Goal: Task Accomplishment & Management: Use online tool/utility

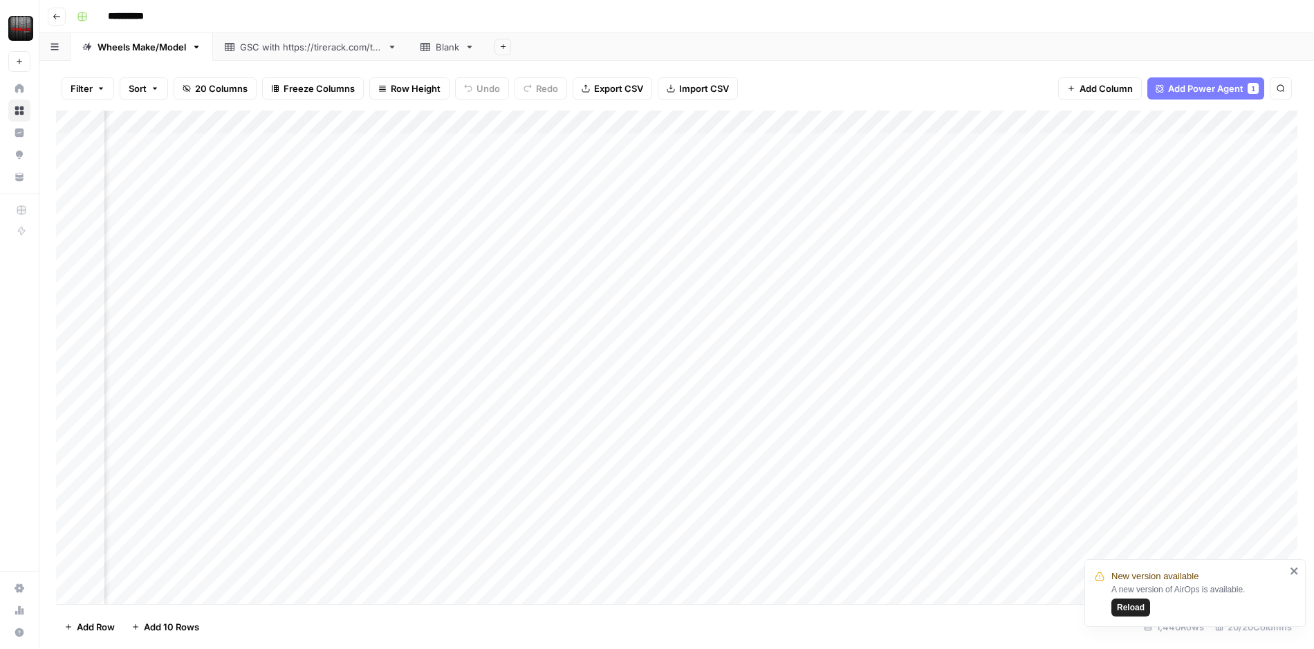
scroll to position [0, 1020]
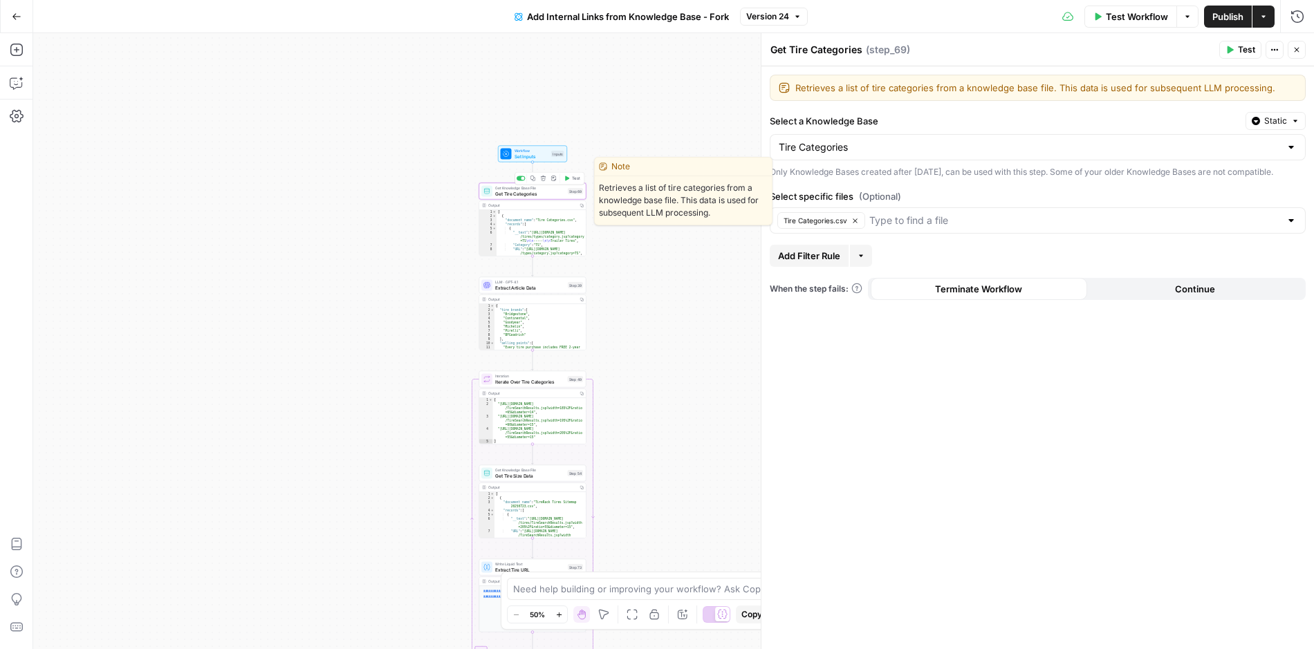
click at [535, 194] on span "Get Tire Categories" at bounding box center [530, 193] width 70 height 7
click at [532, 178] on icon "button" at bounding box center [533, 179] width 6 height 6
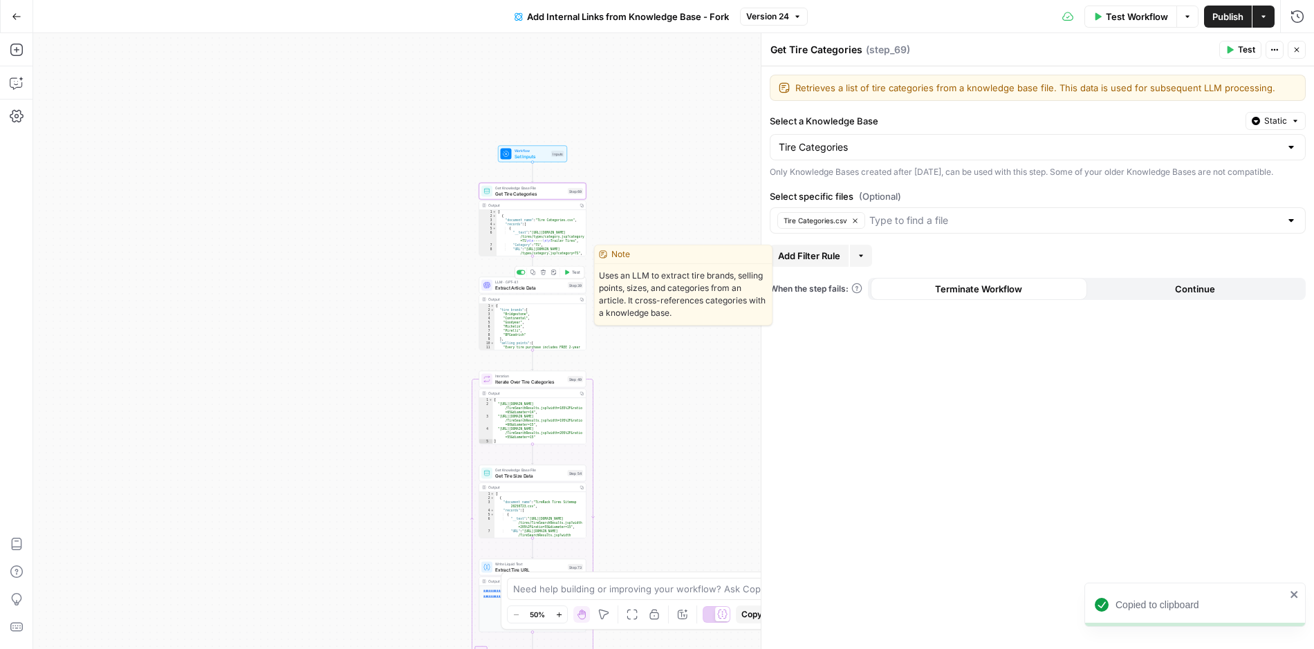
click at [531, 288] on span "Extract Article Data" at bounding box center [530, 287] width 70 height 7
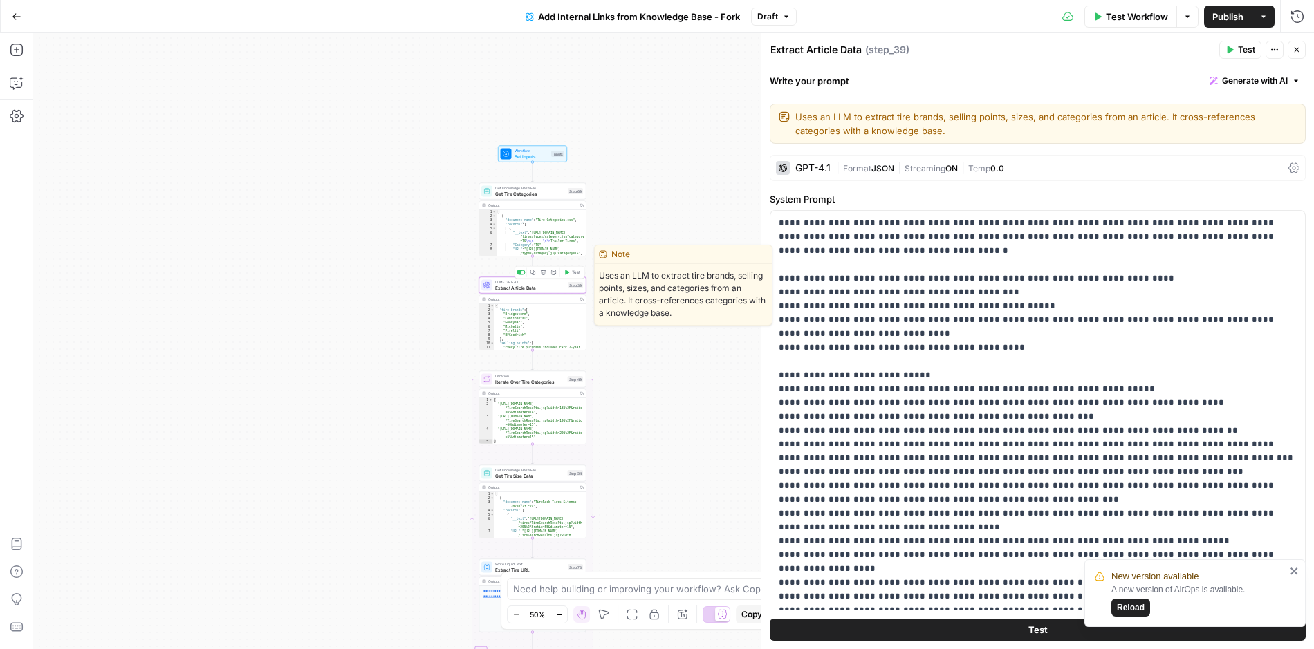
click at [534, 274] on icon "button" at bounding box center [532, 272] width 5 height 5
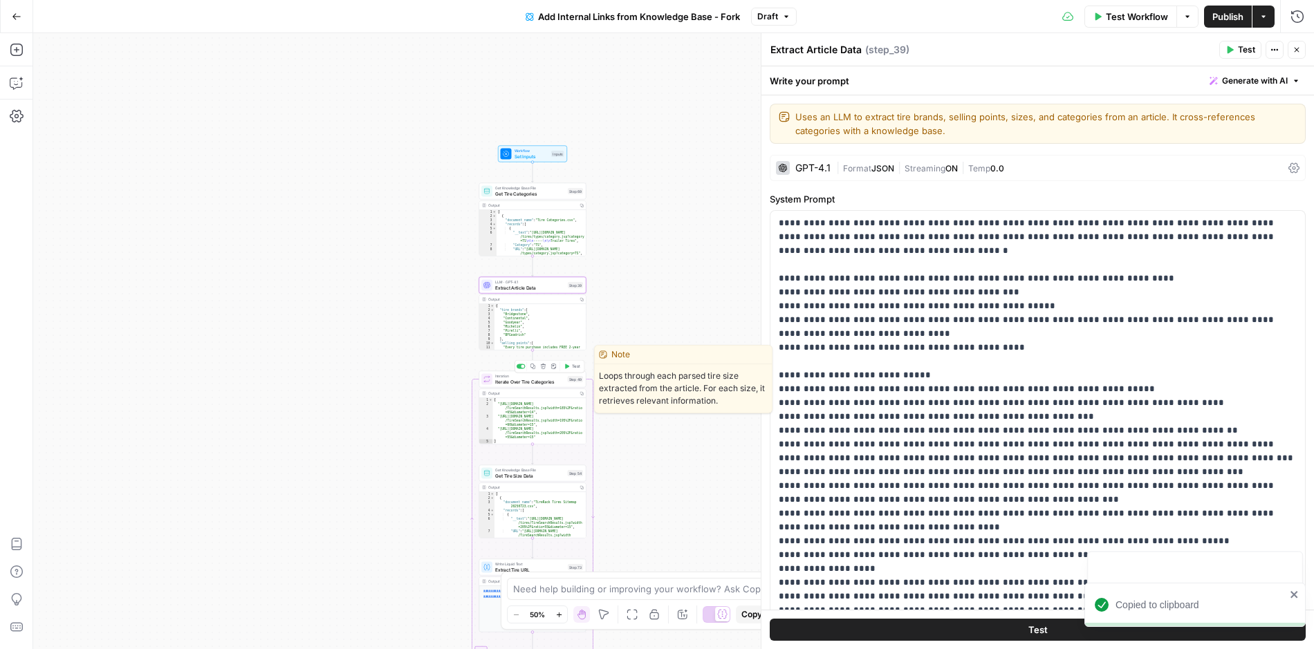
click at [543, 383] on span "Iterate Over Tire Categories" at bounding box center [530, 381] width 70 height 7
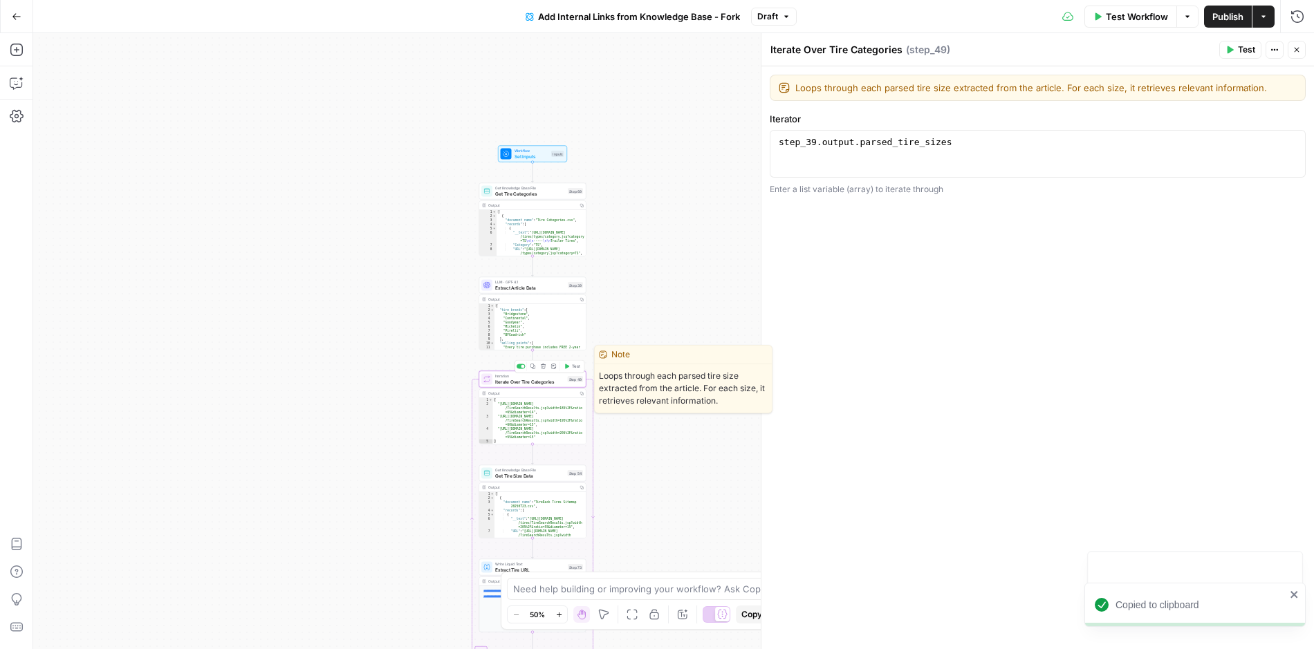
click at [535, 369] on button "Copy step" at bounding box center [532, 366] width 9 height 9
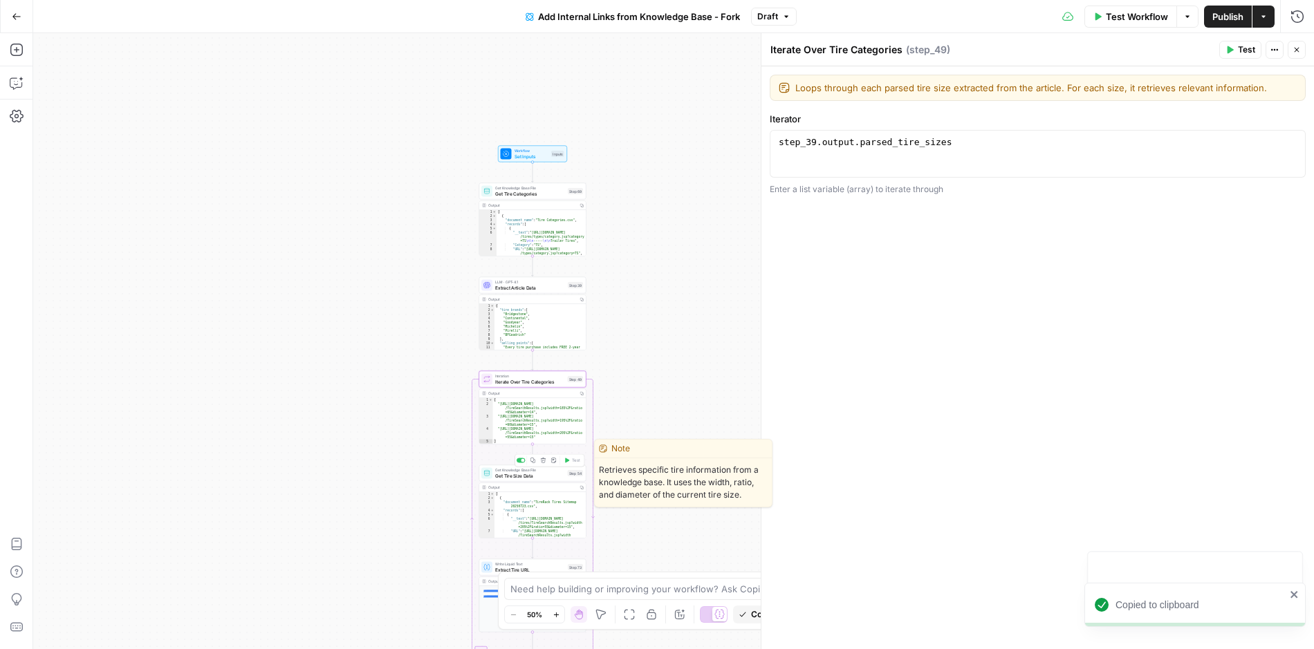
click at [541, 475] on span "Get Tire Size Data" at bounding box center [530, 475] width 70 height 7
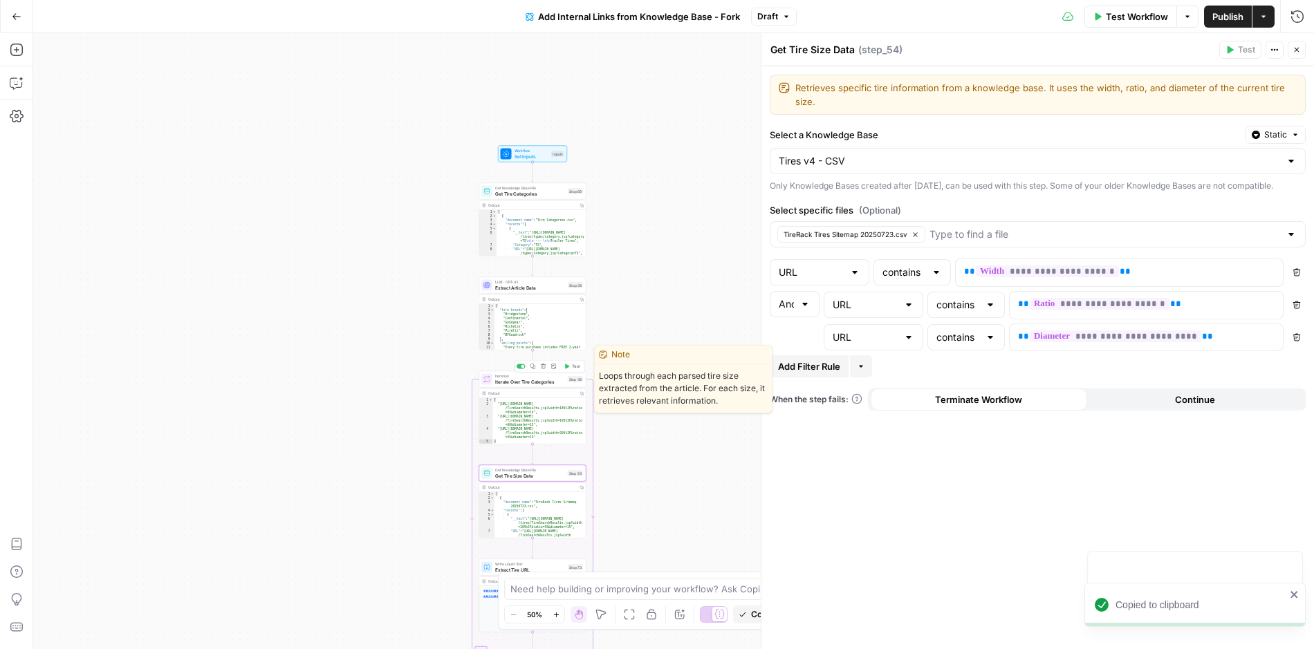
click at [514, 384] on span "Iterate Over Tire Categories" at bounding box center [530, 381] width 70 height 7
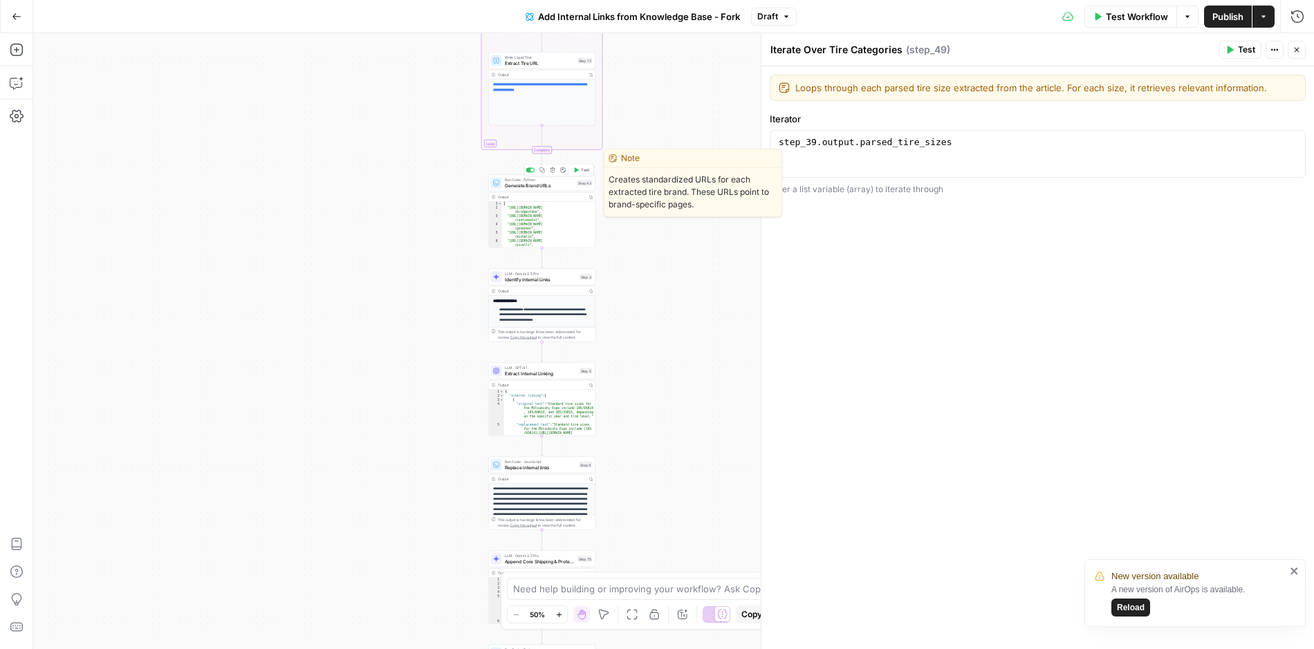
click at [506, 182] on span "Generate Brand URLs" at bounding box center [540, 185] width 70 height 7
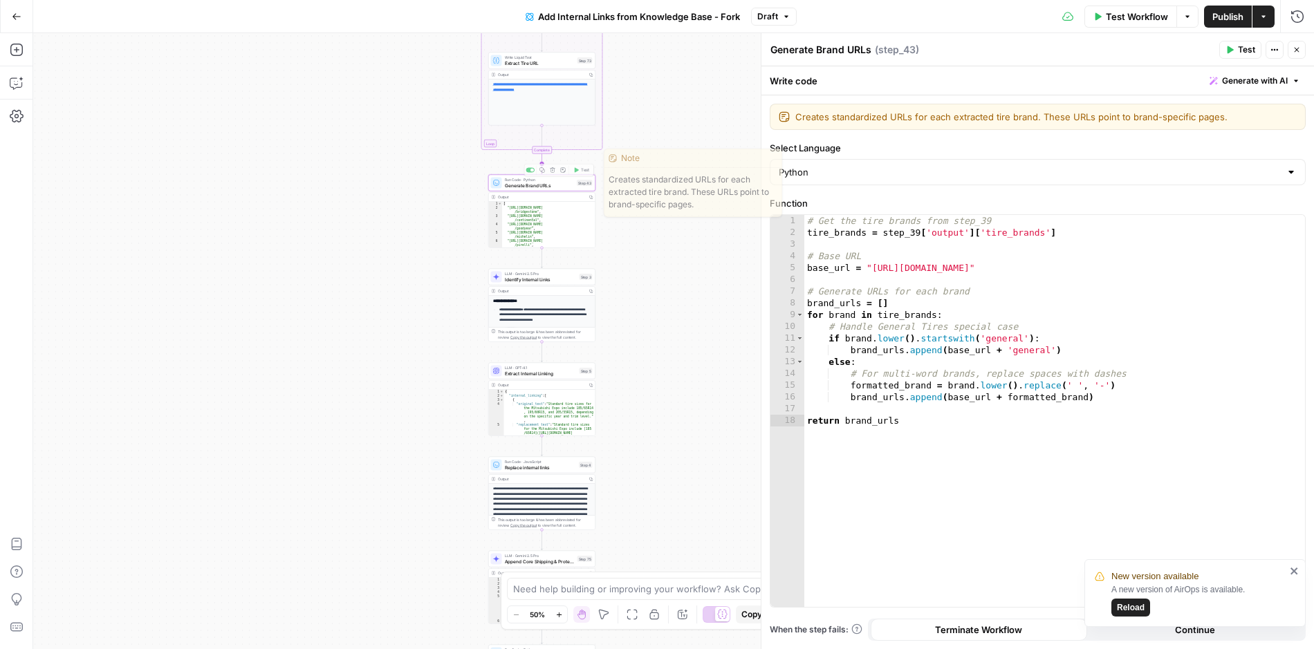
click at [543, 168] on icon "Edge from step_49-iteration-end to step_43" at bounding box center [542, 164] width 2 height 20
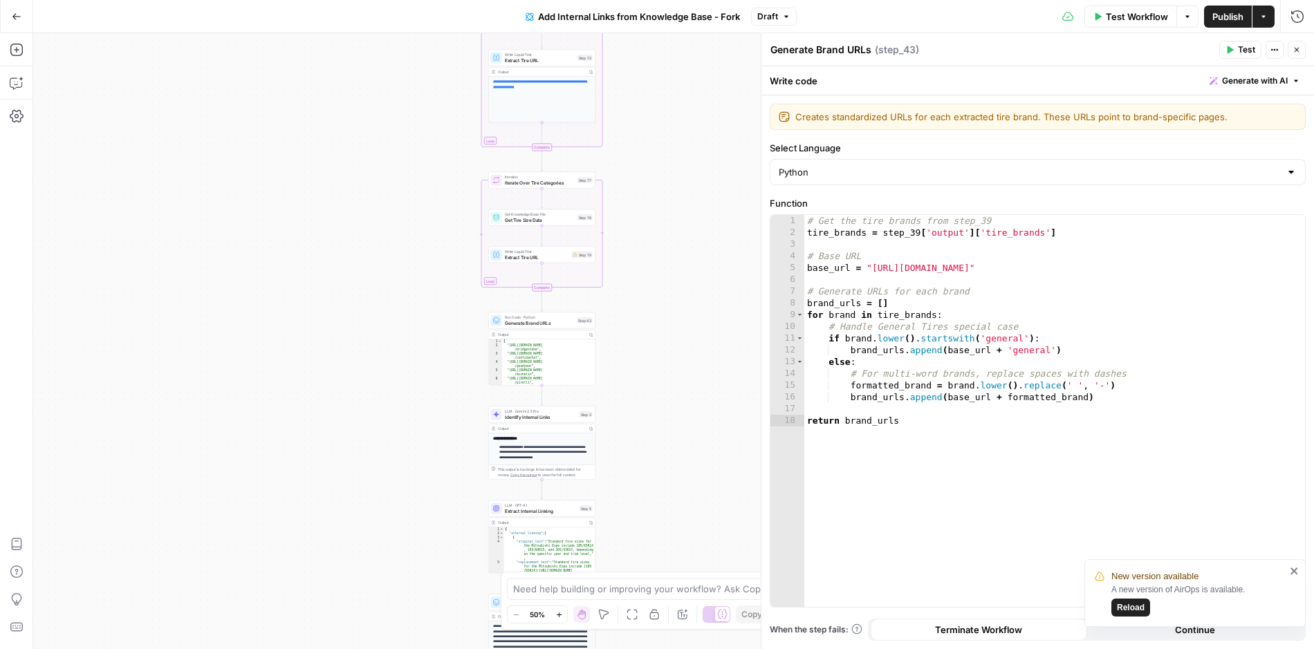
click at [653, 288] on div "Workflow Set Inputs Inputs Get Knowledge Base File Get Tire Categories Step 69 …" at bounding box center [673, 341] width 1280 height 616
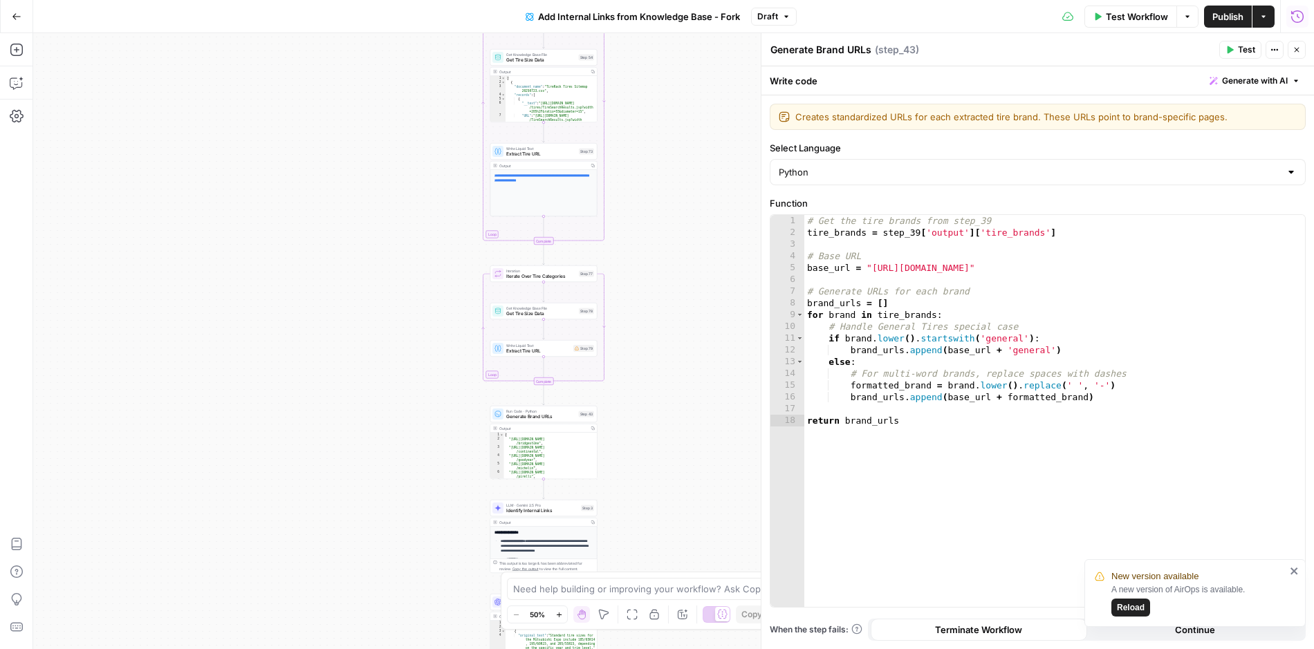
click at [1293, 23] on icon "button" at bounding box center [1297, 17] width 14 height 14
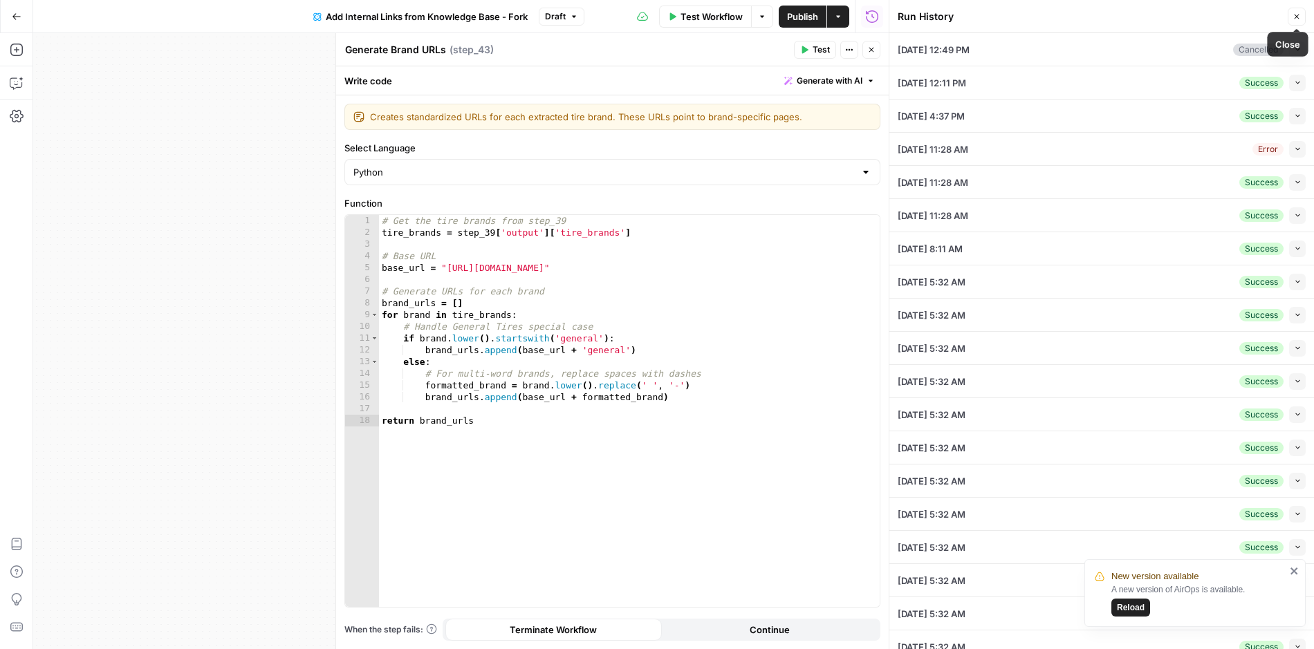
click at [1301, 17] on button "Close" at bounding box center [1296, 17] width 18 height 18
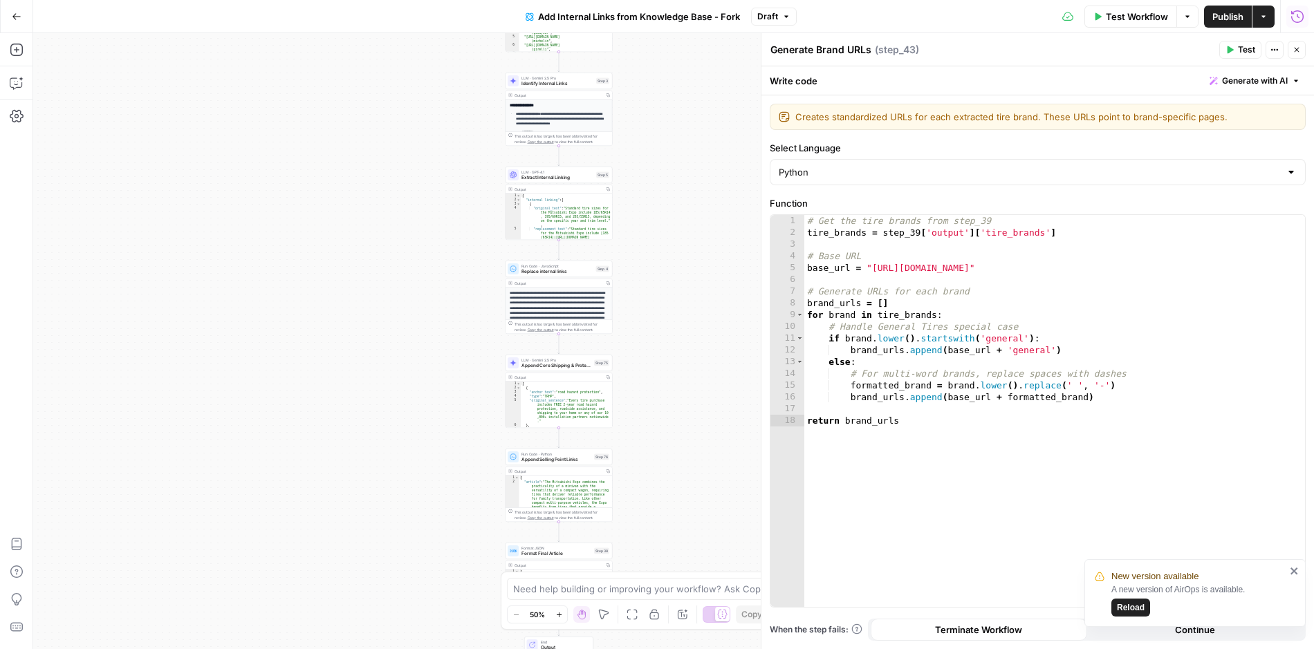
scroll to position [3, 0]
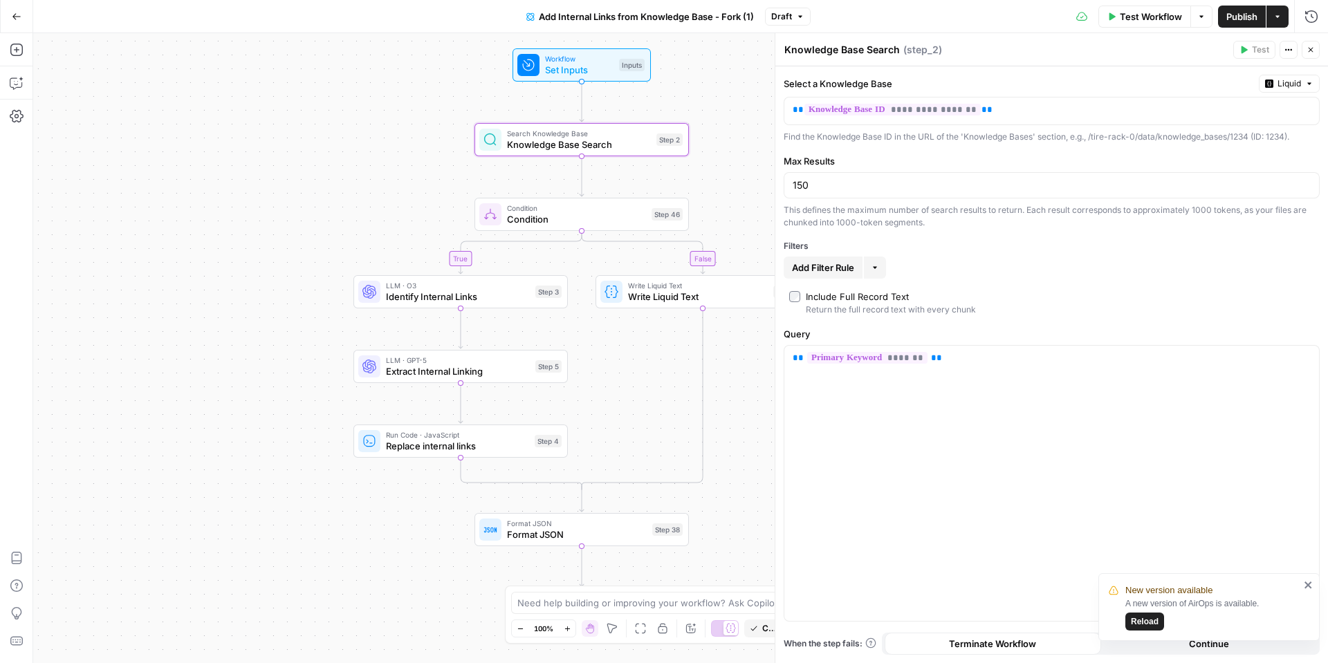
click at [568, 169] on div "true false Workflow Set Inputs Inputs Search Knowledge Base Knowledge Base Sear…" at bounding box center [680, 348] width 1294 height 630
click at [517, 100] on div "true false Workflow Set Inputs Inputs Search Knowledge Base Knowledge Base Sear…" at bounding box center [680, 348] width 1294 height 630
click at [579, 95] on icon "Edge from start to step_2" at bounding box center [581, 102] width 4 height 40
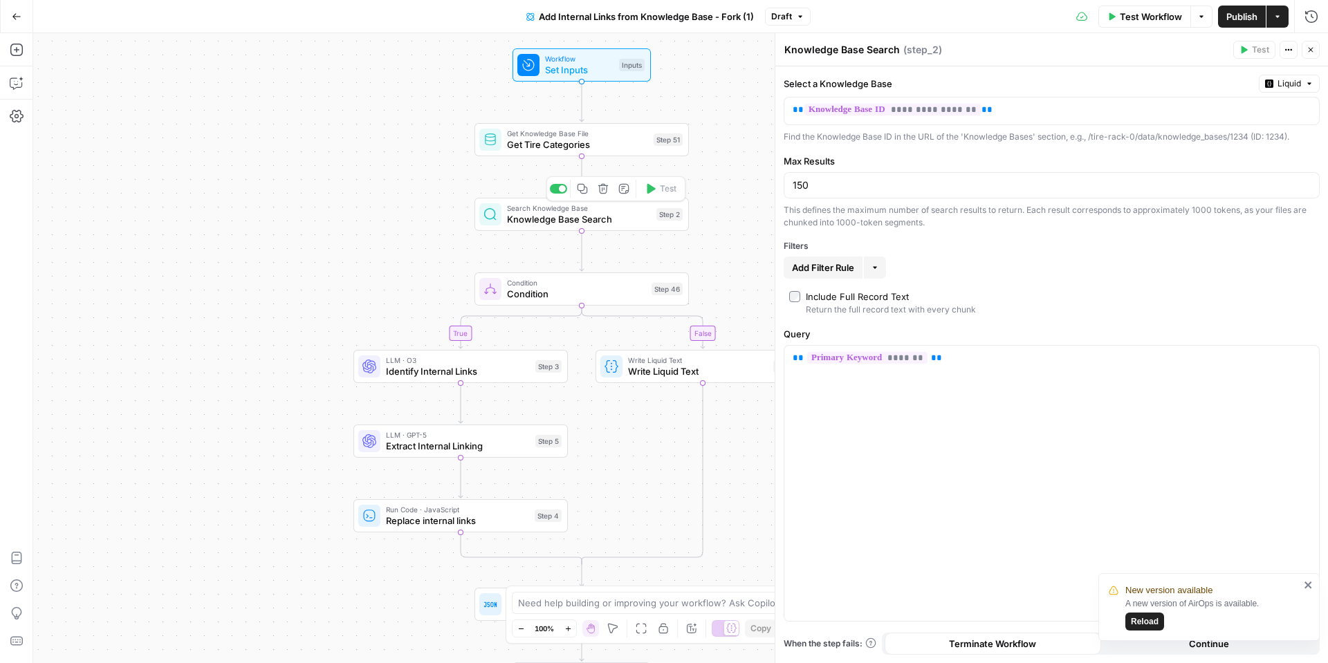
click at [572, 218] on span "Knowledge Base Search" at bounding box center [579, 219] width 144 height 14
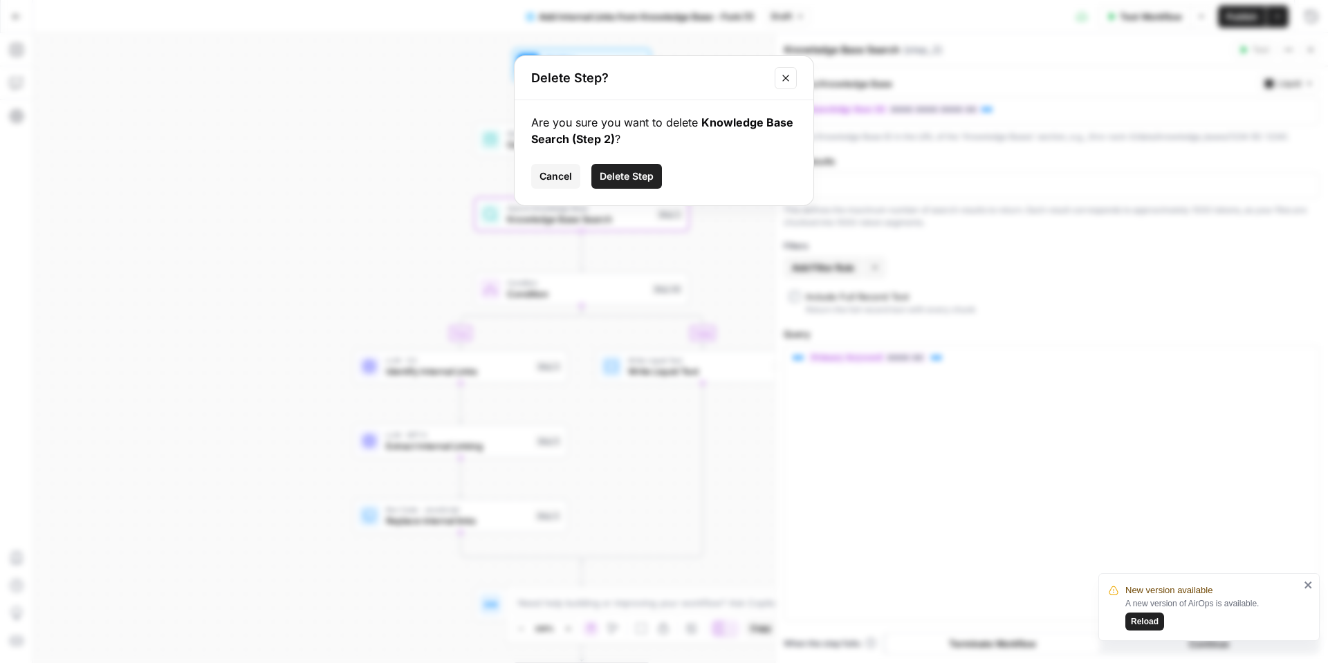
click at [605, 171] on span "Delete Step" at bounding box center [626, 176] width 54 height 14
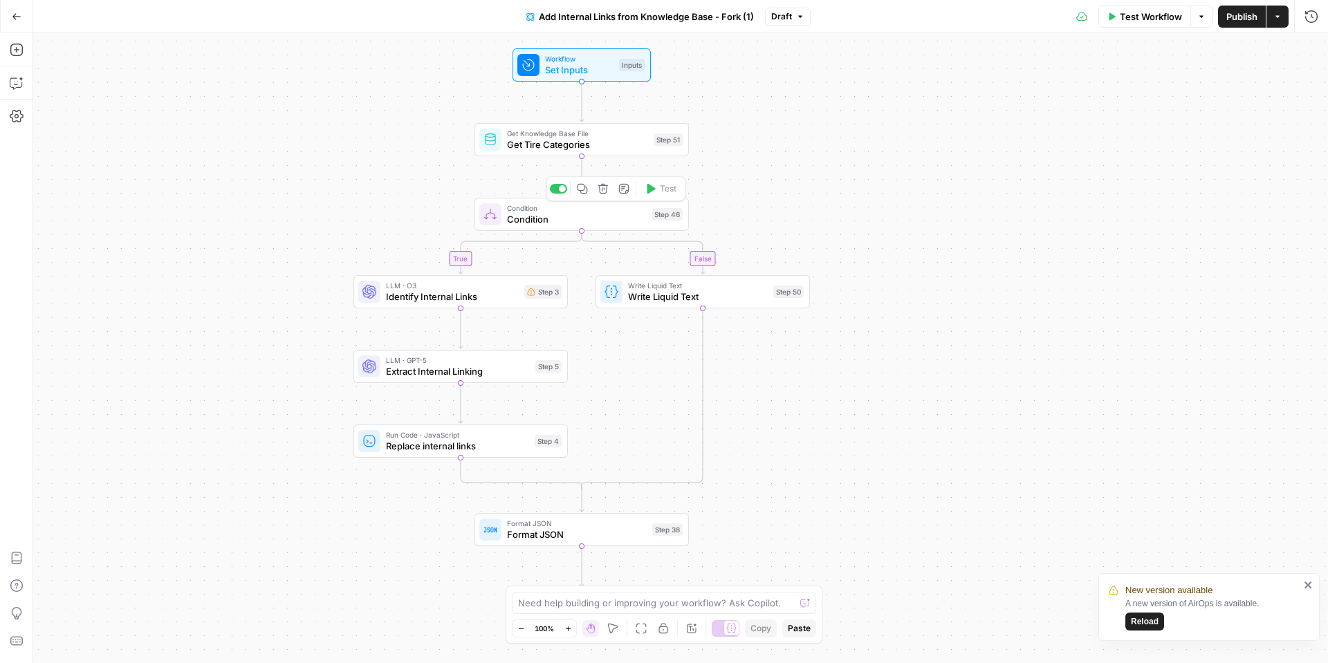
click at [543, 216] on span "Condition" at bounding box center [576, 219] width 139 height 14
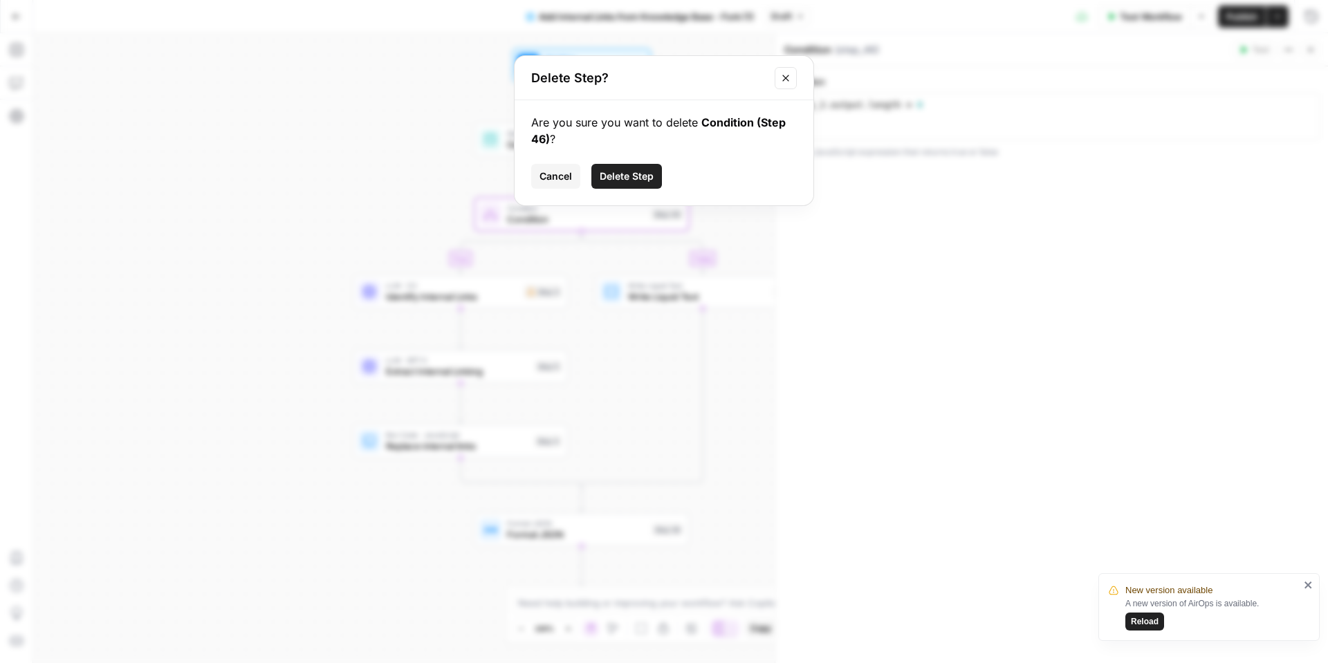
click at [640, 172] on span "Delete Step" at bounding box center [626, 176] width 54 height 14
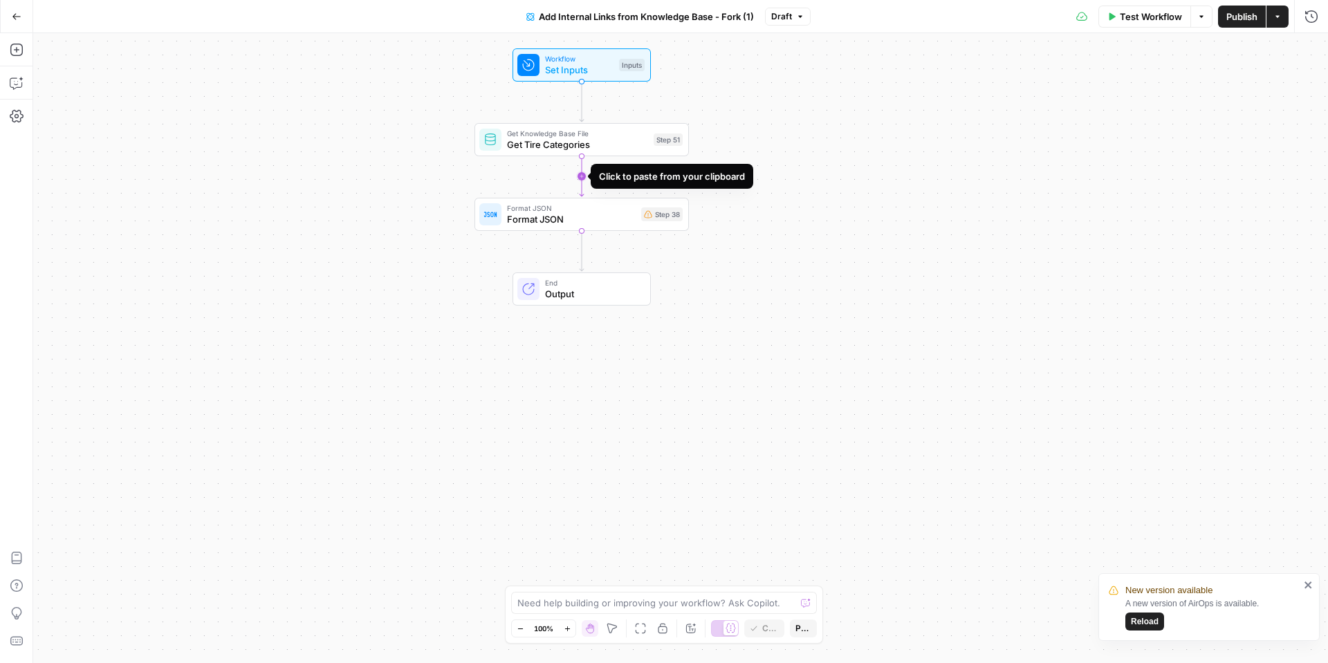
click at [580, 175] on icon "Edge from step_51 to step_38" at bounding box center [581, 176] width 4 height 40
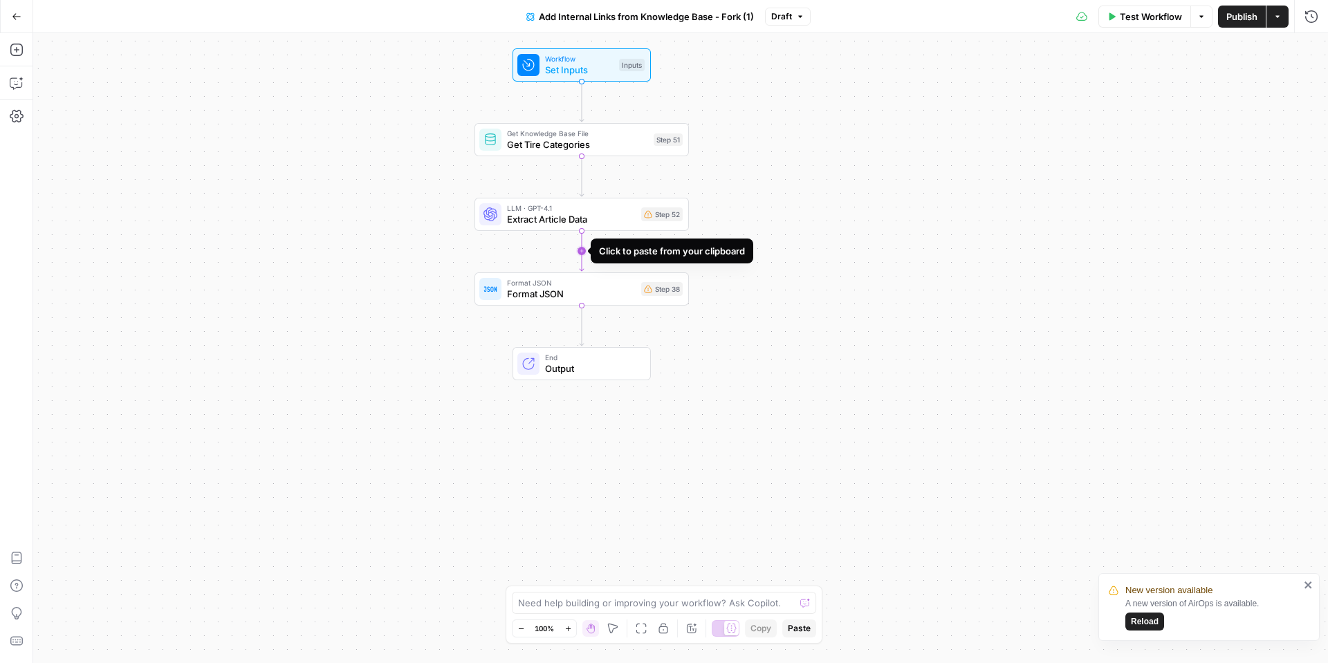
click at [580, 248] on icon "Edge from step_52 to step_38" at bounding box center [581, 251] width 4 height 40
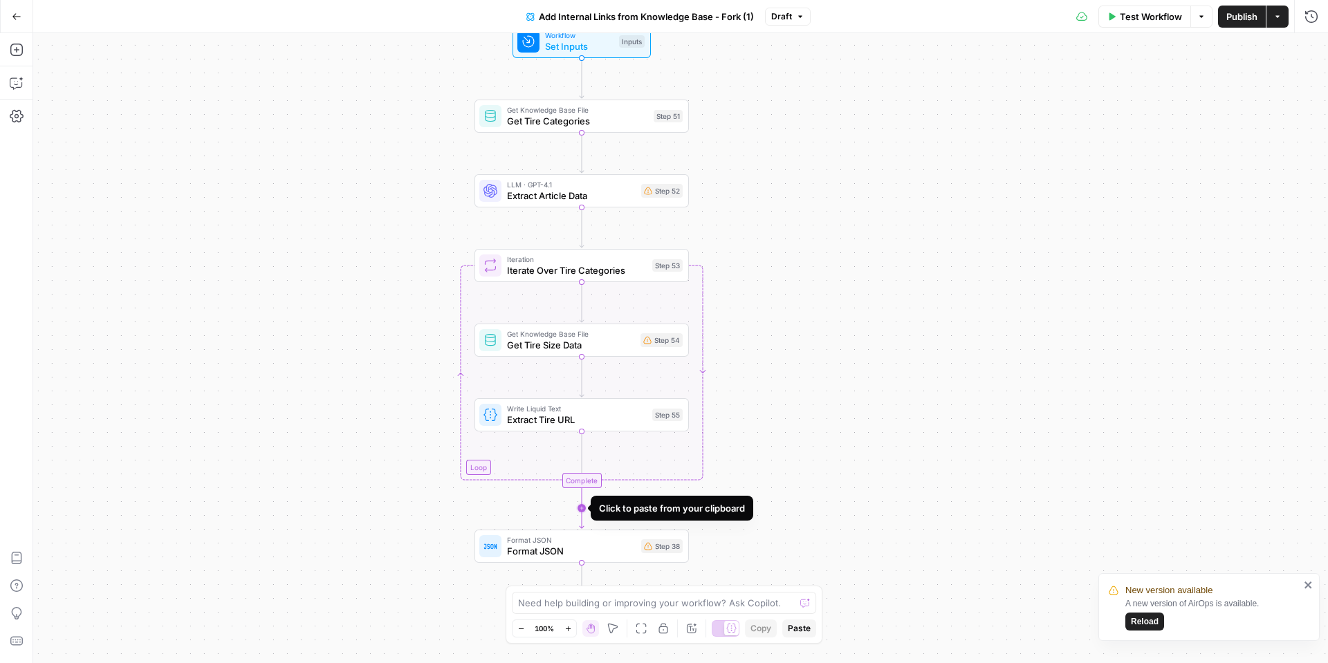
click at [581, 503] on icon "Edge from step_53-iteration-end to step_38" at bounding box center [581, 508] width 4 height 40
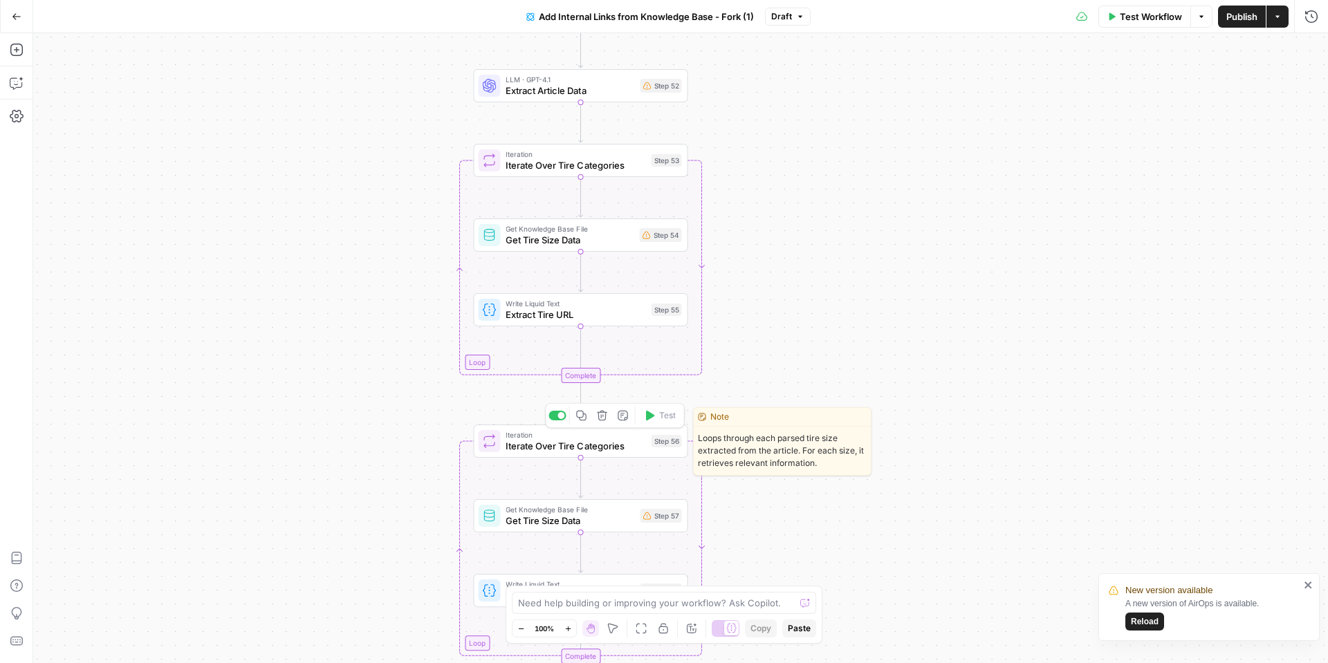
click at [613, 440] on span "Iterate Over Tire Categories" at bounding box center [575, 446] width 140 height 14
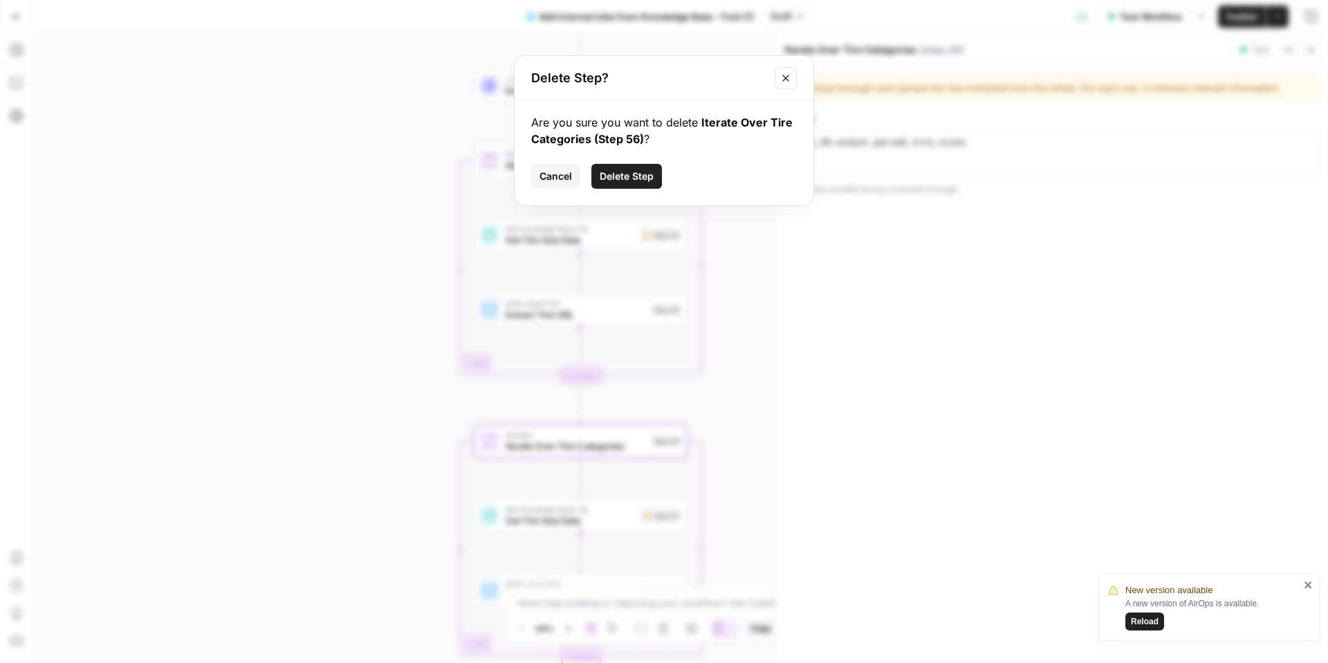
click at [617, 174] on span "Delete Step" at bounding box center [626, 176] width 54 height 14
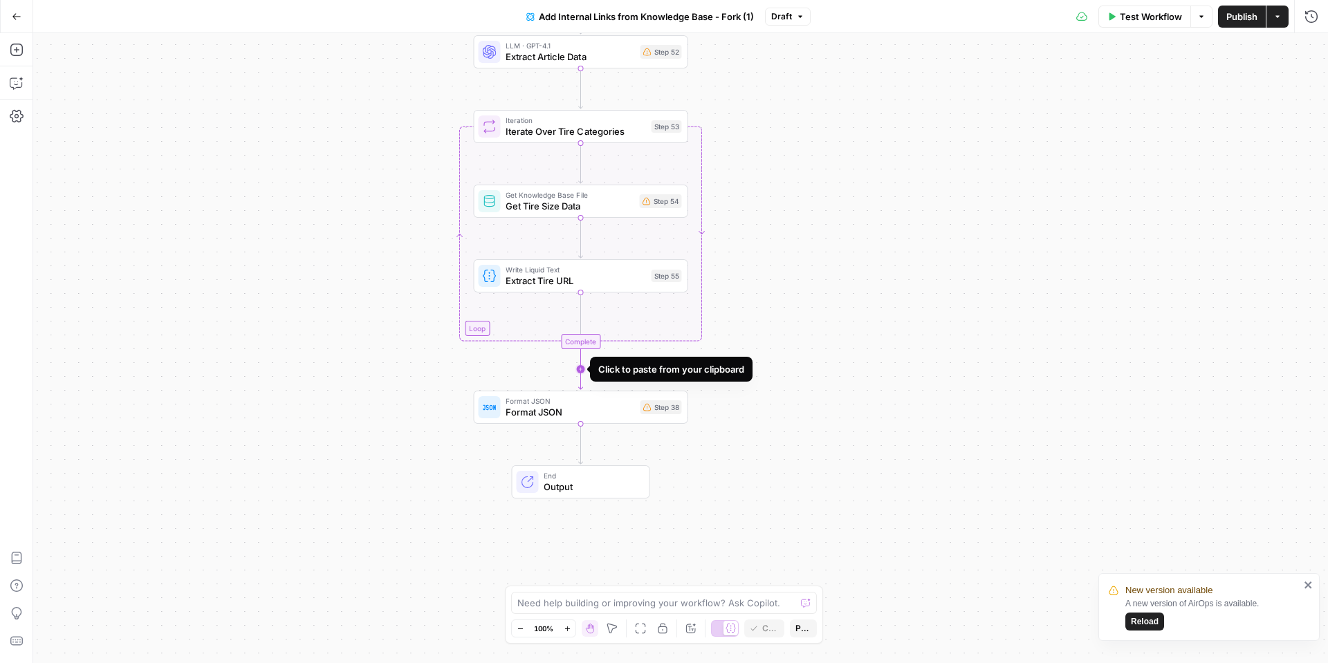
click at [580, 366] on icon "Edge from step_53-iteration-end to step_38" at bounding box center [580, 369] width 4 height 40
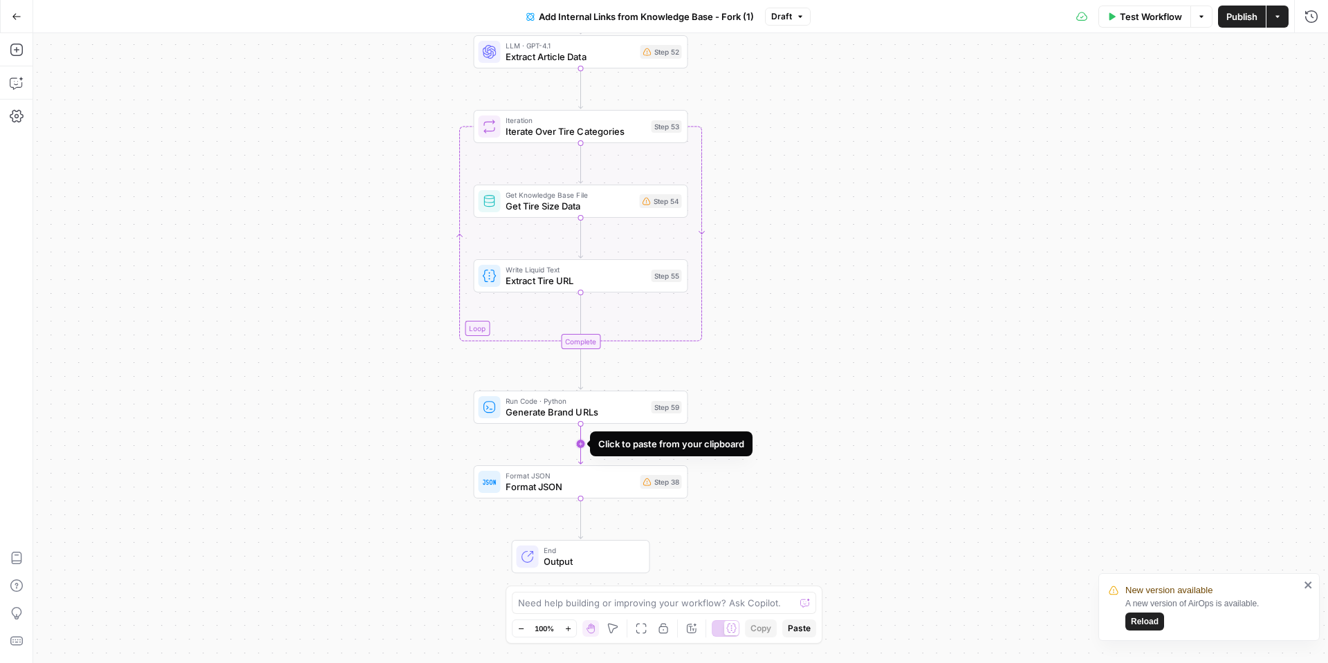
click at [578, 444] on icon "Edge from step_59 to step_38" at bounding box center [580, 444] width 4 height 40
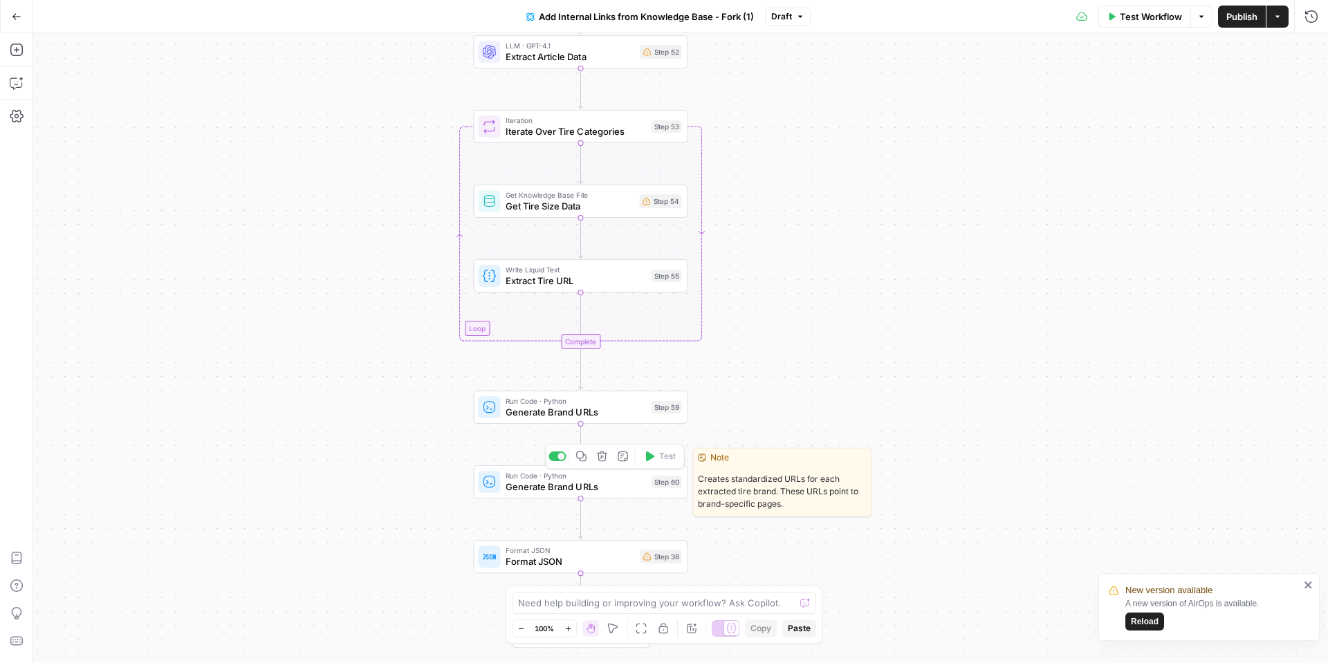
click at [622, 481] on span "Generate Brand URLs" at bounding box center [575, 487] width 140 height 14
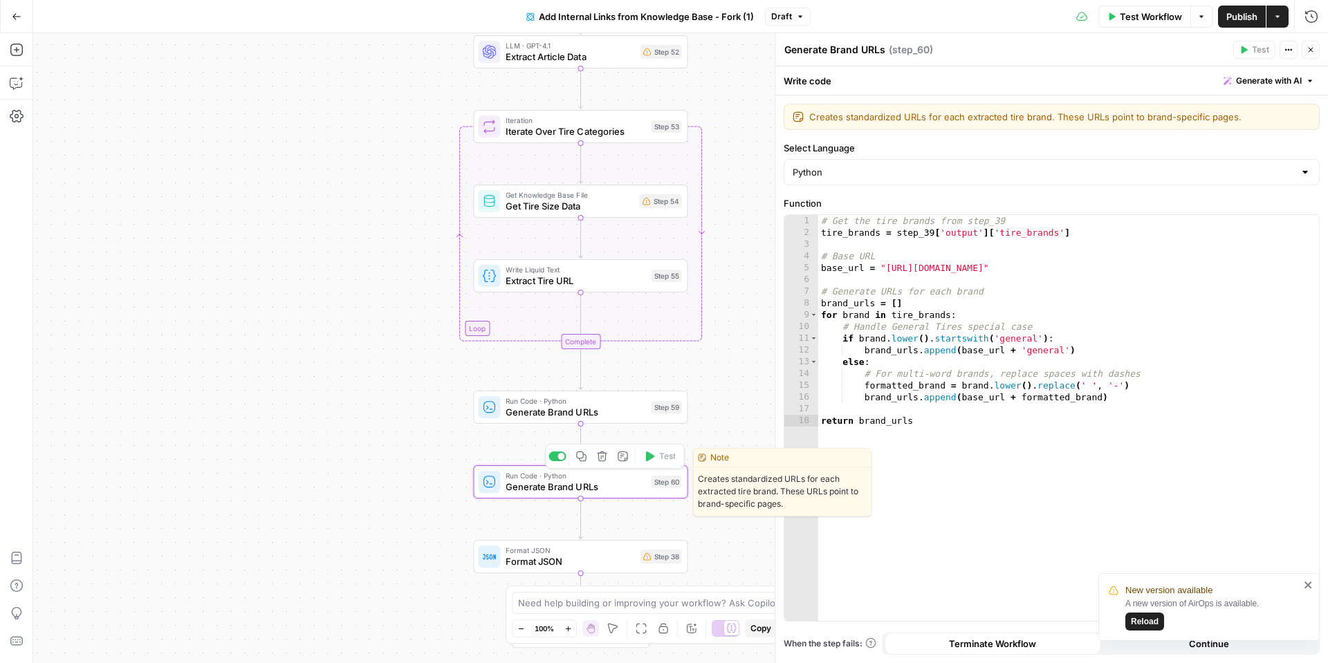
click at [604, 458] on icon "button" at bounding box center [602, 456] width 11 height 11
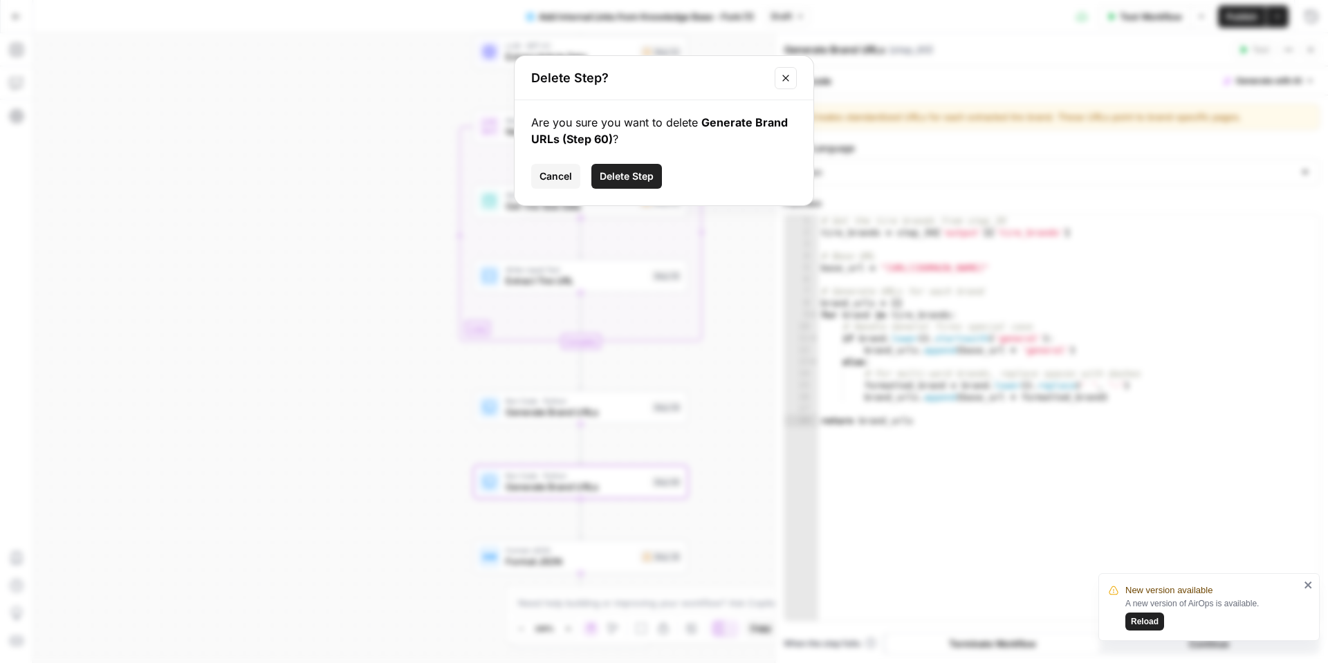
click at [615, 178] on span "Delete Step" at bounding box center [626, 176] width 54 height 14
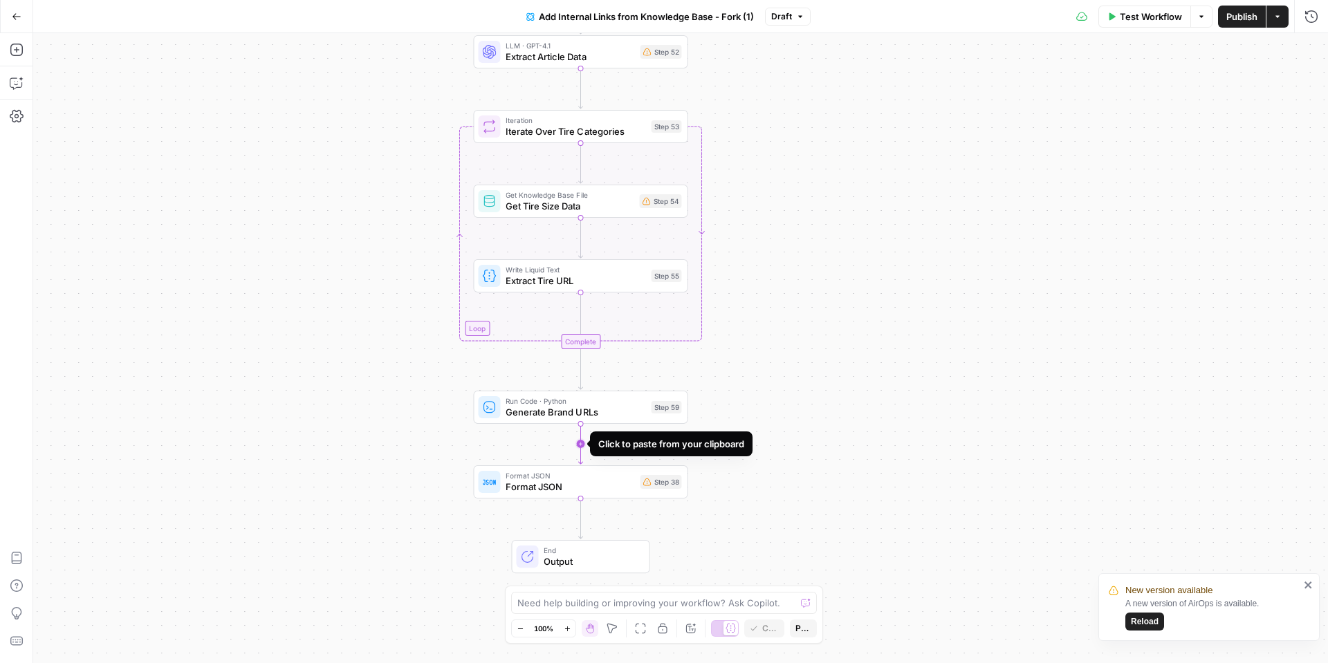
click at [578, 444] on icon "Edge from step_59 to step_38" at bounding box center [580, 444] width 4 height 40
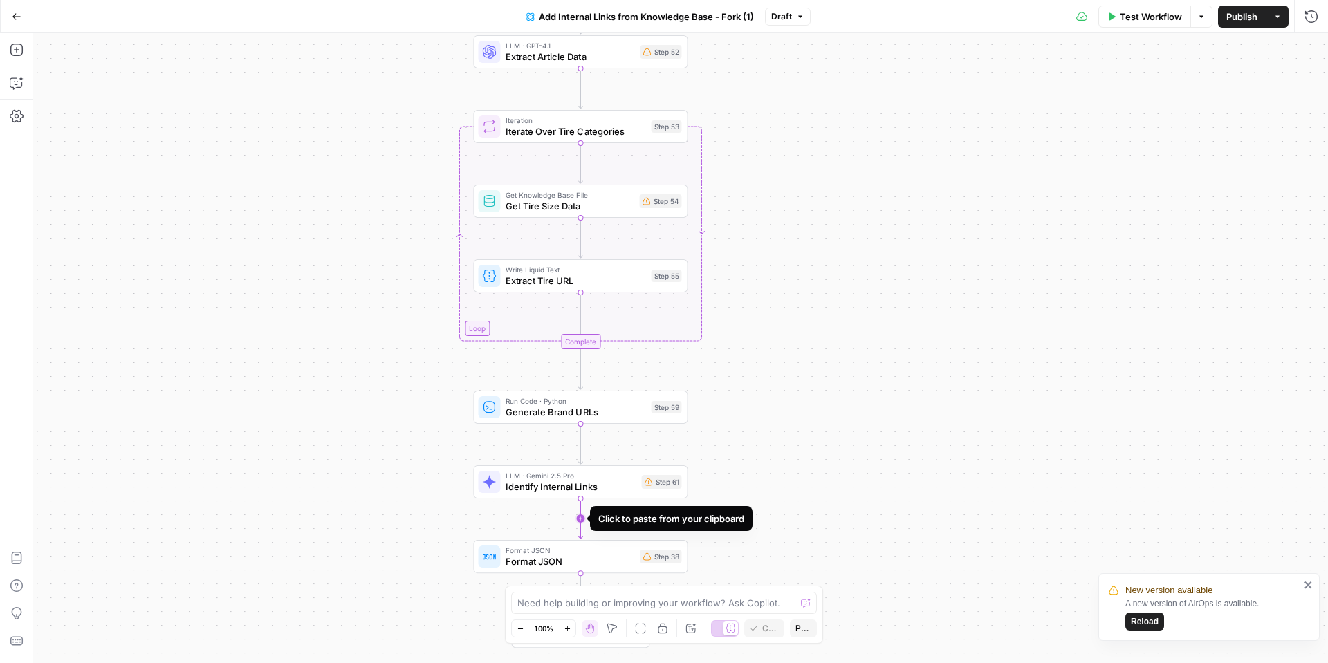
click at [578, 519] on icon "Edge from step_61 to step_38" at bounding box center [580, 519] width 4 height 40
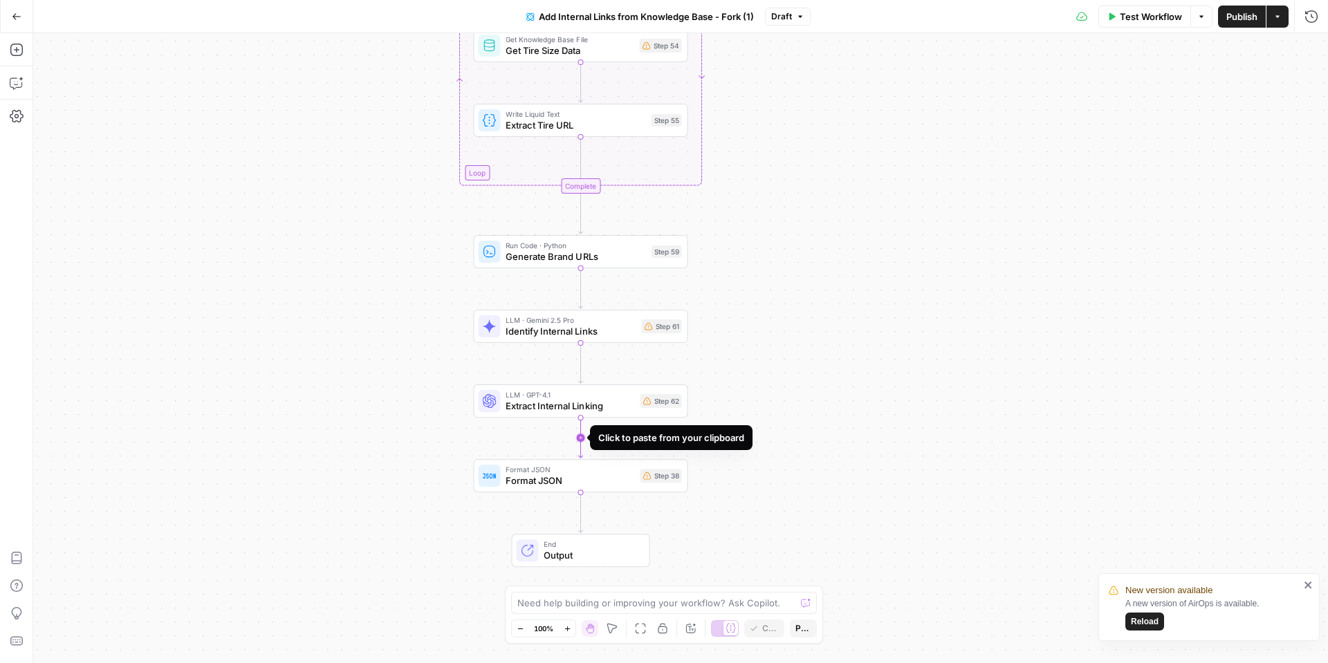
click at [582, 436] on icon "Edge from step_62 to step_38" at bounding box center [580, 438] width 4 height 40
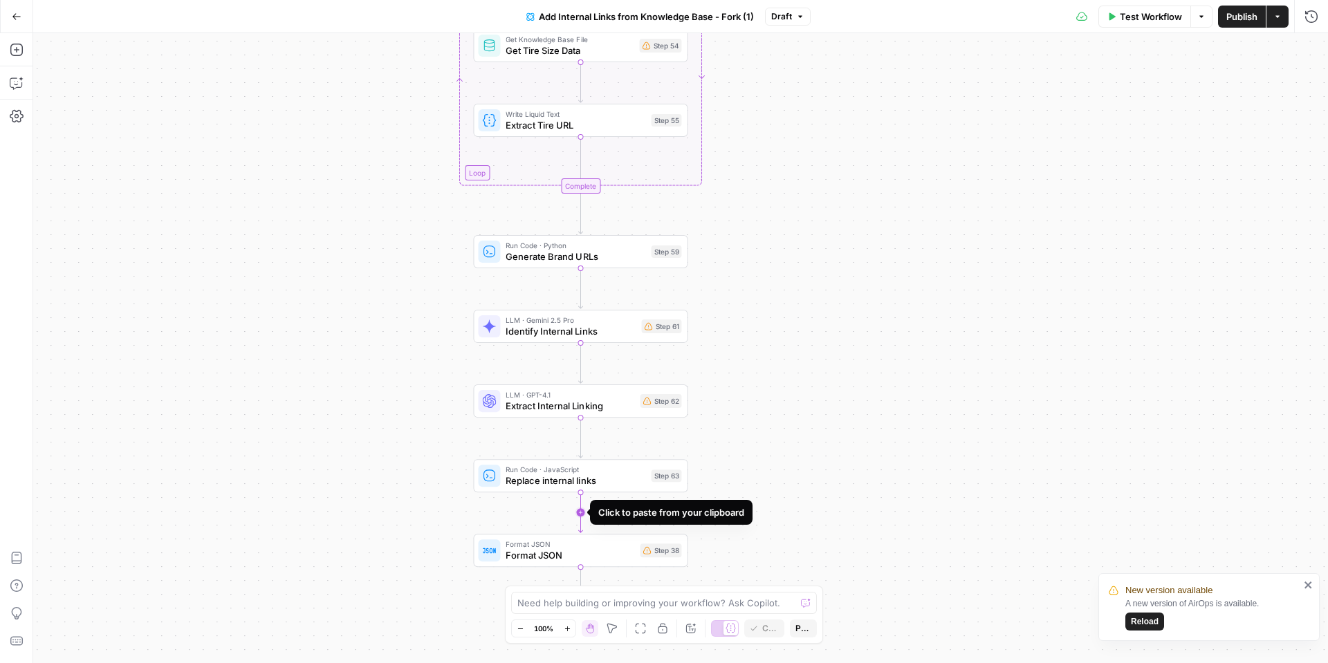
click at [581, 511] on icon "Edge from step_63 to step_38" at bounding box center [580, 512] width 4 height 40
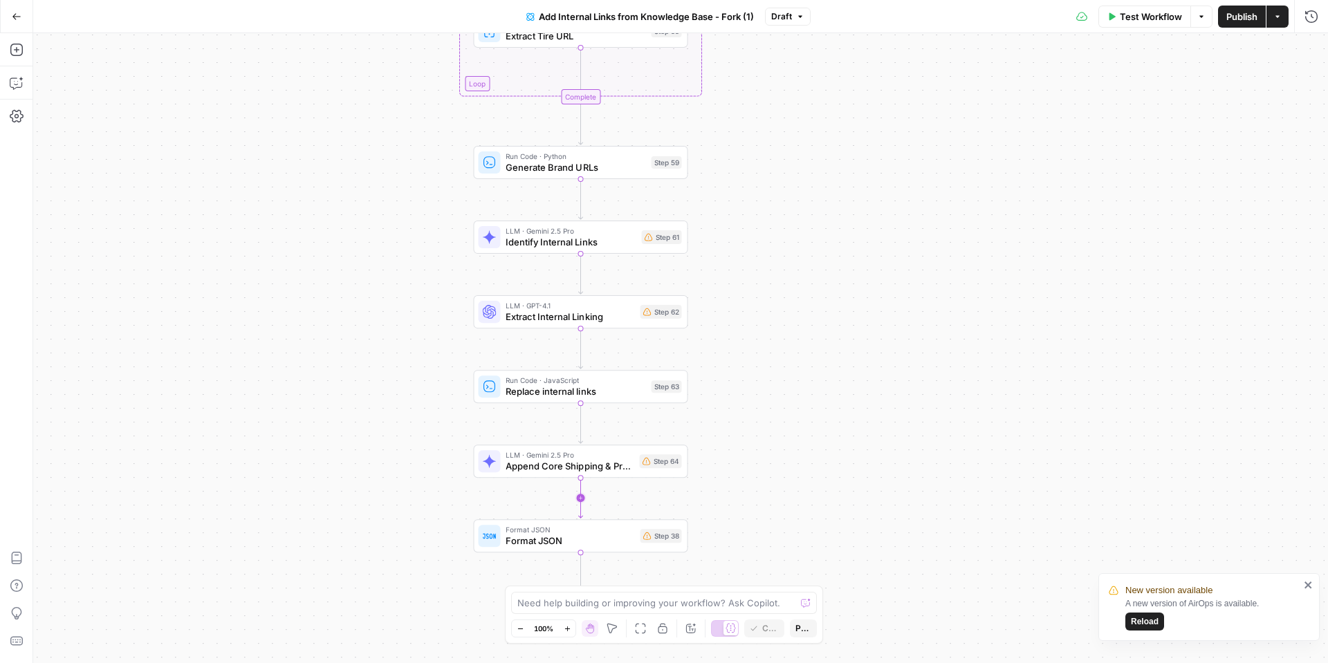
click at [579, 495] on icon "Edge from step_64 to step_38" at bounding box center [580, 498] width 4 height 40
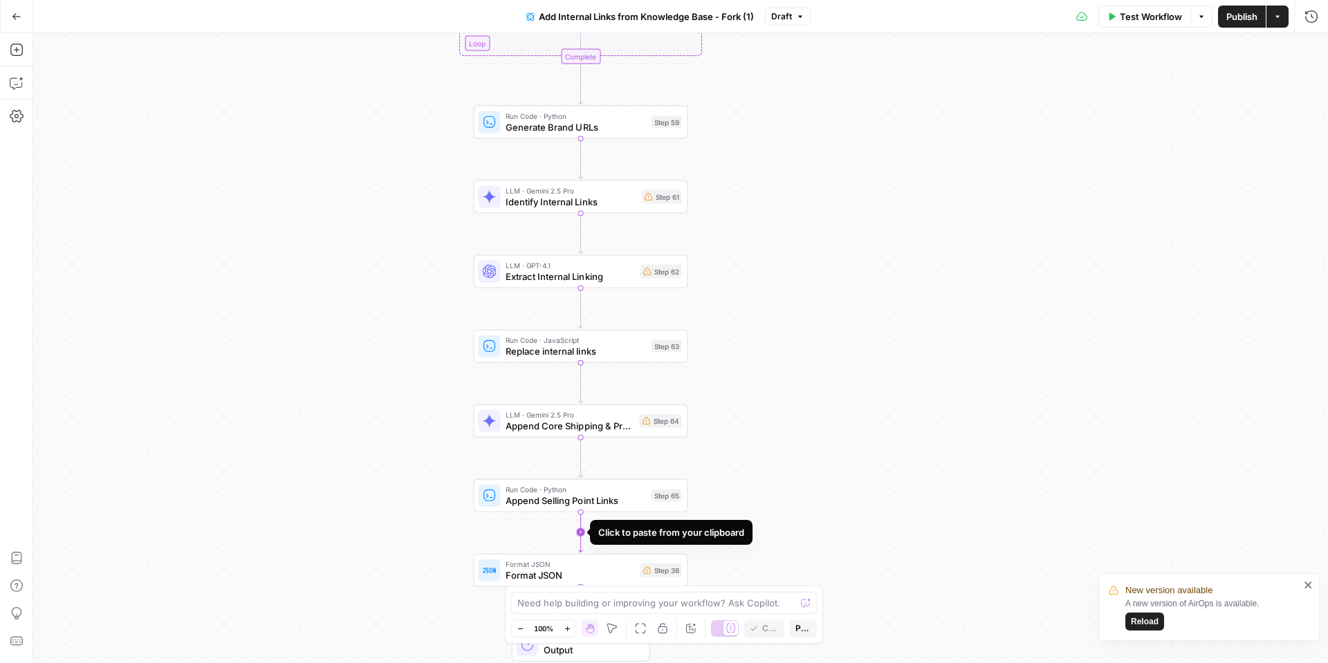
click at [580, 530] on icon "Edge from step_65 to step_38" at bounding box center [580, 532] width 4 height 40
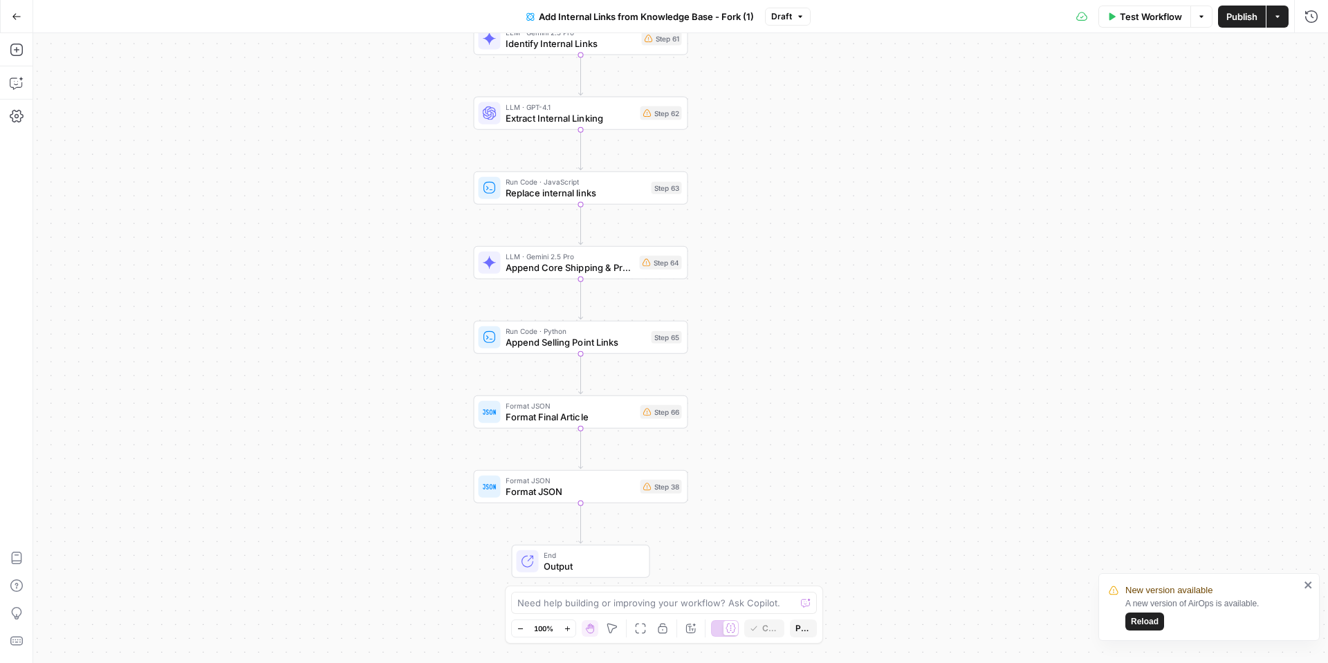
click at [548, 494] on span "Format JSON" at bounding box center [569, 492] width 129 height 14
click at [605, 465] on icon "button" at bounding box center [602, 461] width 11 height 11
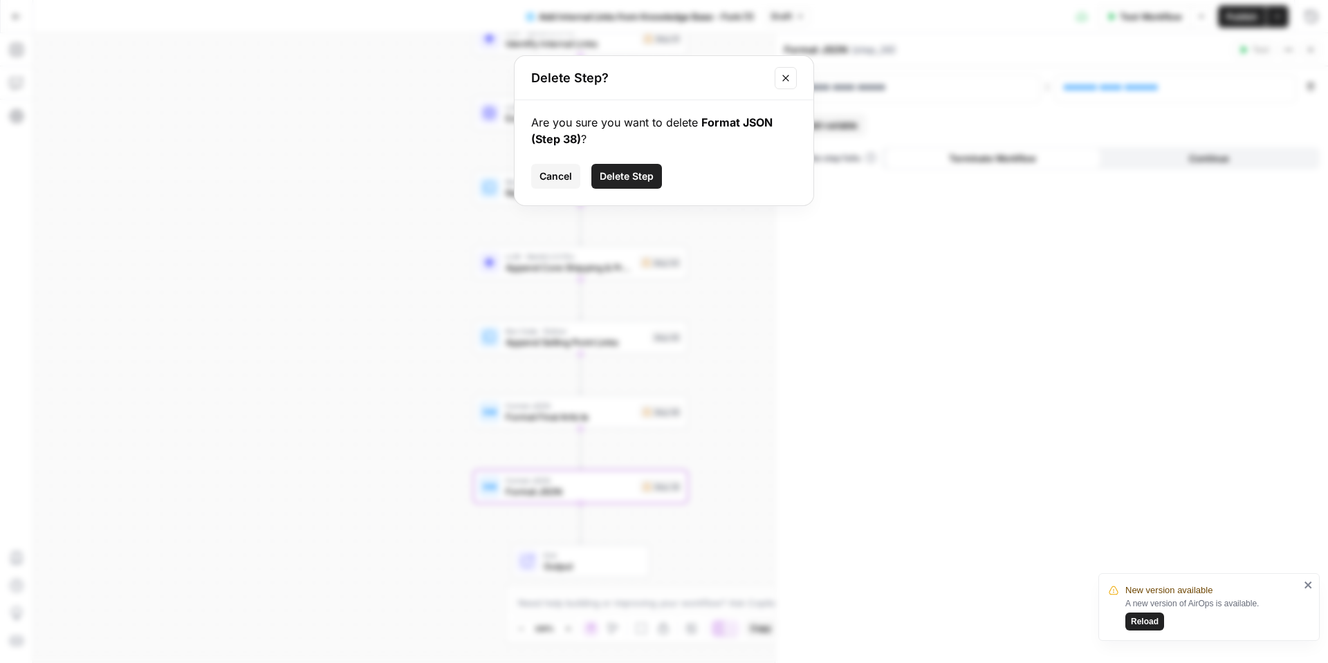
drag, startPoint x: 616, startPoint y: 170, endPoint x: 640, endPoint y: 183, distance: 26.6
click at [616, 170] on span "Delete Step" at bounding box center [626, 176] width 54 height 14
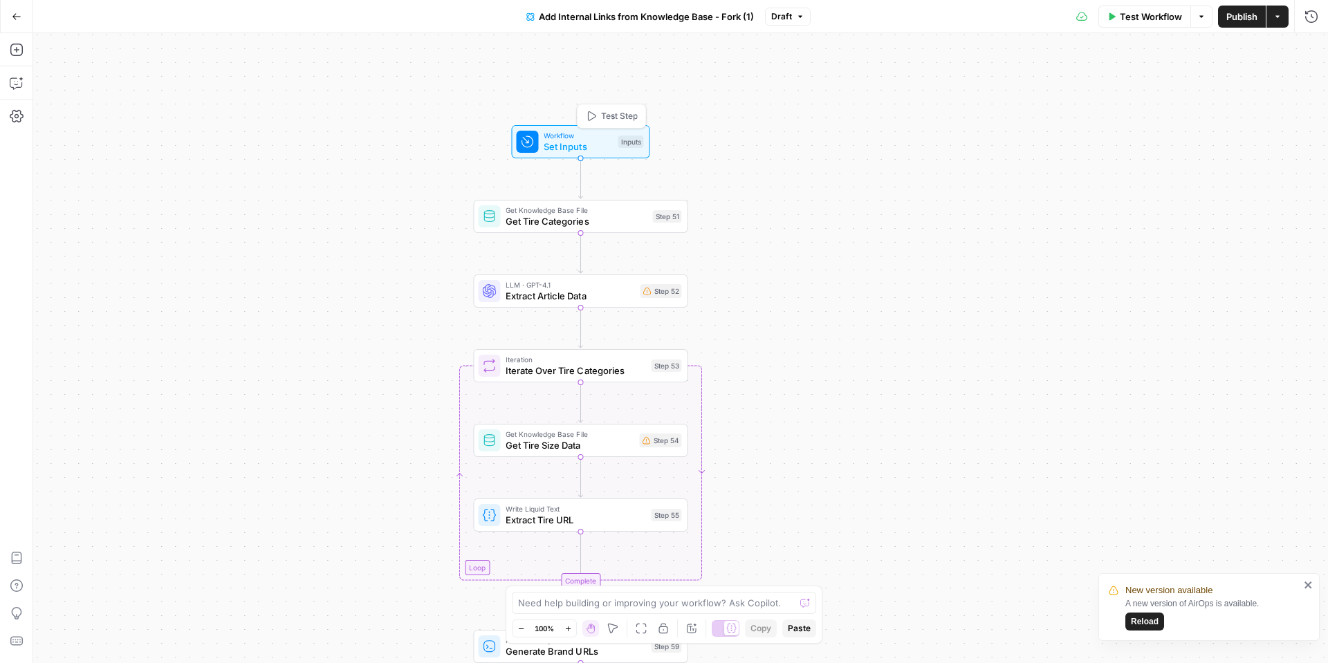
click at [586, 140] on span "Set Inputs" at bounding box center [577, 147] width 68 height 14
click at [850, 257] on button "Add Field" at bounding box center [1039, 265] width 507 height 22
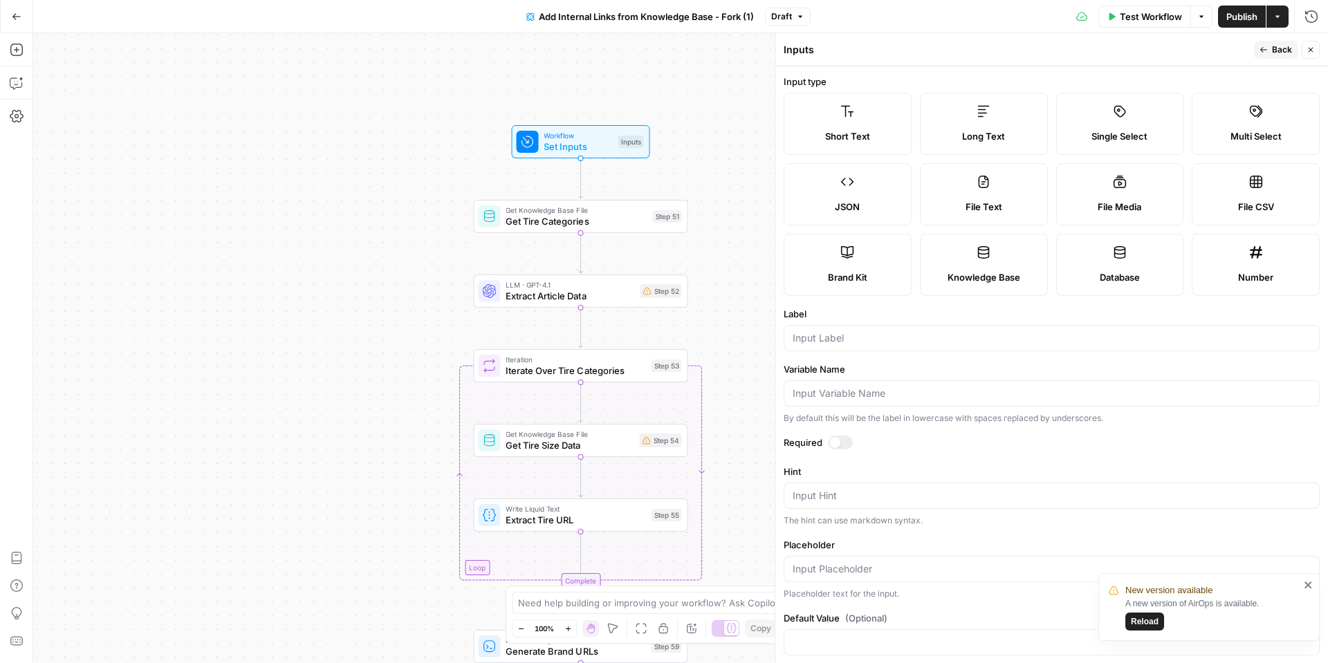
click at [1293, 52] on button "Back" at bounding box center [1276, 50] width 44 height 18
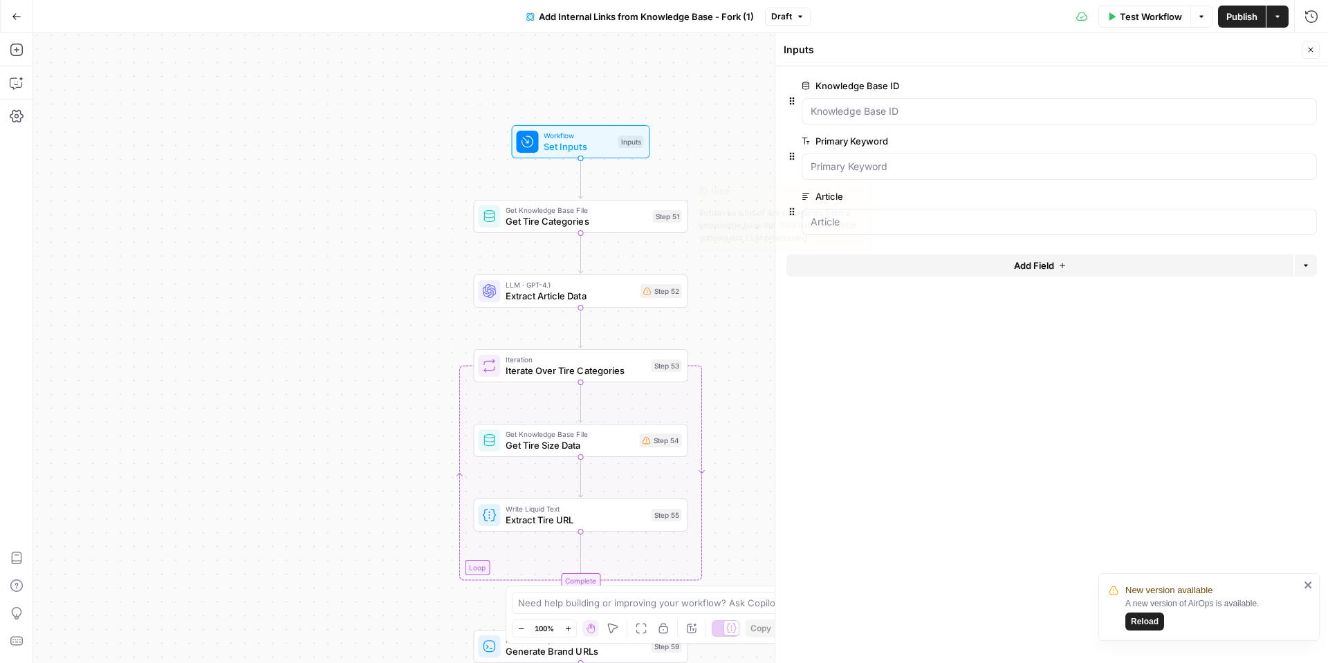
click at [599, 225] on span "Get Tire Categories" at bounding box center [575, 221] width 141 height 14
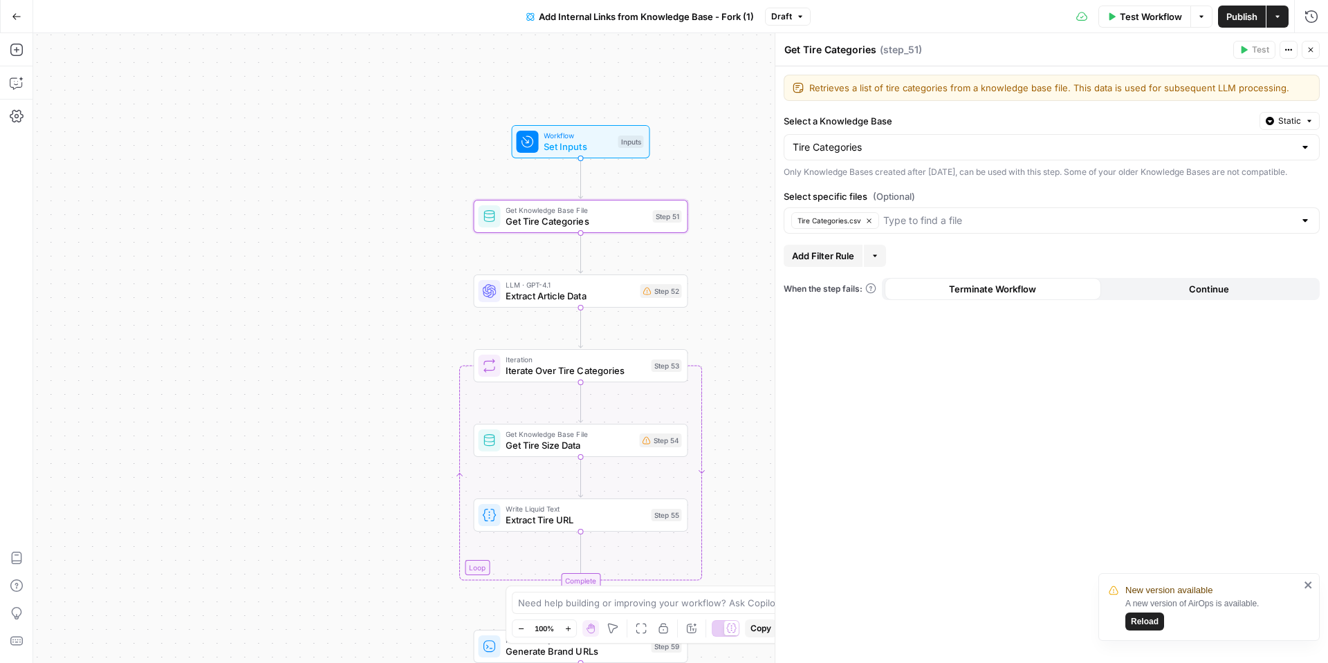
click at [532, 297] on span "Extract Article Data" at bounding box center [569, 296] width 129 height 14
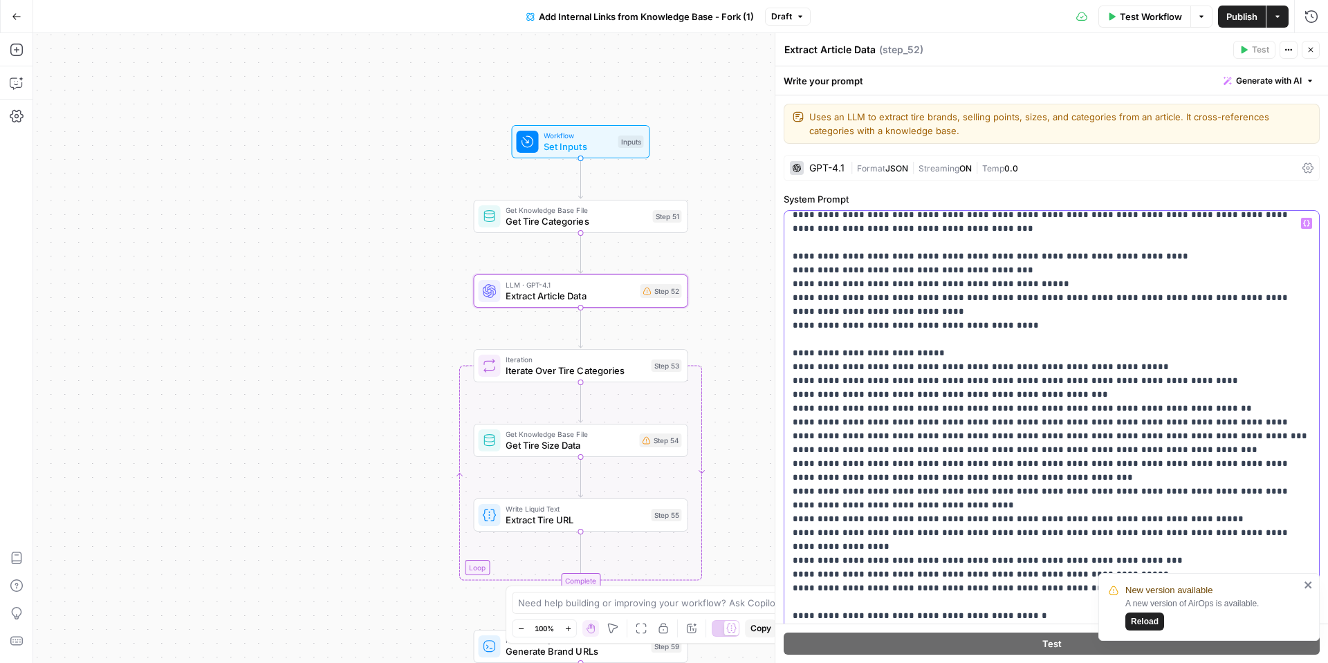
scroll to position [21, 0]
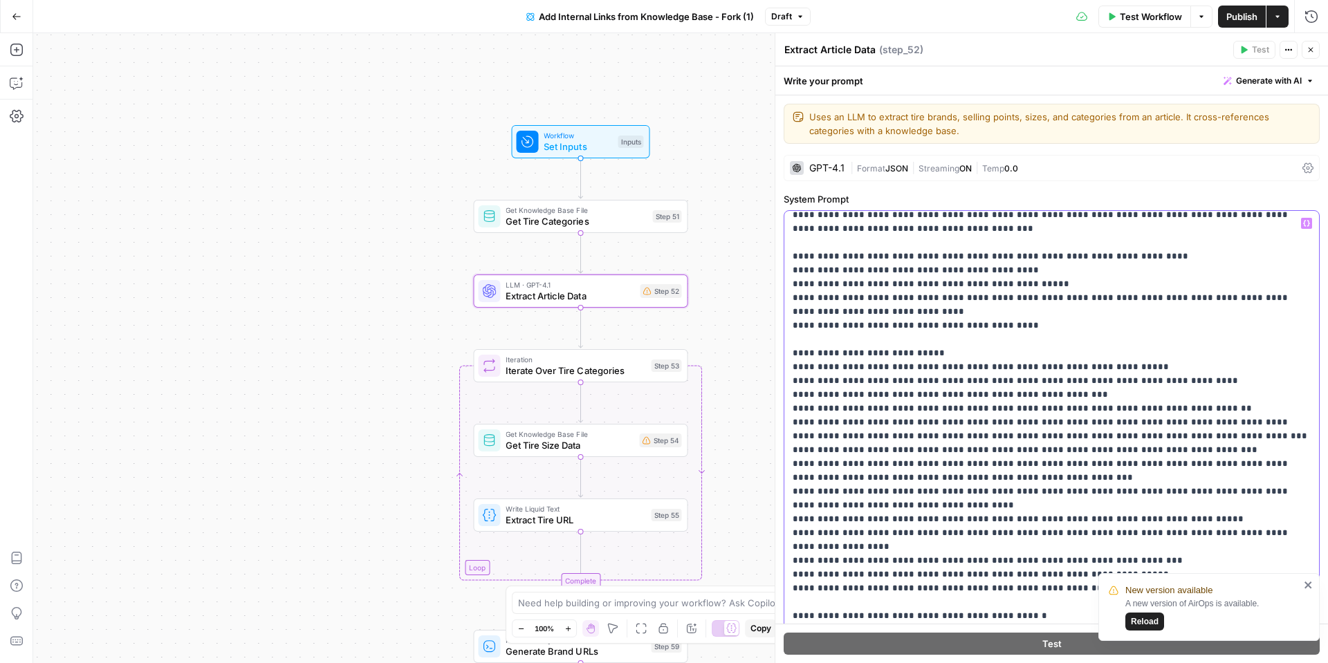
drag, startPoint x: 874, startPoint y: 308, endPoint x: 1045, endPoint y: 299, distance: 171.7
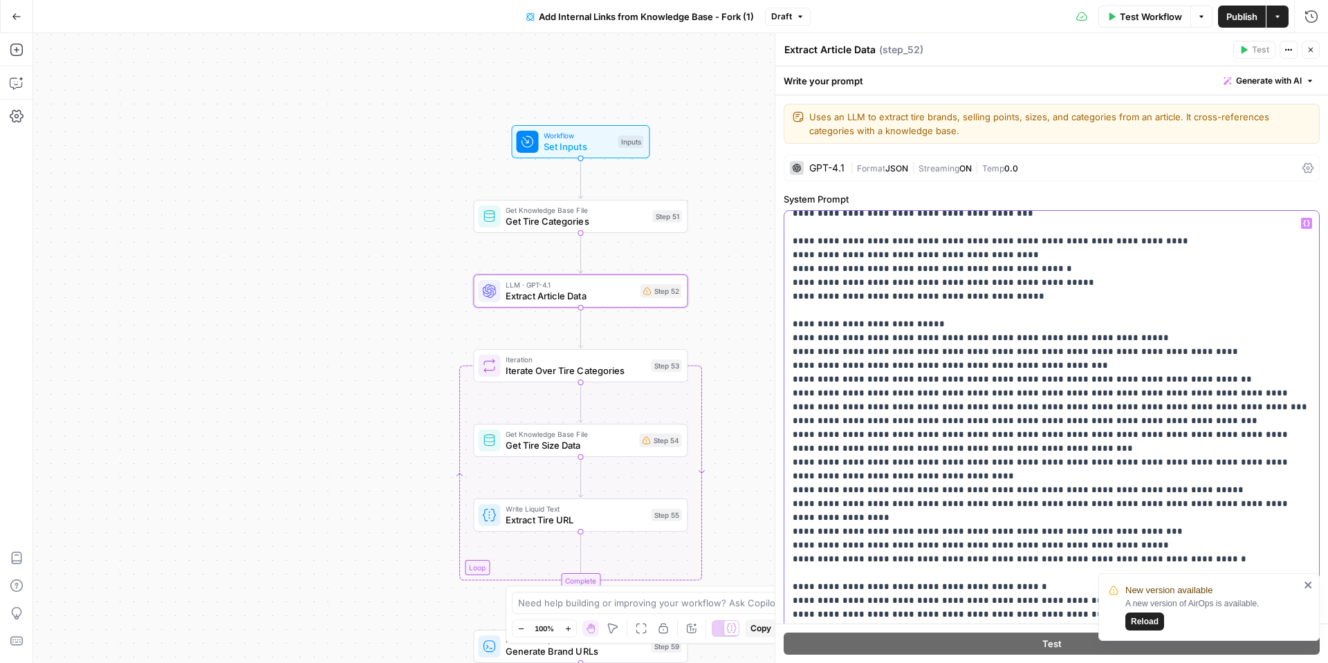
scroll to position [39, 0]
drag, startPoint x: 1143, startPoint y: 335, endPoint x: 1007, endPoint y: 335, distance: 135.5
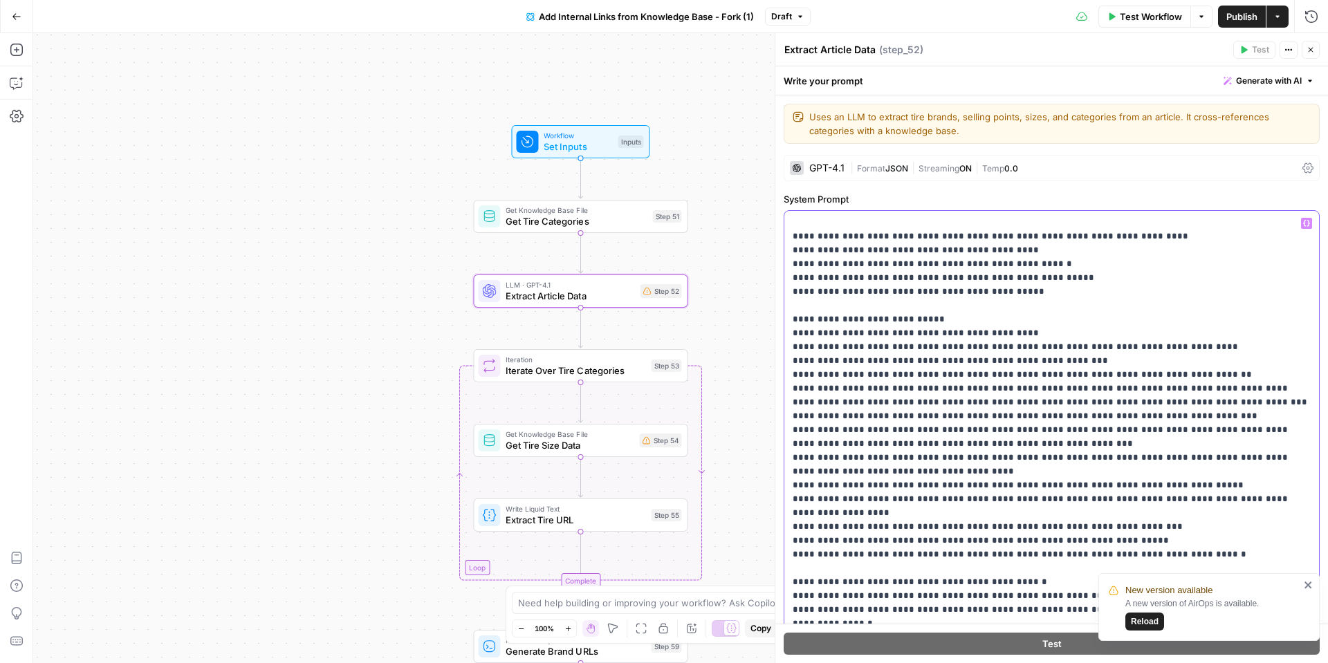
scroll to position [44, 0]
drag, startPoint x: 1153, startPoint y: 400, endPoint x: 874, endPoint y: 402, distance: 278.6
click at [1307, 225] on icon "button" at bounding box center [1306, 224] width 7 height 6
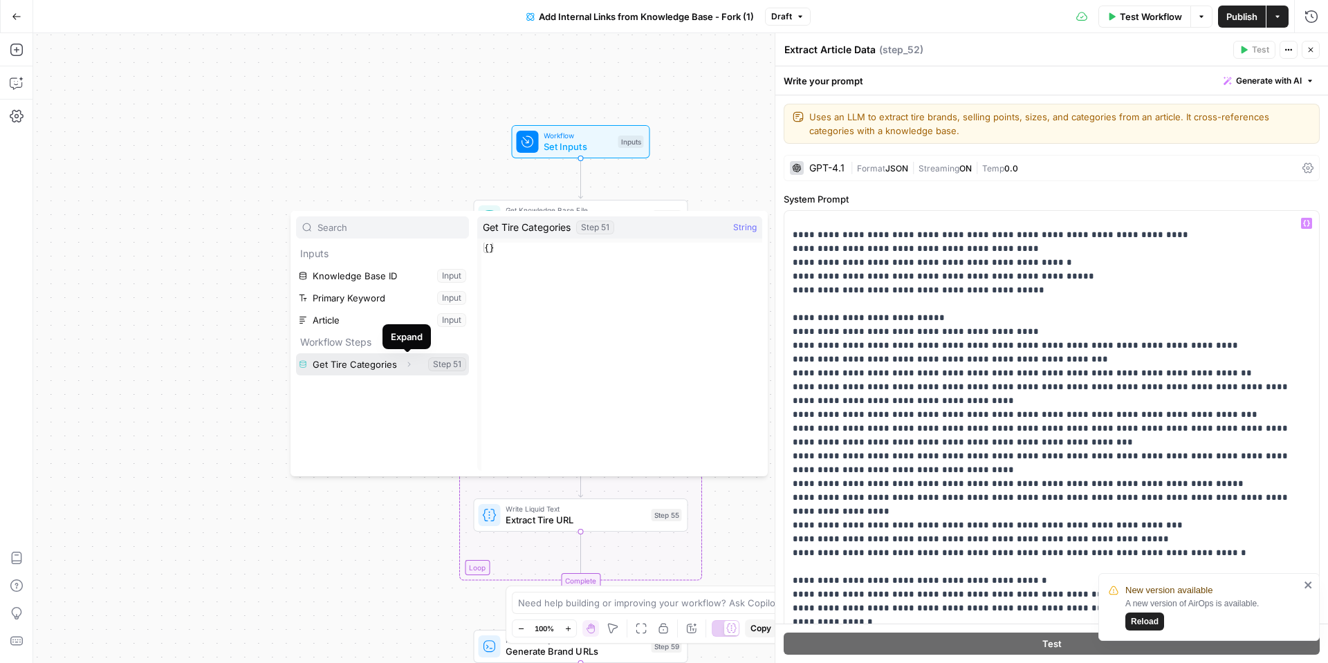
click at [404, 365] on icon "button" at bounding box center [408, 364] width 8 height 8
click at [427, 170] on div "Workflow Set Inputs Inputs Get Knowledge Base File Get Tire Categories Step 51 …" at bounding box center [680, 348] width 1294 height 630
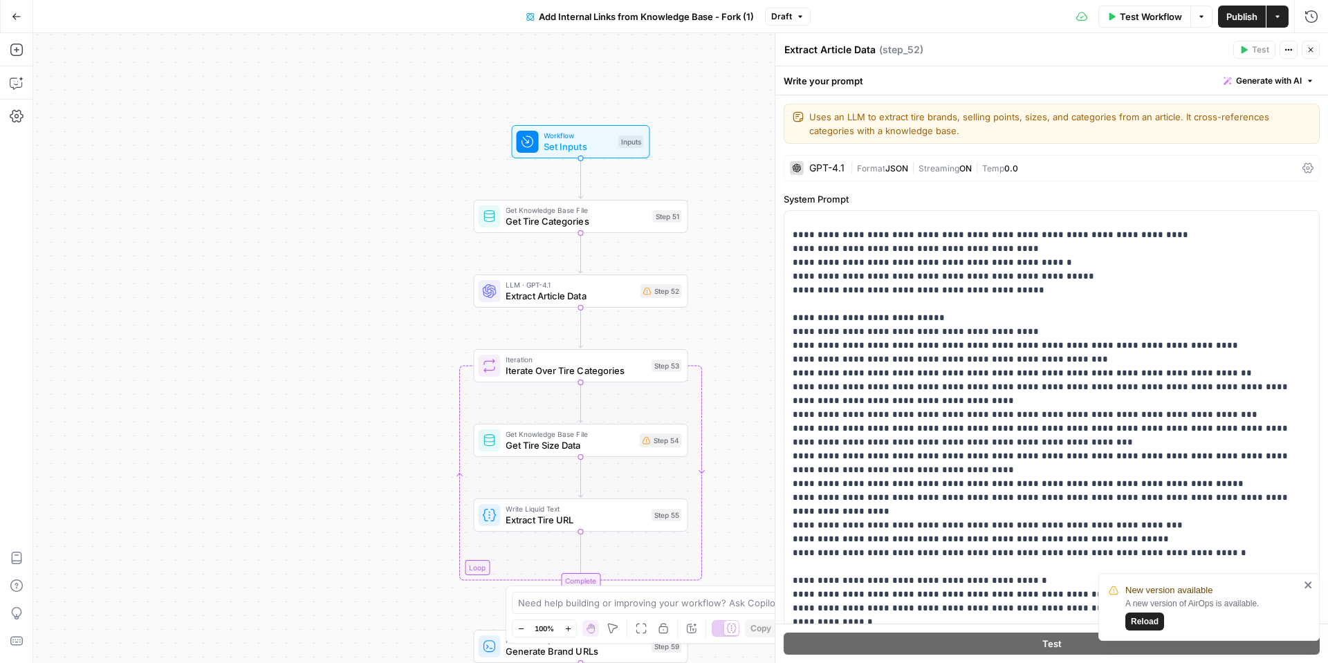
click at [594, 140] on span "Set Inputs" at bounding box center [577, 147] width 68 height 14
drag, startPoint x: 1306, startPoint y: 48, endPoint x: 1092, endPoint y: 127, distance: 227.7
click at [1306, 48] on icon "button" at bounding box center [1310, 50] width 8 height 8
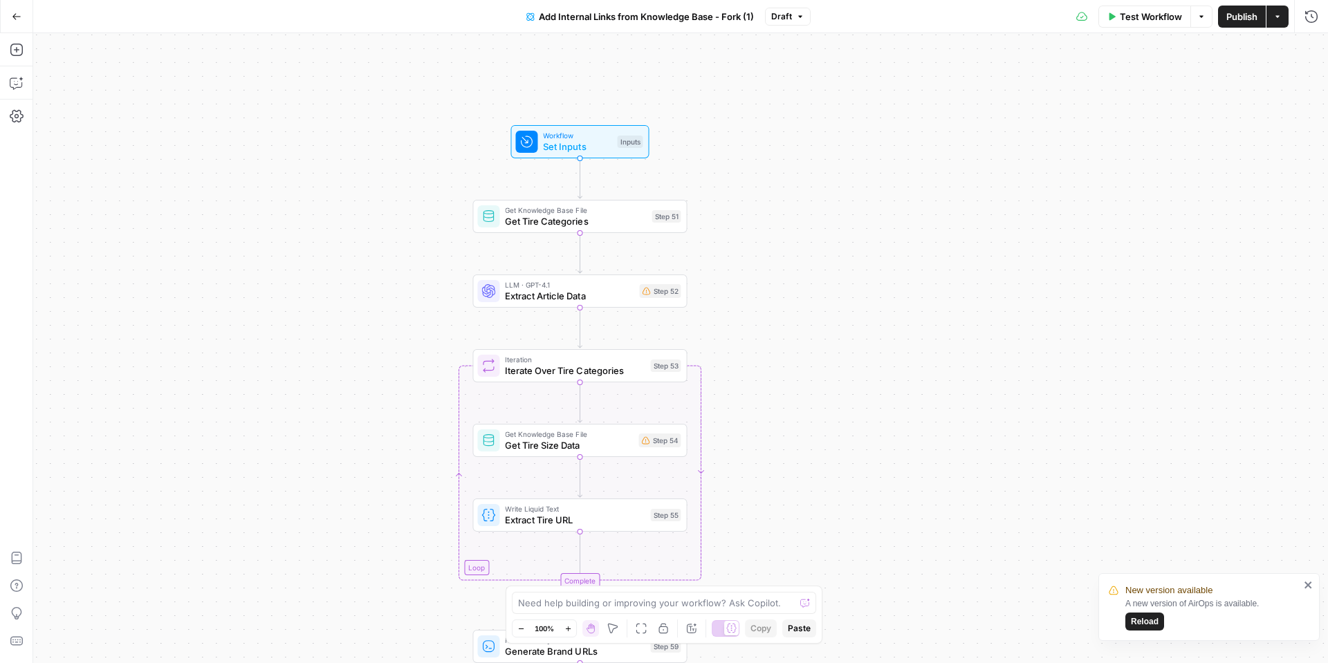
click at [597, 137] on span "Workflow" at bounding box center [577, 135] width 68 height 11
click at [1270, 88] on span "edit field" at bounding box center [1264, 85] width 30 height 11
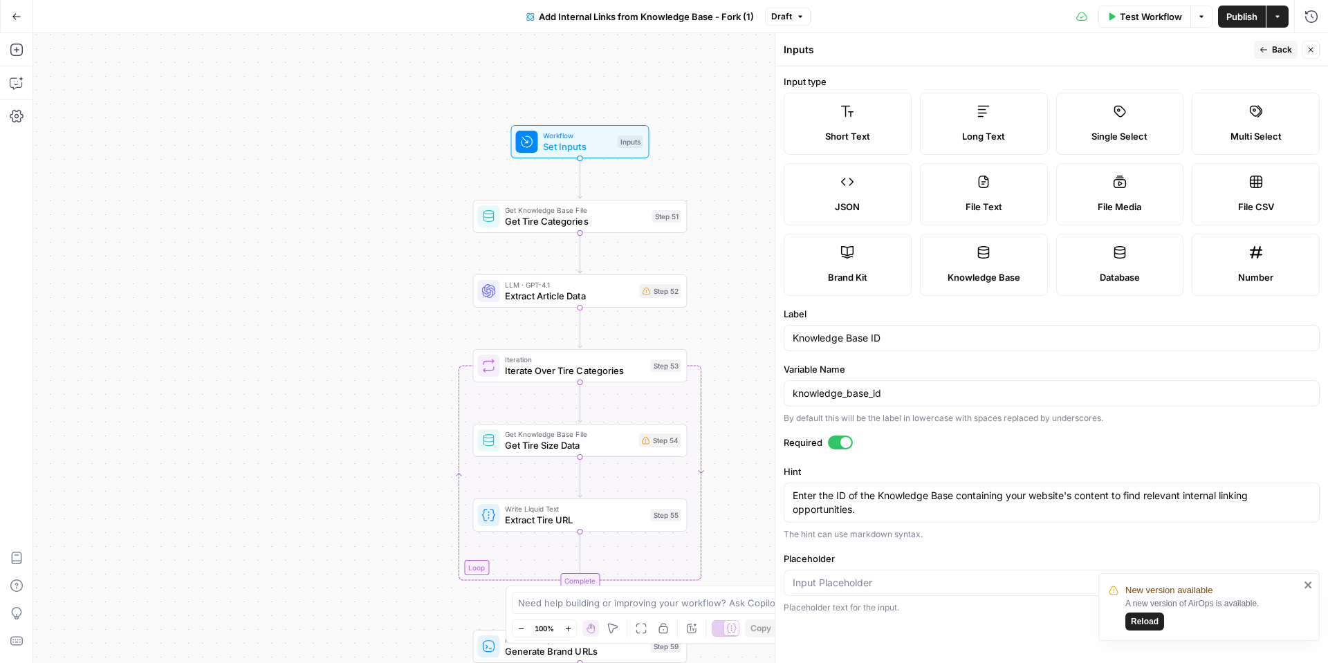
click at [853, 263] on label "Brand Kit" at bounding box center [847, 265] width 128 height 62
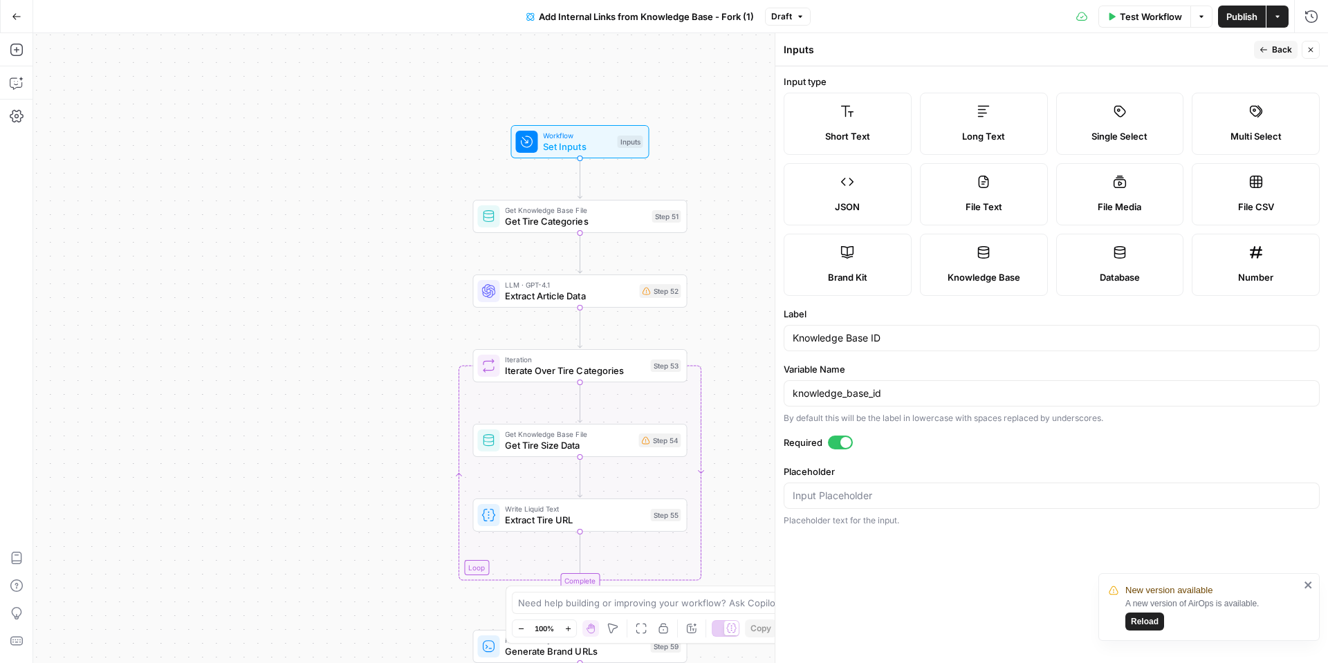
drag, startPoint x: 1271, startPoint y: 48, endPoint x: 1254, endPoint y: 64, distance: 24.0
click at [1272, 47] on span "Back" at bounding box center [1281, 50] width 20 height 12
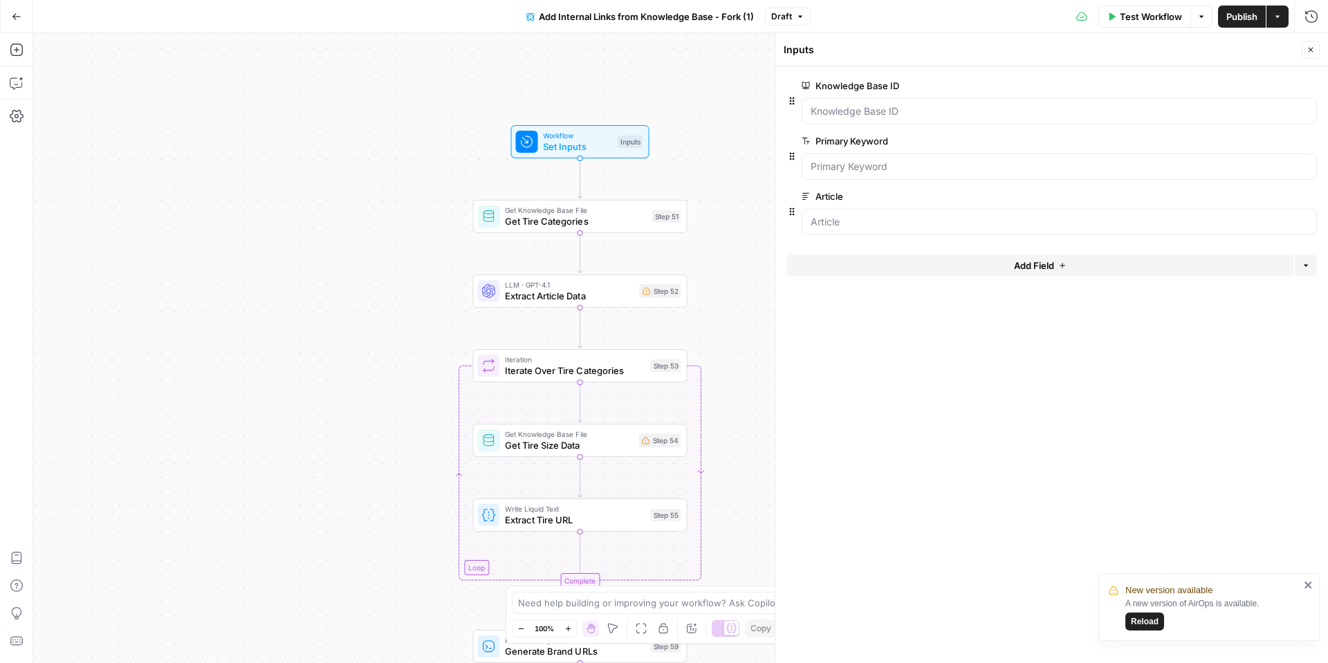
click at [1065, 272] on button "Add Field" at bounding box center [1039, 265] width 507 height 22
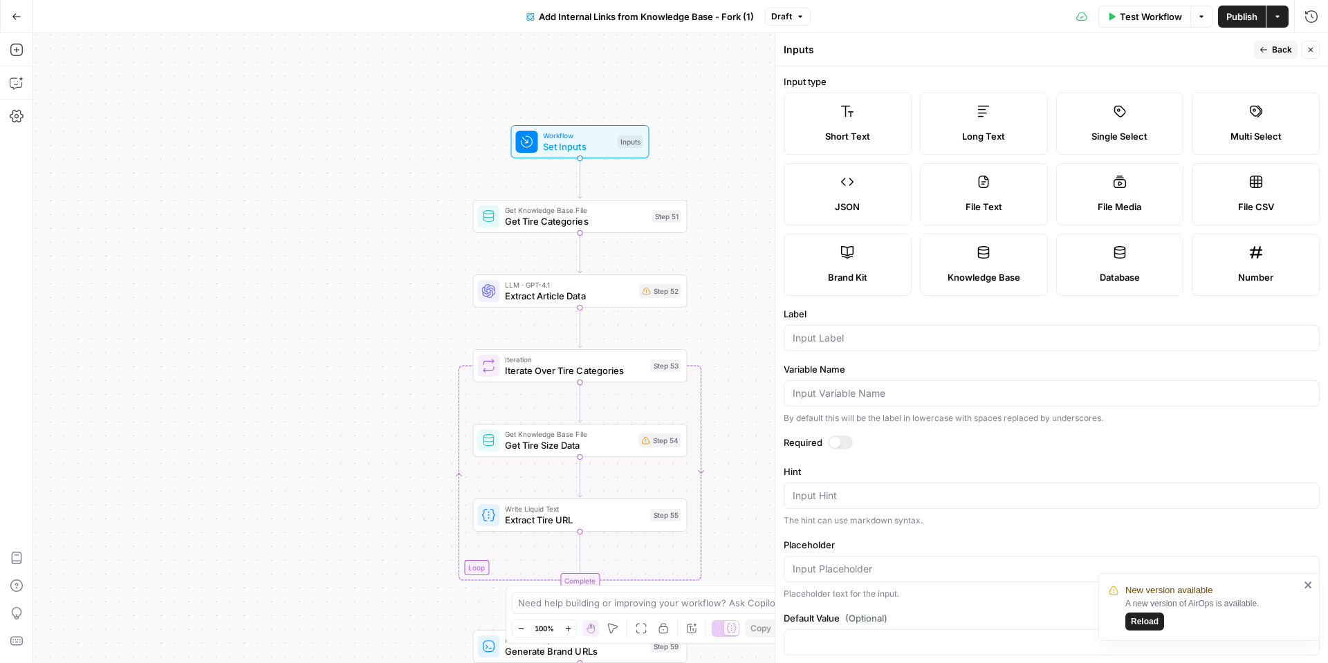
click at [884, 262] on label "Brand Kit" at bounding box center [847, 265] width 128 height 62
click at [868, 337] on input "Label" at bounding box center [1051, 338] width 518 height 14
type input "brand_kit"
click at [866, 398] on input "Variable Name" at bounding box center [1051, 393] width 518 height 14
click at [896, 451] on div "Required" at bounding box center [1051, 445] width 536 height 18
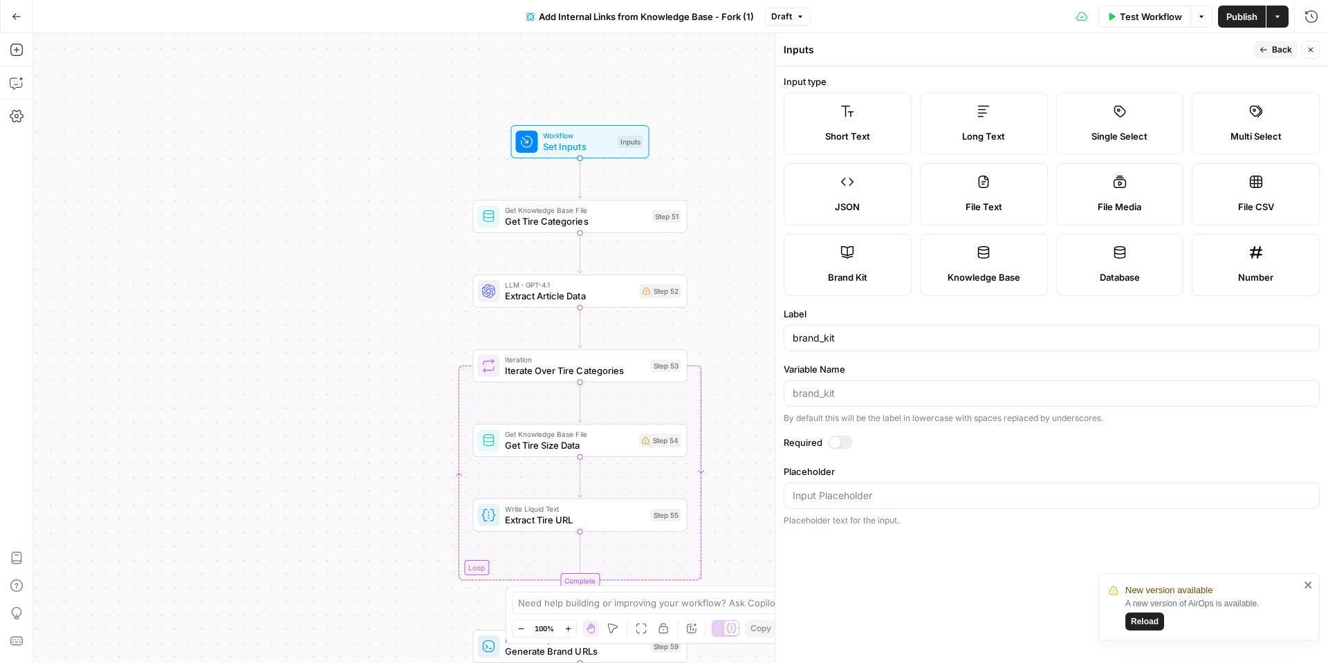
click at [1267, 46] on icon "button" at bounding box center [1263, 50] width 8 height 8
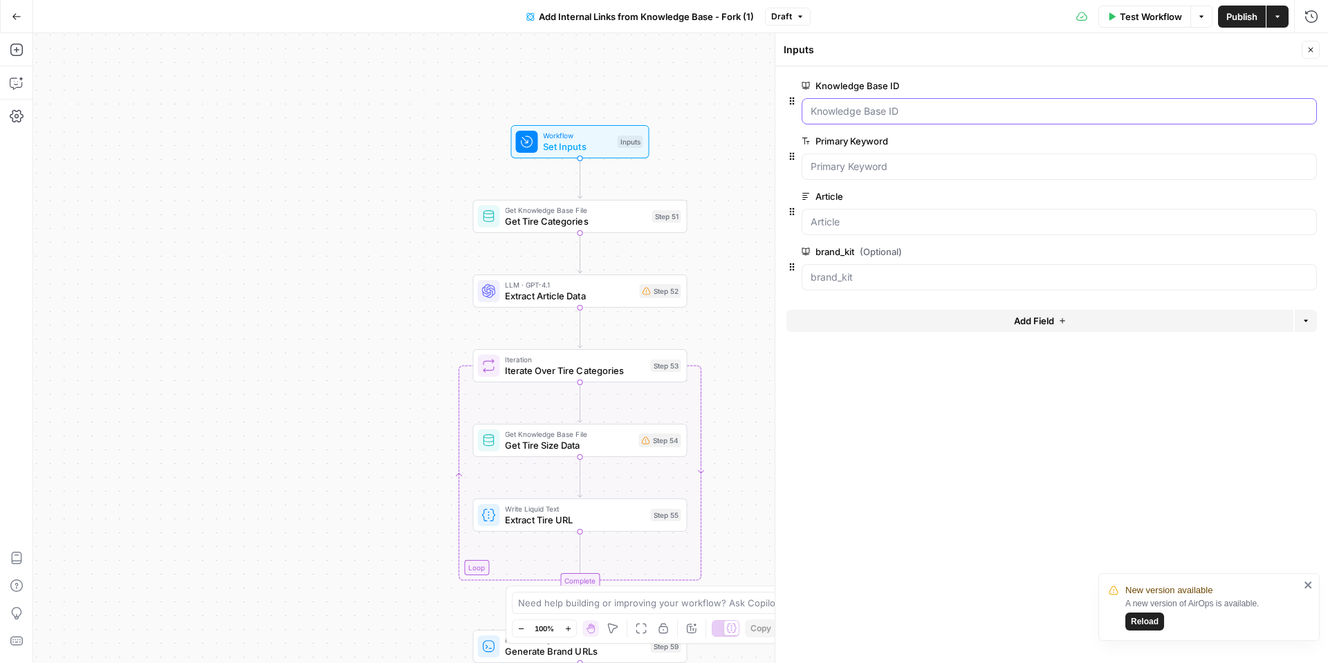
click at [958, 115] on ID "Knowledge Base ID" at bounding box center [1058, 111] width 497 height 14
click at [929, 171] on Keyword "Primary Keyword" at bounding box center [1058, 167] width 497 height 14
click at [1274, 142] on span "edit field" at bounding box center [1264, 141] width 30 height 11
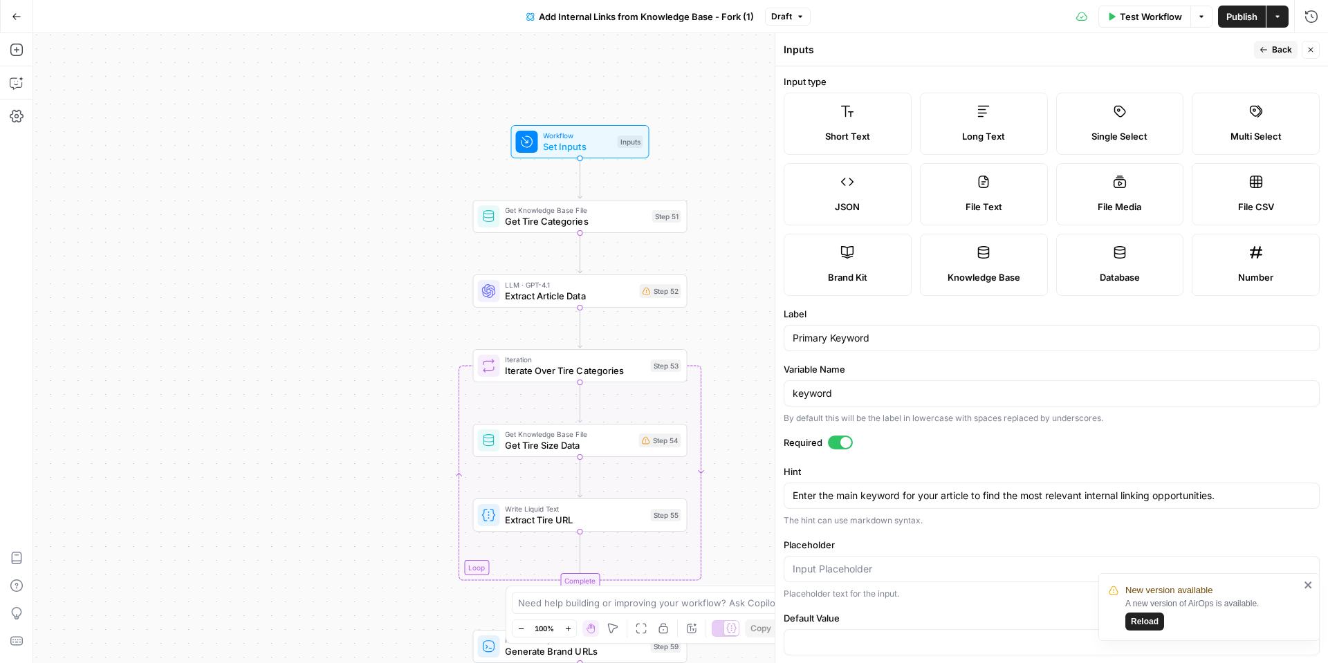
drag, startPoint x: 1271, startPoint y: 49, endPoint x: 1263, endPoint y: 62, distance: 15.9
click at [1271, 49] on span "Back" at bounding box center [1281, 50] width 20 height 12
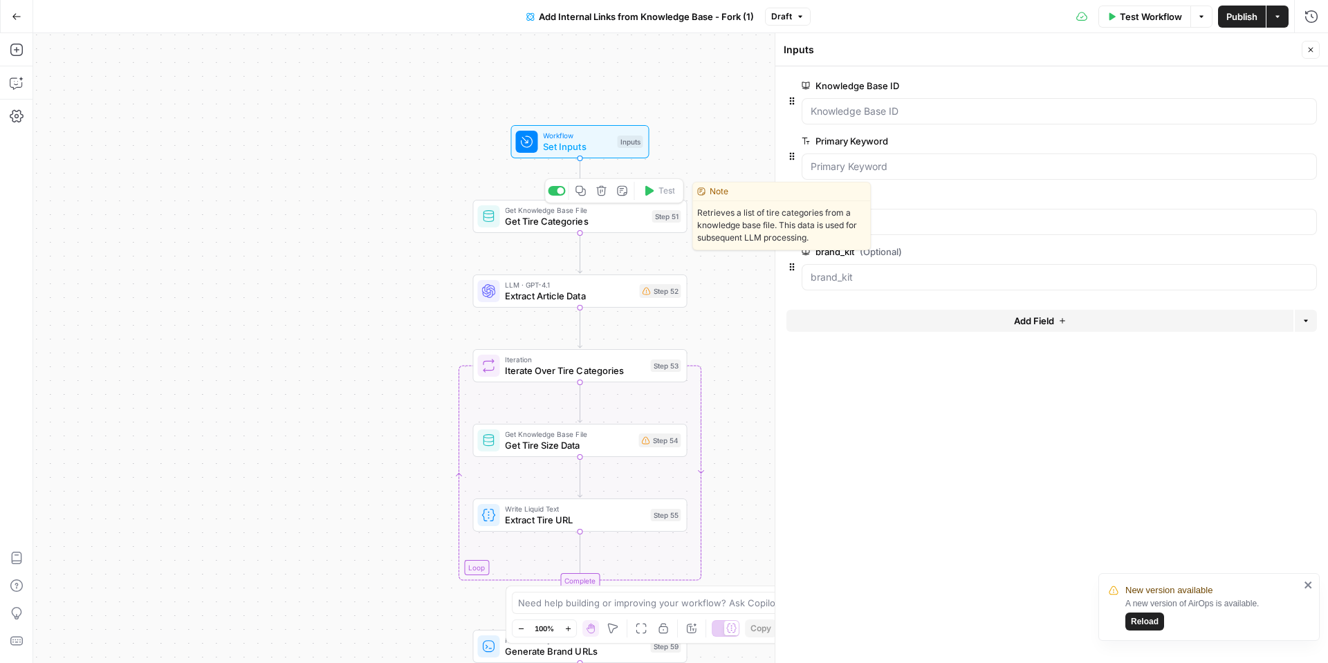
click at [593, 223] on span "Get Tire Categories" at bounding box center [575, 221] width 141 height 14
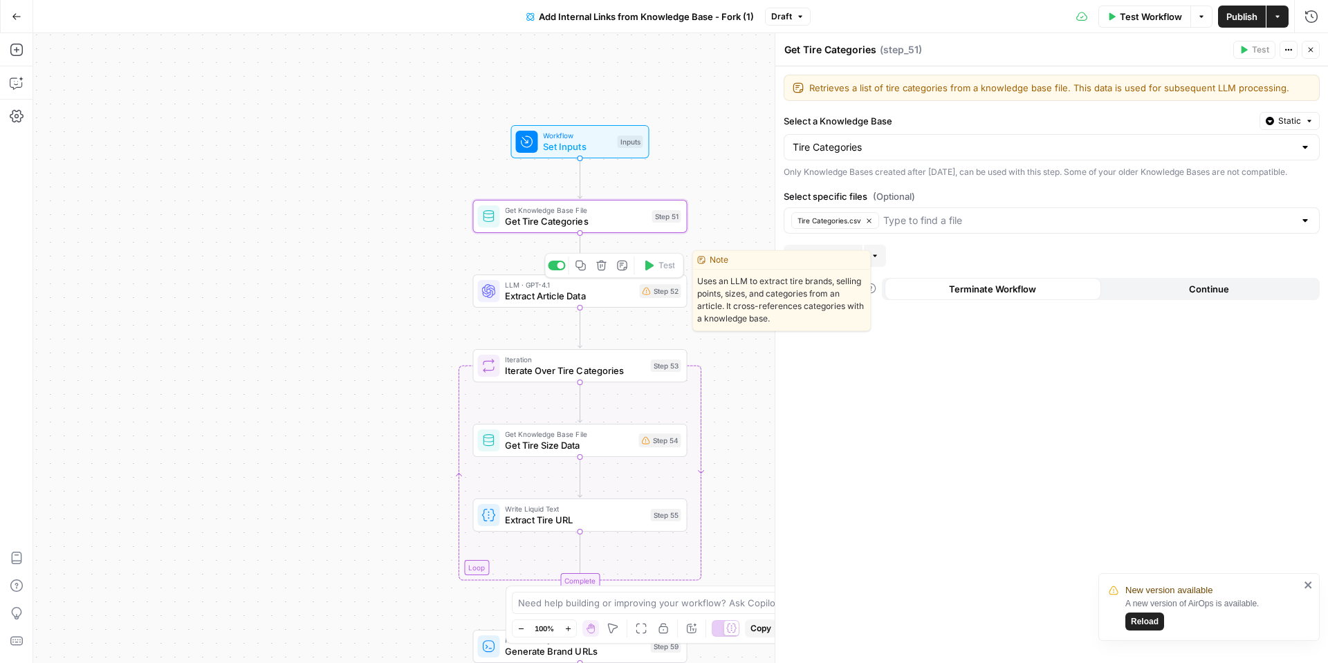
click at [596, 294] on span "Extract Article Data" at bounding box center [569, 296] width 129 height 14
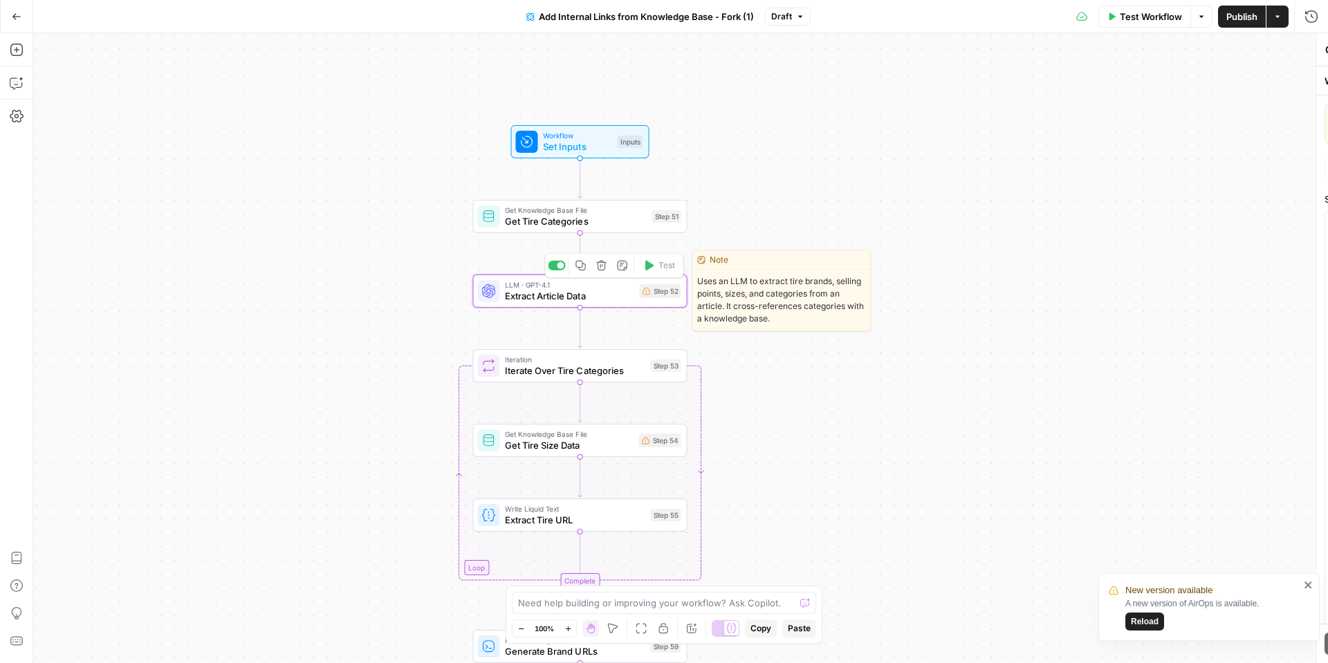
type textarea "Extract Article Data"
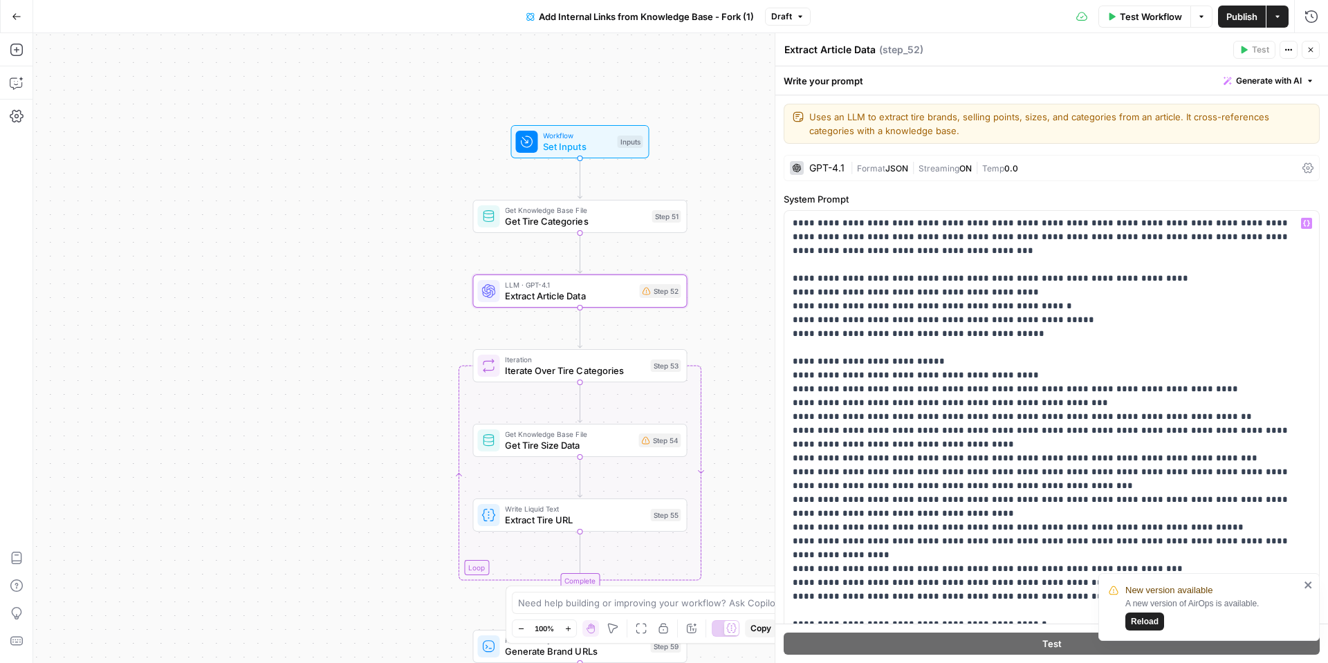
scroll to position [8, 0]
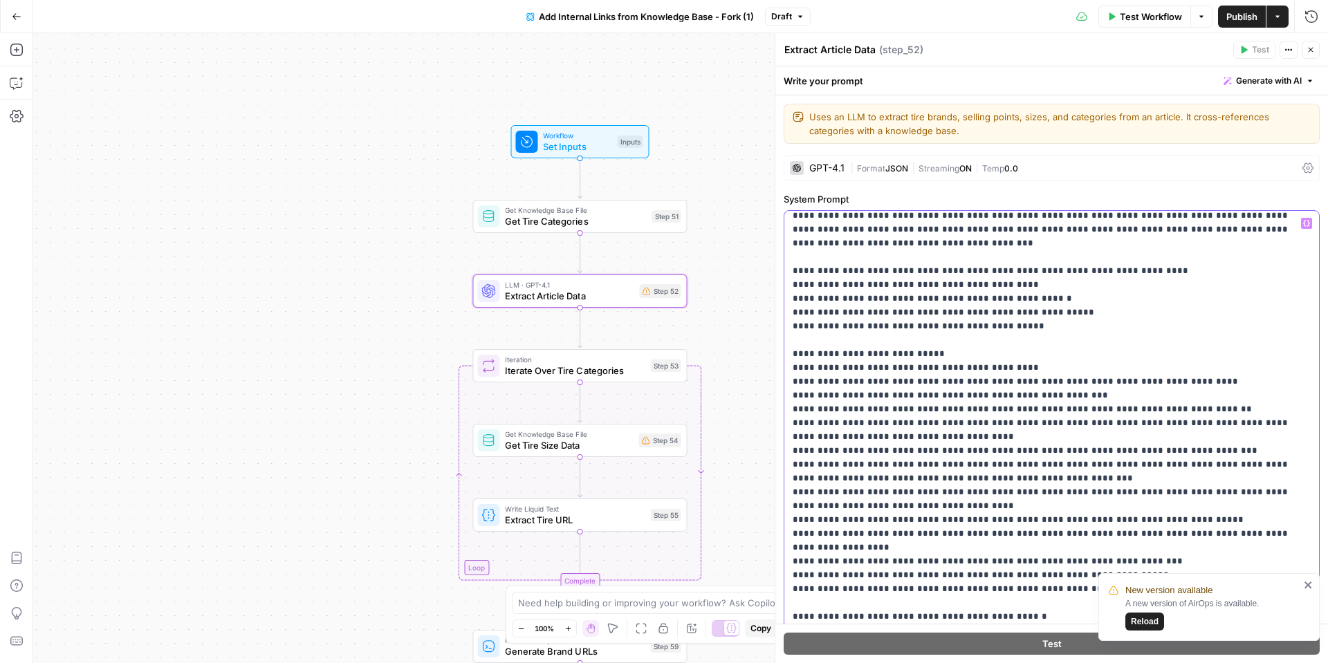
drag, startPoint x: 798, startPoint y: 480, endPoint x: 864, endPoint y: 476, distance: 66.5
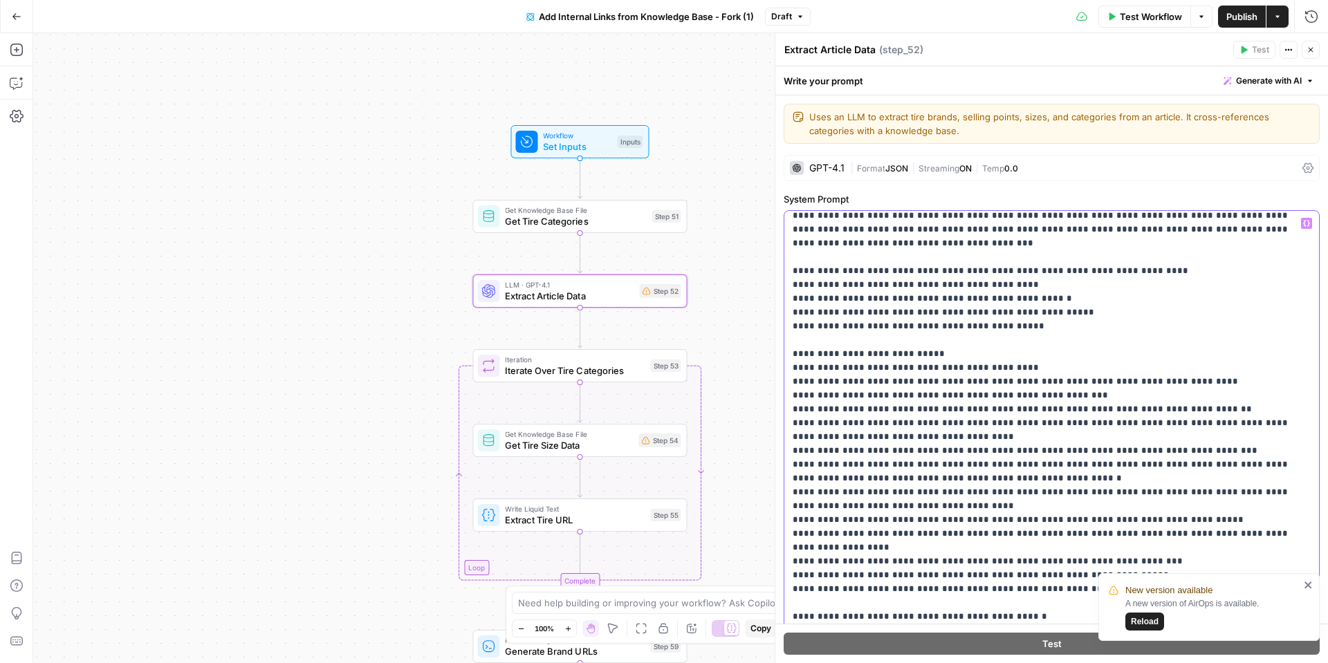
drag, startPoint x: 931, startPoint y: 479, endPoint x: 974, endPoint y: 478, distance: 42.9
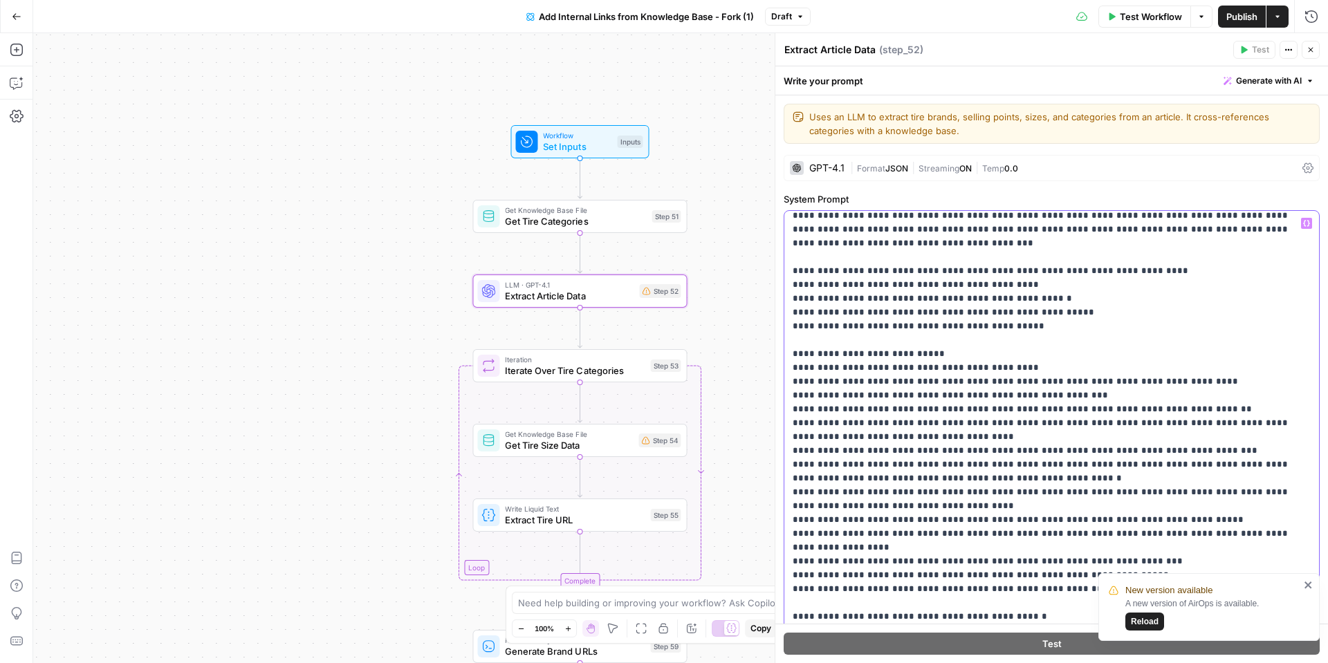
click at [1307, 220] on icon "button" at bounding box center [1306, 223] width 7 height 7
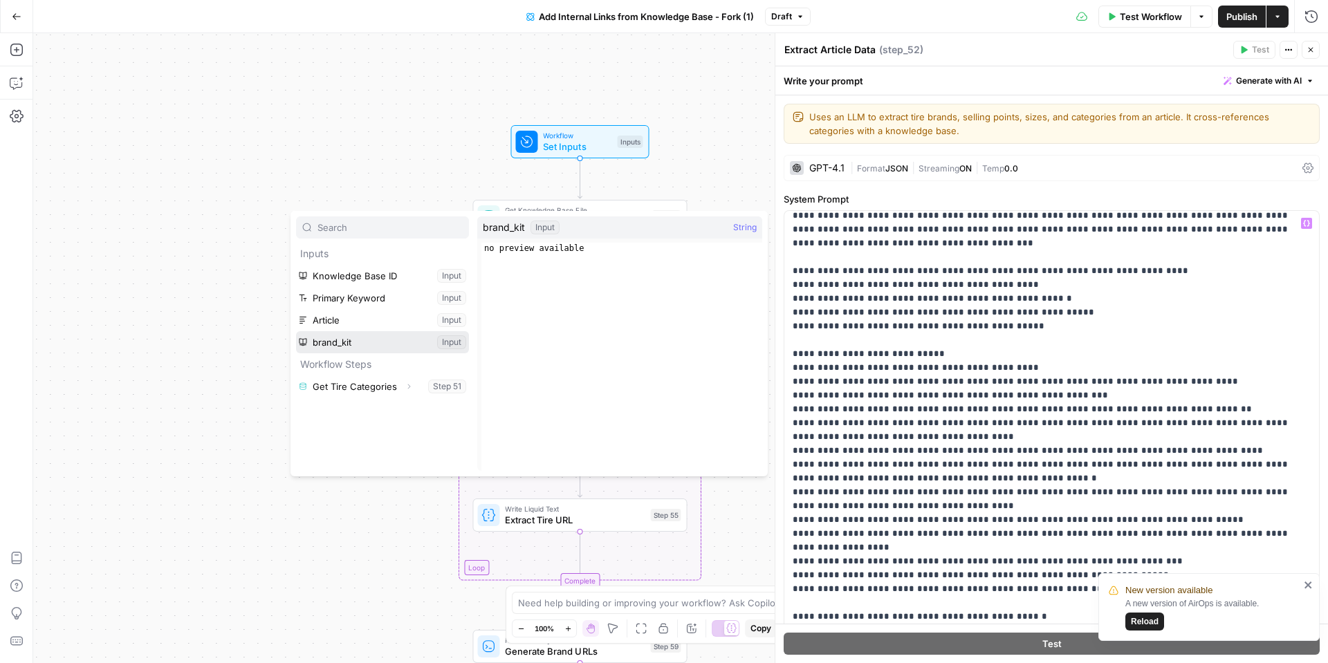
click at [386, 342] on button "Select variable brand_kit" at bounding box center [382, 342] width 173 height 22
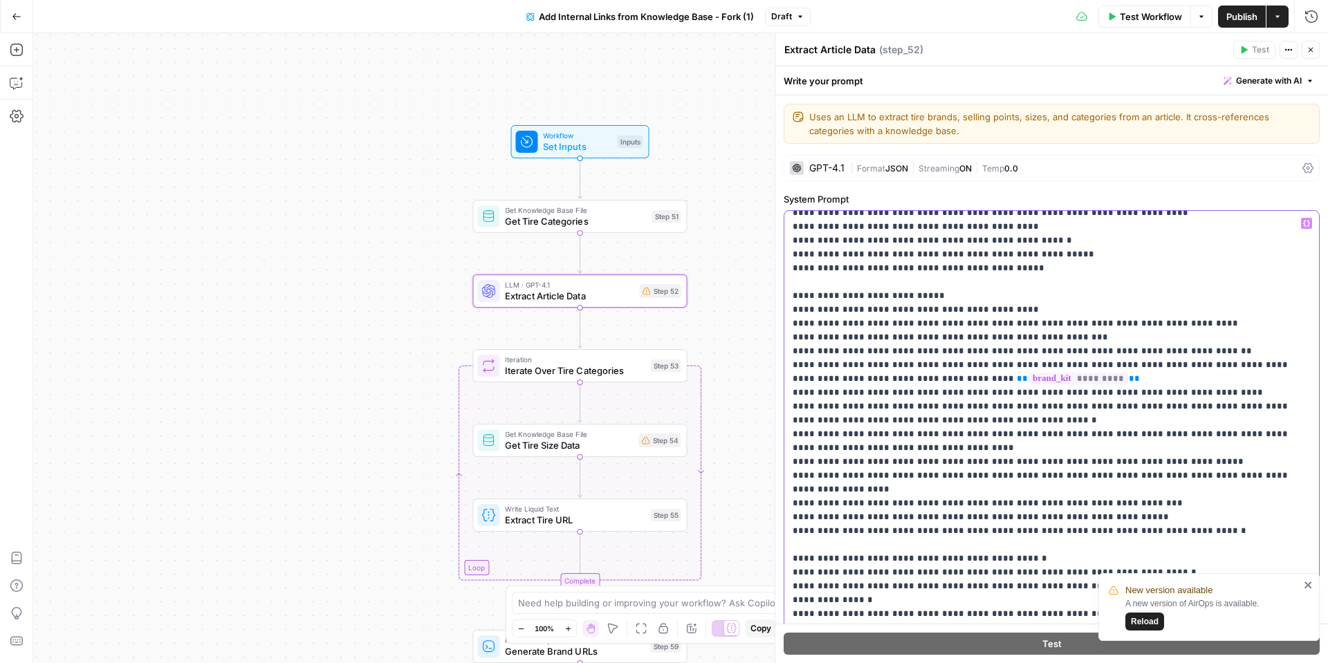
scroll to position [66, 0]
drag, startPoint x: 1031, startPoint y: 436, endPoint x: 1179, endPoint y: 434, distance: 148.0
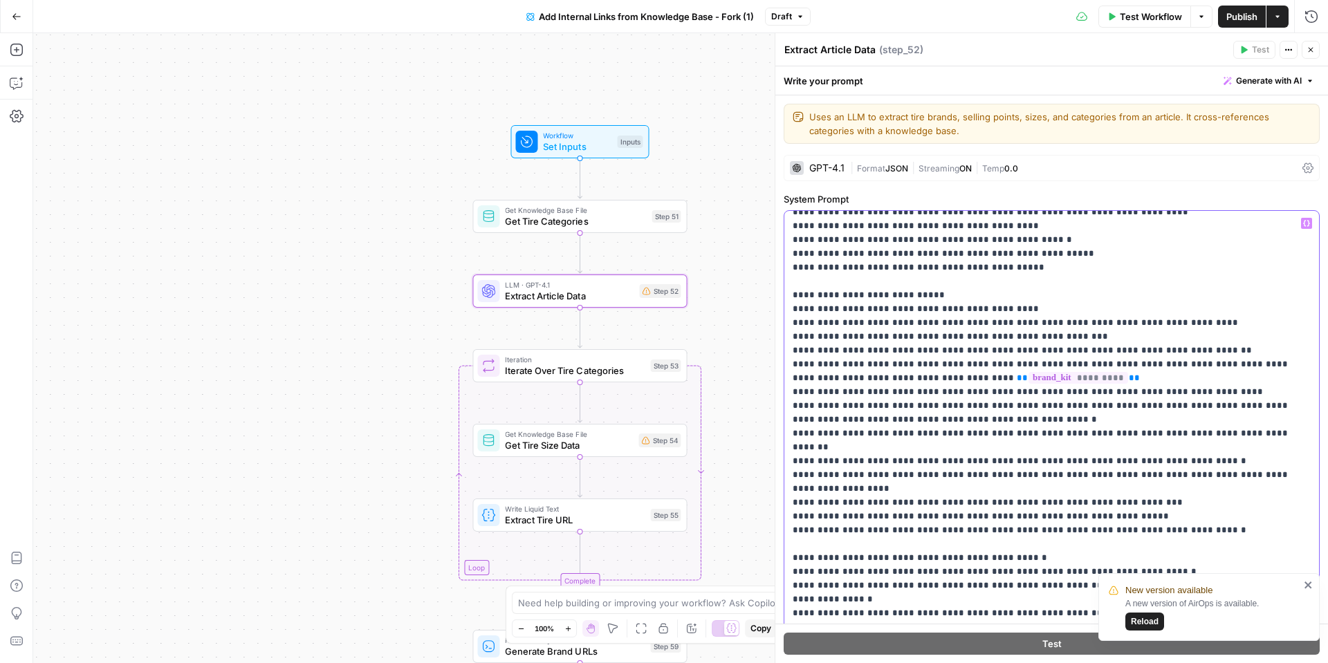
drag, startPoint x: 1296, startPoint y: 460, endPoint x: 790, endPoint y: 460, distance: 505.4
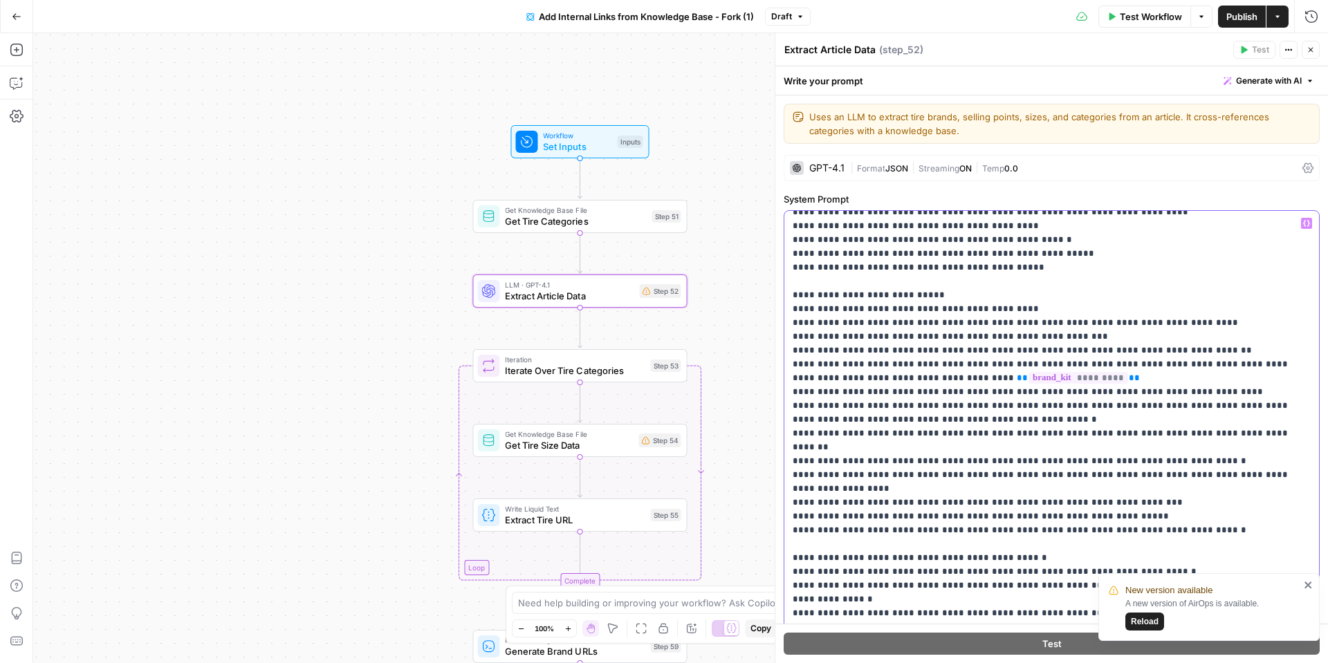
click at [790, 460] on div "**********" at bounding box center [1051, 492] width 534 height 563
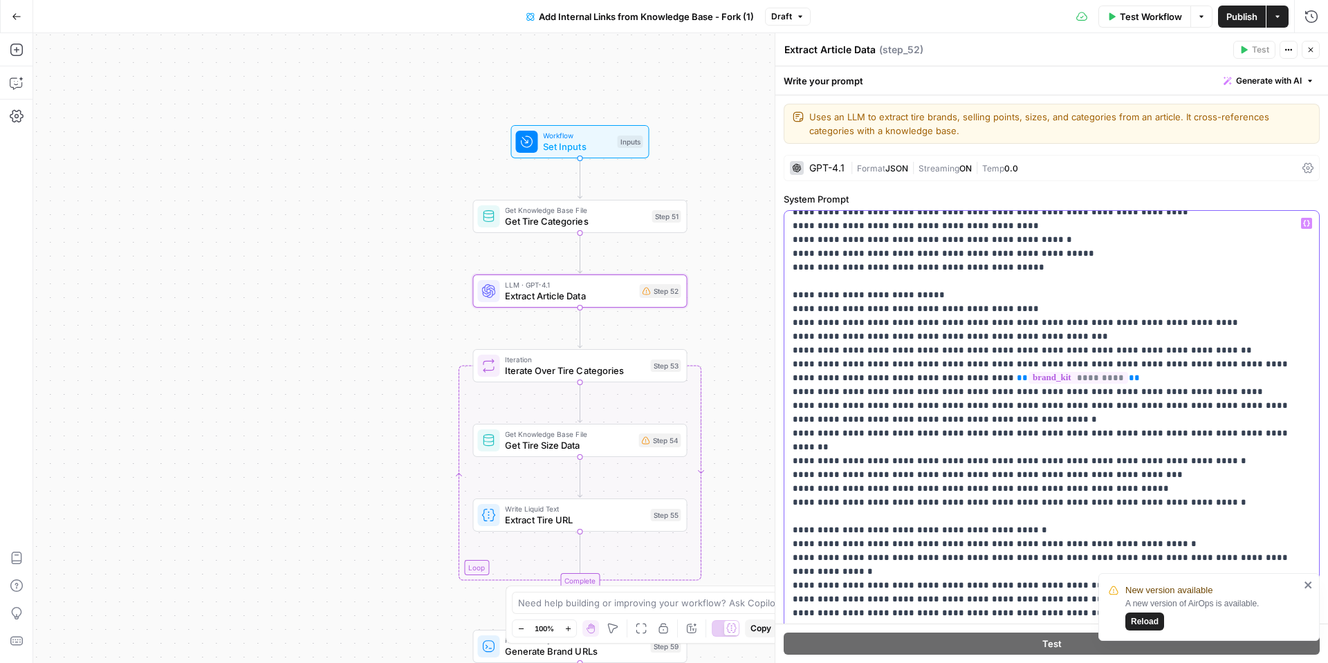
drag, startPoint x: 1222, startPoint y: 487, endPoint x: 780, endPoint y: 476, distance: 441.9
click at [780, 476] on div "**********" at bounding box center [1050, 348] width 553 height 630
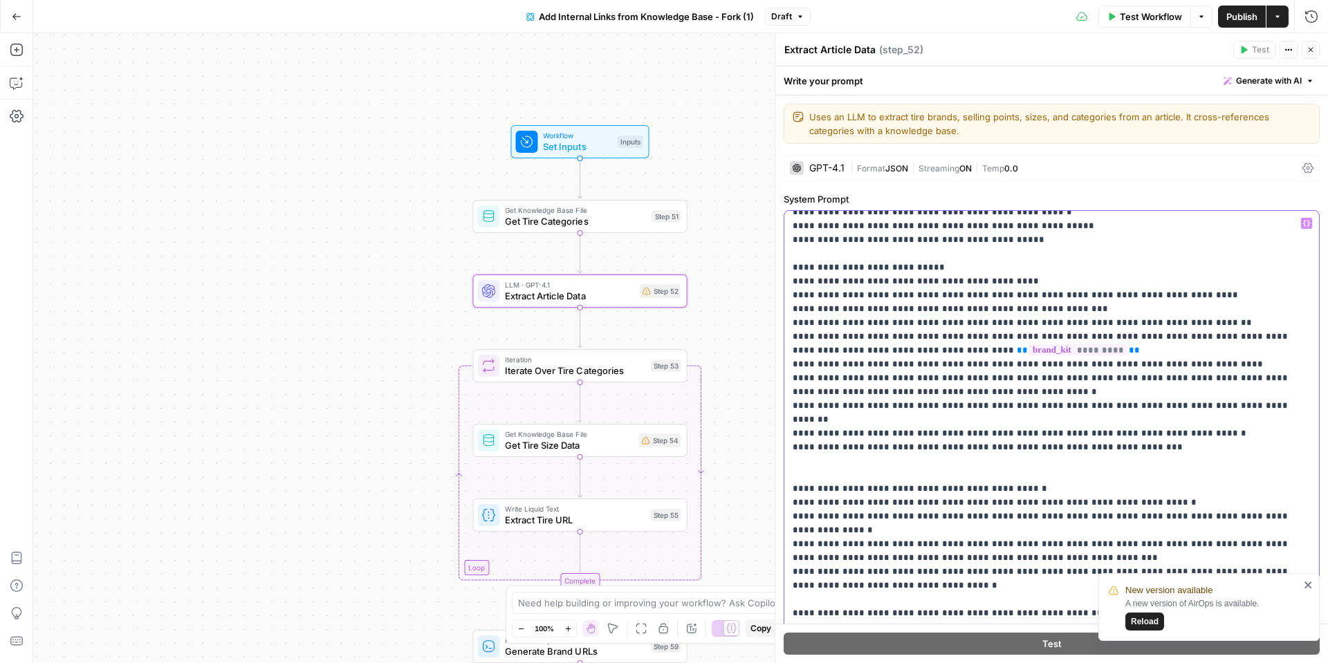
scroll to position [91, 0]
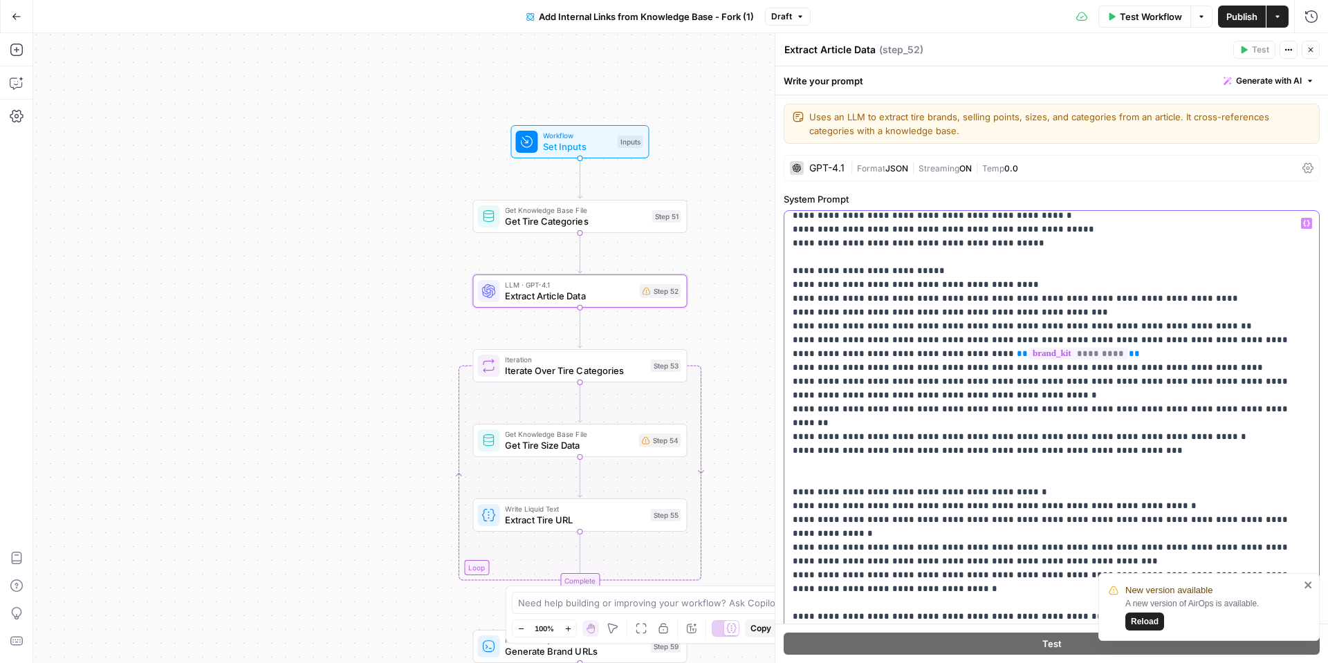
drag, startPoint x: 926, startPoint y: 561, endPoint x: 786, endPoint y: 480, distance: 161.4
click at [786, 480] on div "**********" at bounding box center [1051, 492] width 534 height 563
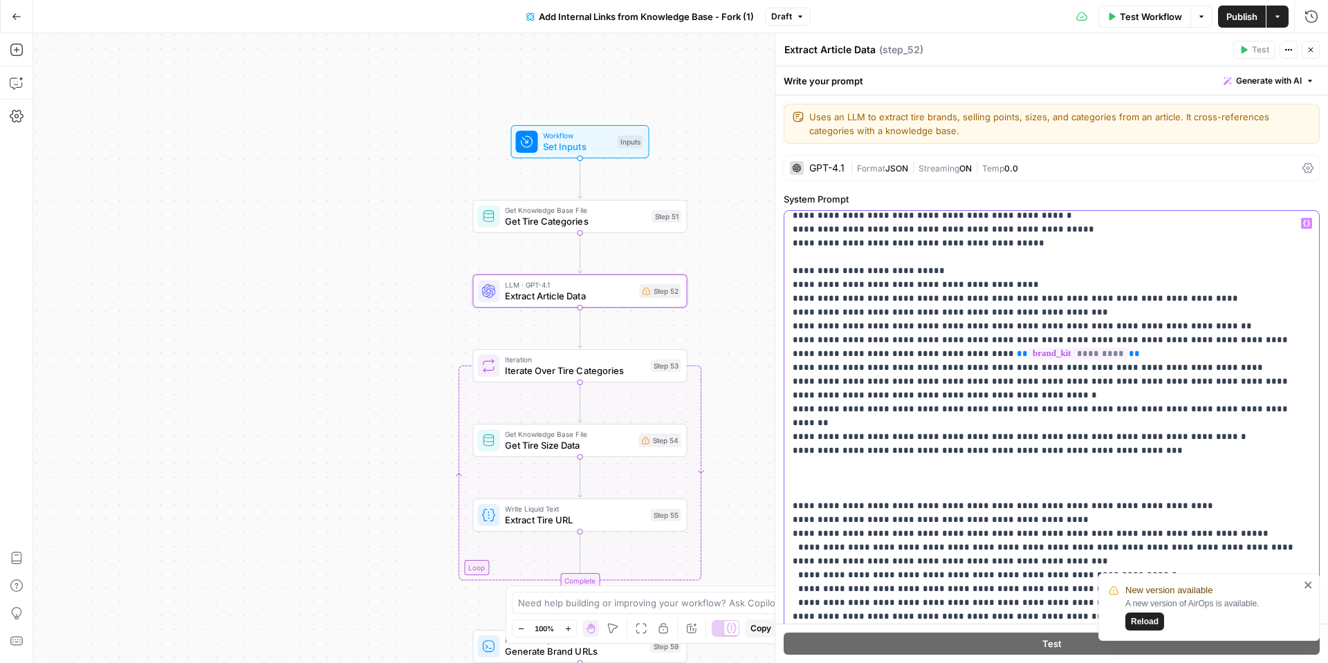
scroll to position [147, 0]
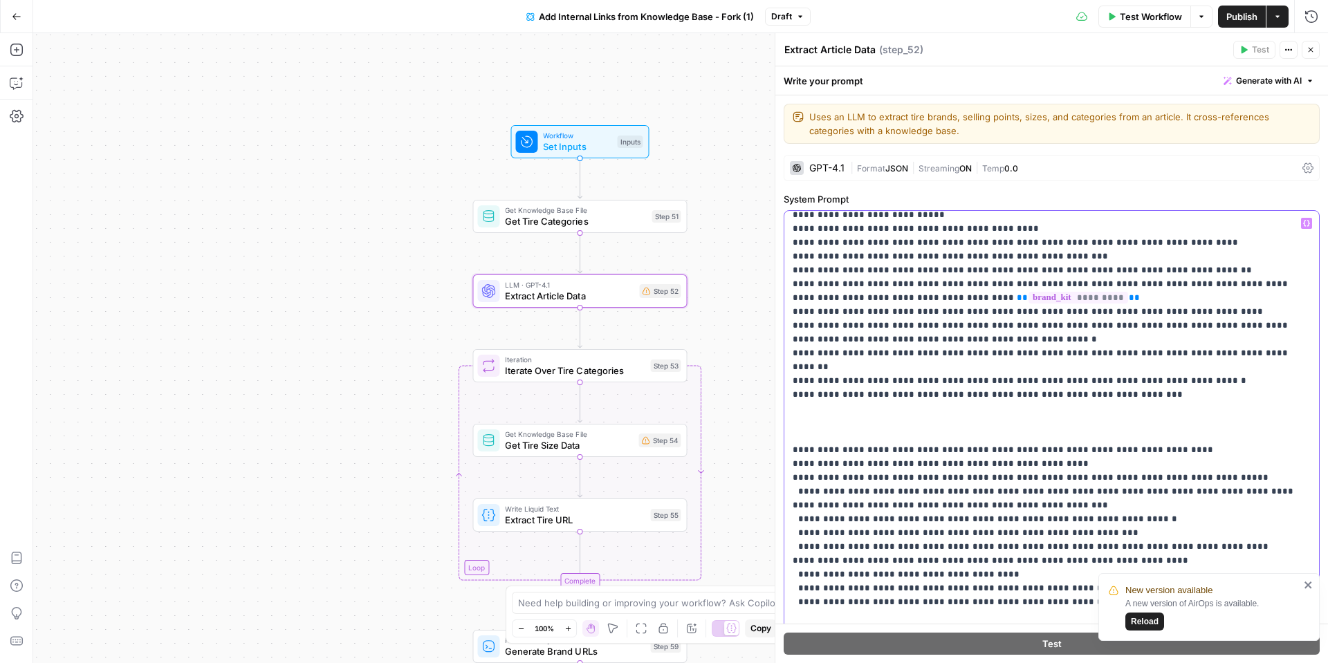
drag, startPoint x: 844, startPoint y: 491, endPoint x: 894, endPoint y: 493, distance: 50.5
click at [889, 493] on p "**********" at bounding box center [1051, 671] width 518 height 1203
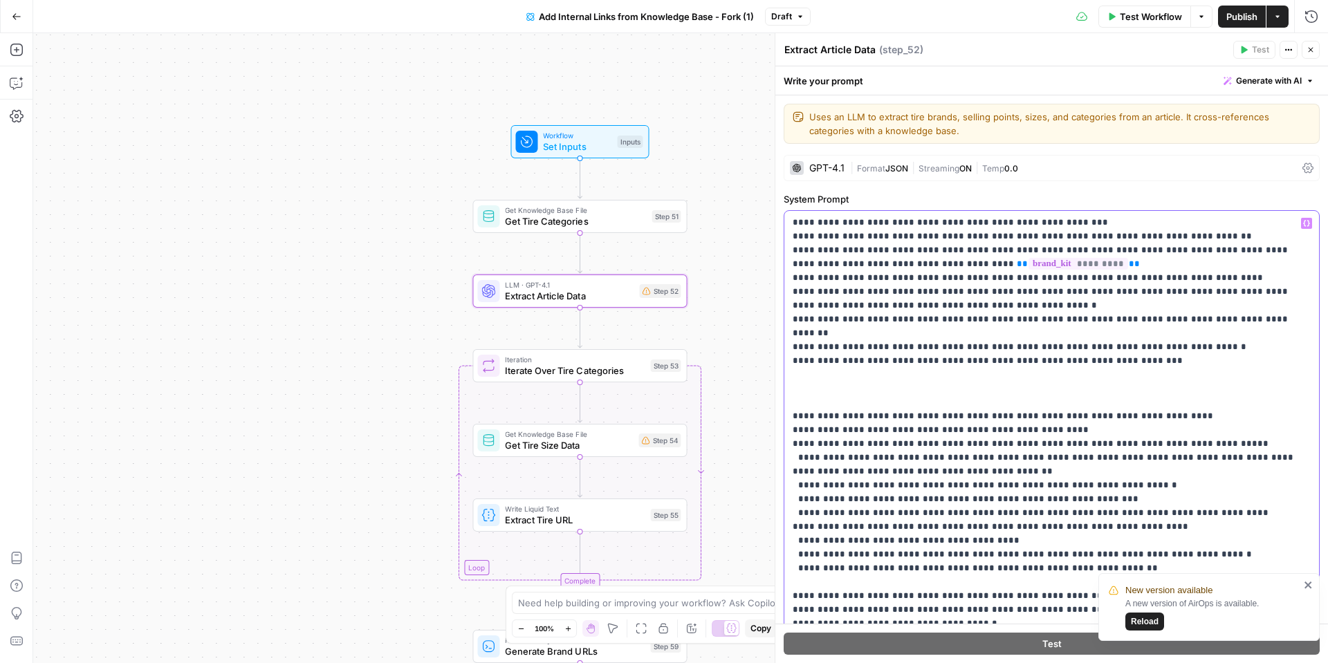
click at [996, 471] on p "**********" at bounding box center [1051, 637] width 518 height 1203
drag, startPoint x: 987, startPoint y: 487, endPoint x: 1035, endPoint y: 487, distance: 47.7
click at [1028, 487] on p "**********" at bounding box center [1051, 637] width 518 height 1203
drag, startPoint x: 1021, startPoint y: 473, endPoint x: 1111, endPoint y: 472, distance: 90.6
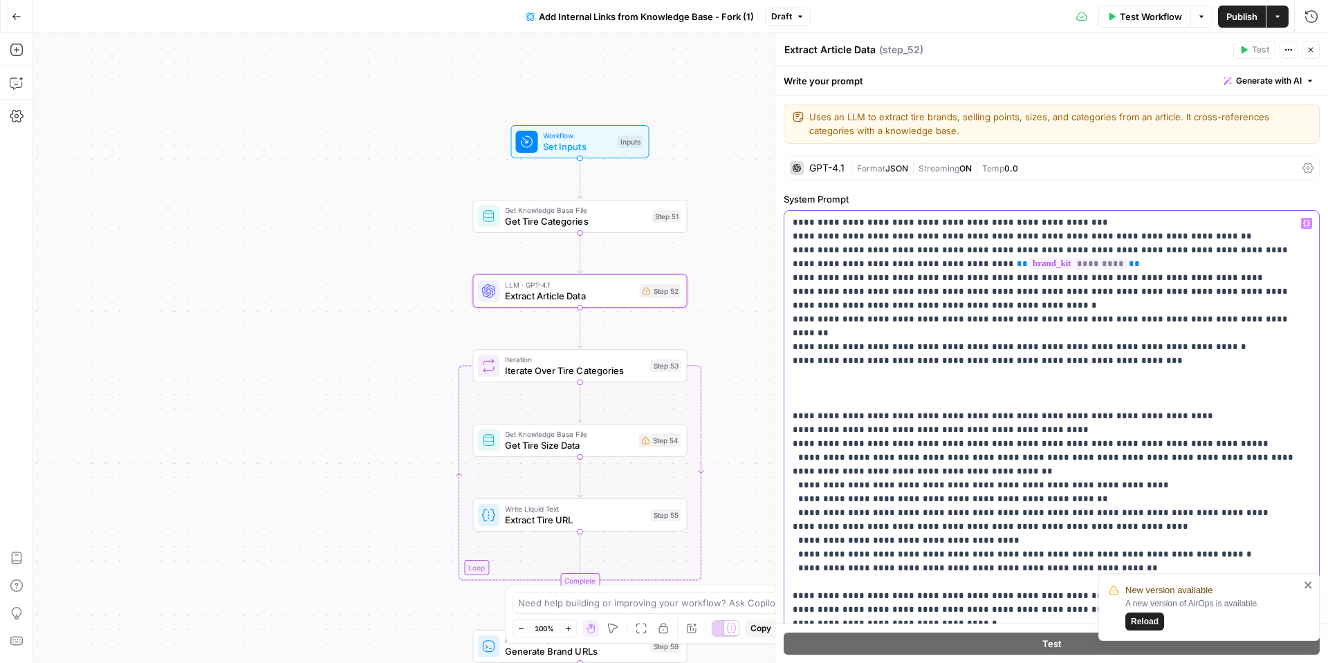
click at [1111, 472] on p "**********" at bounding box center [1051, 637] width 518 height 1203
click at [975, 498] on p "**********" at bounding box center [1051, 637] width 518 height 1203
click at [1032, 542] on p "**********" at bounding box center [1051, 637] width 518 height 1203
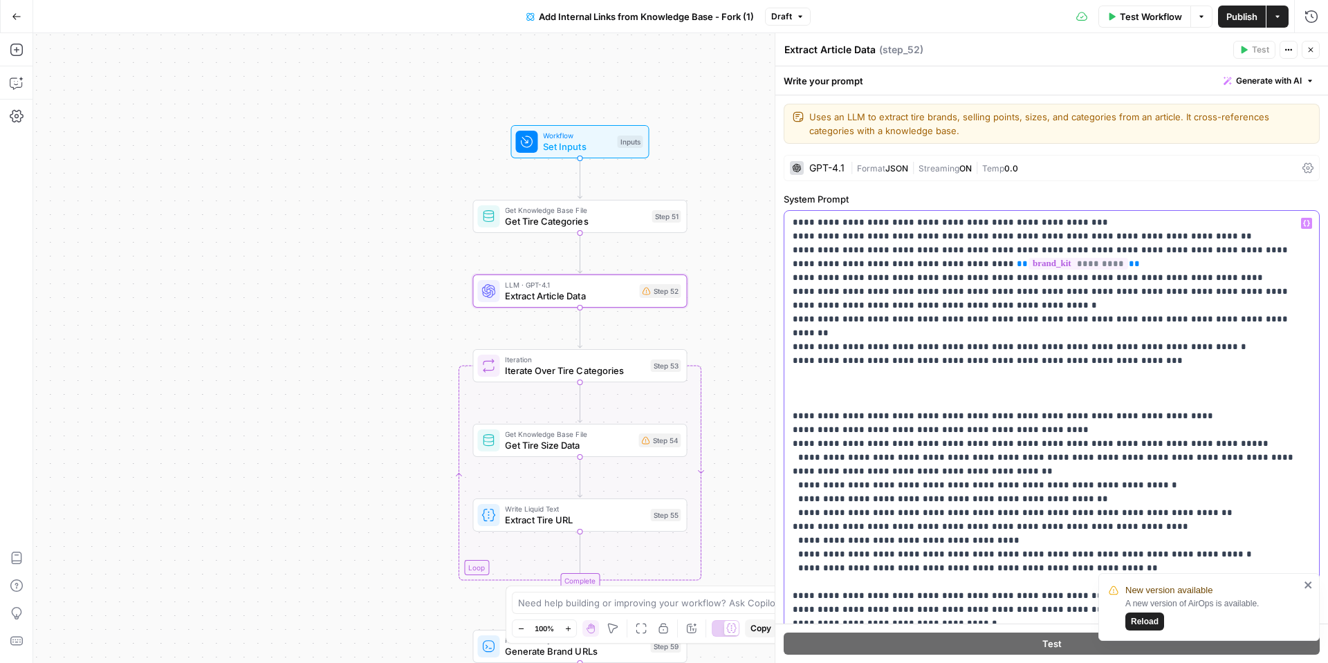
click at [1032, 542] on p "**********" at bounding box center [1051, 637] width 518 height 1203
click at [821, 552] on p "**********" at bounding box center [1051, 637] width 518 height 1203
drag, startPoint x: 1201, startPoint y: 539, endPoint x: 792, endPoint y: 542, distance: 408.6
click at [793, 542] on p "**********" at bounding box center [1051, 637] width 518 height 1203
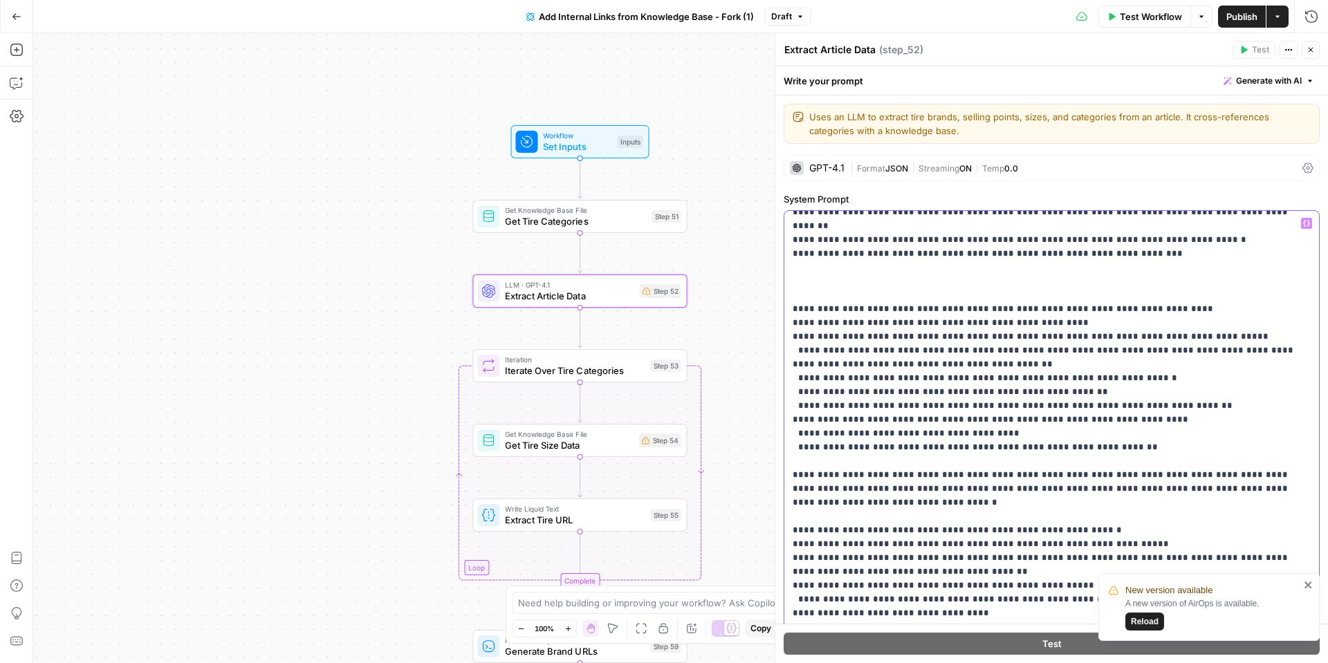
scroll to position [288, 0]
drag, startPoint x: 877, startPoint y: 499, endPoint x: 781, endPoint y: 458, distance: 103.8
click at [781, 458] on div "**********" at bounding box center [1050, 348] width 553 height 630
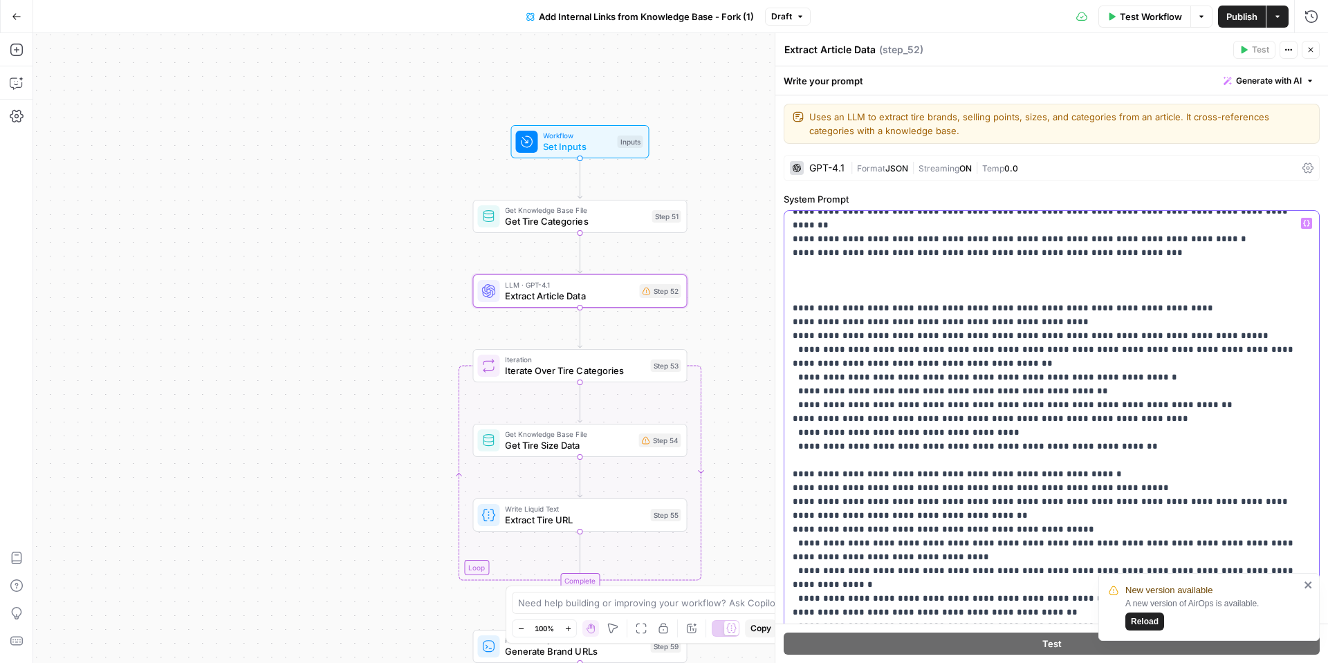
scroll to position [305, 0]
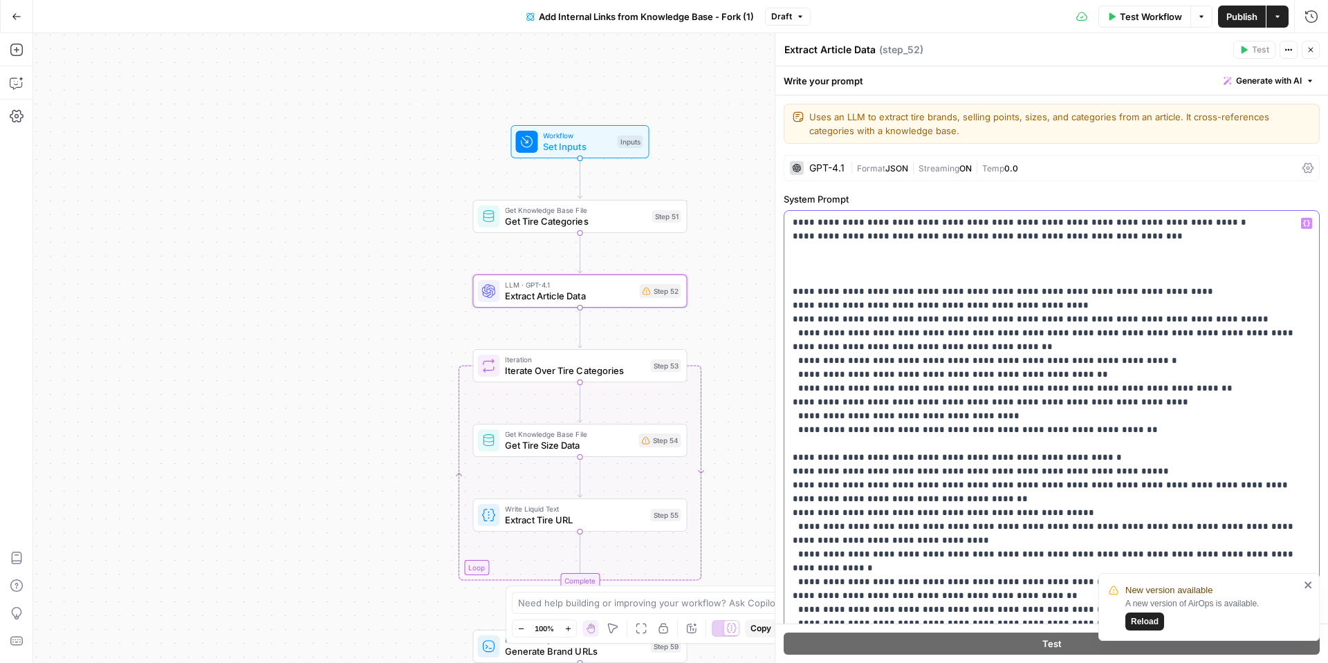
drag, startPoint x: 893, startPoint y: 526, endPoint x: 796, endPoint y: 516, distance: 97.3
click at [796, 516] on p "**********" at bounding box center [1051, 478] width 518 height 1134
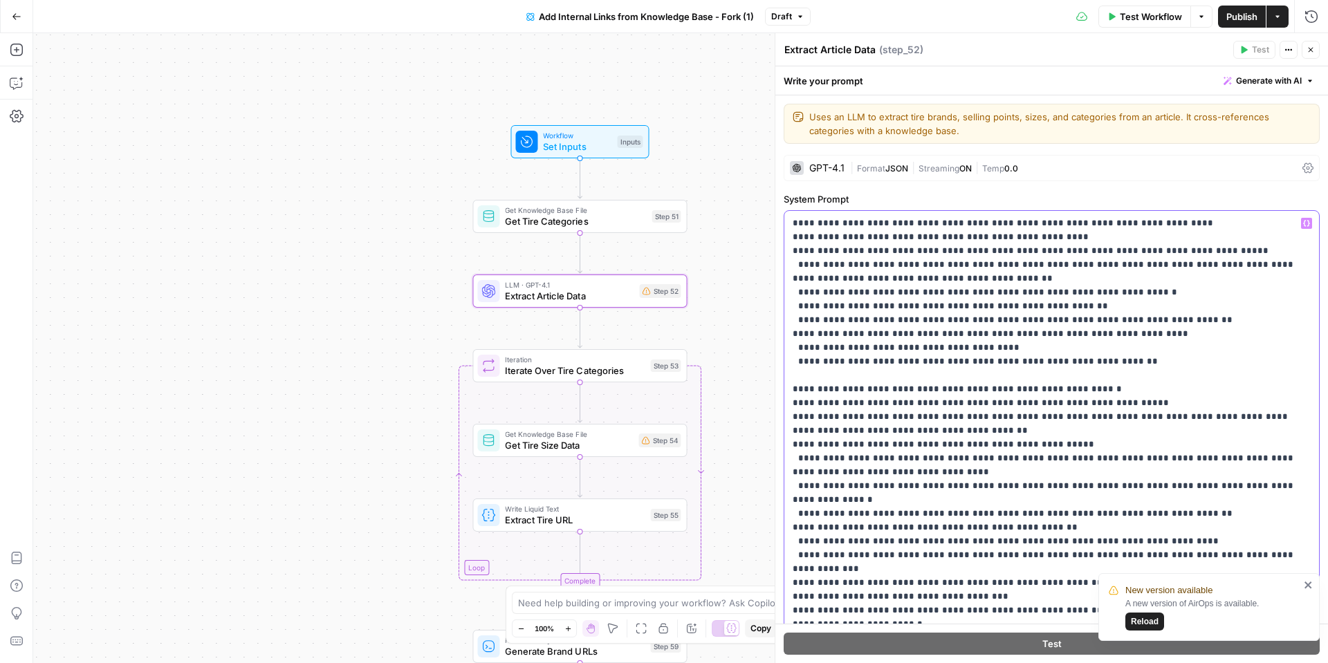
scroll to position [386, 0]
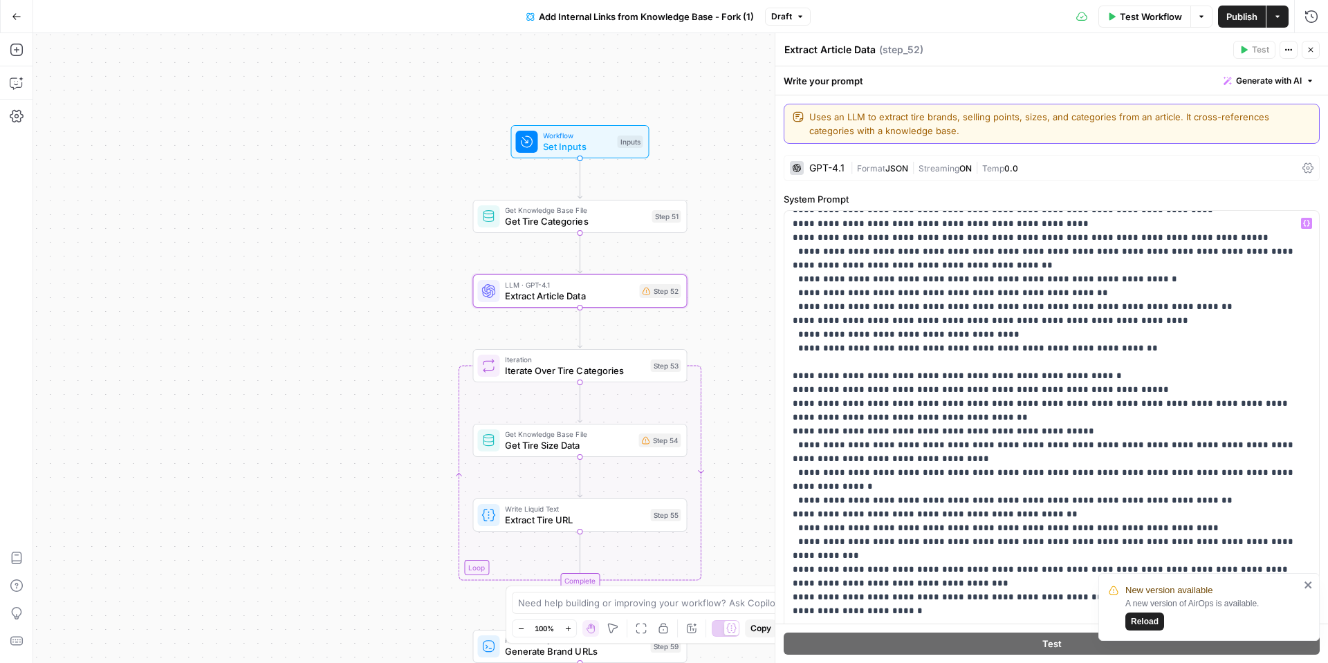
click at [908, 123] on textarea "Uses an LLM to extract tire brands, selling points, sizes, and categories from …" at bounding box center [1059, 124] width 501 height 28
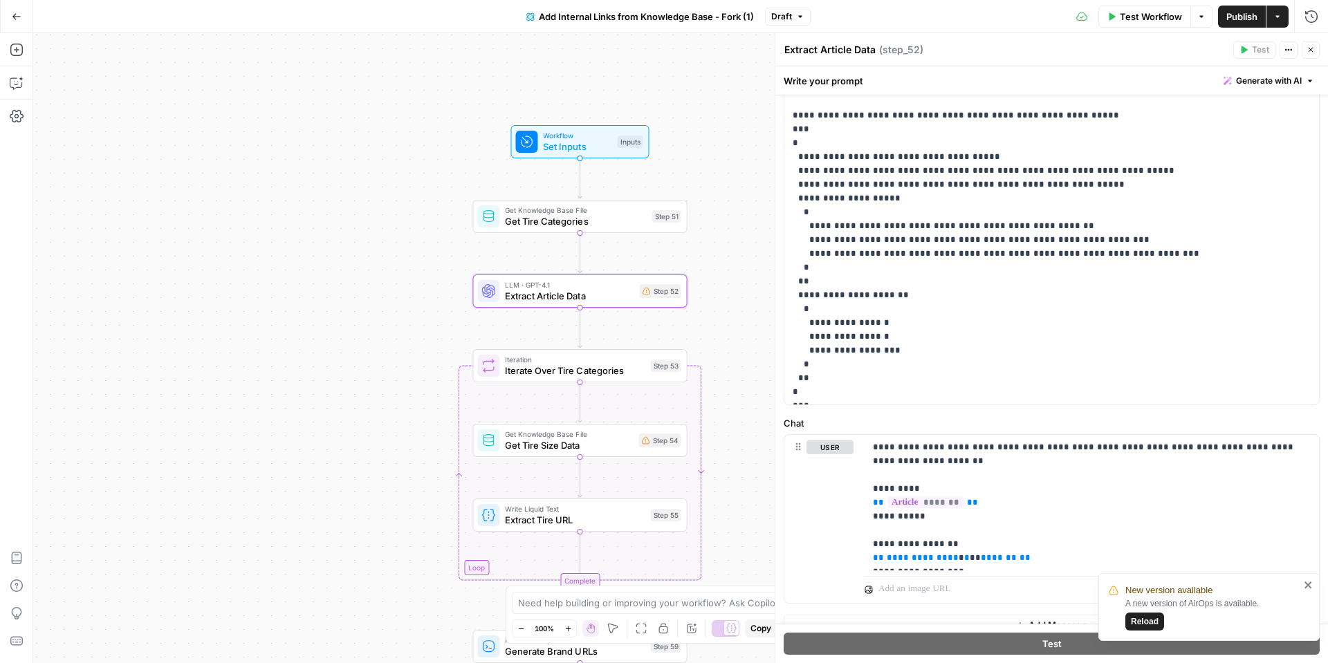
scroll to position [390, 0]
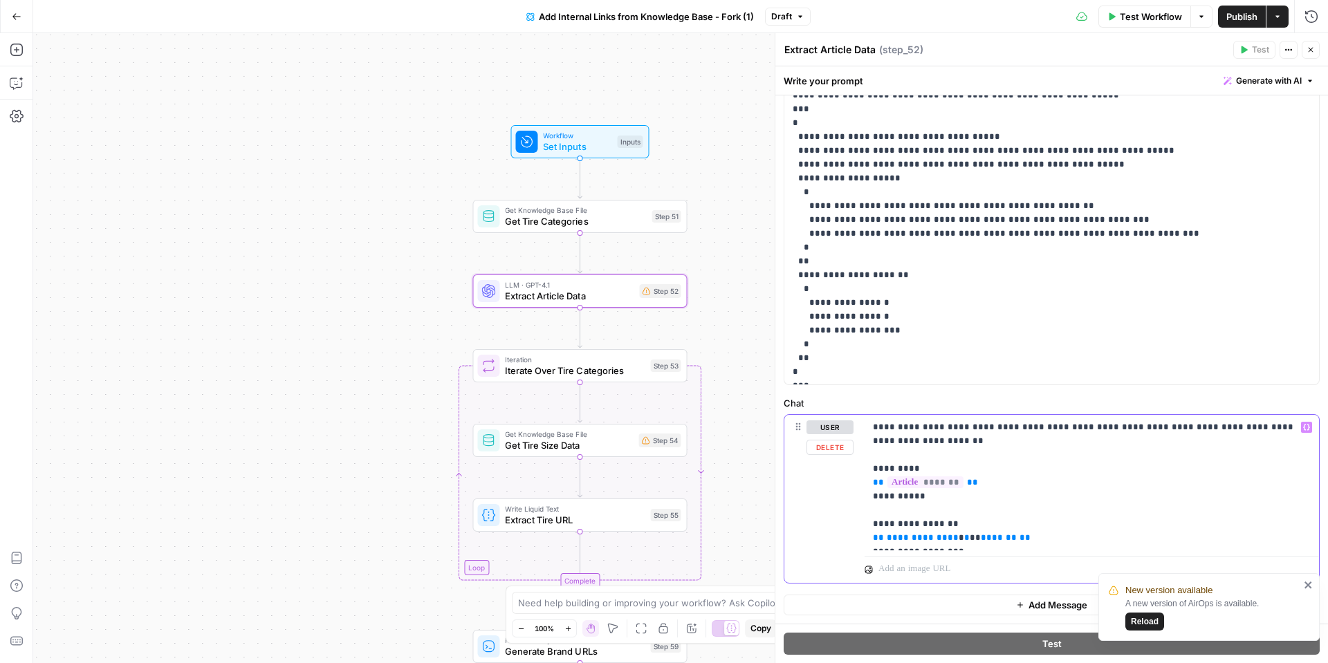
click at [932, 476] on span "*******" at bounding box center [925, 482] width 76 height 12
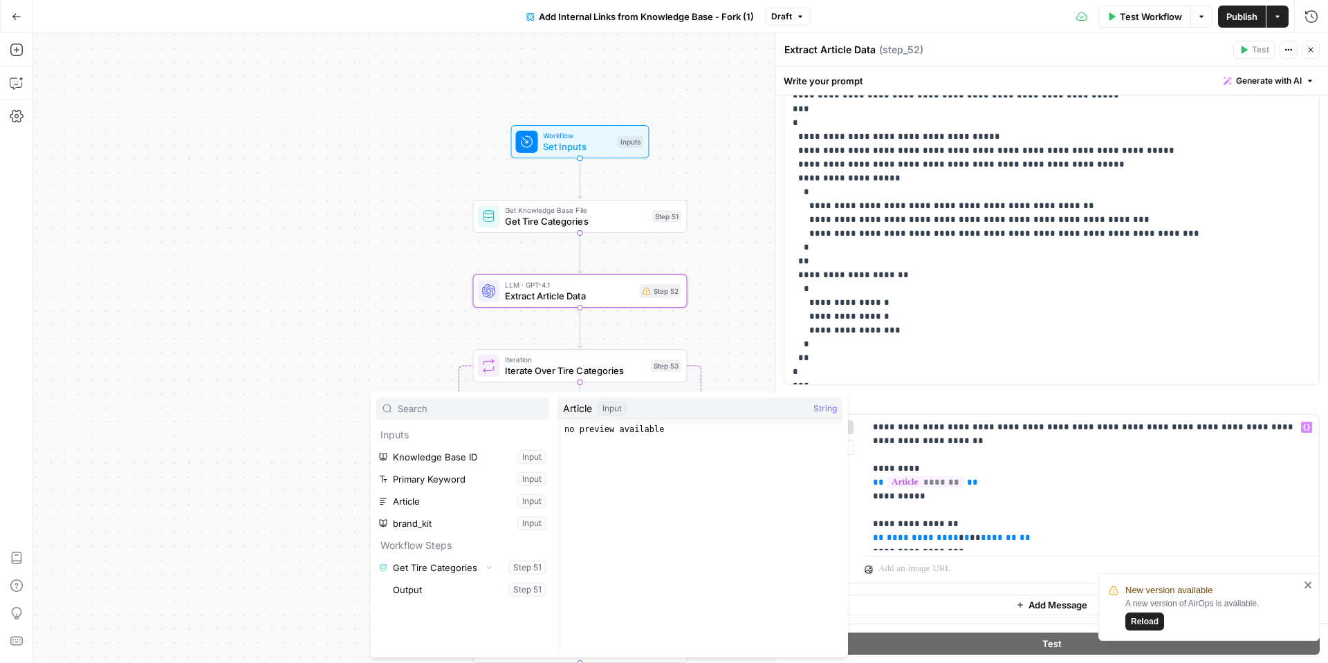
click at [438, 505] on button "Select variable Article" at bounding box center [462, 501] width 173 height 22
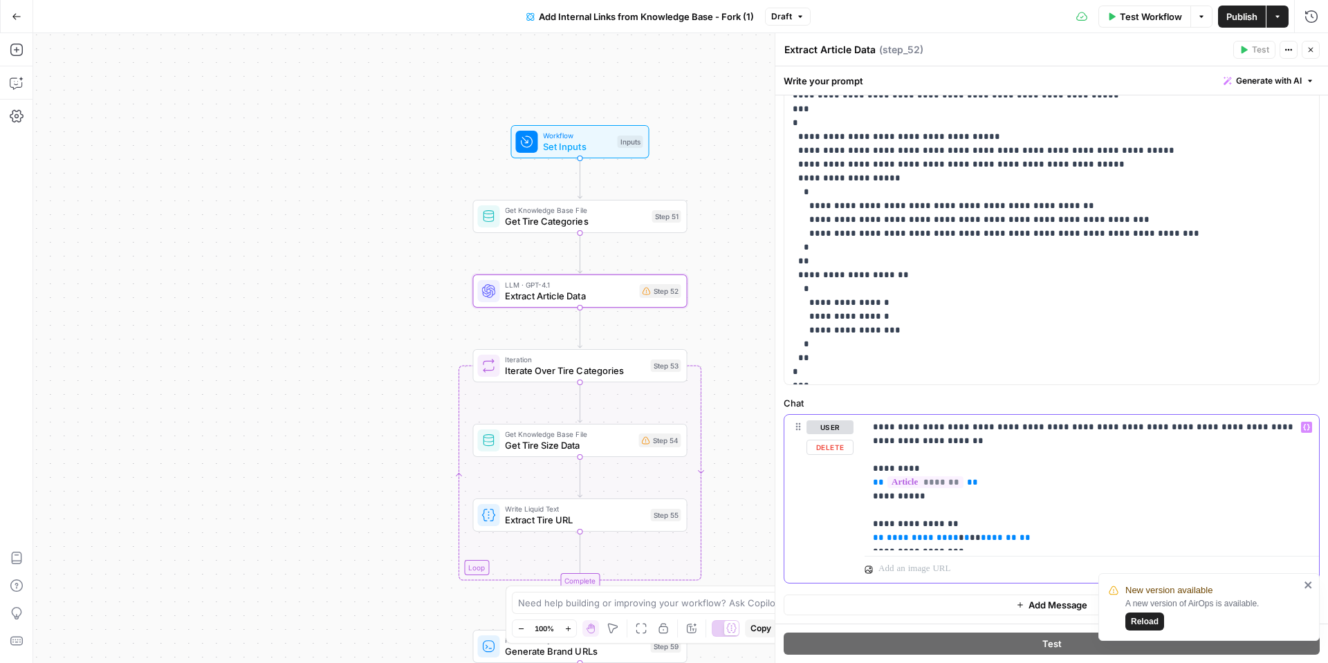
drag, startPoint x: 969, startPoint y: 540, endPoint x: 953, endPoint y: 532, distance: 18.3
click at [942, 533] on p "**********" at bounding box center [1092, 482] width 438 height 124
click at [960, 534] on p "**********" at bounding box center [1092, 482] width 438 height 124
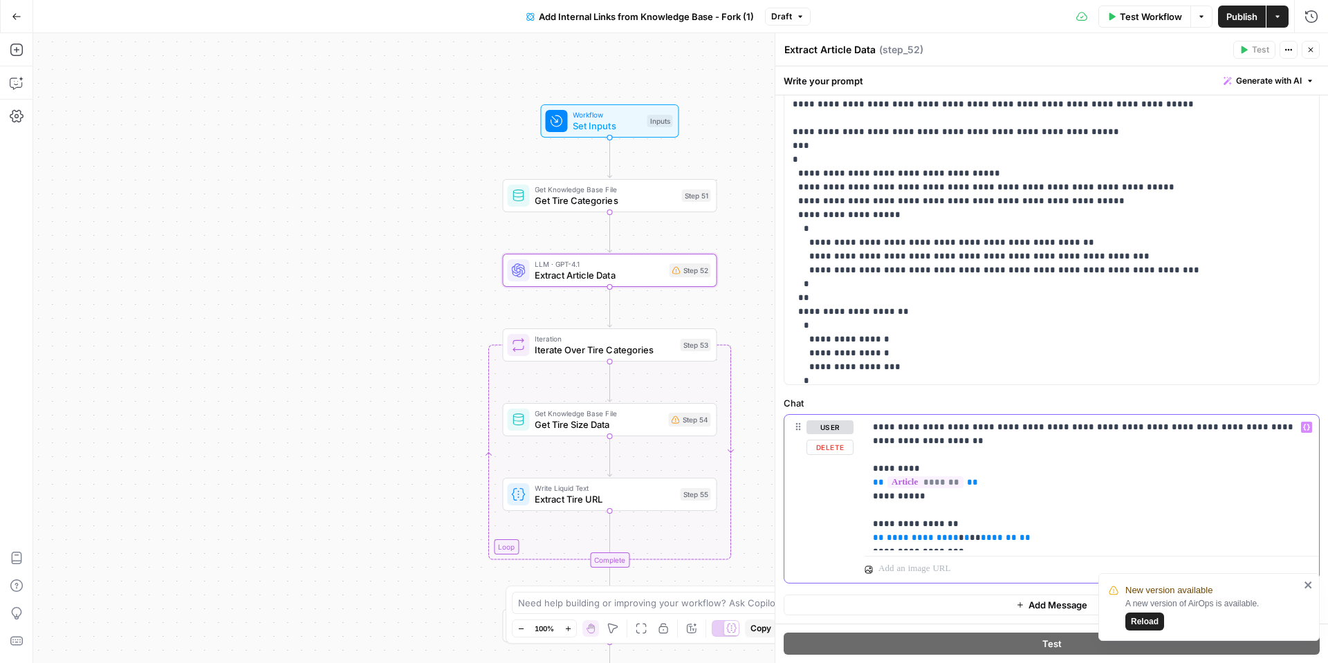
scroll to position [541, 0]
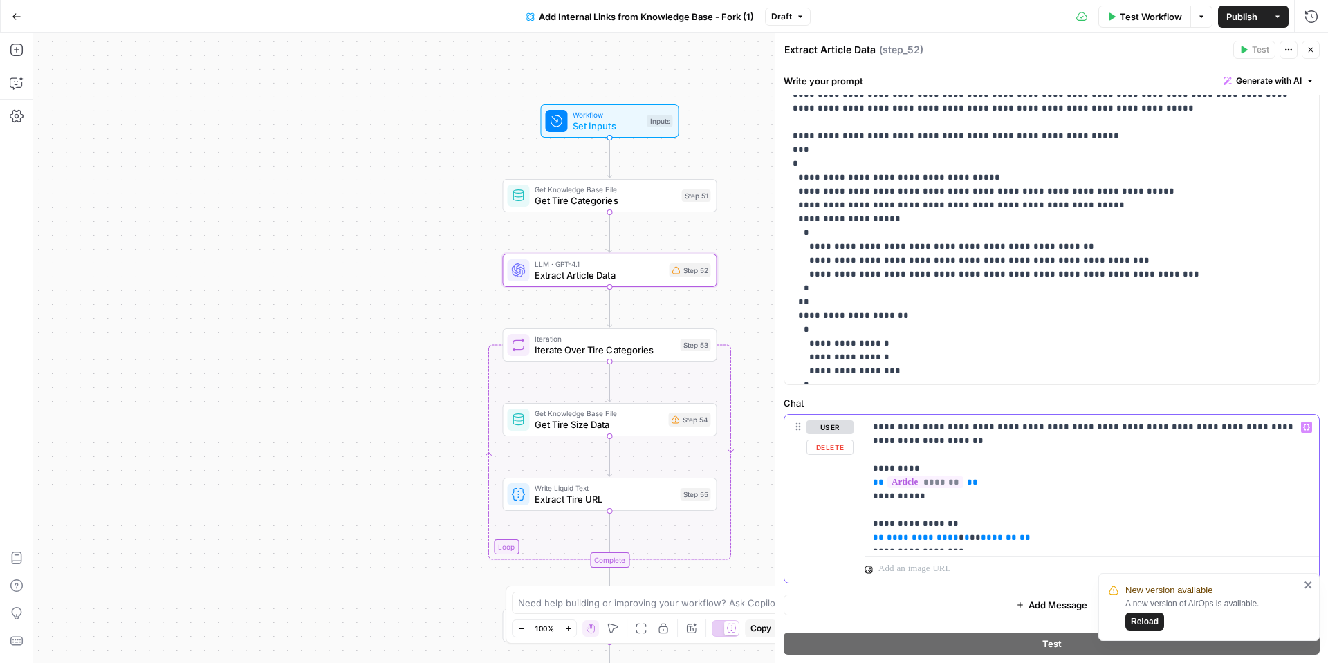
click at [980, 533] on span "*******" at bounding box center [998, 537] width 36 height 9
drag, startPoint x: 958, startPoint y: 530, endPoint x: 869, endPoint y: 511, distance: 91.3
click at [869, 511] on div "**********" at bounding box center [1091, 483] width 454 height 136
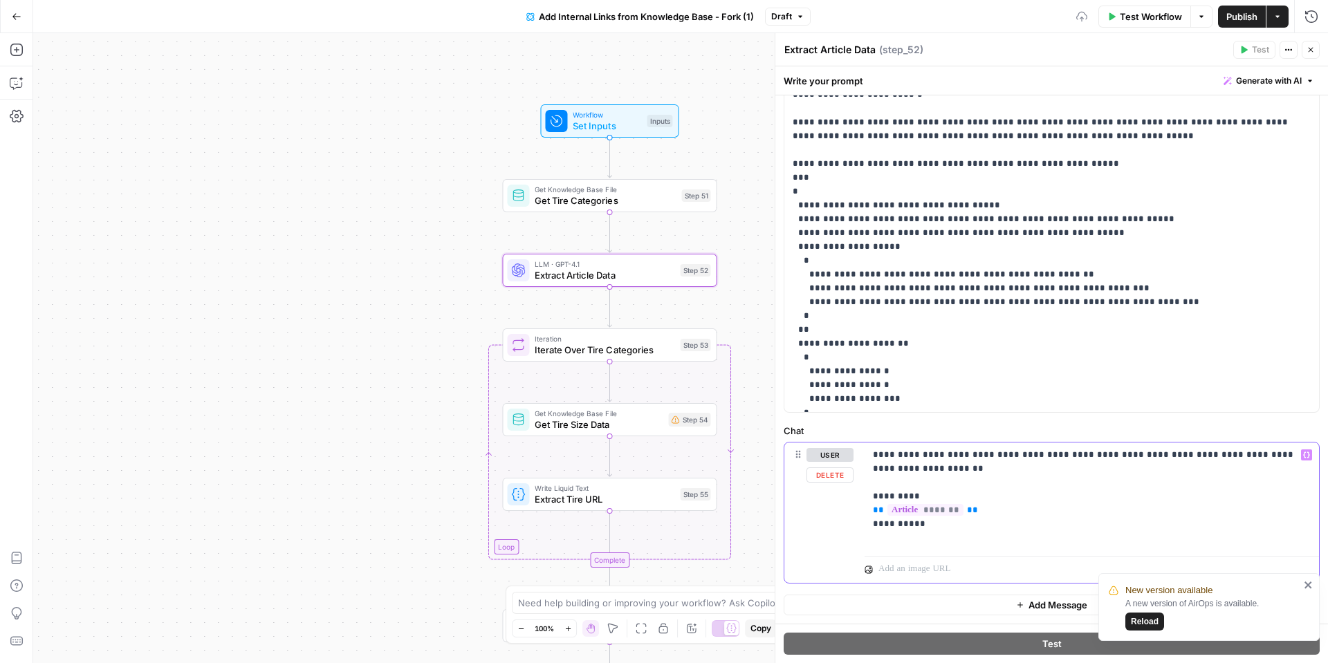
scroll to position [348, 0]
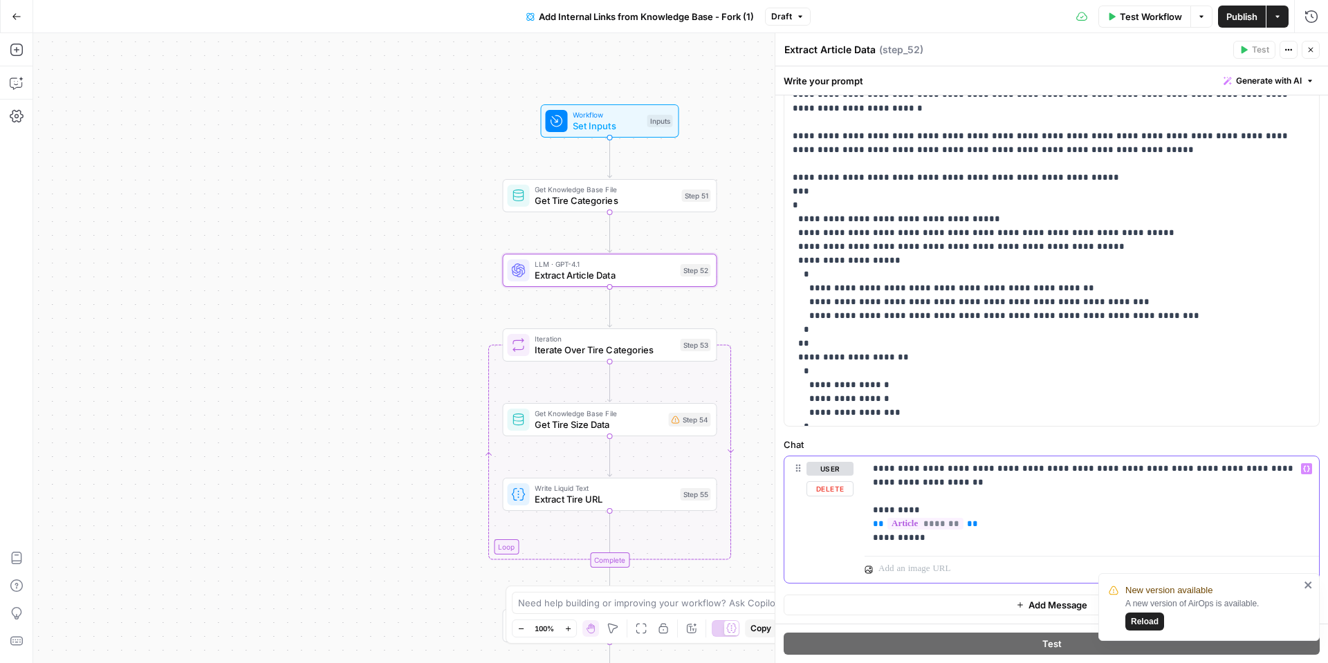
click at [956, 470] on p "**********" at bounding box center [1092, 503] width 438 height 83
click at [1081, 469] on p "**********" at bounding box center [1092, 503] width 438 height 83
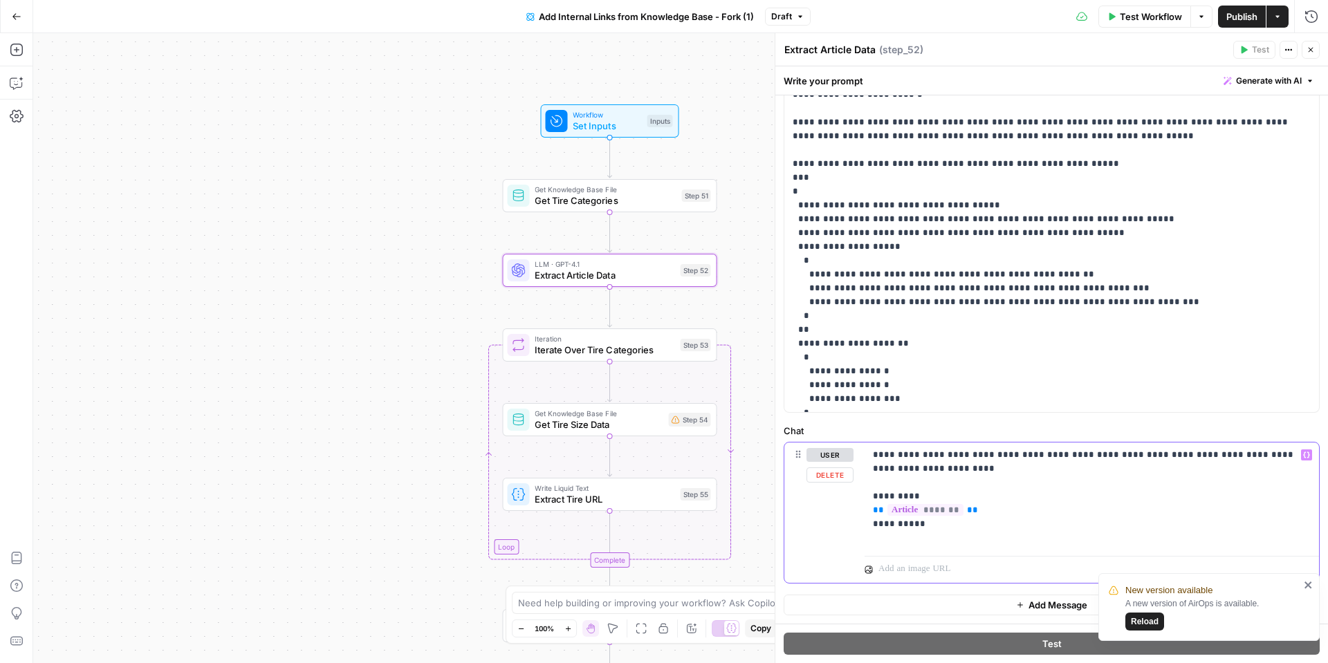
click at [1157, 456] on p "**********" at bounding box center [1092, 496] width 438 height 97
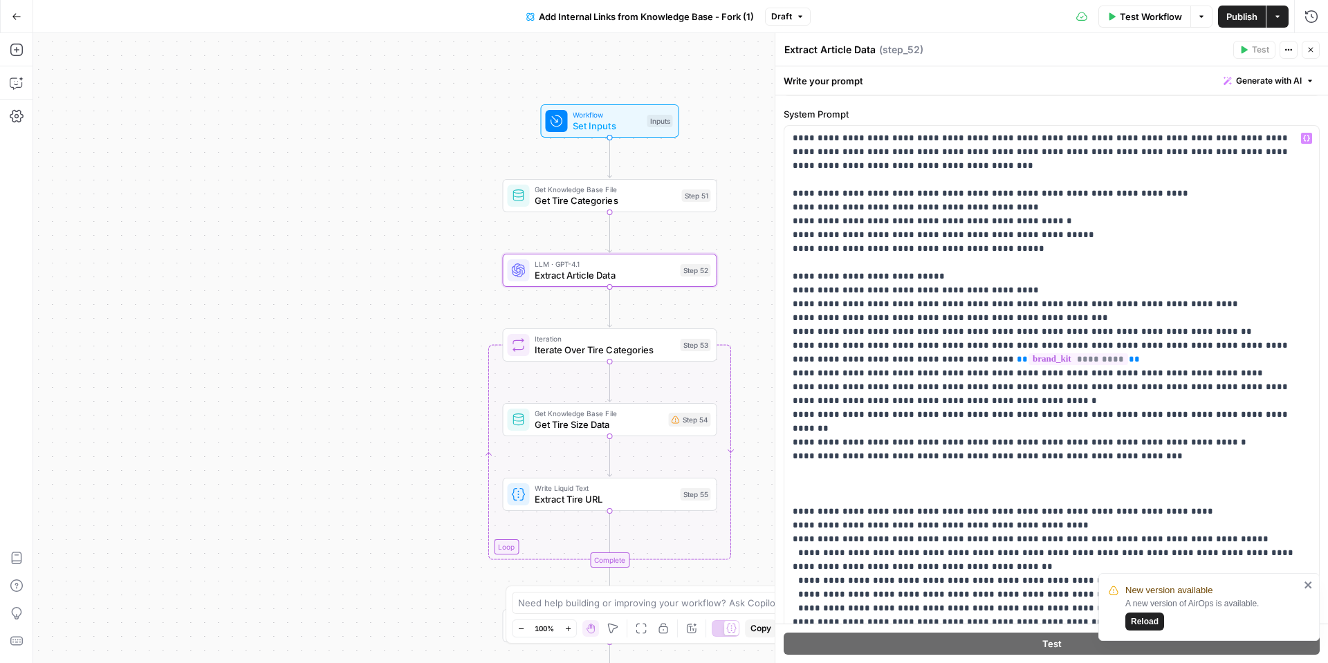
scroll to position [0, 0]
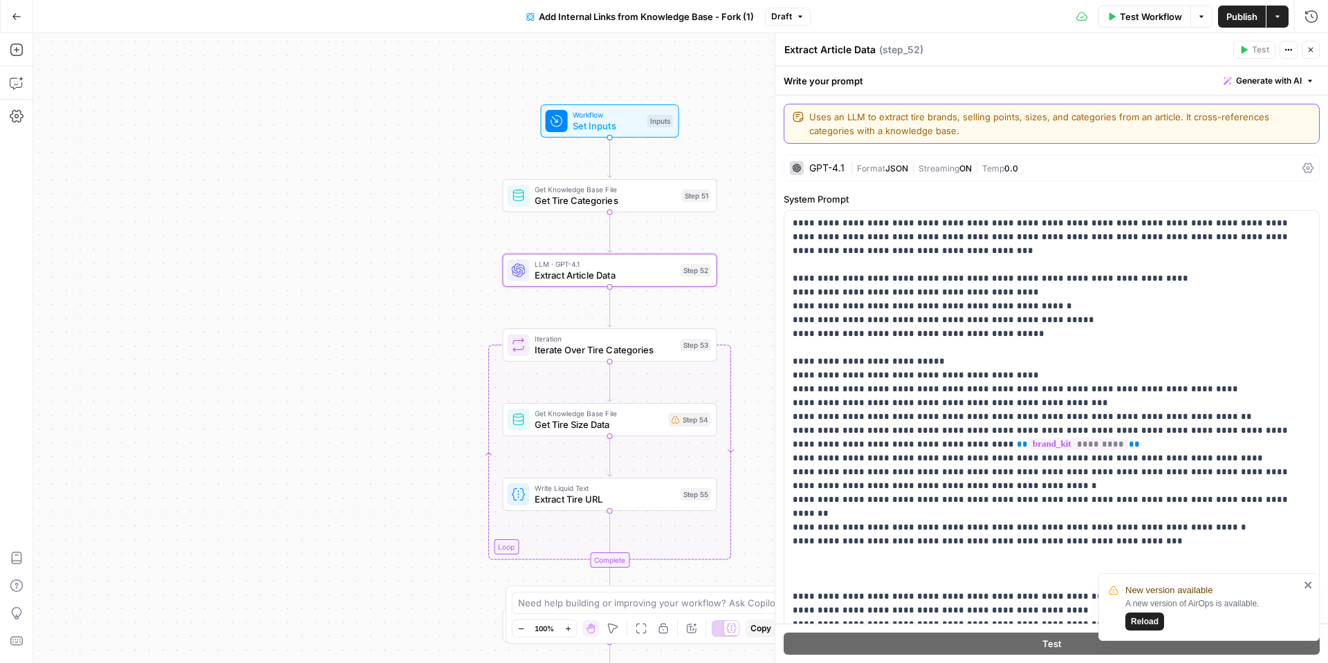
click at [893, 125] on textarea "Uses an LLM to extract tire brands, selling points, sizes, and categories from …" at bounding box center [1059, 124] width 501 height 28
click at [1308, 54] on button "Close" at bounding box center [1310, 50] width 18 height 18
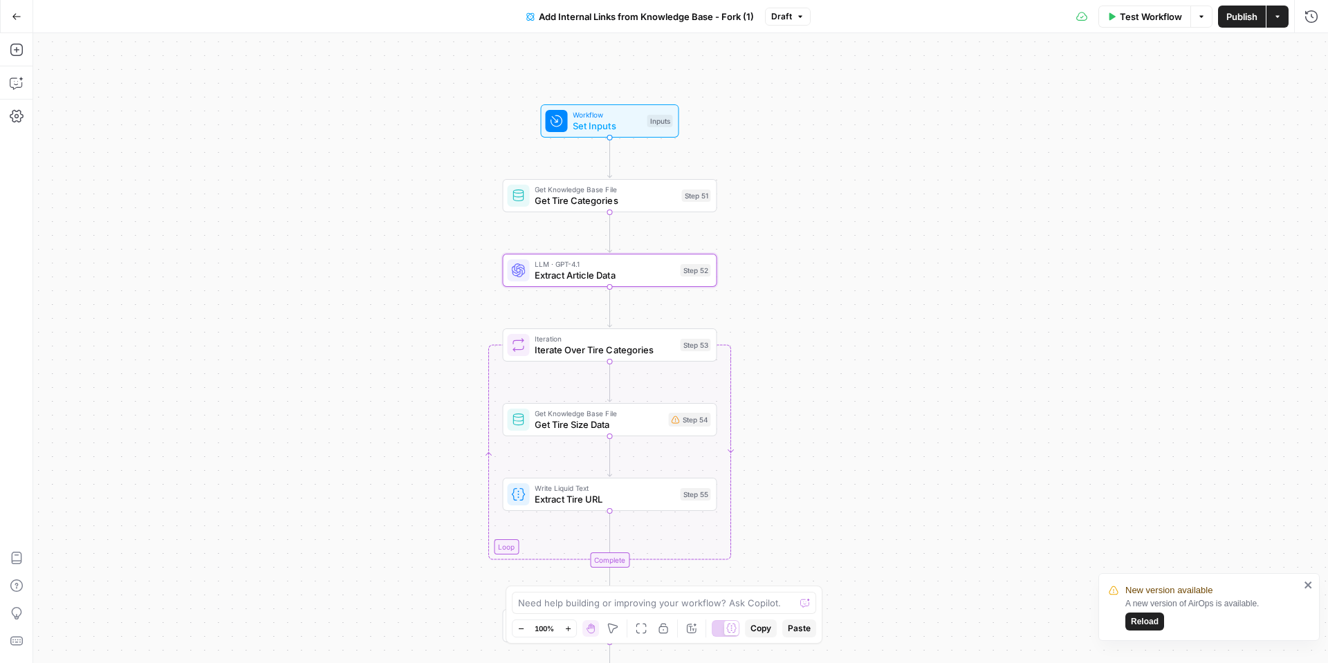
drag, startPoint x: 1146, startPoint y: 619, endPoint x: 1192, endPoint y: 587, distance: 55.6
click at [1146, 619] on span "Reload" at bounding box center [1144, 621] width 28 height 12
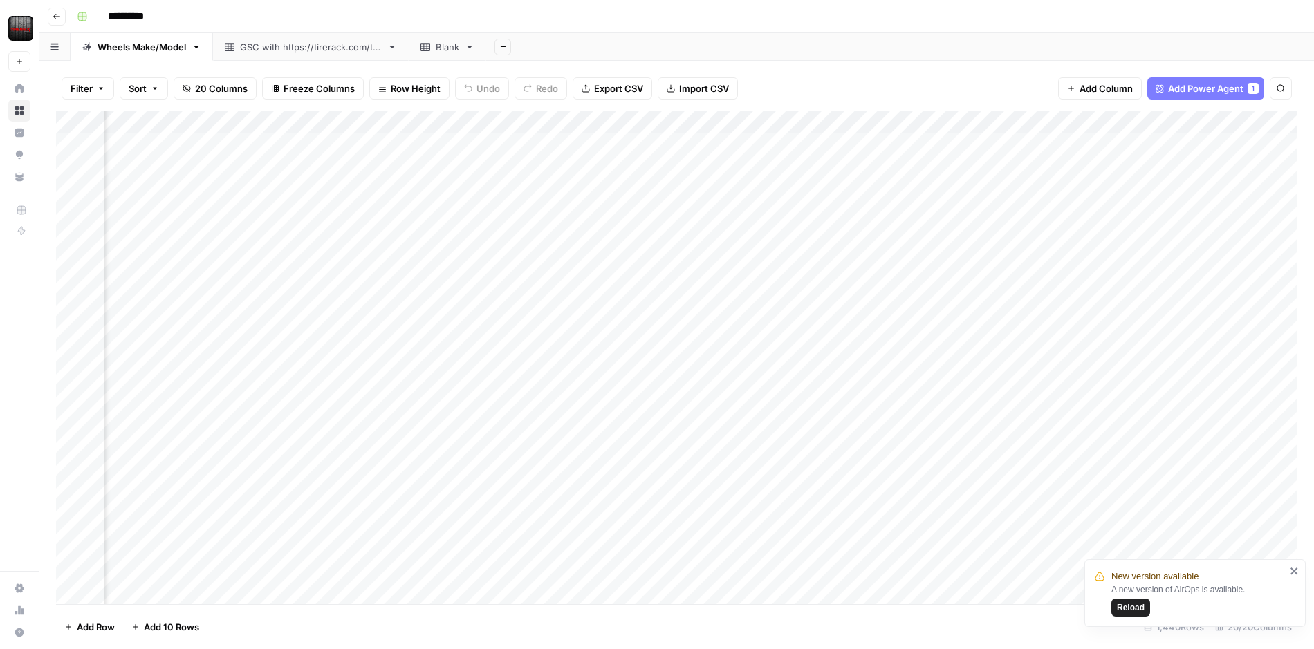
scroll to position [0, 1020]
click at [1019, 123] on div "Add Column" at bounding box center [676, 358] width 1241 height 494
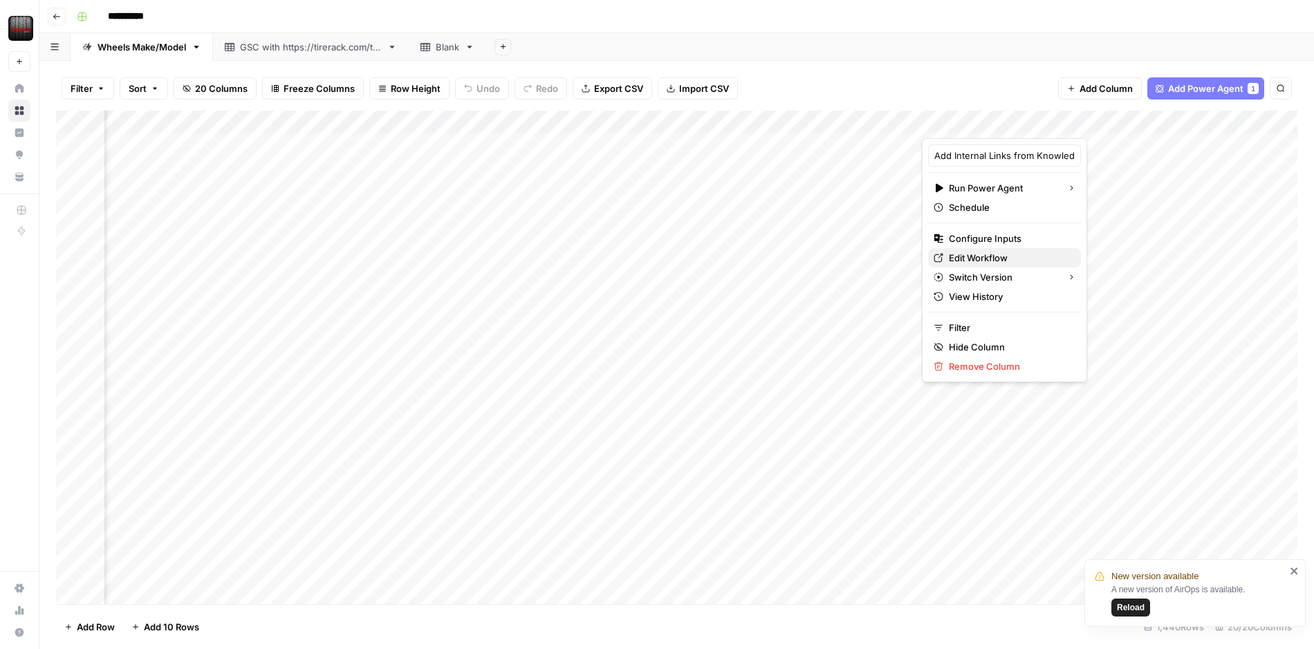
click at [985, 254] on span "Edit Workflow" at bounding box center [1009, 258] width 121 height 14
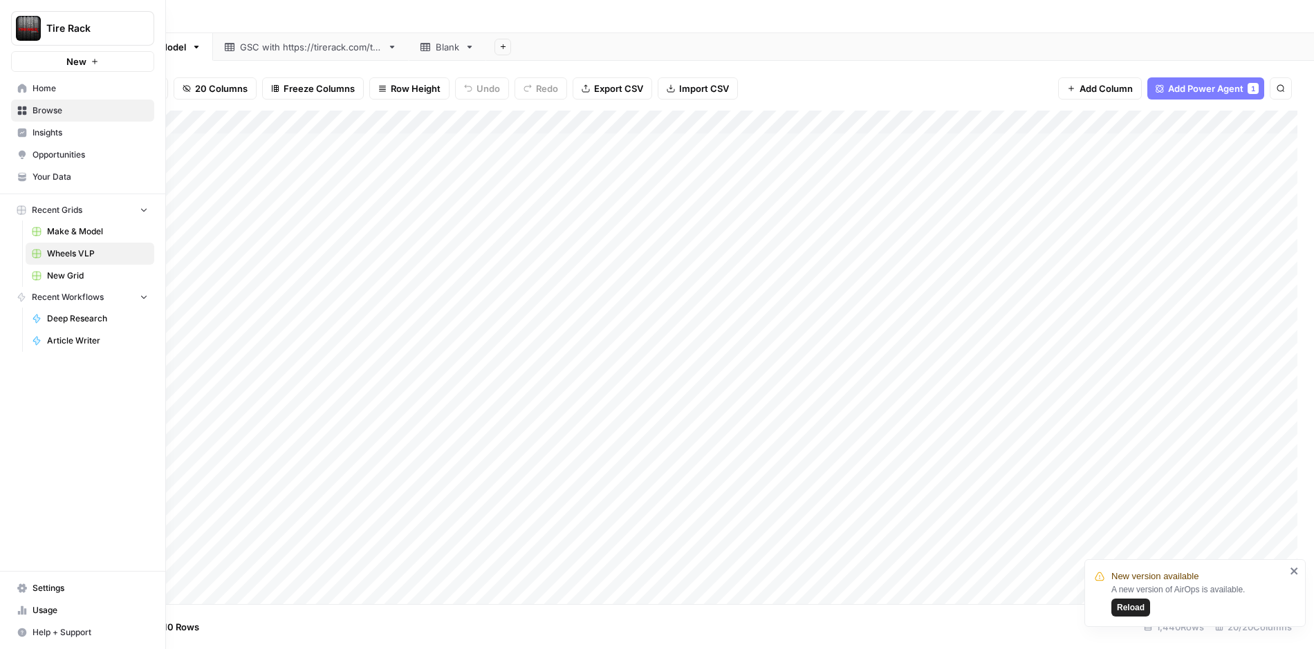
click at [59, 180] on span "Your Data" at bounding box center [89, 177] width 115 height 12
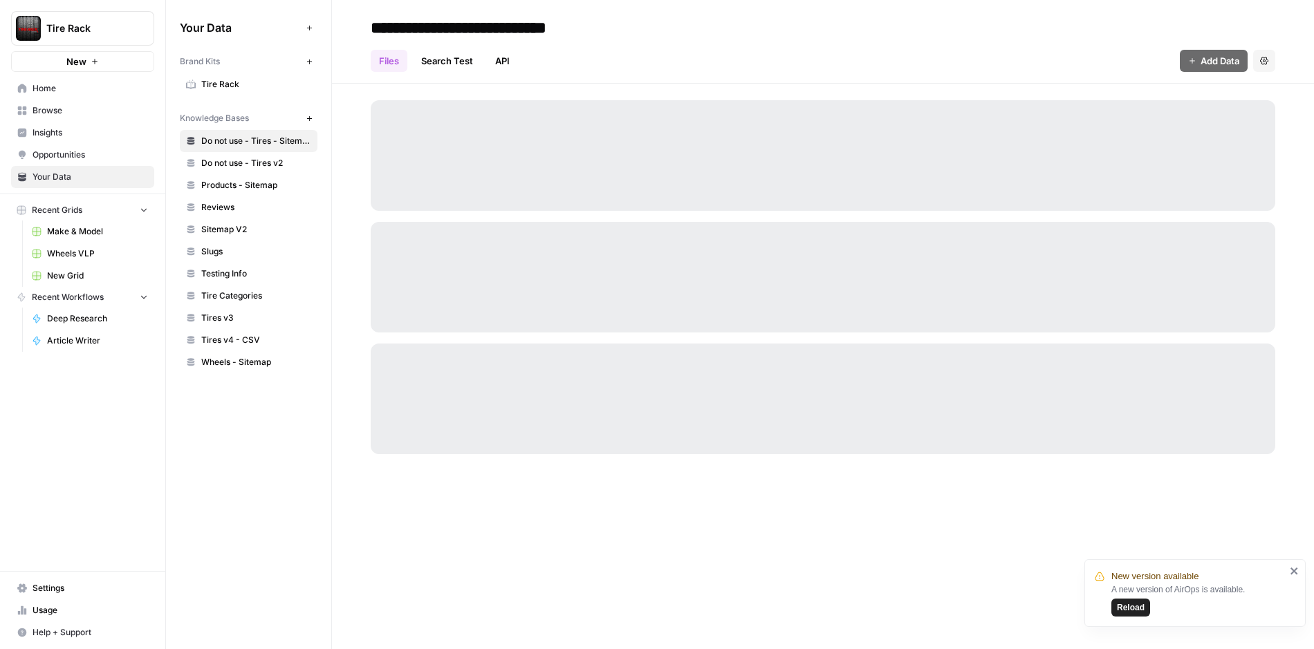
click at [224, 78] on span "Tire Rack" at bounding box center [256, 84] width 110 height 12
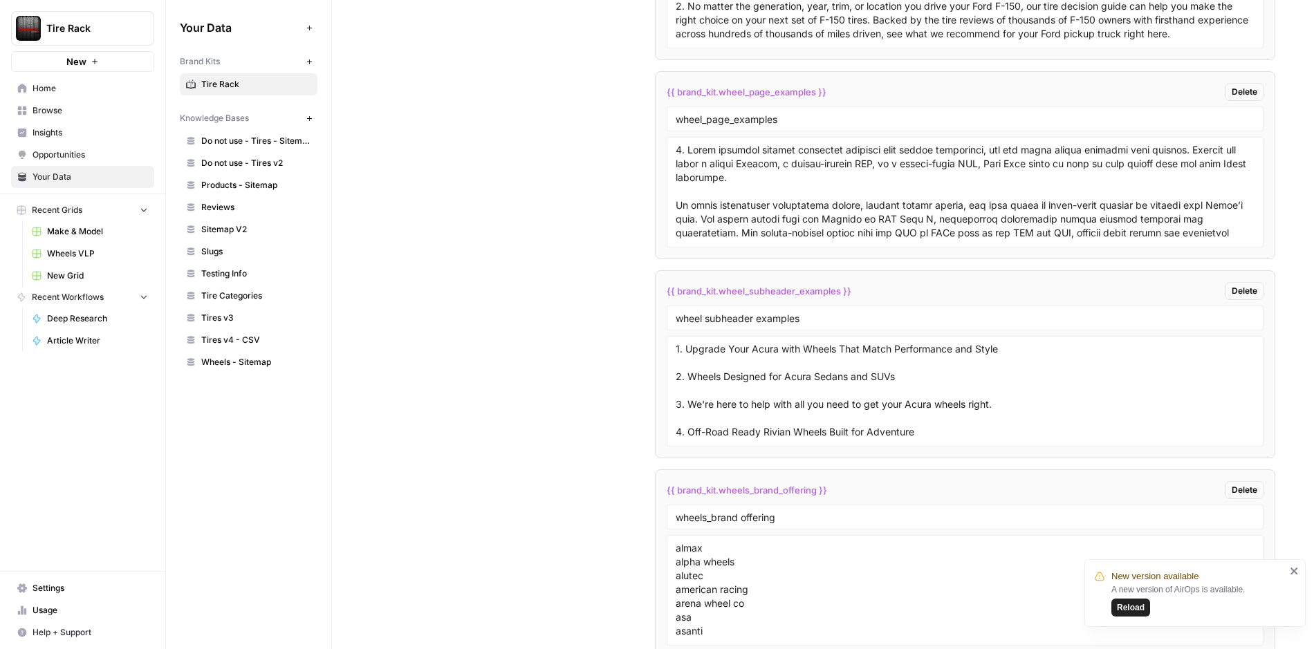
scroll to position [2874, 0]
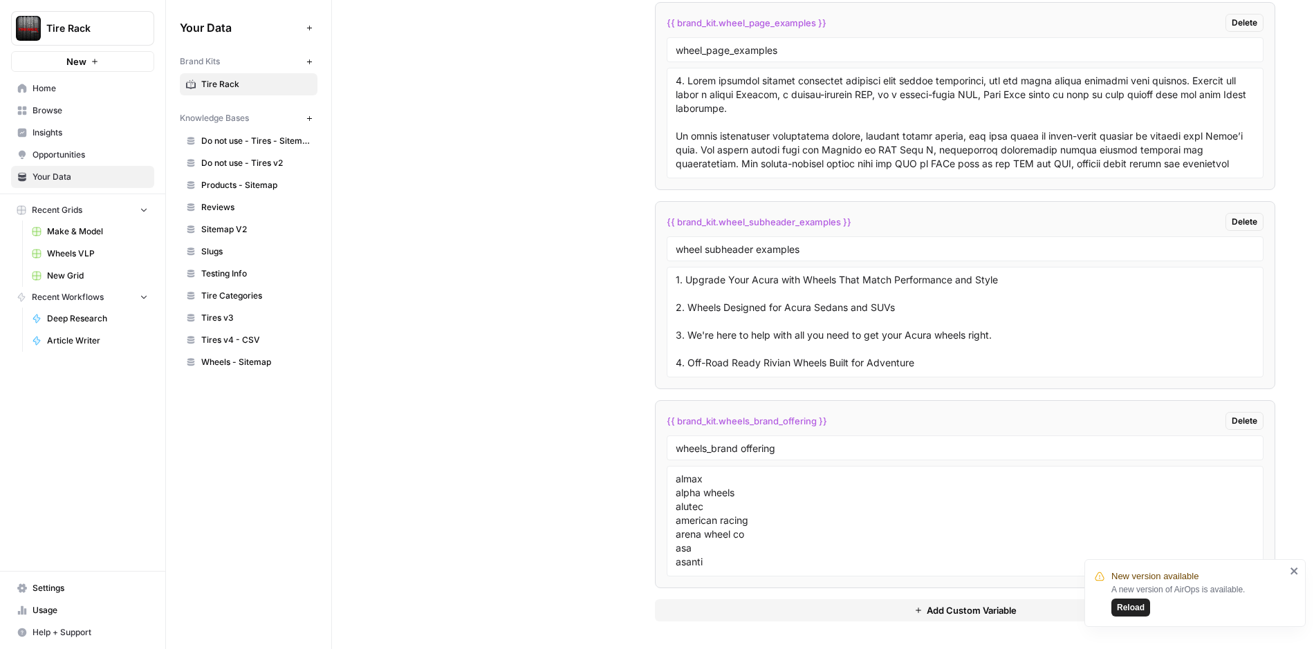
drag, startPoint x: 853, startPoint y: 417, endPoint x: 659, endPoint y: 420, distance: 194.3
click at [659, 420] on li "{{ brand_kit.wheels_brand_offering }} Delete wheels_brand offering almax alpha …" at bounding box center [965, 494] width 620 height 188
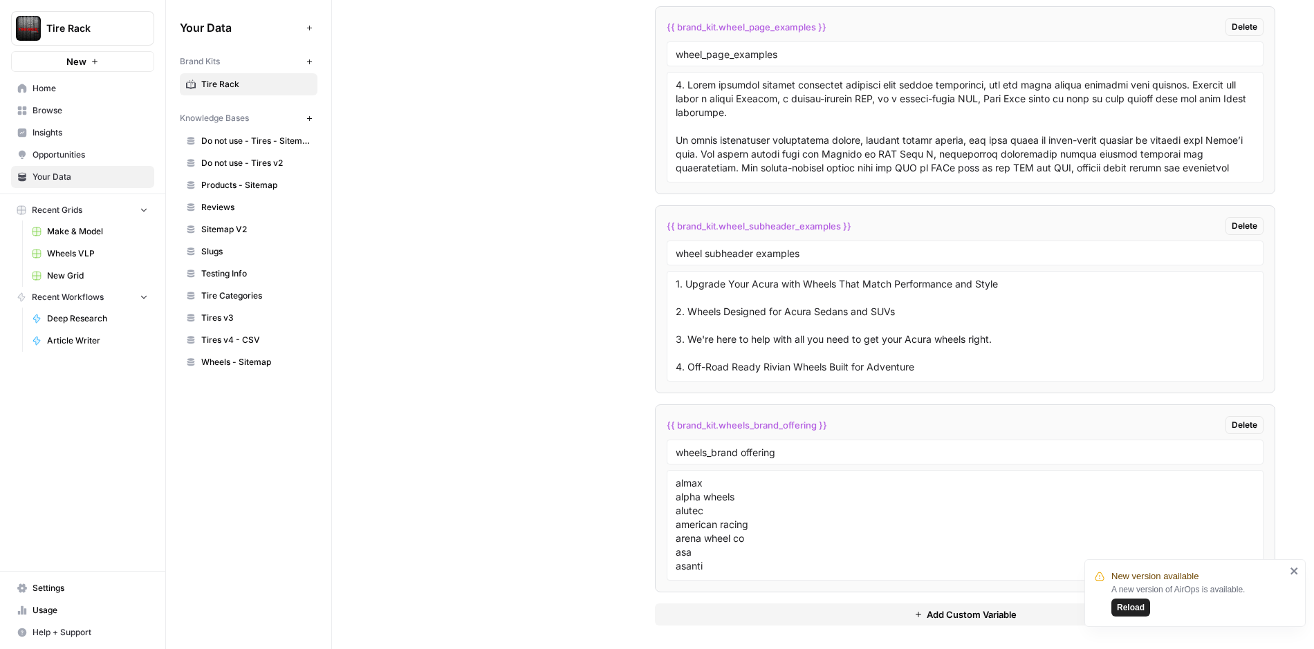
scroll to position [2869, 0]
copy span "{{ brand_kit.wheels_brand_offering }}"
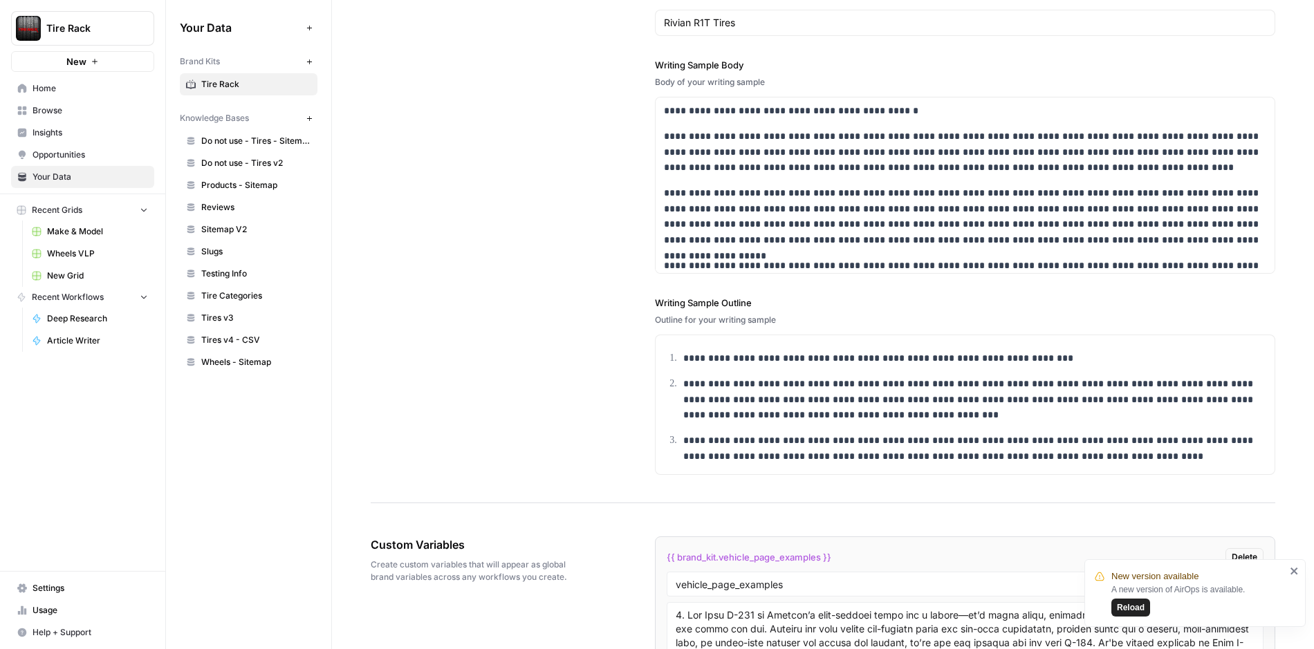
scroll to position [53, 0]
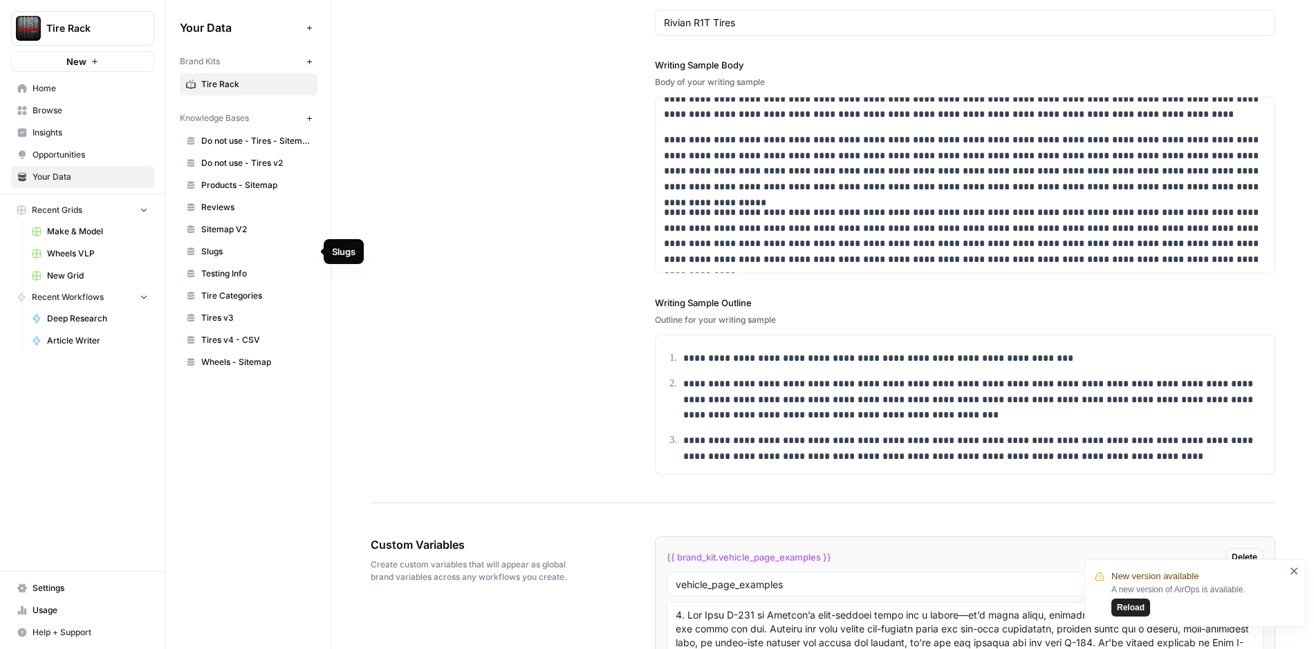
click at [236, 249] on span "Slugs" at bounding box center [256, 251] width 110 height 12
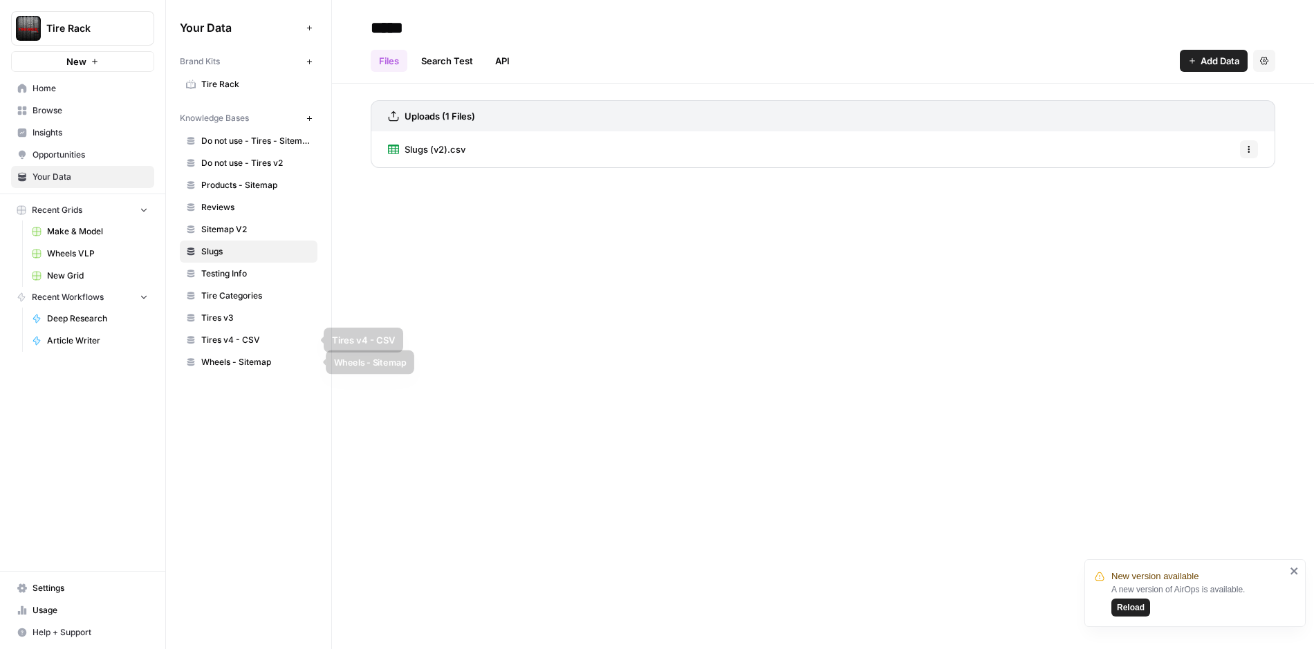
click at [230, 357] on span "Wheels - Sitemap" at bounding box center [256, 362] width 110 height 12
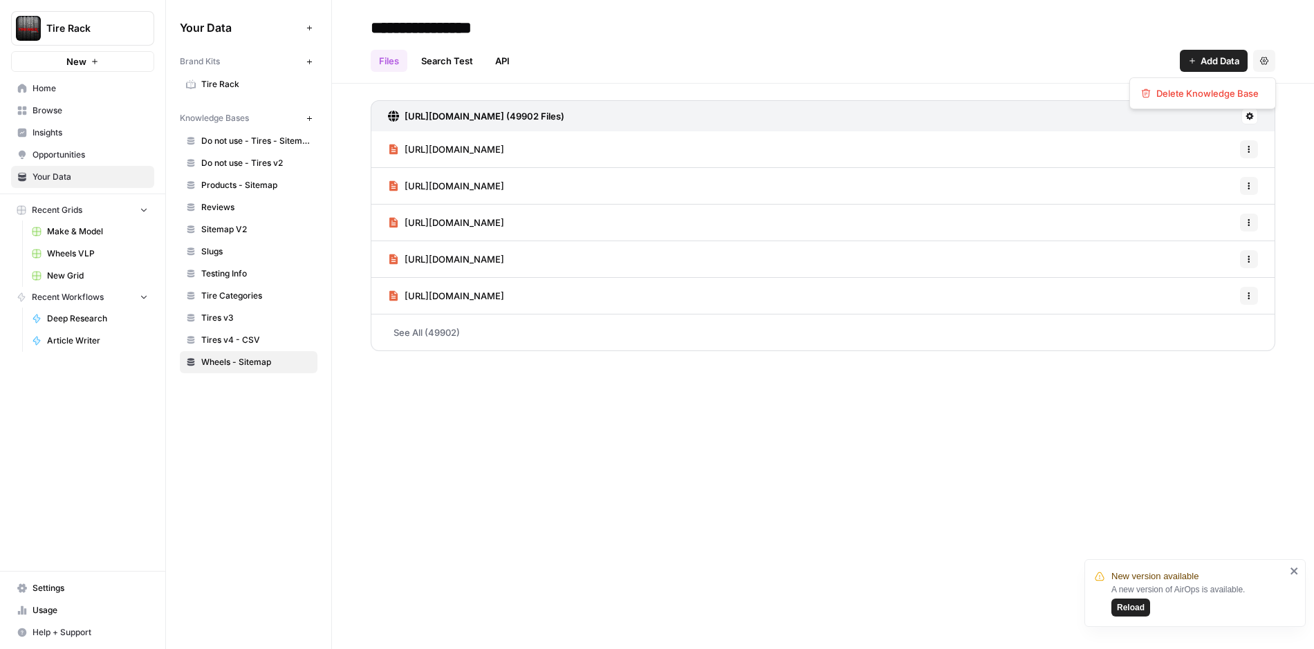
click at [1266, 64] on icon "button" at bounding box center [1264, 61] width 8 height 8
drag, startPoint x: 1106, startPoint y: 57, endPoint x: 1153, endPoint y: 57, distance: 46.3
click at [1106, 57] on div "Files Search Test API Add Data Settings" at bounding box center [823, 55] width 904 height 33
click at [236, 290] on span "Tire Categories" at bounding box center [256, 296] width 110 height 12
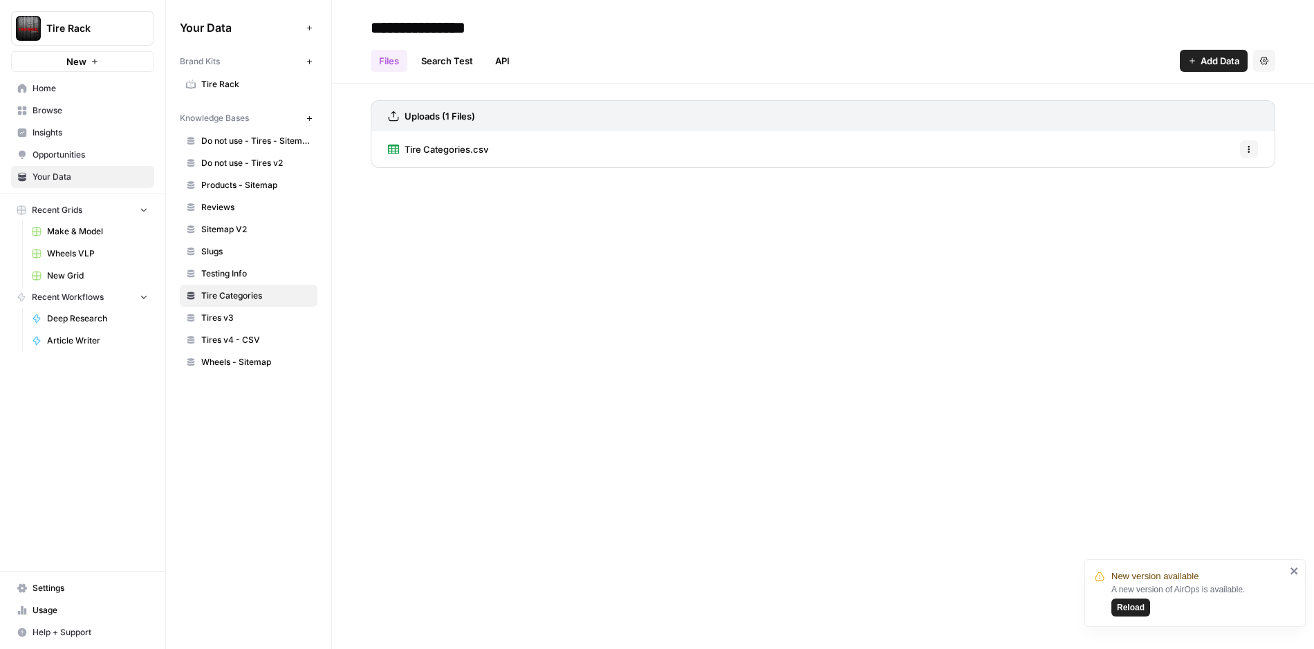
click at [434, 55] on link "Search Test" at bounding box center [447, 61] width 68 height 22
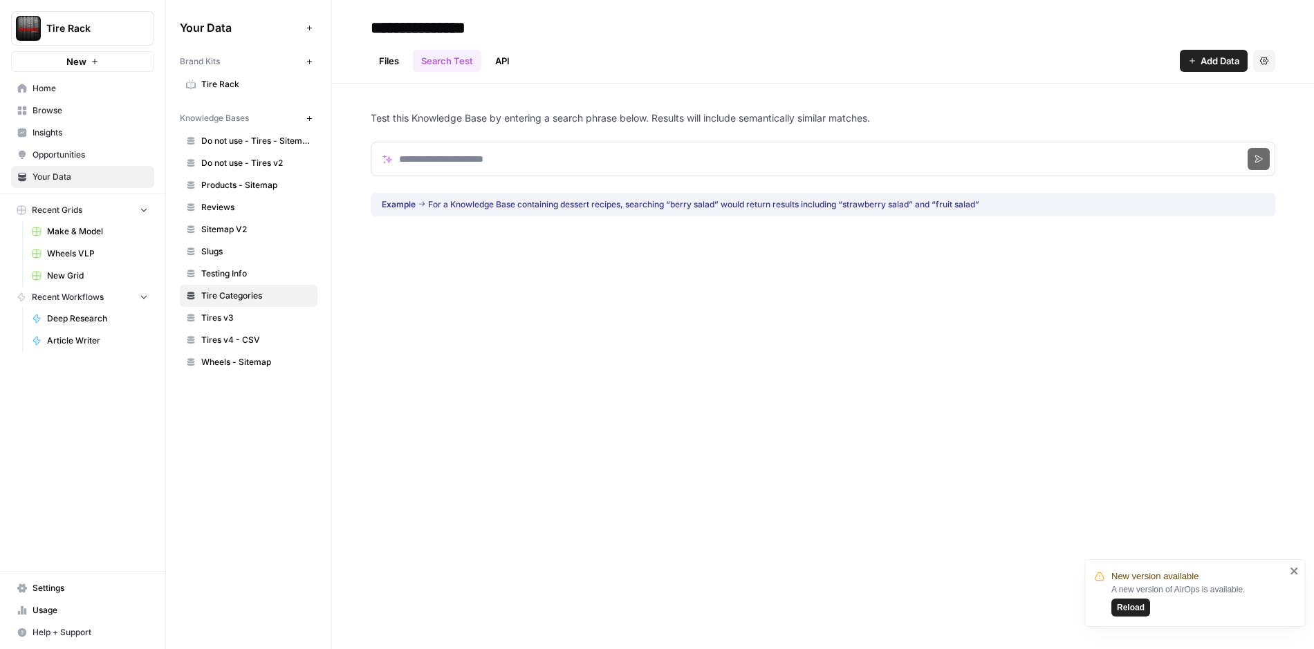
click at [489, 57] on link "API" at bounding box center [502, 61] width 31 height 22
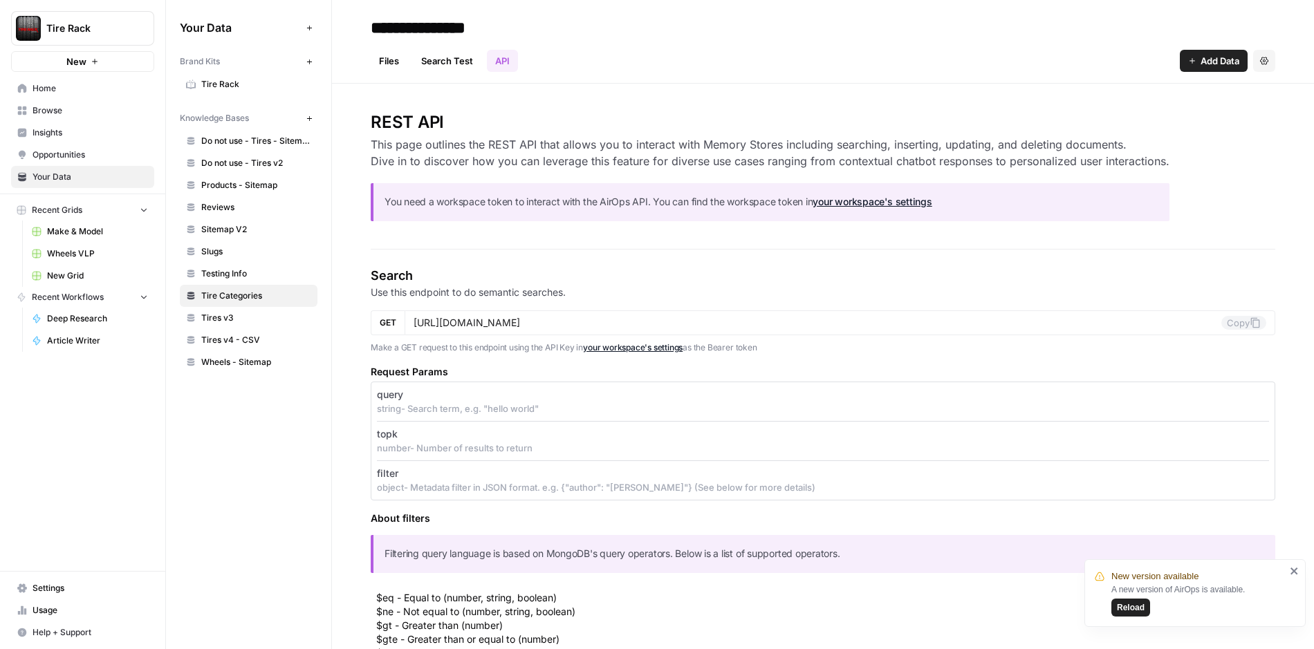
click at [392, 60] on link "Files" at bounding box center [389, 61] width 37 height 22
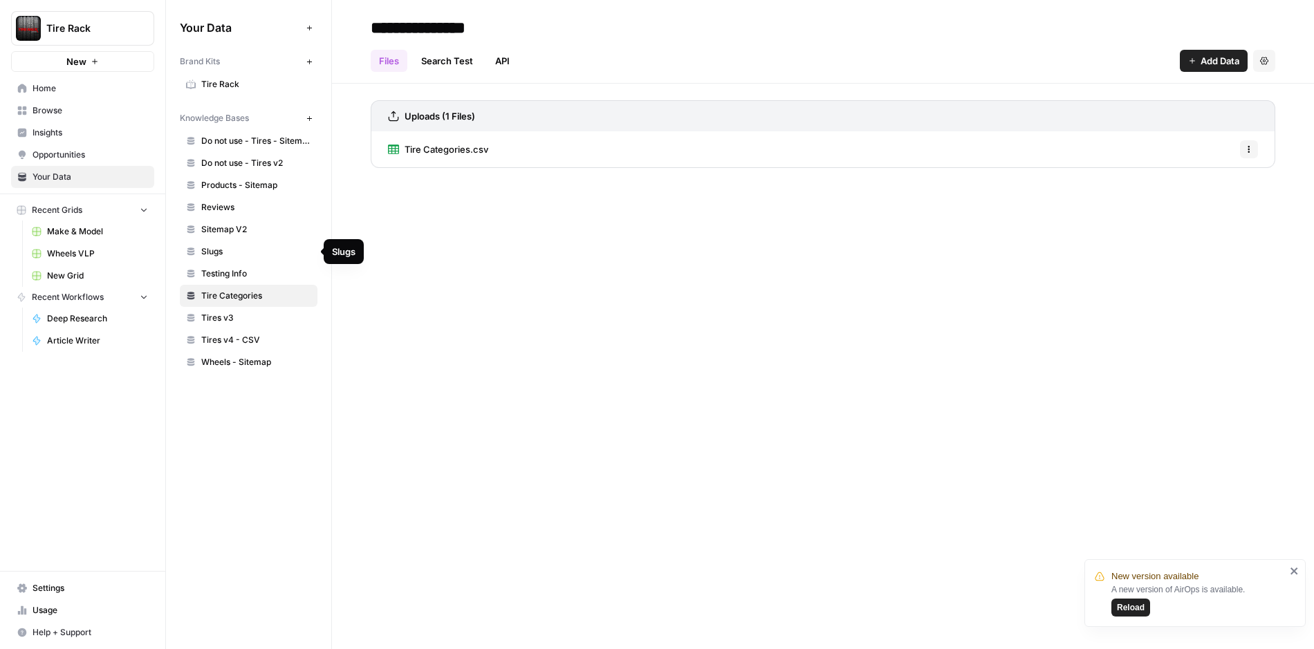
click at [236, 248] on span "Slugs" at bounding box center [256, 251] width 110 height 12
click at [80, 254] on span "Wheels VLP" at bounding box center [97, 254] width 101 height 12
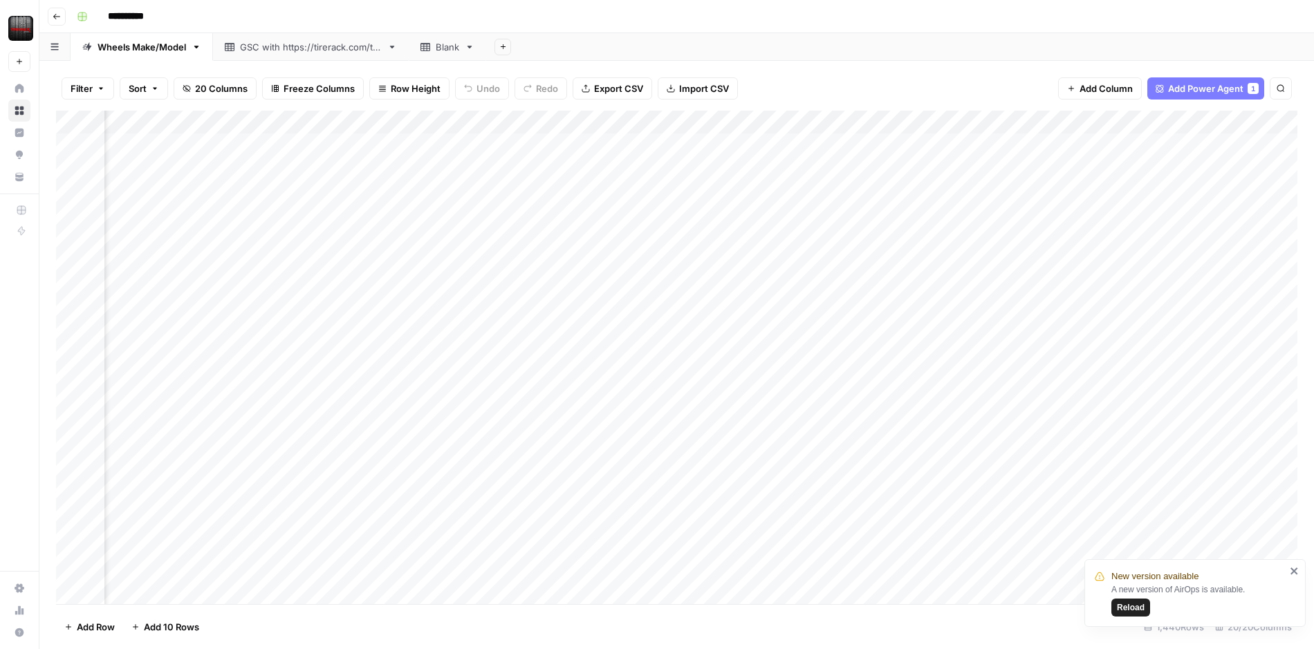
scroll to position [0, 1126]
click at [914, 122] on div "Add Column" at bounding box center [676, 358] width 1241 height 494
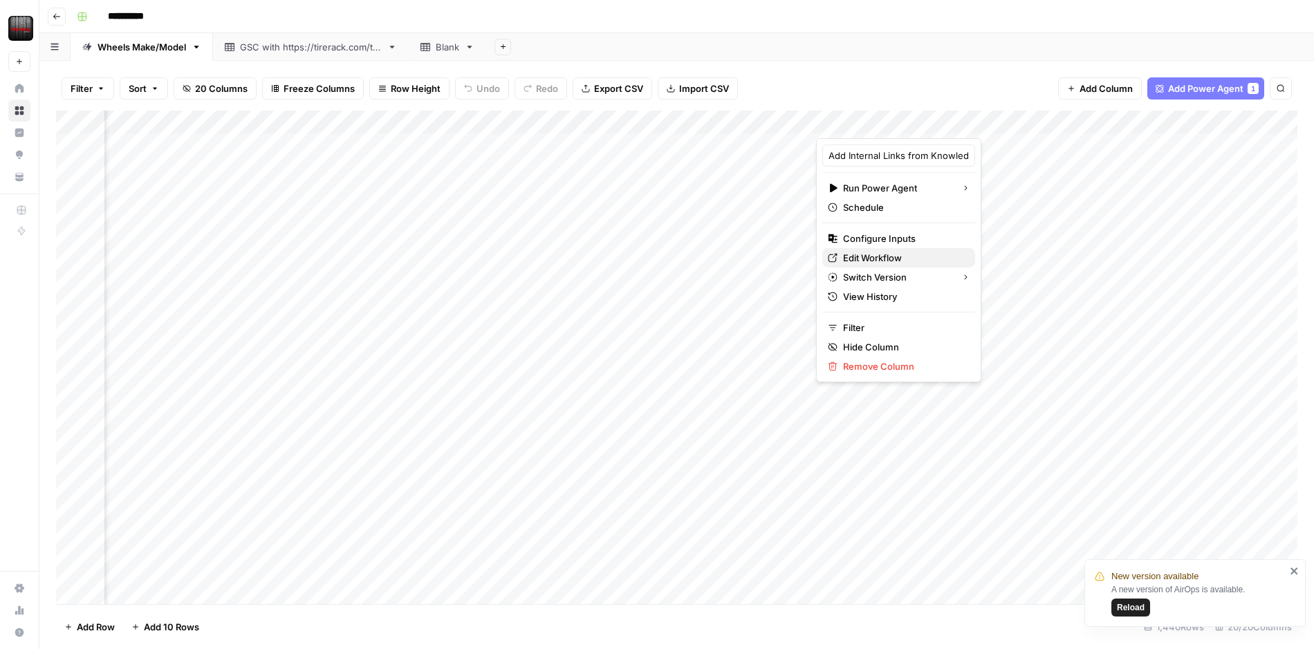
click at [874, 252] on span "Edit Workflow" at bounding box center [903, 258] width 121 height 14
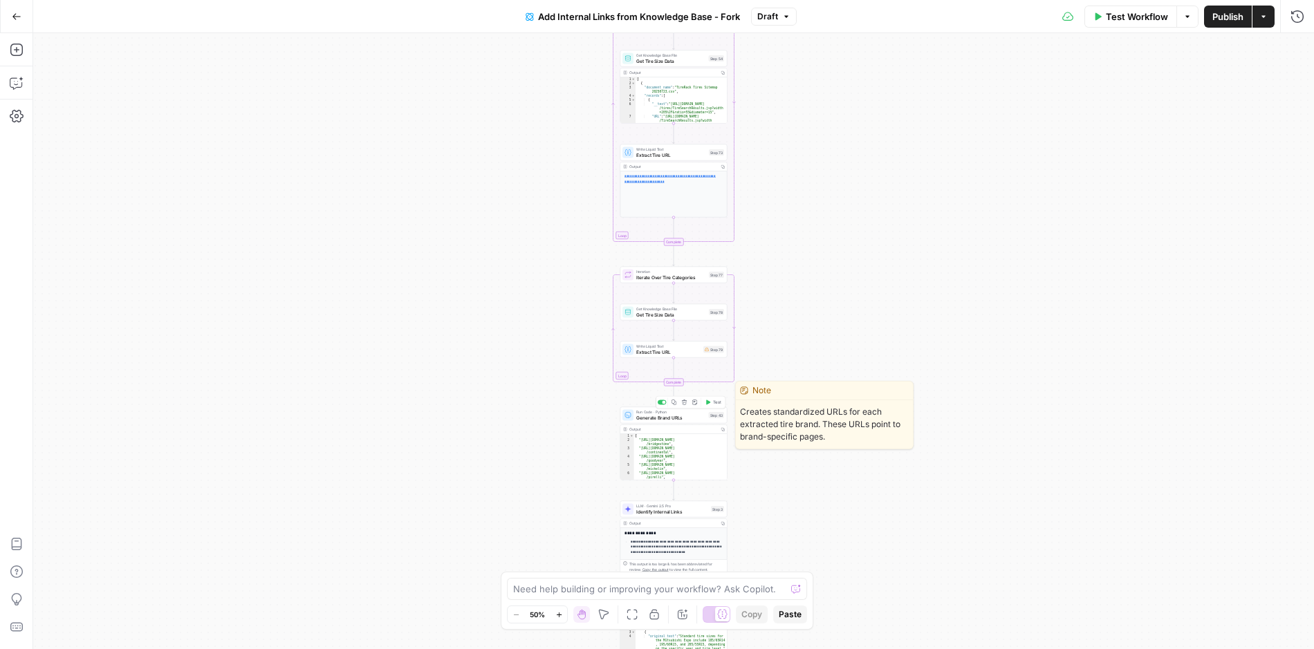
click at [669, 416] on span "Generate Brand URLs" at bounding box center [671, 417] width 70 height 7
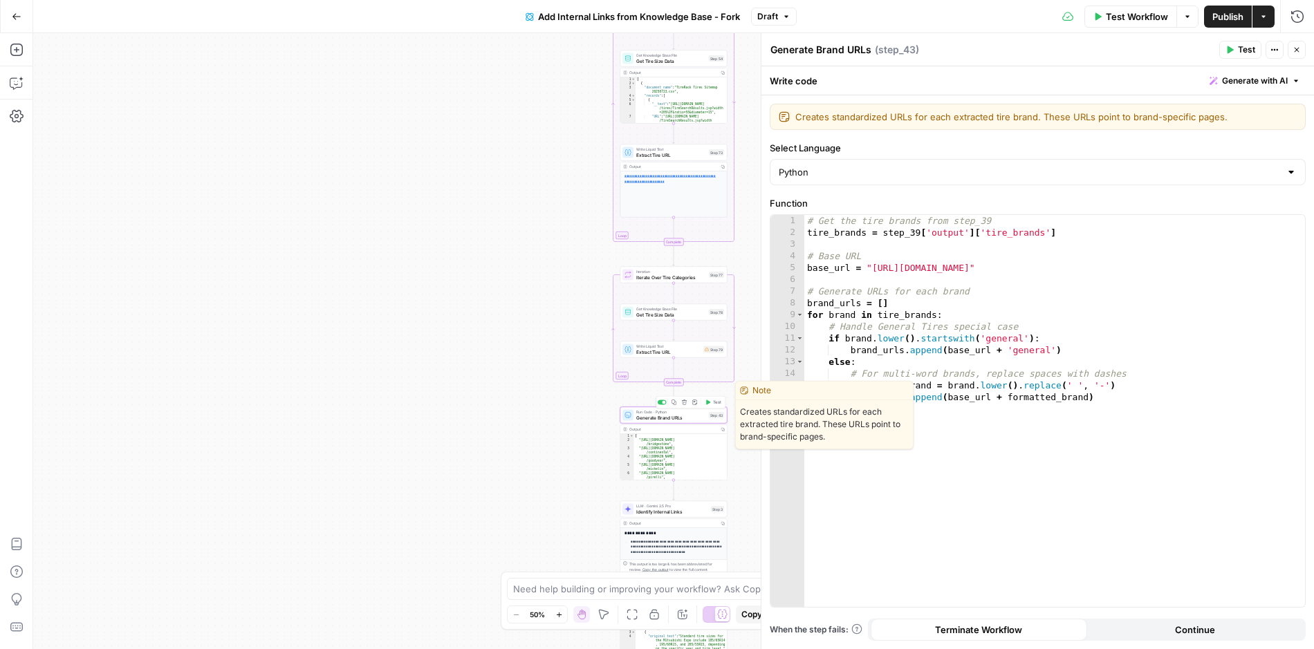
click at [671, 404] on icon "button" at bounding box center [674, 403] width 6 height 6
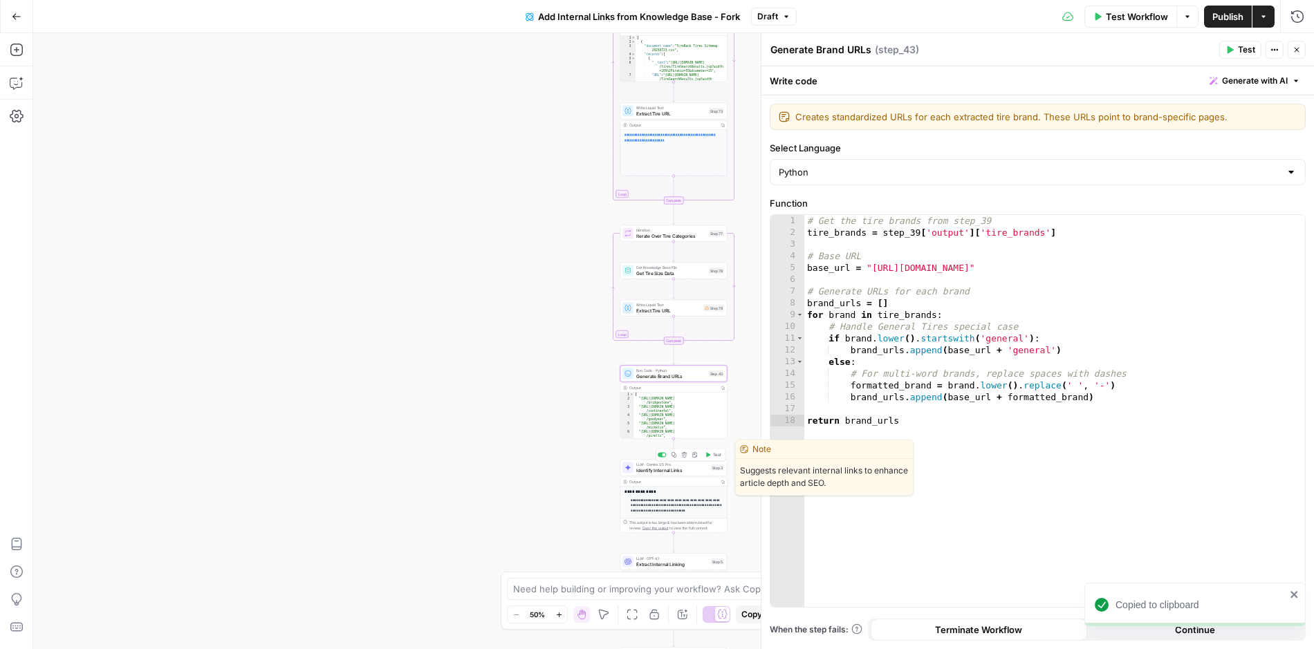
click at [658, 468] on span "Identify Internal Links" at bounding box center [672, 470] width 72 height 7
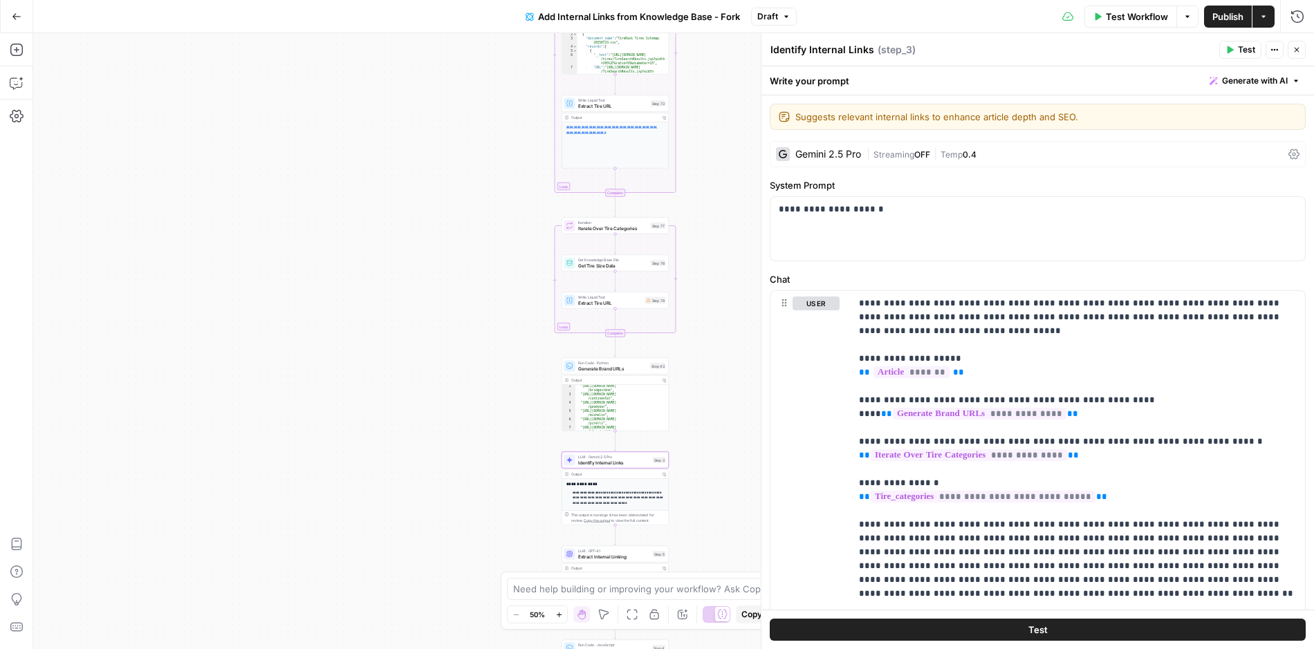
scroll to position [12, 0]
click at [622, 465] on span "Identify Internal Links" at bounding box center [614, 462] width 72 height 7
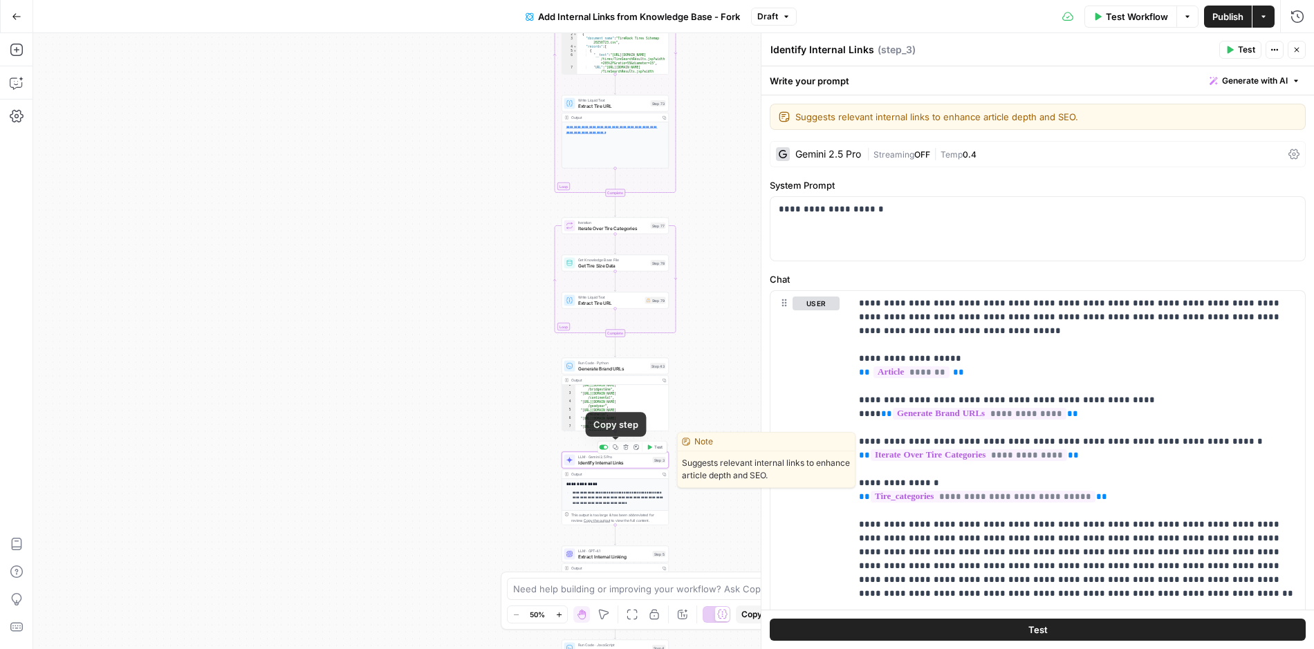
click at [615, 448] on icon "button" at bounding box center [615, 447] width 5 height 5
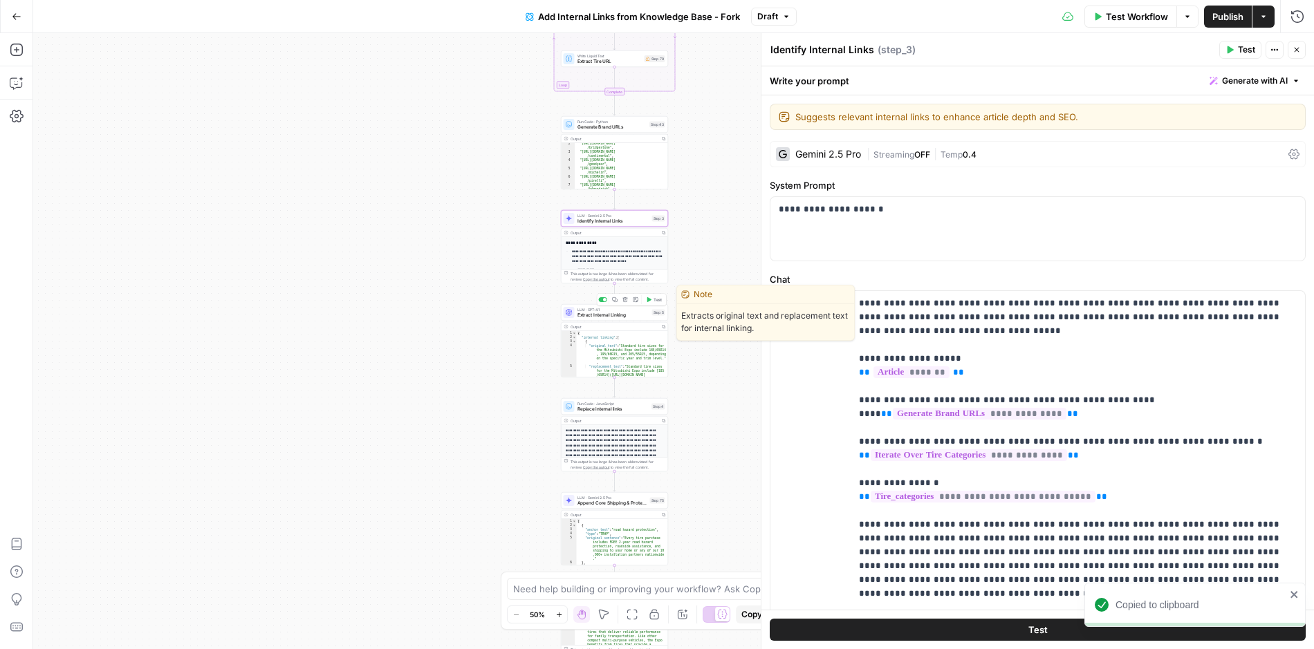
click at [593, 315] on span "Extract Internal Linking" at bounding box center [613, 315] width 72 height 7
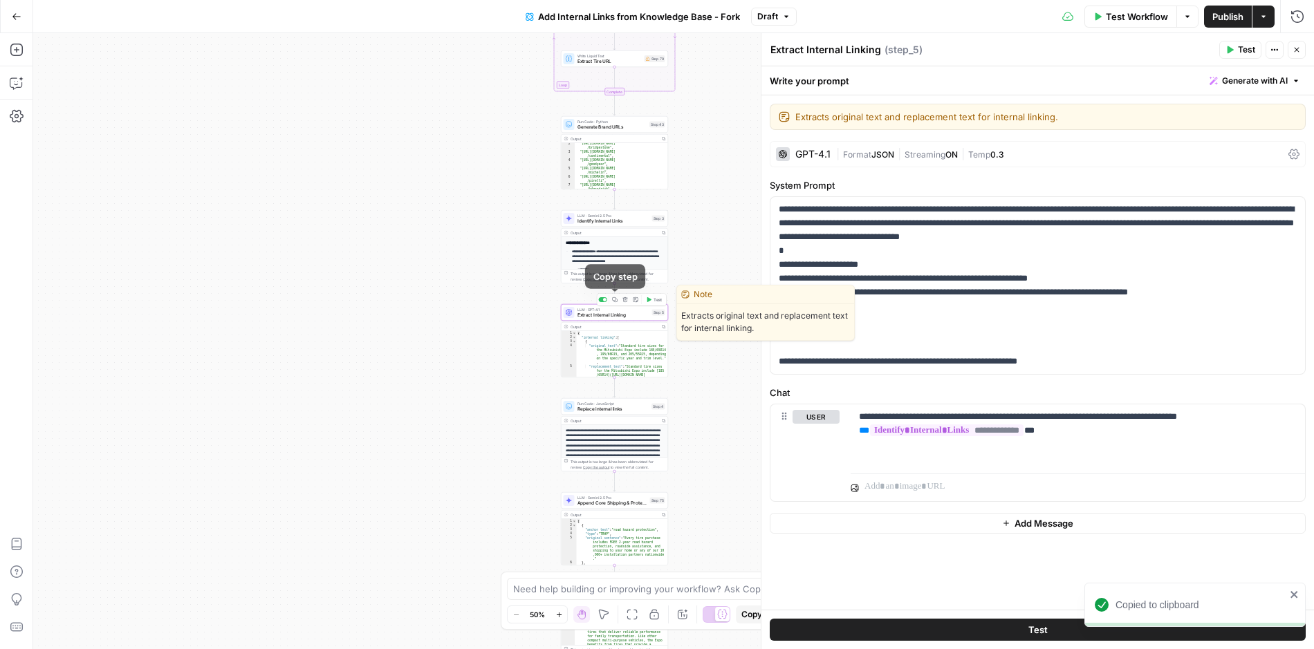
click at [614, 301] on icon "button" at bounding box center [614, 299] width 5 height 5
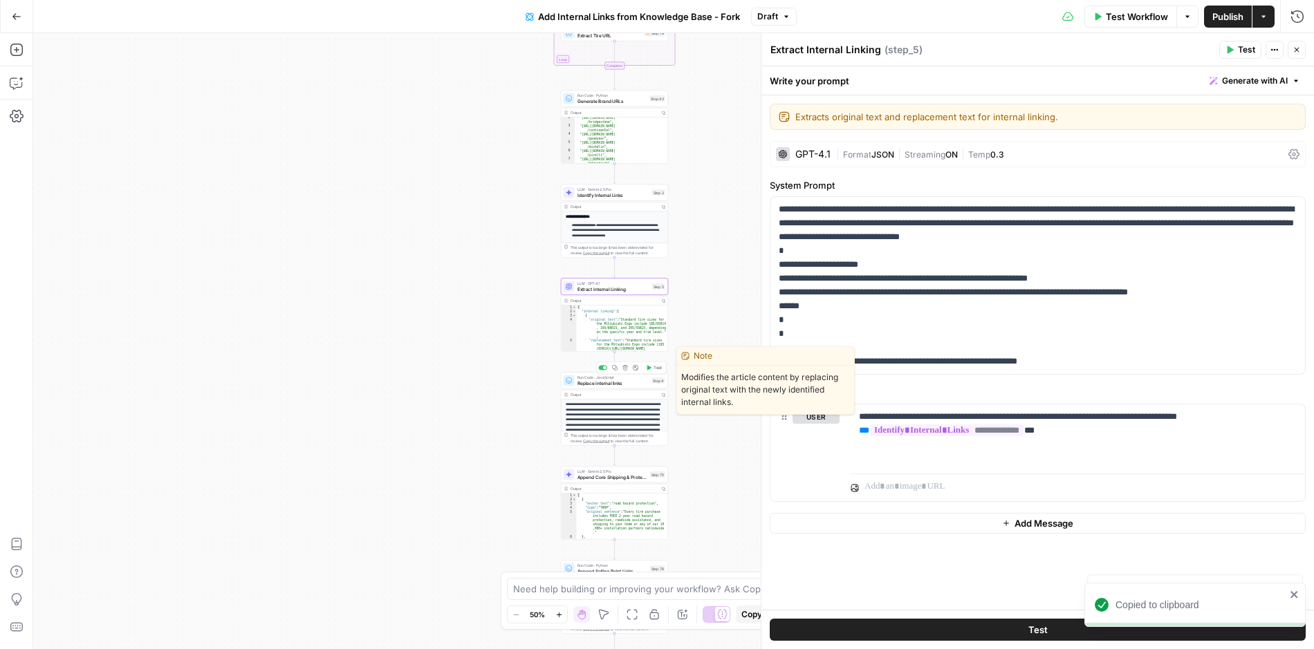
click at [587, 382] on span "Replace internal links" at bounding box center [613, 383] width 72 height 7
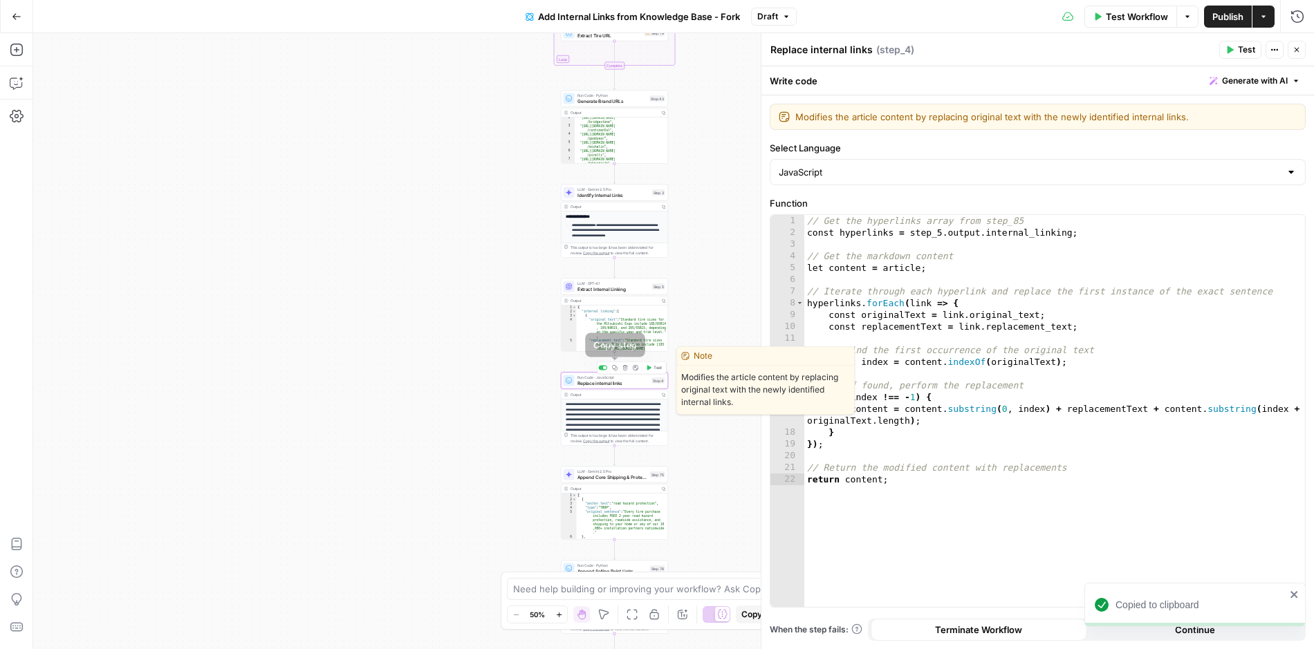
drag, startPoint x: 616, startPoint y: 367, endPoint x: 26, endPoint y: 413, distance: 592.2
click at [615, 367] on icon "button" at bounding box center [615, 368] width 6 height 6
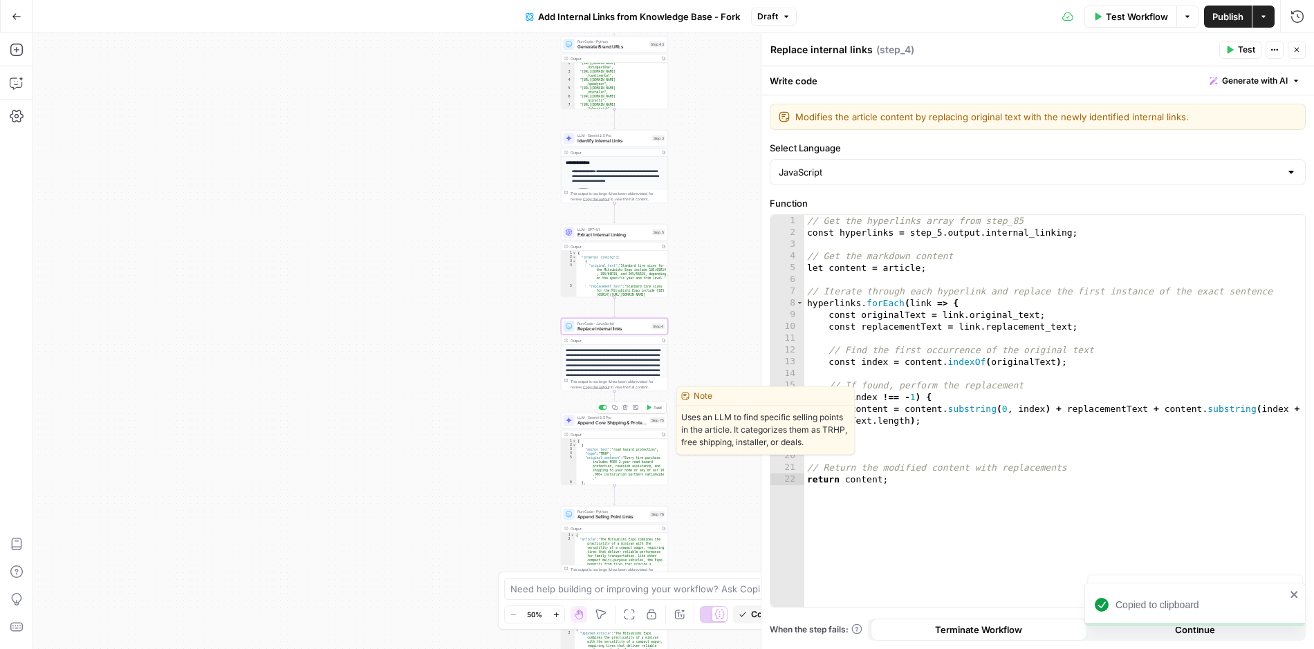
click at [593, 422] on span "Append Core Shipping & Protection Links" at bounding box center [612, 423] width 70 height 7
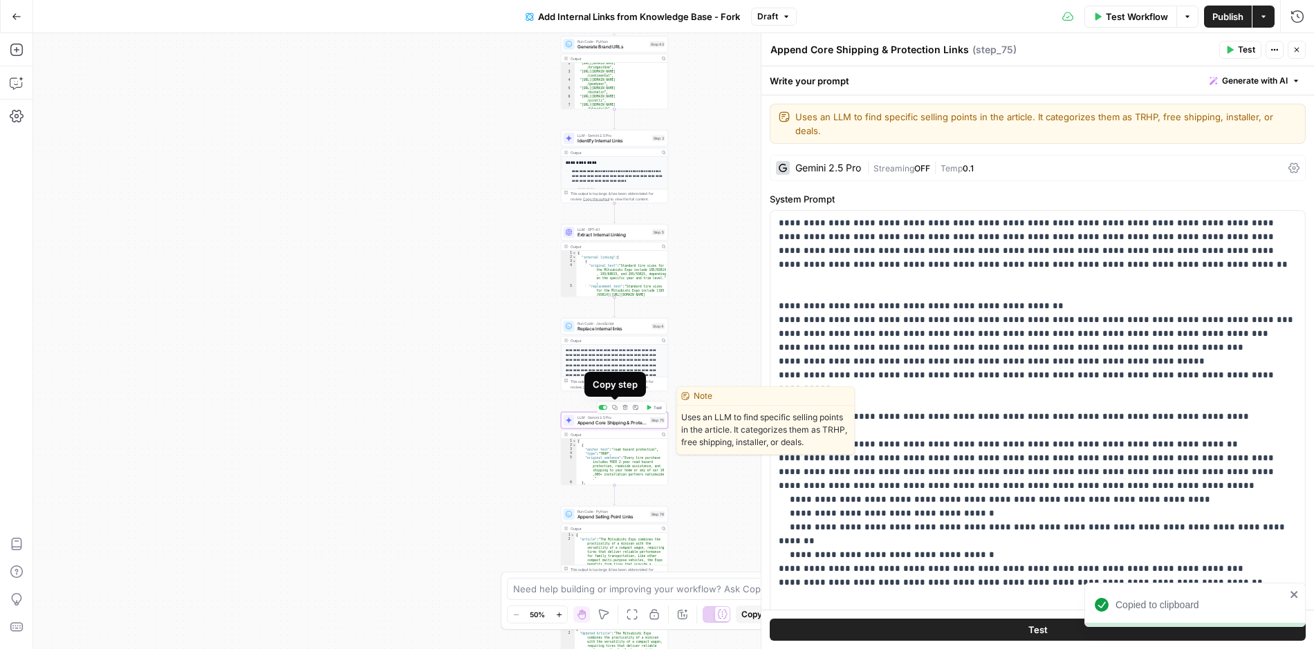
click at [615, 410] on icon "button" at bounding box center [614, 407] width 5 height 5
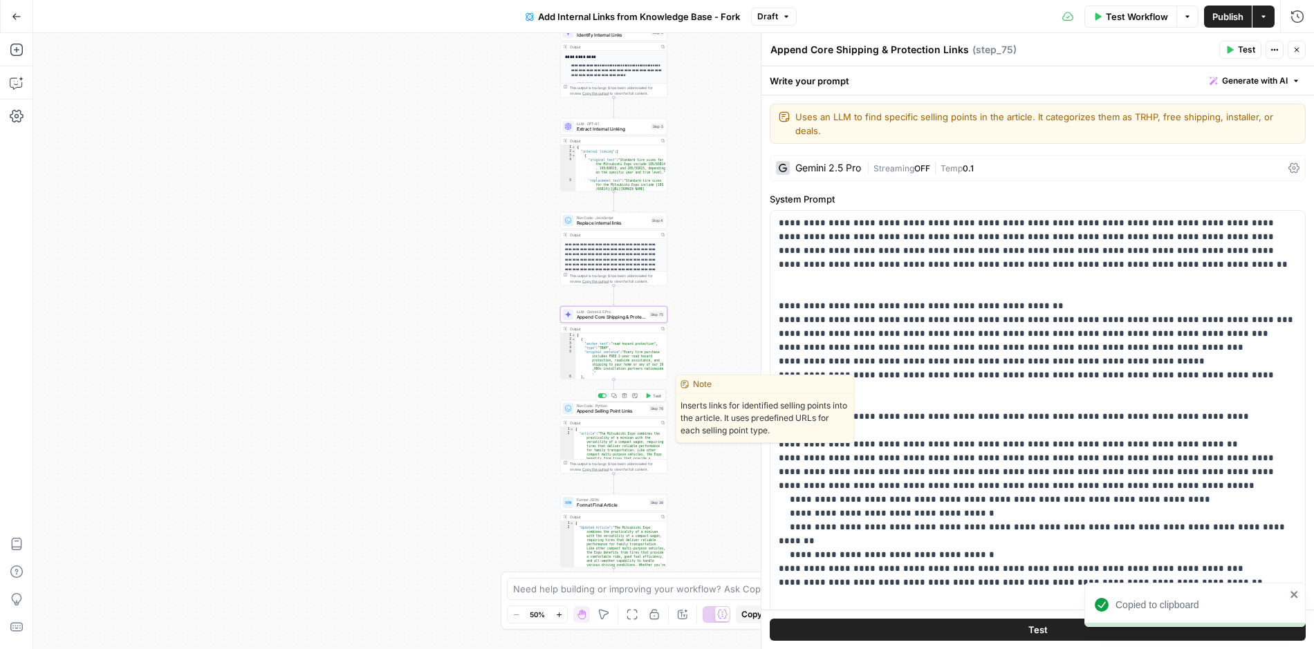
click at [595, 412] on span "Append Selling Point Links" at bounding box center [612, 411] width 70 height 7
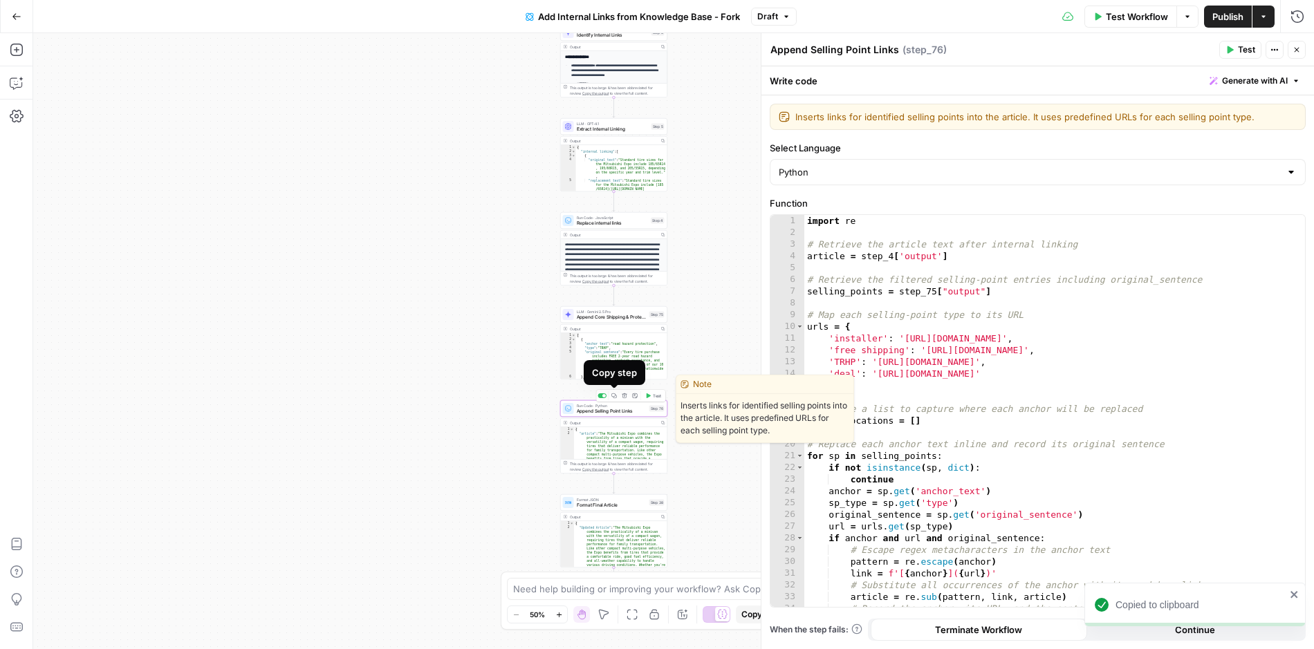
click at [615, 396] on icon "button" at bounding box center [613, 395] width 5 height 5
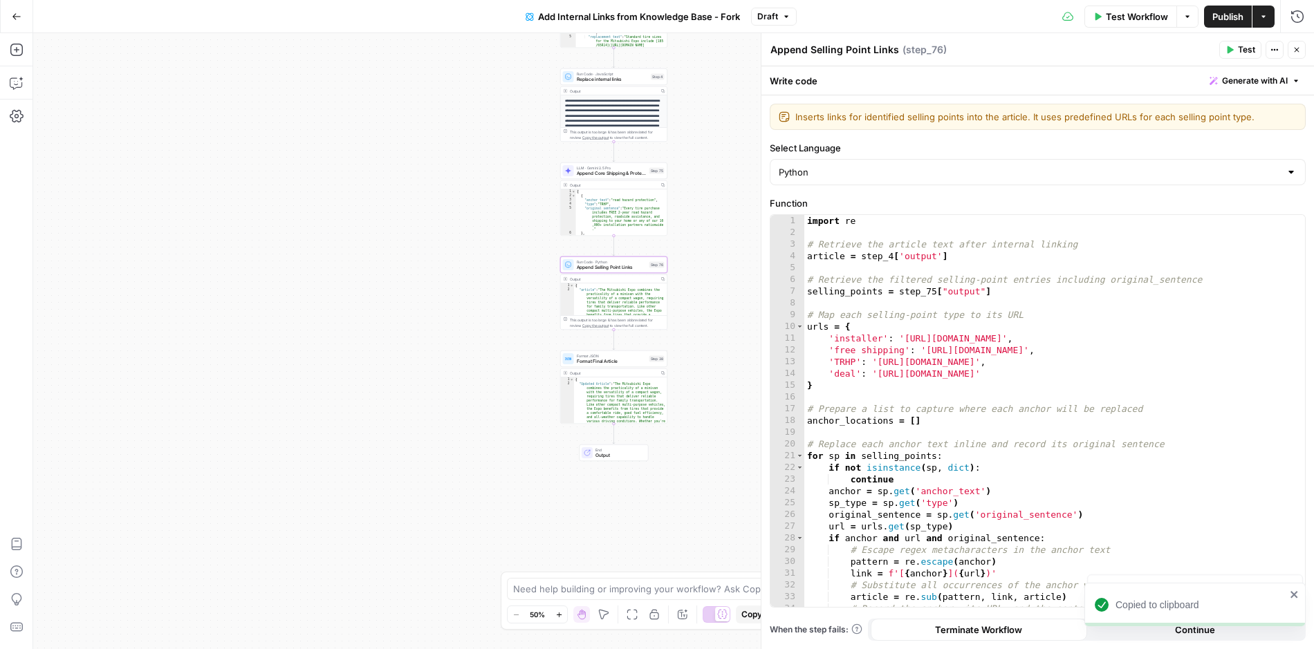
click at [590, 360] on span "Format Final Article" at bounding box center [612, 361] width 70 height 7
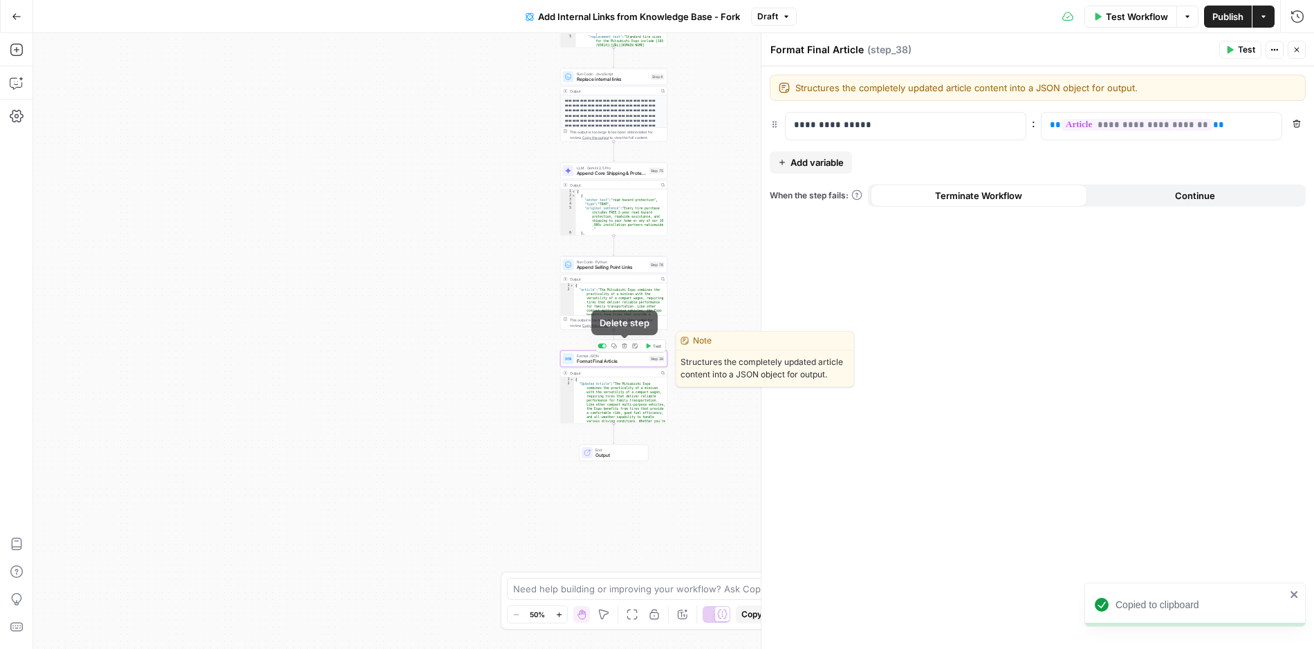
click at [615, 346] on icon "button" at bounding box center [614, 347] width 6 height 6
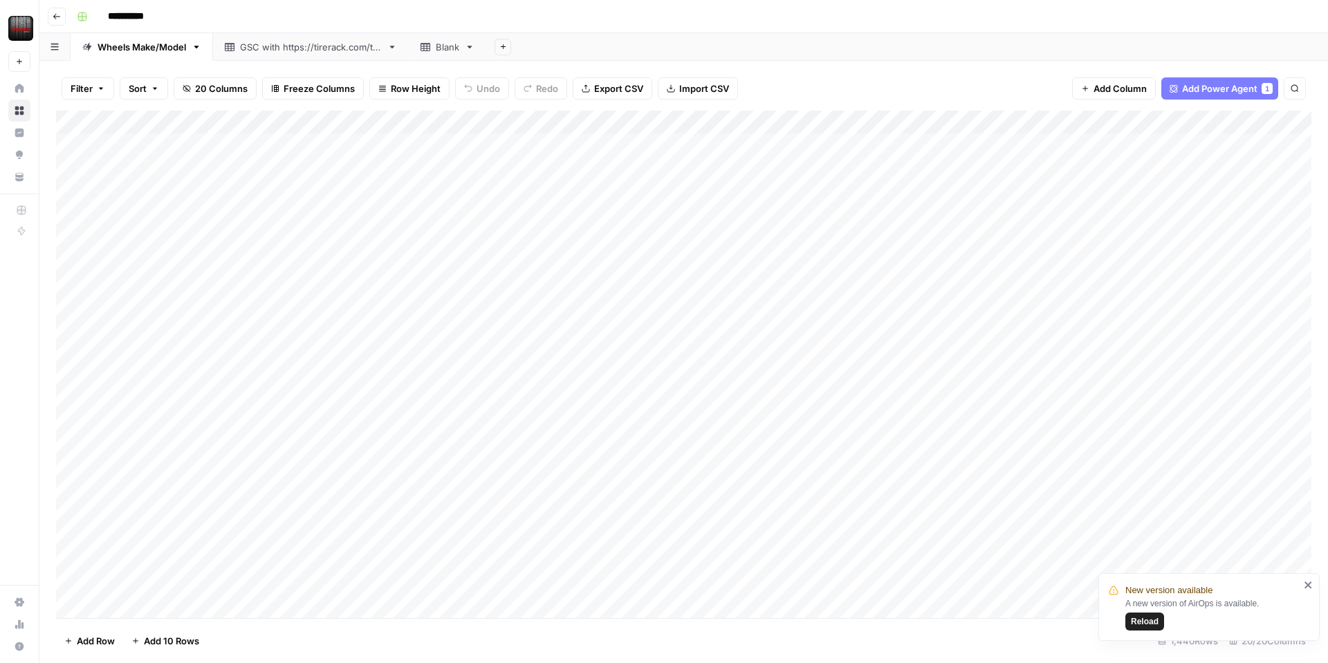
click at [613, 142] on div "Add Column" at bounding box center [683, 364] width 1255 height 507
click at [619, 150] on div "Add Column" at bounding box center [683, 364] width 1255 height 507
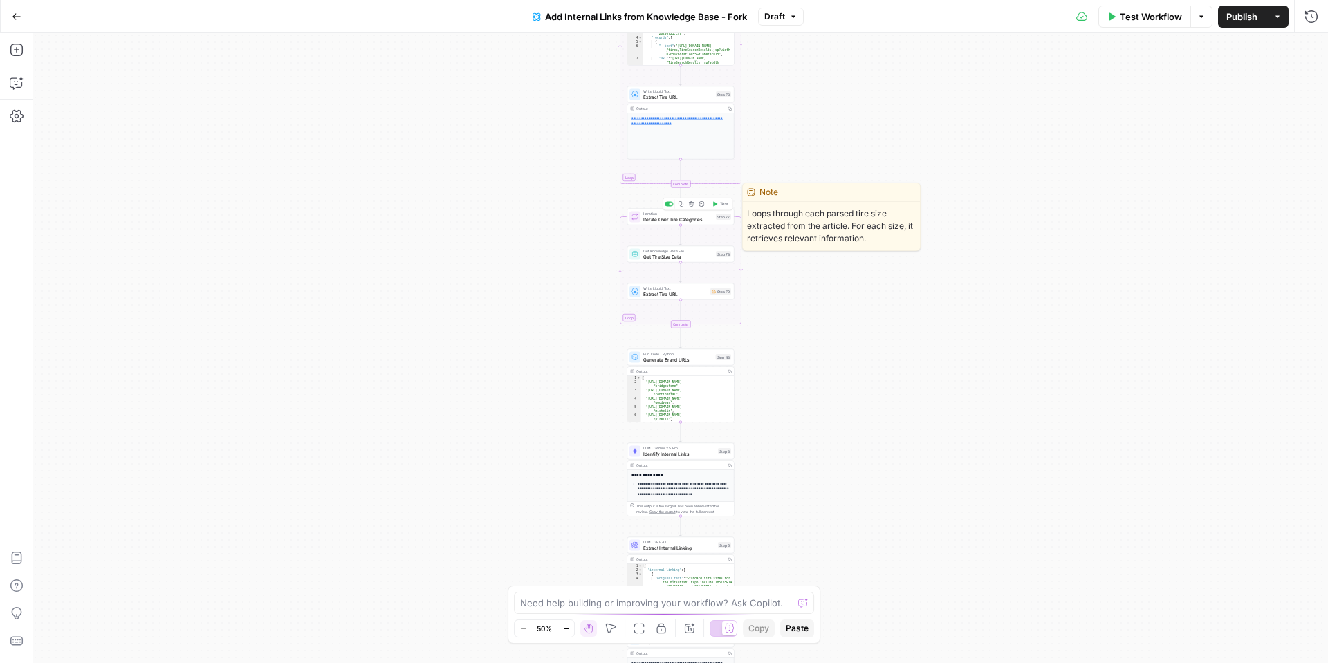
click at [659, 223] on div "Iteration Iterate Over Tire Categories Step 77 Copy step Delete step Edit Note …" at bounding box center [680, 217] width 107 height 17
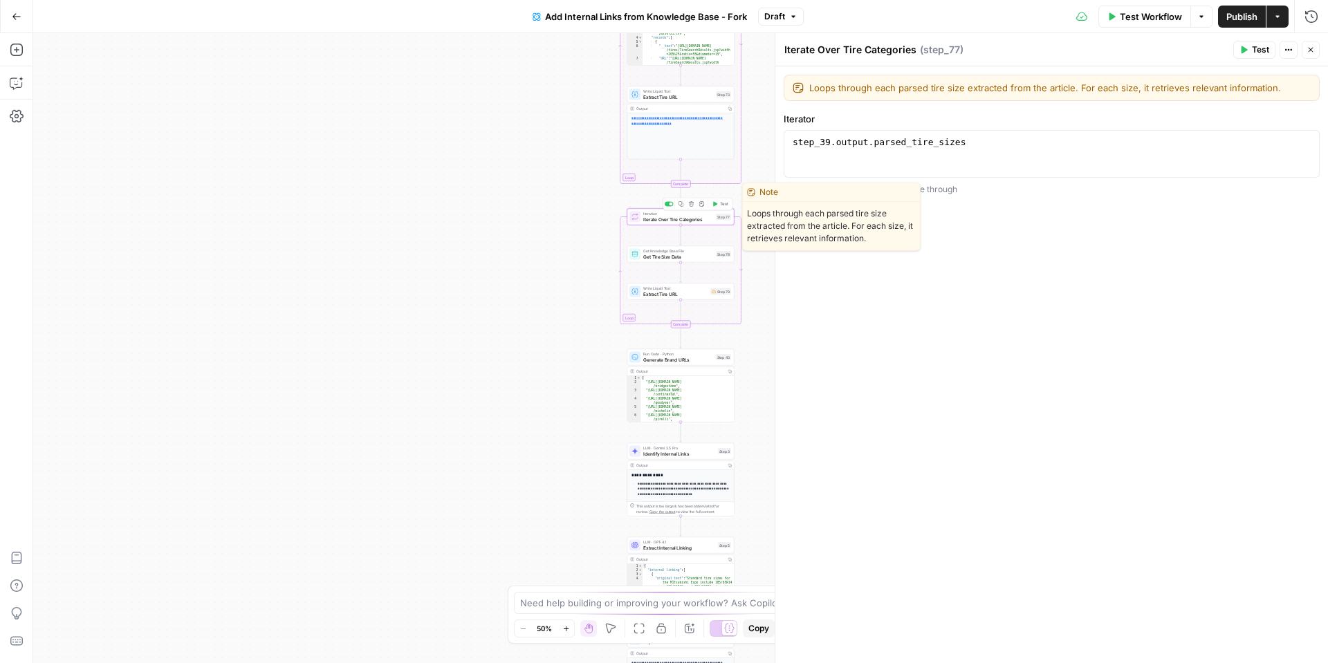
click at [693, 204] on icon "button" at bounding box center [692, 204] width 6 height 6
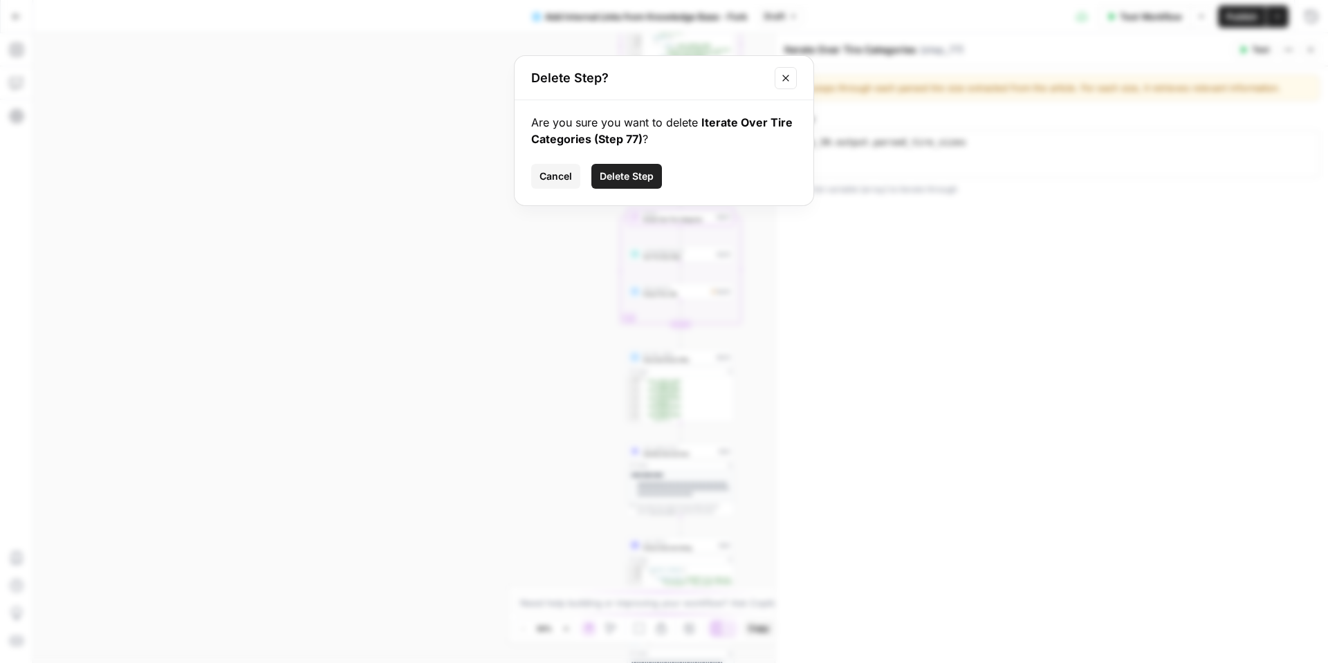
drag, startPoint x: 626, startPoint y: 175, endPoint x: 637, endPoint y: 181, distance: 12.7
click at [630, 174] on span "Delete Step" at bounding box center [626, 176] width 54 height 14
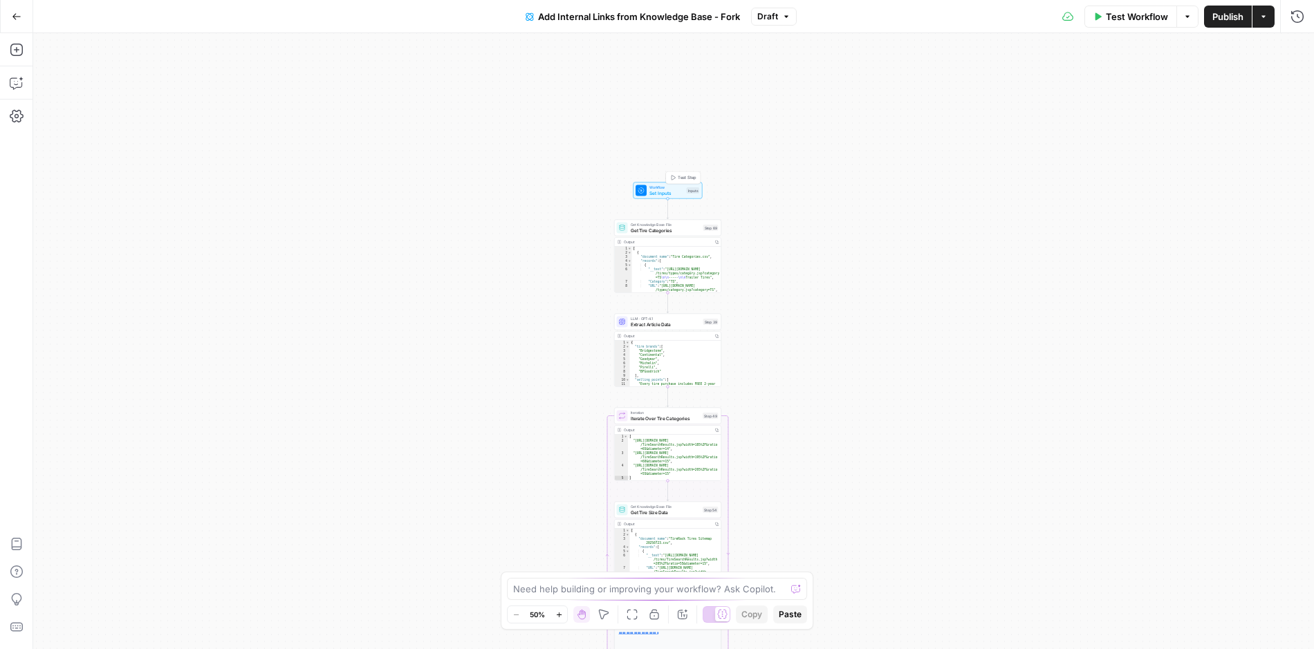
click at [653, 189] on span "Set Inputs" at bounding box center [666, 192] width 35 height 7
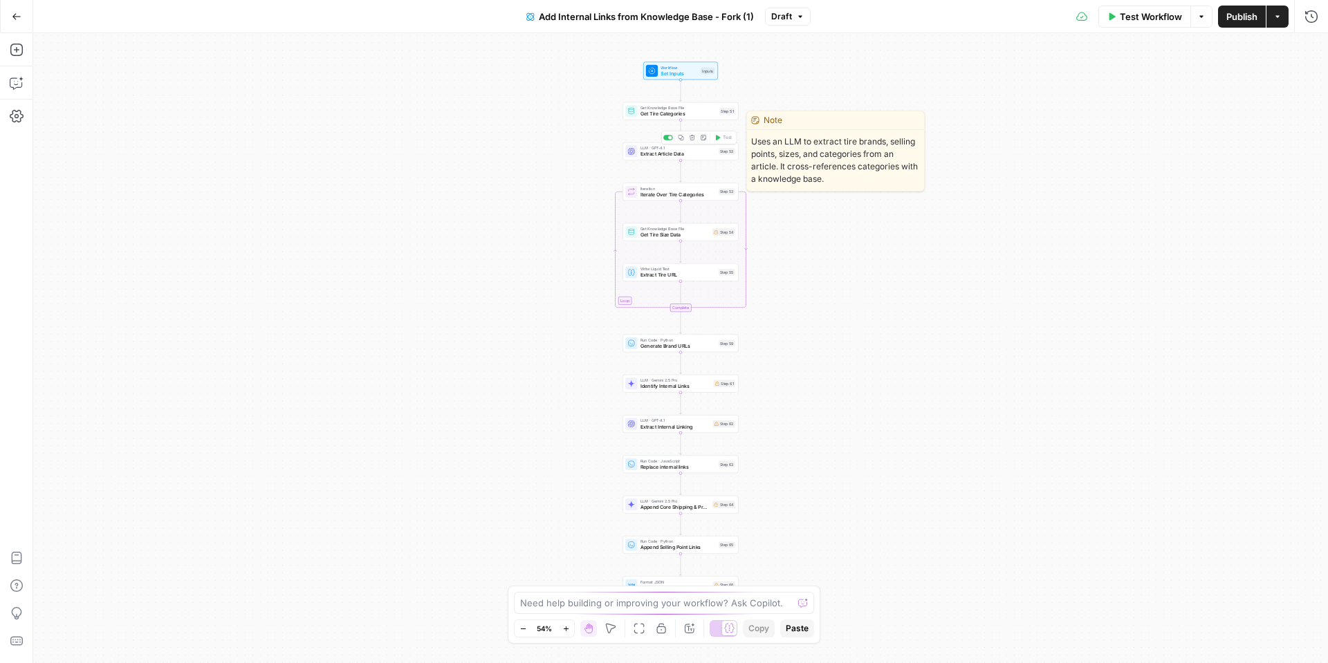
click at [682, 156] on span "Extract Article Data" at bounding box center [677, 154] width 75 height 8
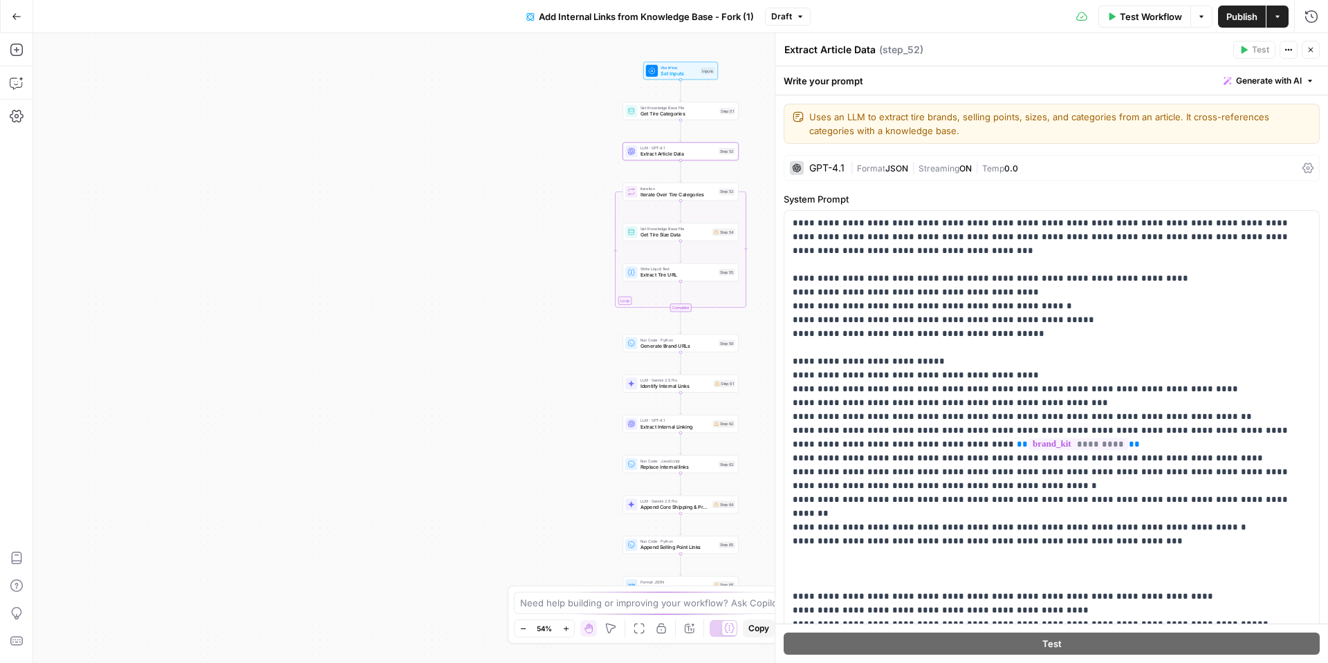
click at [835, 168] on div "GPT-4.1" at bounding box center [826, 168] width 35 height 10
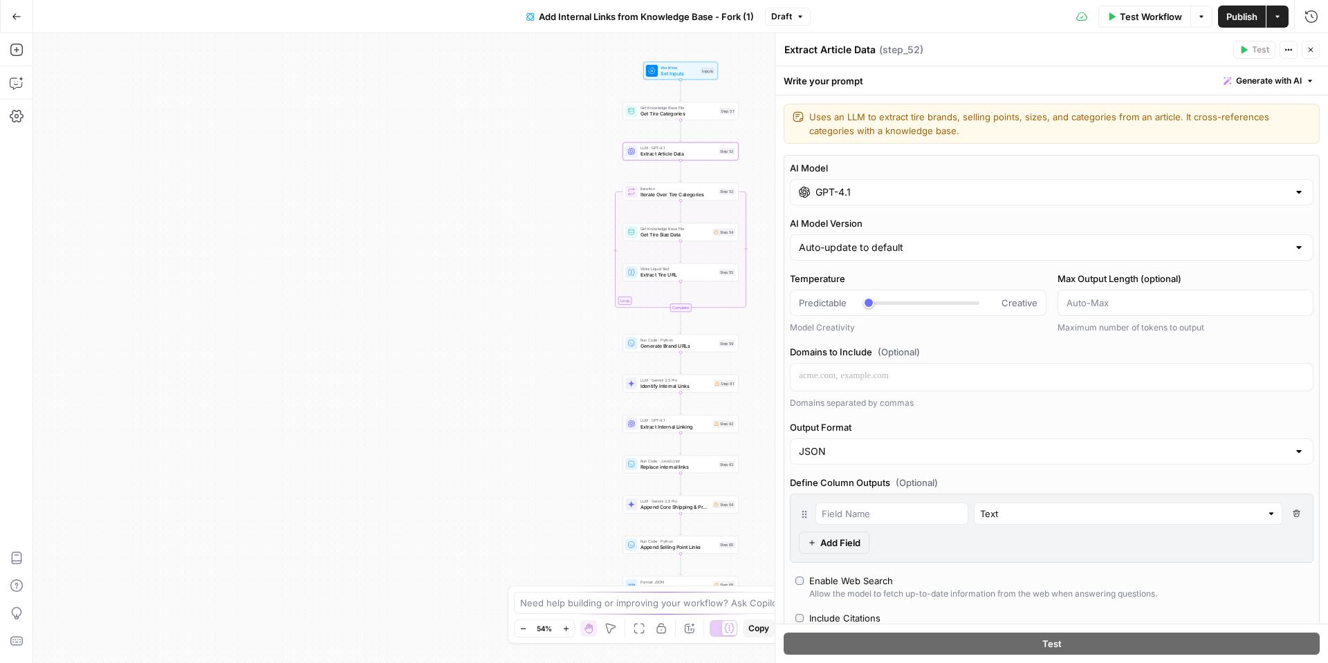
click at [834, 190] on input "GPT-4.1" at bounding box center [1051, 192] width 472 height 14
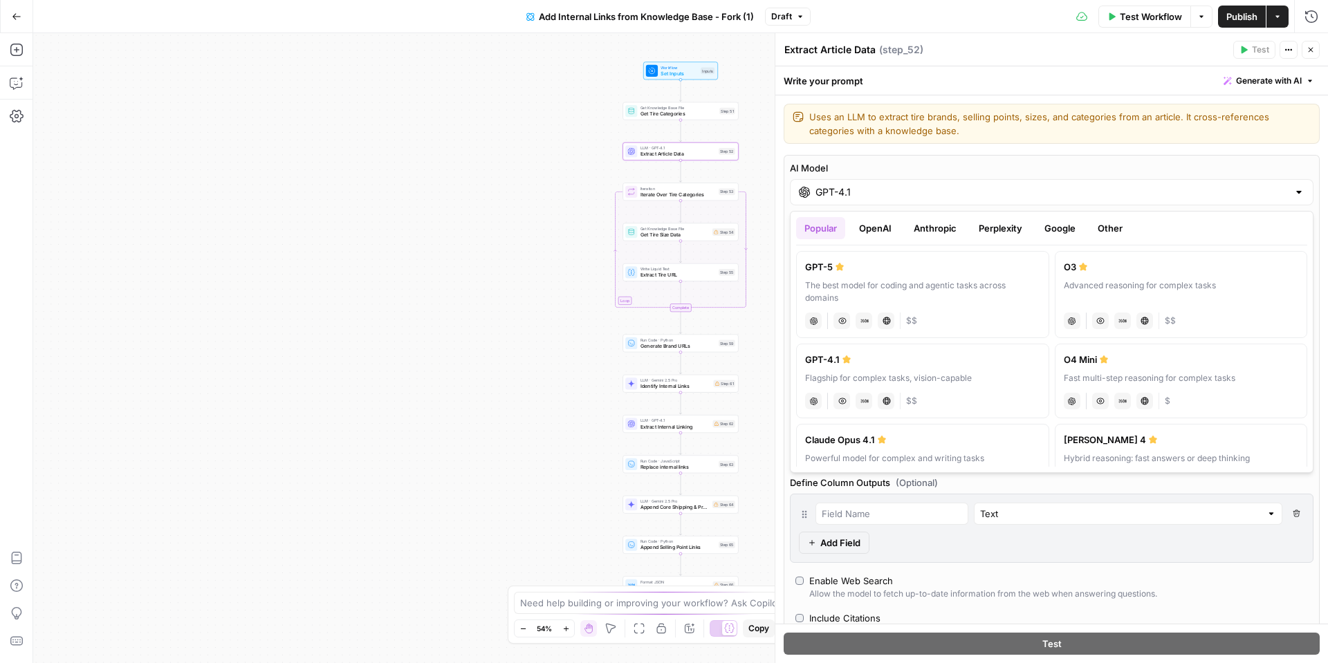
click at [869, 292] on div "JSON Mode" at bounding box center [863, 294] width 51 height 14
click at [916, 272] on div "GPT-5" at bounding box center [922, 267] width 235 height 14
type input "GPT-5"
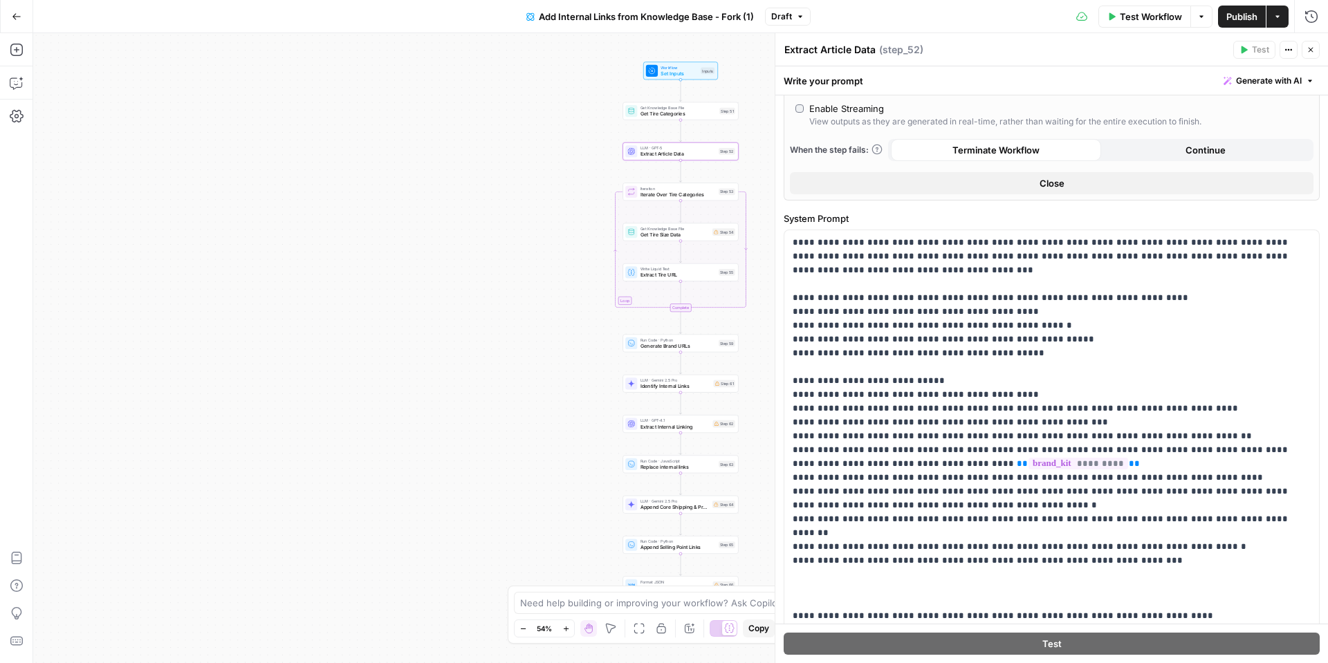
scroll to position [658, 0]
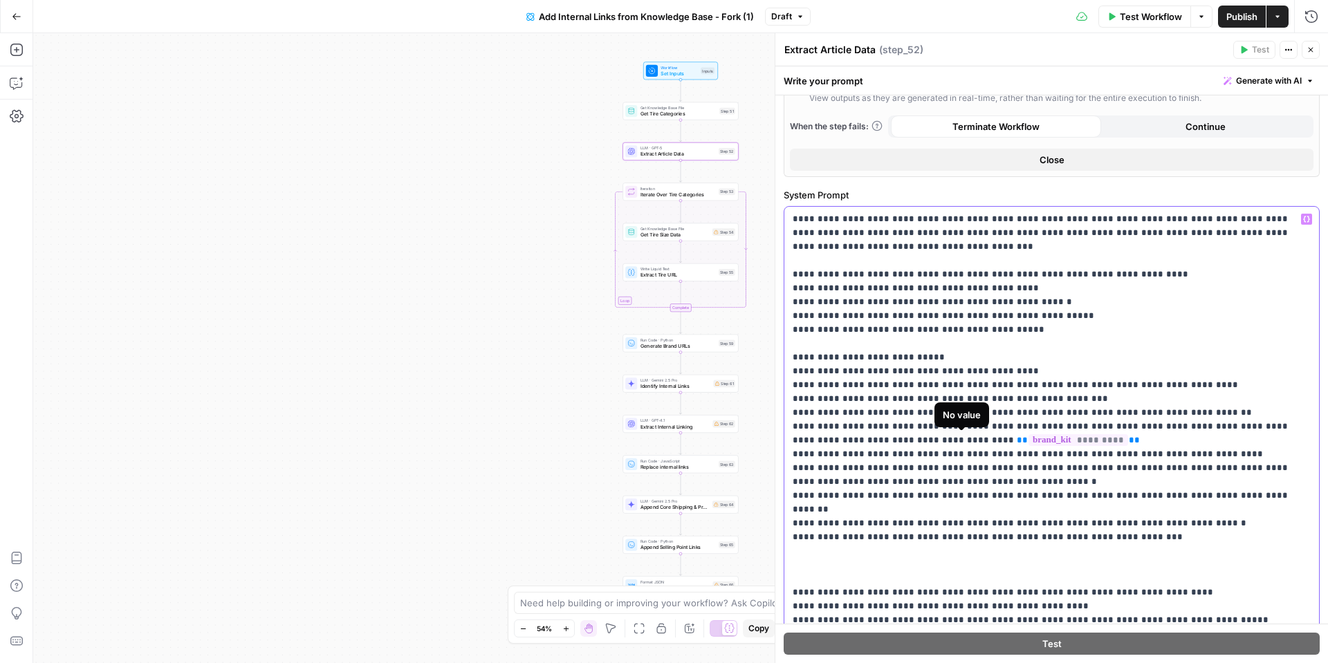
click at [1028, 442] on span "*********" at bounding box center [1078, 440] width 100 height 12
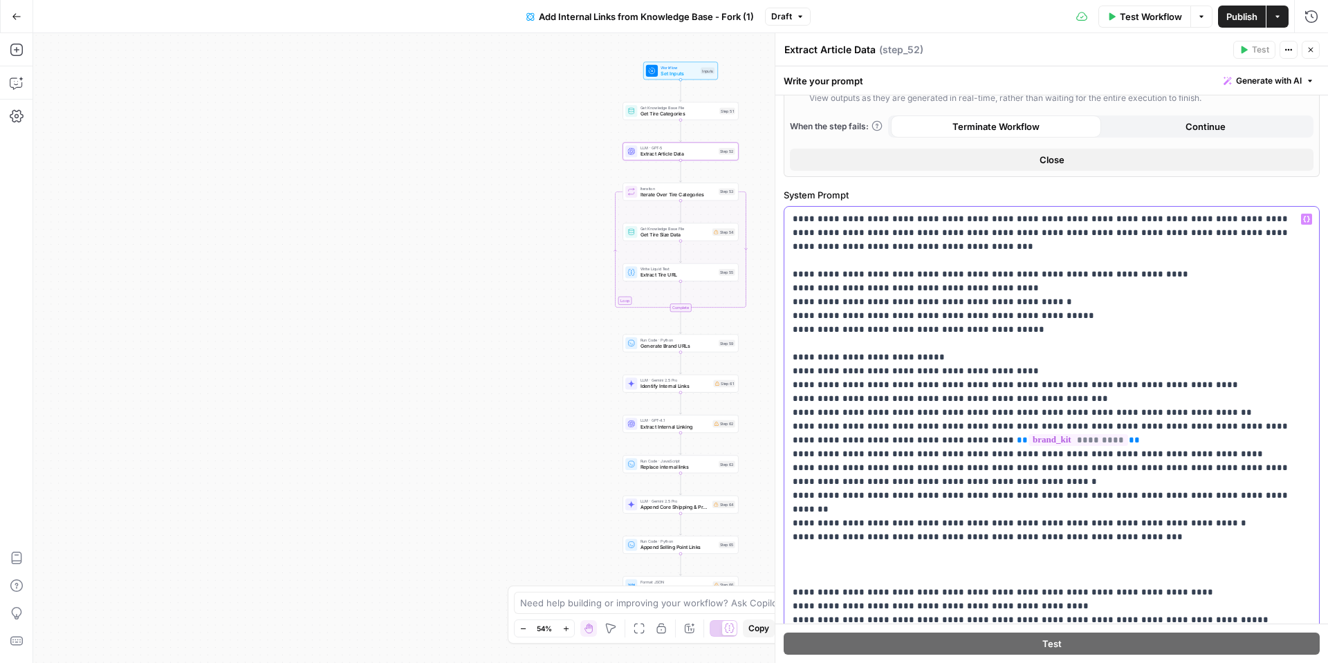
drag, startPoint x: 1033, startPoint y: 438, endPoint x: 906, endPoint y: 441, distance: 127.2
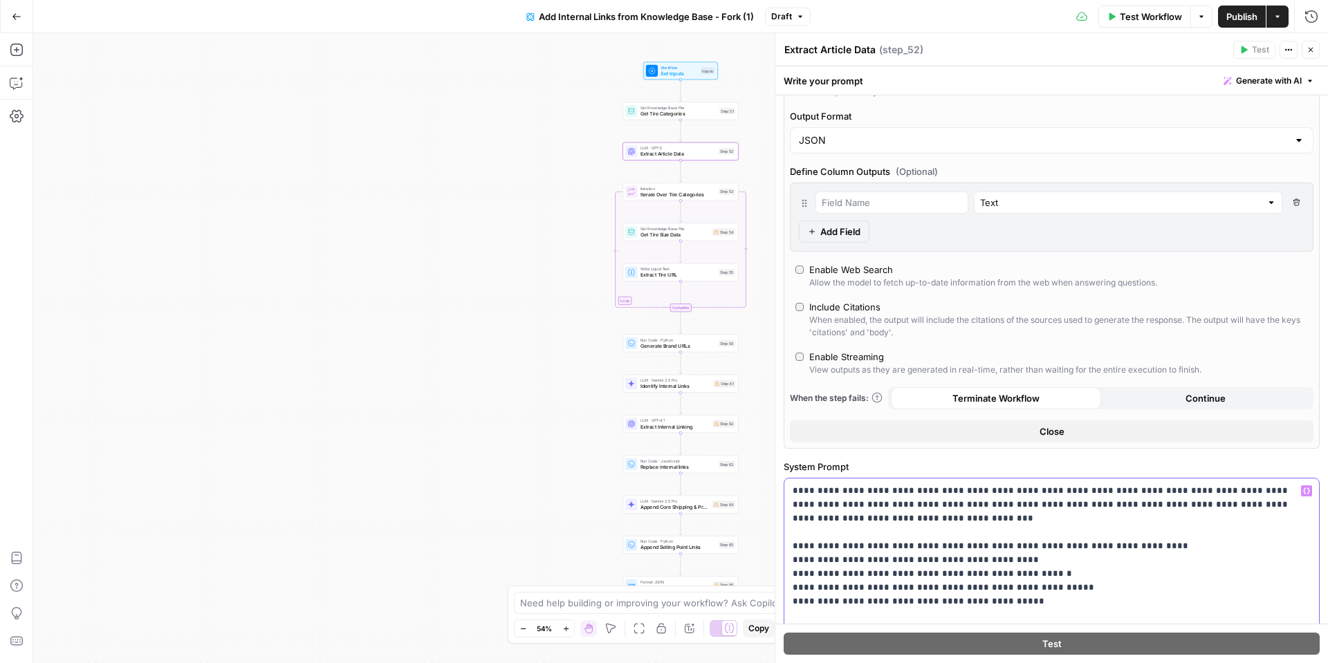
scroll to position [380, 0]
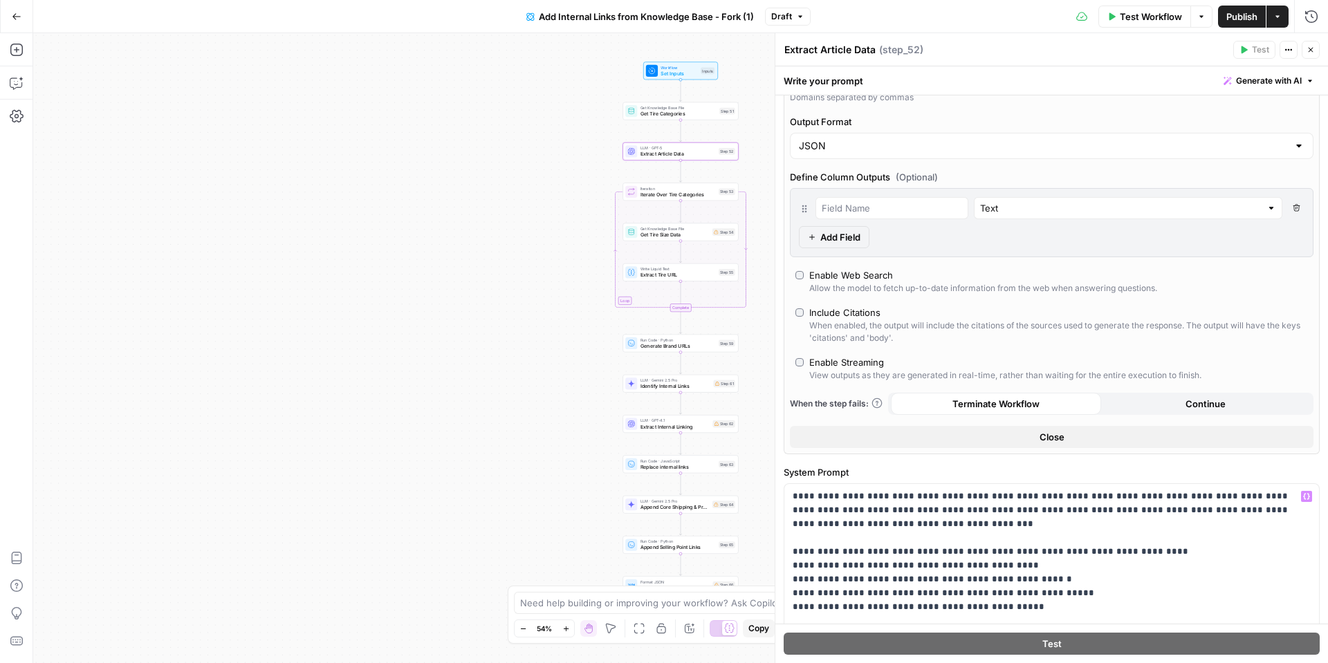
click at [1106, 434] on button "Close" at bounding box center [1051, 437] width 523 height 22
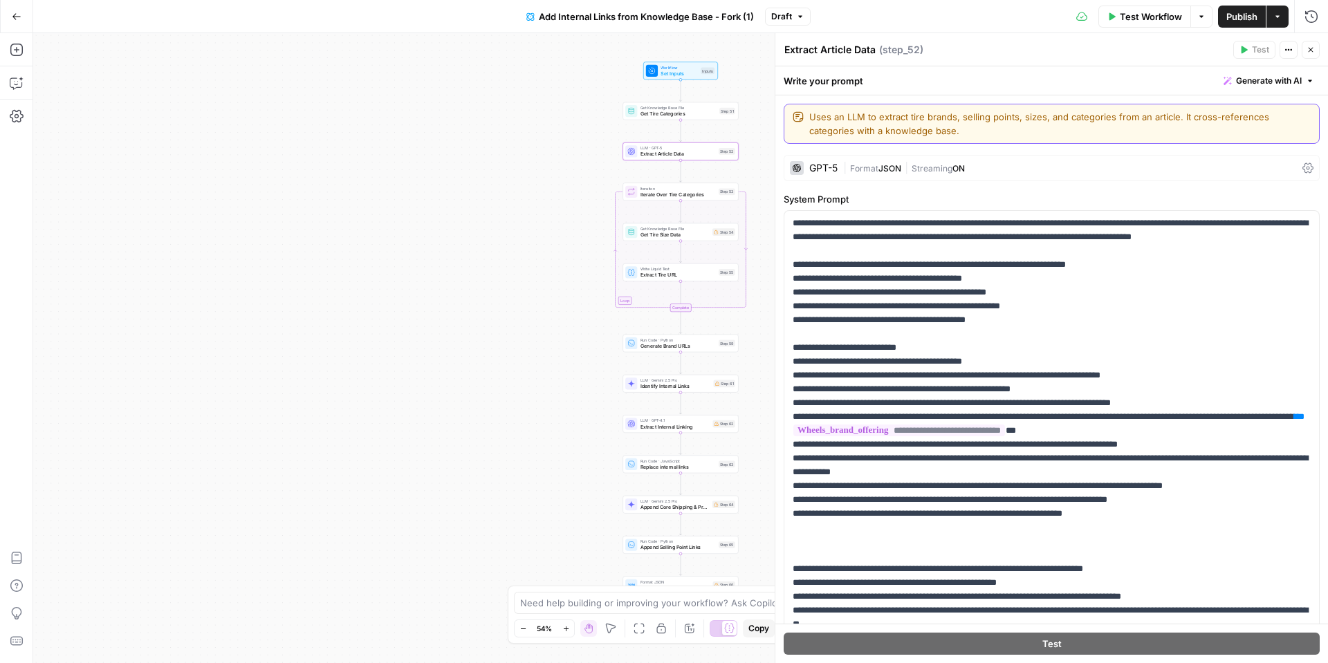
click at [868, 124] on textarea "Uses an LLM to extract tire brands, selling points, sizes, and categories from …" at bounding box center [1059, 124] width 501 height 28
click at [1308, 52] on icon "button" at bounding box center [1310, 50] width 8 height 8
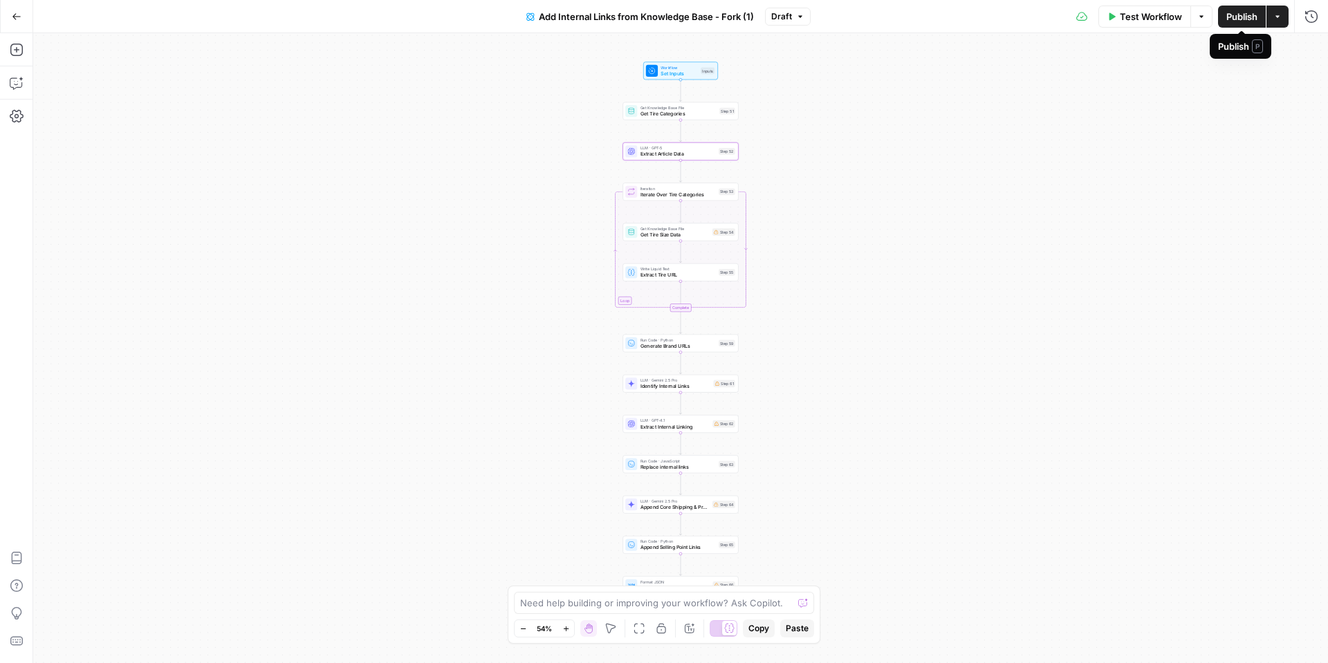
click at [1237, 17] on span "Publish" at bounding box center [1241, 17] width 31 height 14
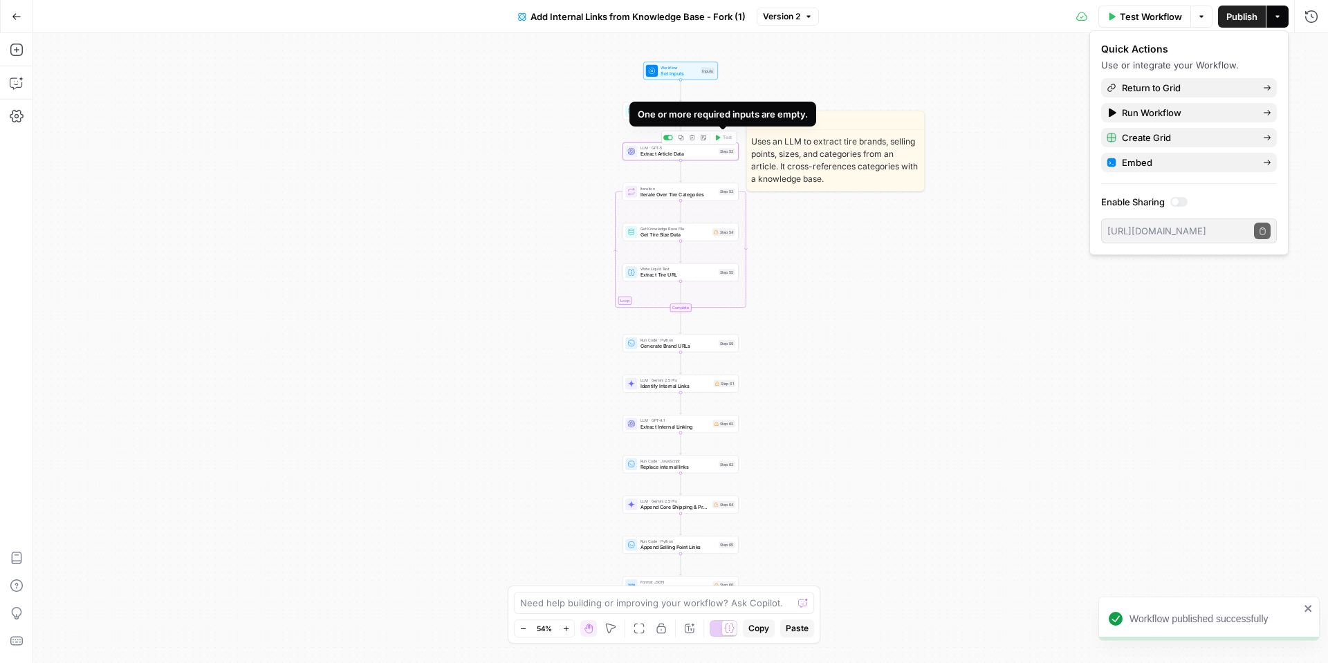
click at [697, 155] on span "Extract Article Data" at bounding box center [677, 154] width 75 height 8
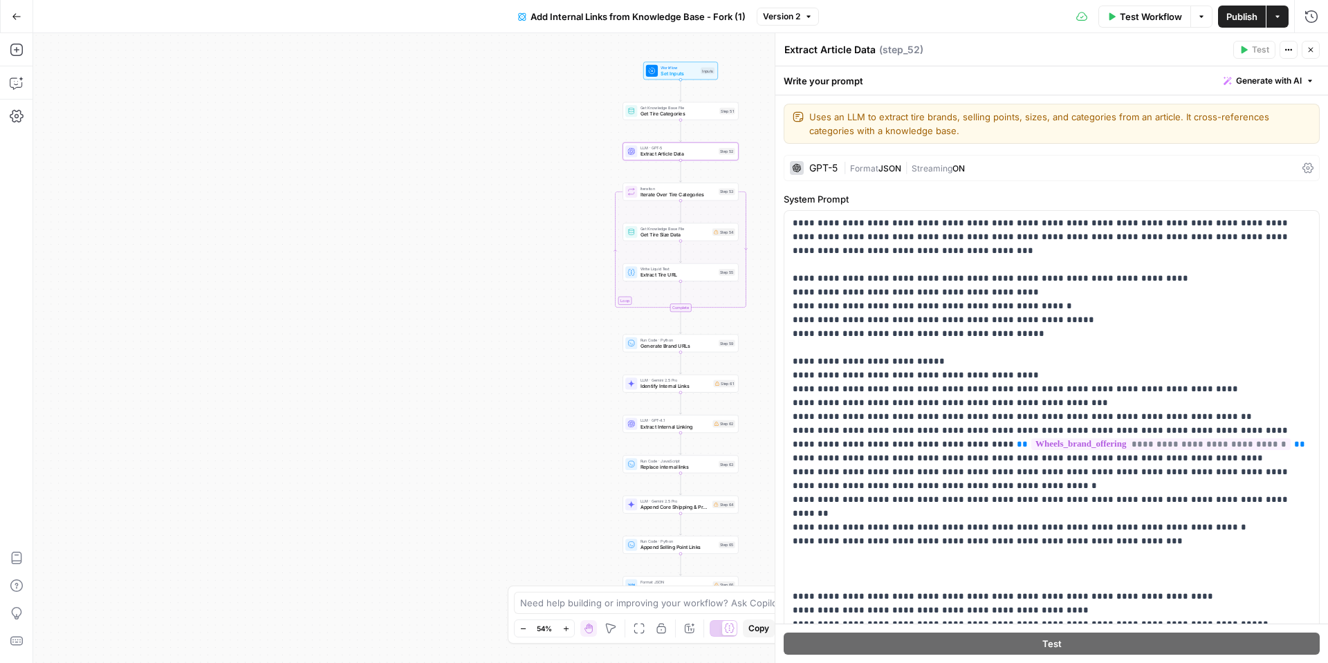
click at [806, 82] on div "Write your prompt Generate with AI" at bounding box center [1051, 80] width 552 height 28
click at [926, 123] on textarea "Uses an LLM to extract tire brands, selling points, sizes, and categories from …" at bounding box center [1059, 124] width 501 height 28
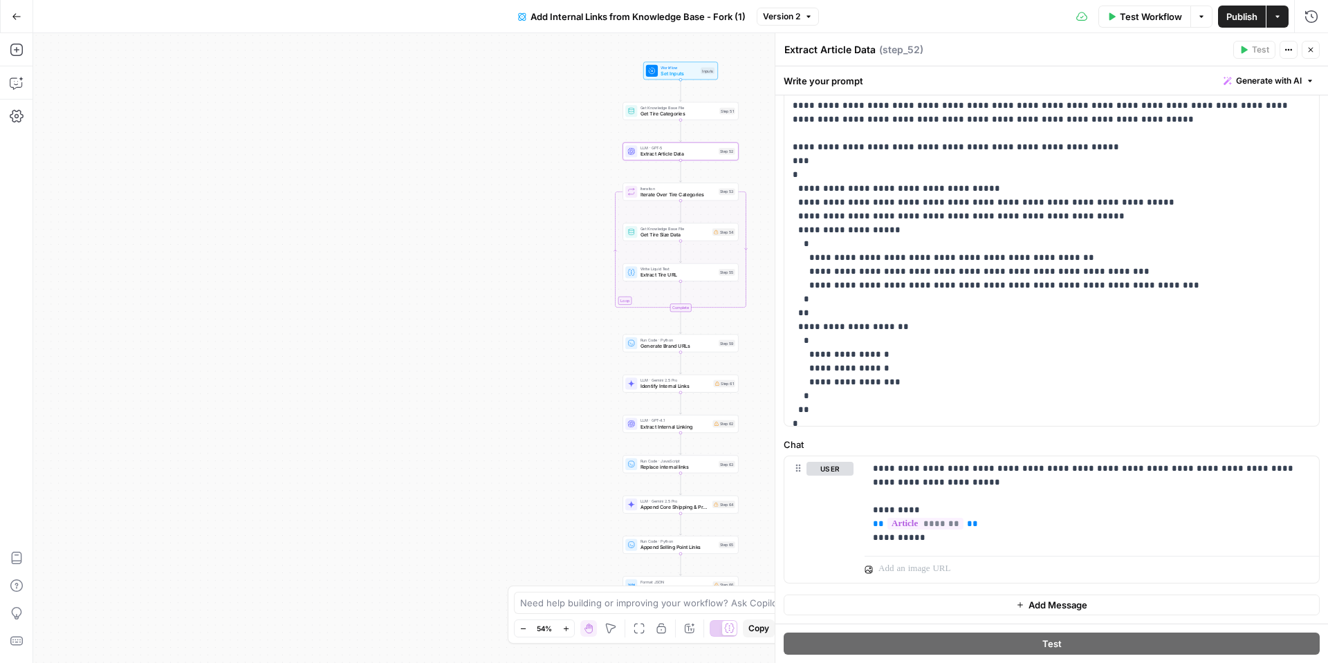
scroll to position [573, 0]
click at [659, 68] on div "Workflow Set Inputs Inputs Test Step" at bounding box center [680, 70] width 68 height 12
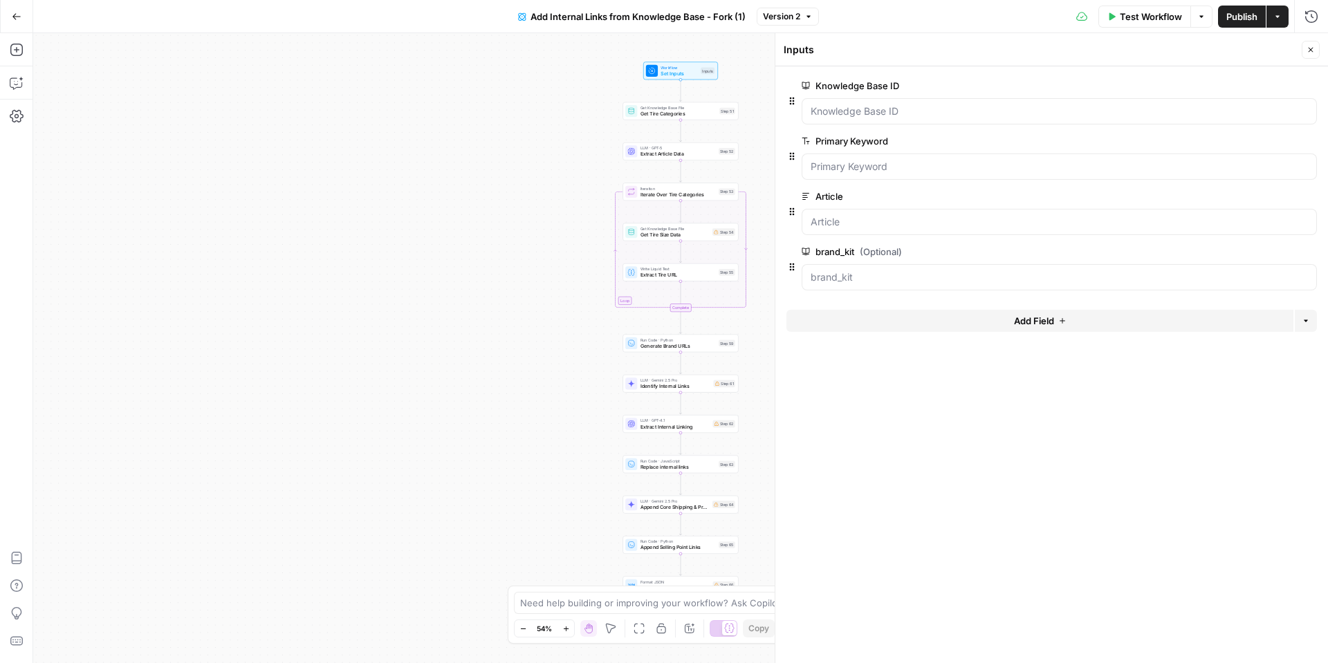
click at [1258, 196] on span "edit field" at bounding box center [1264, 196] width 30 height 11
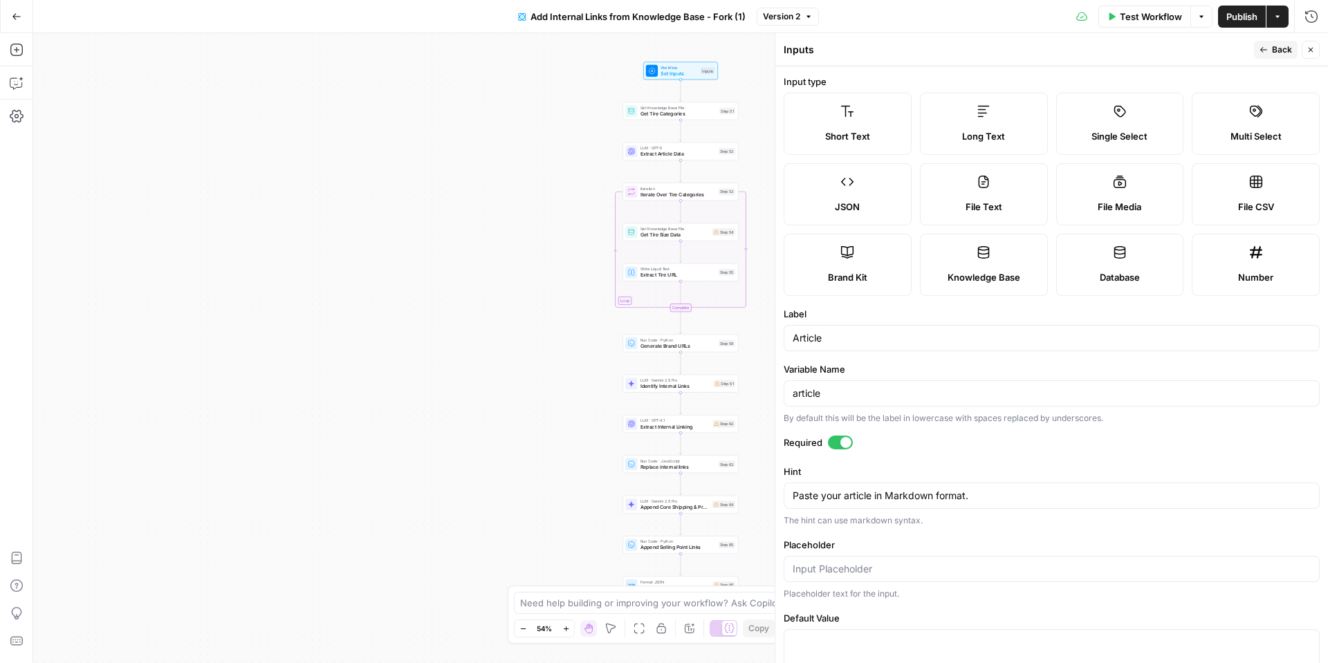
click at [979, 133] on span "Long Text" at bounding box center [983, 136] width 43 height 14
click at [1280, 49] on span "Back" at bounding box center [1281, 50] width 20 height 12
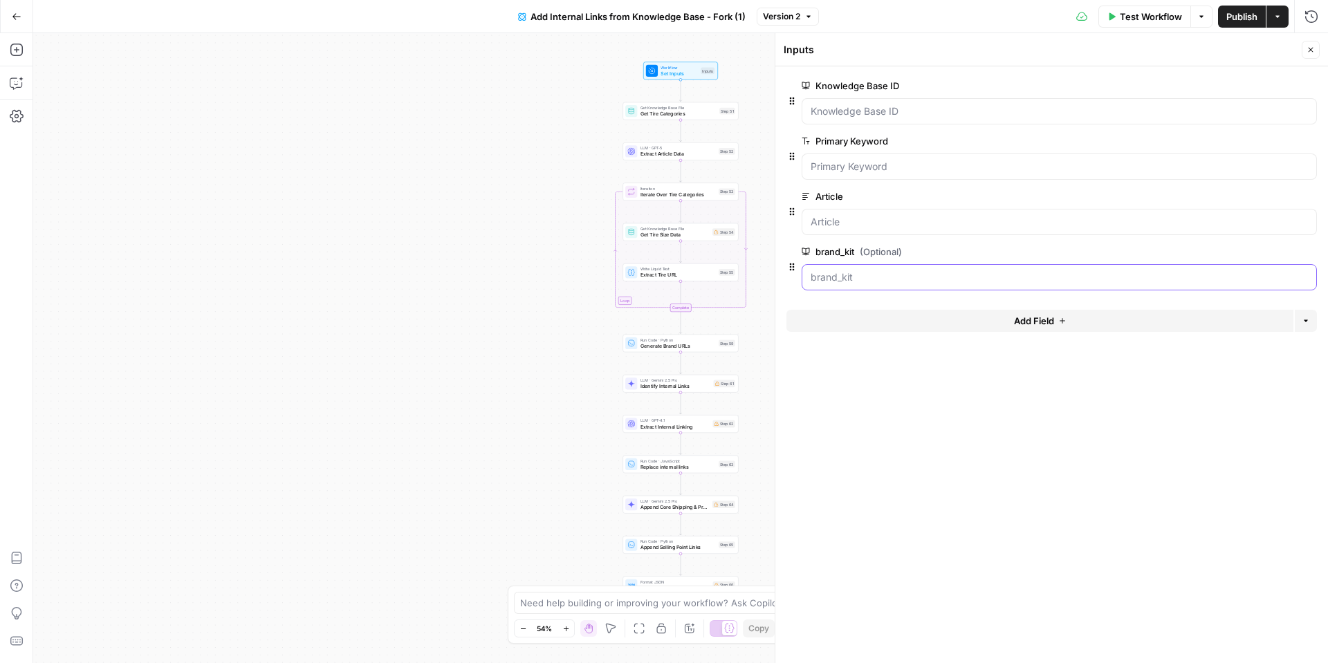
click at [895, 276] on input "brand_kit (Optional)" at bounding box center [1058, 277] width 497 height 14
click at [1264, 253] on span "edit field" at bounding box center [1264, 251] width 30 height 11
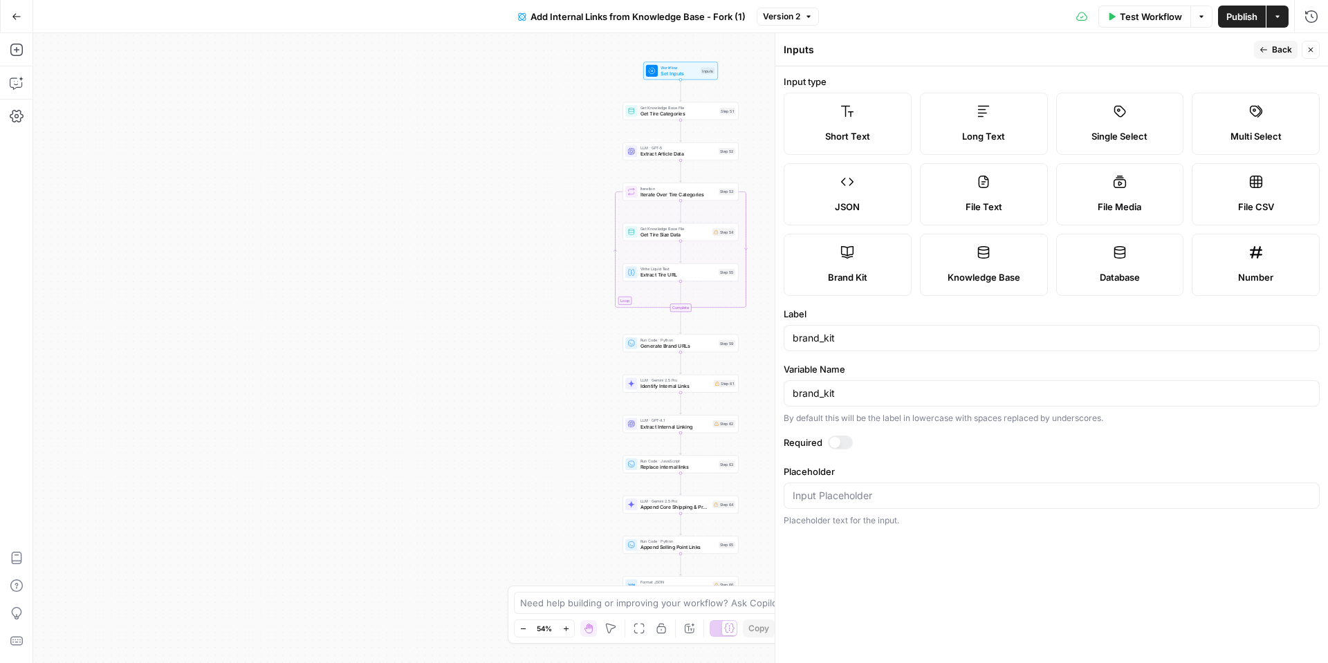
click at [841, 444] on div at bounding box center [840, 443] width 25 height 14
click at [1274, 56] on button "Back" at bounding box center [1276, 50] width 44 height 18
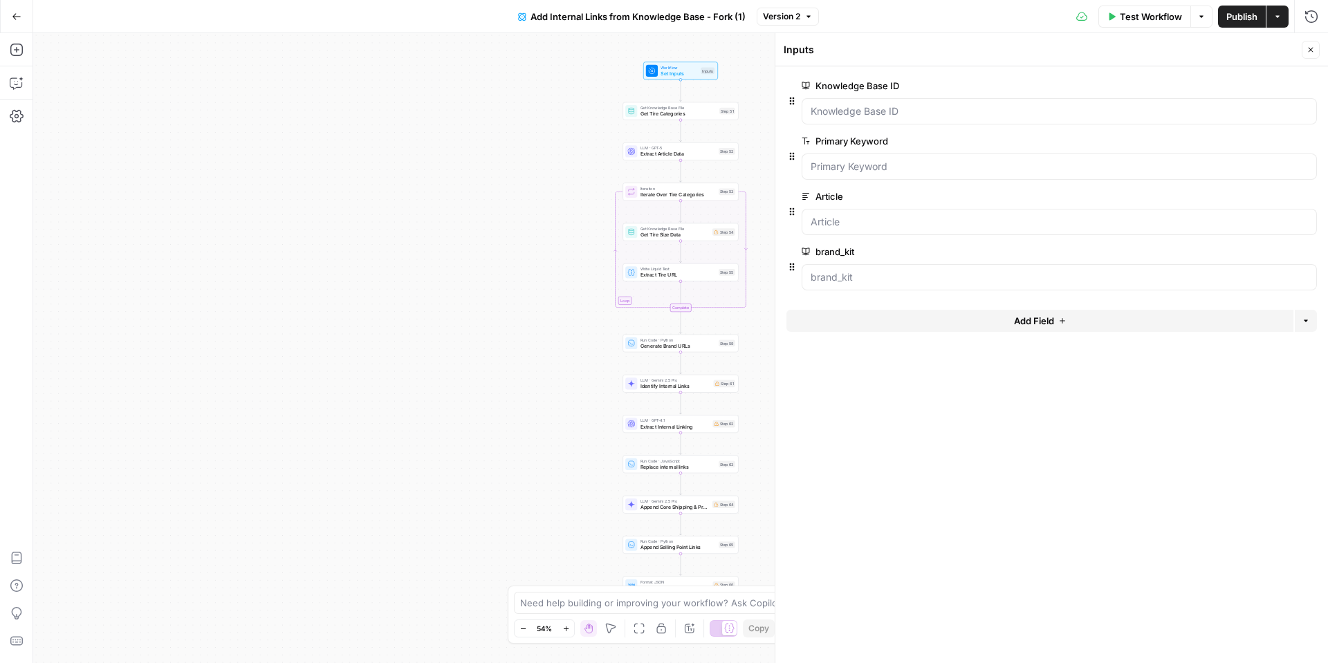
click at [898, 157] on div at bounding box center [1058, 166] width 515 height 26
click at [1256, 136] on span "edit field" at bounding box center [1264, 141] width 30 height 11
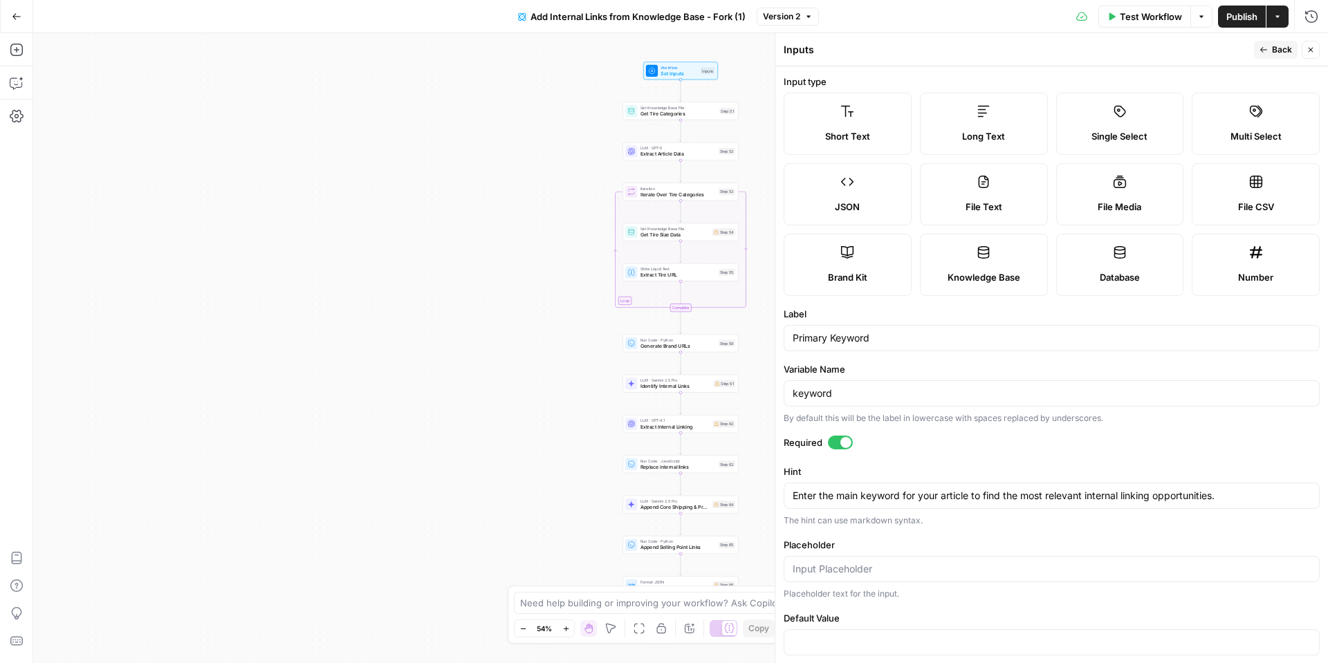
click at [906, 381] on div "keyword" at bounding box center [1051, 393] width 536 height 26
click at [903, 383] on div "keyword" at bounding box center [1051, 393] width 536 height 26
click at [902, 384] on div "keyword" at bounding box center [1051, 393] width 536 height 26
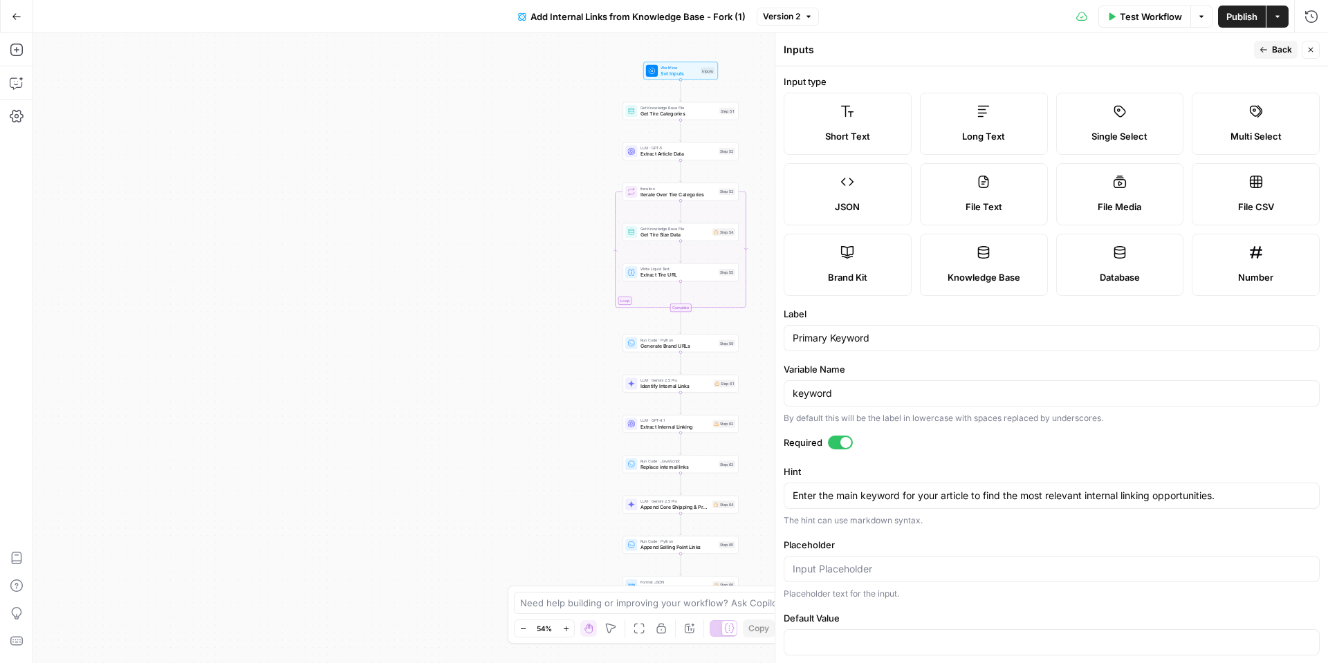
click at [902, 384] on div "keyword" at bounding box center [1051, 393] width 536 height 26
click at [823, 395] on input "keyword" at bounding box center [1051, 393] width 518 height 14
click at [857, 386] on input "keyword" at bounding box center [1051, 393] width 518 height 14
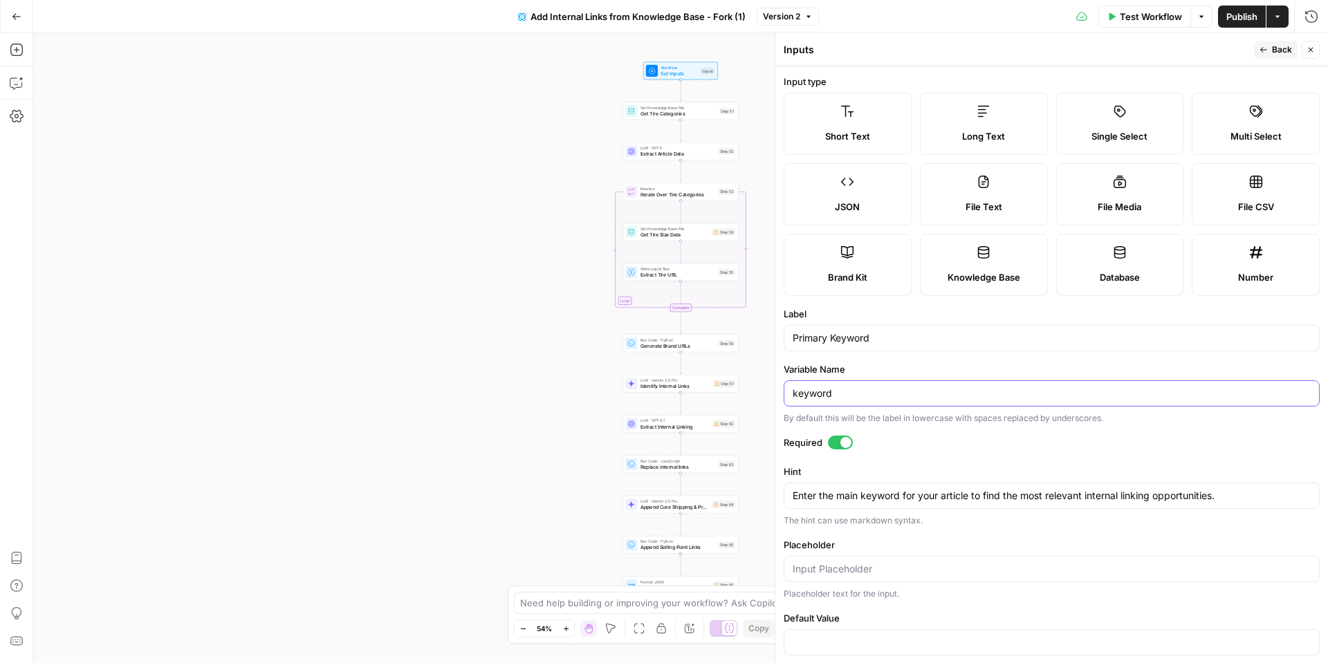
click at [857, 385] on div "keyword" at bounding box center [1051, 393] width 536 height 26
click at [857, 386] on input "keyword" at bounding box center [1051, 393] width 518 height 14
click at [857, 390] on input "keyword" at bounding box center [1051, 393] width 518 height 14
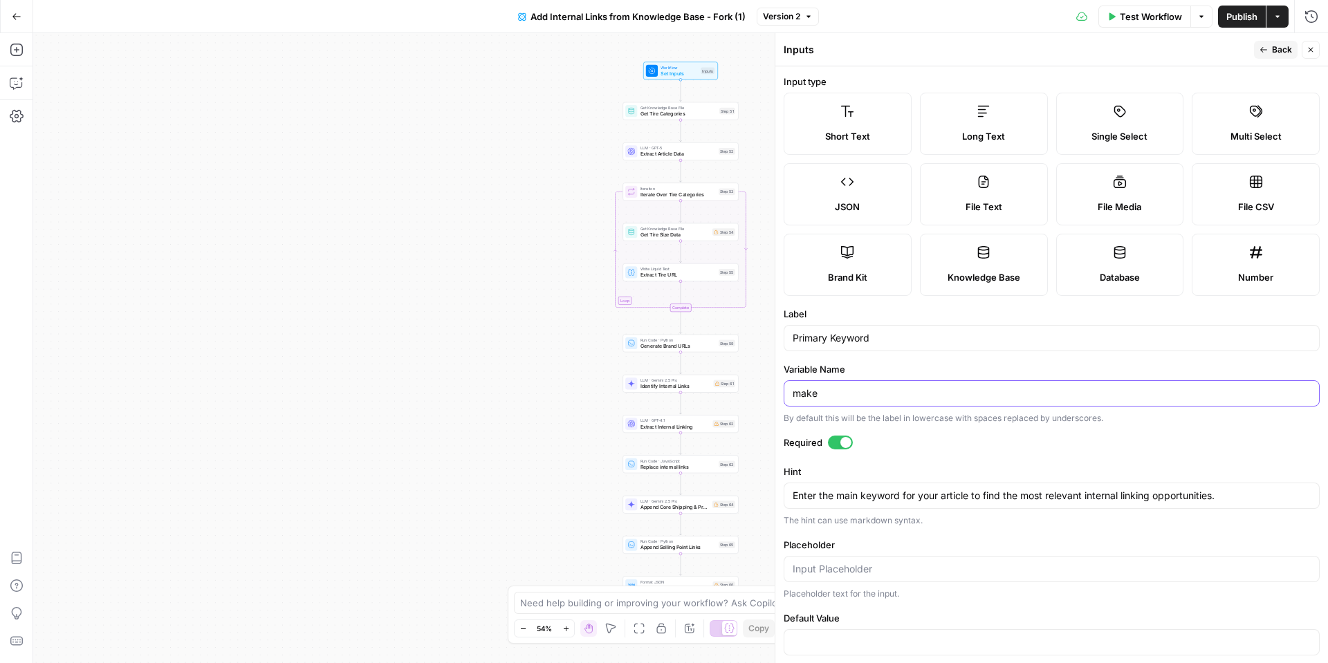
type input "make"
click at [812, 336] on input "Primary Keyword" at bounding box center [1051, 338] width 518 height 14
click at [1213, 55] on div "Inputs" at bounding box center [1016, 50] width 466 height 14
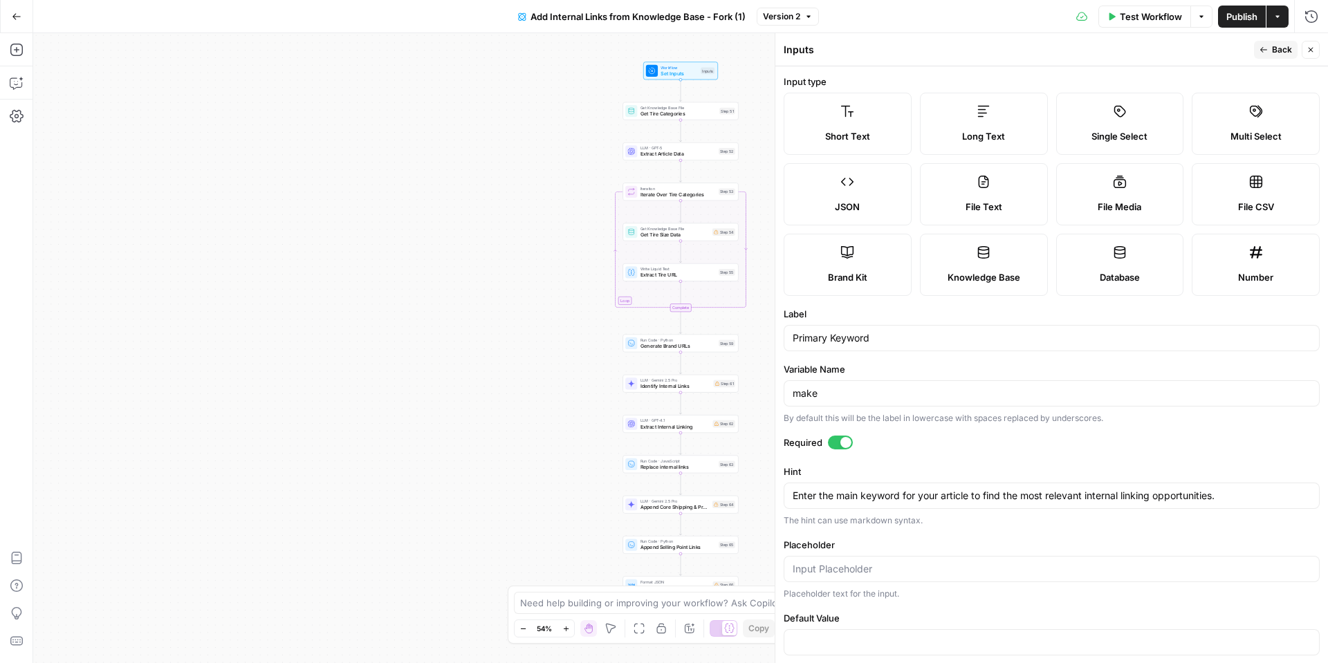
click at [1261, 52] on button "Back" at bounding box center [1276, 50] width 44 height 18
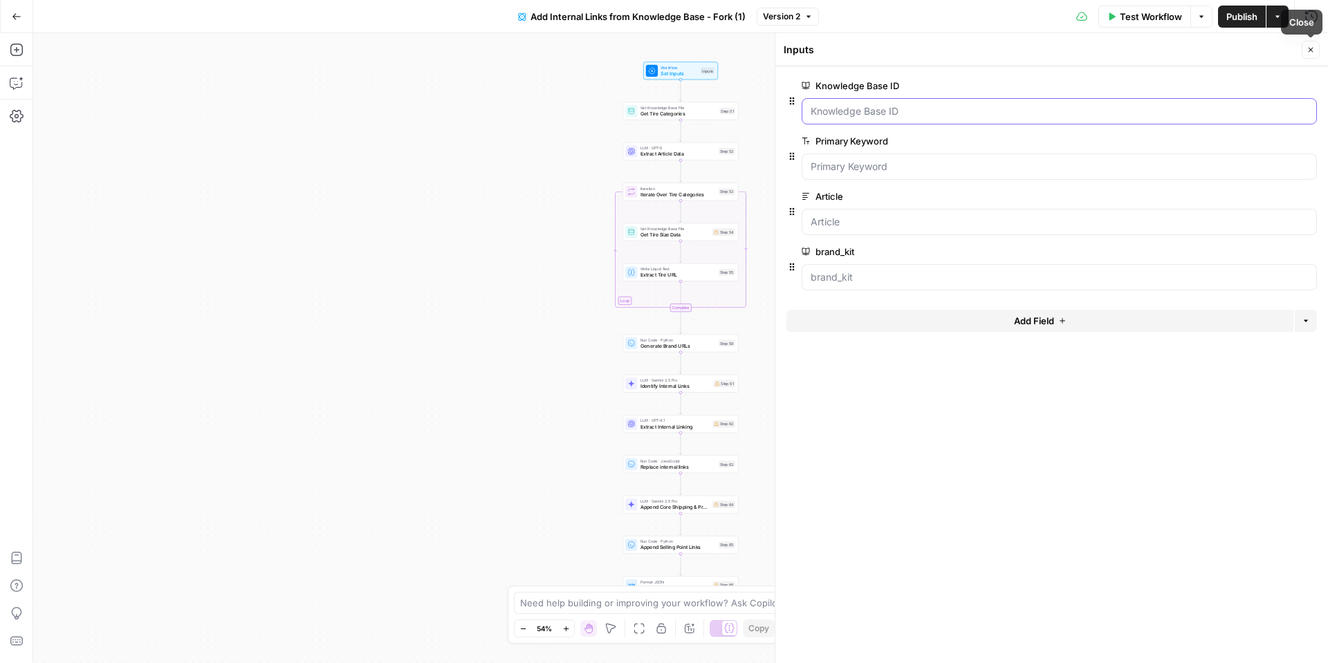
click at [1092, 111] on ID "Knowledge Base ID" at bounding box center [1058, 111] width 497 height 14
click at [1282, 84] on button "edit field" at bounding box center [1270, 85] width 53 height 17
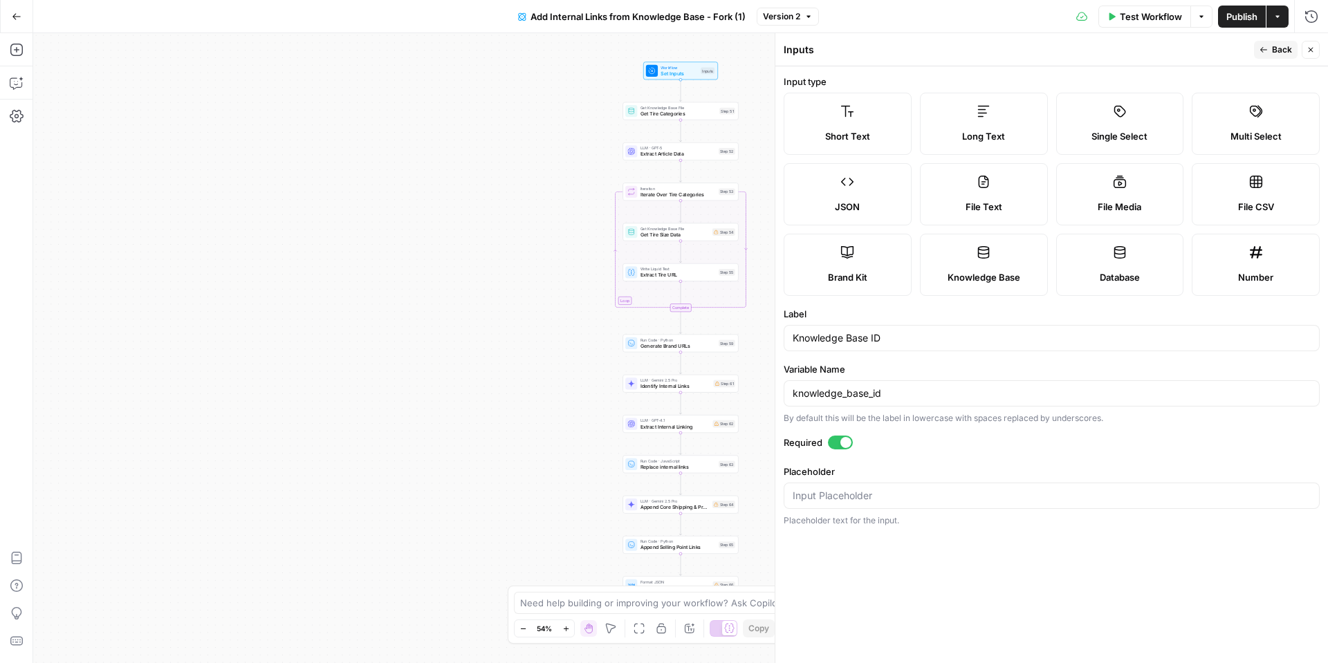
click at [792, 13] on span "Version 2" at bounding box center [781, 16] width 37 height 12
click at [856, 14] on div "Test Workflow Options Publish Actions Run History" at bounding box center [1074, 16] width 510 height 32
drag, startPoint x: 1102, startPoint y: 275, endPoint x: 1081, endPoint y: 272, distance: 21.7
click at [1101, 274] on span "Database" at bounding box center [1119, 277] width 40 height 14
click at [980, 262] on label "Knowledge Base" at bounding box center [984, 265] width 128 height 62
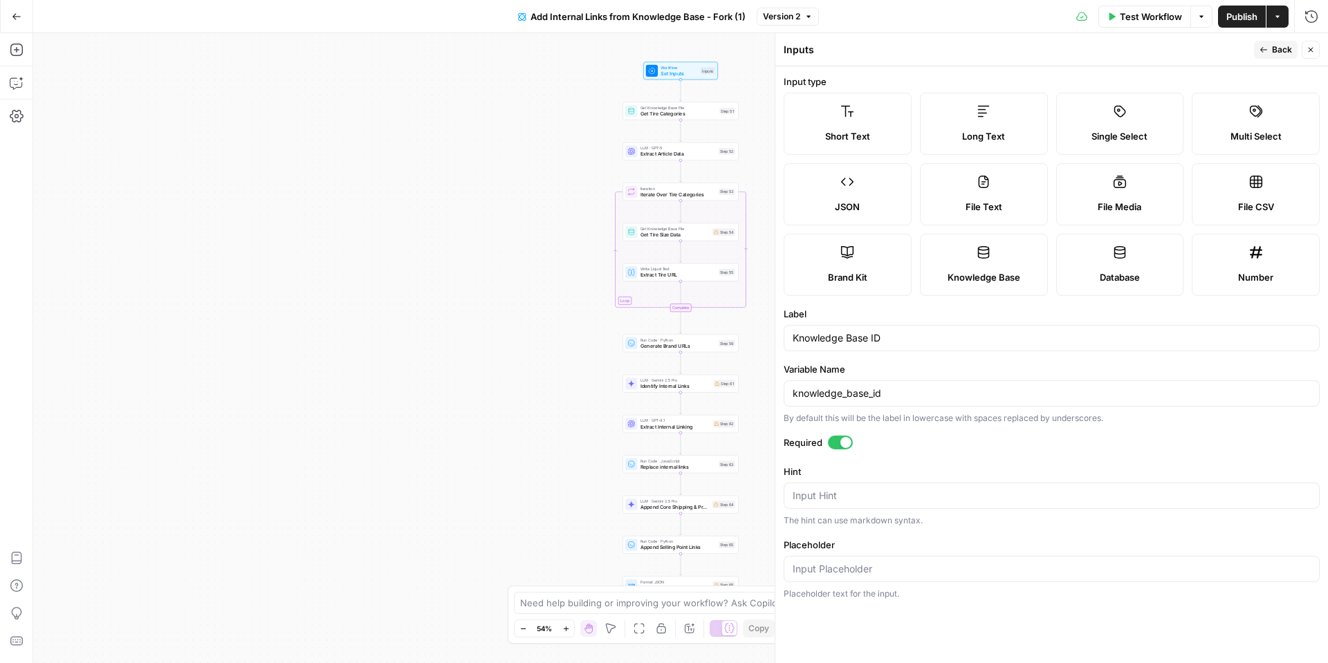
click at [870, 263] on label "Brand Kit" at bounding box center [847, 265] width 128 height 62
click at [978, 262] on label "Knowledge Base" at bounding box center [984, 265] width 128 height 62
click at [868, 400] on div "knowledge_base_id" at bounding box center [1051, 393] width 536 height 26
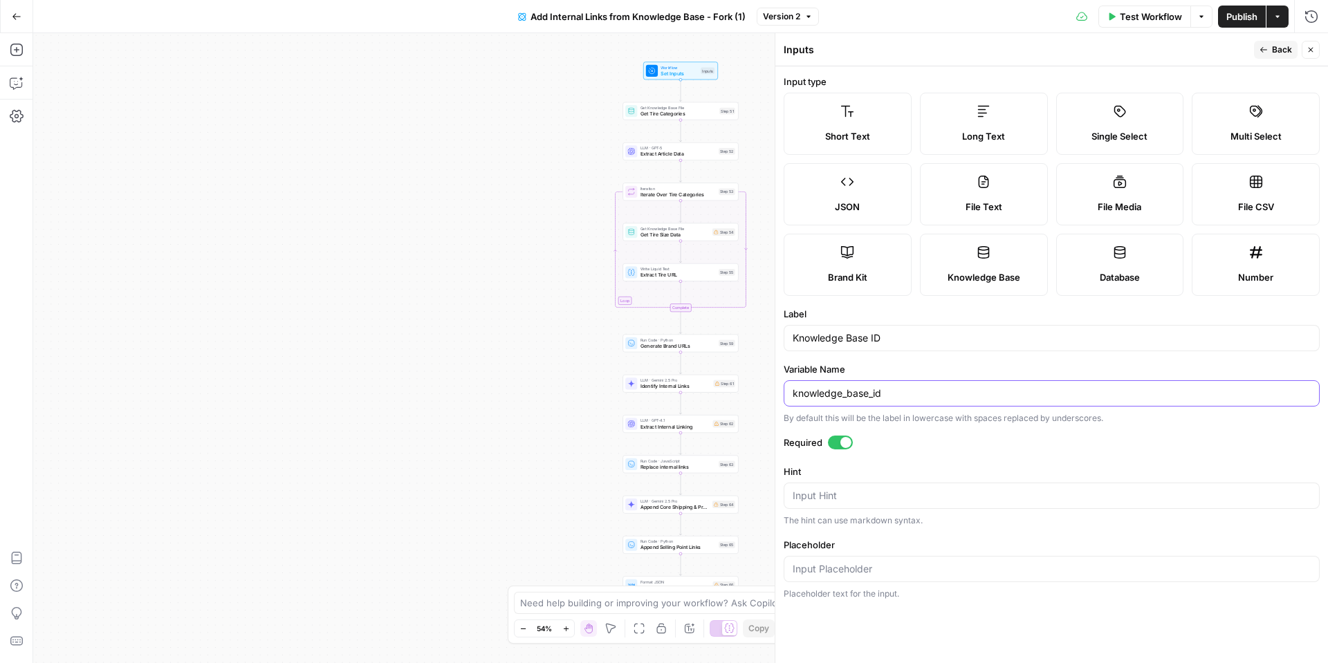
click at [869, 396] on input "knowledge_base_id" at bounding box center [1051, 393] width 518 height 14
type input "slugs (v2)"
click at [1261, 50] on icon "button" at bounding box center [1263, 50] width 8 height 8
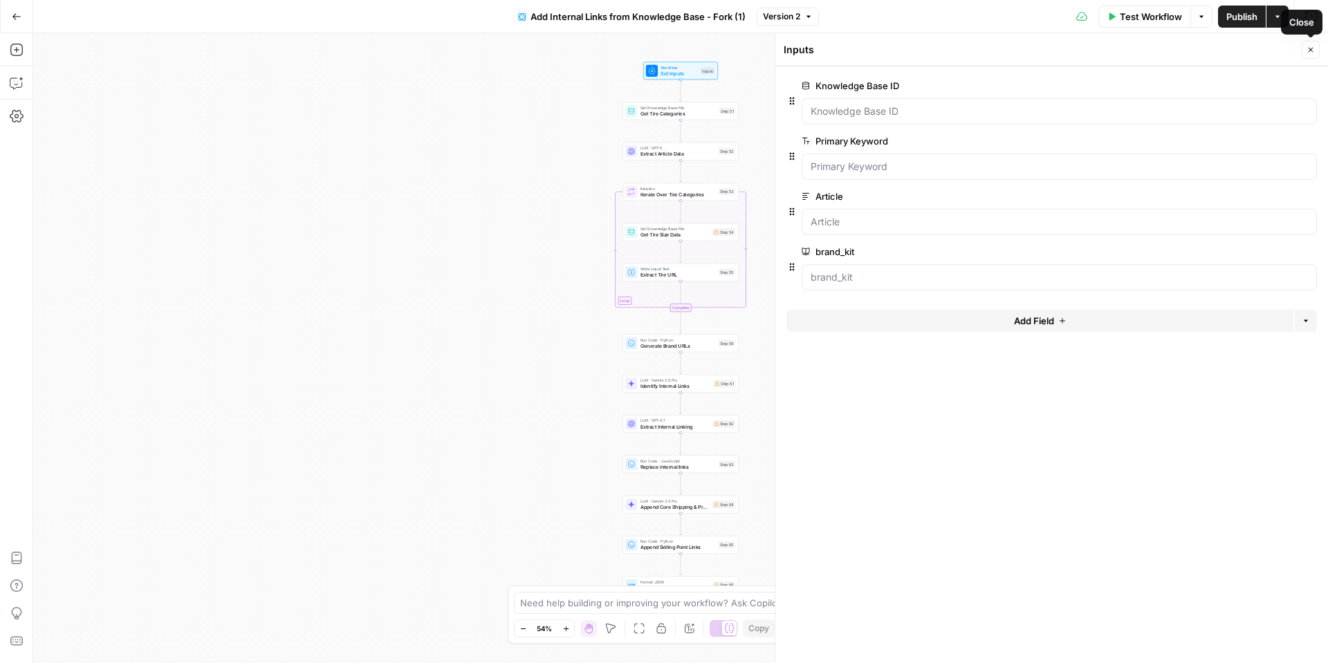
click at [1305, 55] on button "Close" at bounding box center [1310, 50] width 18 height 18
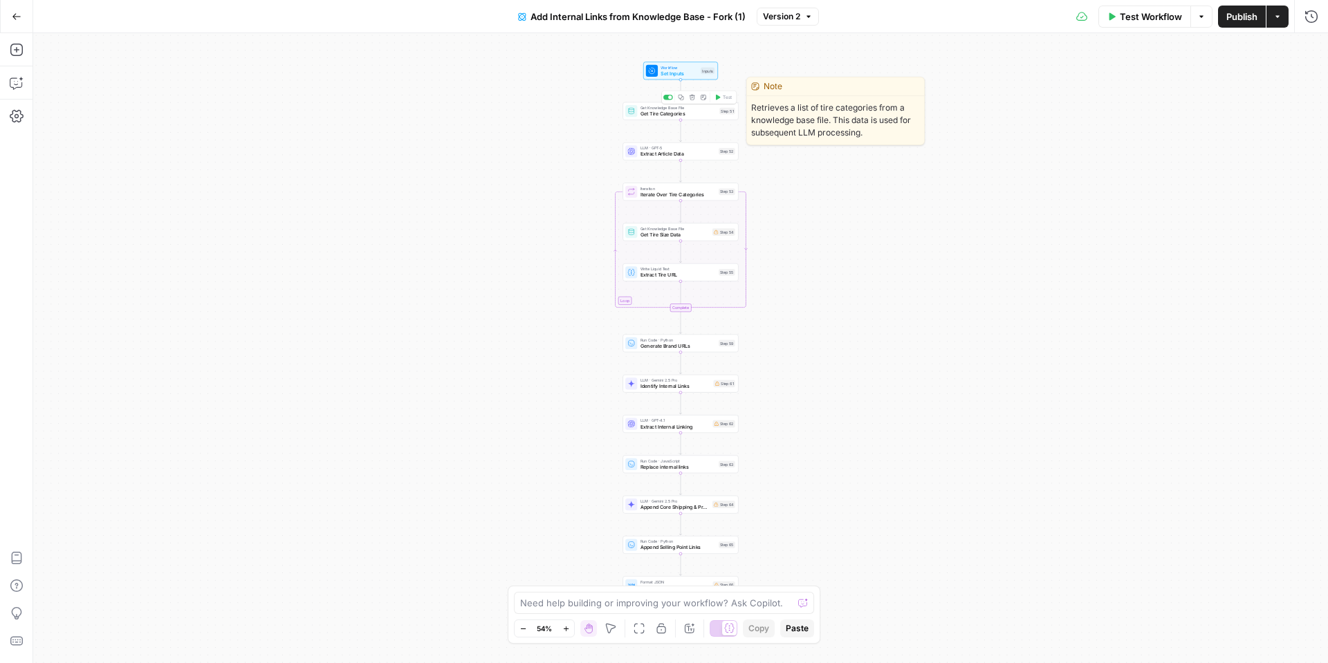
click at [657, 118] on div "Get Knowledge Base File Get Tire Categories Step 51 Copy step Delete step Edit …" at bounding box center [679, 111] width 115 height 18
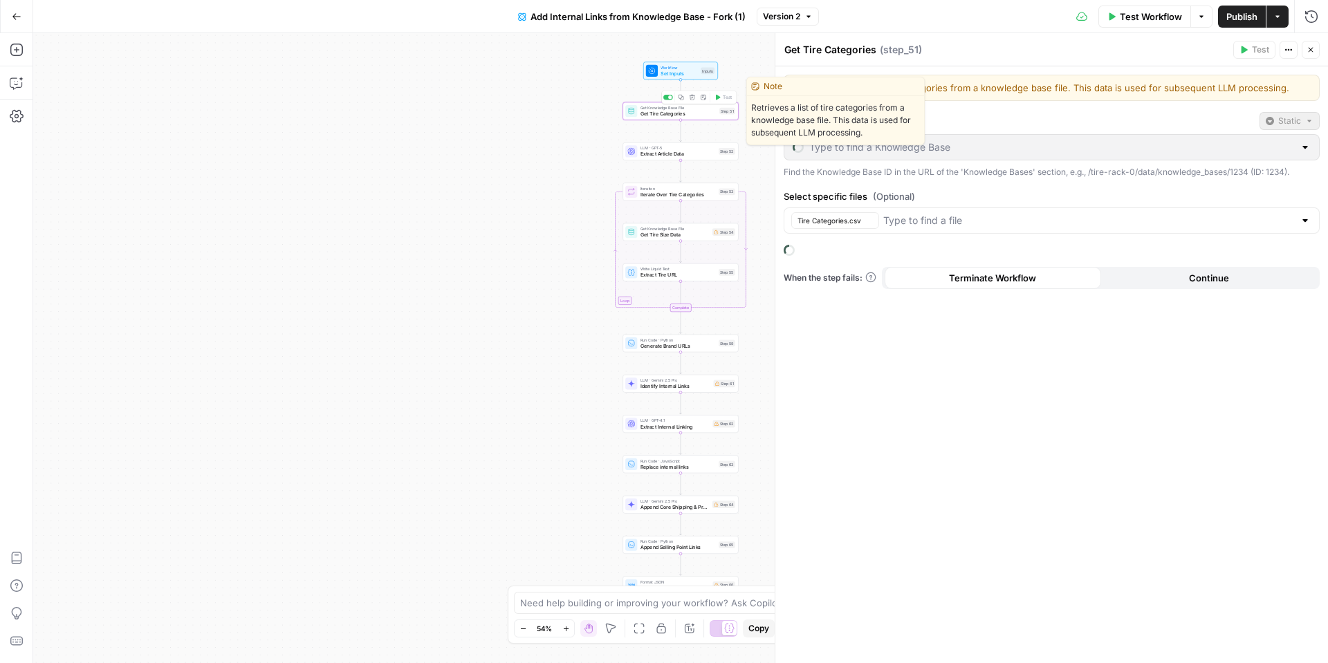
type input "Tire Categories"
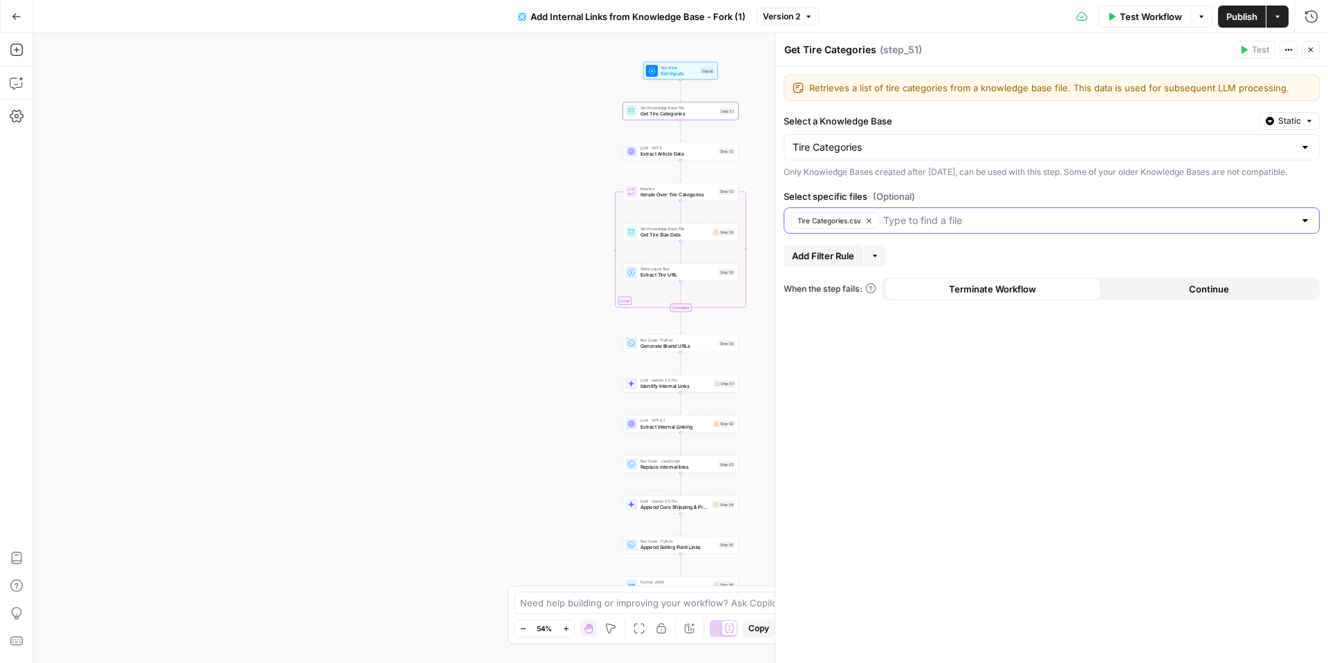
click at [940, 227] on input "Select specific files (Optional)" at bounding box center [1088, 221] width 411 height 14
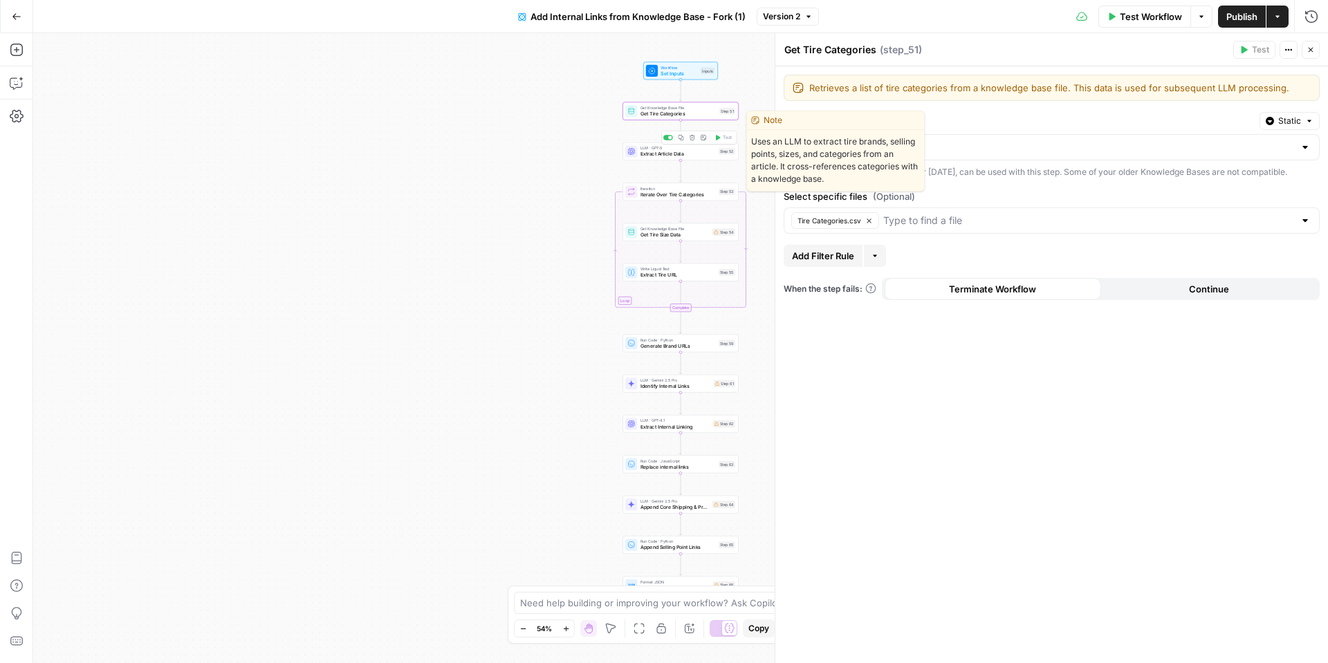
click at [664, 158] on div "LLM · GPT-5 Extract Article Data Step 52 Copy step Delete step Edit Note Test" at bounding box center [679, 151] width 115 height 18
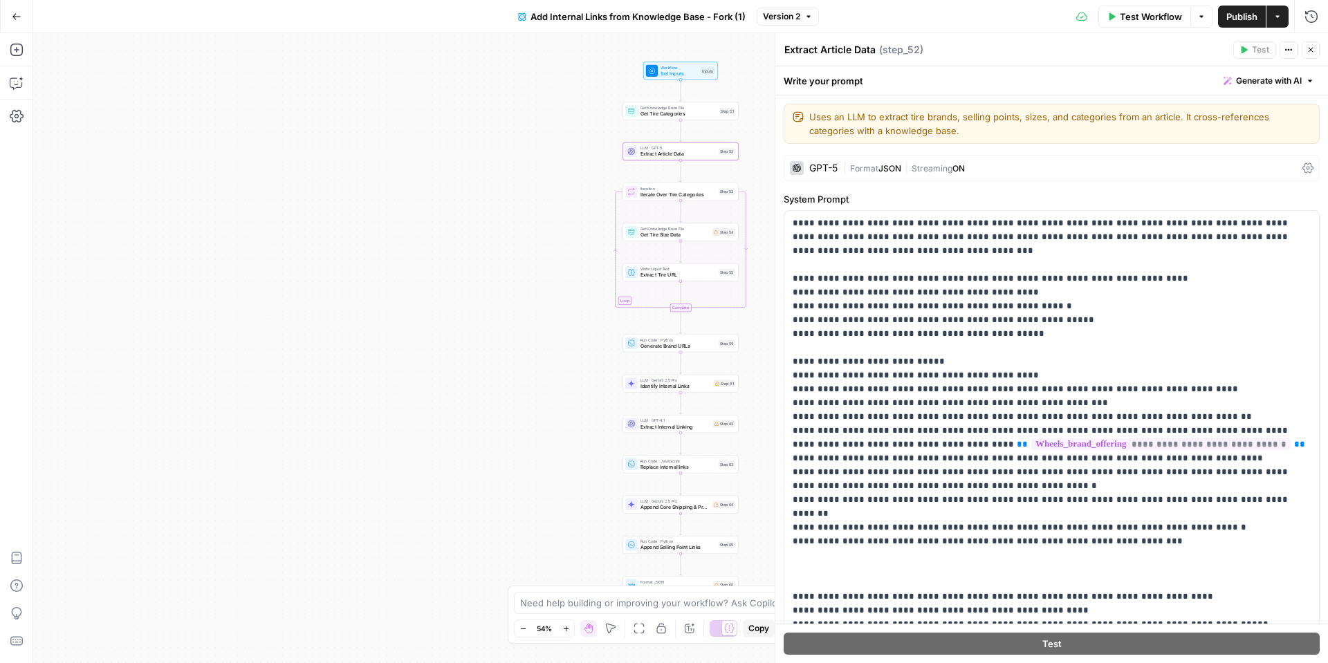
click at [1311, 49] on icon "button" at bounding box center [1310, 50] width 8 height 8
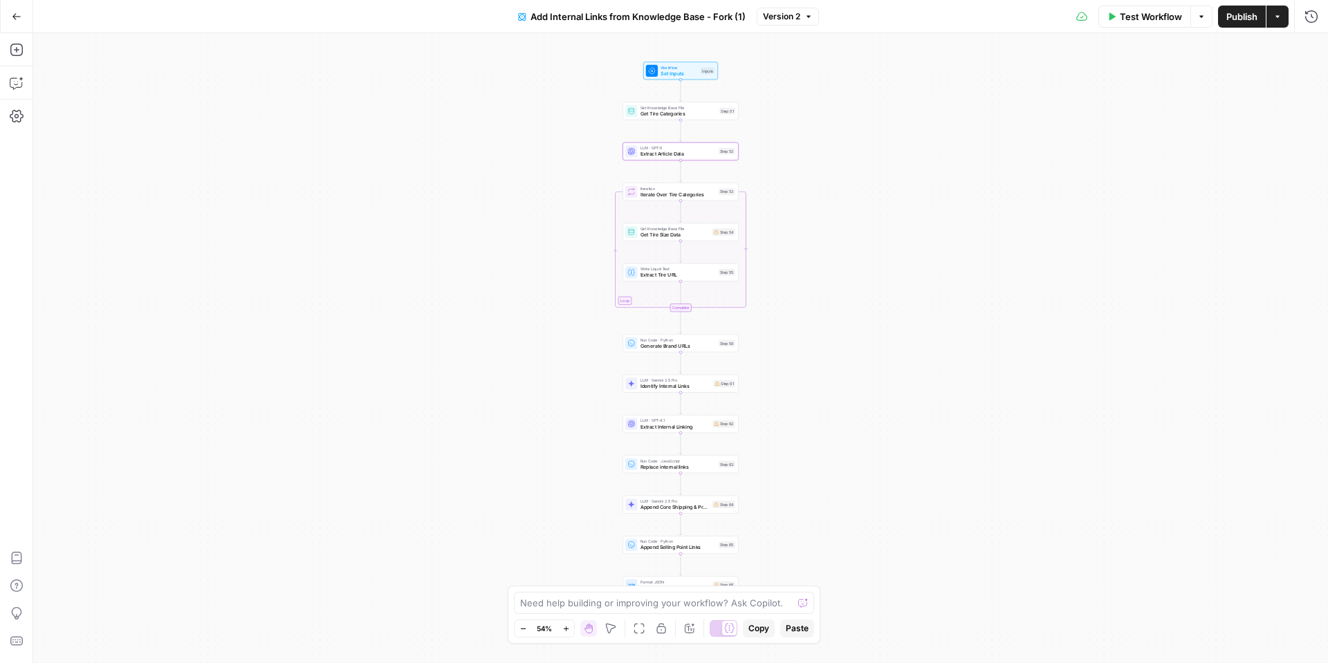
drag, startPoint x: 11, startPoint y: 20, endPoint x: 39, endPoint y: 59, distance: 48.5
click at [12, 20] on icon "button" at bounding box center [17, 17] width 10 height 10
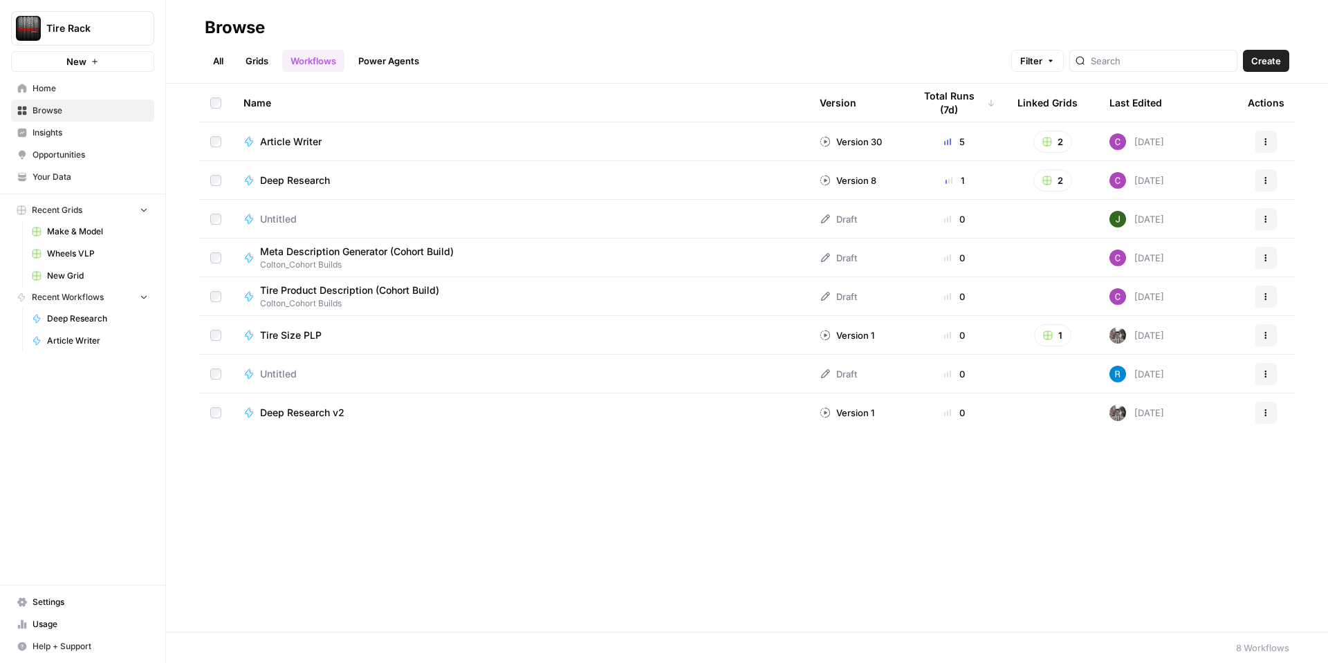
click at [53, 249] on span "Wheels VLP" at bounding box center [97, 254] width 101 height 12
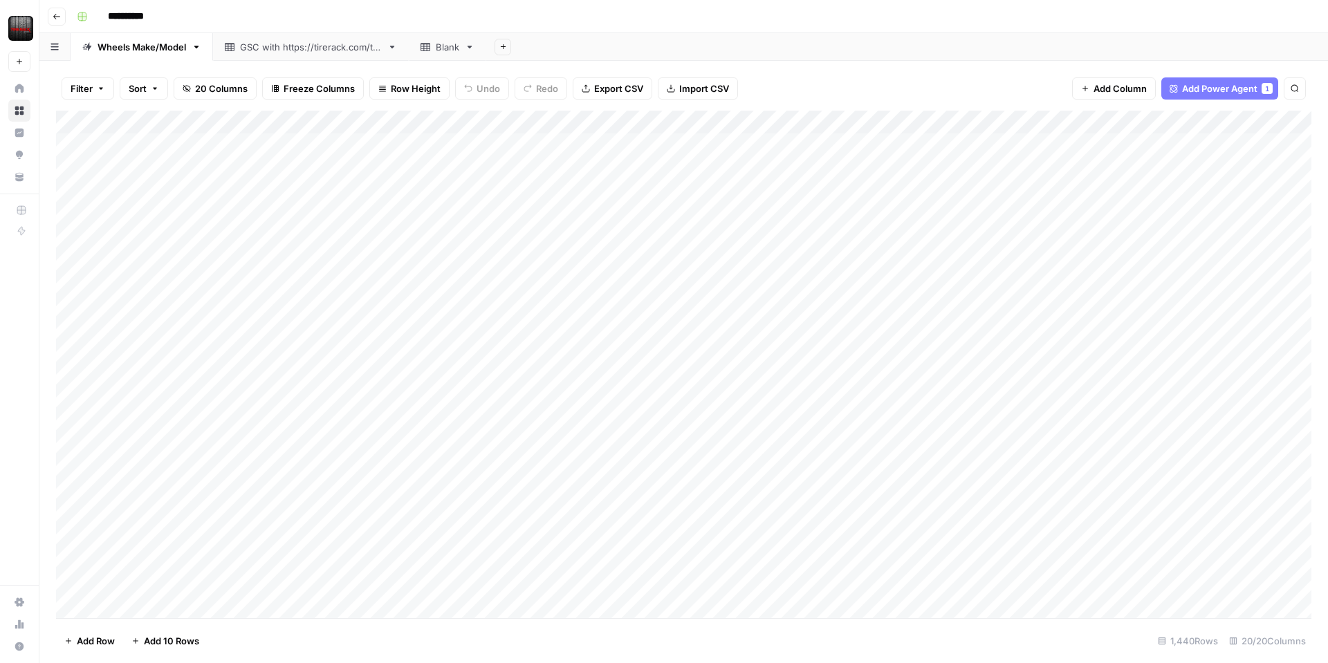
click at [818, 124] on div "Add Column" at bounding box center [683, 364] width 1255 height 507
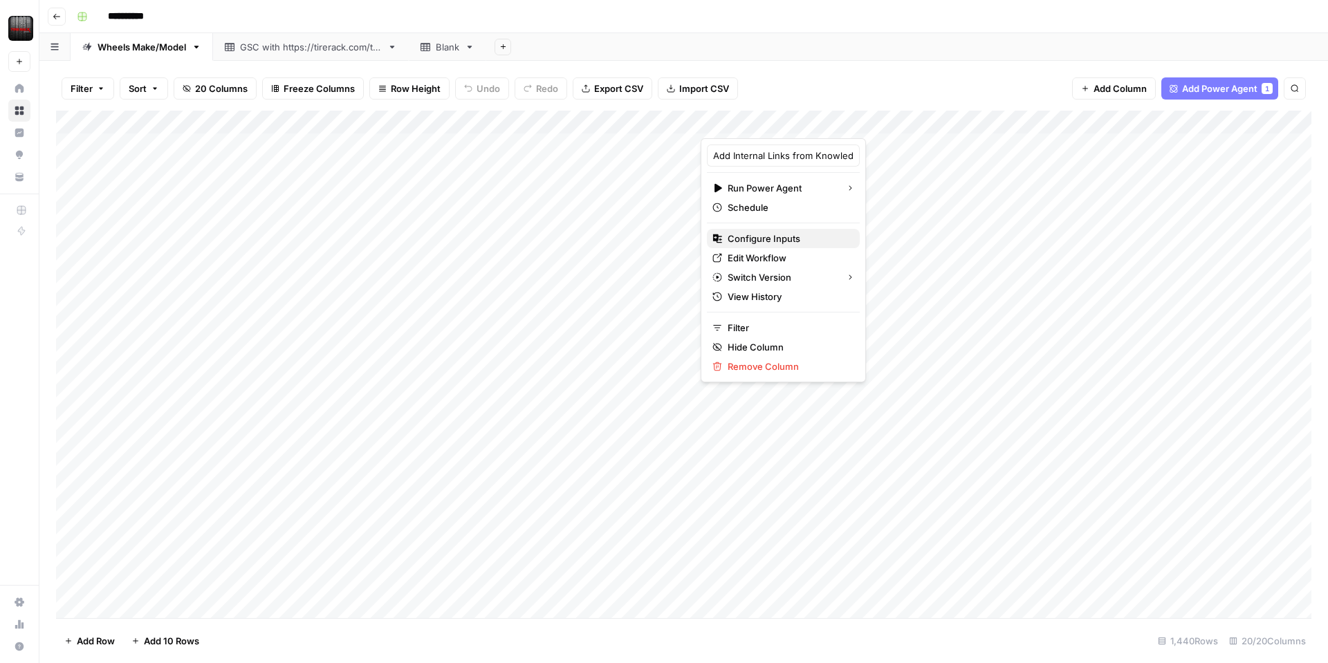
click at [767, 235] on span "Configure Inputs" at bounding box center [787, 239] width 121 height 14
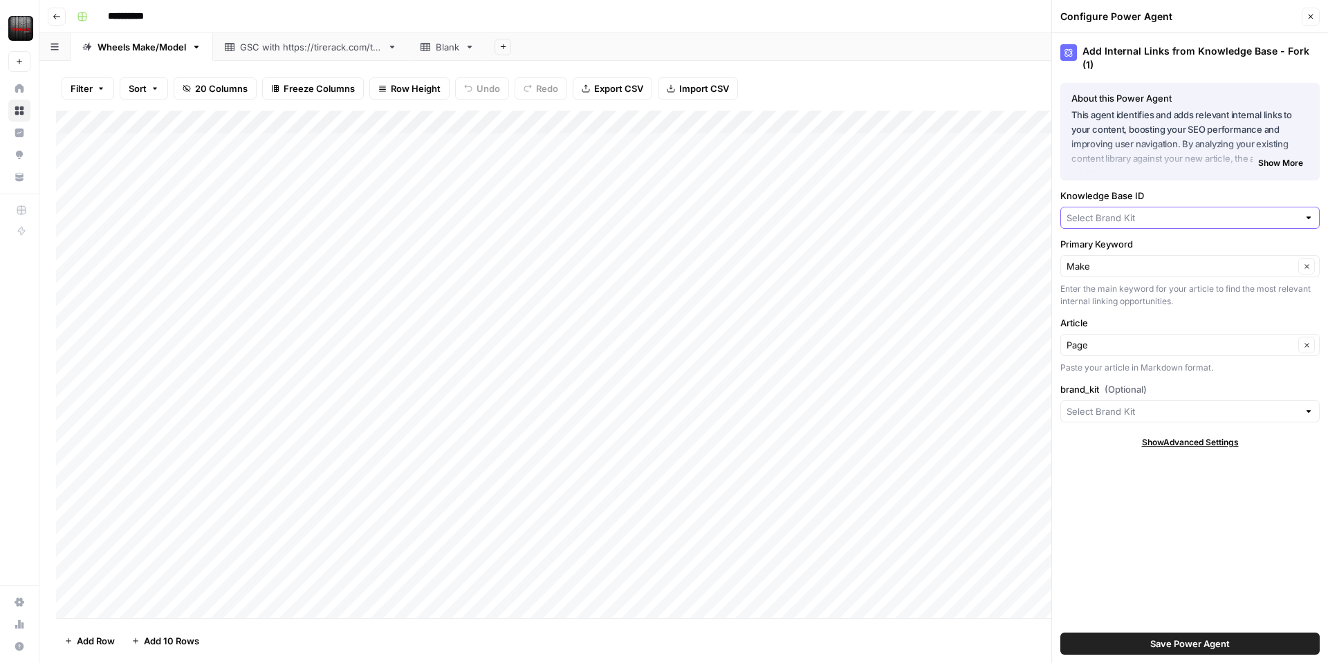
click at [1205, 211] on input "Knowledge Base ID" at bounding box center [1182, 218] width 232 height 14
click at [1144, 239] on span "Tire Rack" at bounding box center [1187, 239] width 230 height 14
type input "Tire Rack"
click at [1149, 404] on input "brand_kit (Optional)" at bounding box center [1182, 411] width 232 height 14
click at [1115, 436] on span "Tire Rack" at bounding box center [1187, 433] width 230 height 14
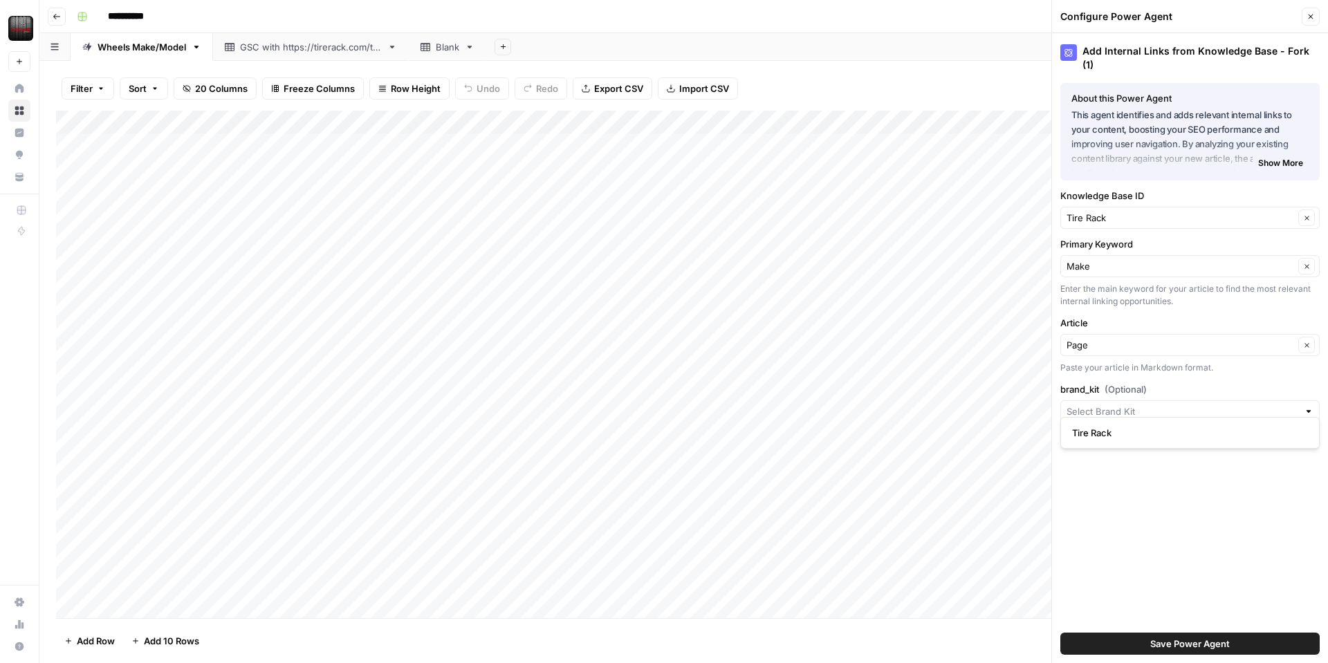
type input "Tire Rack"
click at [1159, 646] on span "Save Power Agent" at bounding box center [1190, 644] width 80 height 14
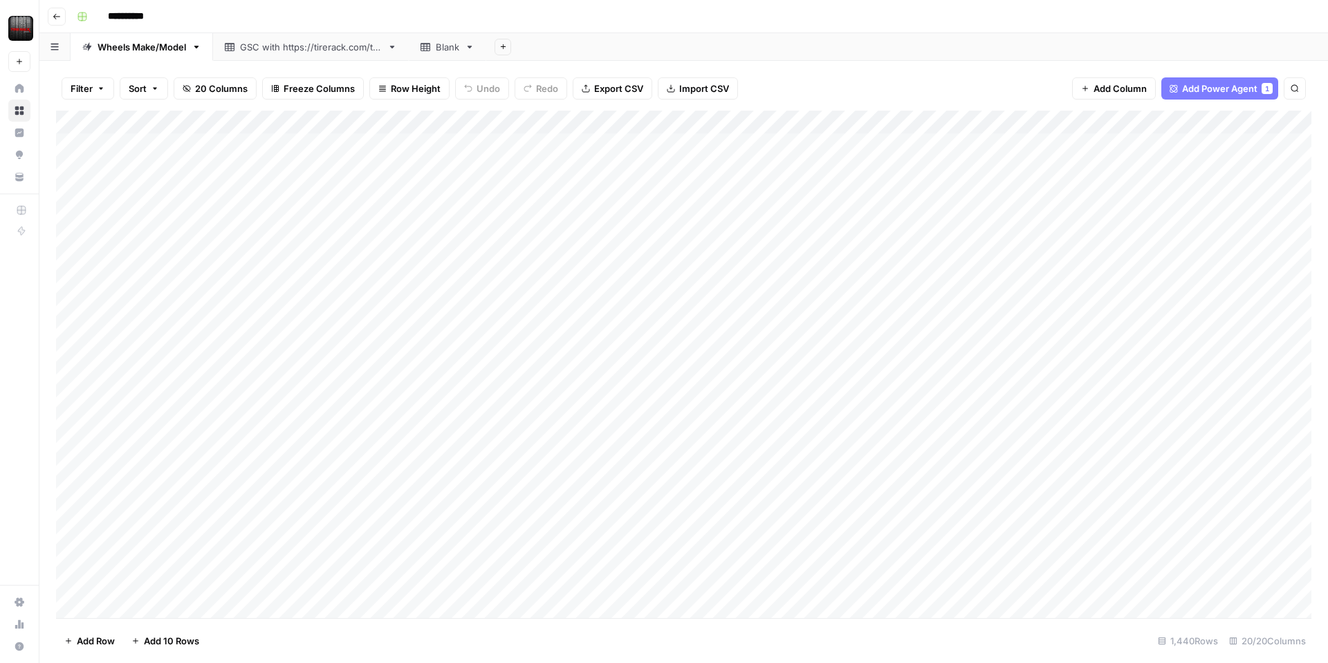
click at [815, 118] on div "Add Column" at bounding box center [683, 364] width 1255 height 507
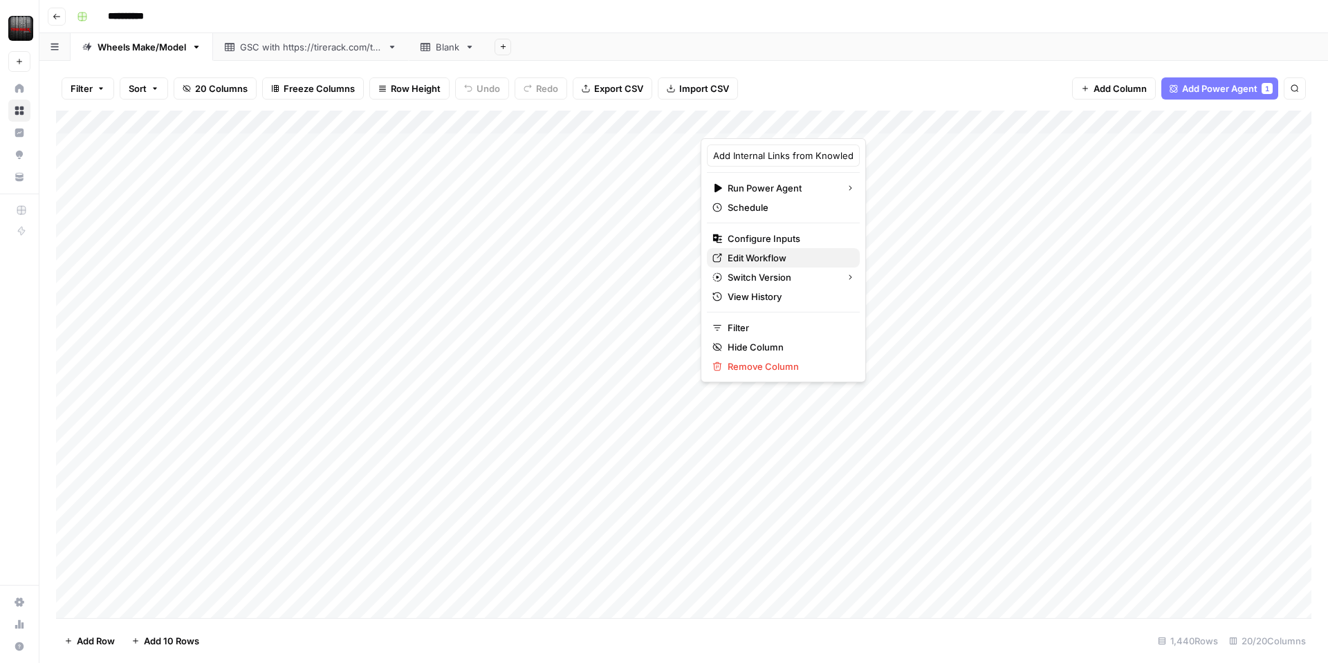
click at [765, 254] on span "Edit Workflow" at bounding box center [787, 258] width 121 height 14
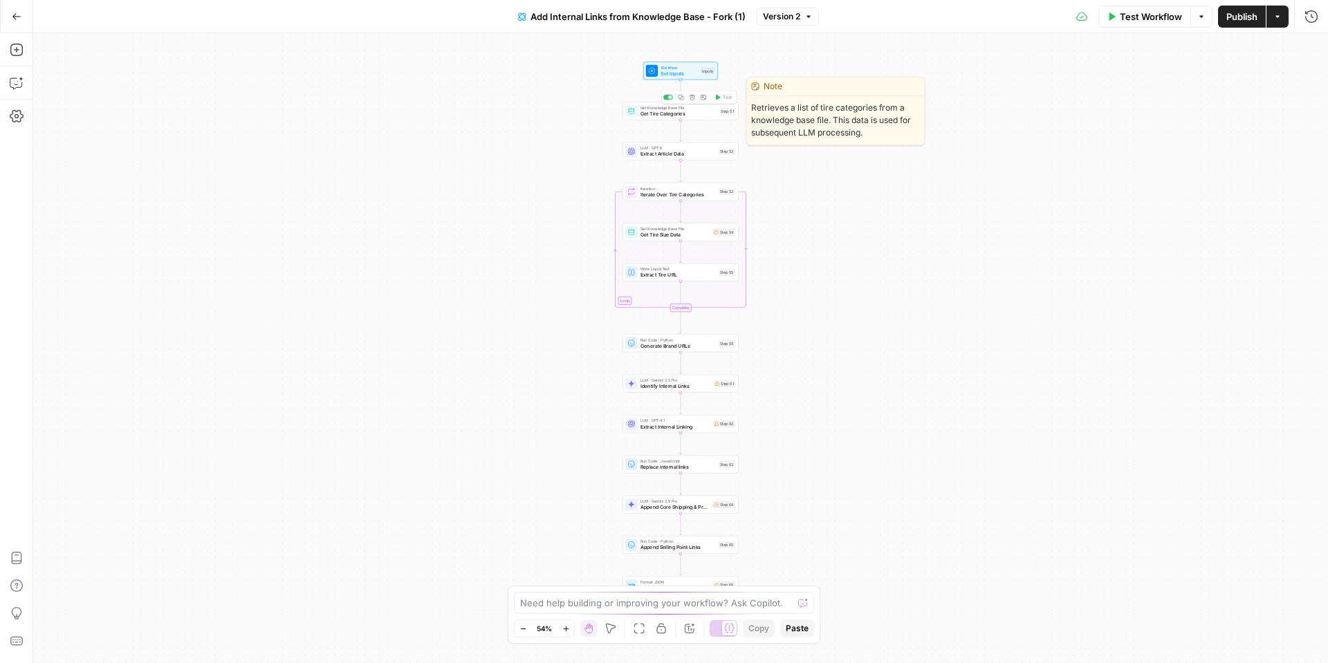
click at [693, 110] on span "Get Tire Categories" at bounding box center [678, 114] width 76 height 8
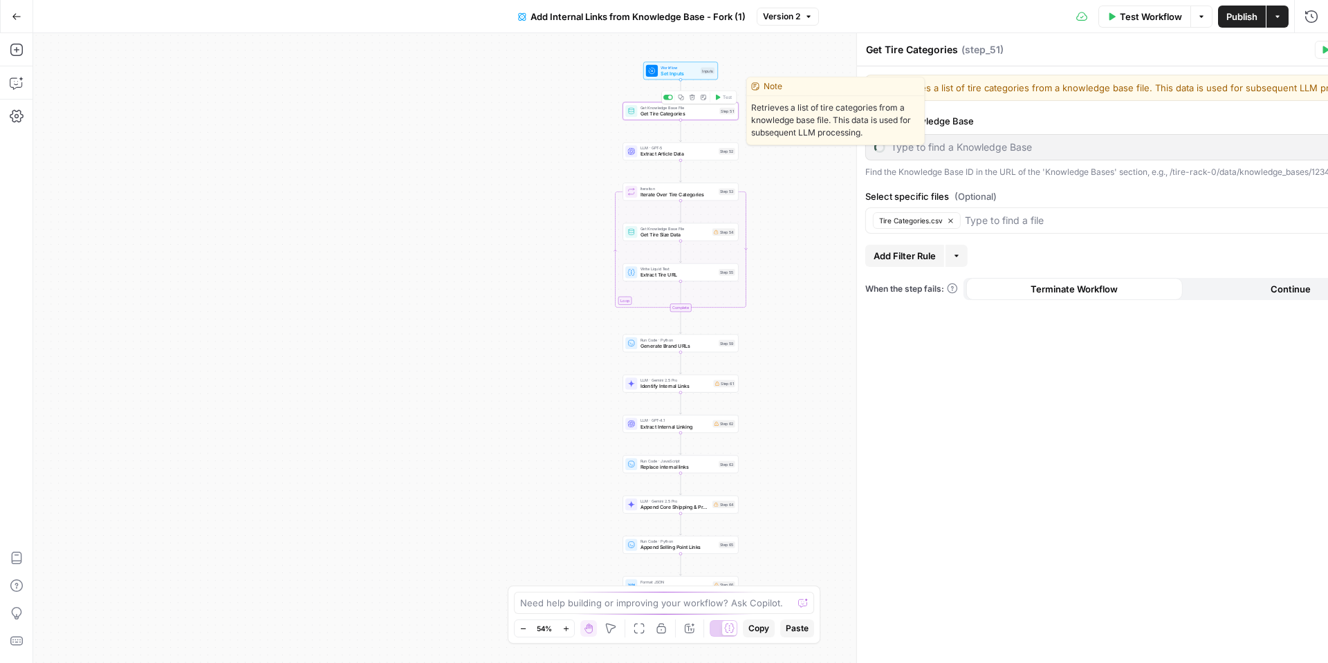
type input "Tire Categories"
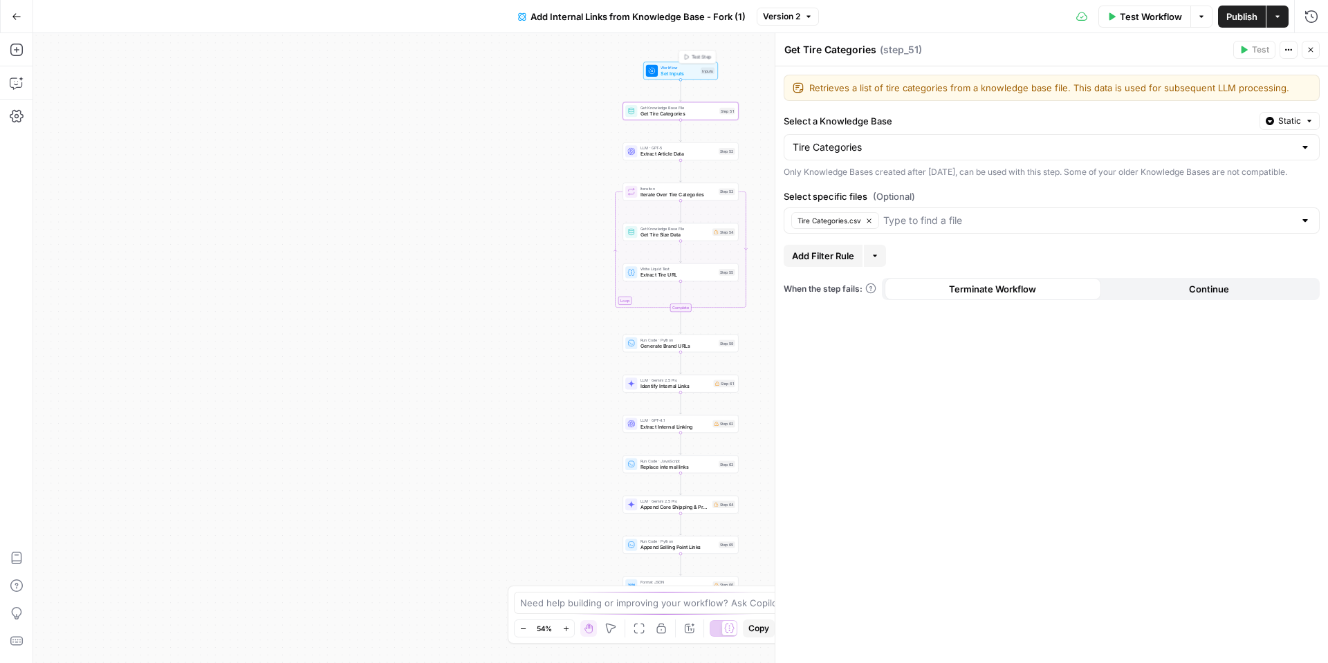
click at [682, 72] on span "Set Inputs" at bounding box center [678, 74] width 37 height 8
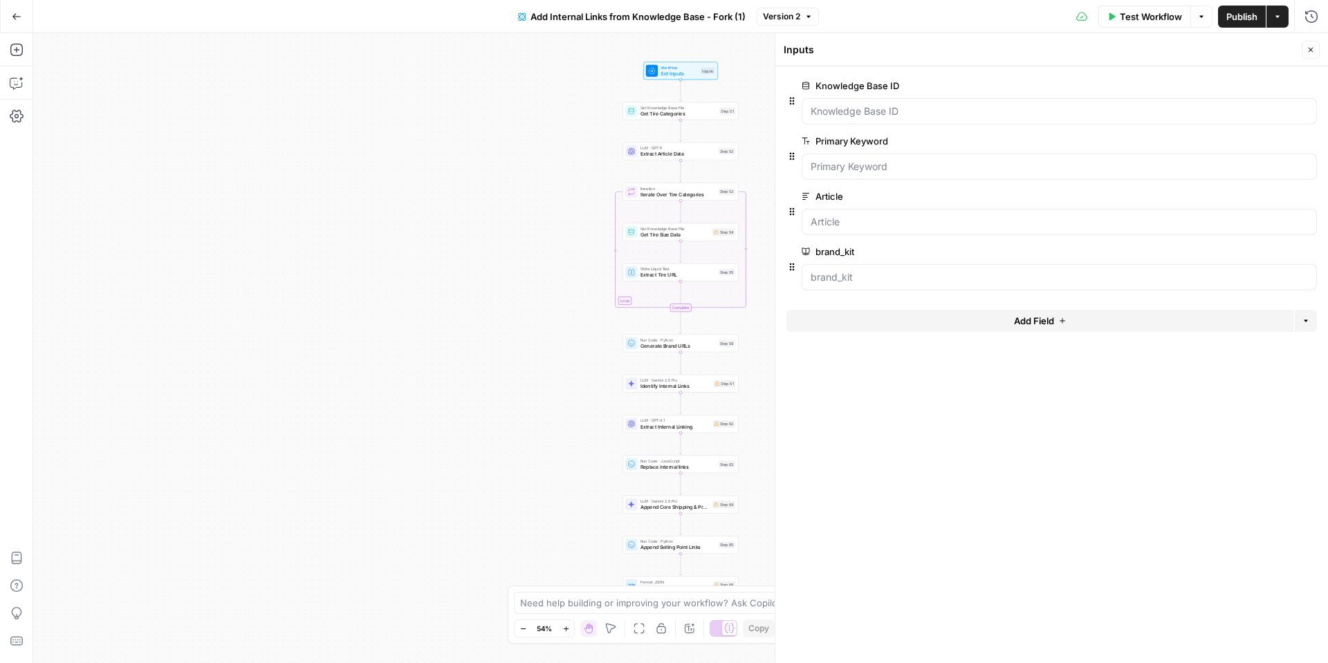
click at [1263, 82] on span "edit field" at bounding box center [1264, 85] width 30 height 11
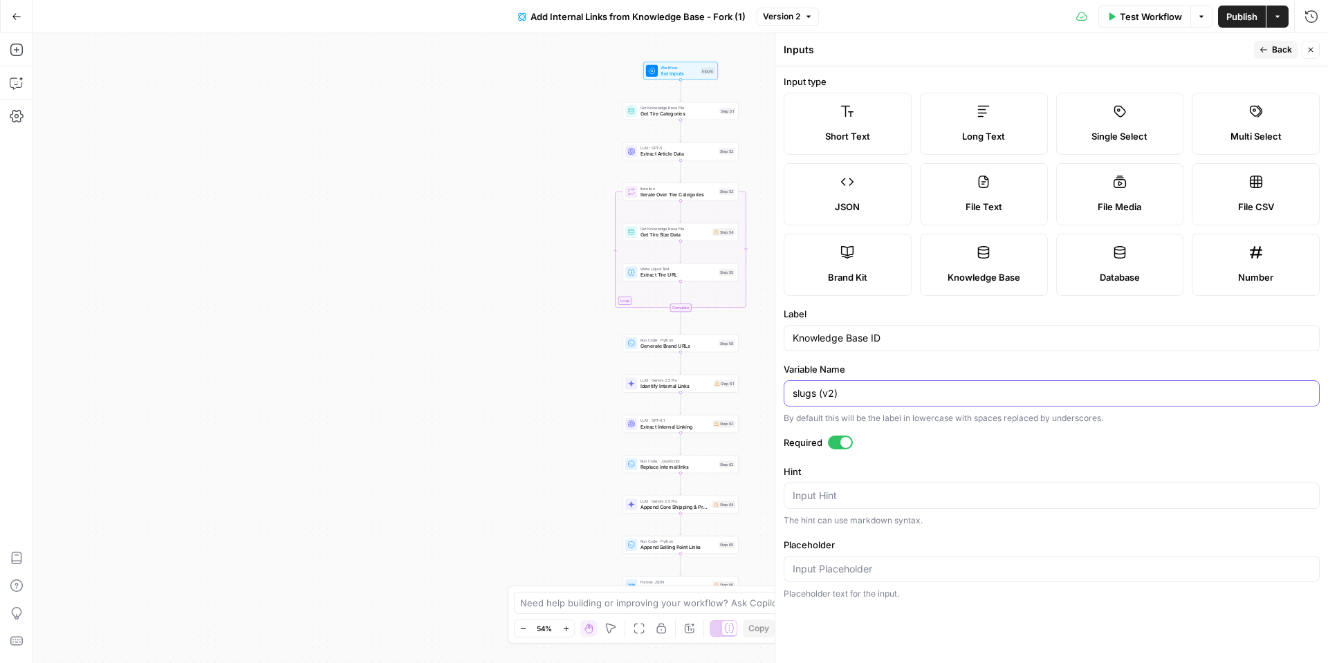
click at [822, 393] on input "slugs (v2)" at bounding box center [1051, 393] width 518 height 14
click at [823, 393] on input "slugs (v2)" at bounding box center [1051, 393] width 518 height 14
paste input "knowledge_base_id"
type input "knowledge_base_id"
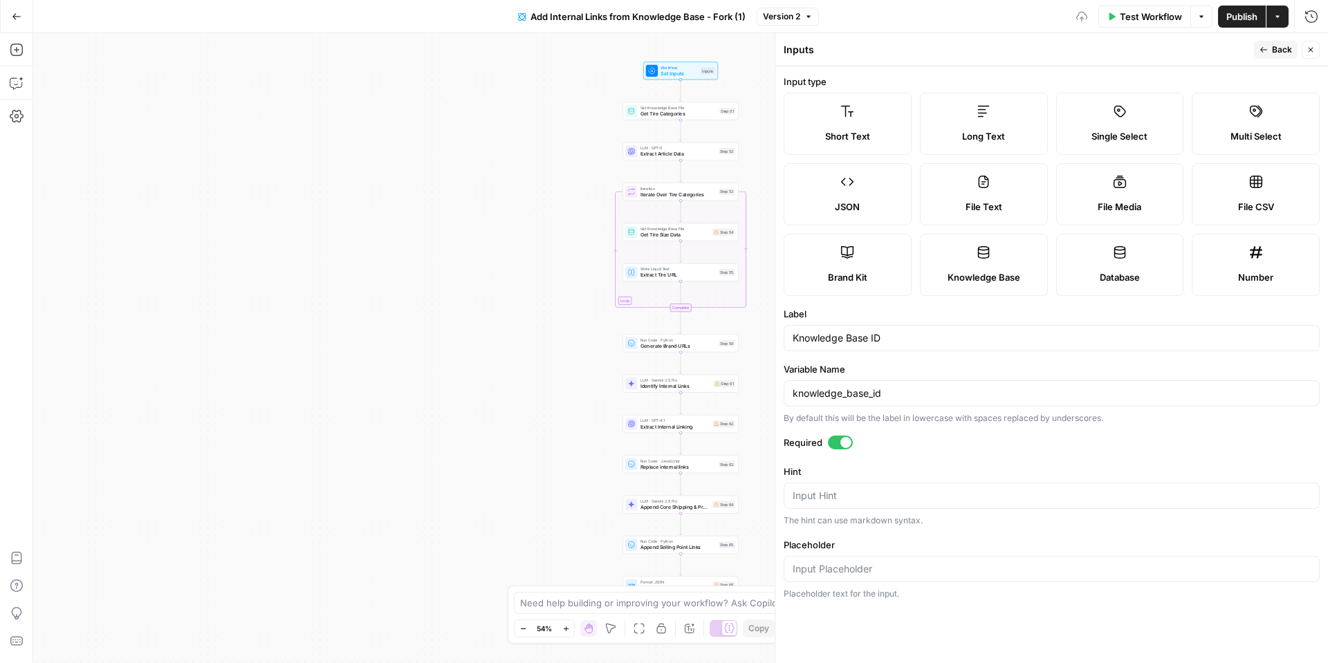
click at [929, 370] on label "Variable Name" at bounding box center [1051, 369] width 536 height 14
click at [929, 386] on input "knowledge_base_id" at bounding box center [1051, 393] width 518 height 14
click at [1284, 49] on span "Back" at bounding box center [1281, 50] width 20 height 12
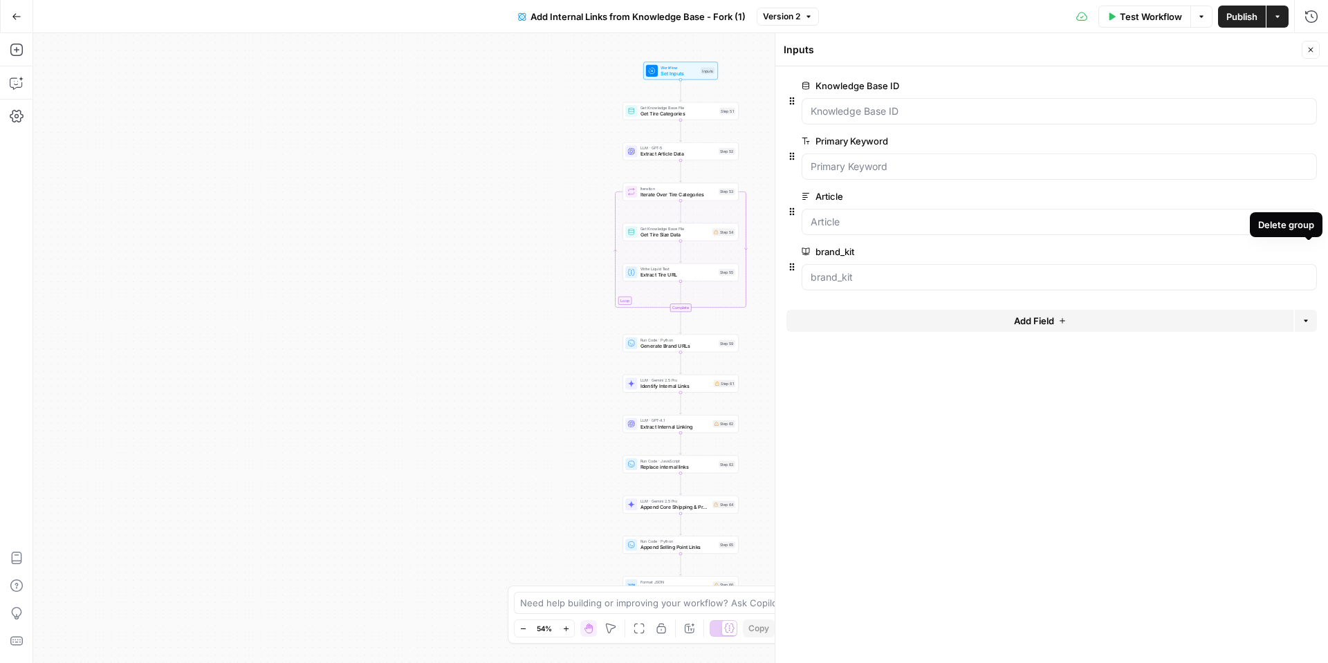
drag, startPoint x: 1307, startPoint y: 249, endPoint x: 1292, endPoint y: 250, distance: 15.2
click at [1306, 249] on icon "button" at bounding box center [1308, 251] width 7 height 7
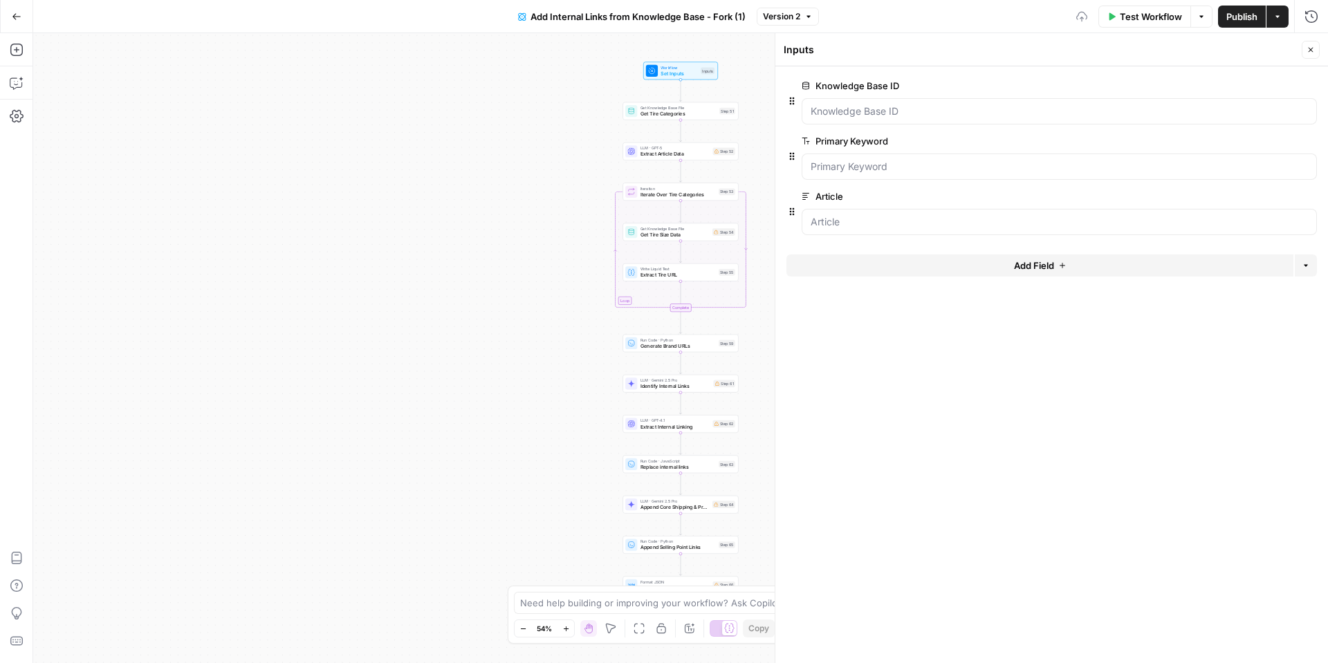
click at [941, 271] on button "Add Field" at bounding box center [1039, 265] width 507 height 22
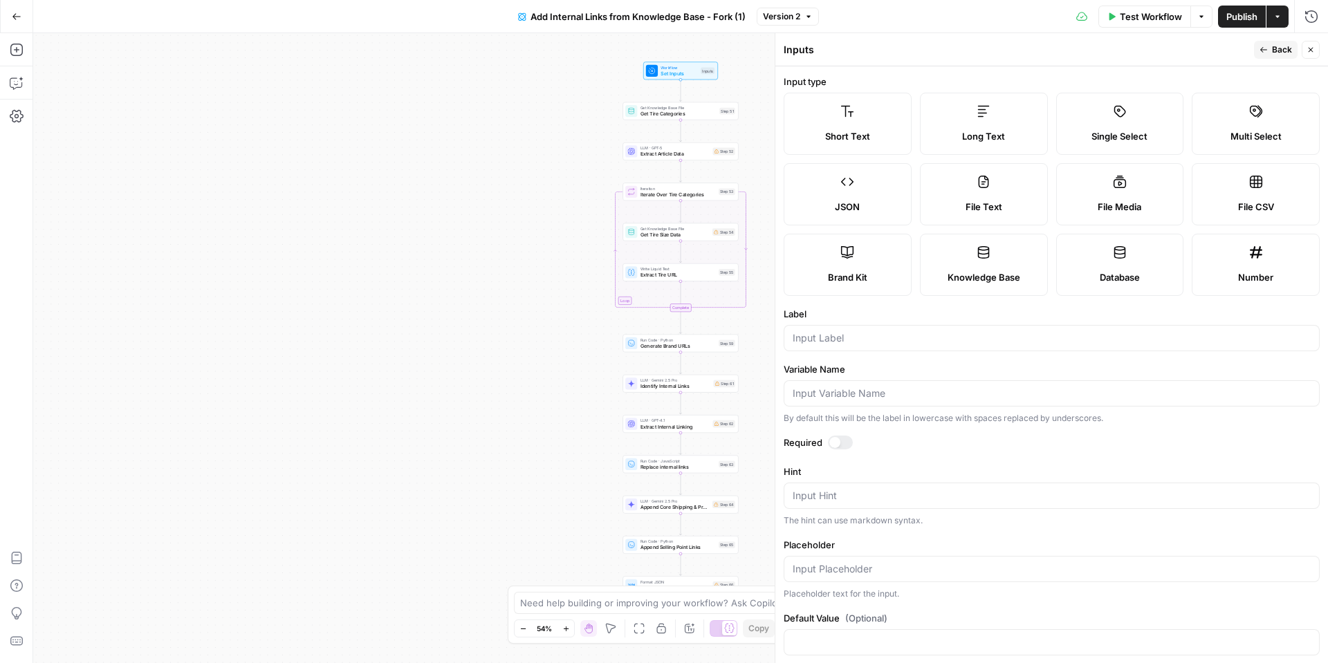
click at [827, 259] on label "Brand Kit" at bounding box center [847, 265] width 128 height 62
click at [829, 342] on input "Label" at bounding box center [1051, 338] width 518 height 14
click at [928, 283] on label "Knowledge Base" at bounding box center [984, 265] width 128 height 62
click at [841, 340] on input "SLUG" at bounding box center [1051, 338] width 518 height 14
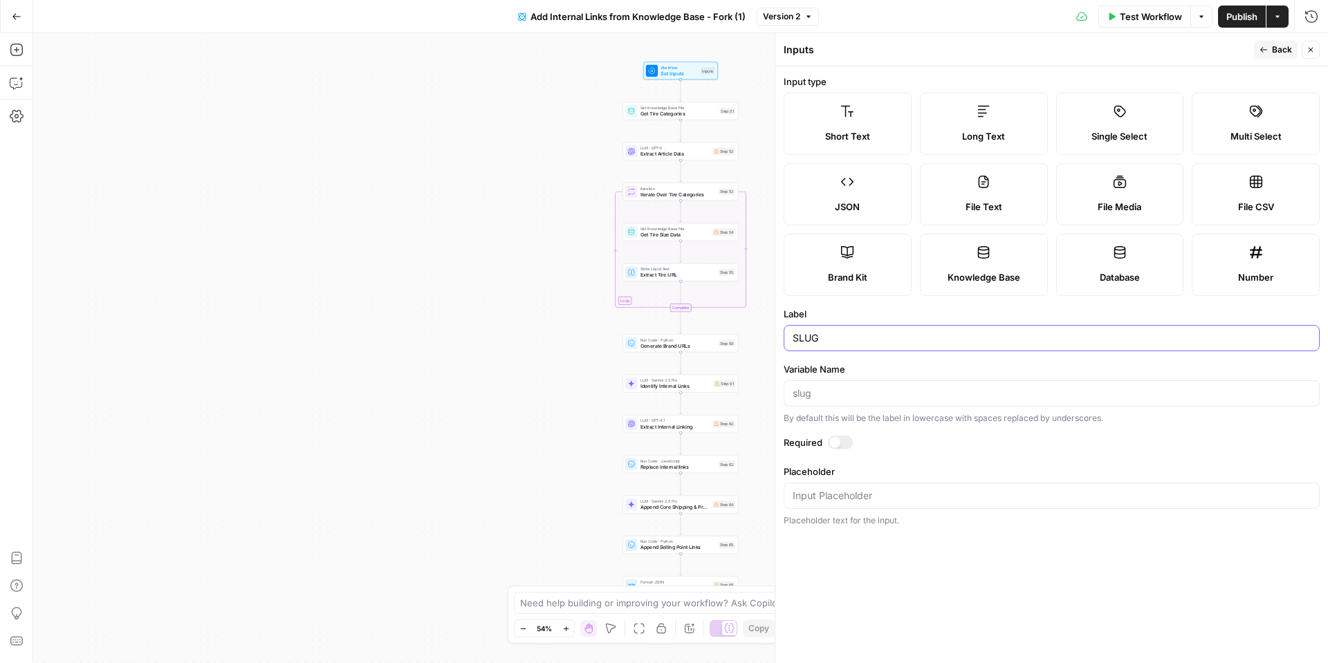
click at [841, 340] on input "SLUG" at bounding box center [1051, 338] width 518 height 14
type input "Slug"
click at [1279, 57] on button "Back" at bounding box center [1276, 50] width 44 height 18
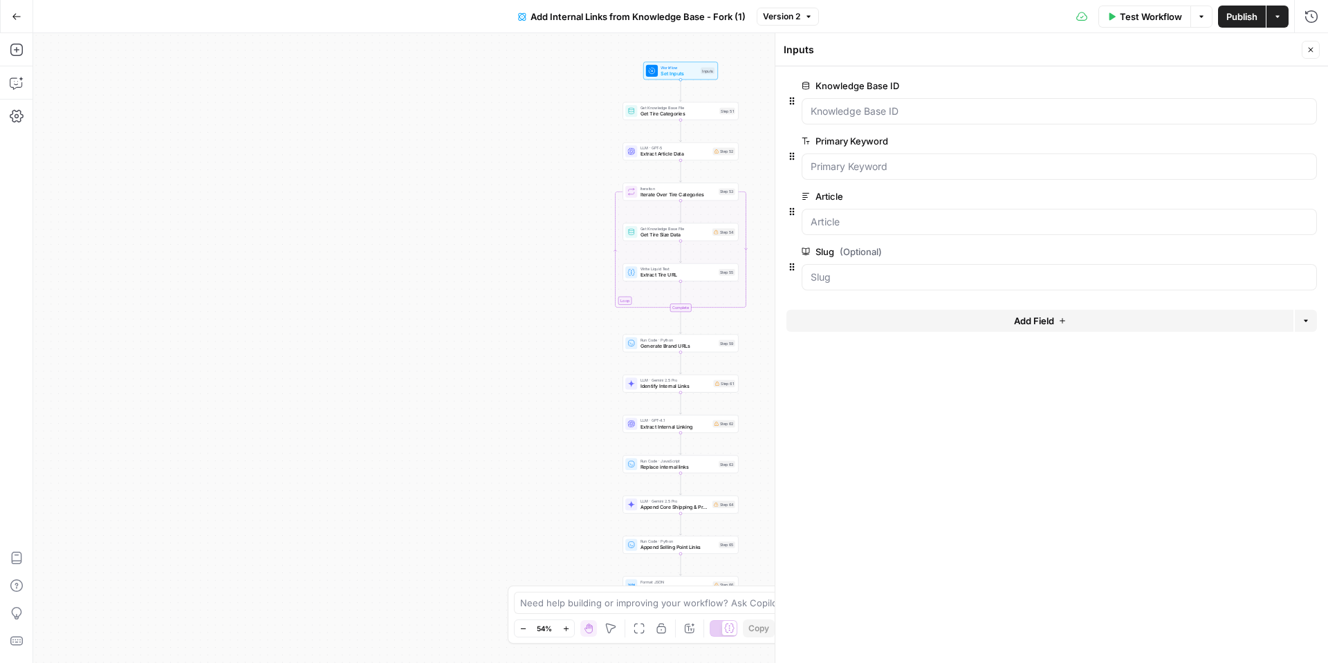
click at [1311, 50] on icon "button" at bounding box center [1310, 50] width 5 height 5
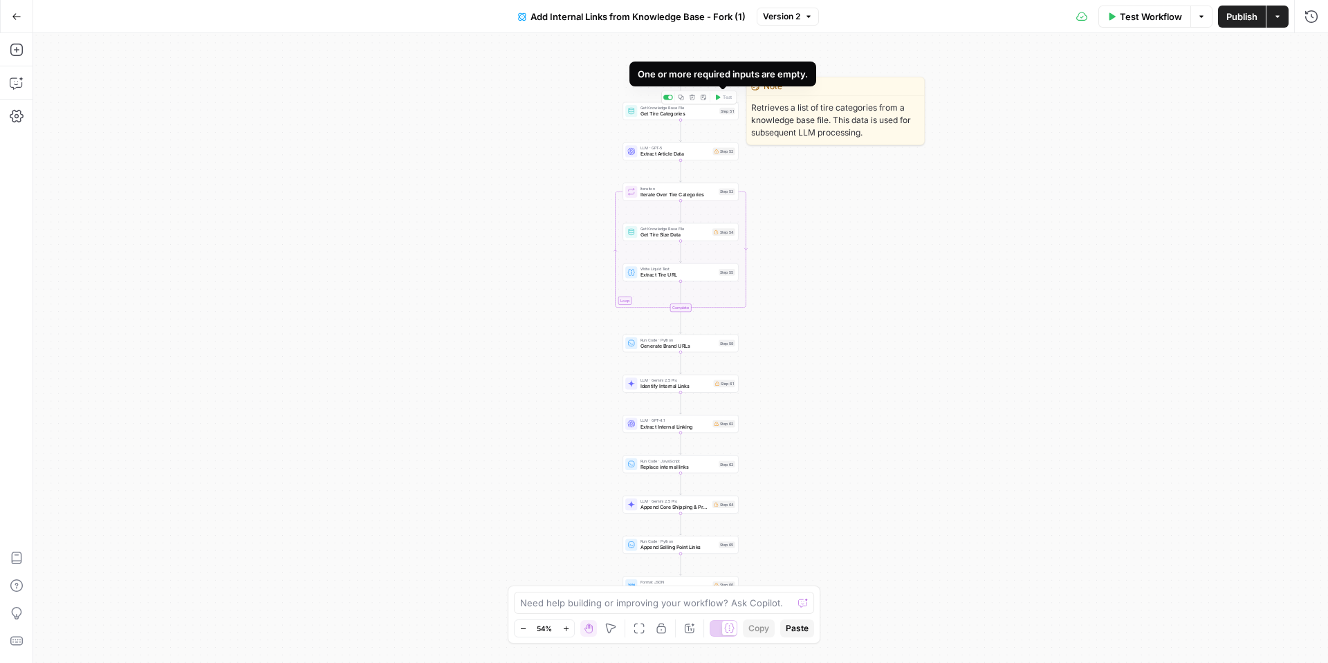
click at [698, 113] on span "Get Tire Categories" at bounding box center [678, 114] width 76 height 8
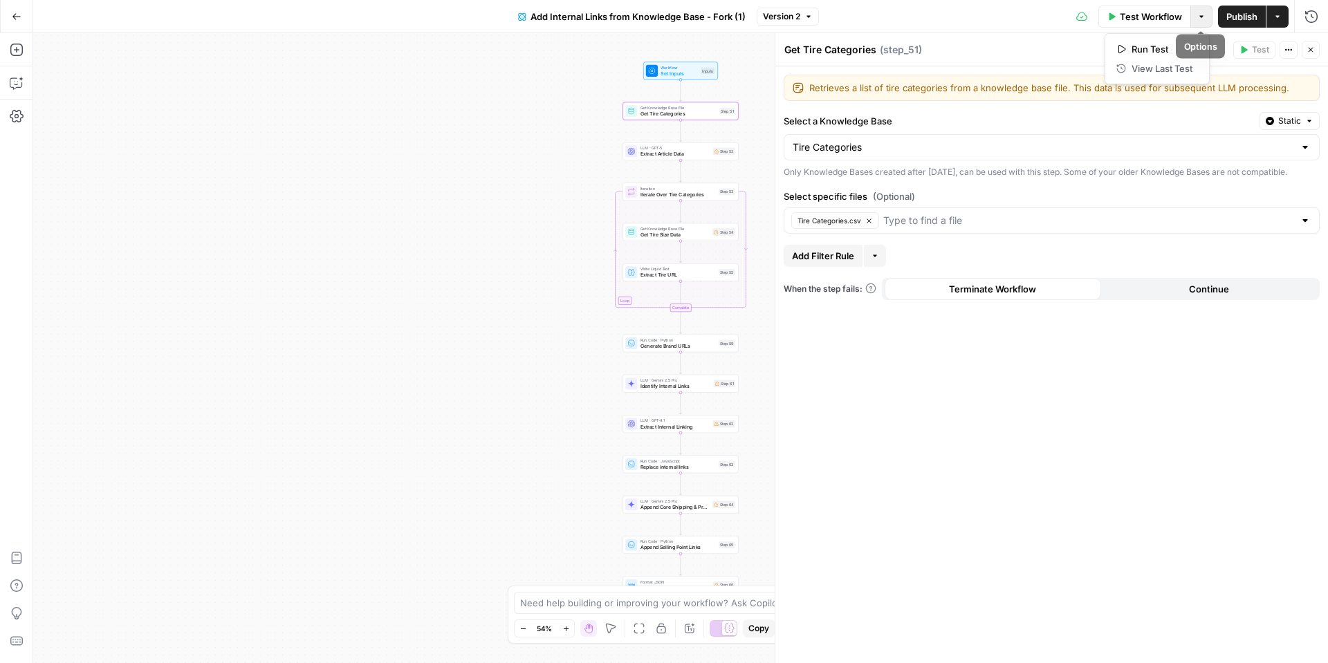
click at [1200, 19] on icon "button" at bounding box center [1201, 16] width 8 height 8
click at [1169, 19] on span "Test Workflow" at bounding box center [1150, 17] width 62 height 14
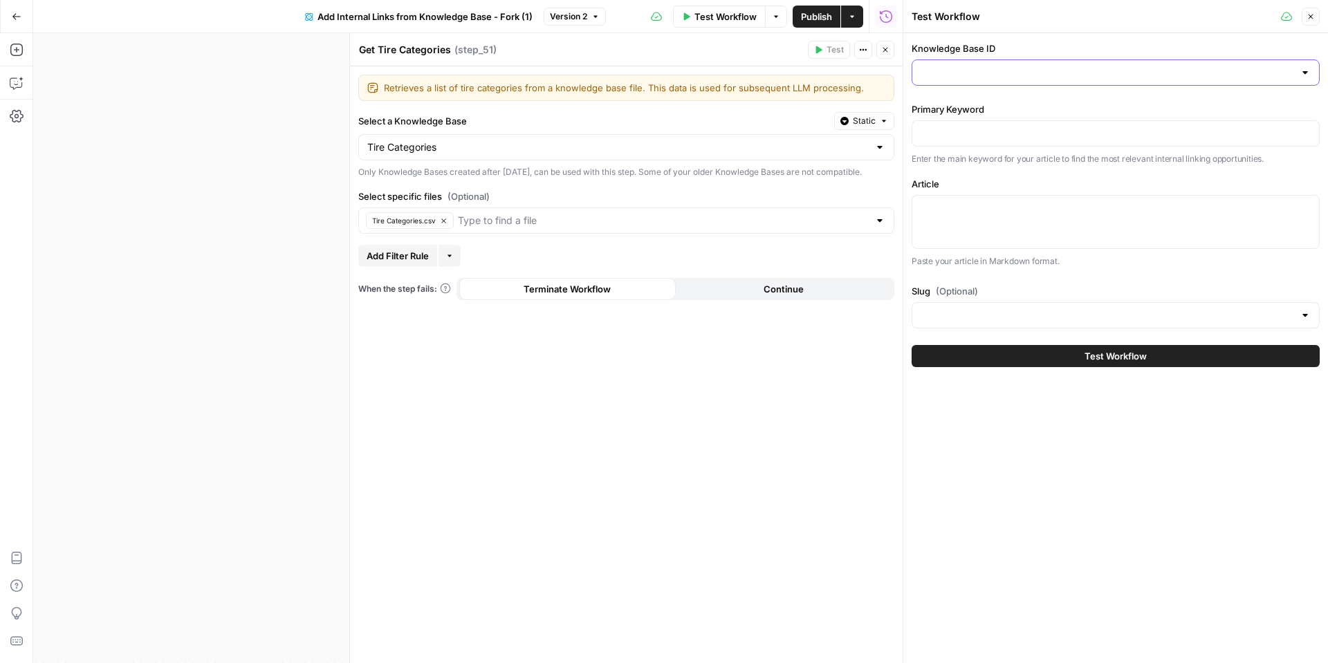
click at [1081, 73] on input "Knowledge Base ID" at bounding box center [1106, 73] width 373 height 14
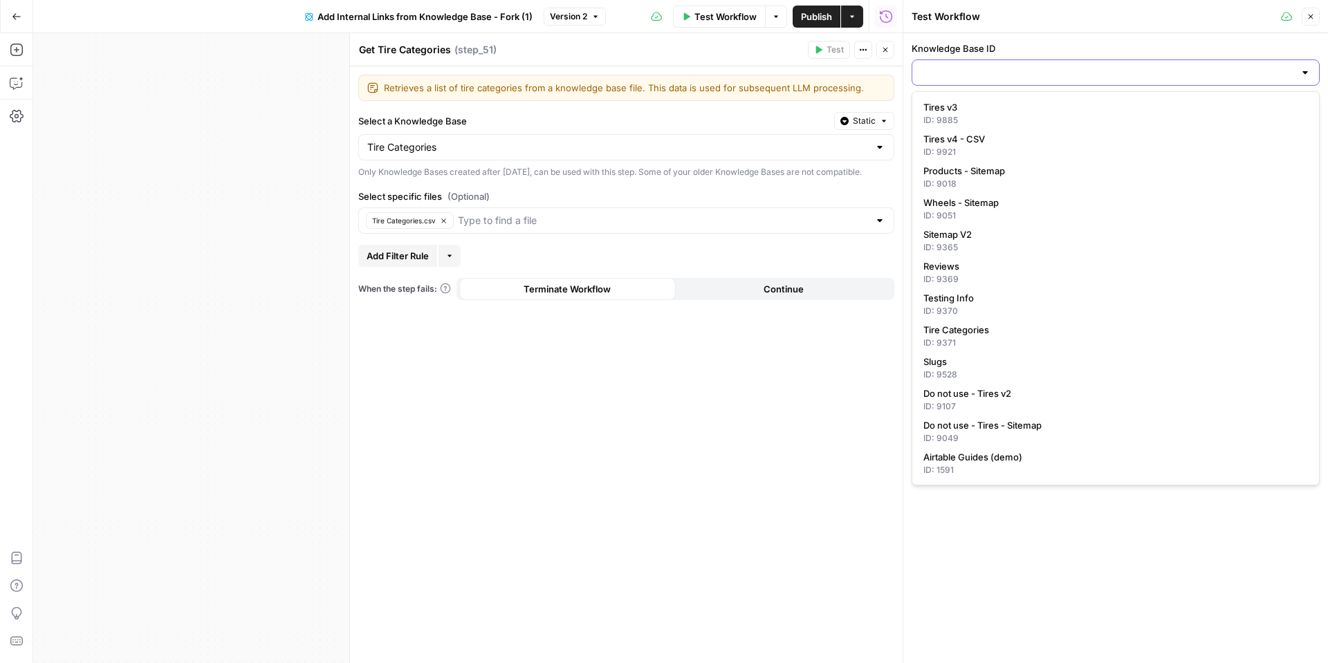
click at [1080, 73] on input "Knowledge Base ID" at bounding box center [1106, 73] width 373 height 14
click at [1009, 328] on span "Tire Categories" at bounding box center [1112, 330] width 379 height 14
type input "Tire Categories"
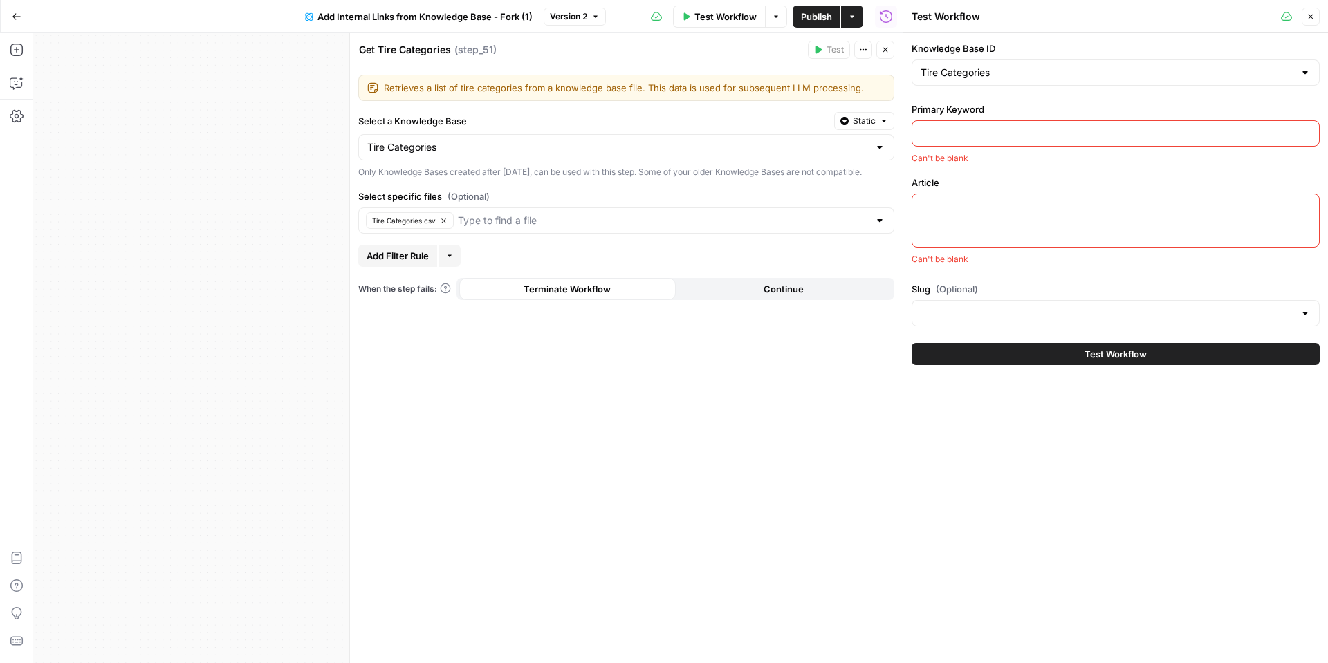
click at [1016, 130] on input "Primary Keyword" at bounding box center [1115, 134] width 390 height 14
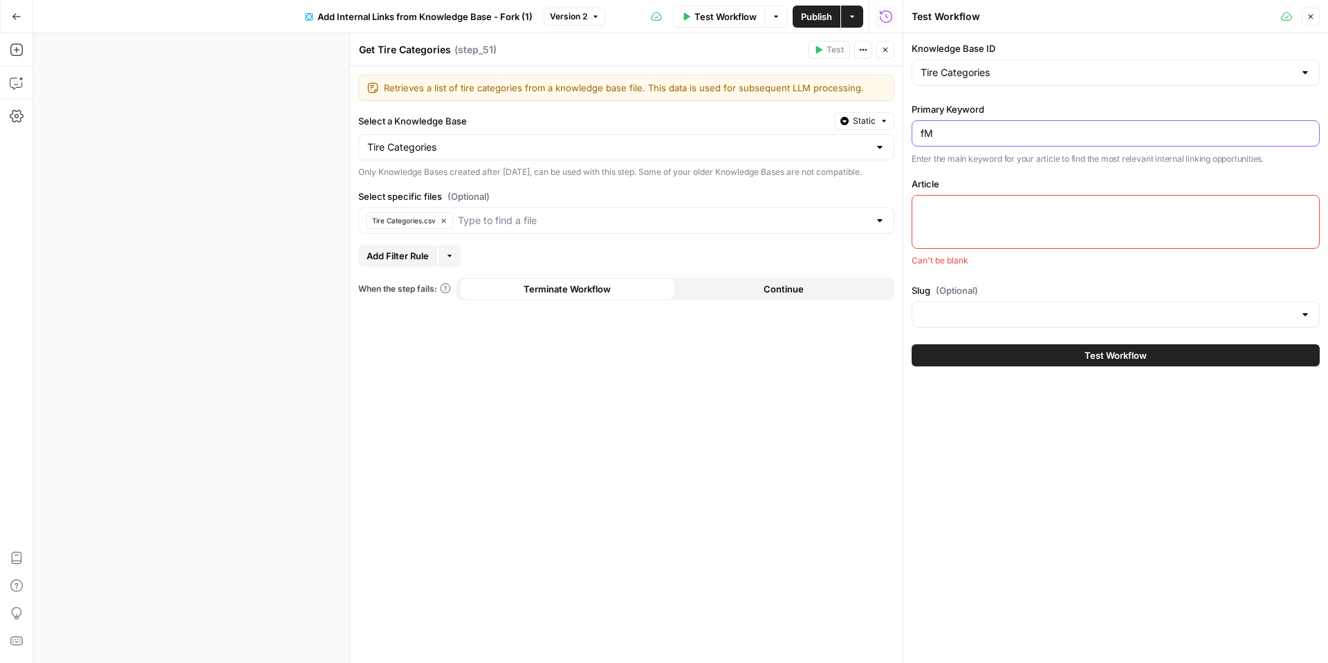
type input "f"
type input "Make"
click at [976, 315] on input "Slug (Optional)" at bounding box center [1106, 315] width 373 height 14
click at [1038, 287] on label "Slug (Optional)" at bounding box center [1115, 290] width 408 height 14
click at [1038, 308] on input "Slug (Optional)" at bounding box center [1106, 315] width 373 height 14
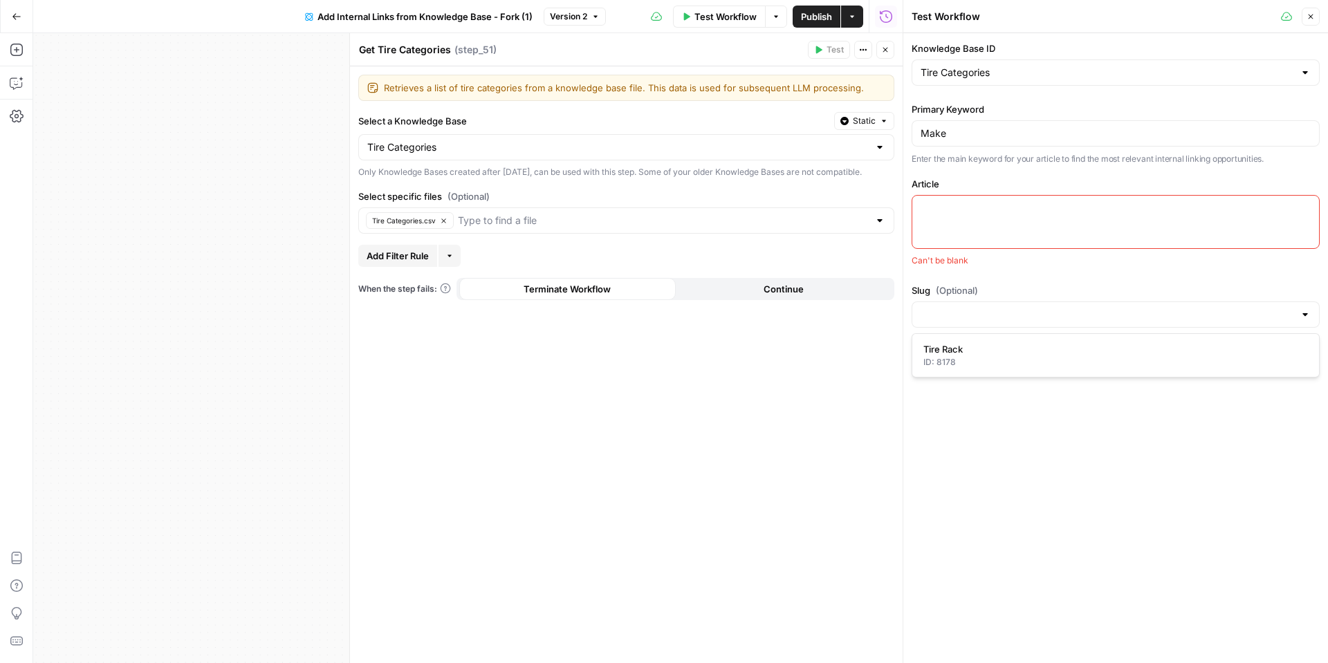
click at [992, 207] on textarea "Article" at bounding box center [1115, 208] width 390 height 14
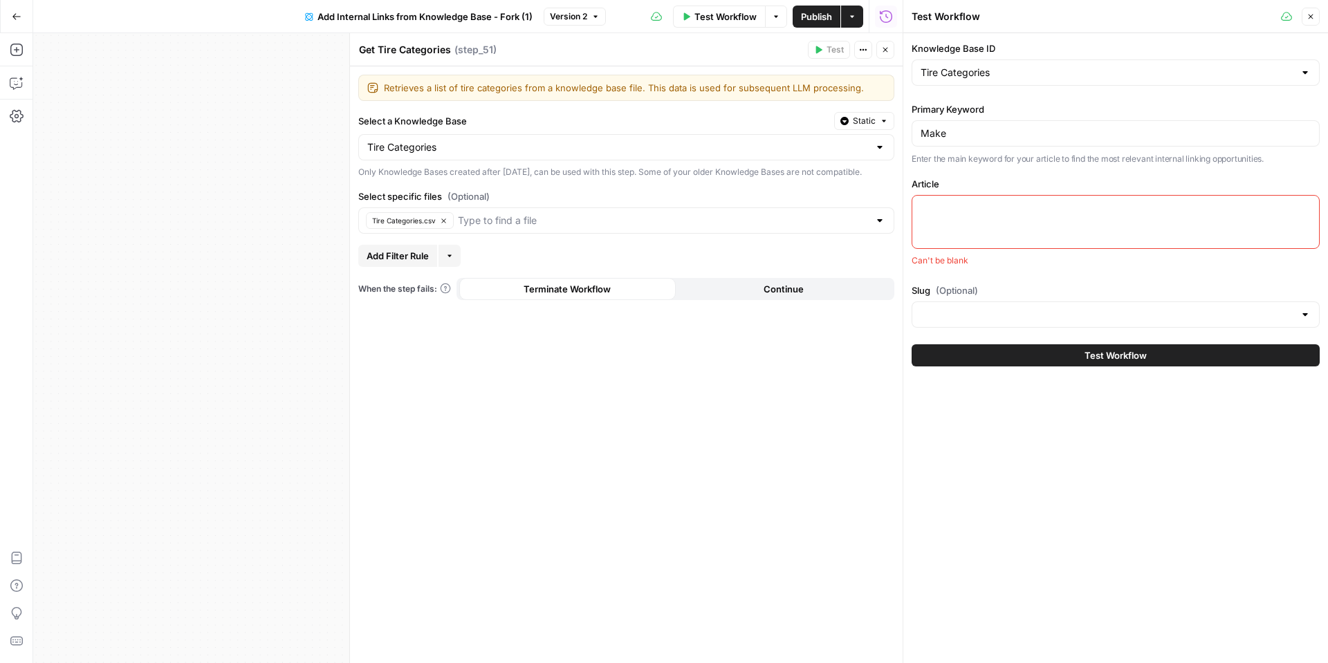
click at [1316, 20] on button "Close" at bounding box center [1310, 17] width 18 height 18
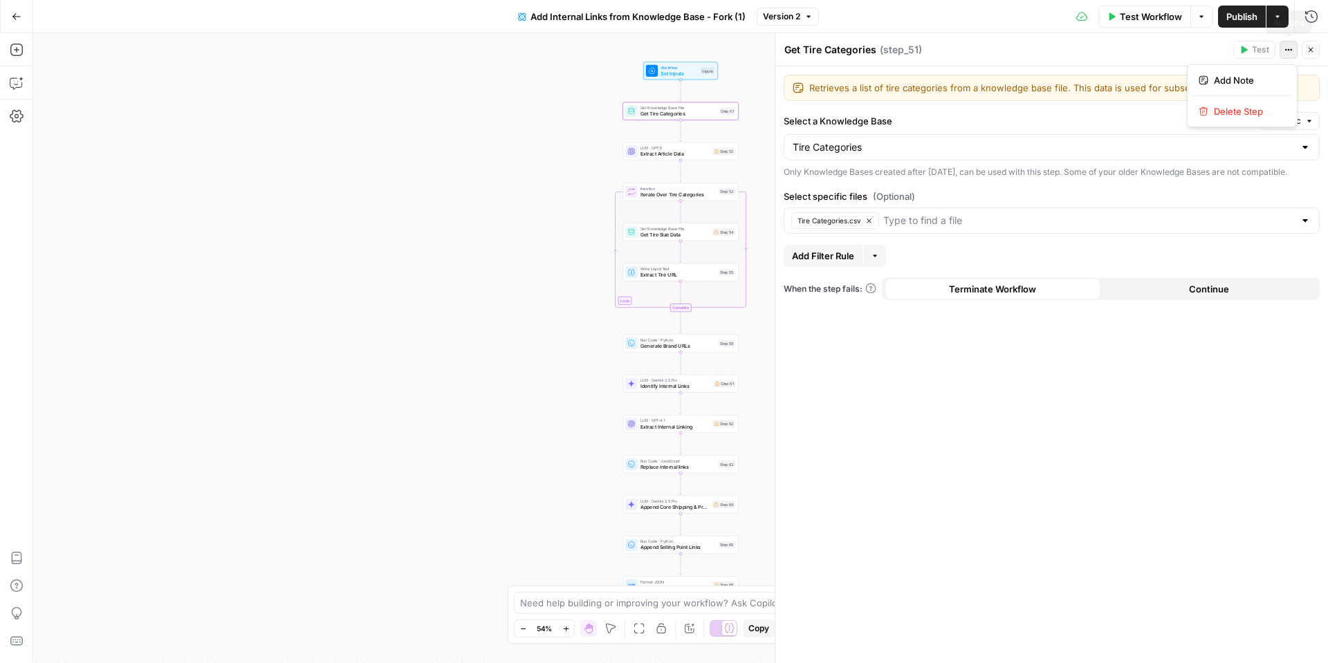
click at [1293, 47] on button "Actions" at bounding box center [1288, 50] width 18 height 18
click at [514, 189] on div "Workflow Set Inputs Inputs Get Knowledge Base File Get Tire Categories Step 51 …" at bounding box center [680, 348] width 1294 height 630
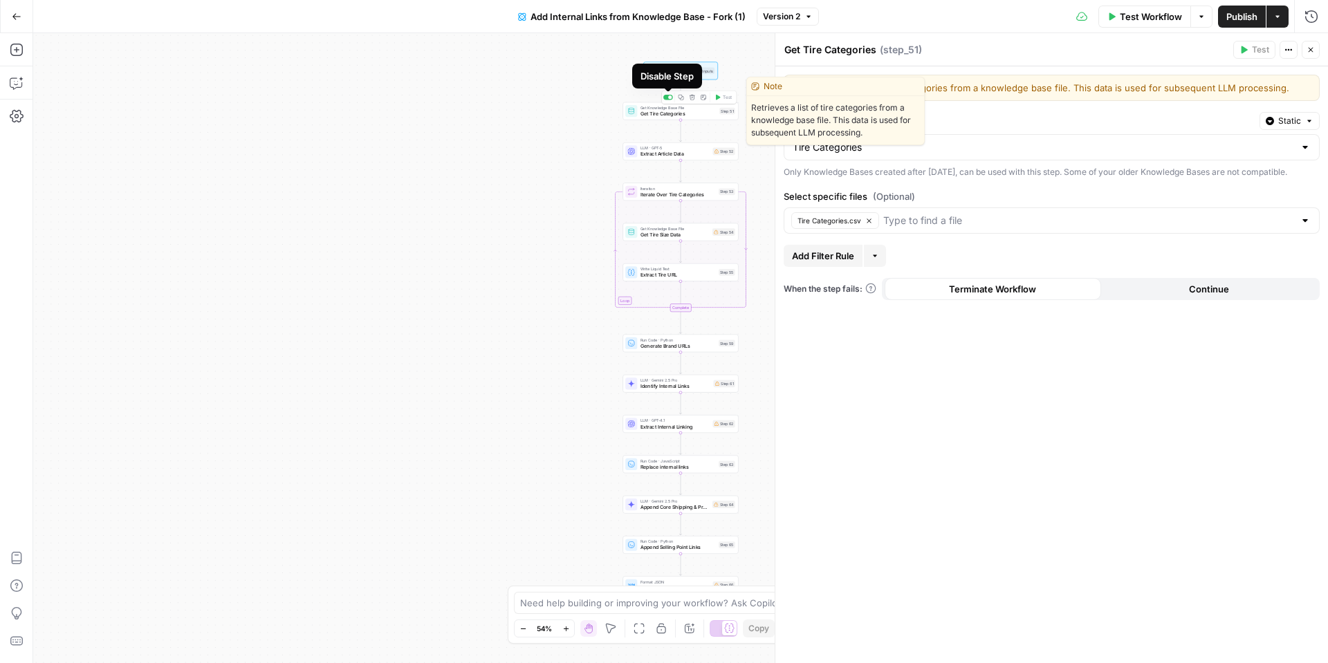
click at [651, 111] on span "Get Tire Categories" at bounding box center [678, 114] width 76 height 8
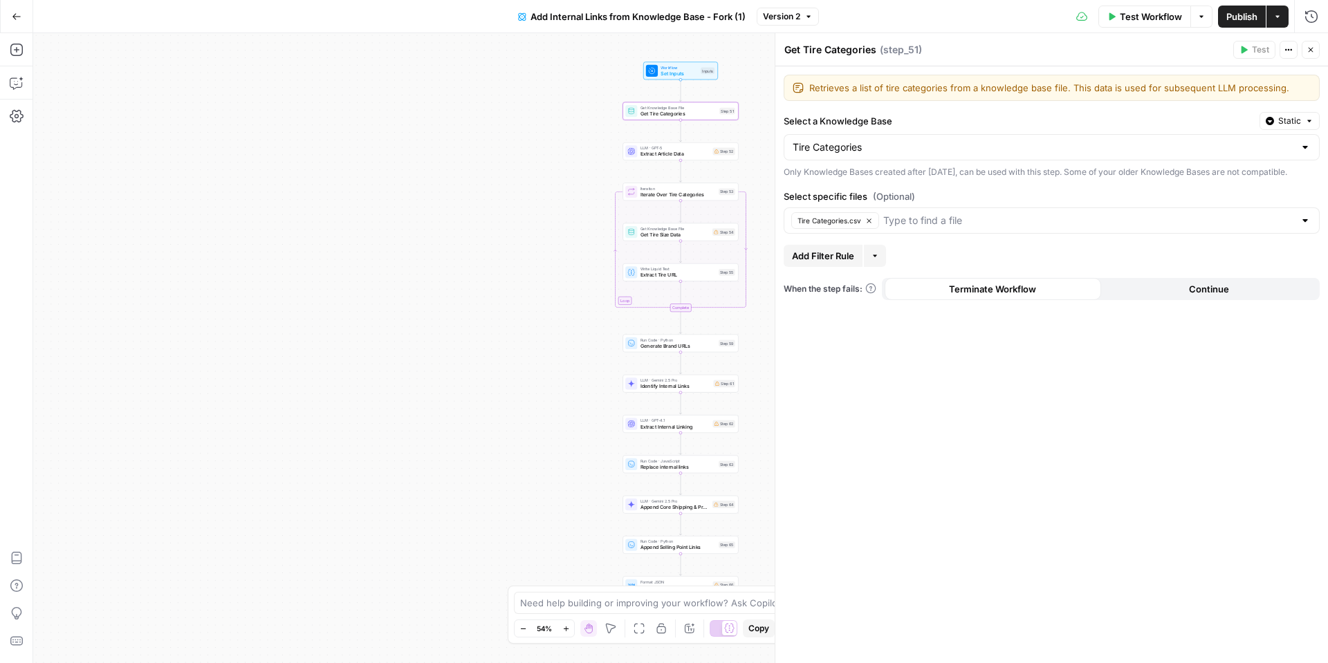
click at [1161, 23] on span "Test Workflow" at bounding box center [1150, 17] width 62 height 14
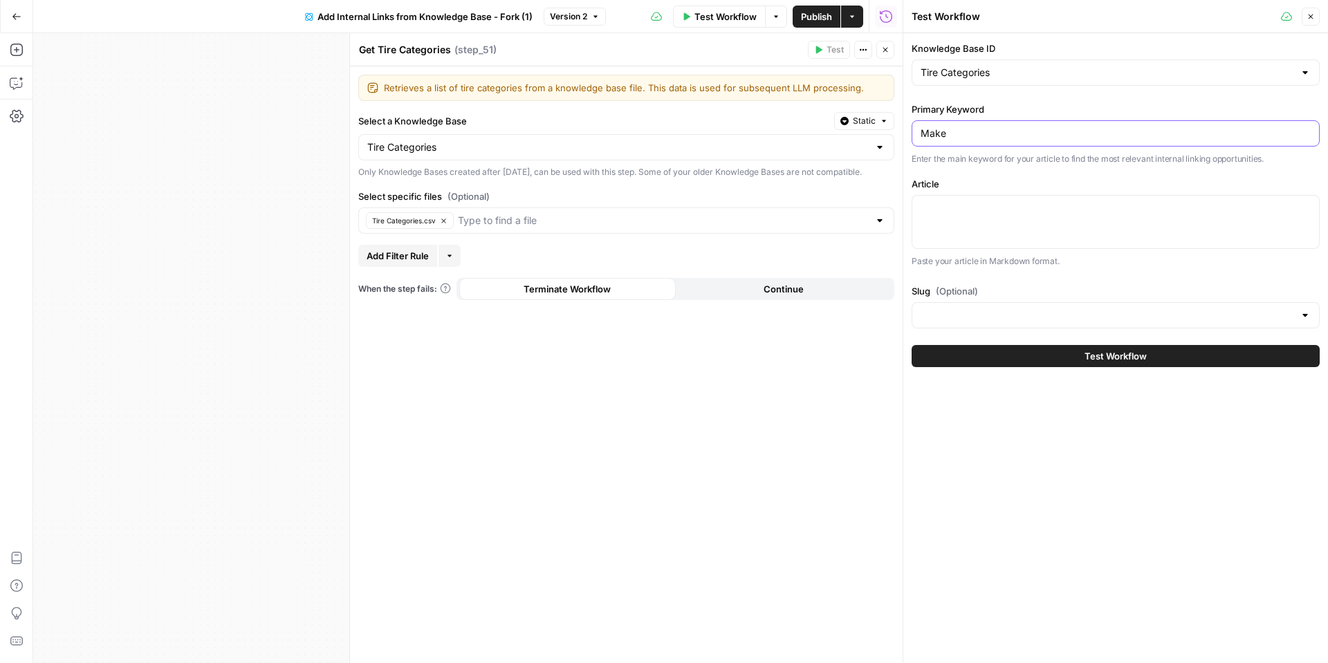
click at [998, 128] on input "Make" at bounding box center [1115, 134] width 390 height 14
click at [964, 226] on div at bounding box center [1115, 222] width 408 height 54
click at [988, 226] on div at bounding box center [1115, 222] width 408 height 54
paste textarea "Ford vehicles represent American engineering at its finest, from the iconic Mus…"
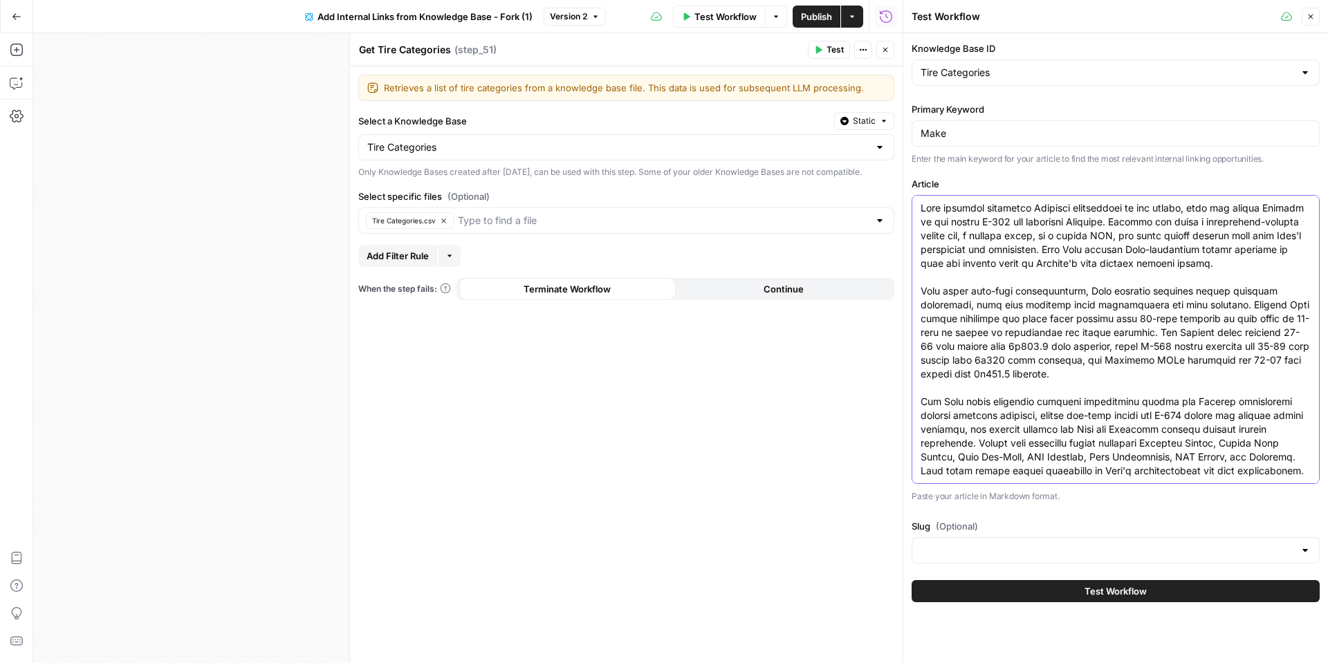
type textarea "Ford vehicles represent American engineering at its finest, from the iconic Mus…"
click at [1044, 557] on input "Slug (Optional)" at bounding box center [1106, 550] width 373 height 14
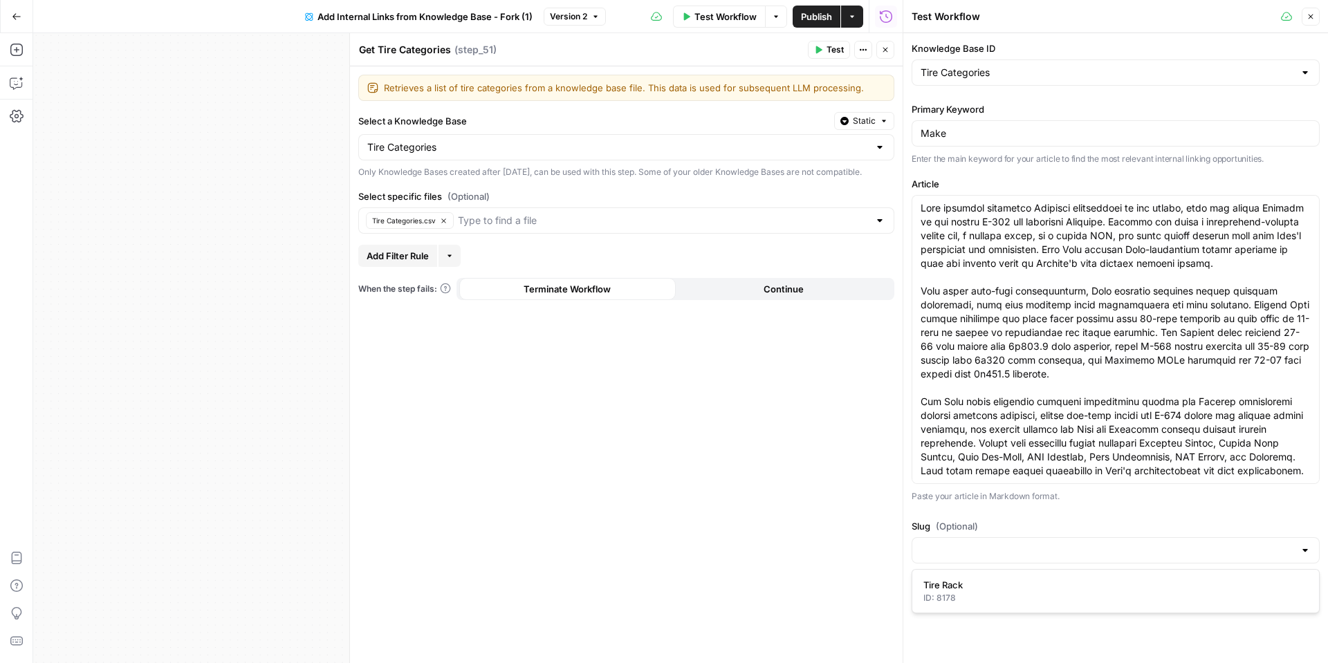
click at [1051, 519] on label "Slug (Optional)" at bounding box center [1115, 526] width 408 height 14
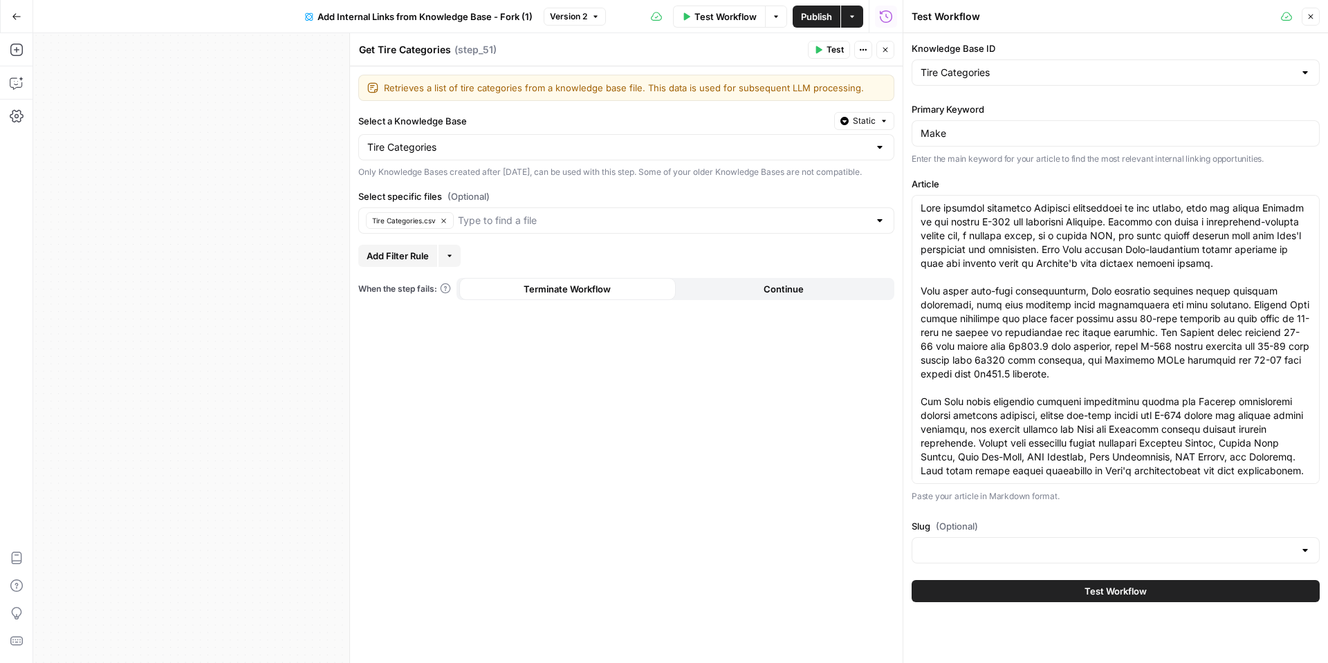
click at [1011, 597] on button "Test Workflow" at bounding box center [1115, 591] width 408 height 22
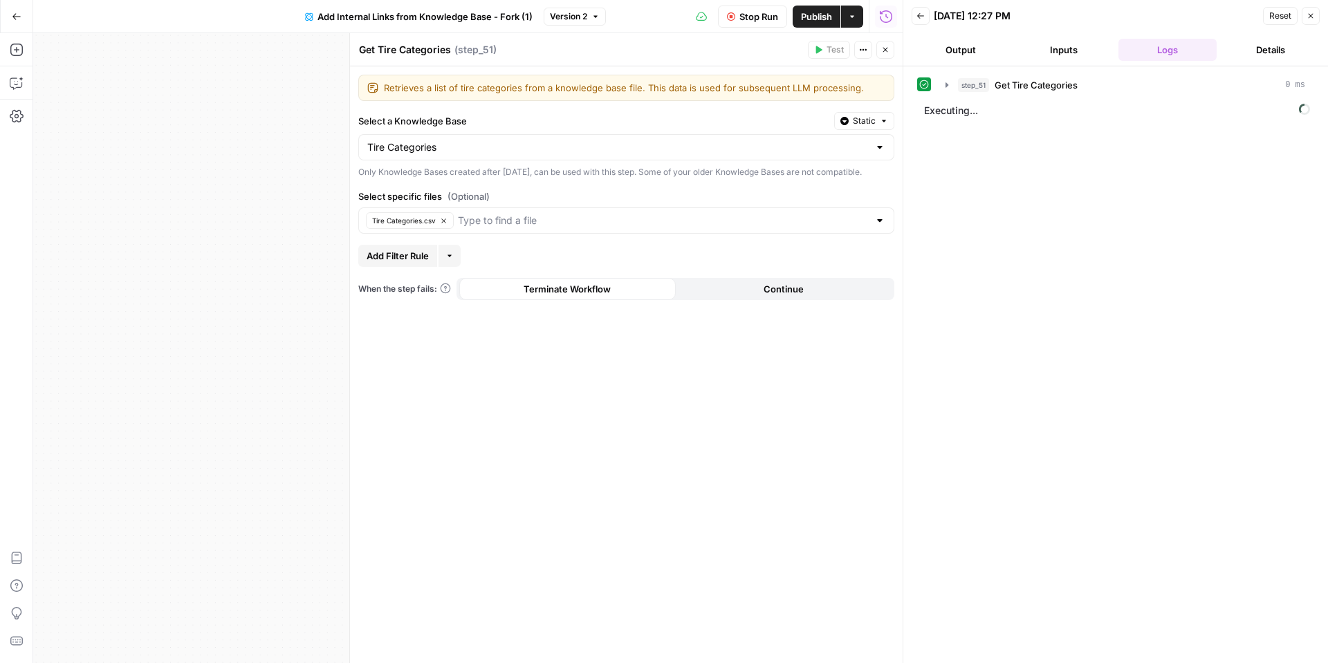
click at [883, 53] on icon "button" at bounding box center [885, 50] width 8 height 8
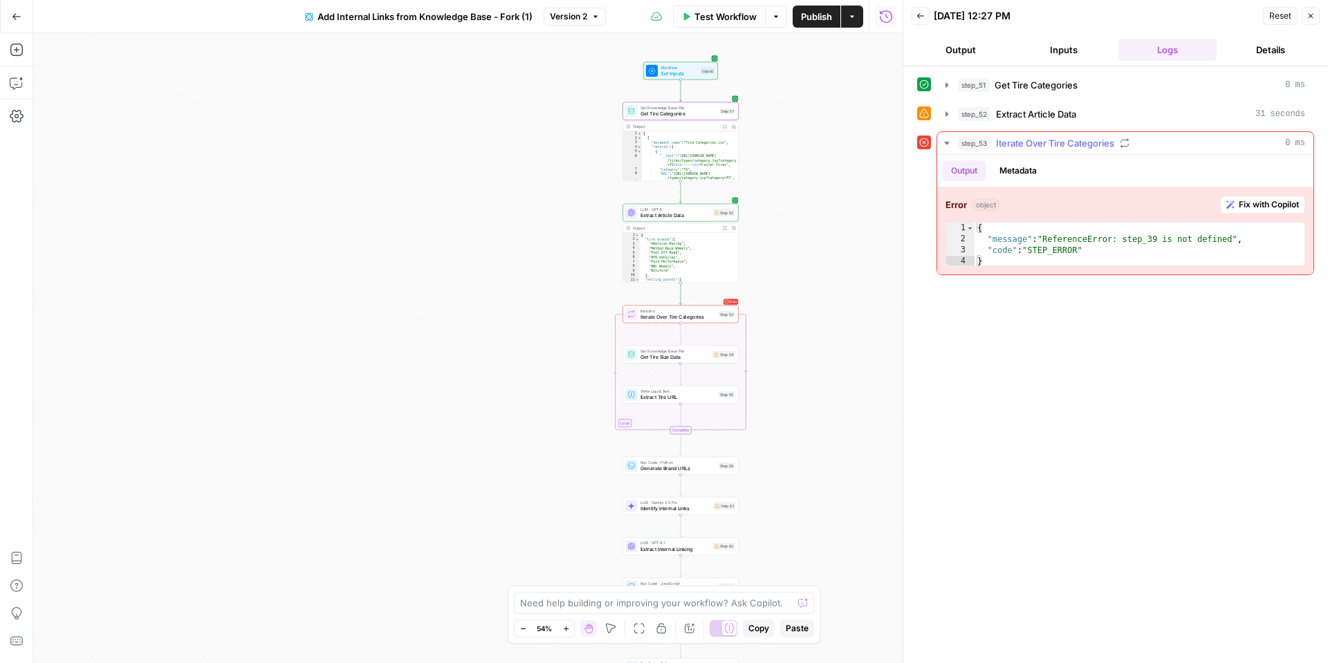
click at [1256, 206] on span "Fix with Copilot" at bounding box center [1268, 204] width 60 height 12
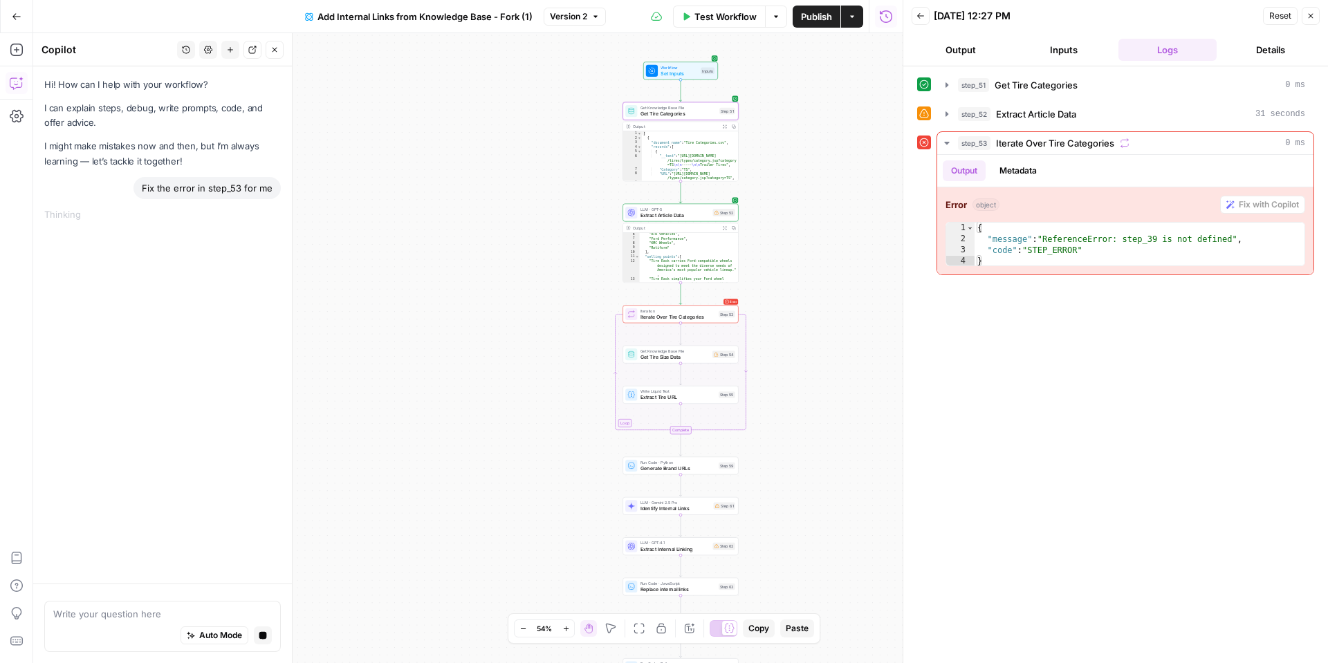
scroll to position [48, 0]
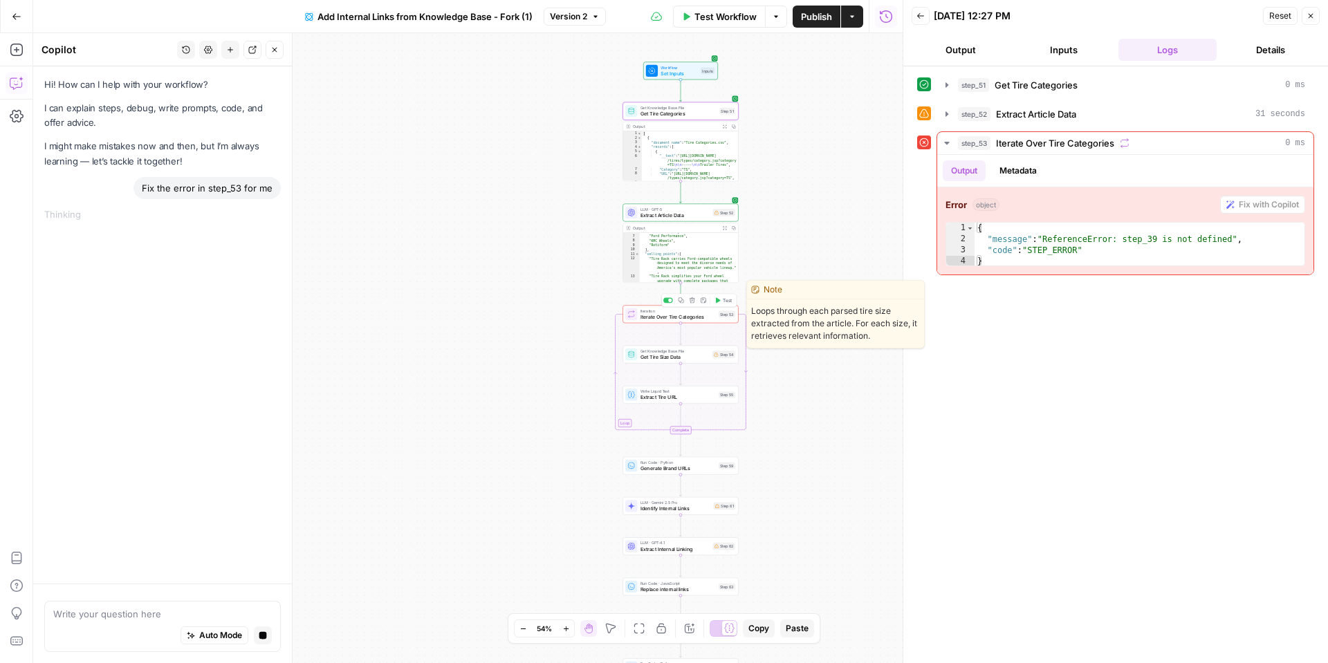
click at [653, 318] on span "Iterate Over Tire Categories" at bounding box center [677, 317] width 75 height 8
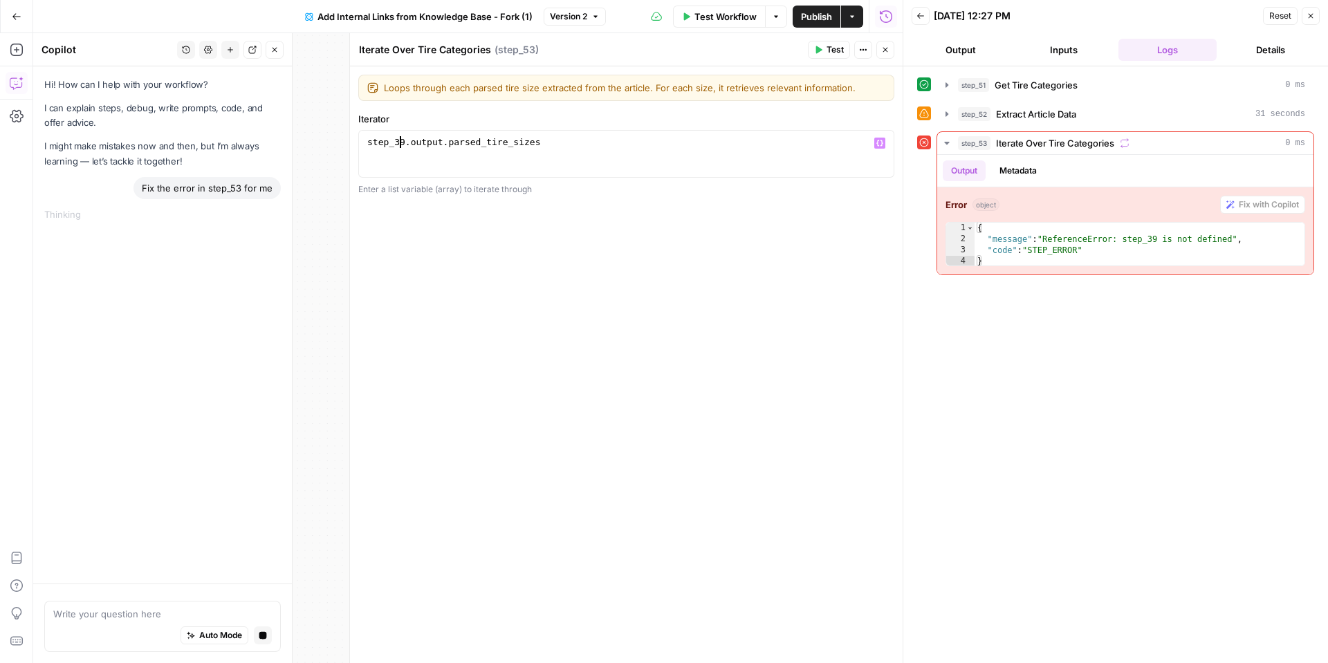
click at [400, 141] on div "step_39 . output . parsed_tire_sizes" at bounding box center [625, 165] width 523 height 59
click at [404, 141] on div "step_39 . output . parsed_tire_sizes" at bounding box center [625, 165] width 523 height 59
click at [398, 141] on div "step_39 . output . parsed_tire_sizes" at bounding box center [625, 165] width 523 height 59
drag, startPoint x: 395, startPoint y: 142, endPoint x: 402, endPoint y: 141, distance: 7.6
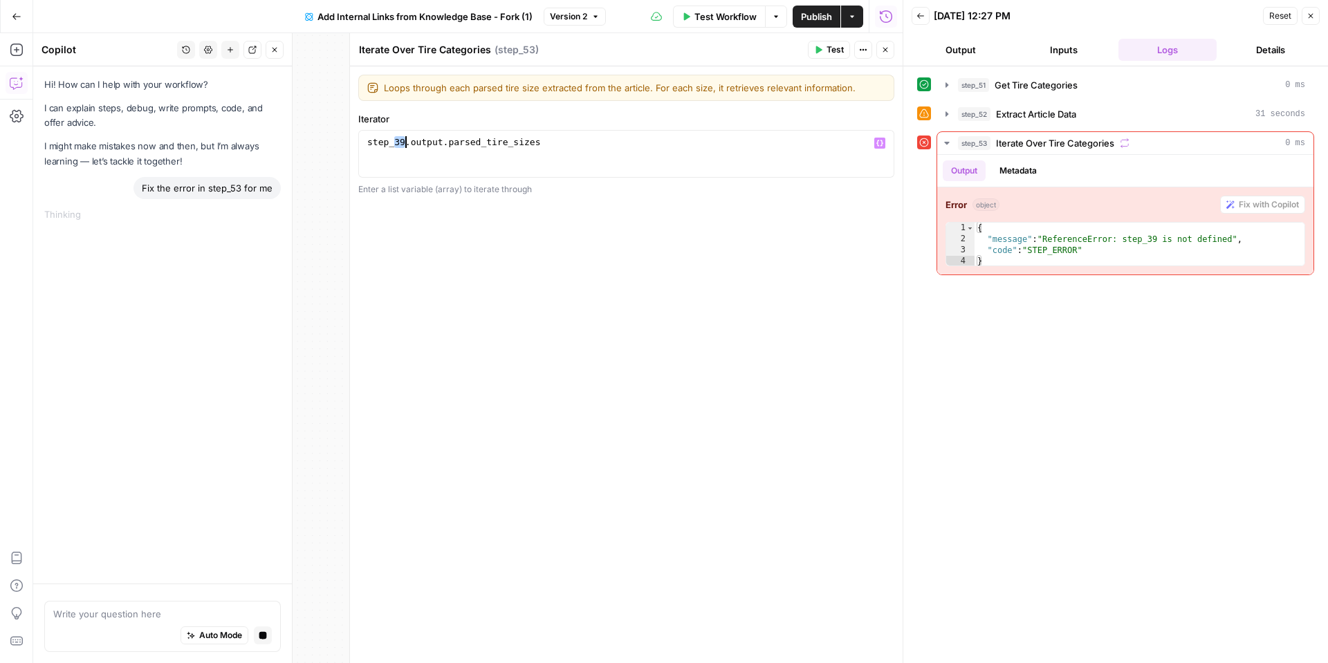
click at [402, 141] on div "step_39 . output . parsed_tire_sizes" at bounding box center [625, 165] width 523 height 59
type textarea "**********"
click at [947, 87] on icon "button" at bounding box center [946, 85] width 11 height 11
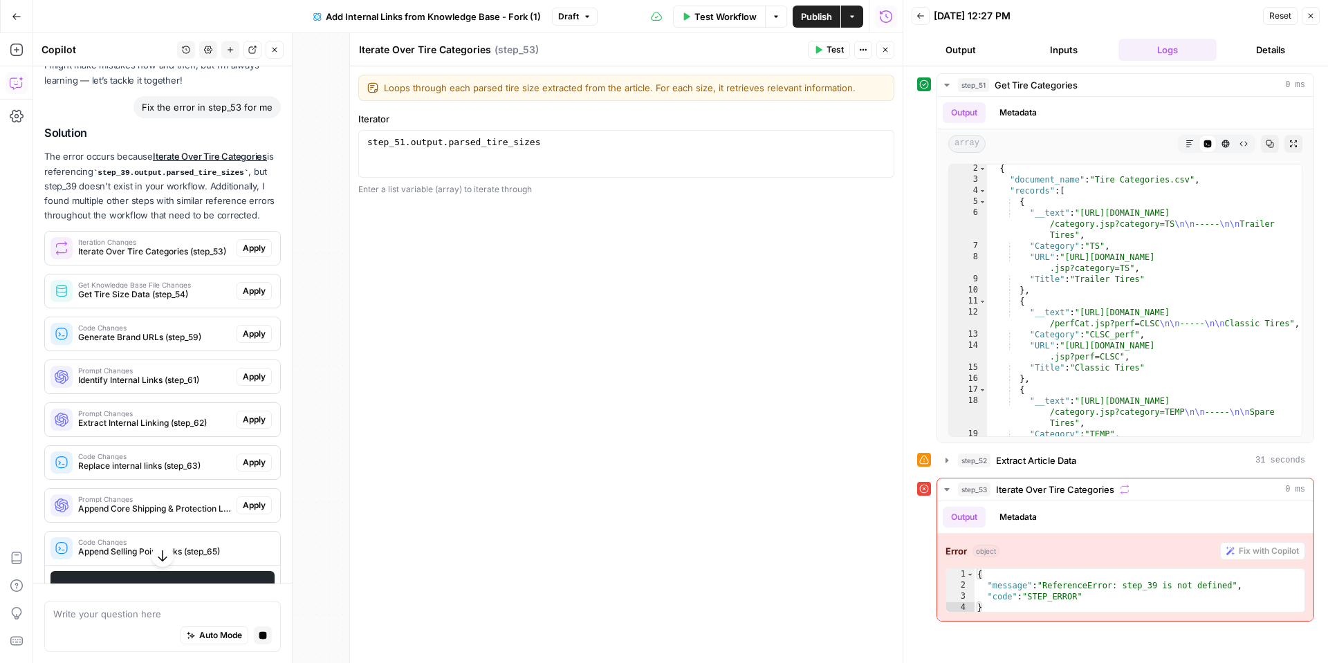
scroll to position [91, 0]
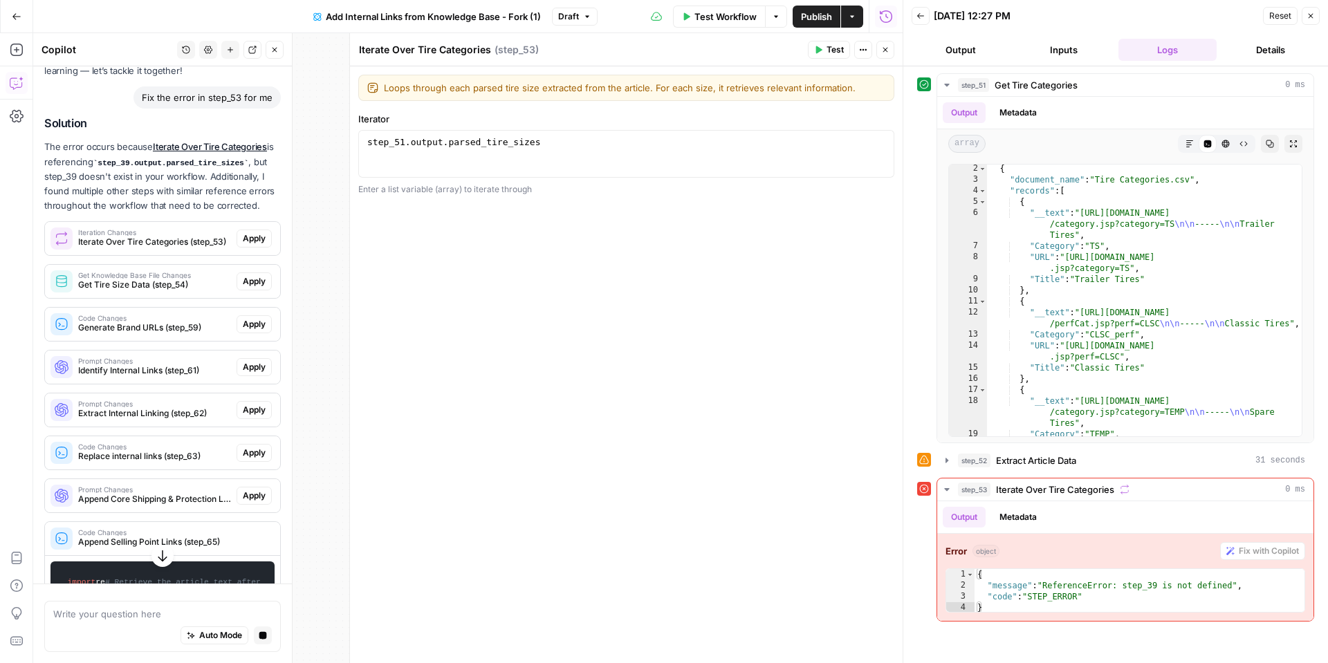
click at [160, 232] on span "Iteration Changes" at bounding box center [154, 232] width 153 height 7
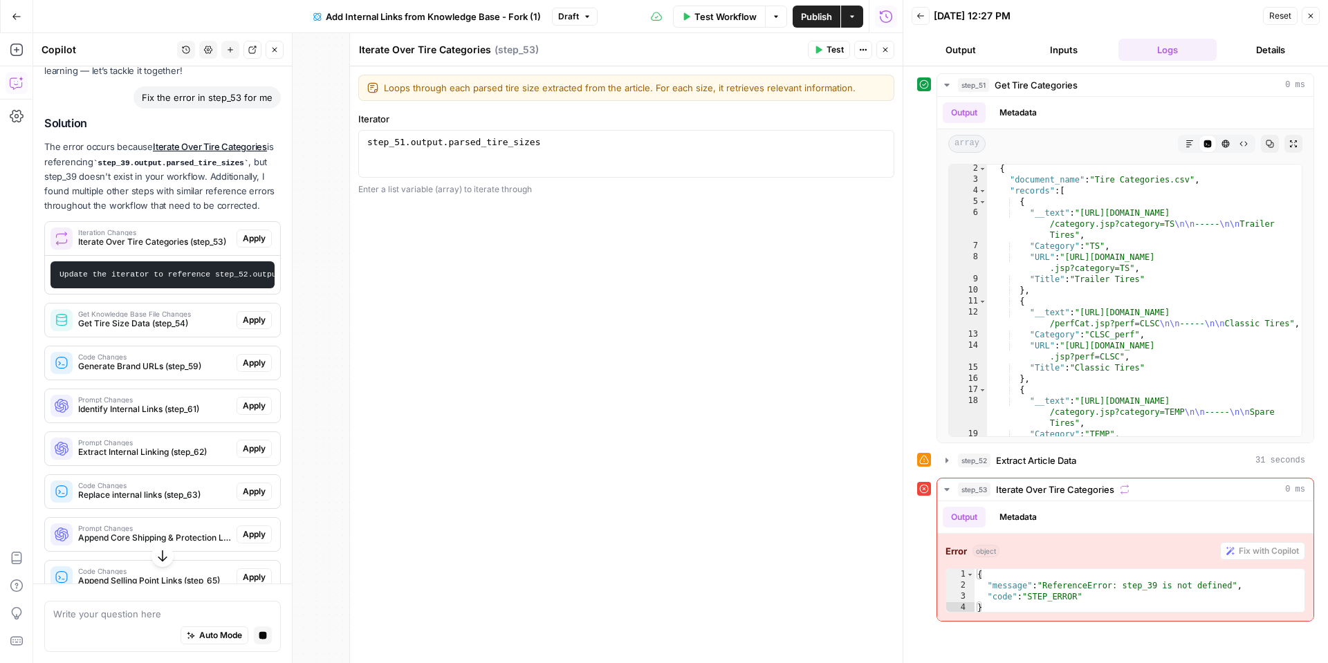
click at [261, 236] on span "Apply" at bounding box center [254, 238] width 23 height 12
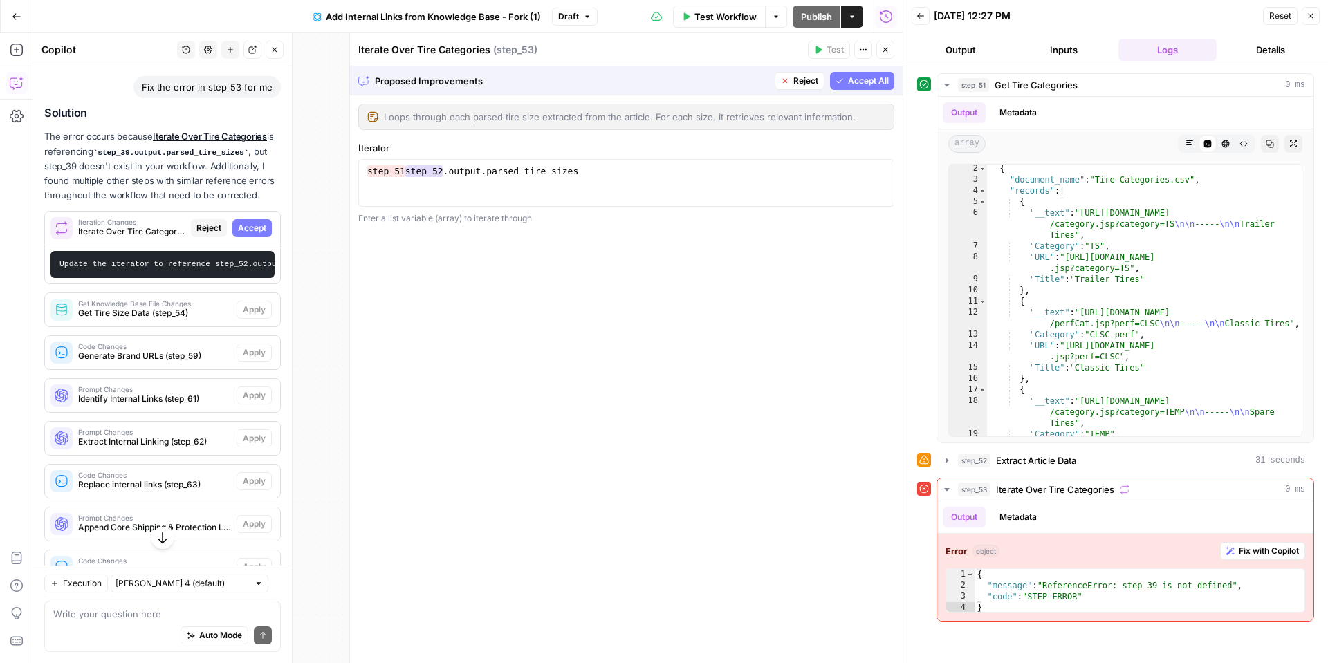
scroll to position [102, 0]
click at [196, 306] on span "Get Tire Size Data (step_54)" at bounding box center [154, 312] width 153 height 12
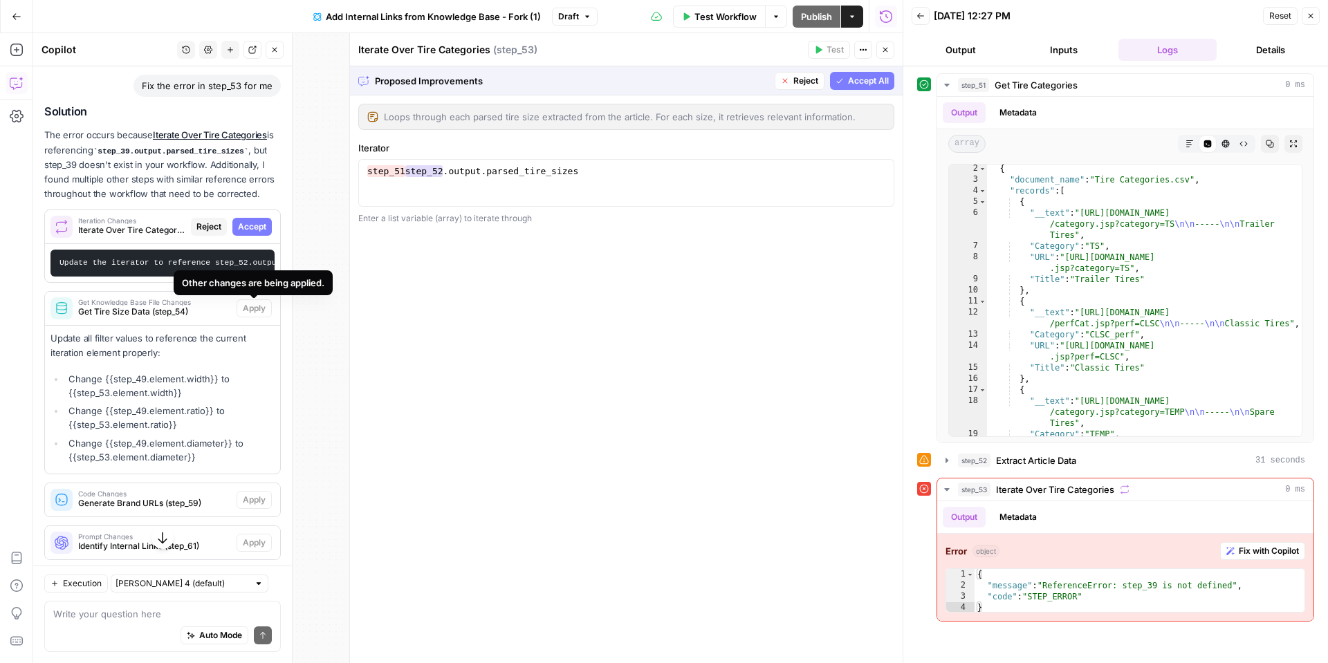
scroll to position [100, 0]
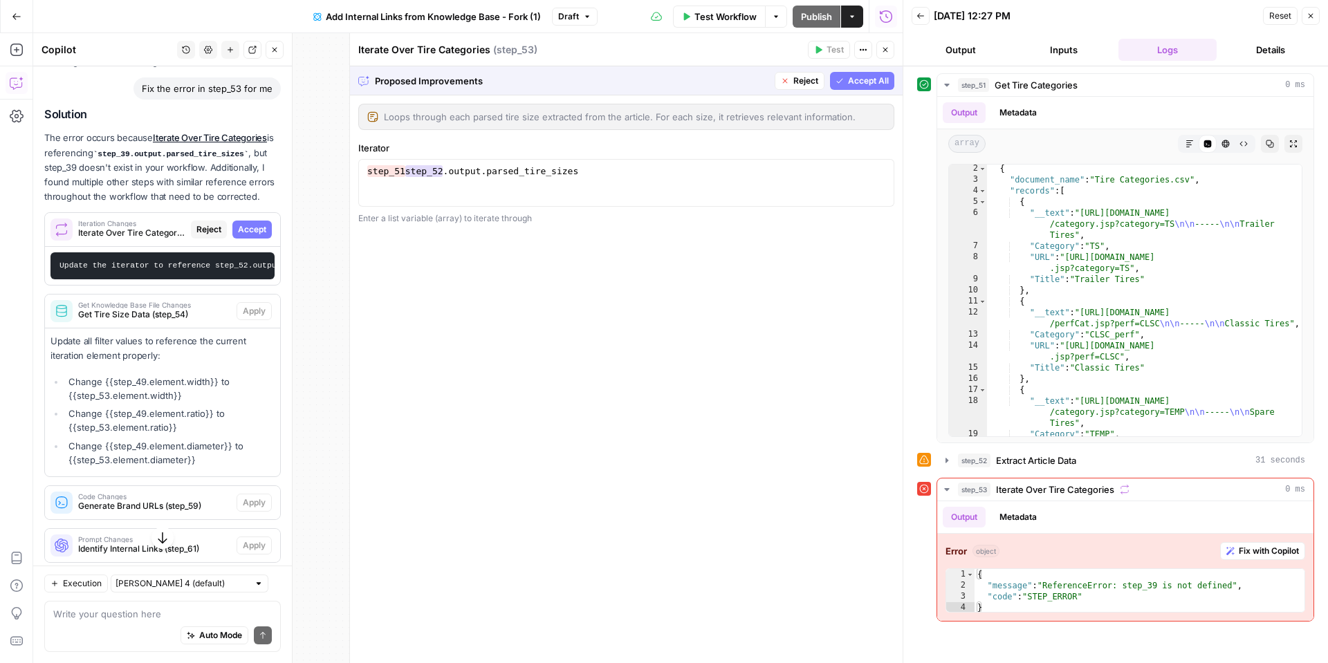
click at [251, 229] on span "Accept" at bounding box center [252, 229] width 28 height 12
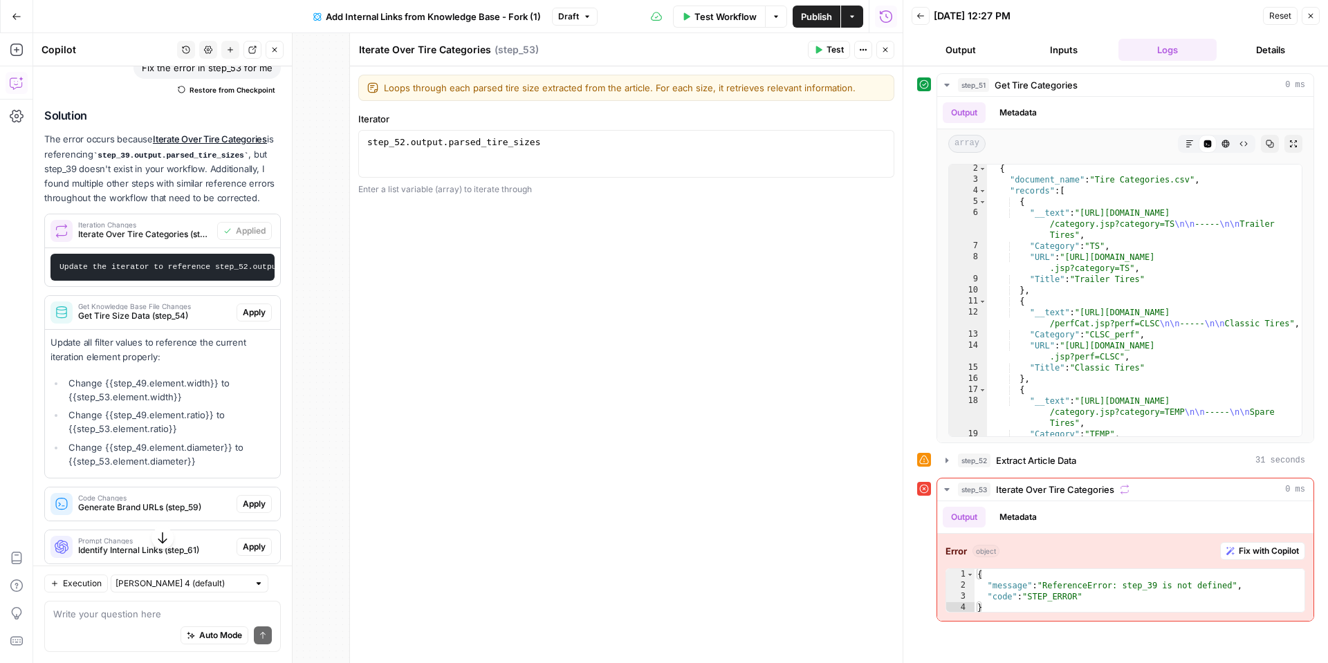
scroll to position [126, 0]
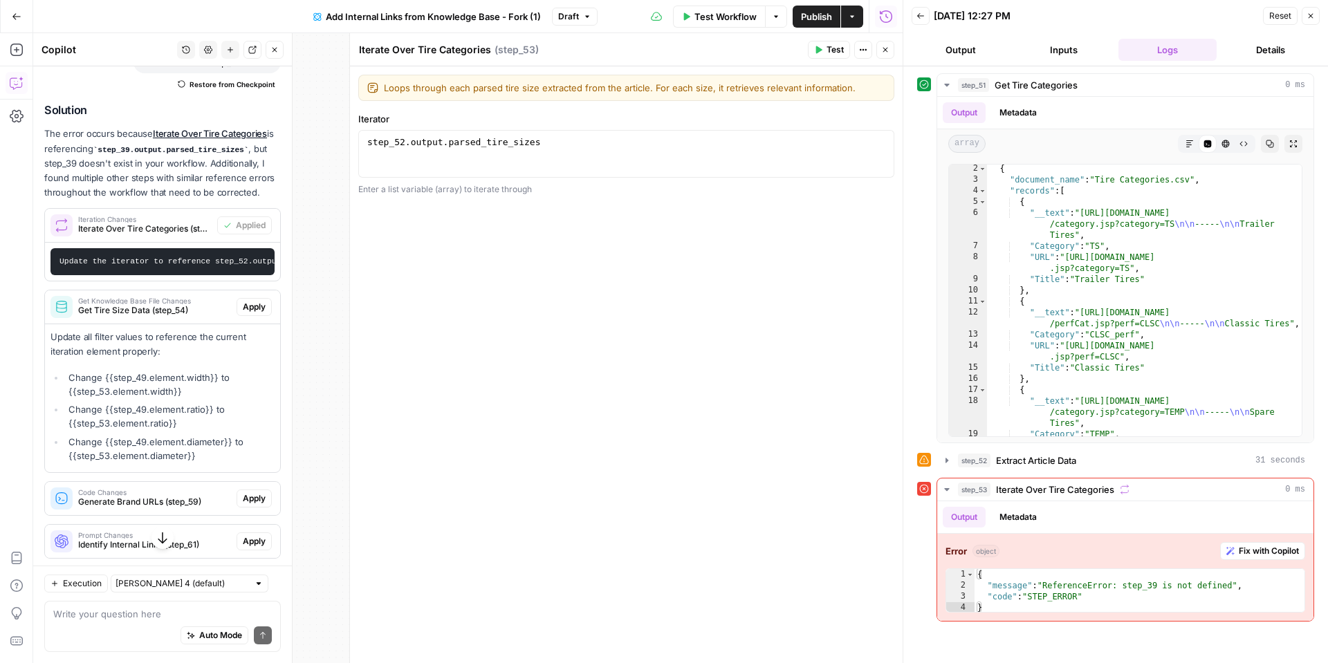
click at [248, 306] on span "Apply" at bounding box center [254, 307] width 23 height 12
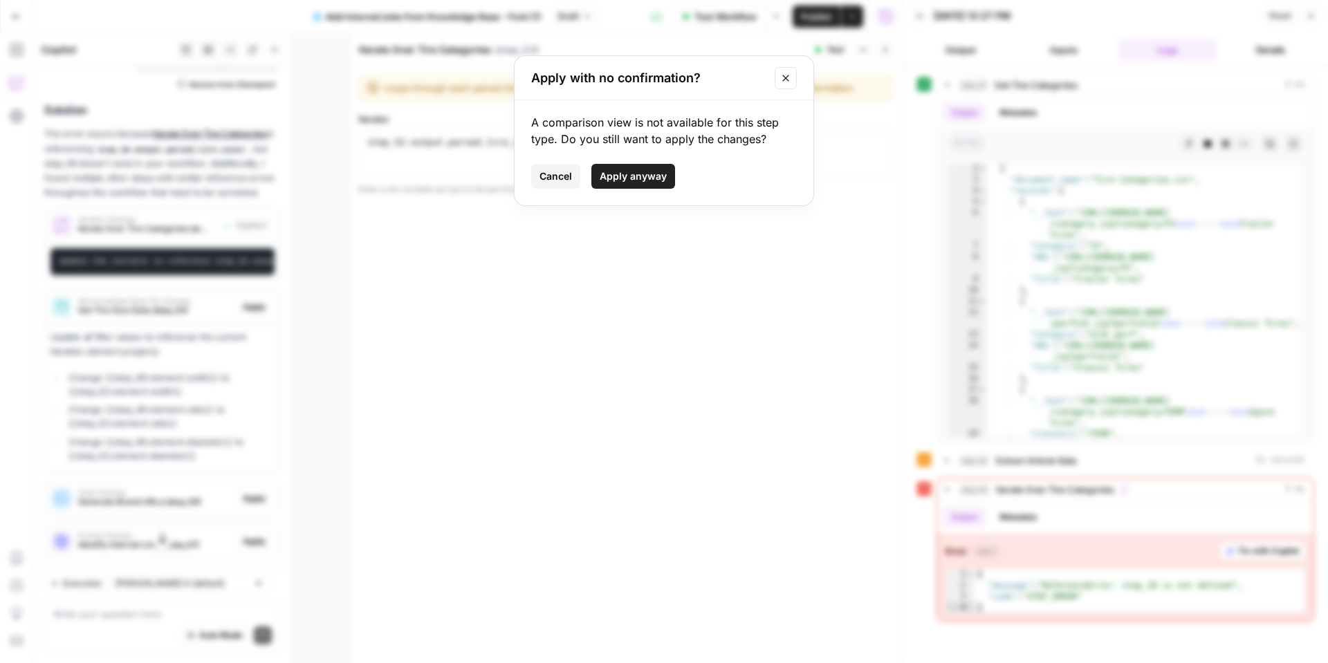
click at [622, 174] on span "Apply anyway" at bounding box center [632, 176] width 67 height 14
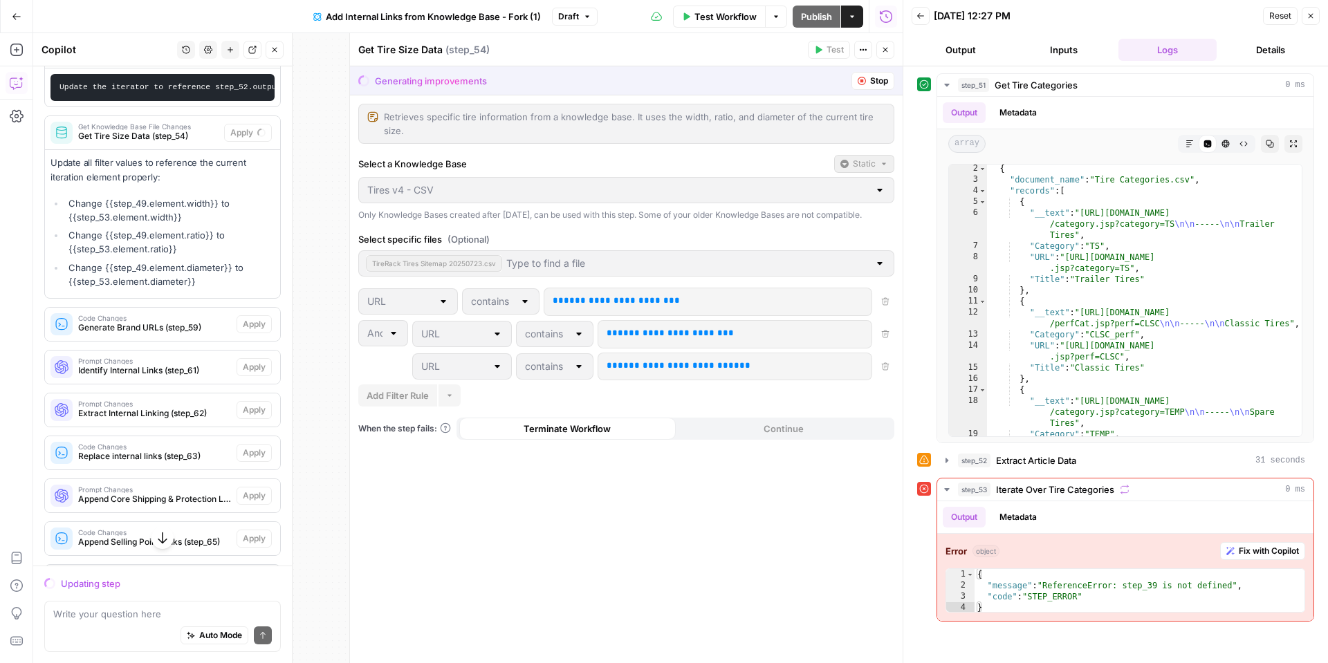
scroll to position [277, 0]
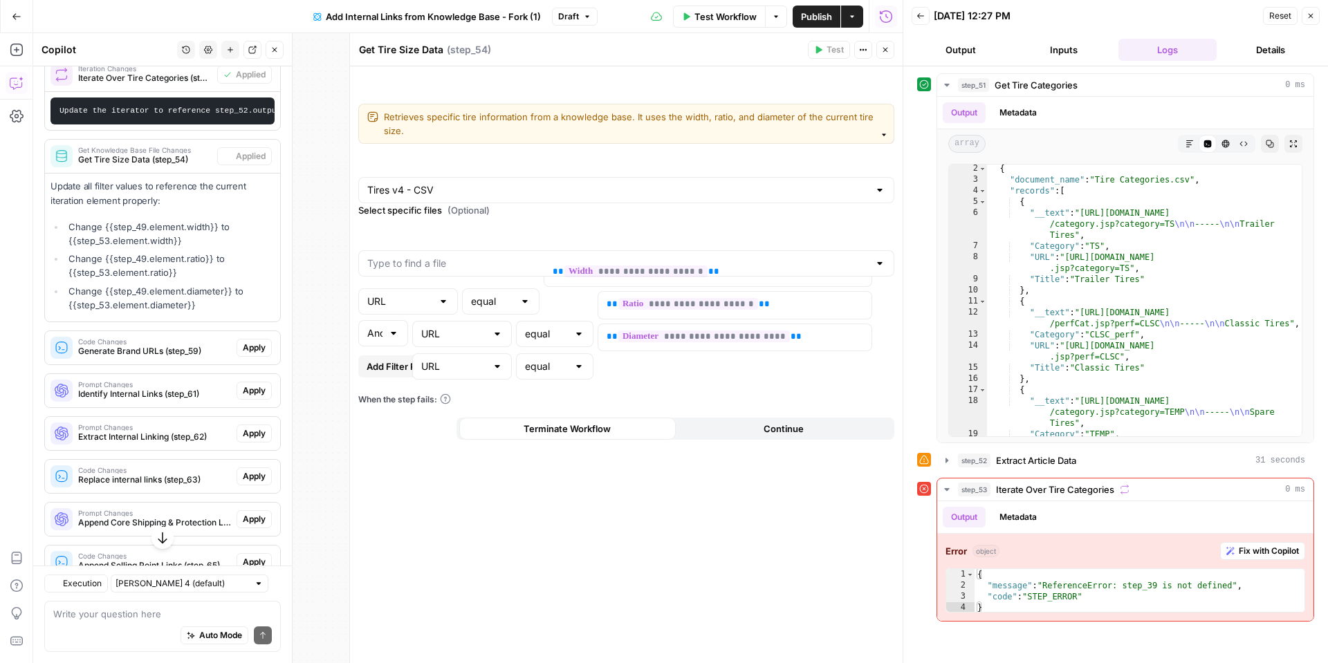
type input "equal"
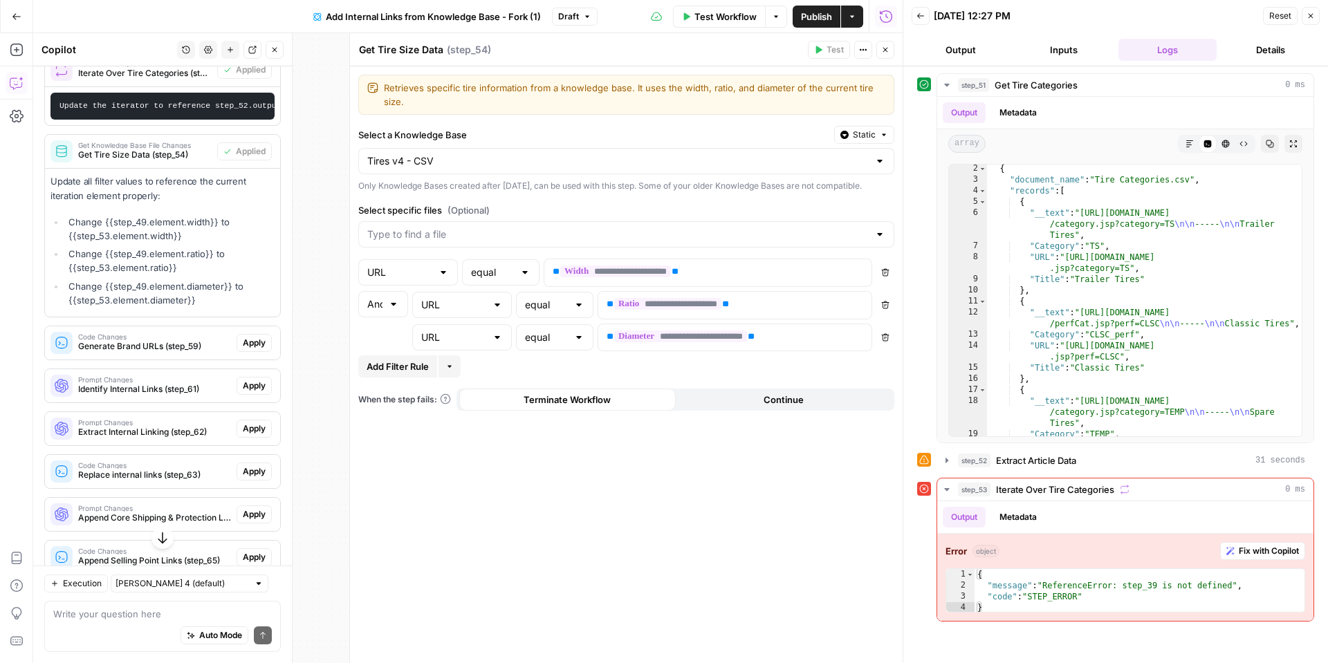
scroll to position [313, 0]
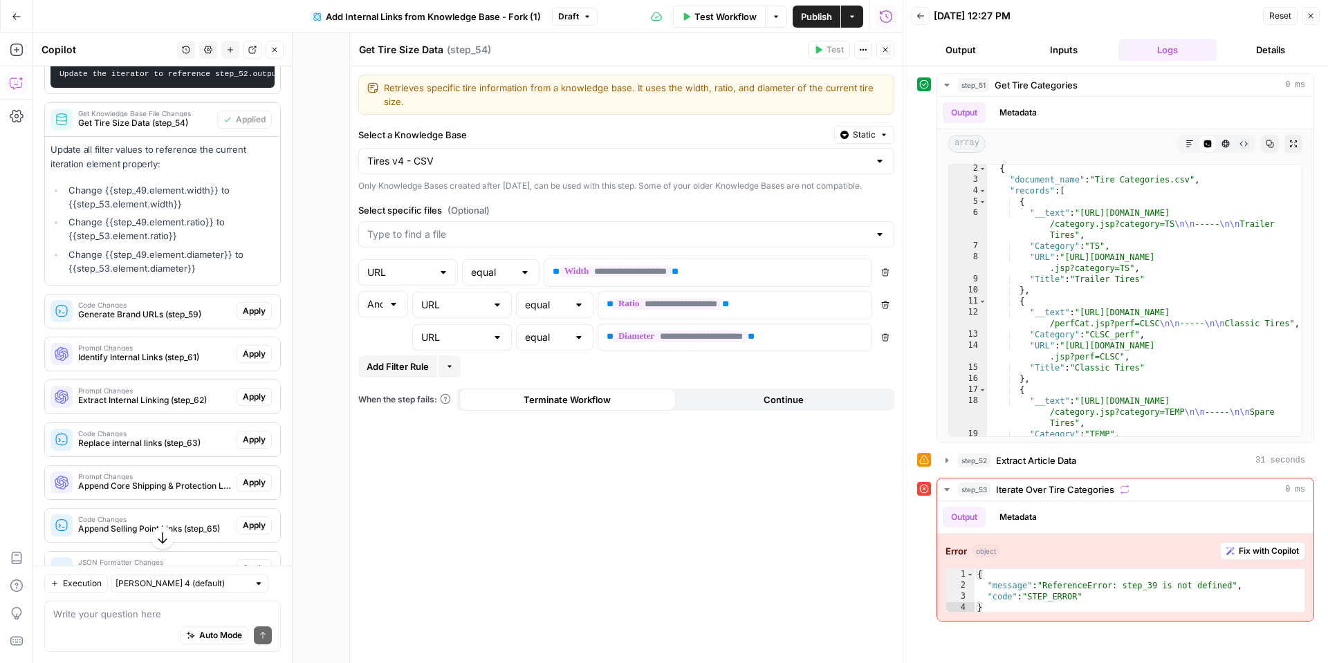
click at [190, 315] on span "Generate Brand URLs (step_59)" at bounding box center [154, 314] width 153 height 12
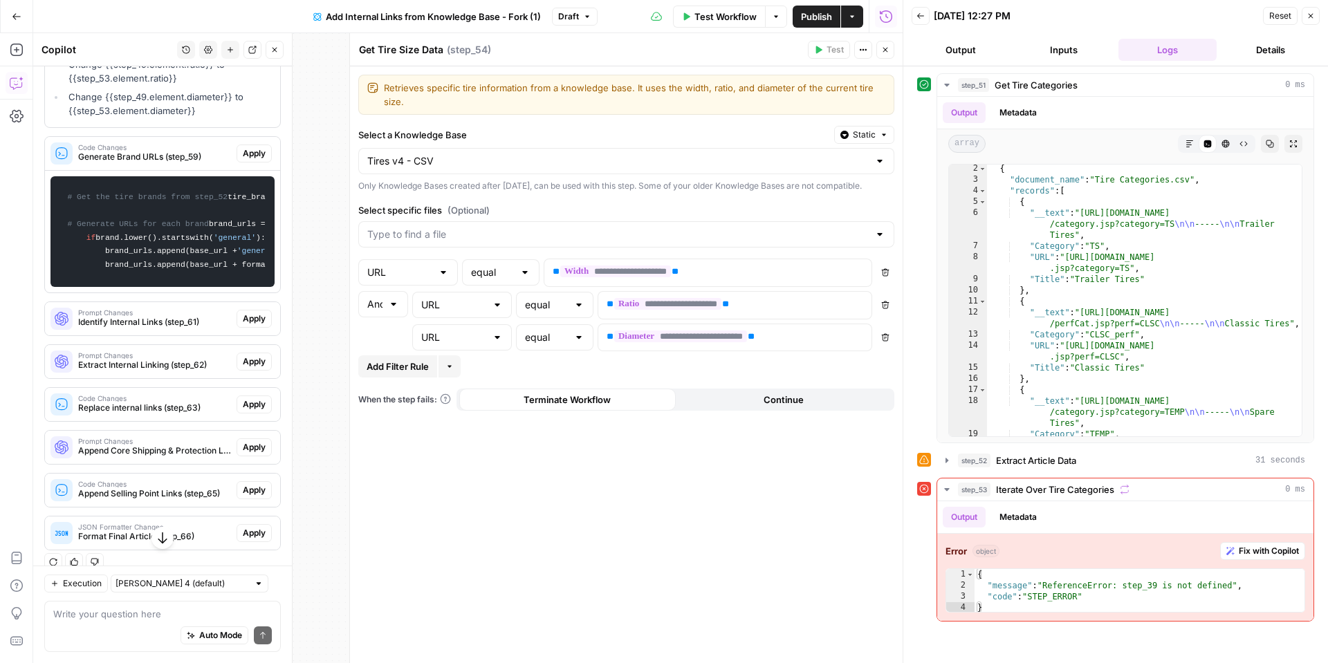
scroll to position [481, 0]
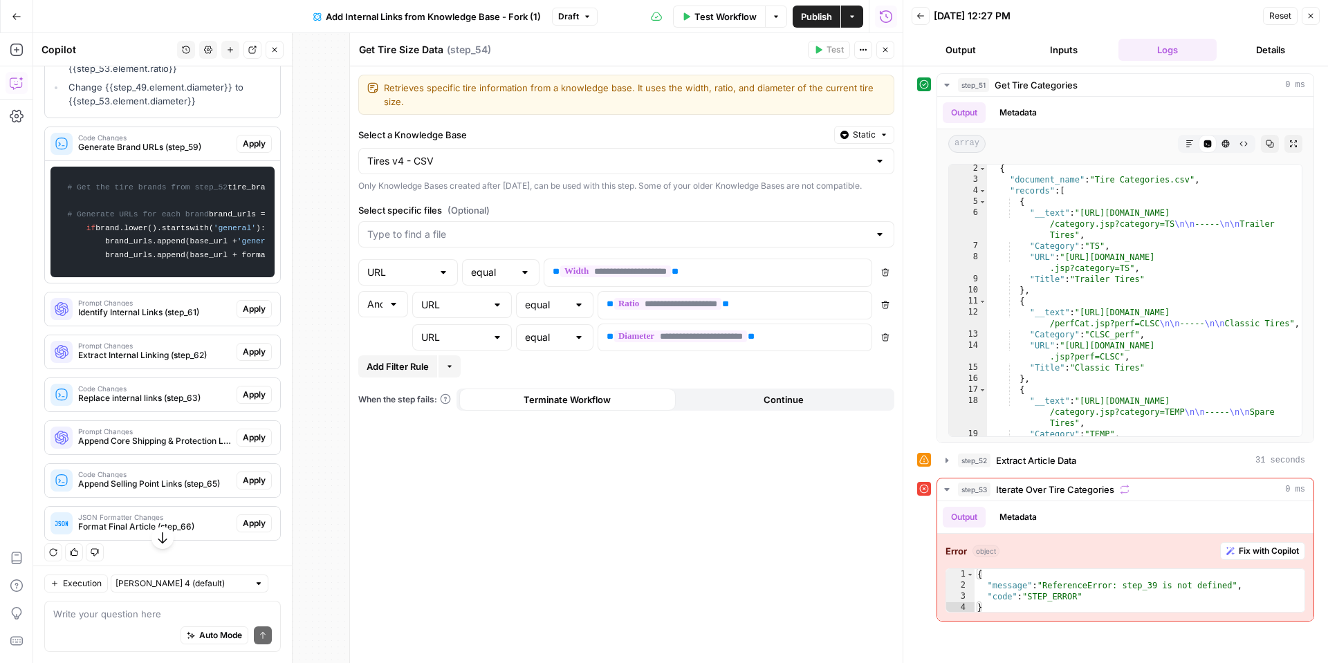
click at [245, 145] on span "Apply" at bounding box center [254, 144] width 23 height 12
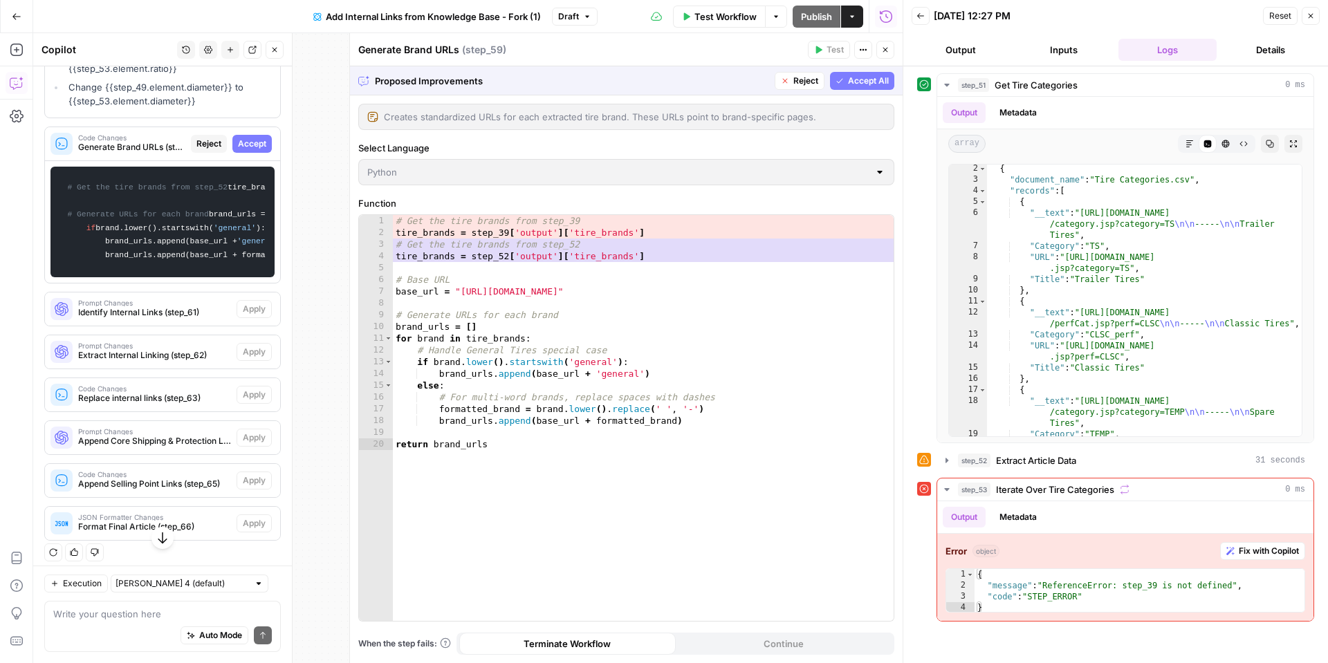
click at [470, 347] on div "1 2 3 4 5 6 7 8 9 10 11 12 13 14 15 16 17 18 19 20 # Get the tire brands from s…" at bounding box center [626, 418] width 534 height 406
click at [259, 143] on span "Accept" at bounding box center [252, 144] width 28 height 12
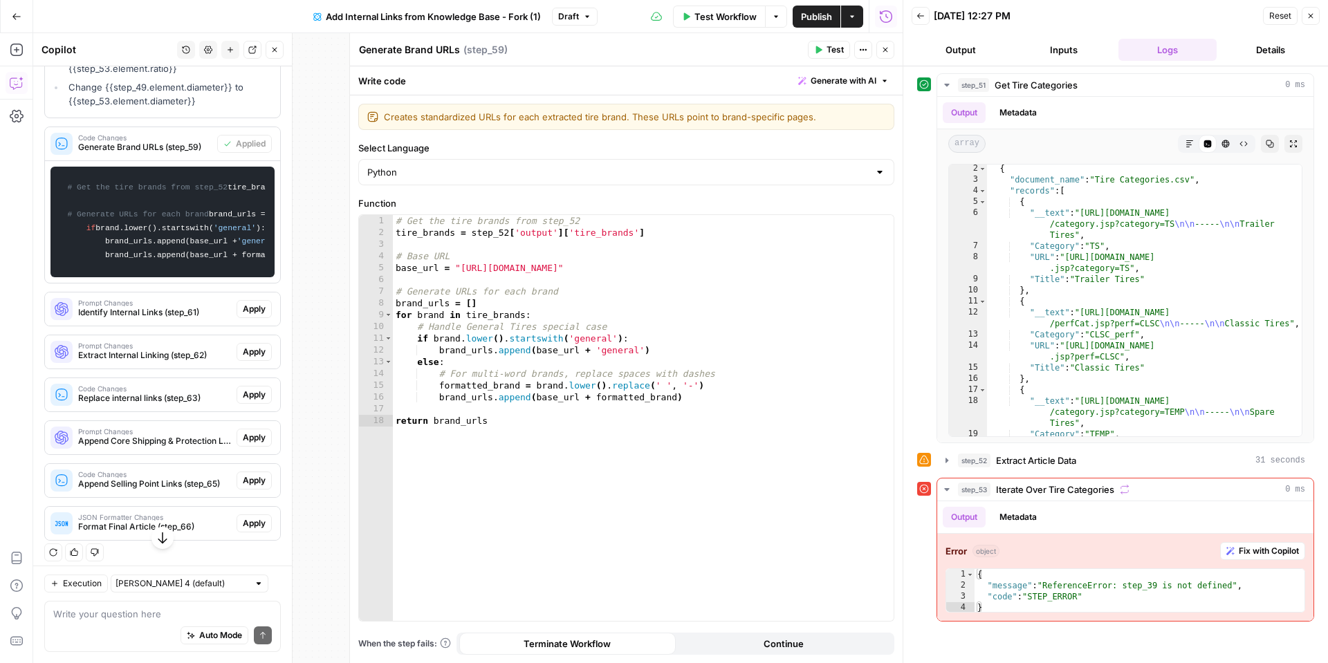
click at [249, 315] on span "Apply" at bounding box center [254, 309] width 23 height 12
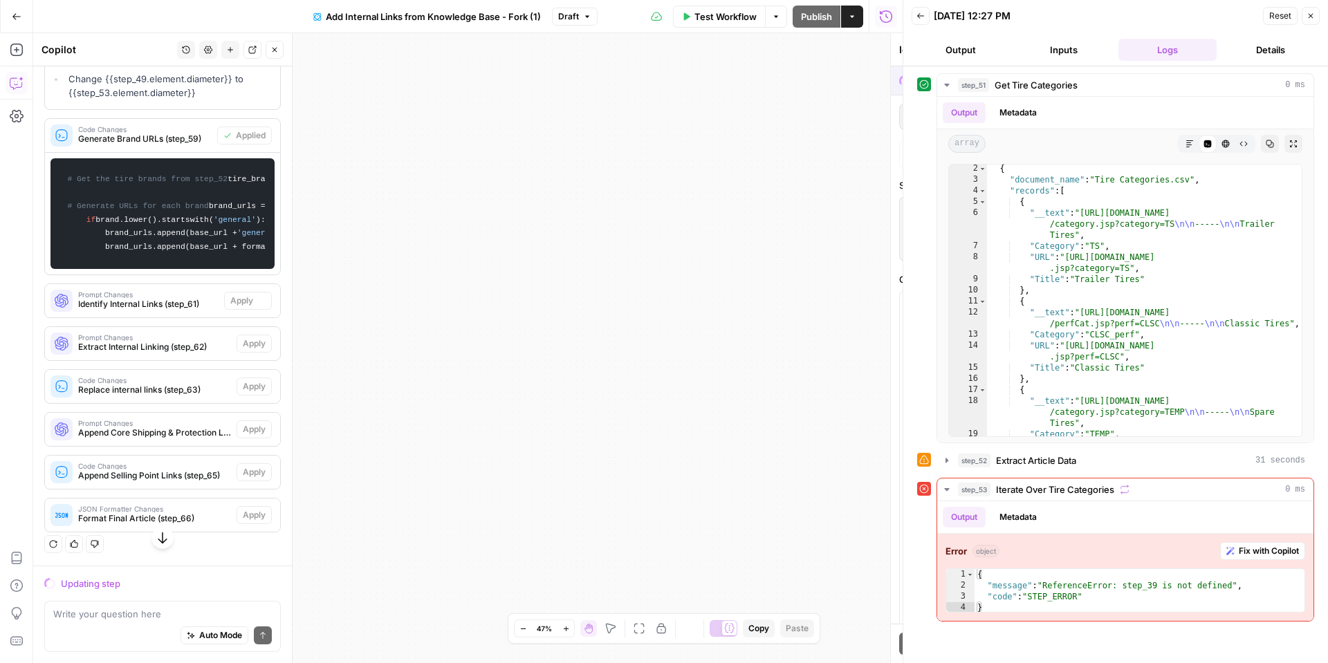
scroll to position [458, 0]
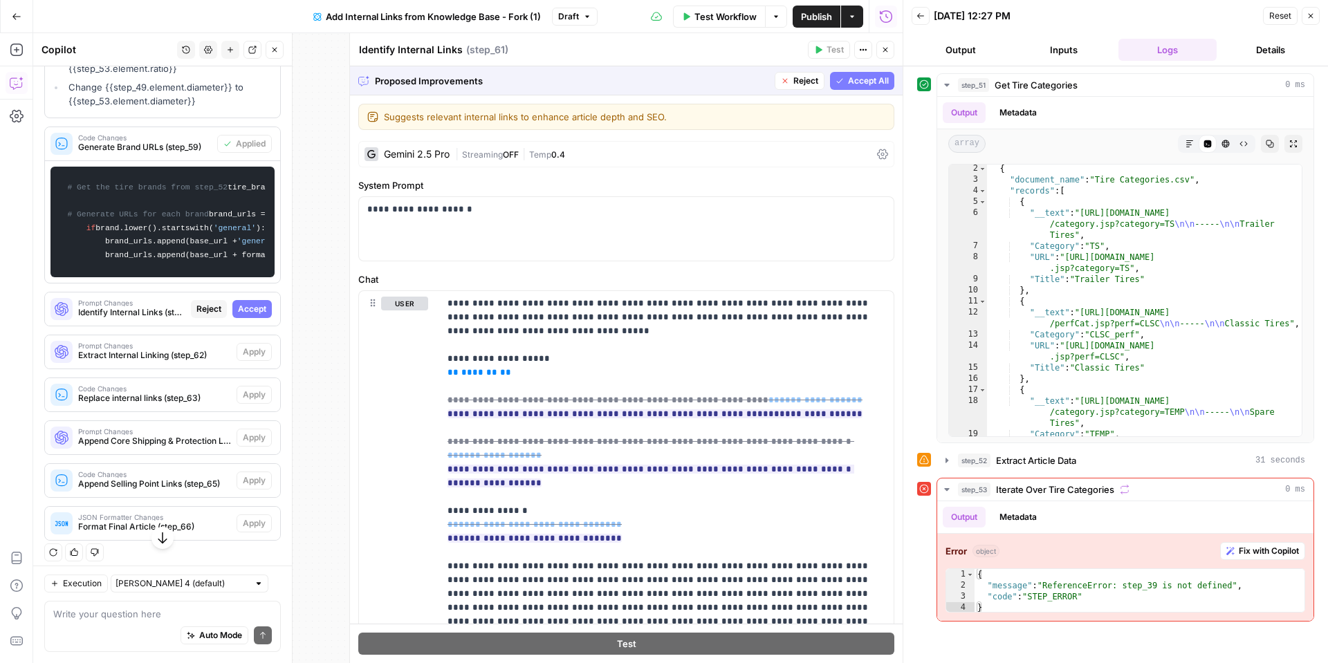
click at [855, 79] on span "Accept All" at bounding box center [868, 81] width 41 height 12
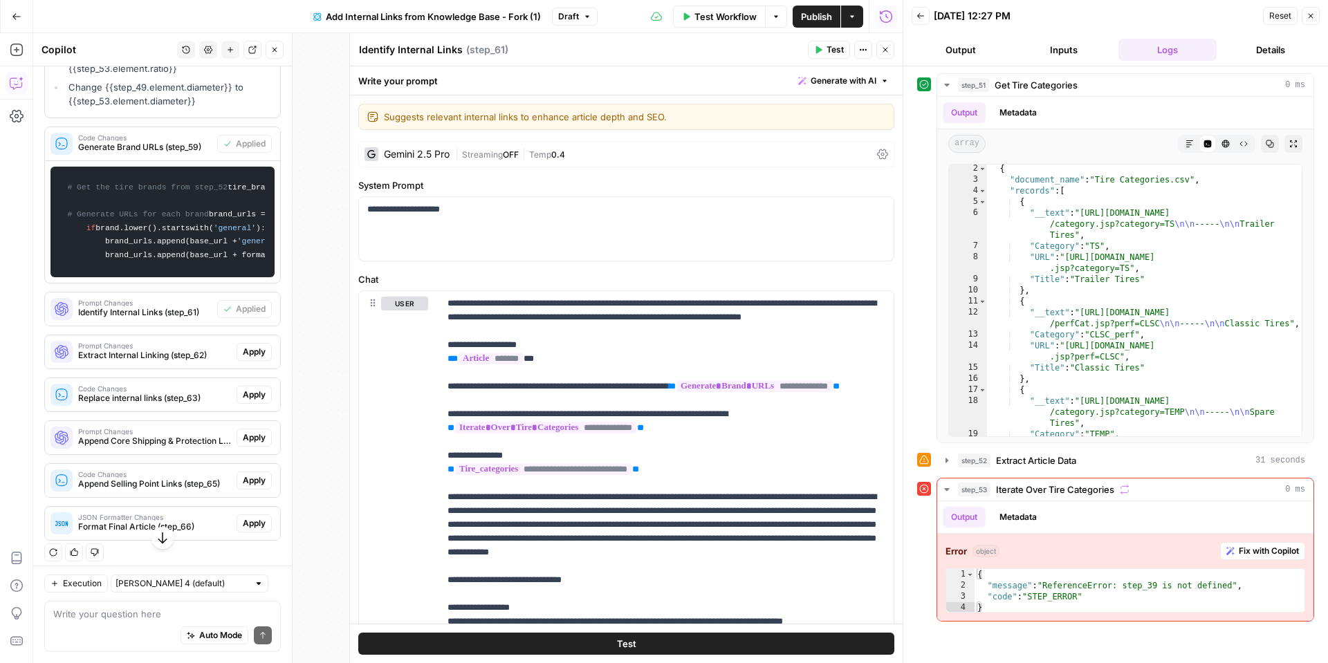
scroll to position [650, 0]
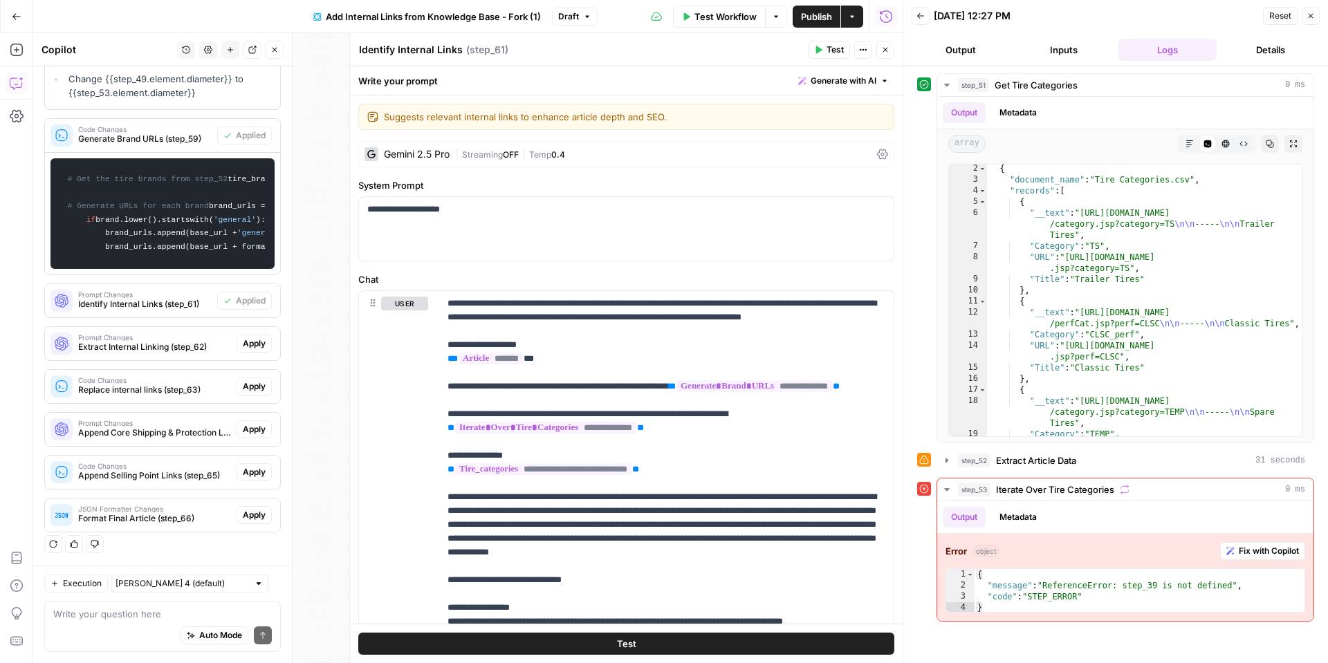
click at [250, 339] on span "Apply" at bounding box center [254, 343] width 23 height 12
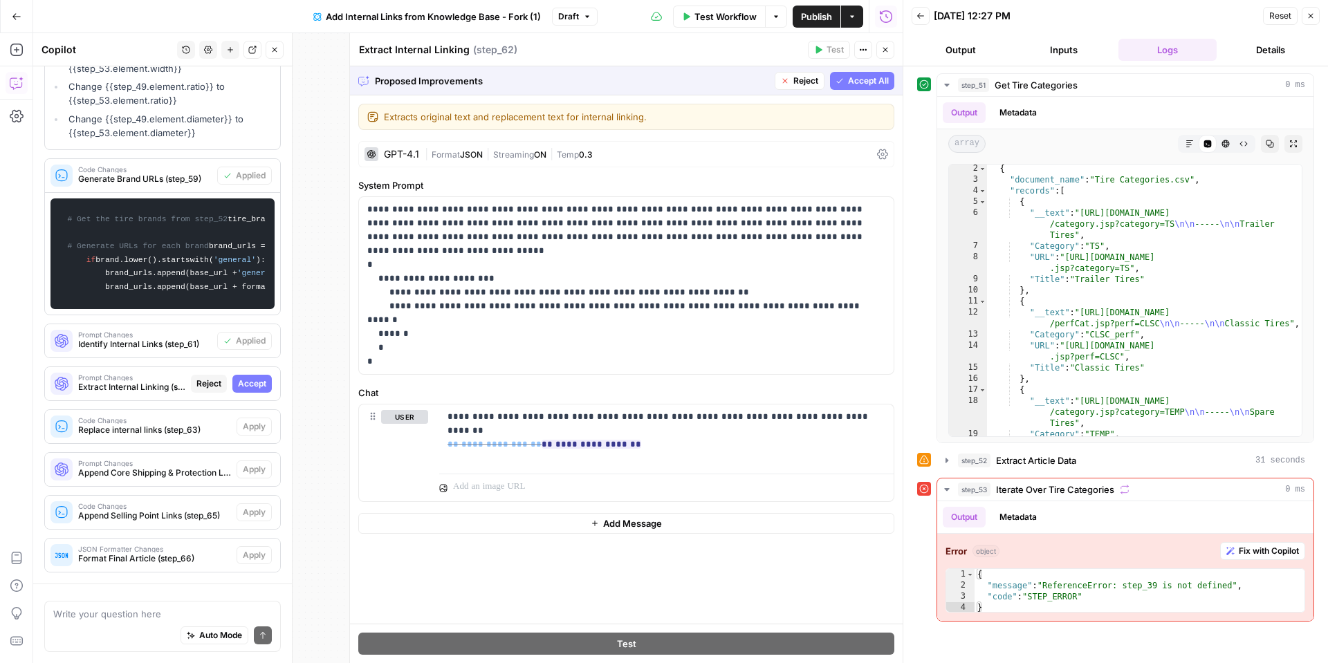
scroll to position [628, 0]
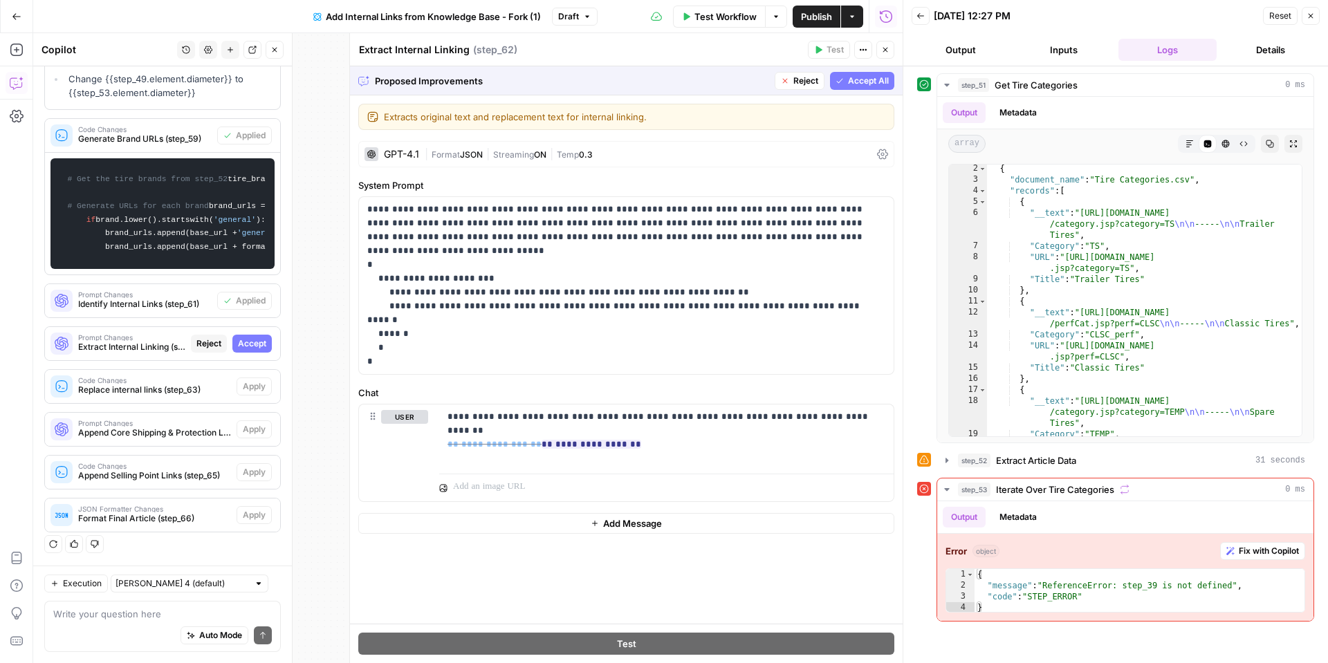
click at [848, 86] on button "Accept All" at bounding box center [862, 81] width 64 height 18
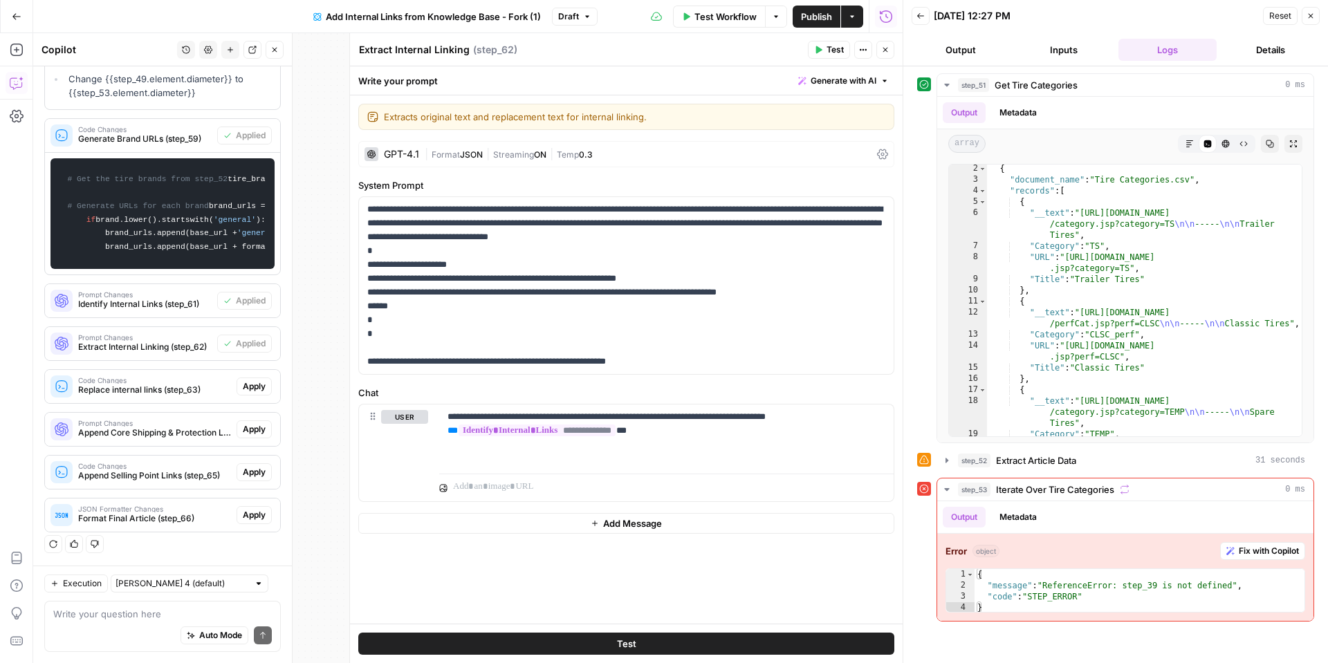
click at [253, 387] on span "Apply" at bounding box center [254, 386] width 23 height 12
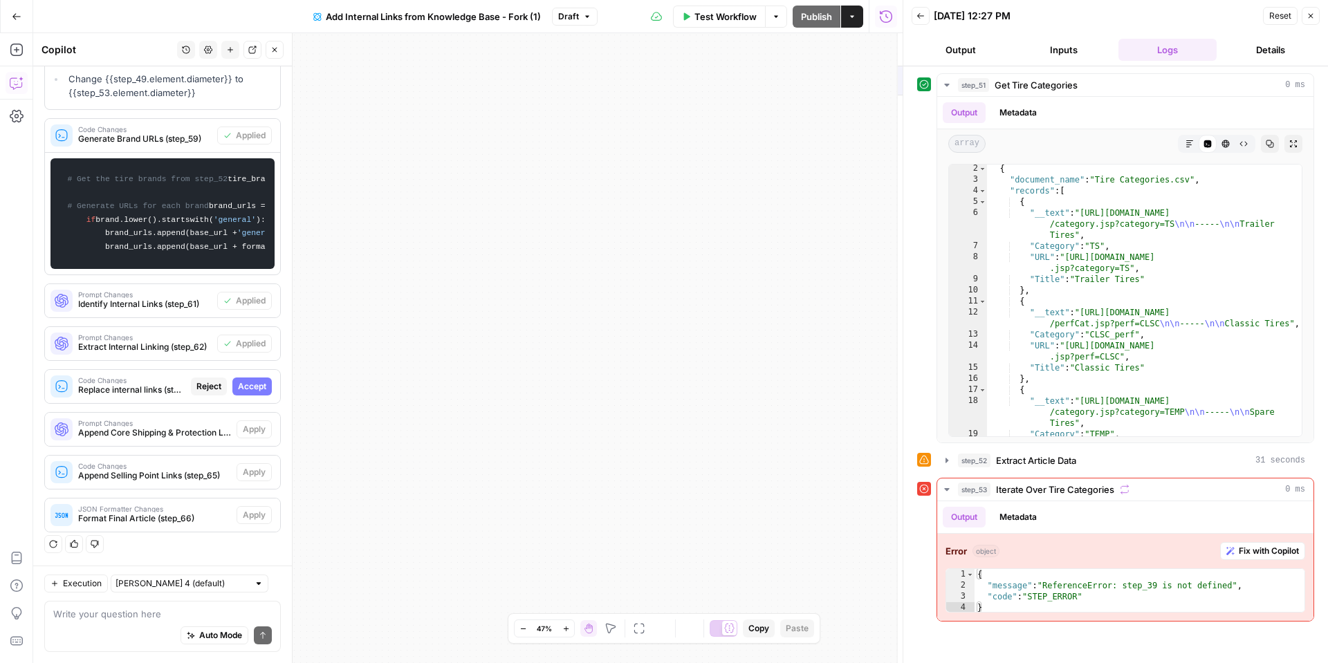
scroll to position [628, 0]
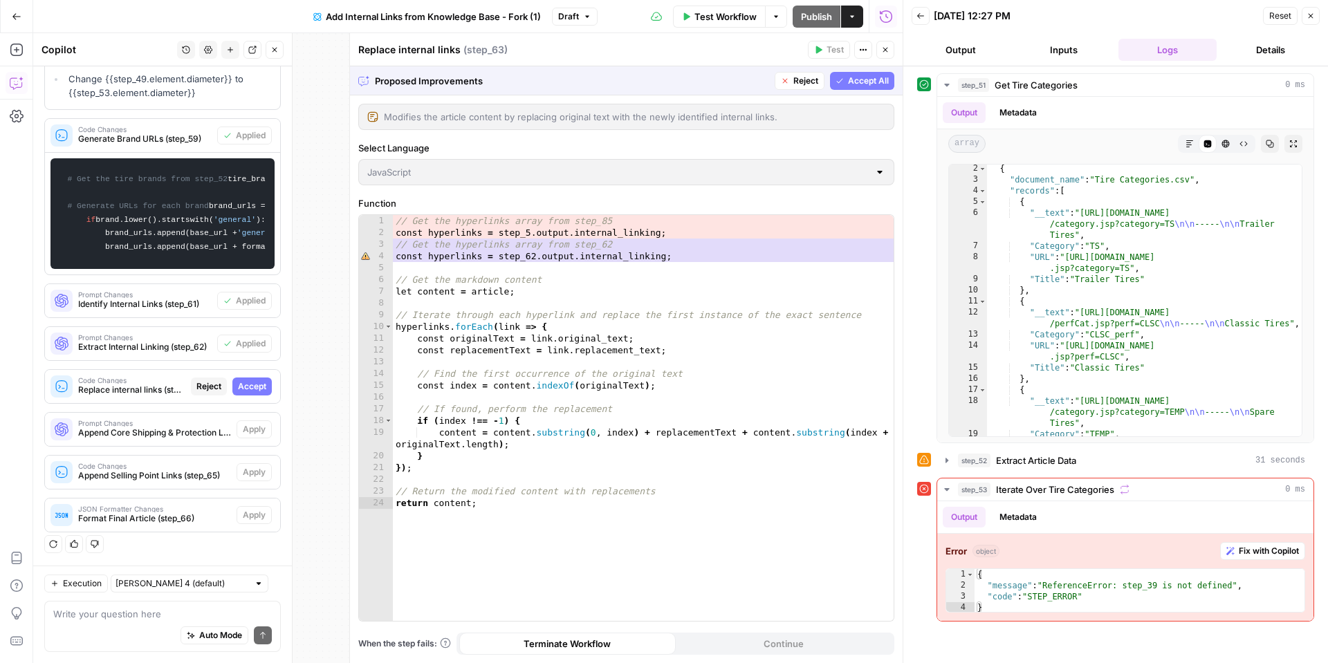
click at [863, 82] on span "Accept All" at bounding box center [868, 81] width 41 height 12
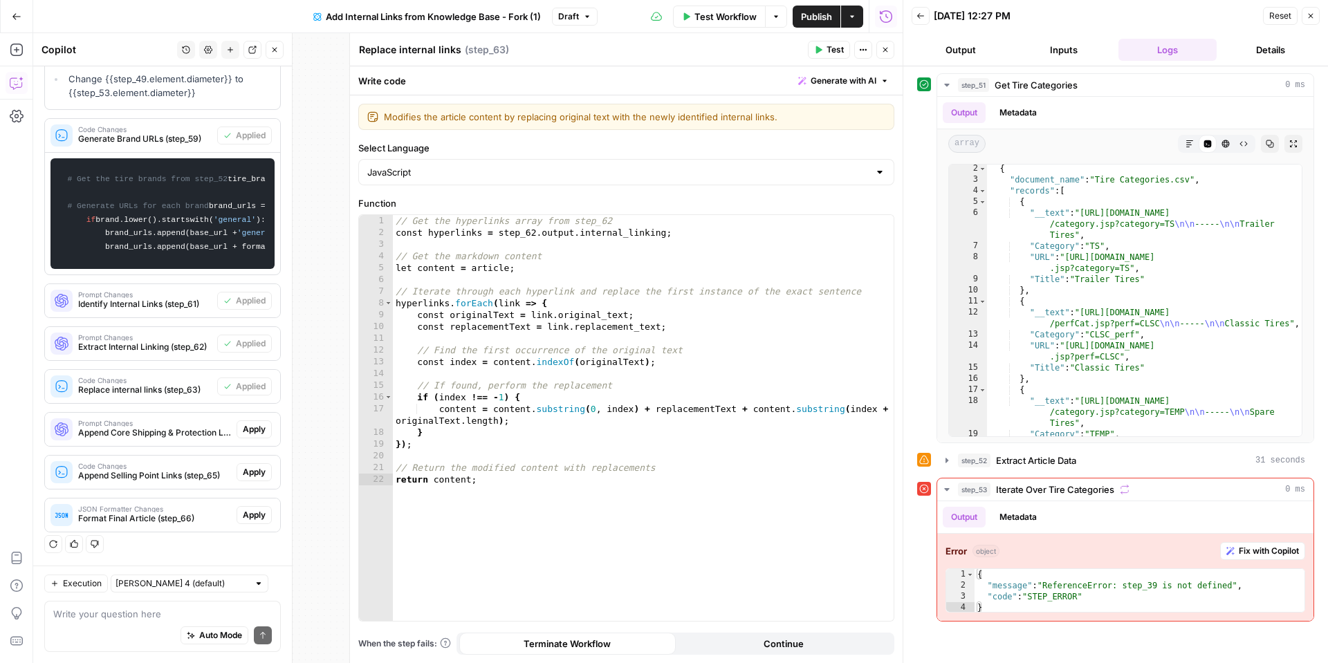
click at [257, 430] on span "Apply" at bounding box center [254, 429] width 23 height 12
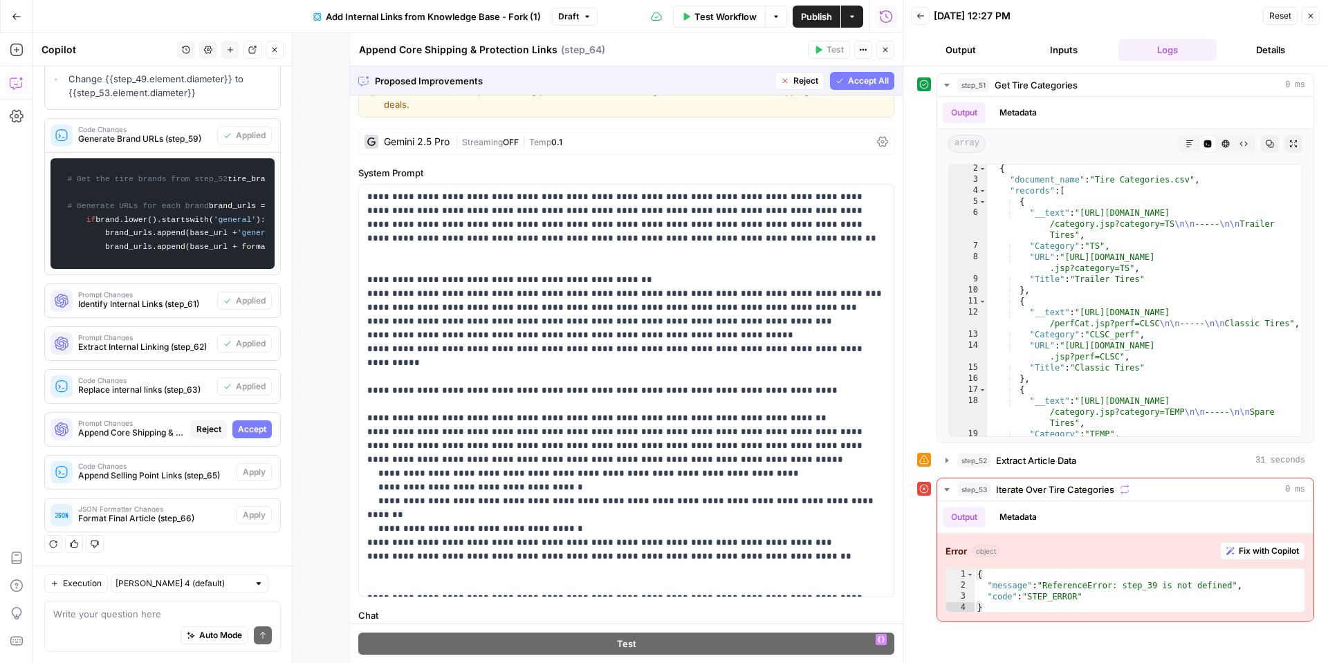
scroll to position [0, 0]
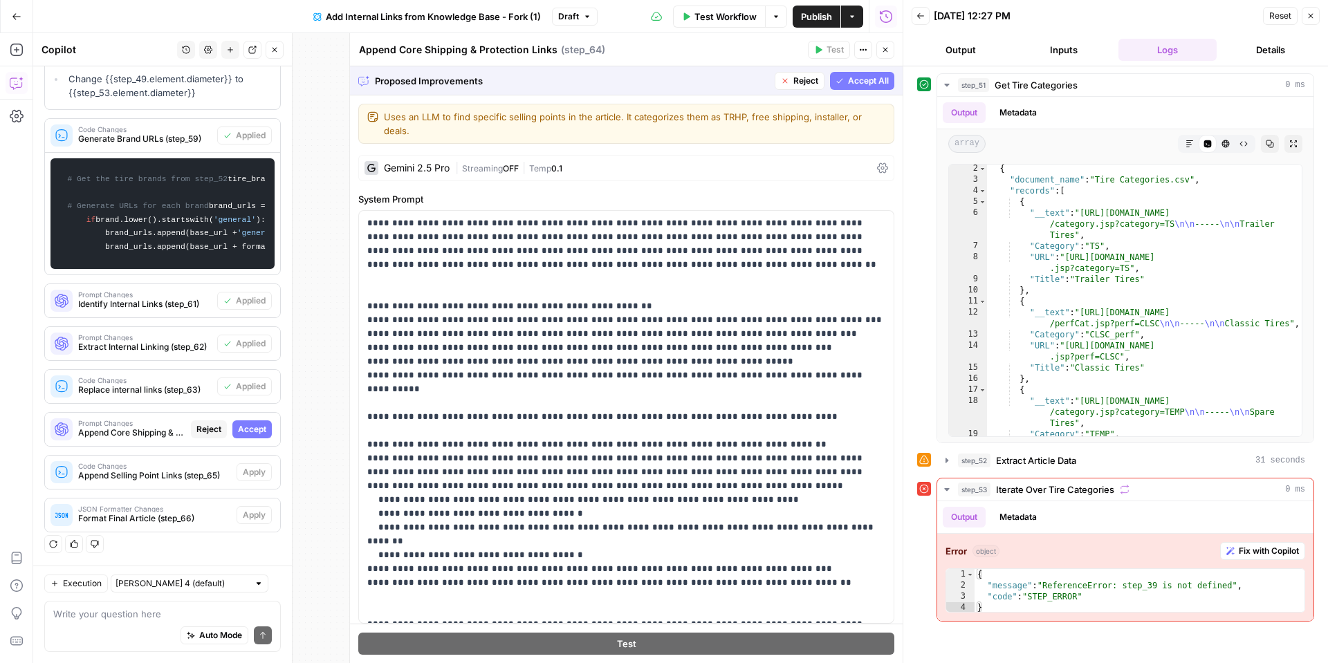
drag, startPoint x: 847, startPoint y: 76, endPoint x: 797, endPoint y: 116, distance: 63.9
click at [846, 77] on button "Accept All" at bounding box center [862, 81] width 64 height 18
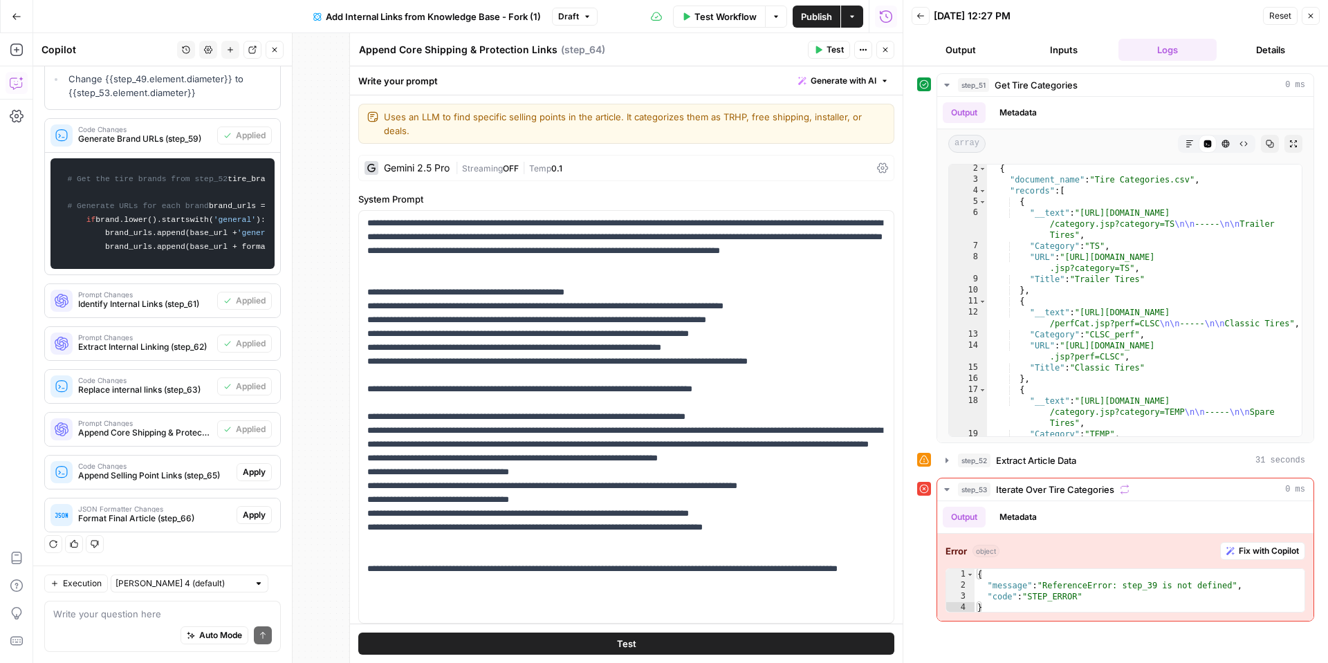
click at [257, 473] on span "Apply" at bounding box center [254, 472] width 23 height 12
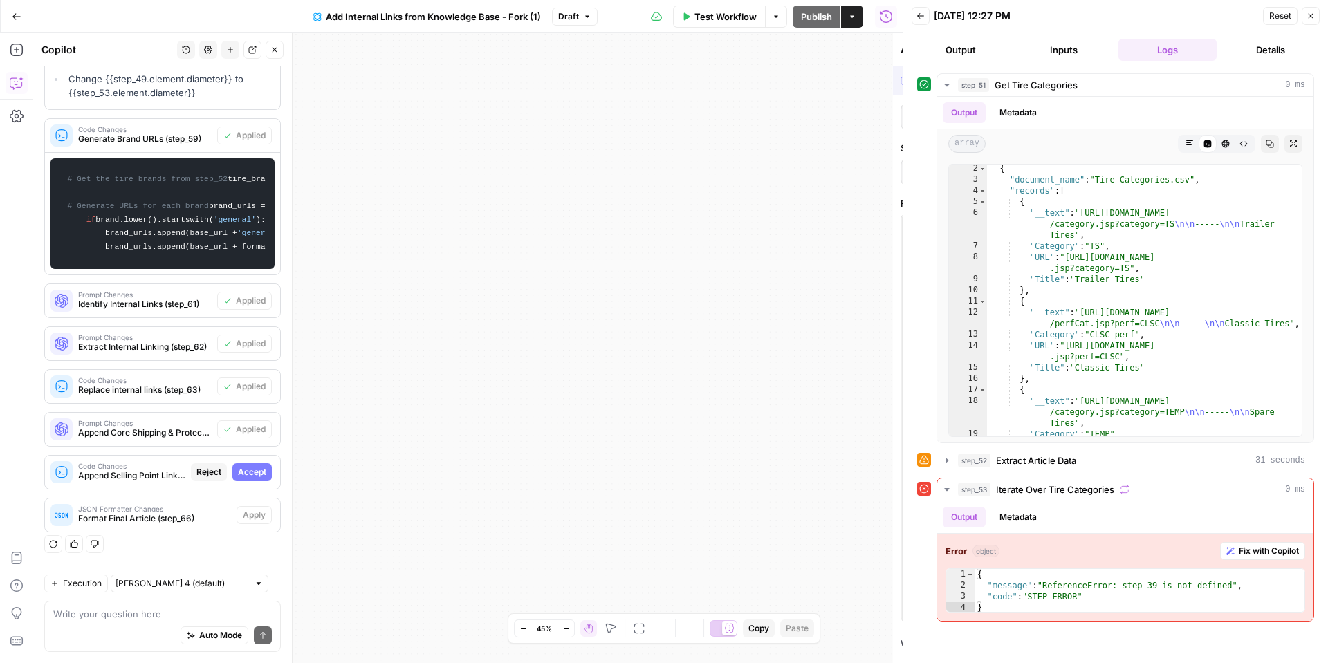
scroll to position [628, 0]
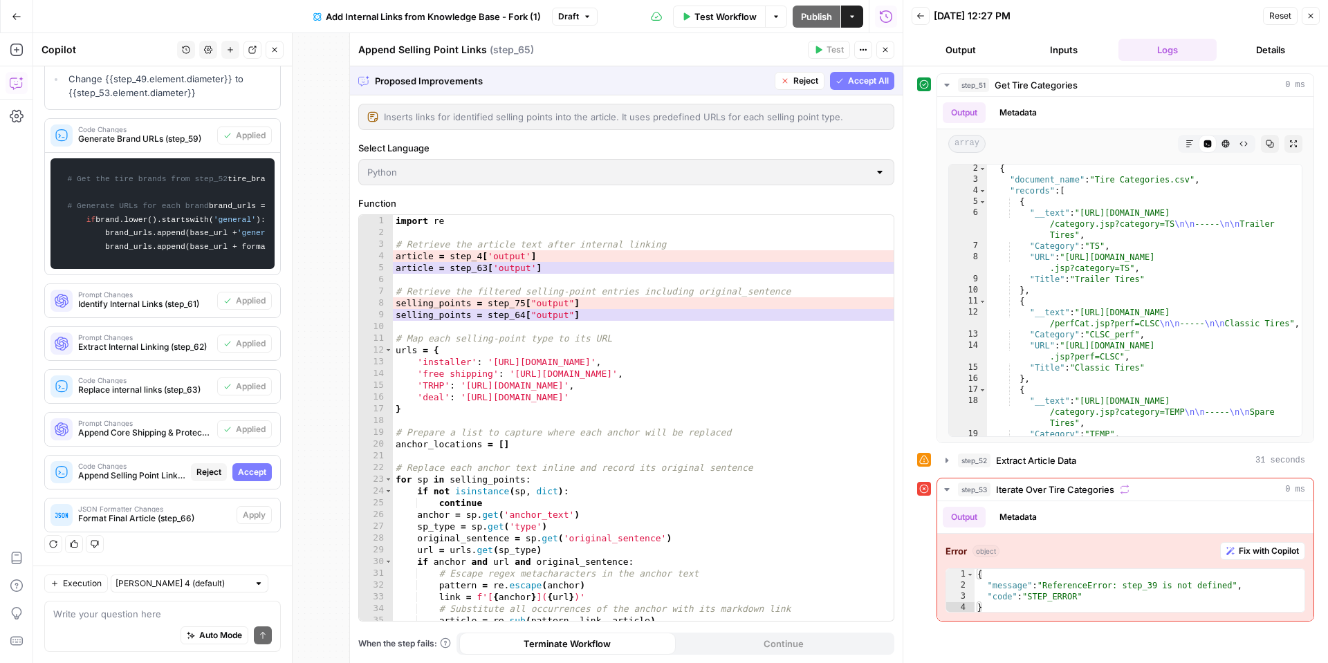
click at [853, 84] on span "Accept All" at bounding box center [868, 81] width 41 height 12
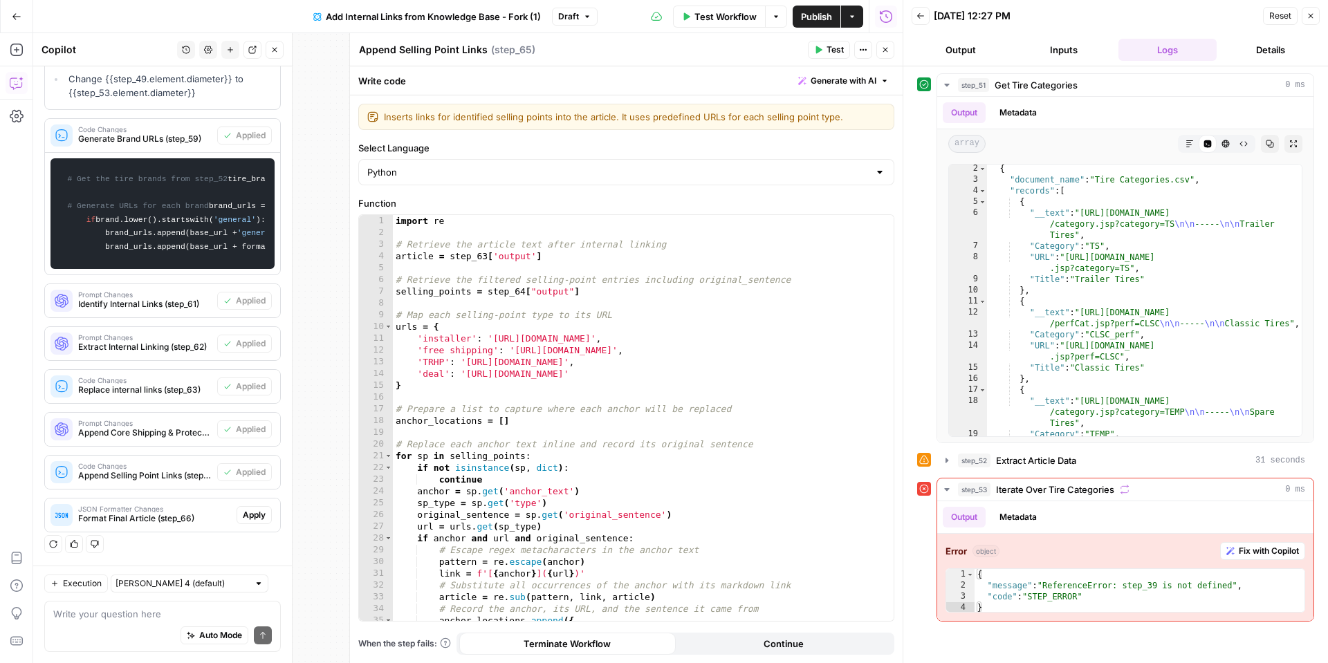
click at [248, 512] on span "Apply" at bounding box center [254, 515] width 23 height 12
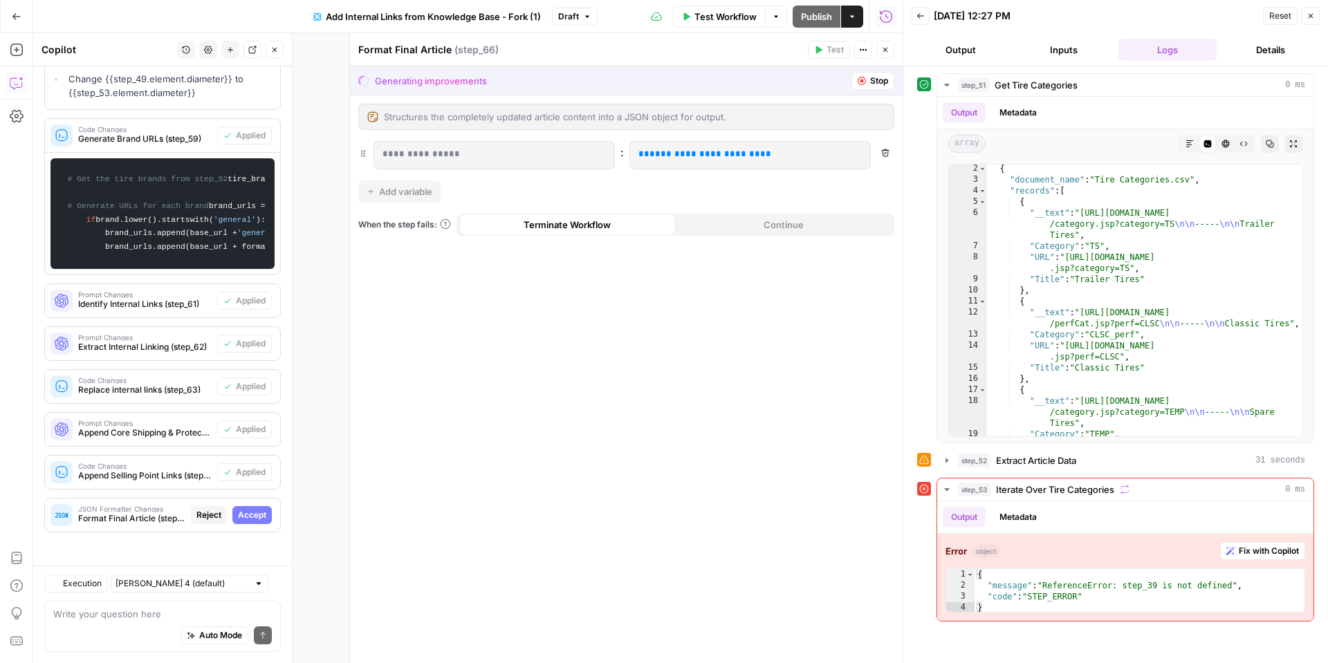
scroll to position [628, 0]
click at [254, 515] on span "Accept" at bounding box center [252, 515] width 28 height 12
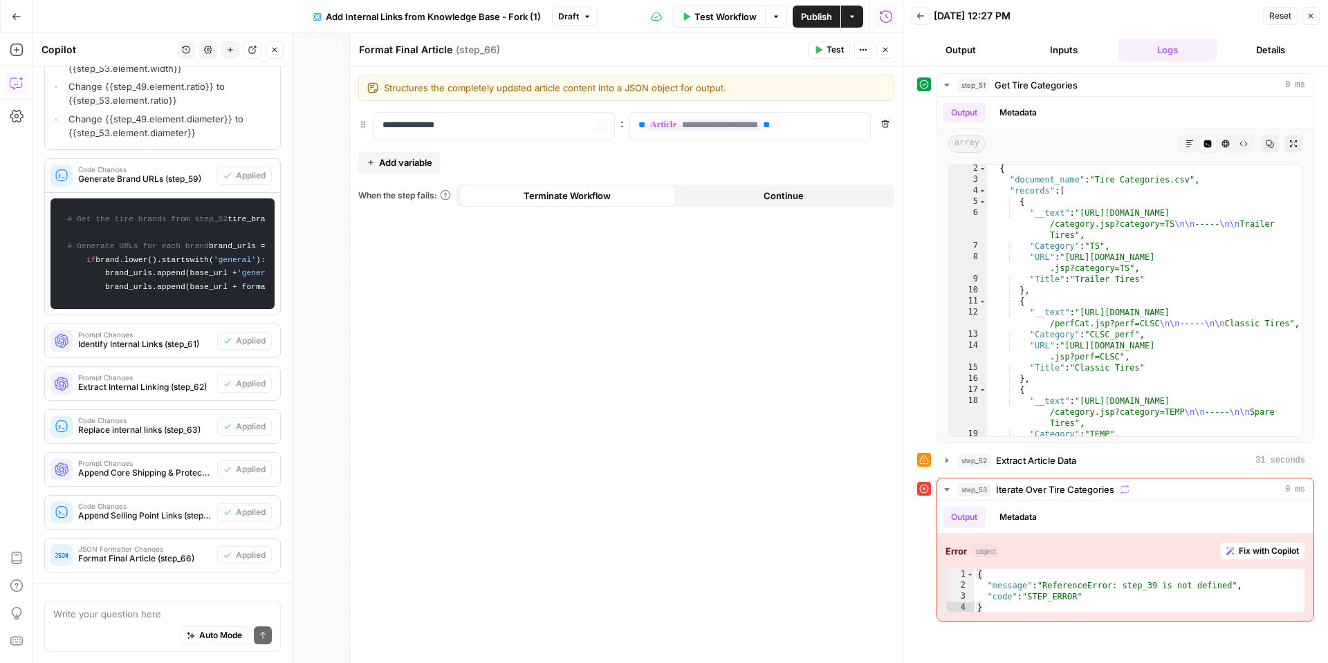
scroll to position [650, 0]
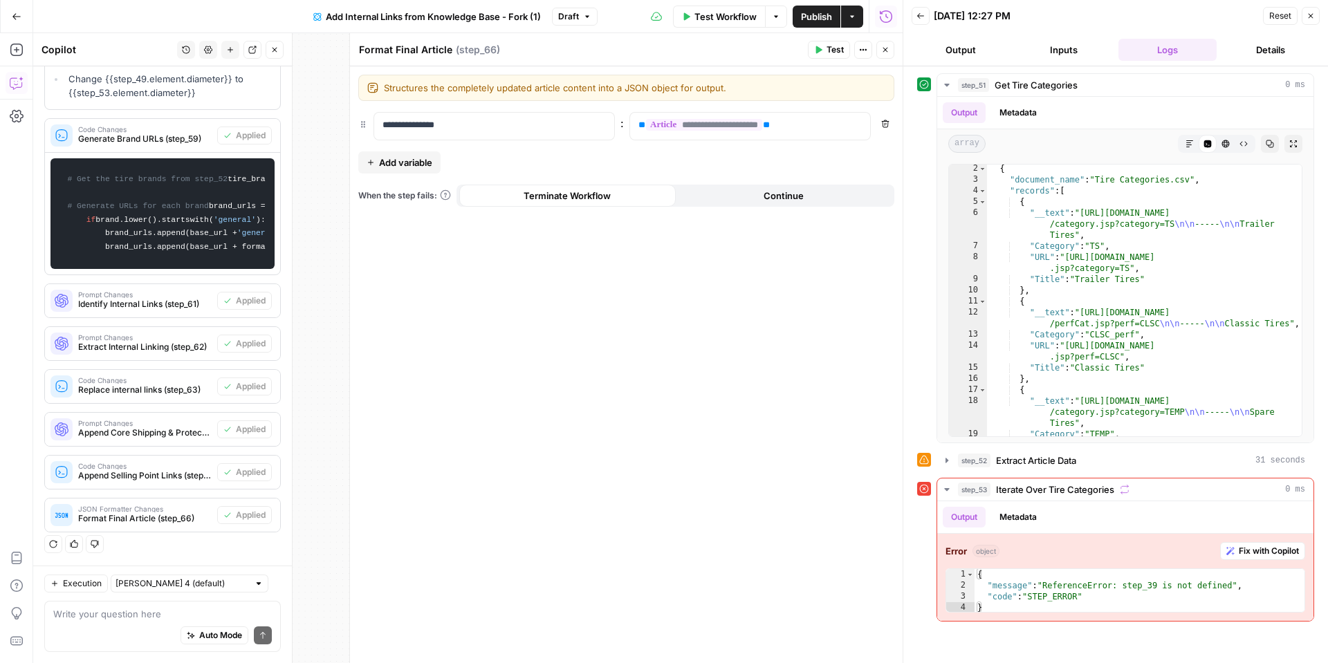
click at [888, 55] on button "Close" at bounding box center [885, 50] width 18 height 18
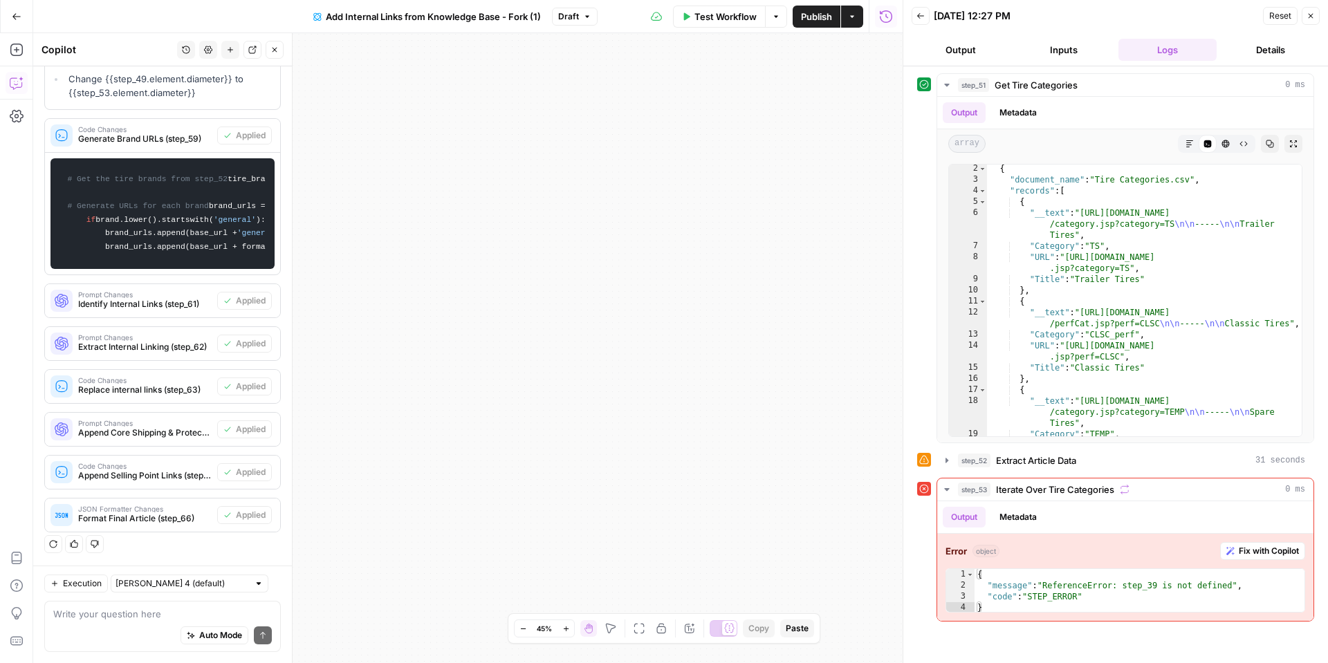
drag, startPoint x: 1314, startPoint y: 13, endPoint x: 1218, endPoint y: 23, distance: 96.6
click at [1312, 13] on icon "button" at bounding box center [1310, 16] width 8 height 8
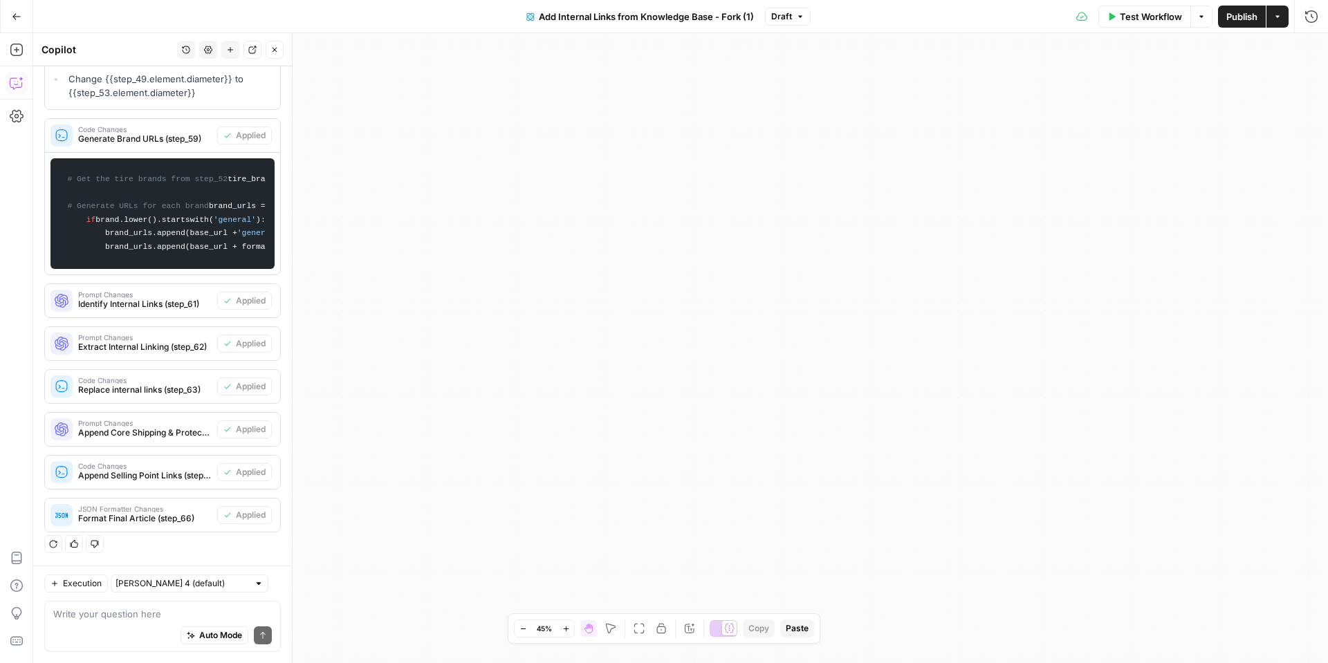
click at [275, 55] on button "Close" at bounding box center [275, 50] width 18 height 18
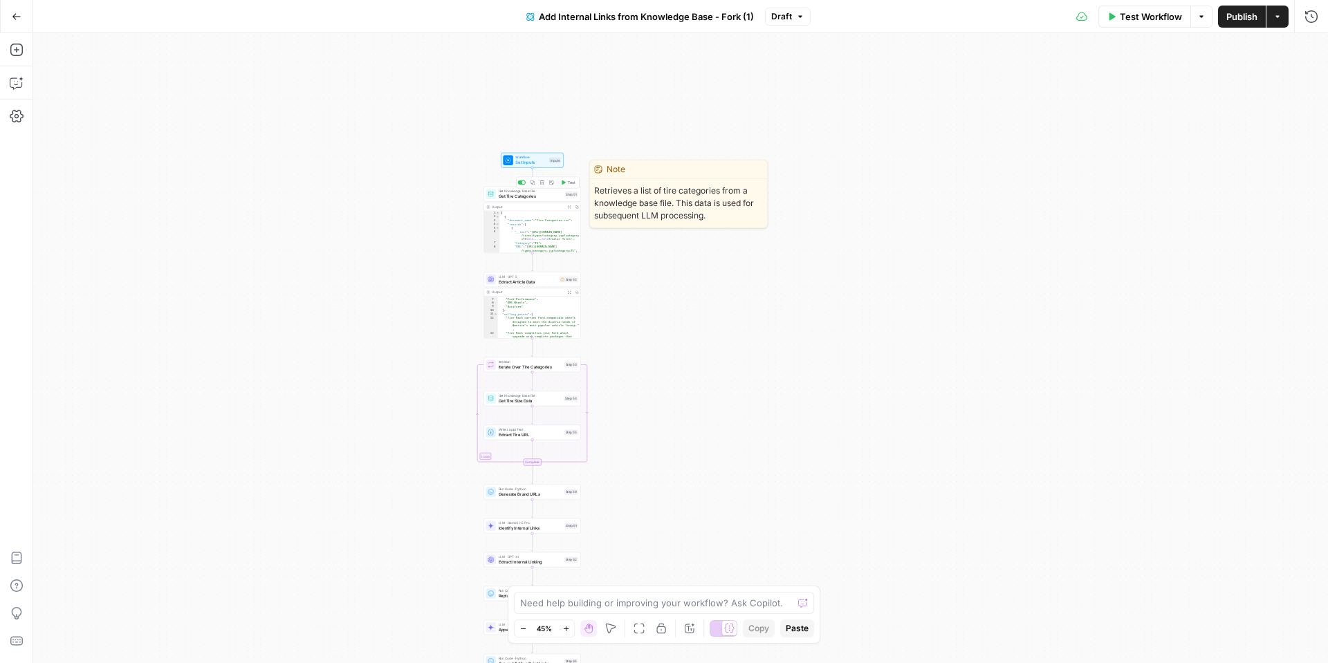
click at [570, 184] on span "Test" at bounding box center [572, 183] width 8 height 6
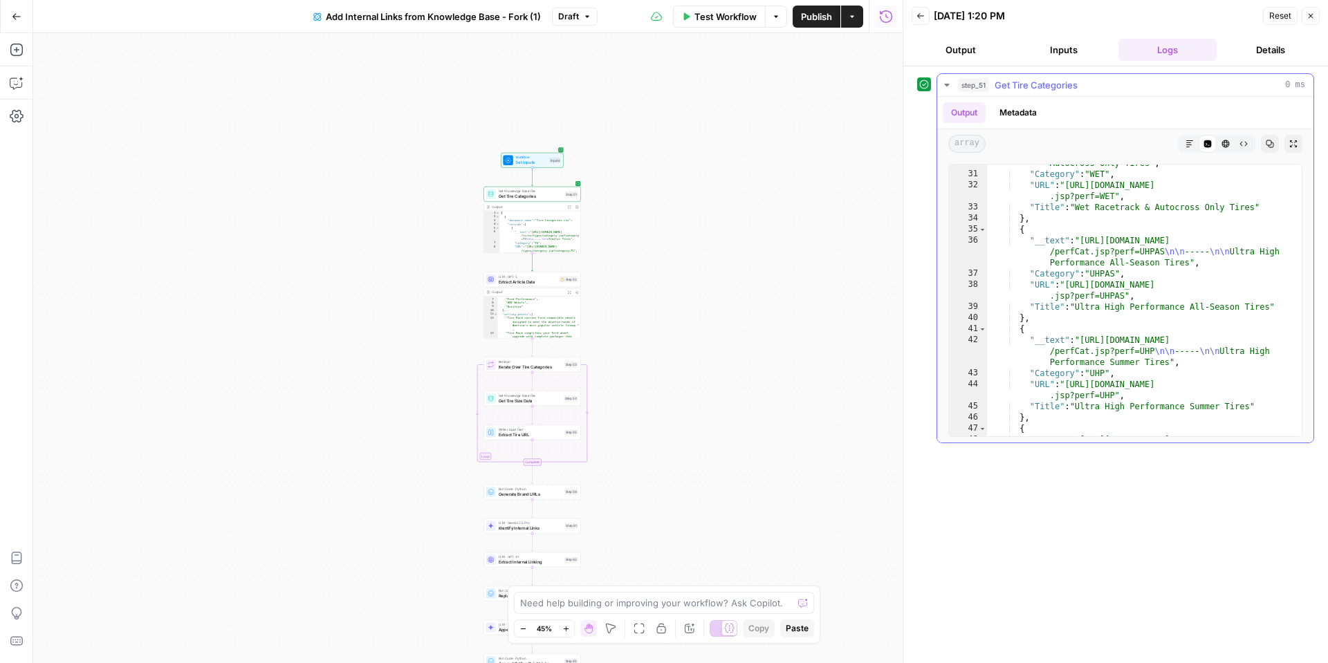
scroll to position [472, 0]
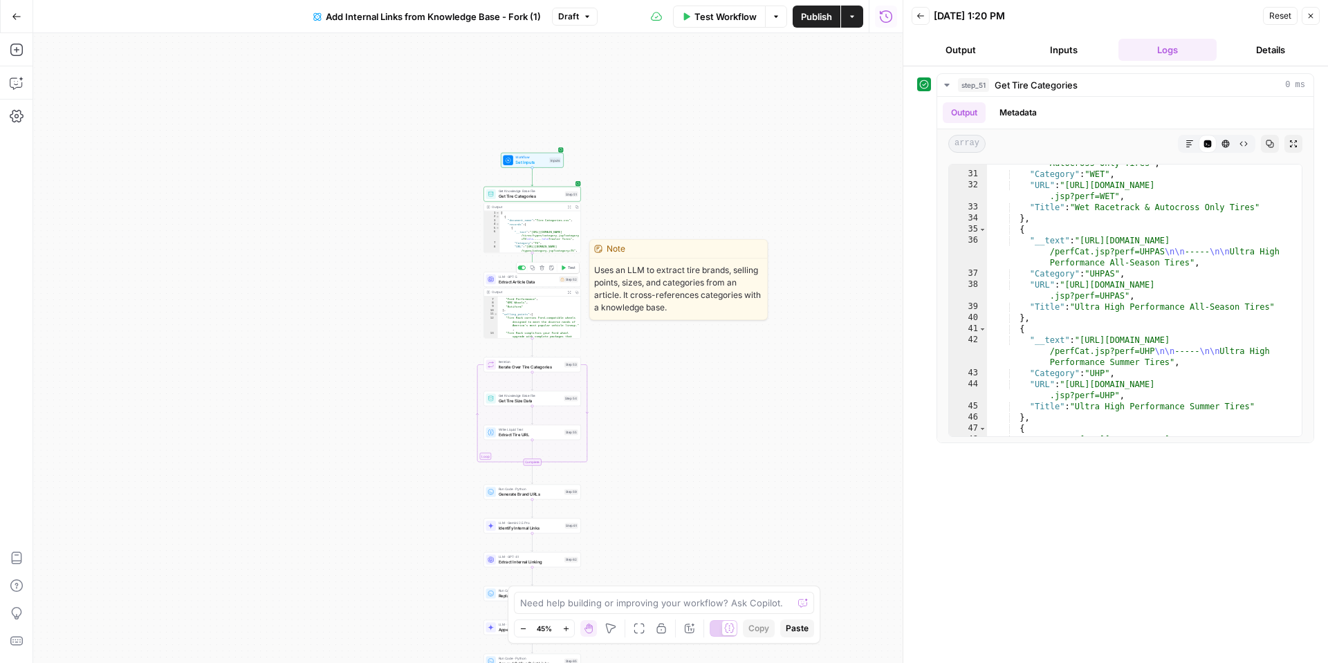
click at [519, 281] on span "Extract Article Data" at bounding box center [528, 282] width 58 height 6
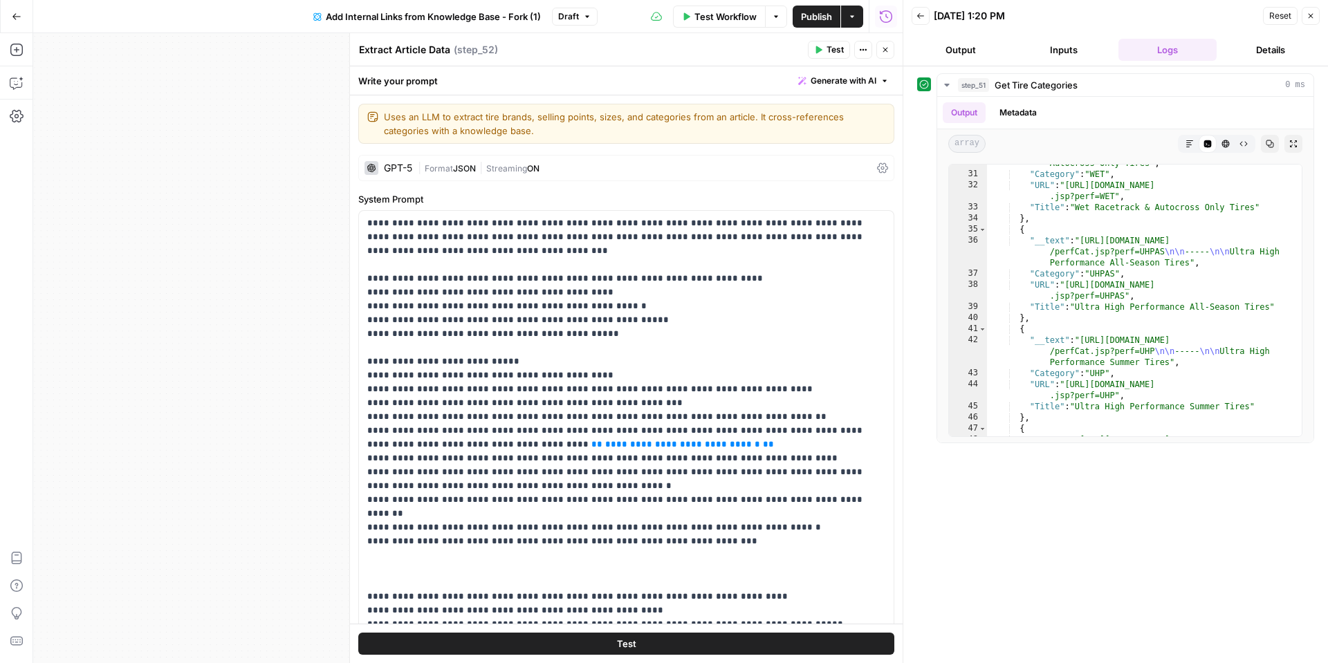
click at [885, 51] on icon "button" at bounding box center [885, 50] width 8 height 8
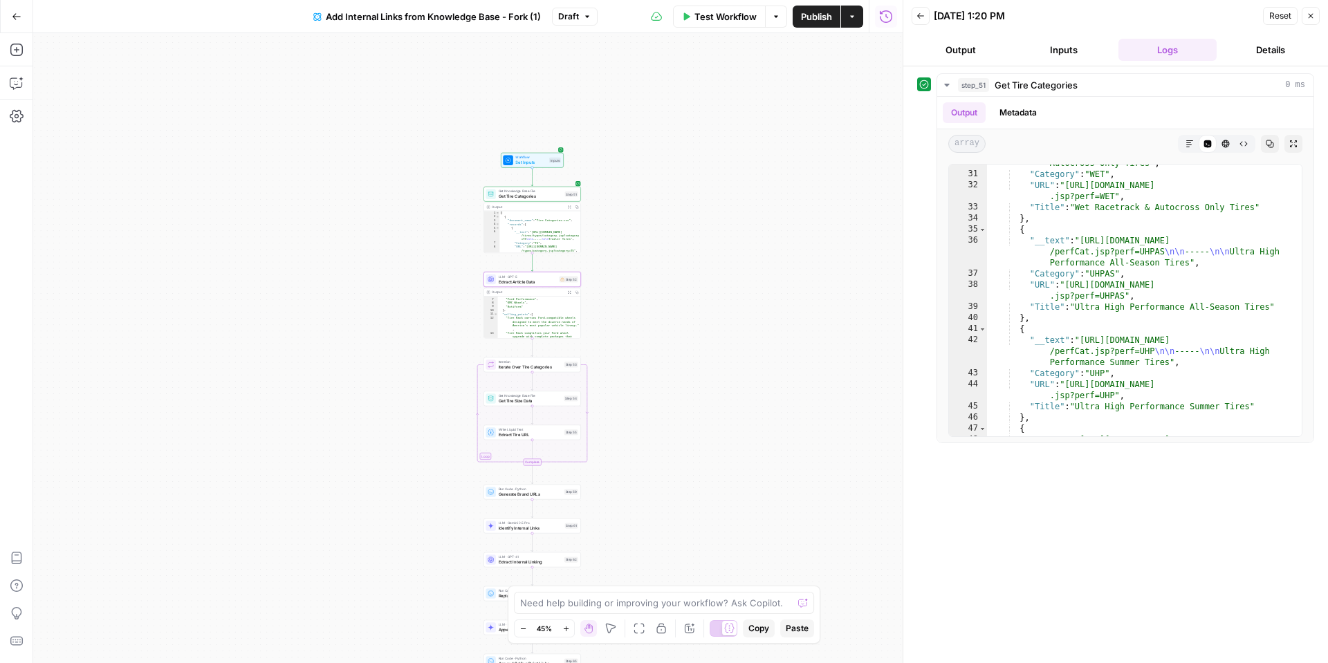
click at [740, 15] on span "Test Workflow" at bounding box center [725, 17] width 62 height 14
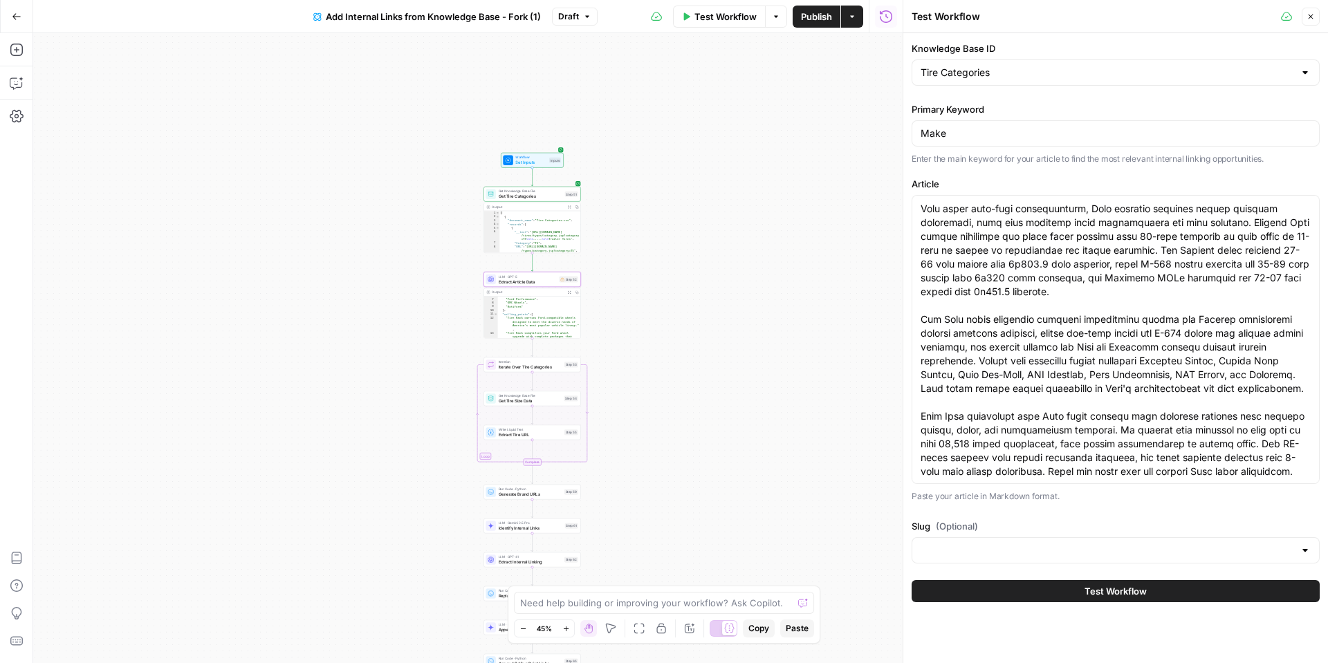
scroll to position [83, 0]
drag, startPoint x: 1095, startPoint y: 510, endPoint x: 1092, endPoint y: 523, distance: 13.4
click at [1094, 510] on div "Knowledge Base ID Tire Categories Primary Keyword Make Enter the main keyword f…" at bounding box center [1115, 302] width 408 height 522
click at [1076, 599] on button "Test Workflow" at bounding box center [1115, 591] width 408 height 22
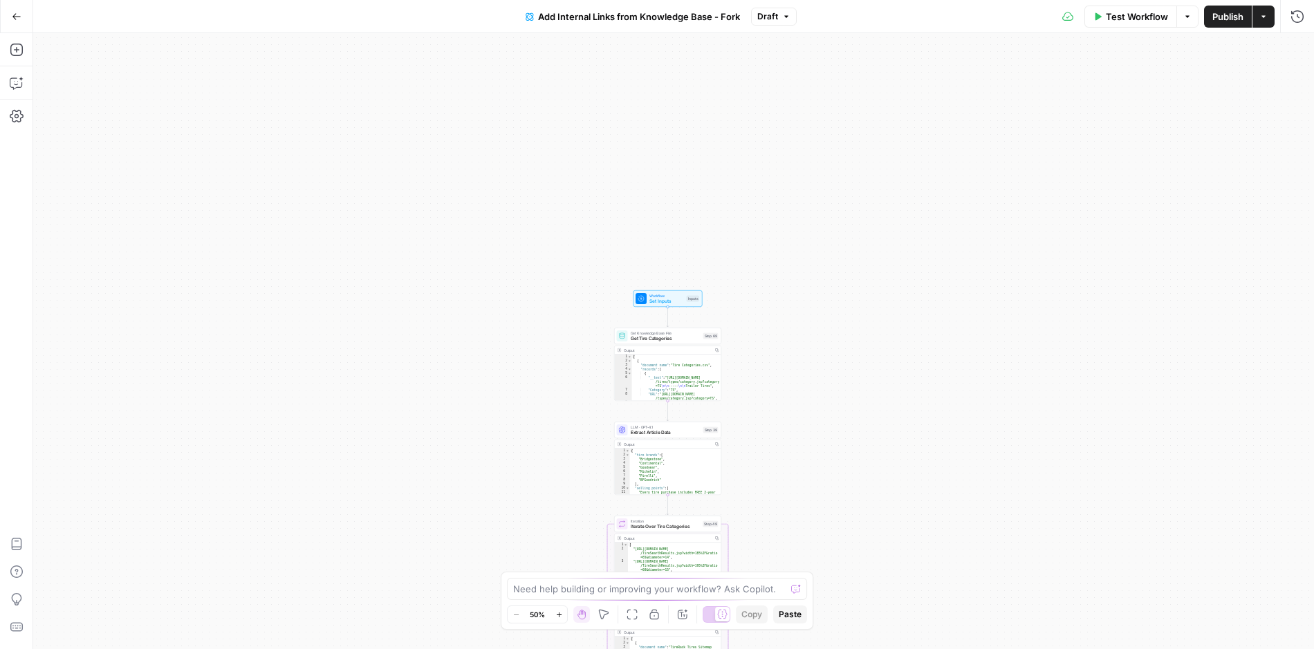
click at [653, 299] on span "Set Inputs" at bounding box center [666, 301] width 35 height 7
click at [1262, 88] on span "edit field" at bounding box center [1251, 85] width 30 height 11
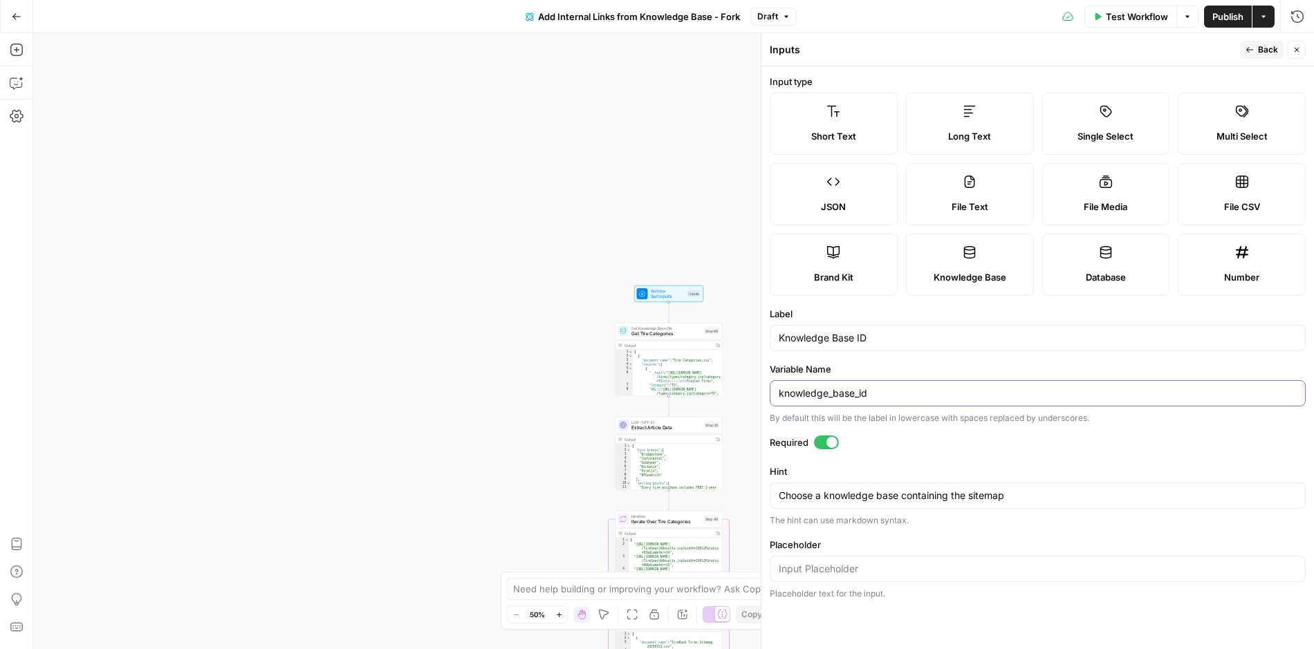
click at [830, 391] on input "knowledge_base_id" at bounding box center [1038, 393] width 518 height 14
click at [829, 391] on input "knowledge_base_id" at bounding box center [1038, 393] width 518 height 14
click at [1296, 48] on icon "button" at bounding box center [1296, 50] width 8 height 8
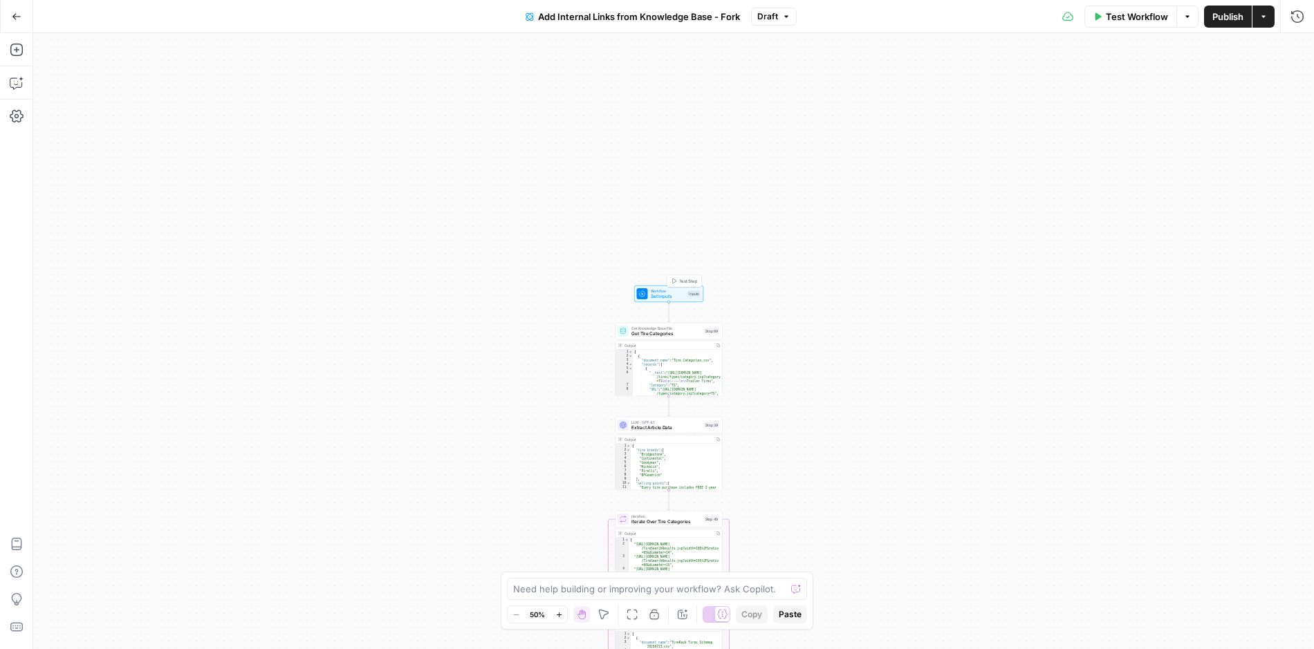
click at [653, 290] on span "Workflow" at bounding box center [668, 291] width 35 height 6
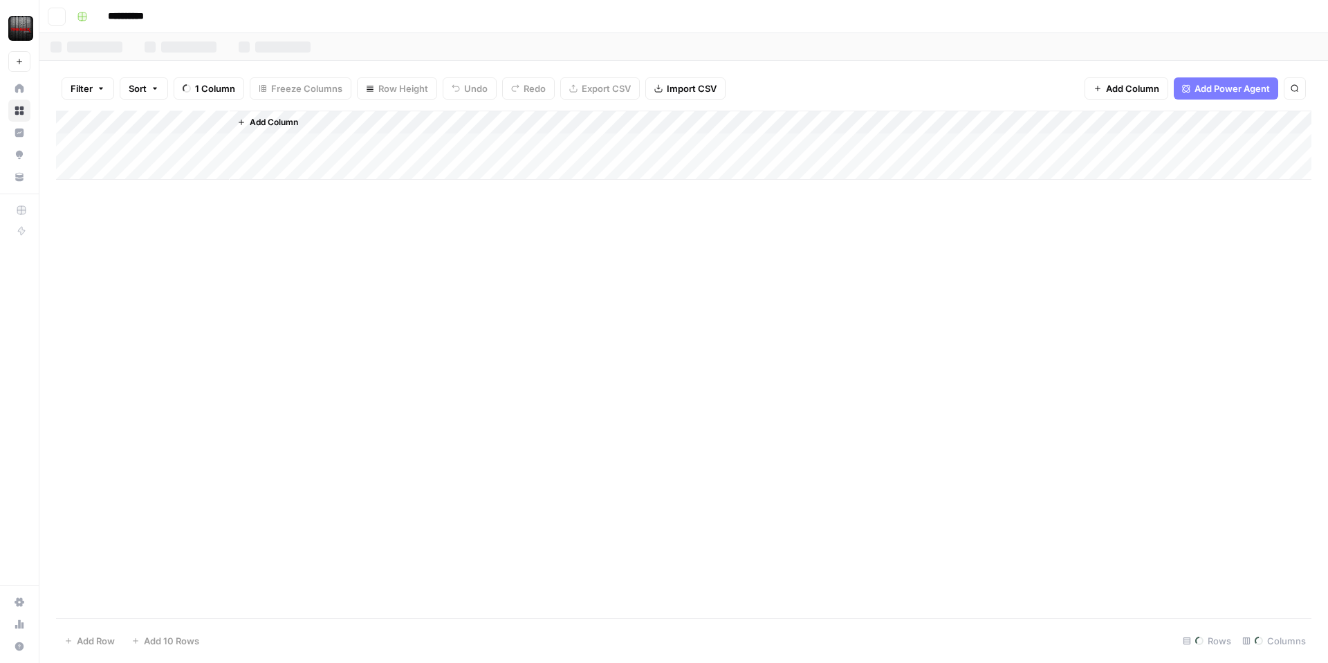
scroll to position [377, 0]
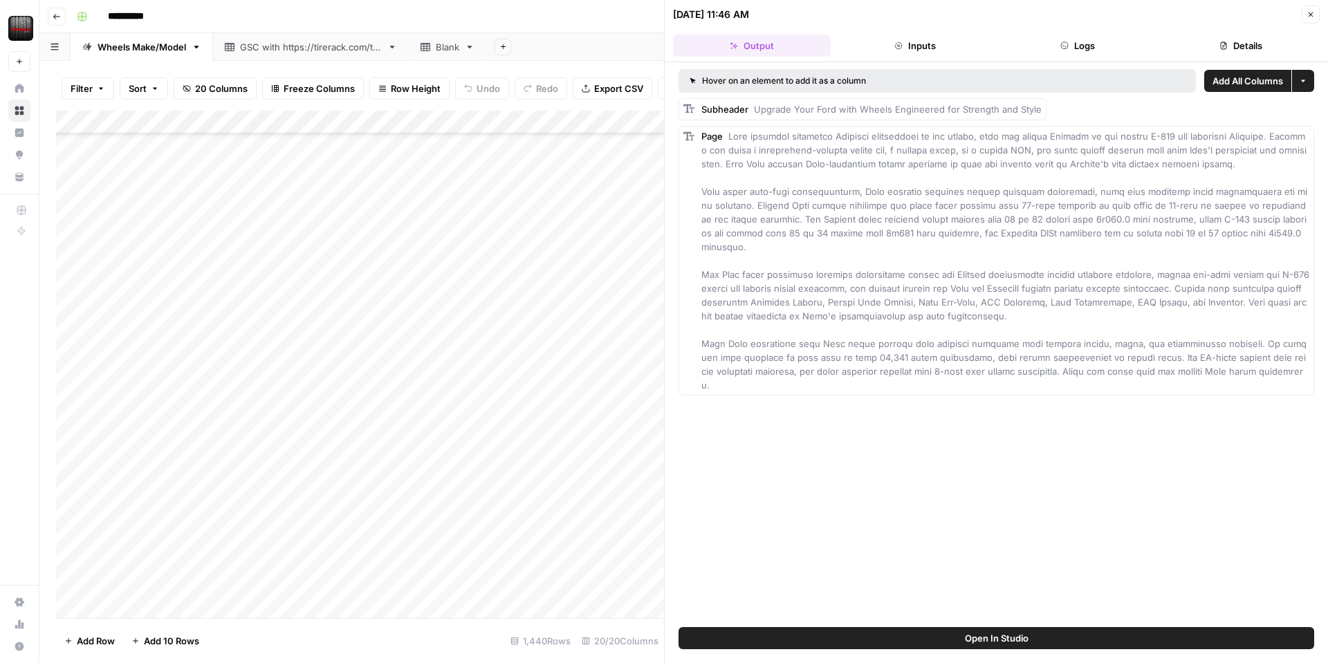
click at [773, 135] on span at bounding box center [1006, 261] width 611 height 260
click at [774, 135] on span at bounding box center [1006, 261] width 611 height 260
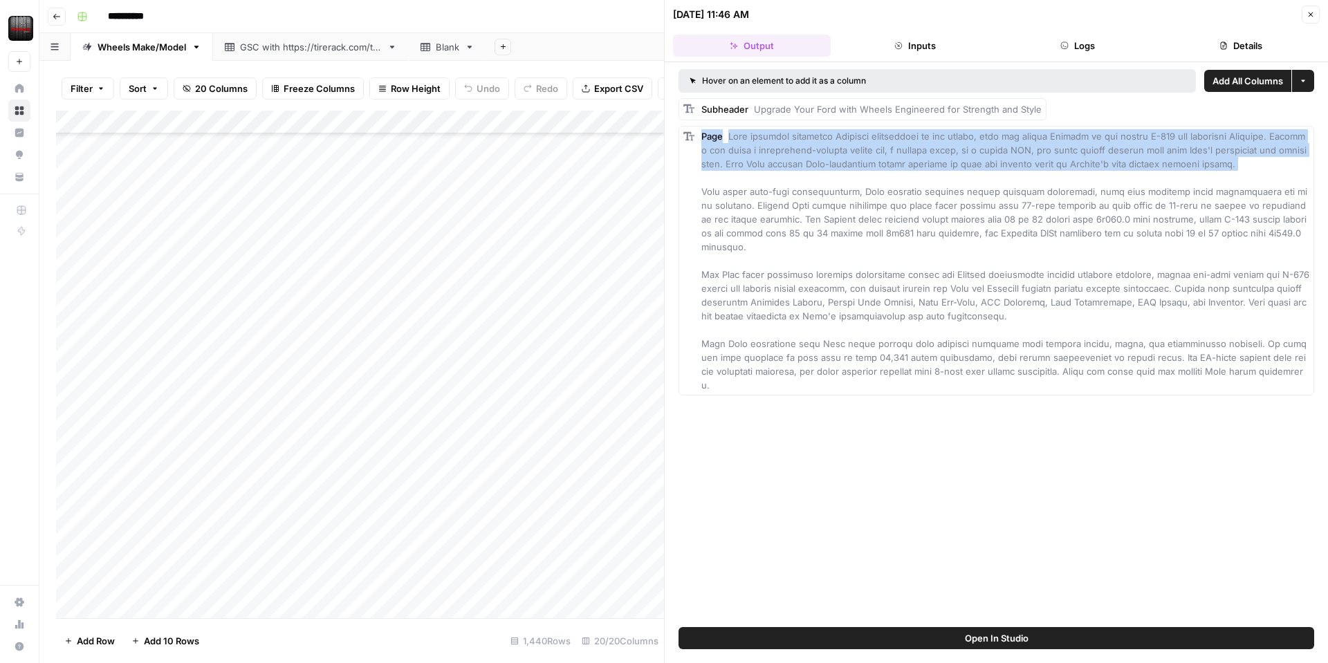
click at [774, 135] on span at bounding box center [1006, 261] width 611 height 260
drag, startPoint x: 1032, startPoint y: 155, endPoint x: 1036, endPoint y: 198, distance: 43.8
click at [1032, 156] on div "Page" at bounding box center [1005, 260] width 608 height 263
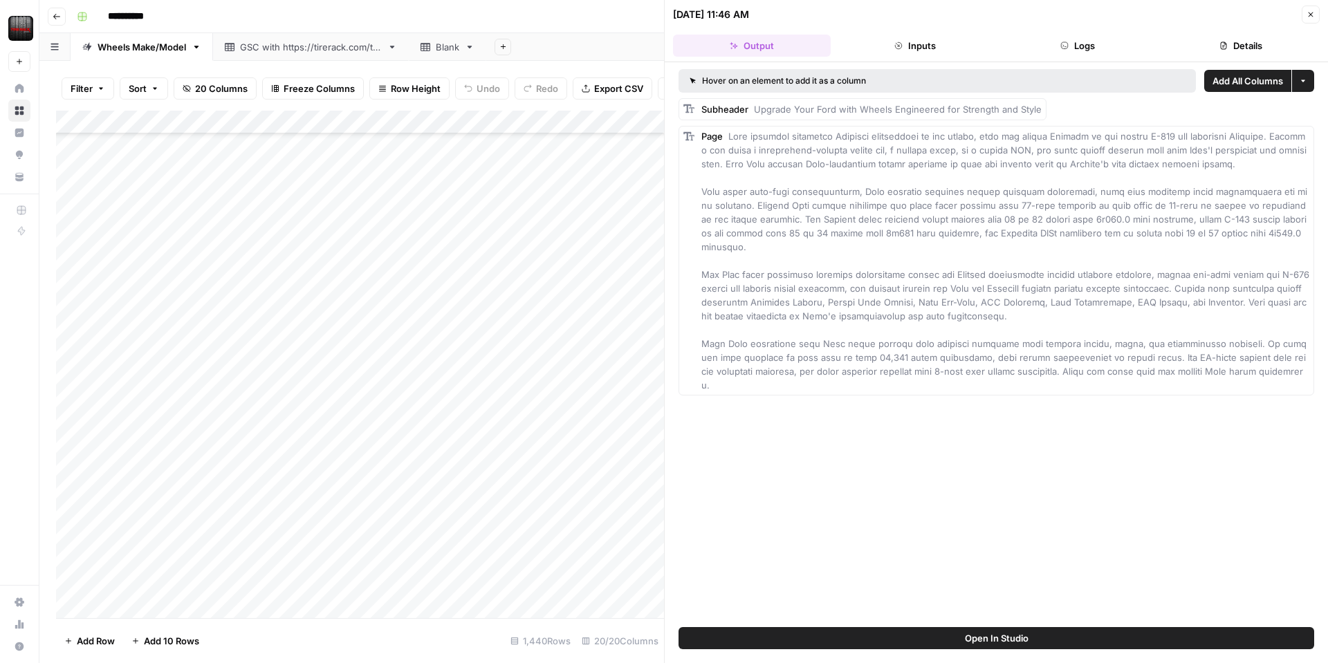
click at [1023, 226] on div "Page" at bounding box center [1005, 260] width 608 height 263
click at [902, 52] on button "Inputs" at bounding box center [915, 46] width 158 height 22
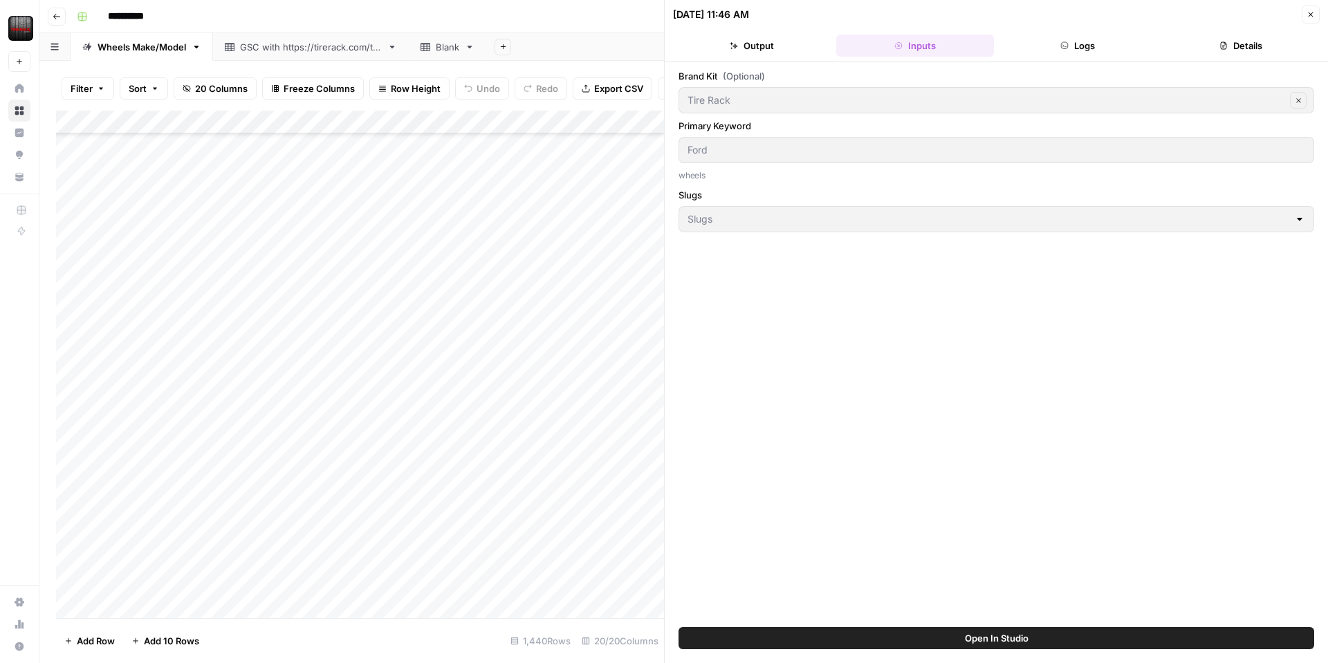
click at [1076, 41] on button "Logs" at bounding box center [1078, 46] width 158 height 22
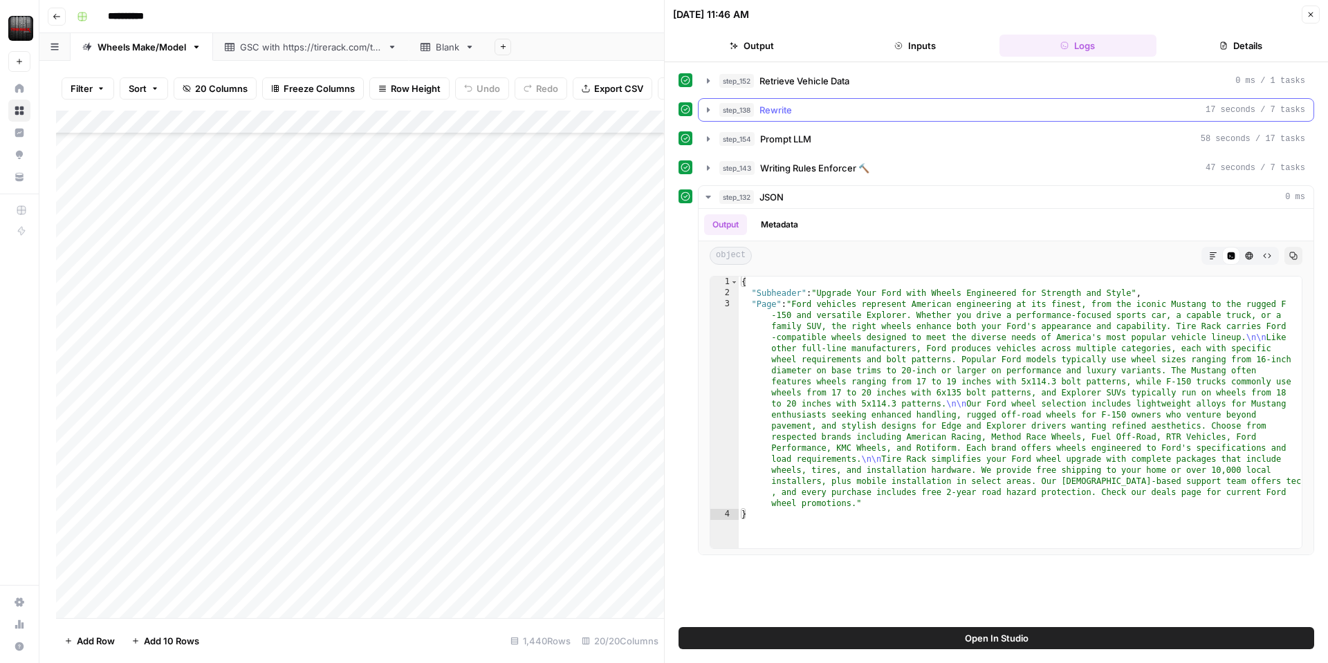
click at [705, 109] on icon "button" at bounding box center [707, 109] width 11 height 11
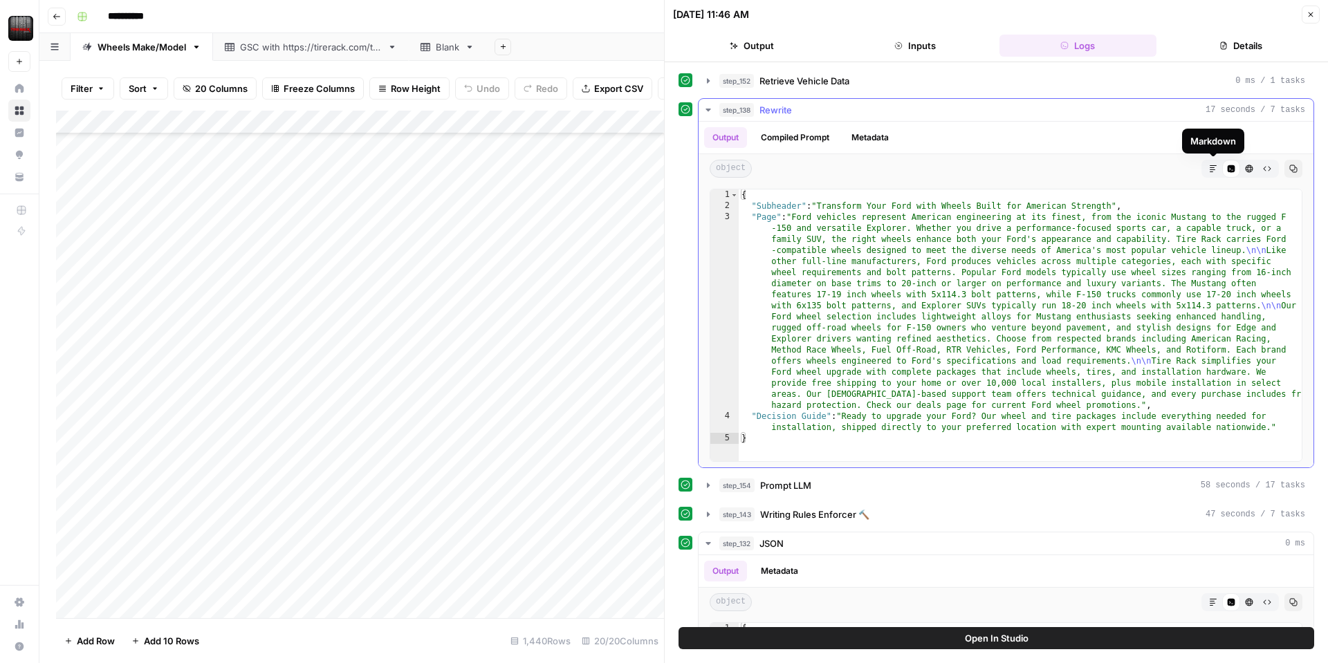
click at [1217, 169] on button "Markdown" at bounding box center [1213, 169] width 18 height 18
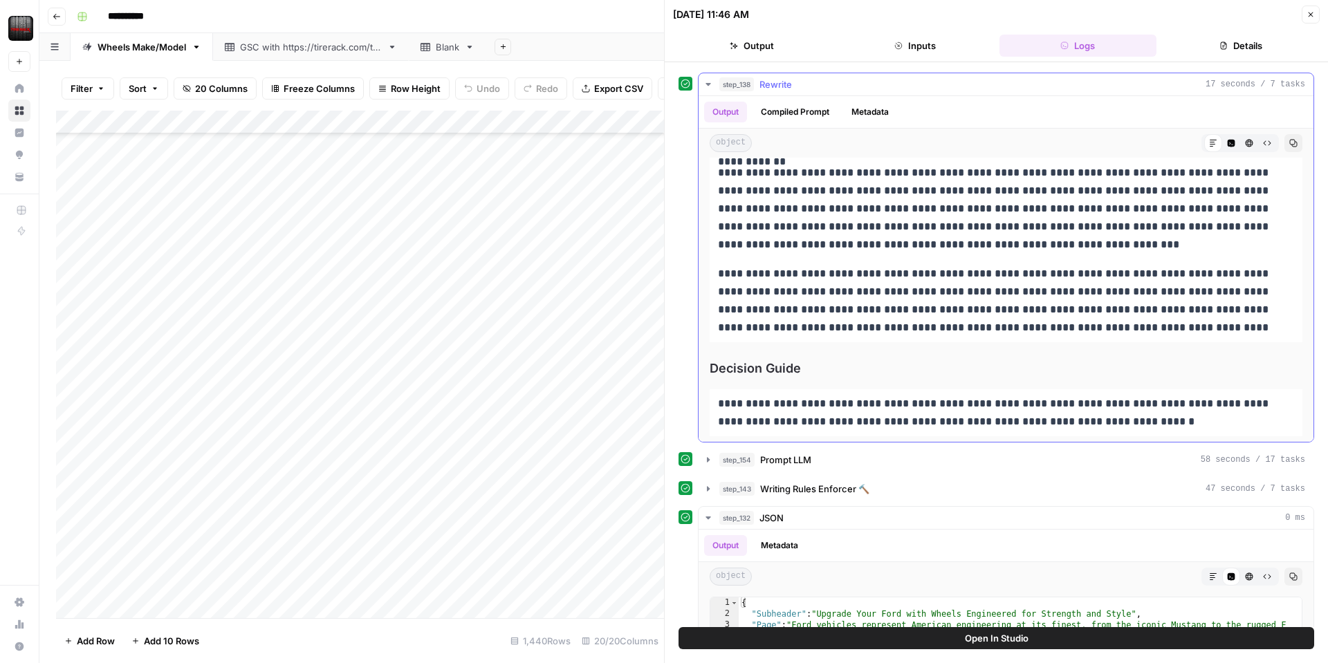
scroll to position [26, 0]
drag, startPoint x: 1078, startPoint y: 305, endPoint x: 1089, endPoint y: 306, distance: 11.1
click at [1077, 304] on p "**********" at bounding box center [1006, 300] width 576 height 72
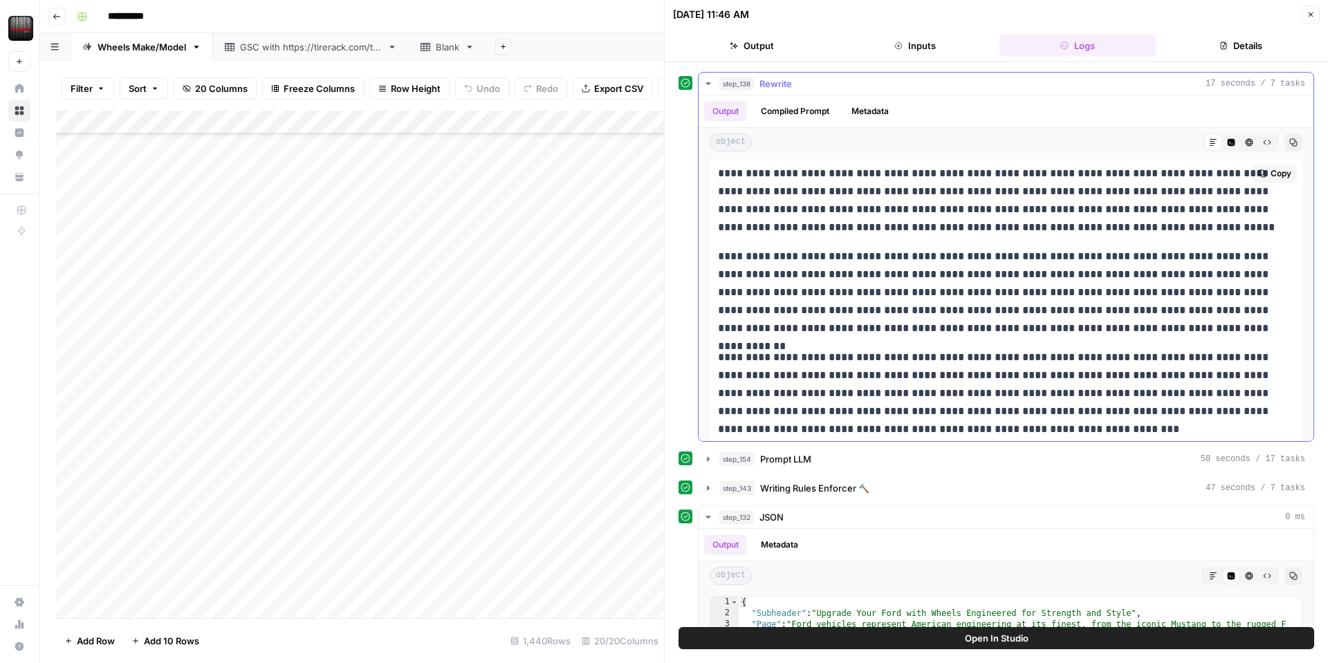
scroll to position [35, 0]
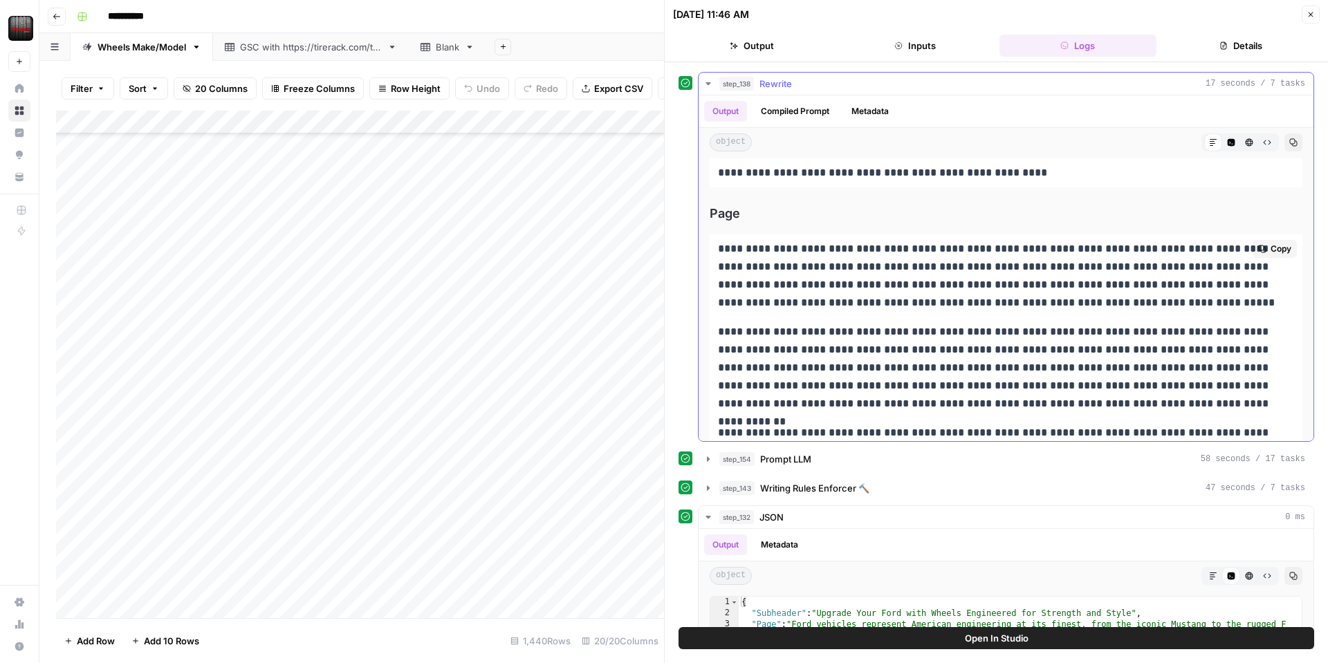
drag, startPoint x: 1125, startPoint y: 330, endPoint x: 713, endPoint y: 249, distance: 420.1
click at [713, 249] on div "**********" at bounding box center [1005, 418] width 593 height 368
copy div "**********"
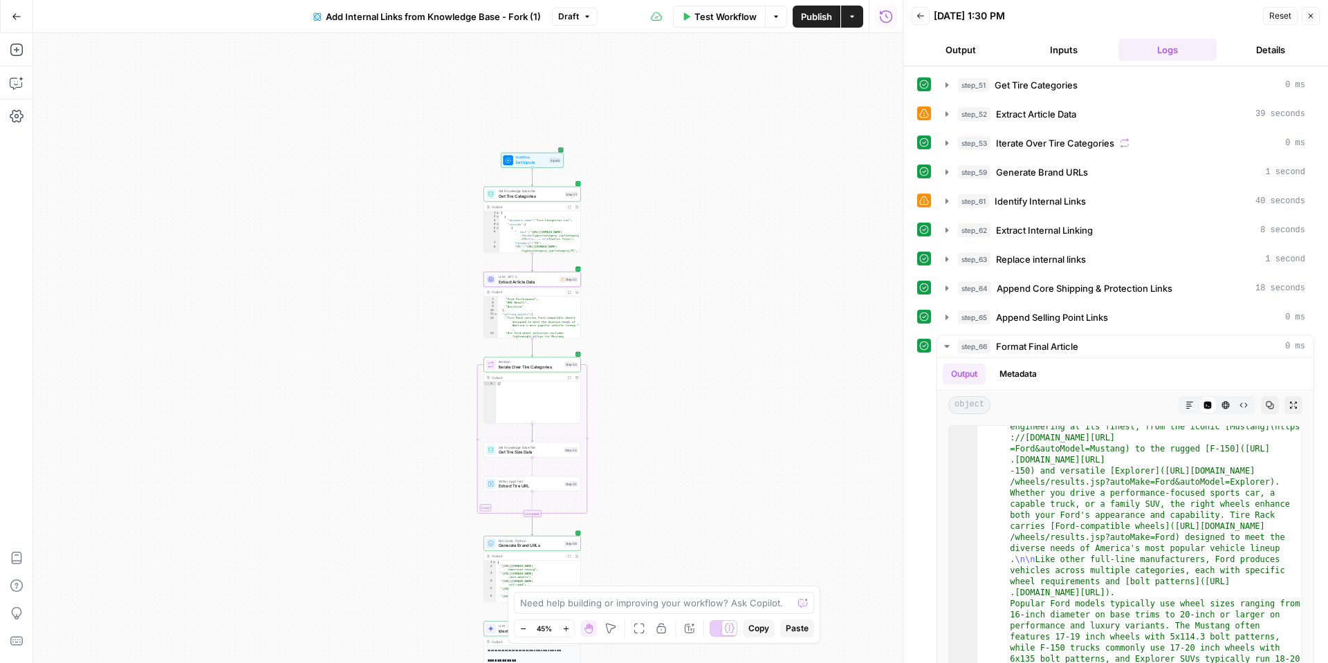
scroll to position [27, 0]
click at [1189, 408] on icon "button" at bounding box center [1189, 405] width 7 height 7
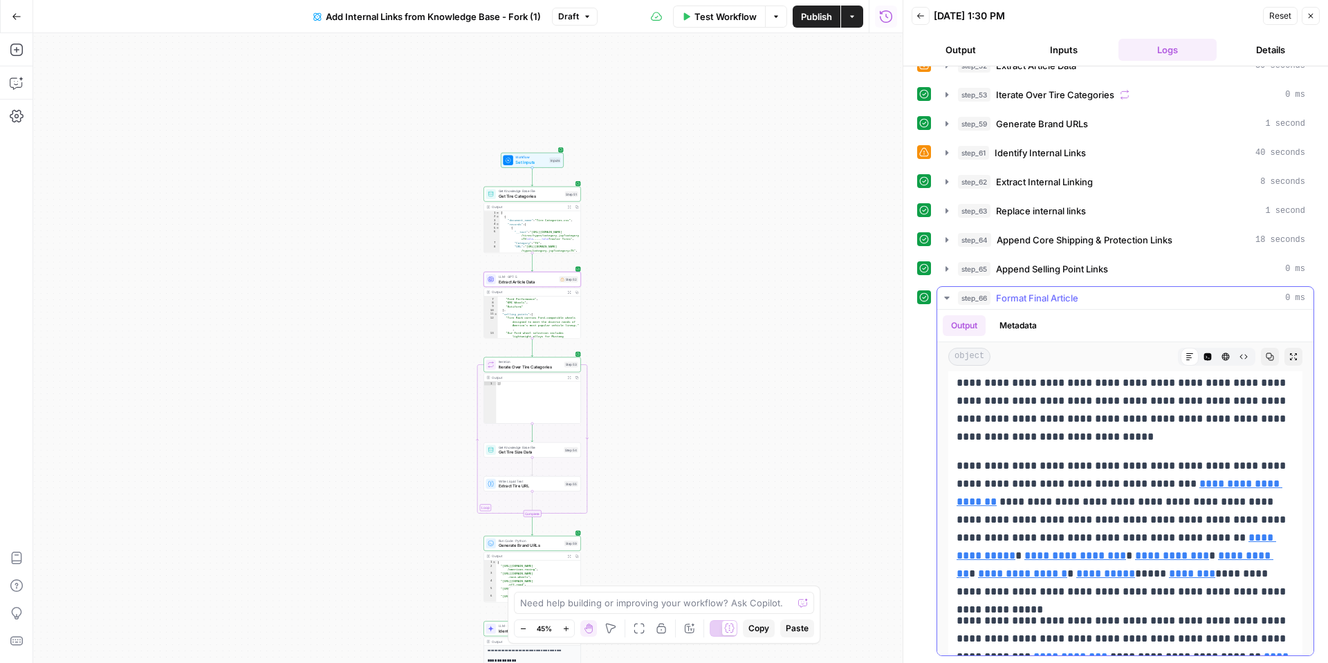
scroll to position [264, 0]
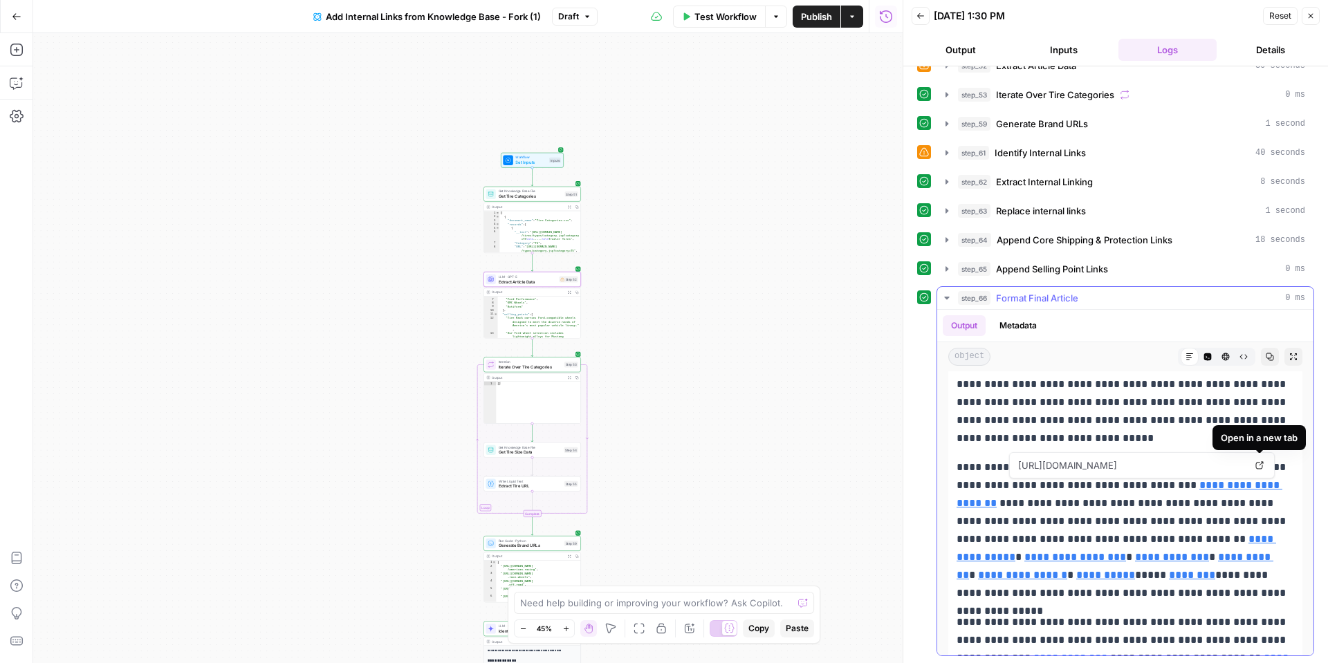
click at [1262, 467] on icon at bounding box center [1259, 465] width 8 height 8
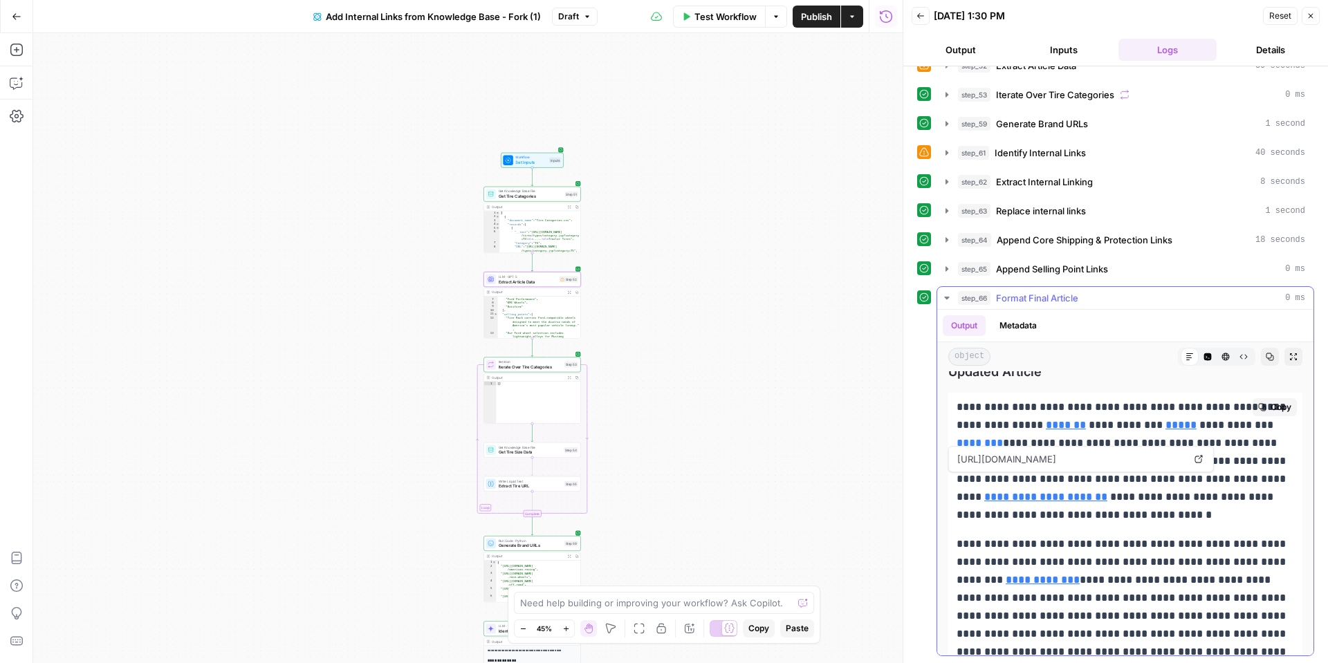
scroll to position [16, 0]
click at [1193, 458] on link "Open in a new tab" at bounding box center [1198, 458] width 18 height 18
click at [1203, 462] on link "Open in a new tab" at bounding box center [1198, 457] width 18 height 18
click at [1249, 400] on icon at bounding box center [1246, 404] width 8 height 8
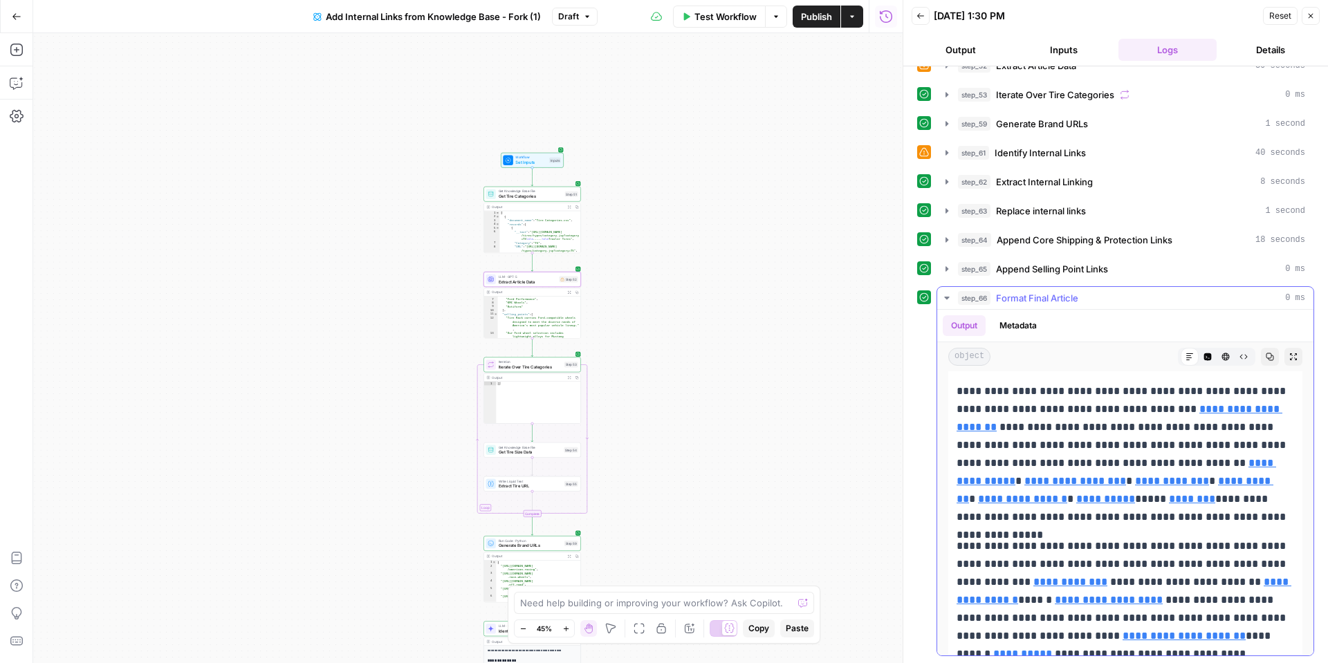
scroll to position [359, 0]
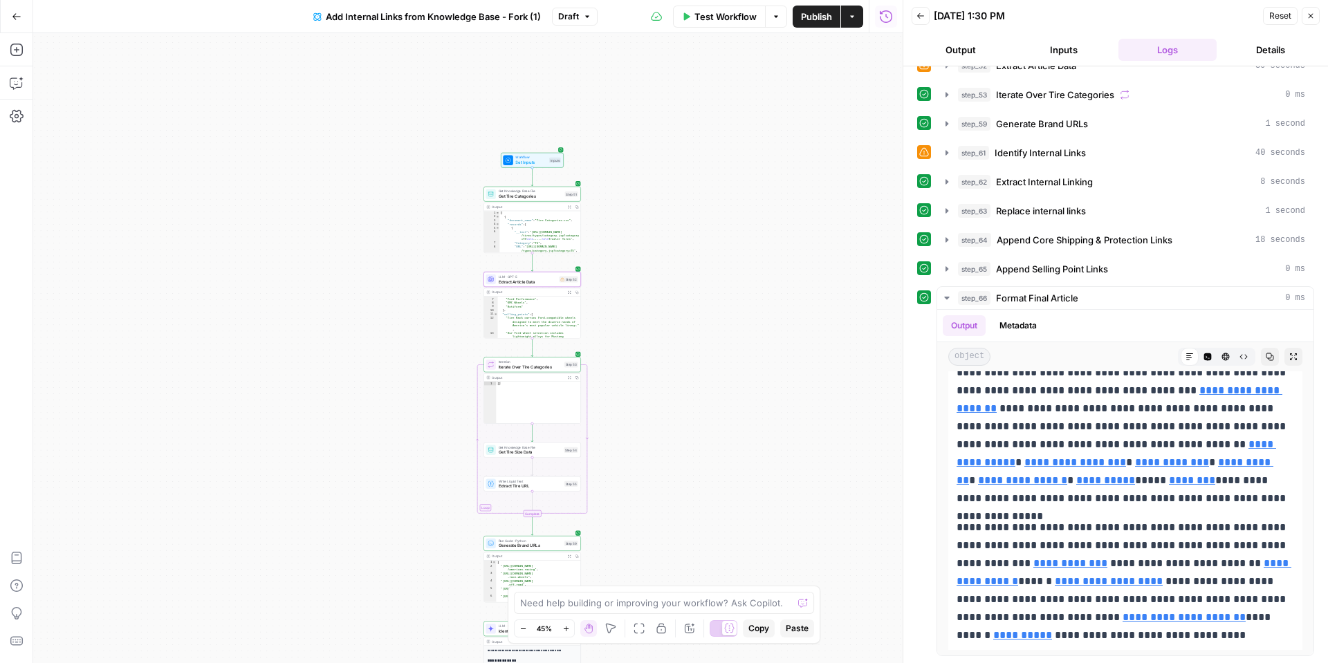
click at [918, 12] on icon "button" at bounding box center [920, 16] width 8 height 8
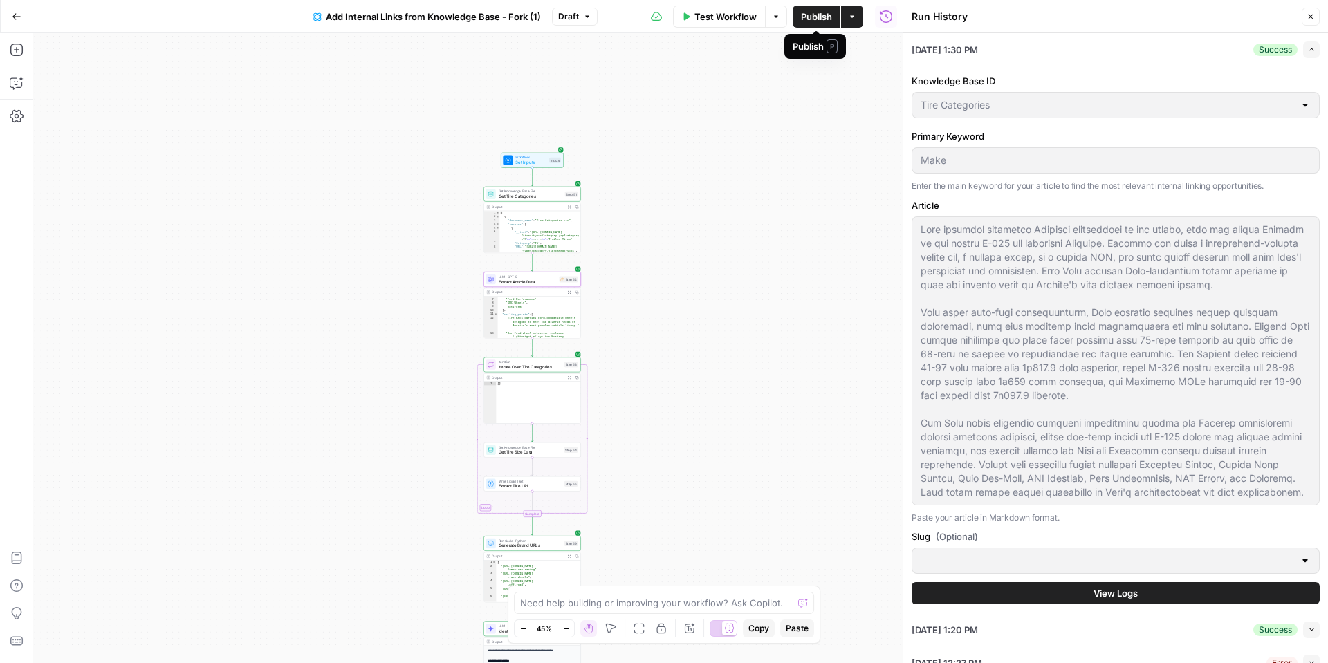
click at [819, 19] on span "Publish" at bounding box center [816, 17] width 31 height 14
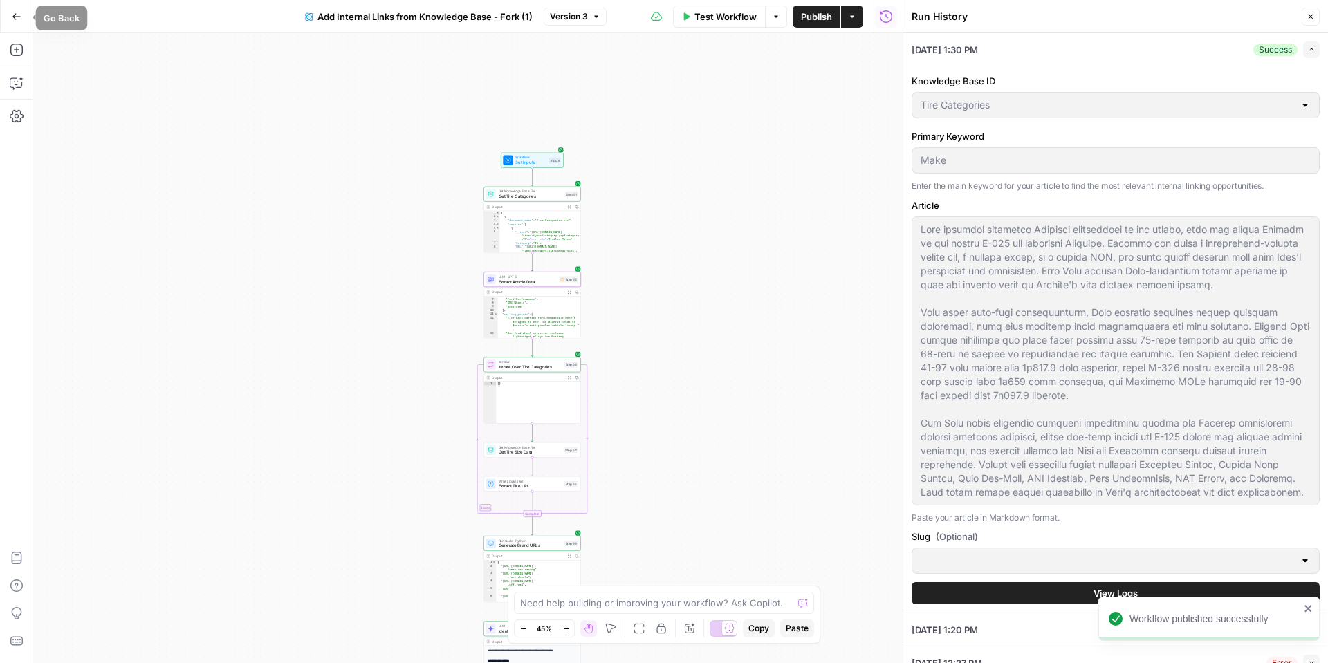
click at [12, 23] on button "Go Back" at bounding box center [16, 16] width 25 height 25
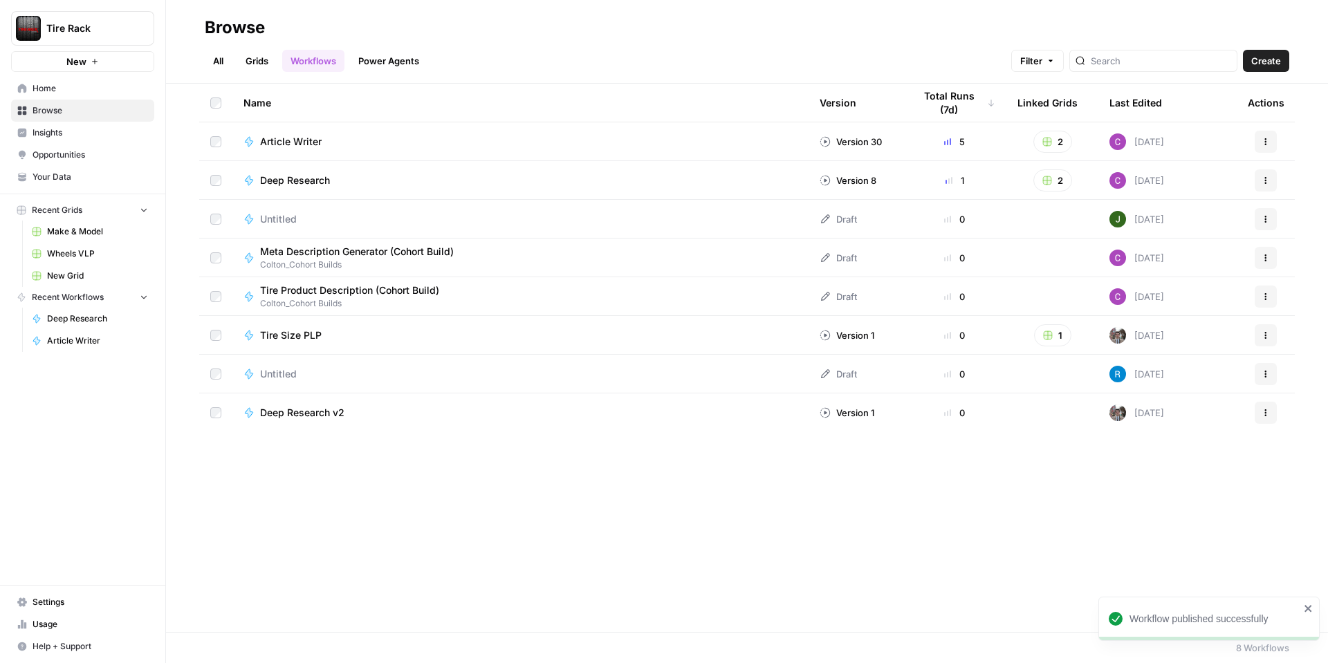
click at [53, 243] on link "Wheels VLP" at bounding box center [90, 254] width 129 height 22
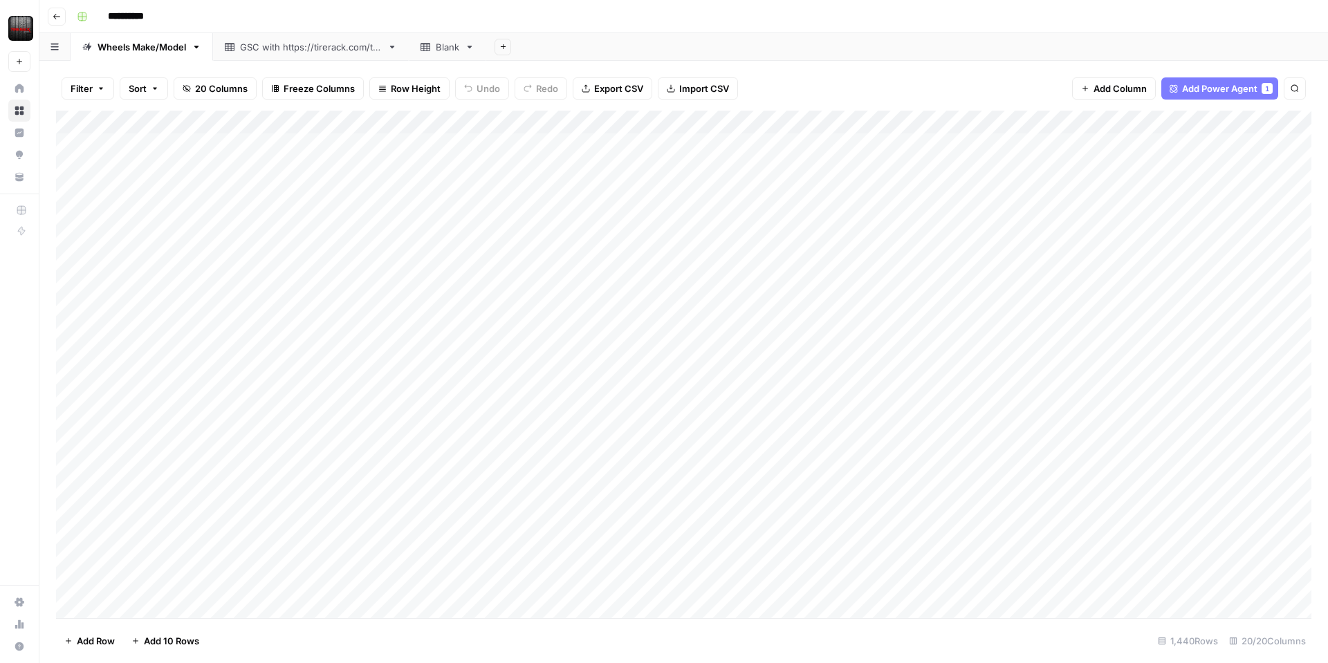
click at [814, 122] on div "Add Column" at bounding box center [683, 364] width 1255 height 507
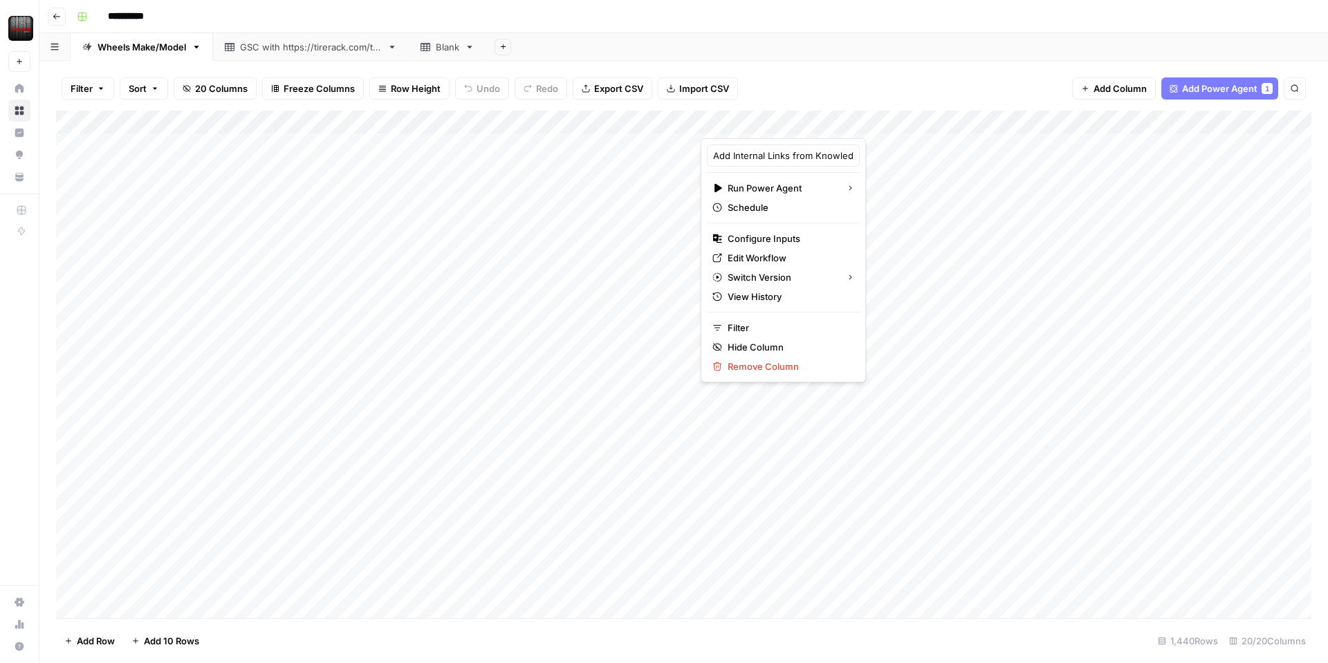
click at [814, 122] on div at bounding box center [771, 125] width 143 height 28
click at [820, 96] on div "Filter Sort 20 Columns Freeze Columns Row Height Undo Redo Export CSV Import CS…" at bounding box center [683, 88] width 1255 height 44
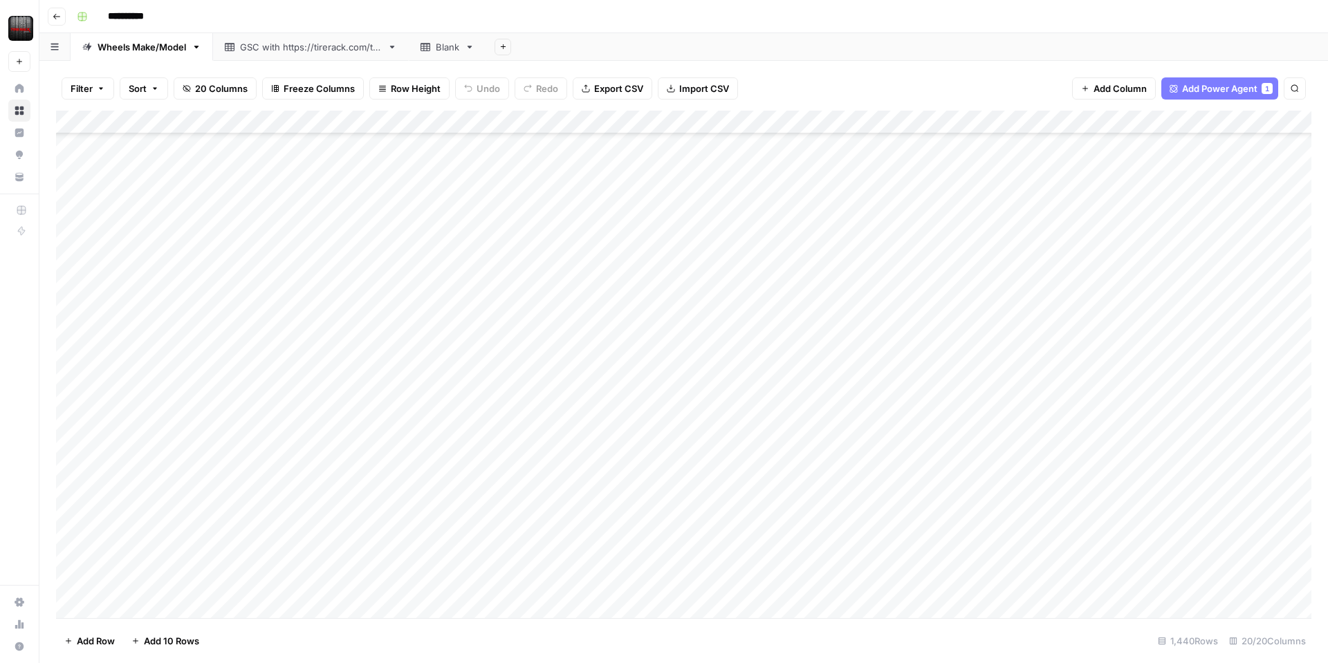
scroll to position [151, 0]
click at [420, 120] on div "Add Column" at bounding box center [683, 364] width 1255 height 507
click at [380, 252] on span "Edit Workflow" at bounding box center [390, 258] width 121 height 14
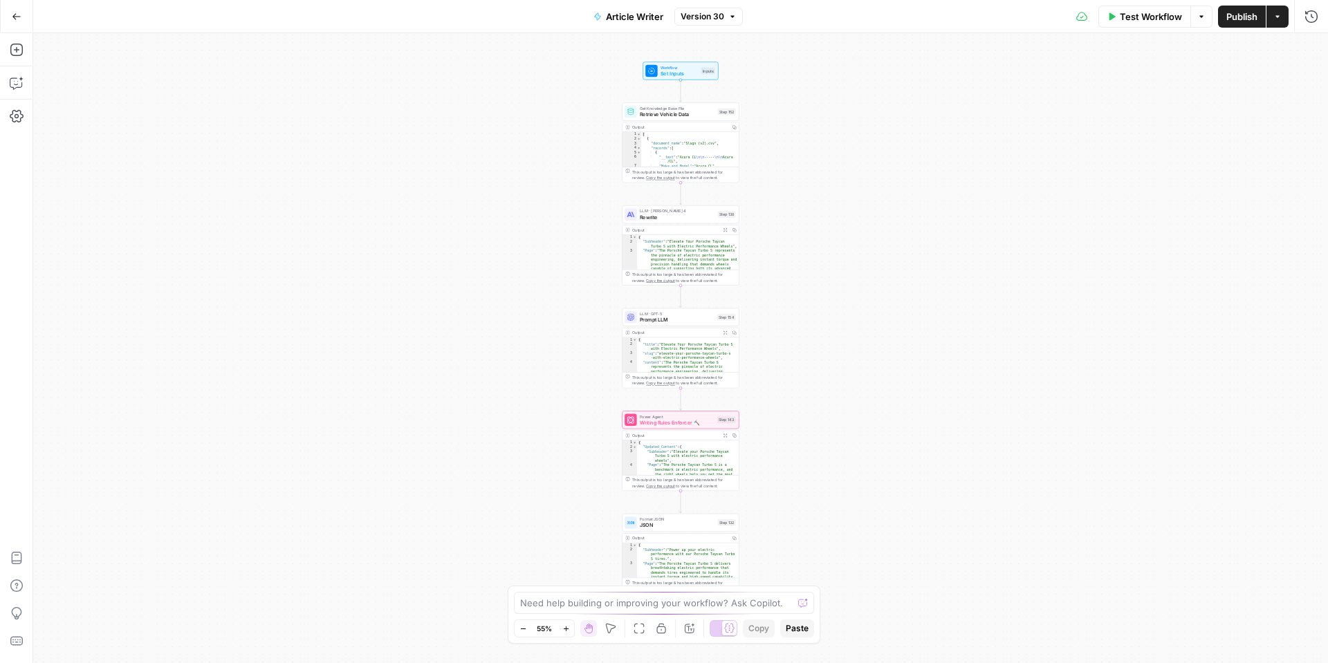
click at [678, 111] on span "Retrieve Vehicle Data" at bounding box center [677, 115] width 75 height 8
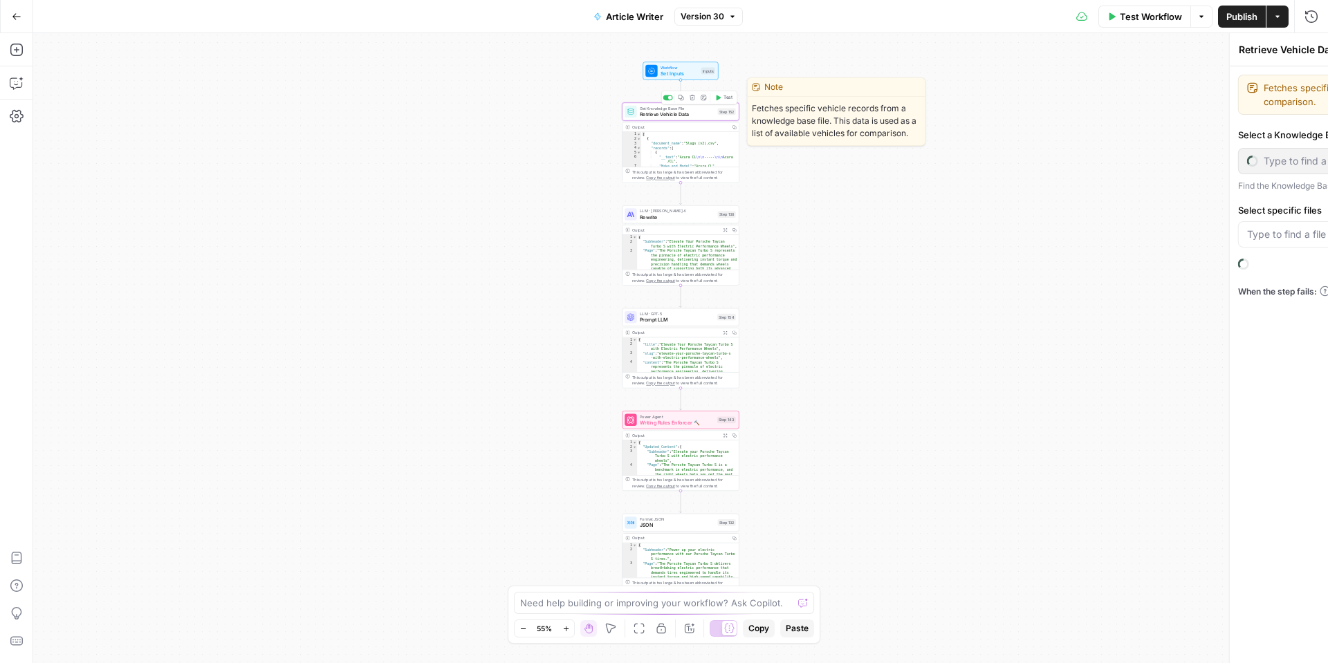
type input "Slugs"
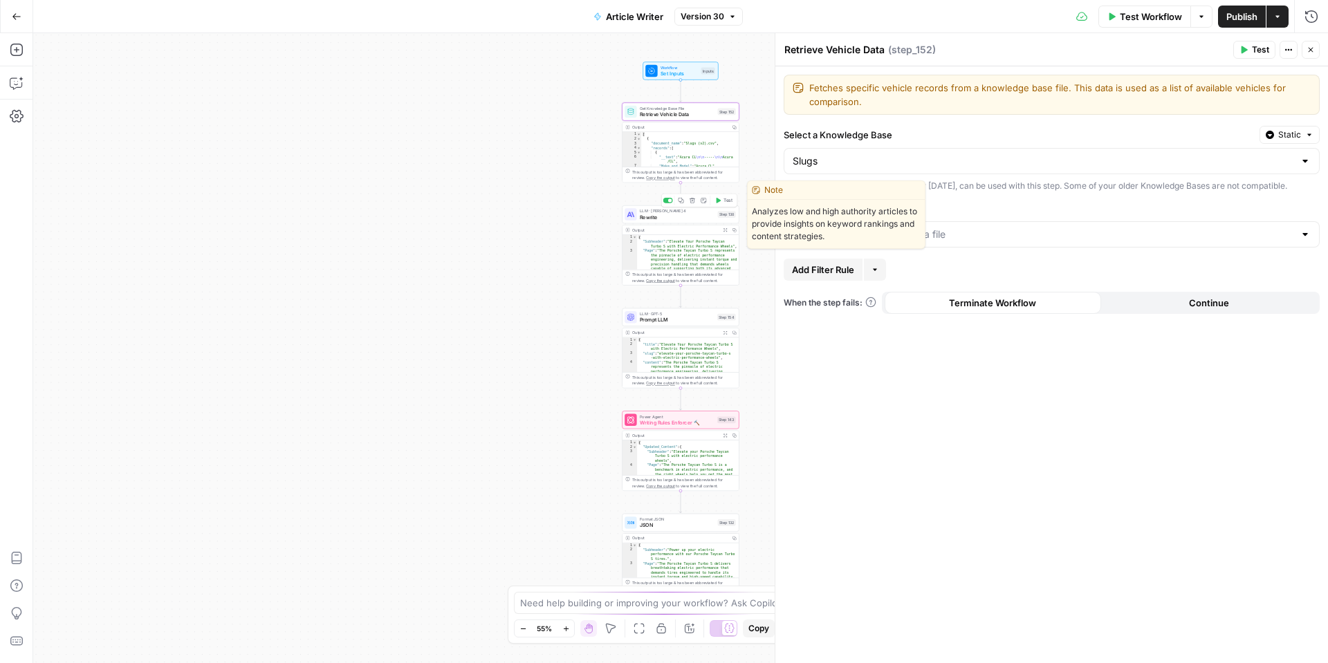
click at [679, 212] on span "LLM · [PERSON_NAME] 4" at bounding box center [677, 211] width 75 height 6
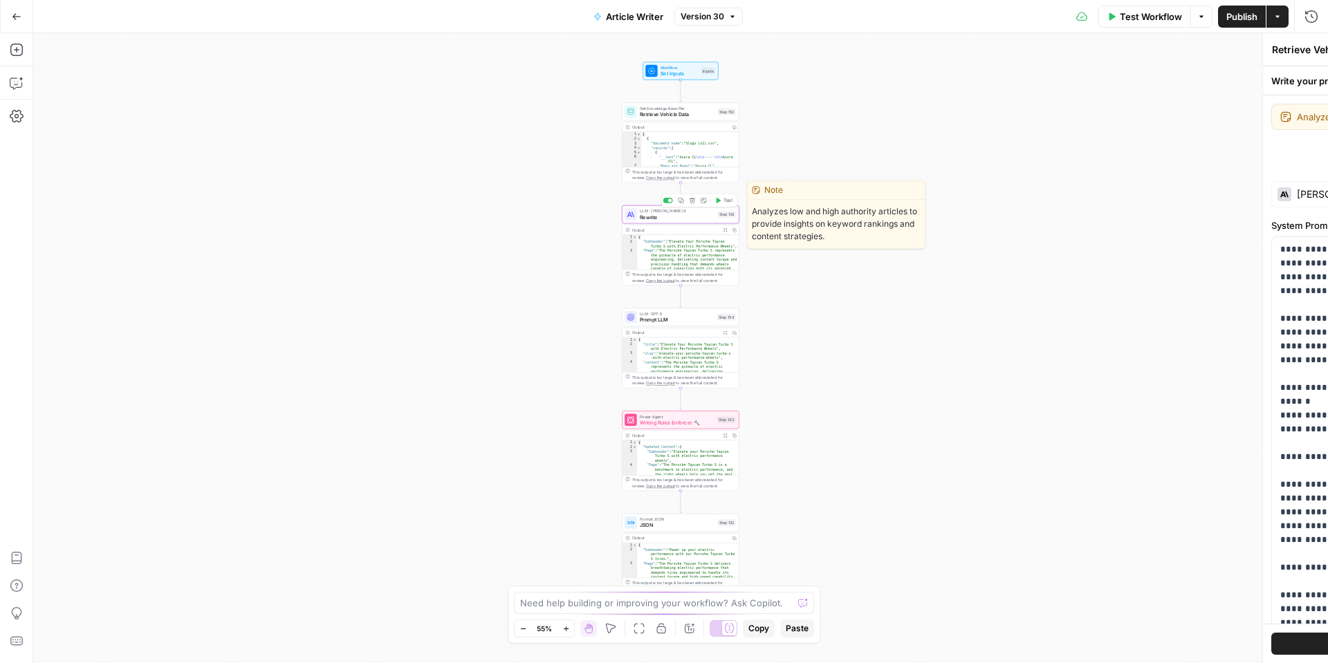
type textarea "Rewrite"
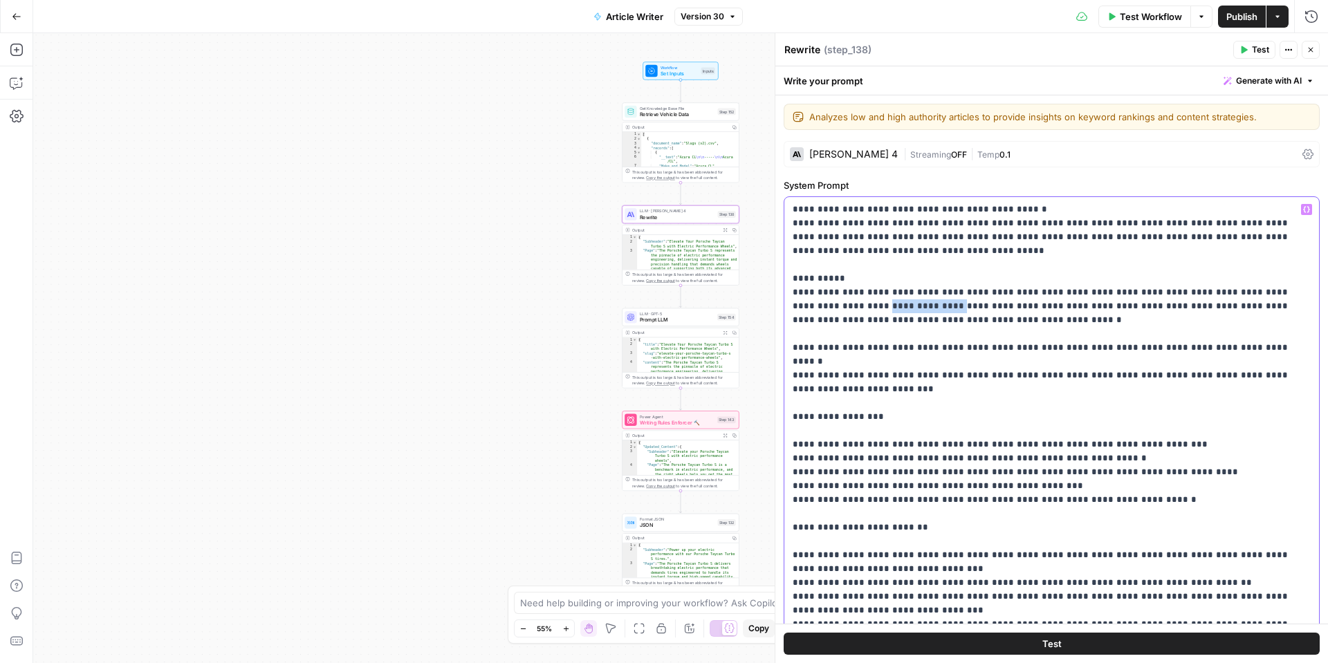
drag, startPoint x: 813, startPoint y: 308, endPoint x: 877, endPoint y: 310, distance: 63.6
click at [874, 308] on p "**********" at bounding box center [1051, 452] width 518 height 498
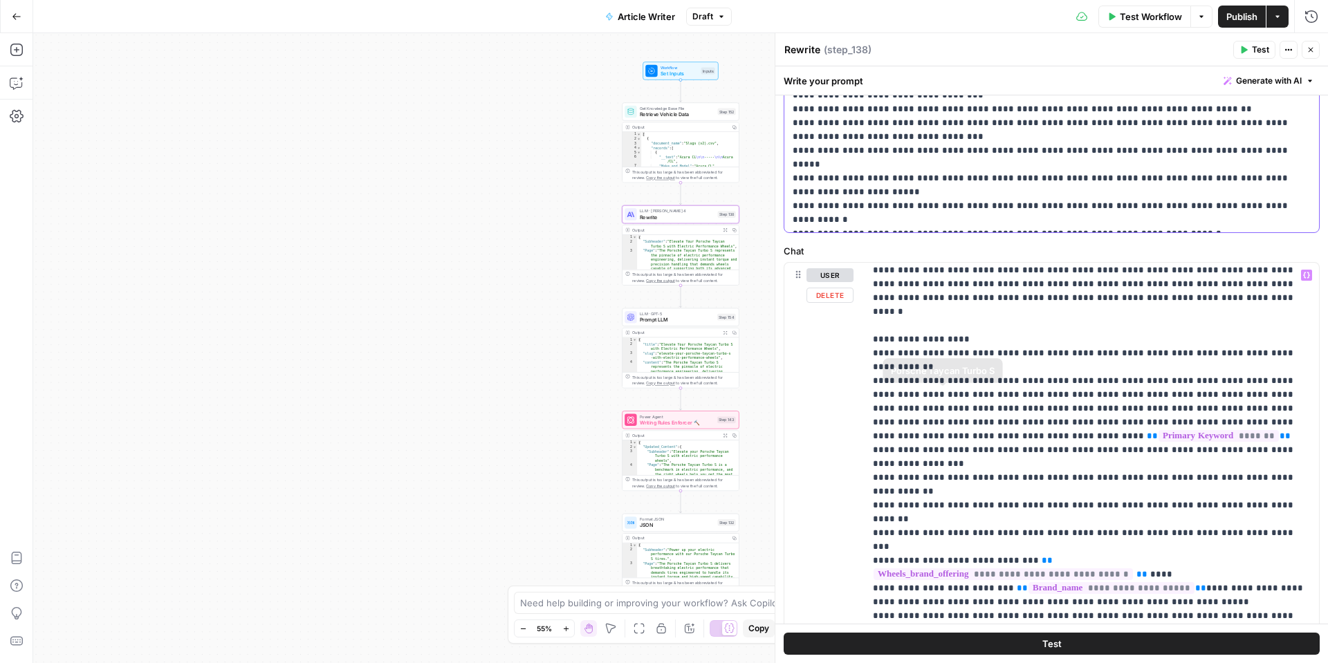
scroll to position [478, 0]
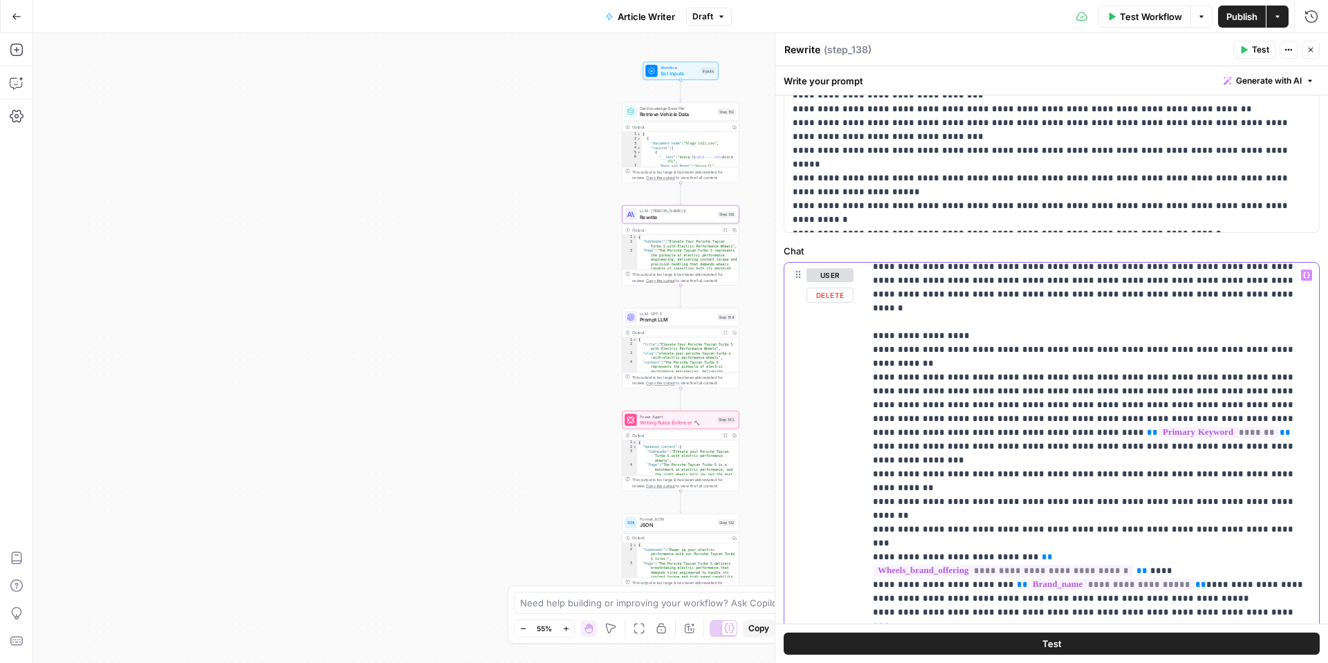
click at [1252, 503] on p "**********" at bounding box center [1092, 606] width 438 height 1632
click at [723, 230] on icon "button" at bounding box center [724, 229] width 3 height 3
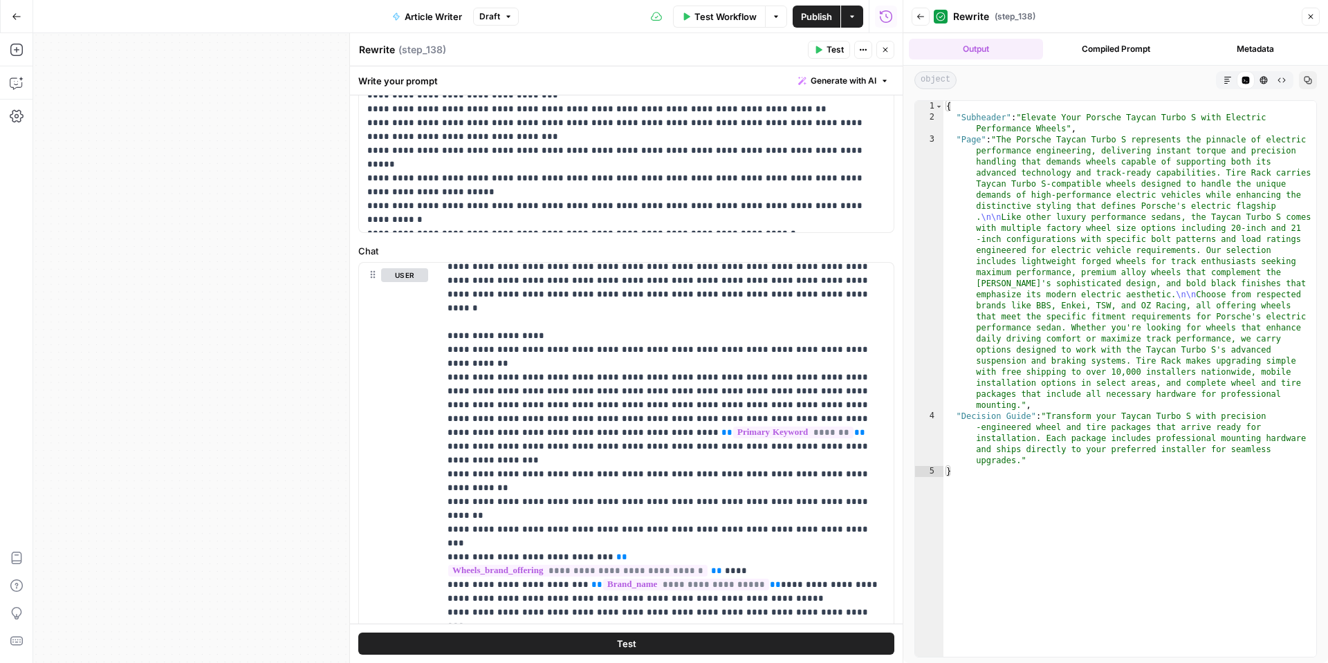
drag, startPoint x: 1311, startPoint y: 19, endPoint x: 1164, endPoint y: 160, distance: 203.4
click at [1311, 19] on icon "button" at bounding box center [1310, 16] width 8 height 8
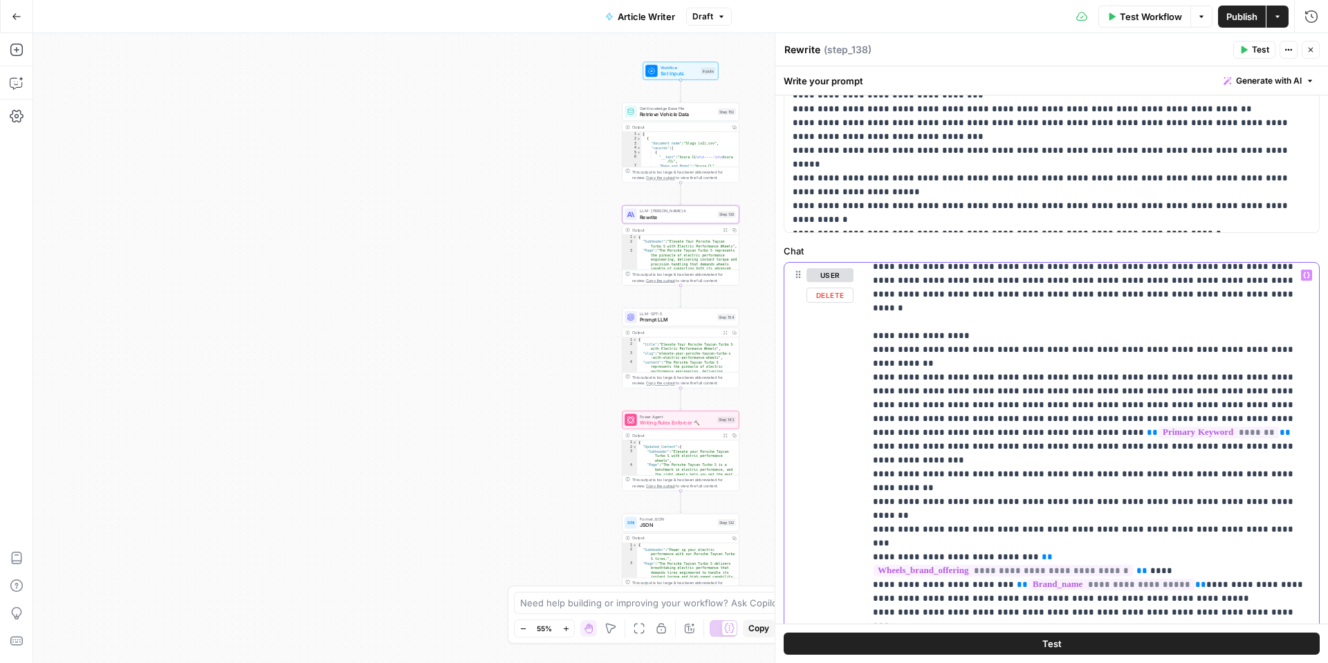
click at [1092, 514] on p "**********" at bounding box center [1092, 613] width 438 height 1646
drag, startPoint x: 17, startPoint y: 17, endPoint x: 25, endPoint y: 22, distance: 9.4
click at [17, 17] on icon "button" at bounding box center [17, 17] width 10 height 10
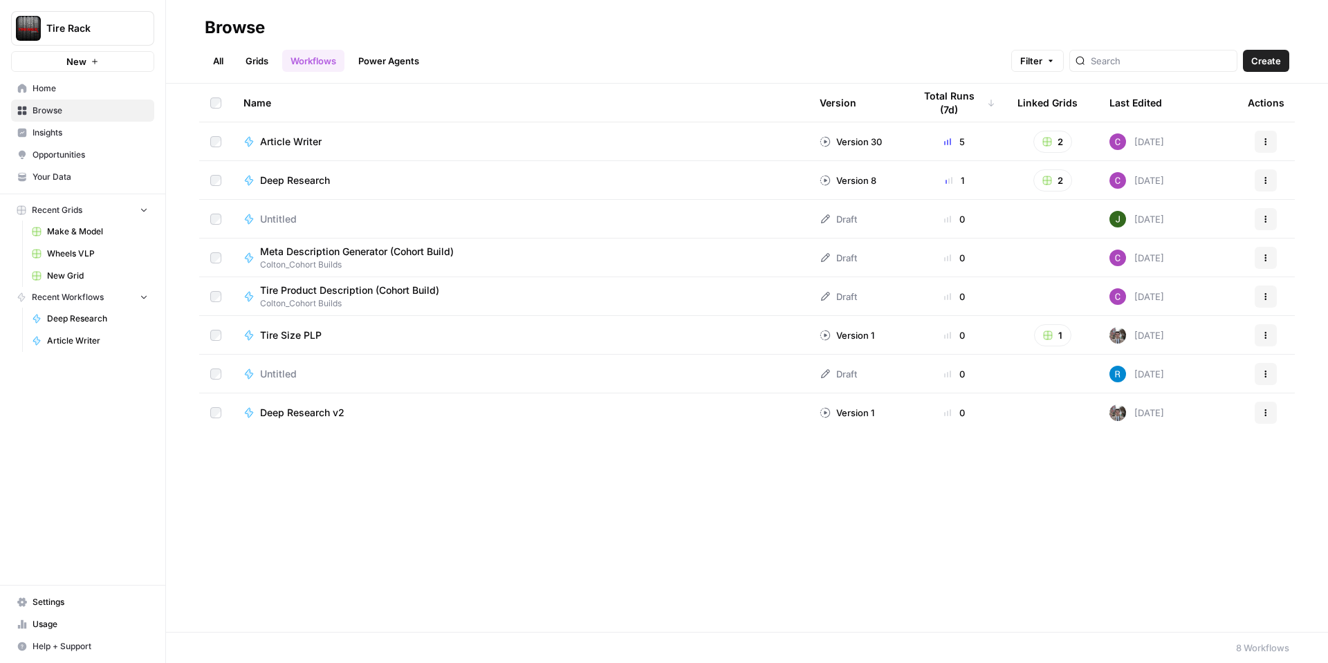
drag, startPoint x: 97, startPoint y: 260, endPoint x: 112, endPoint y: 260, distance: 15.2
click at [97, 259] on link "Wheels VLP" at bounding box center [90, 254] width 129 height 22
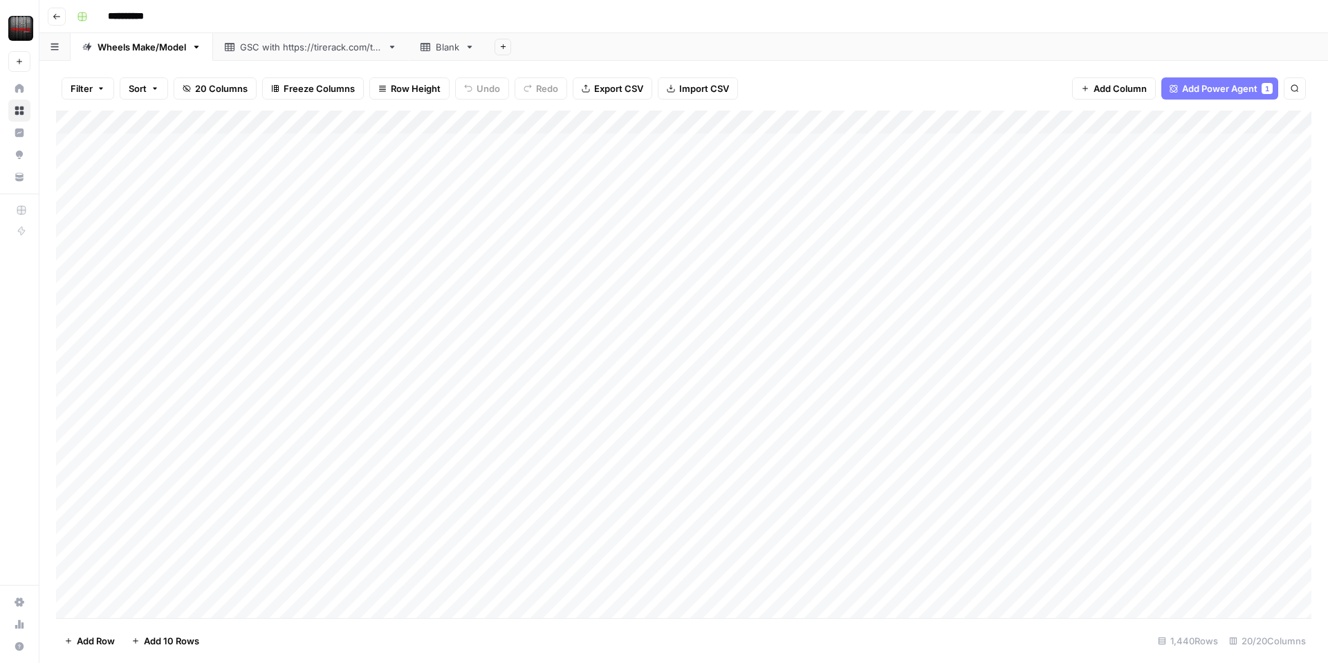
scroll to position [2, 0]
click at [639, 543] on div "Add Column" at bounding box center [683, 364] width 1255 height 507
click at [418, 539] on div "Add Column" at bounding box center [683, 364] width 1255 height 507
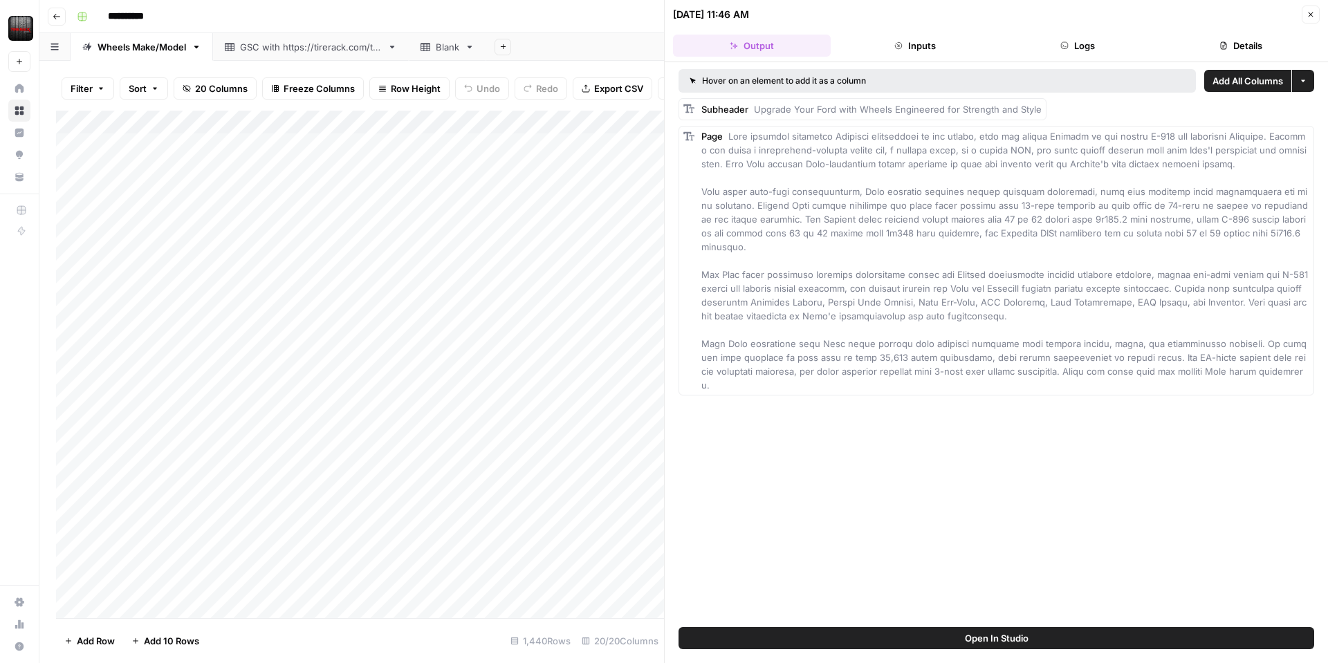
drag, startPoint x: 1306, startPoint y: 12, endPoint x: 1294, endPoint y: 21, distance: 15.0
click at [1306, 12] on icon "button" at bounding box center [1310, 14] width 8 height 8
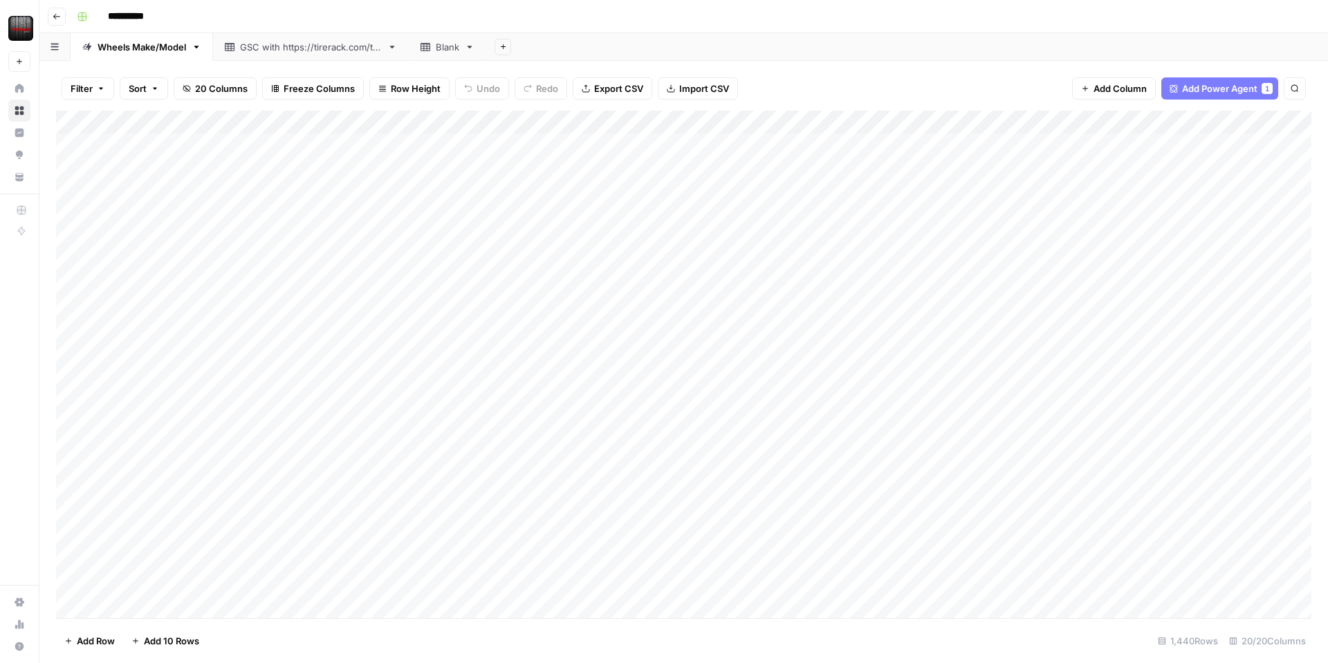
click at [425, 123] on div "Add Column" at bounding box center [683, 364] width 1255 height 507
click at [355, 263] on span "Edit Workflow" at bounding box center [390, 258] width 121 height 14
click at [873, 544] on div "Add Column" at bounding box center [683, 364] width 1255 height 507
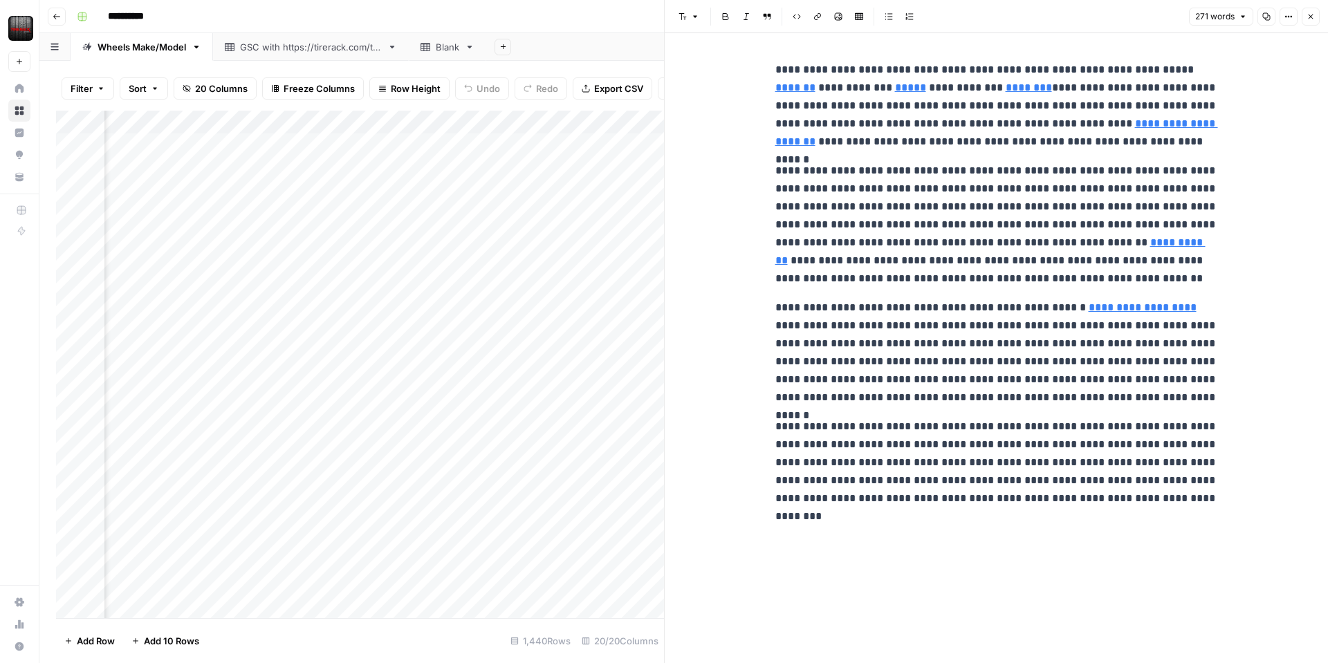
click at [615, 549] on div "Add Column" at bounding box center [360, 364] width 608 height 507
click at [636, 543] on div "Add Column" at bounding box center [360, 364] width 608 height 507
drag, startPoint x: 1311, startPoint y: 21, endPoint x: 1292, endPoint y: 53, distance: 36.9
click at [1311, 21] on button "Close" at bounding box center [1310, 17] width 18 height 18
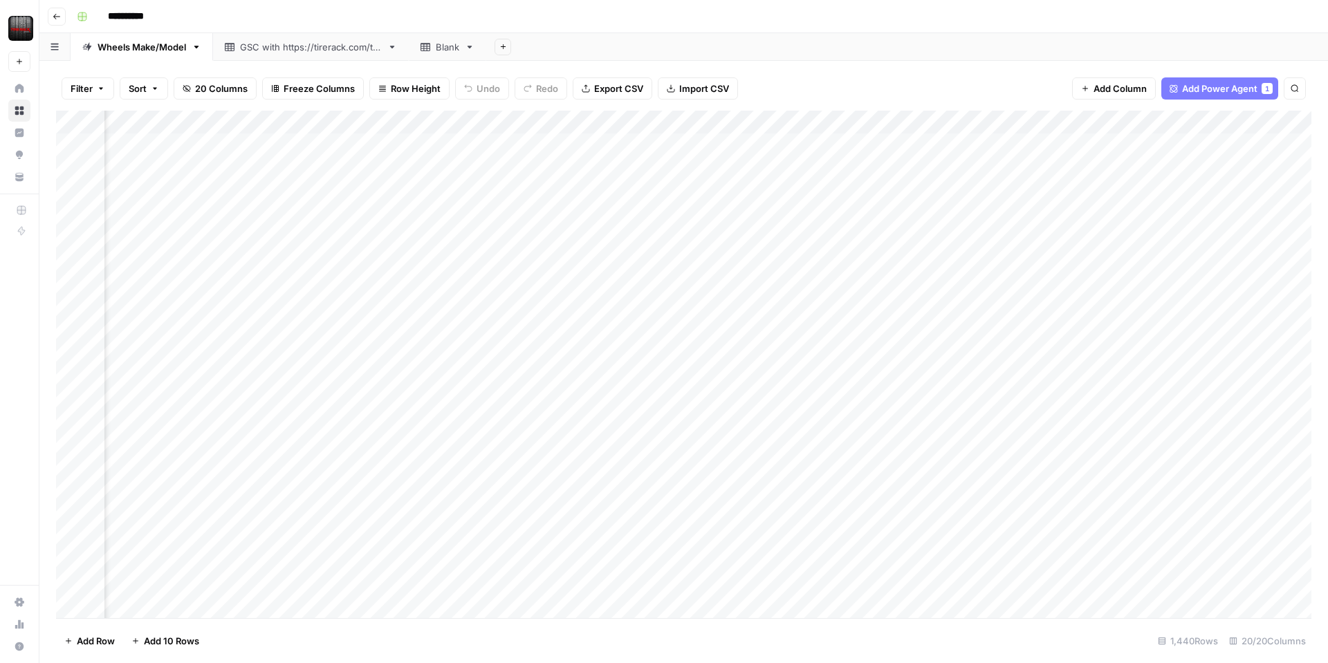
click at [733, 128] on div "Add Column" at bounding box center [683, 364] width 1255 height 507
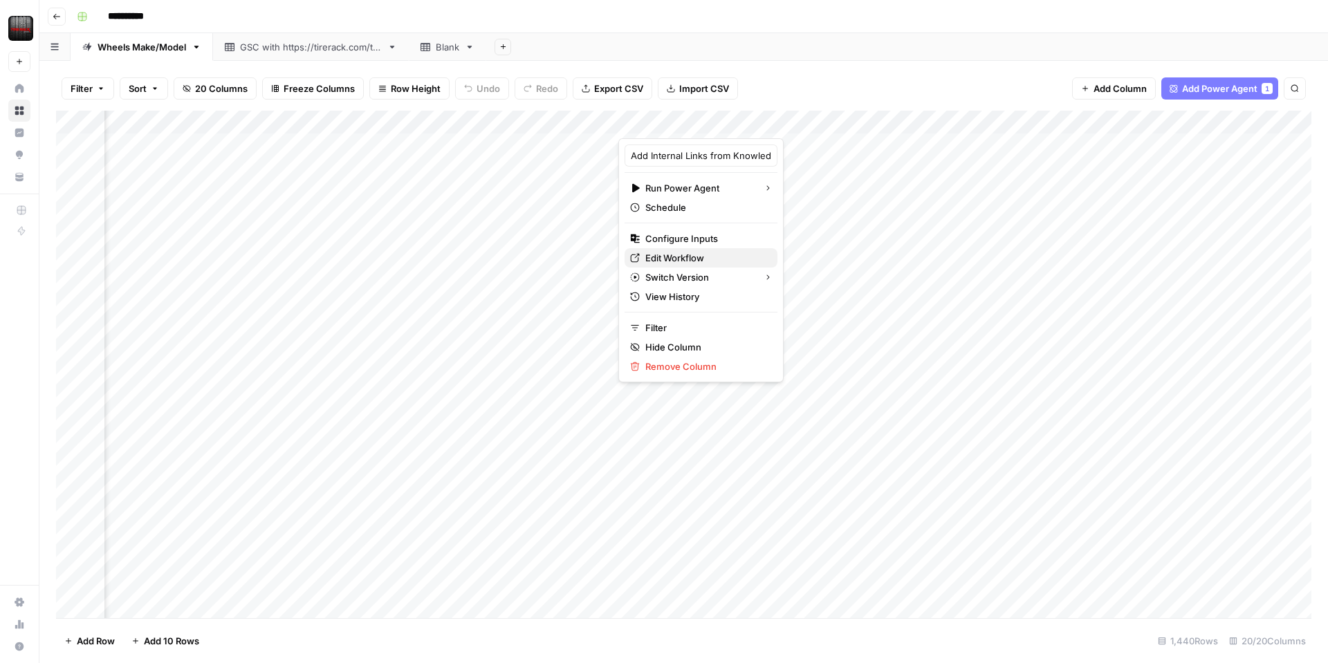
click at [689, 250] on link "Edit Workflow" at bounding box center [700, 257] width 153 height 19
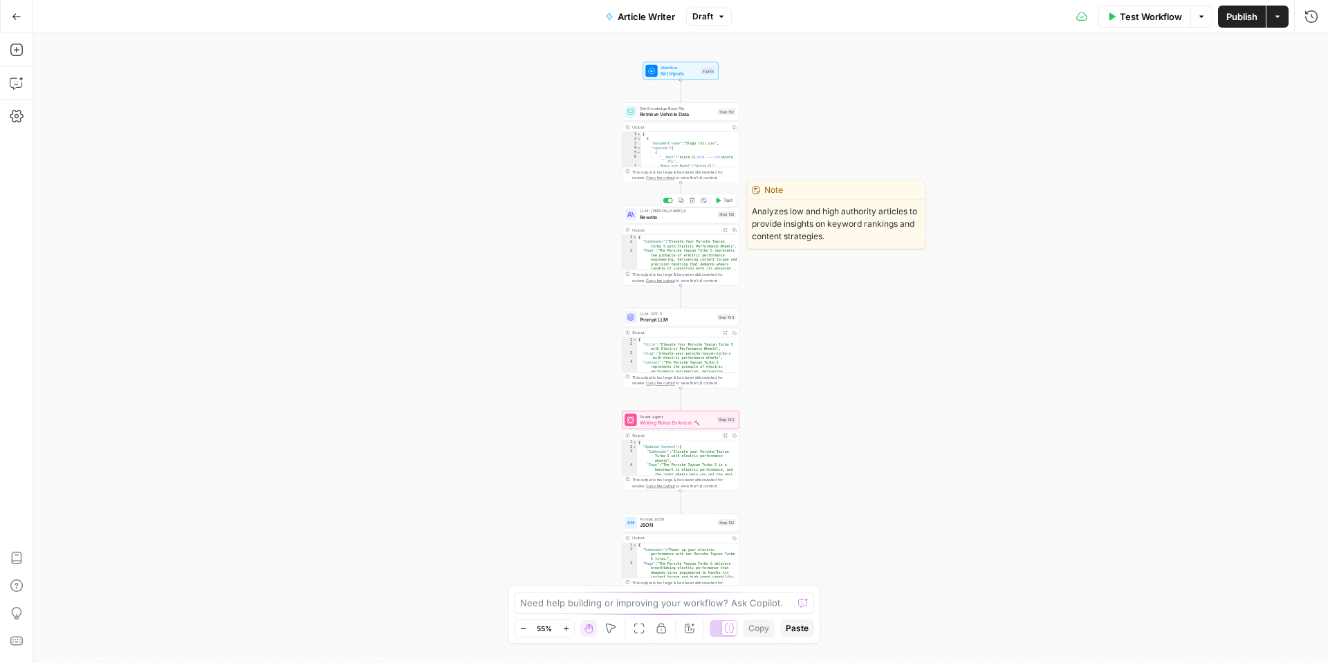
click at [668, 219] on span "Rewrite" at bounding box center [677, 217] width 75 height 8
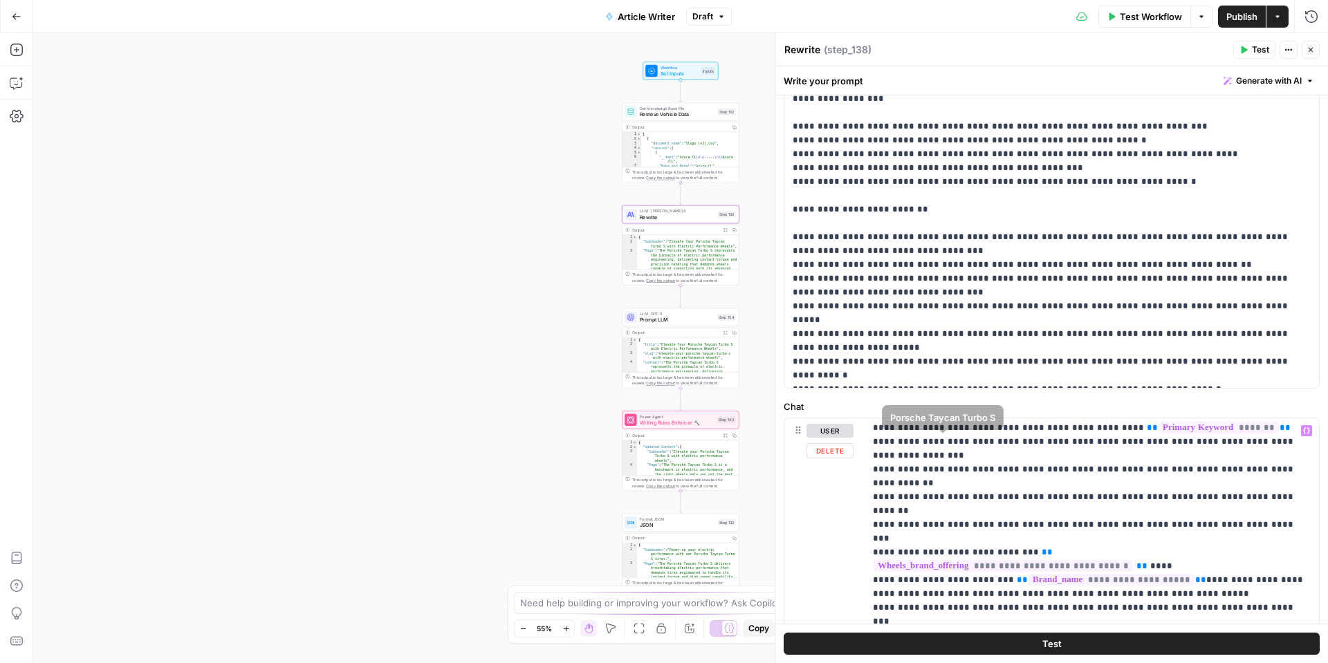
scroll to position [644, 0]
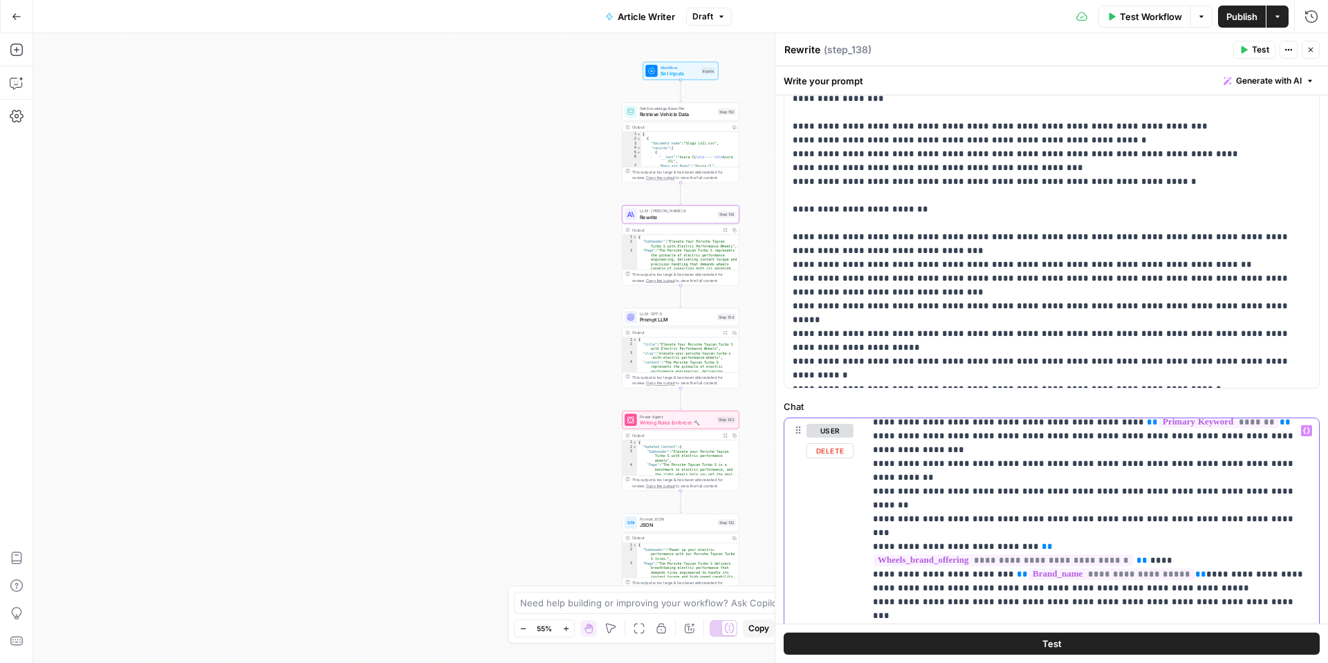
click at [1130, 512] on p "**********" at bounding box center [1092, 602] width 438 height 1646
click at [1119, 507] on p "**********" at bounding box center [1092, 602] width 438 height 1646
click at [1031, 498] on p "**********" at bounding box center [1092, 602] width 438 height 1646
click at [1045, 501] on p "**********" at bounding box center [1092, 602] width 438 height 1646
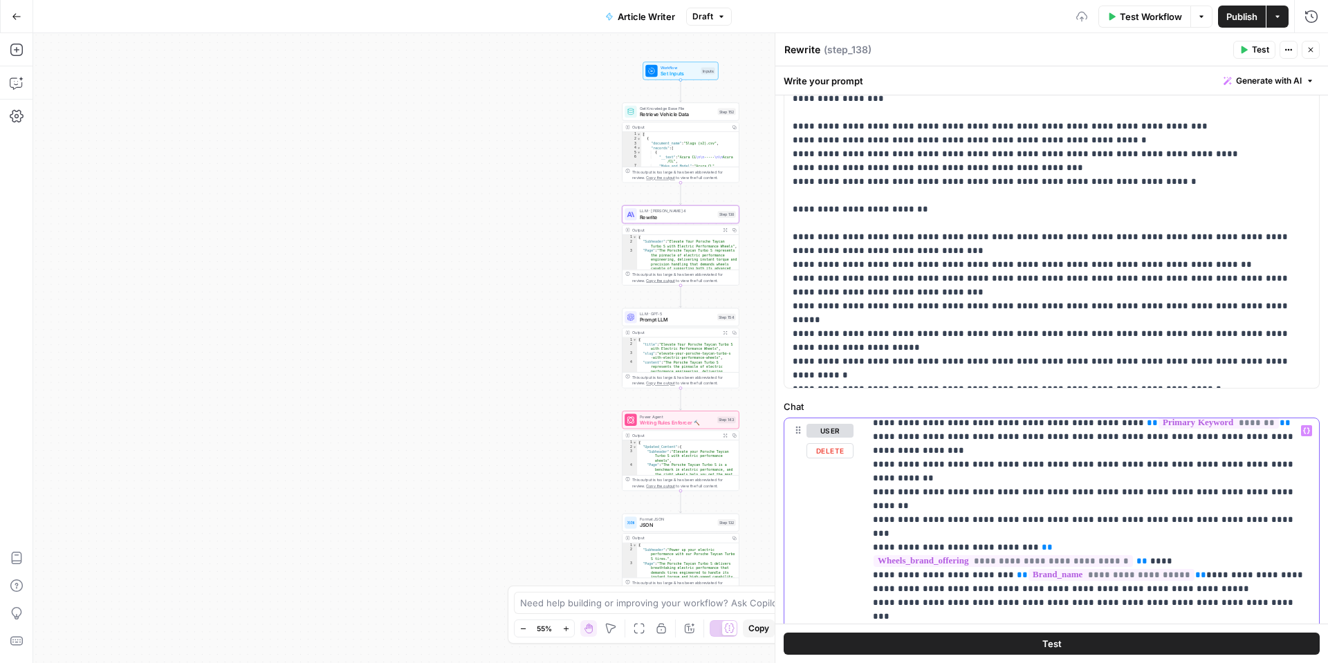
click at [1103, 509] on p "**********" at bounding box center [1092, 603] width 438 height 1646
click at [877, 517] on p "**********" at bounding box center [1092, 601] width 438 height 1646
click at [884, 588] on p "**********" at bounding box center [1092, 601] width 438 height 1646
click at [965, 642] on button "Test" at bounding box center [1051, 644] width 536 height 22
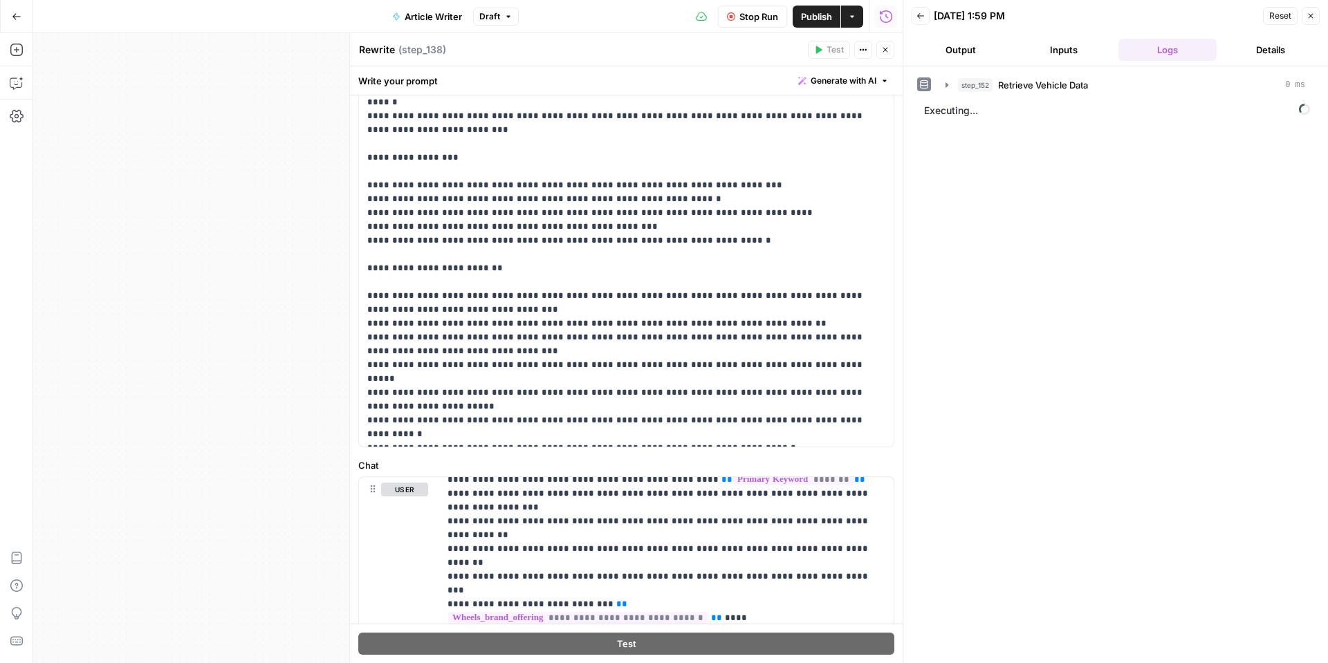
scroll to position [256, 0]
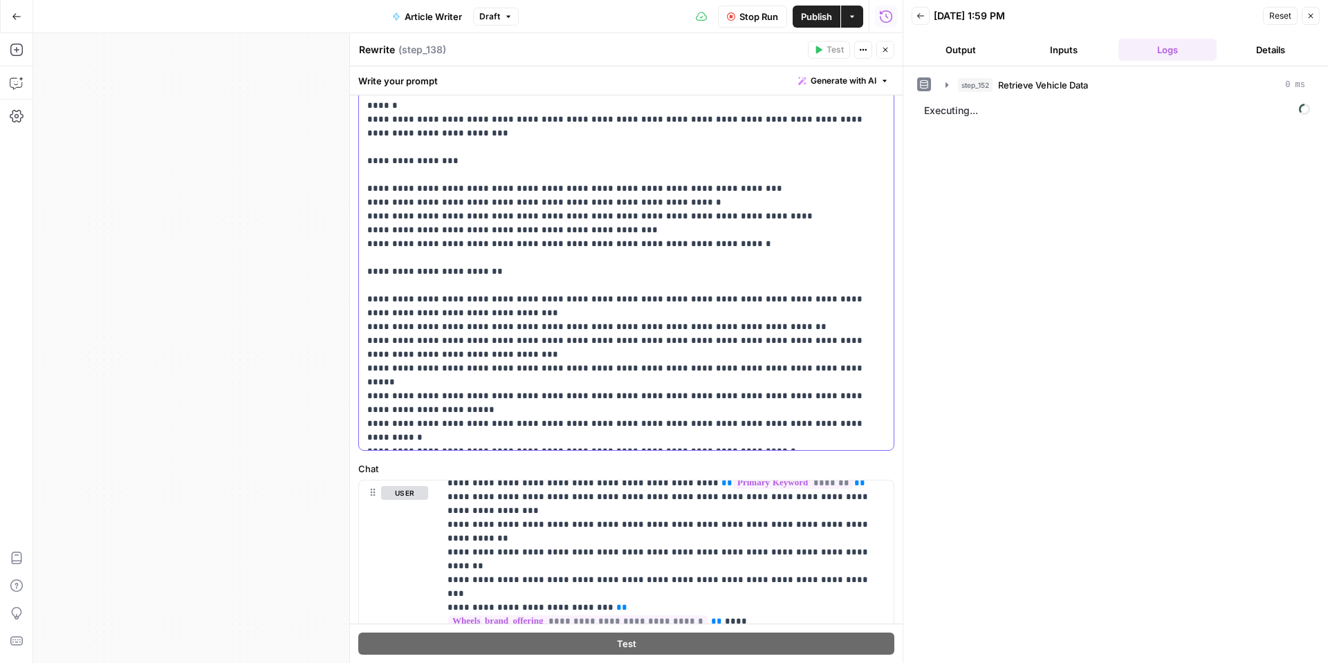
drag, startPoint x: 591, startPoint y: 285, endPoint x: 651, endPoint y: 284, distance: 59.5
click at [651, 284] on p "**********" at bounding box center [626, 196] width 518 height 498
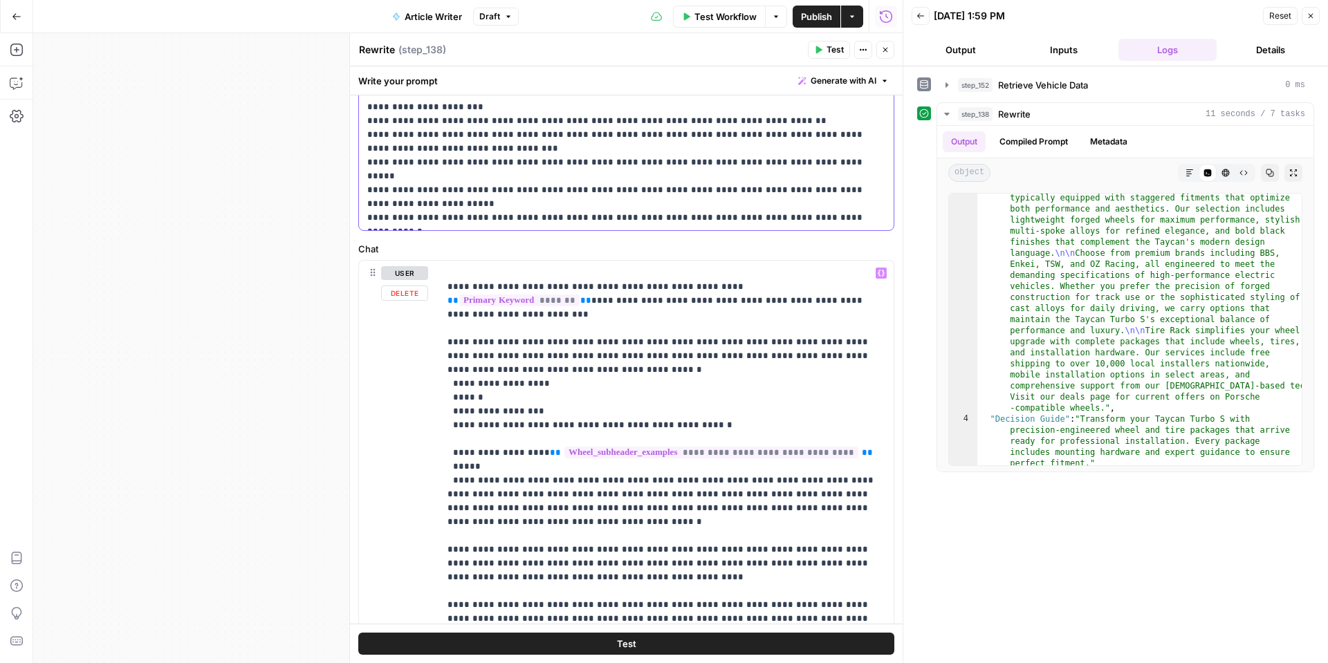
scroll to position [148, 0]
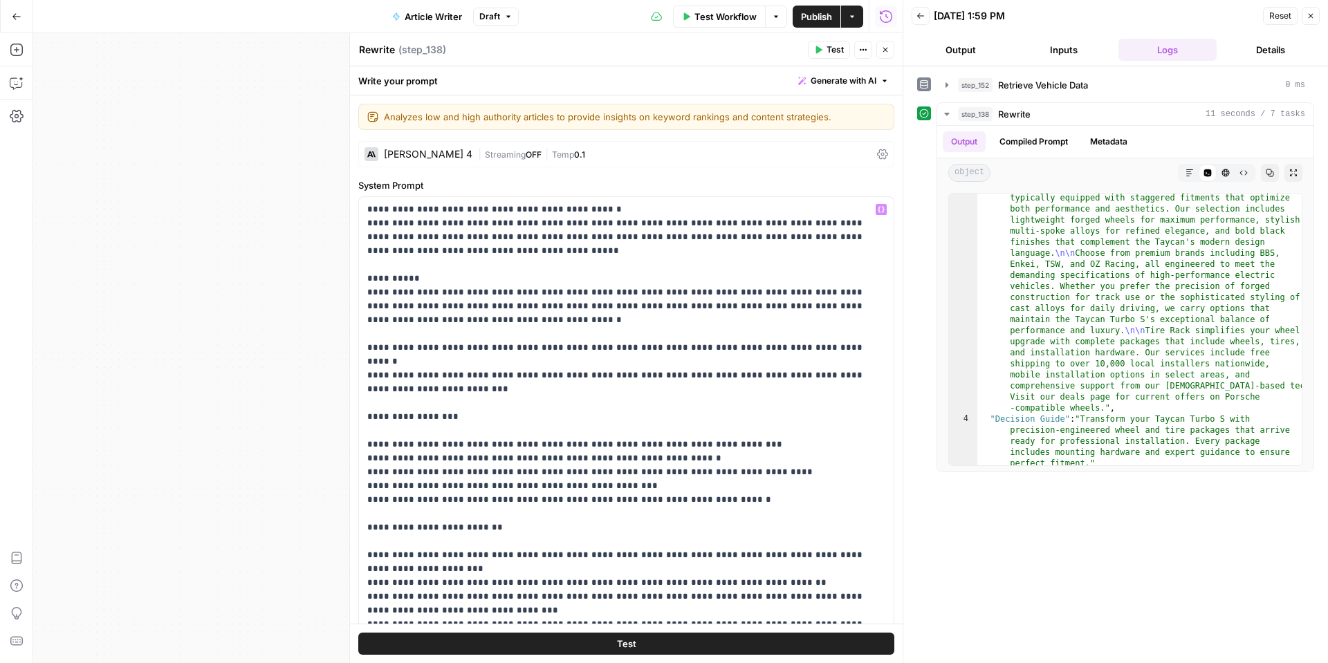
scroll to position [46, 0]
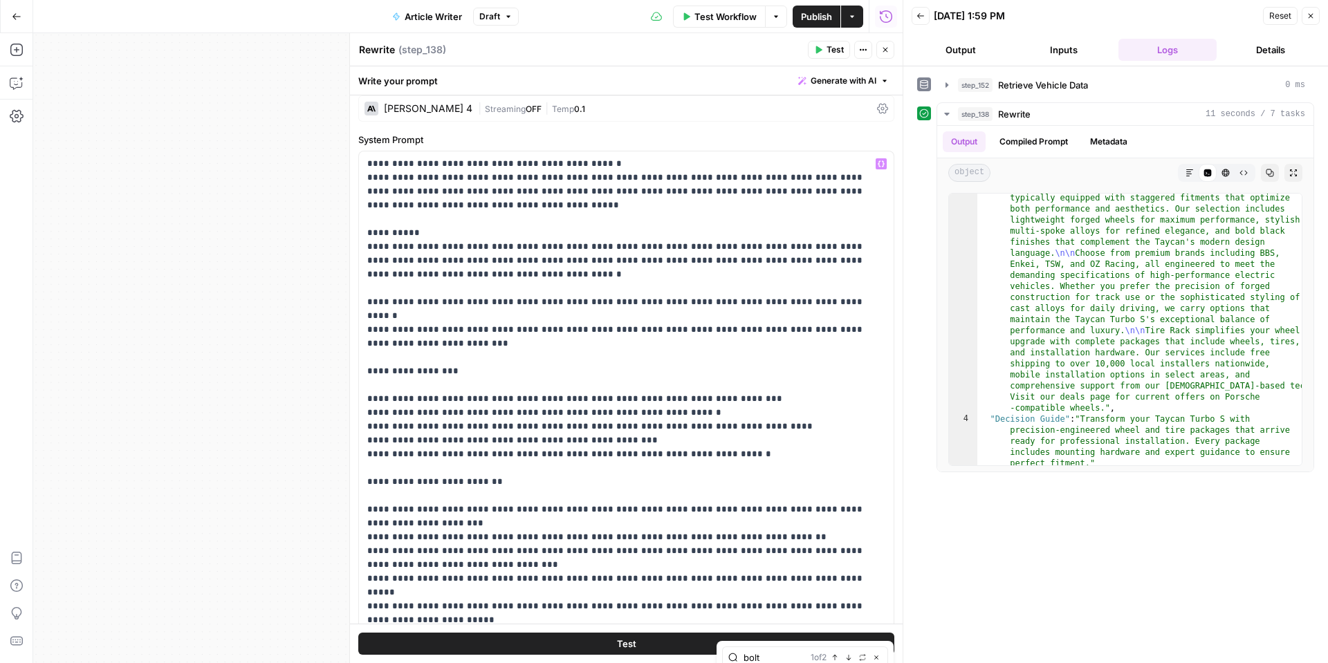
type input "bolt"
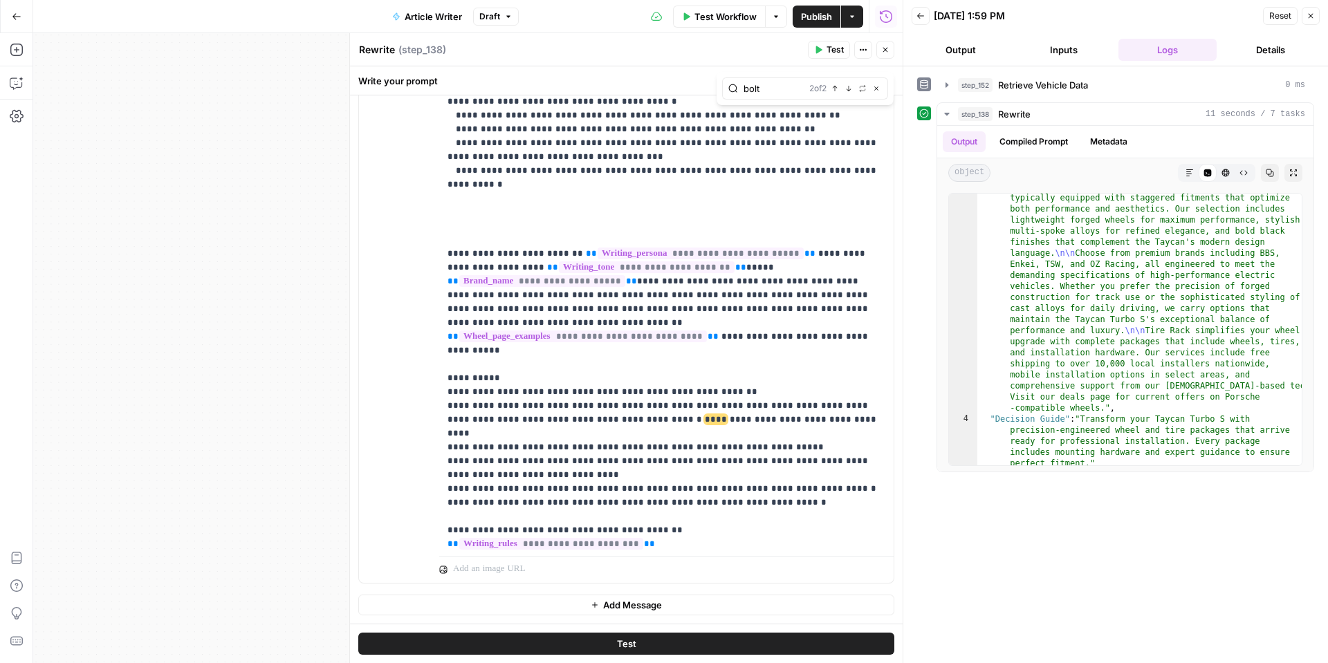
scroll to position [1093, 0]
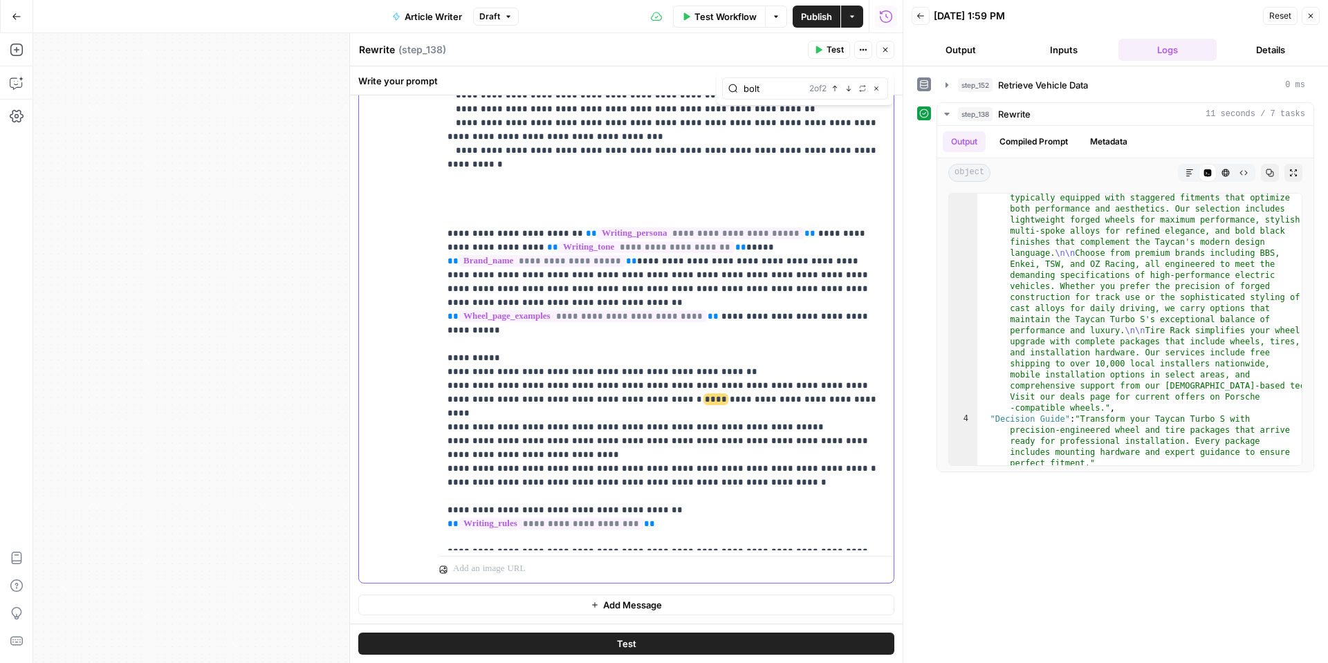
click at [705, 395] on span "****" at bounding box center [716, 399] width 22 height 9
drag, startPoint x: 664, startPoint y: 236, endPoint x: 720, endPoint y: 239, distance: 56.8
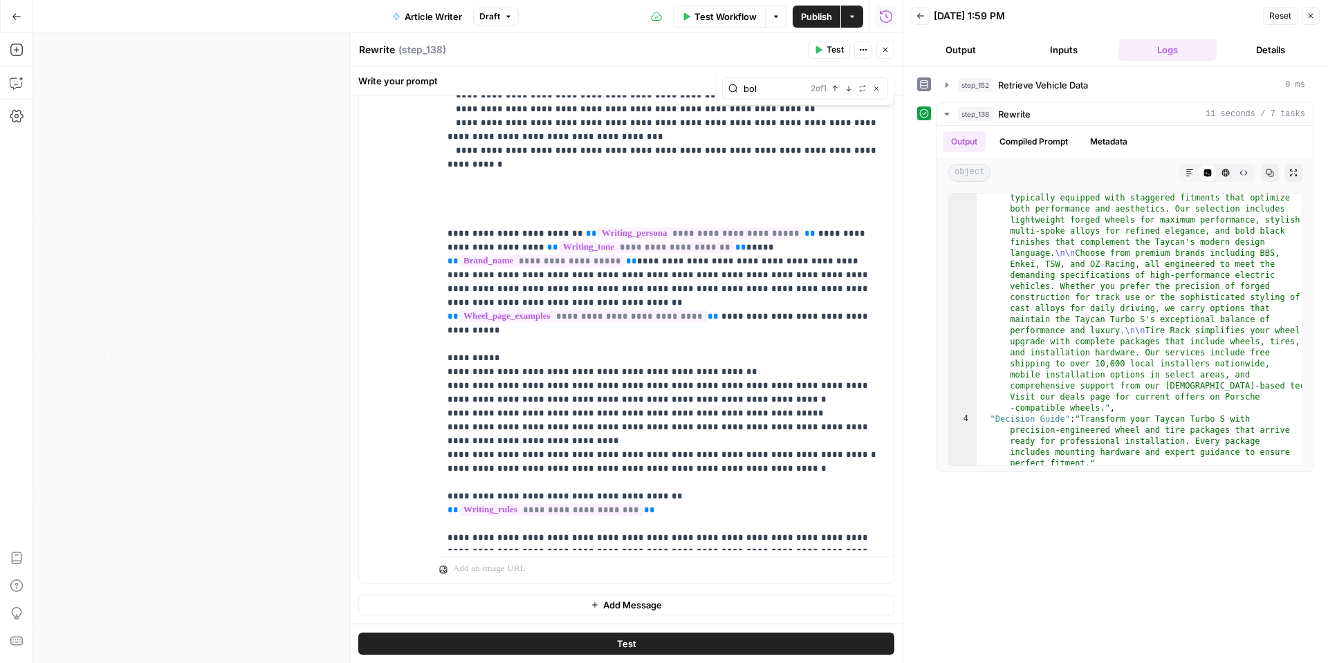
type input "bolt"
click at [832, 90] on icon "button" at bounding box center [834, 88] width 7 height 7
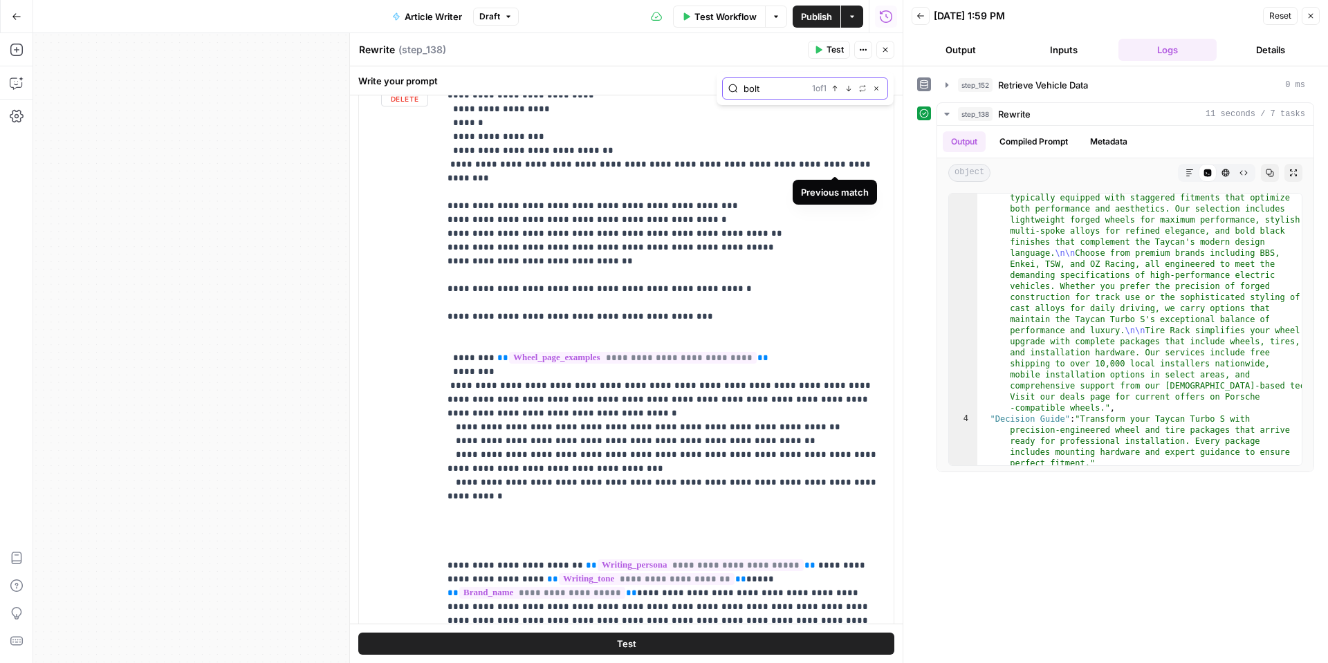
scroll to position [712, 0]
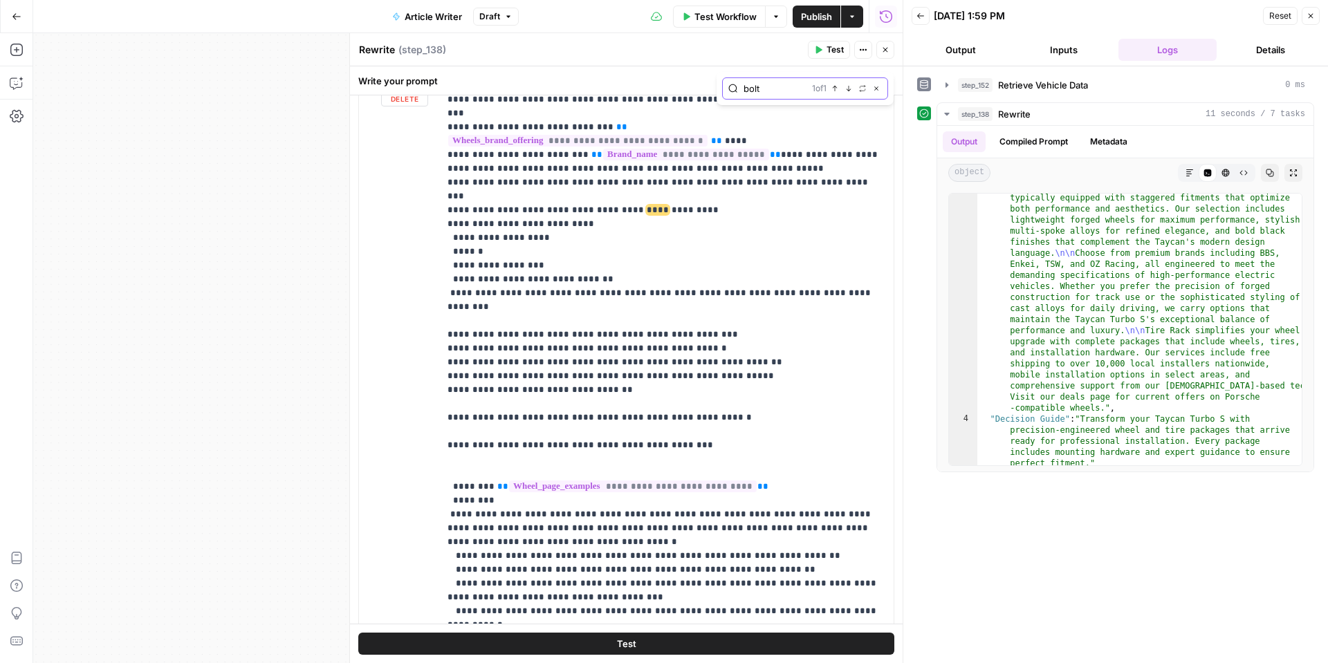
click at [831, 90] on icon "button" at bounding box center [834, 88] width 7 height 7
click at [843, 89] on button "Next Match" at bounding box center [848, 88] width 11 height 11
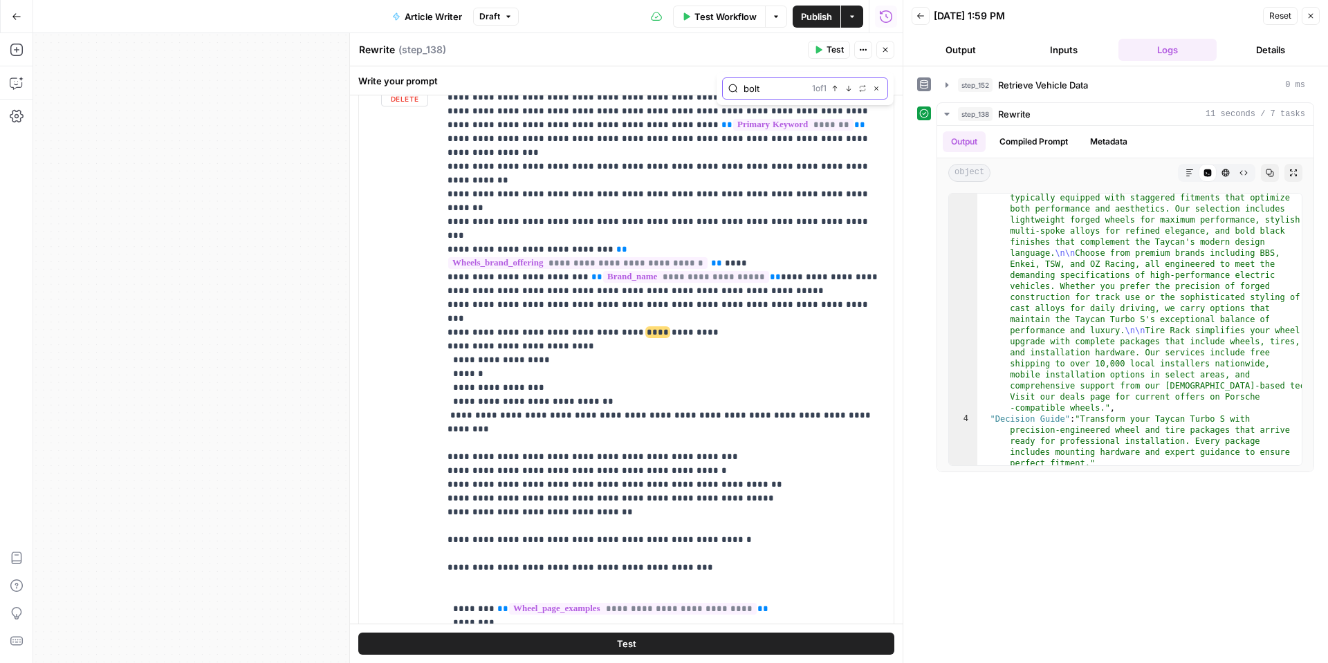
scroll to position [587, 0]
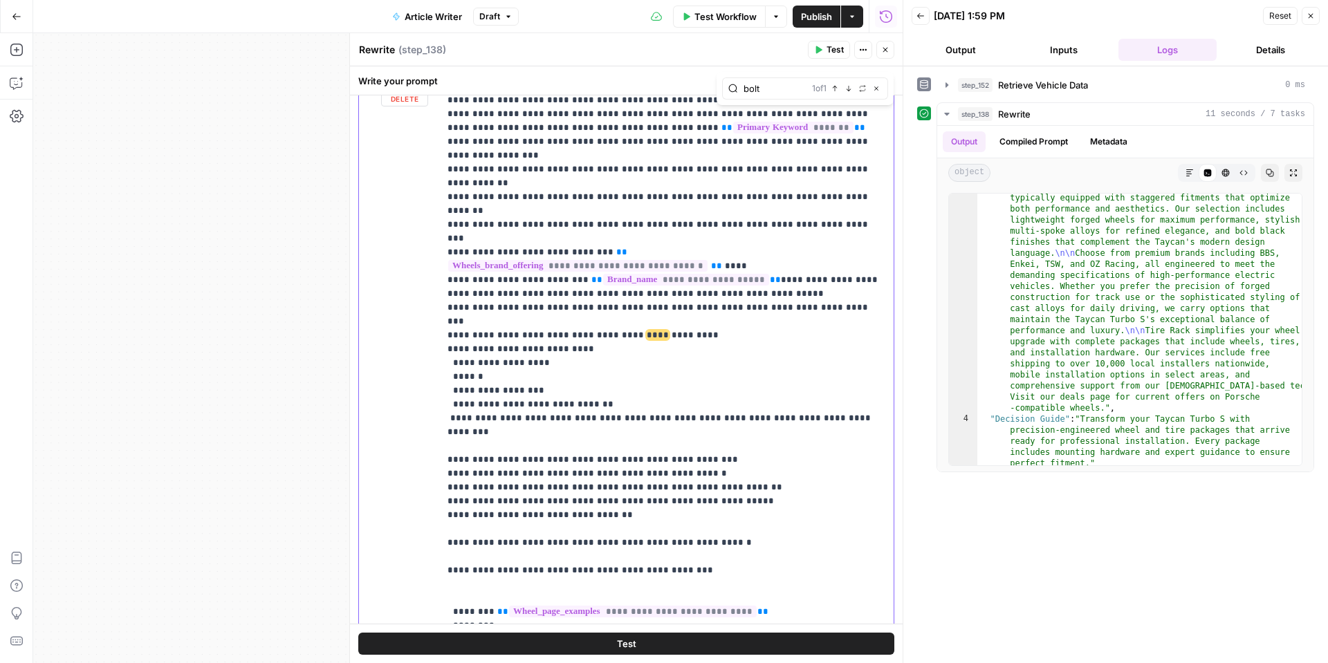
click at [642, 214] on p "**********" at bounding box center [666, 308] width 438 height 1646
click at [885, 46] on icon "button" at bounding box center [885, 50] width 8 height 8
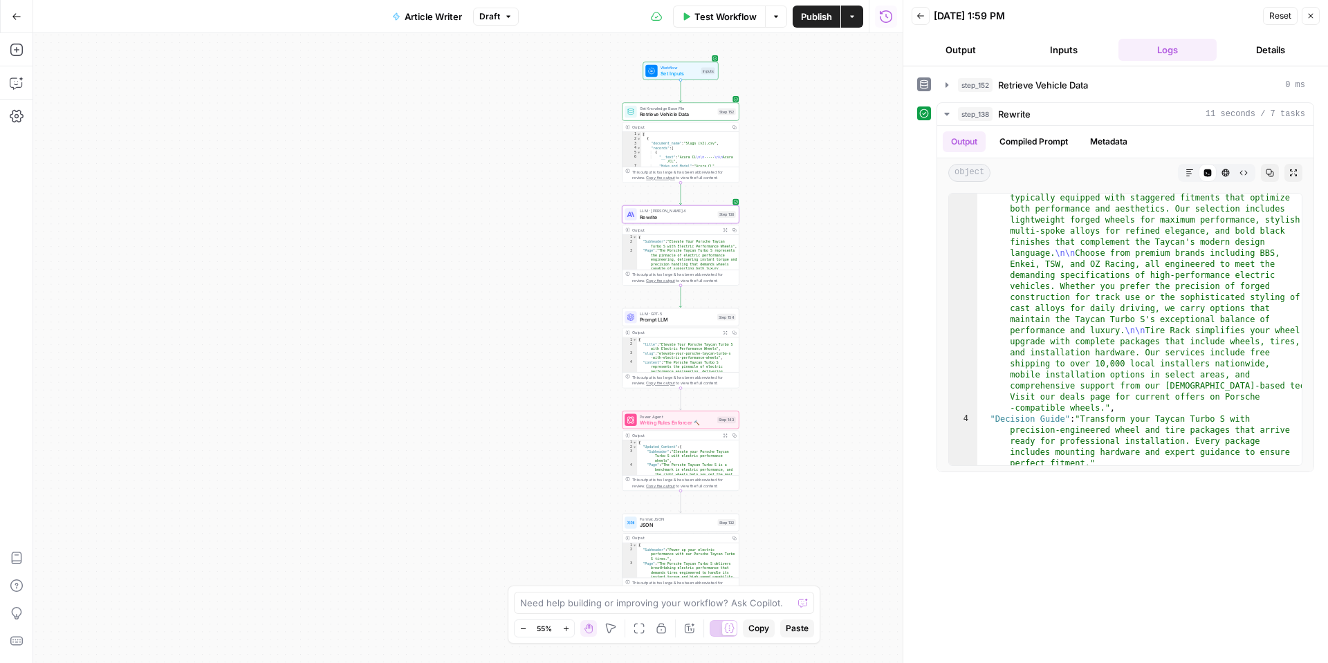
click at [1309, 18] on icon "button" at bounding box center [1310, 16] width 8 height 8
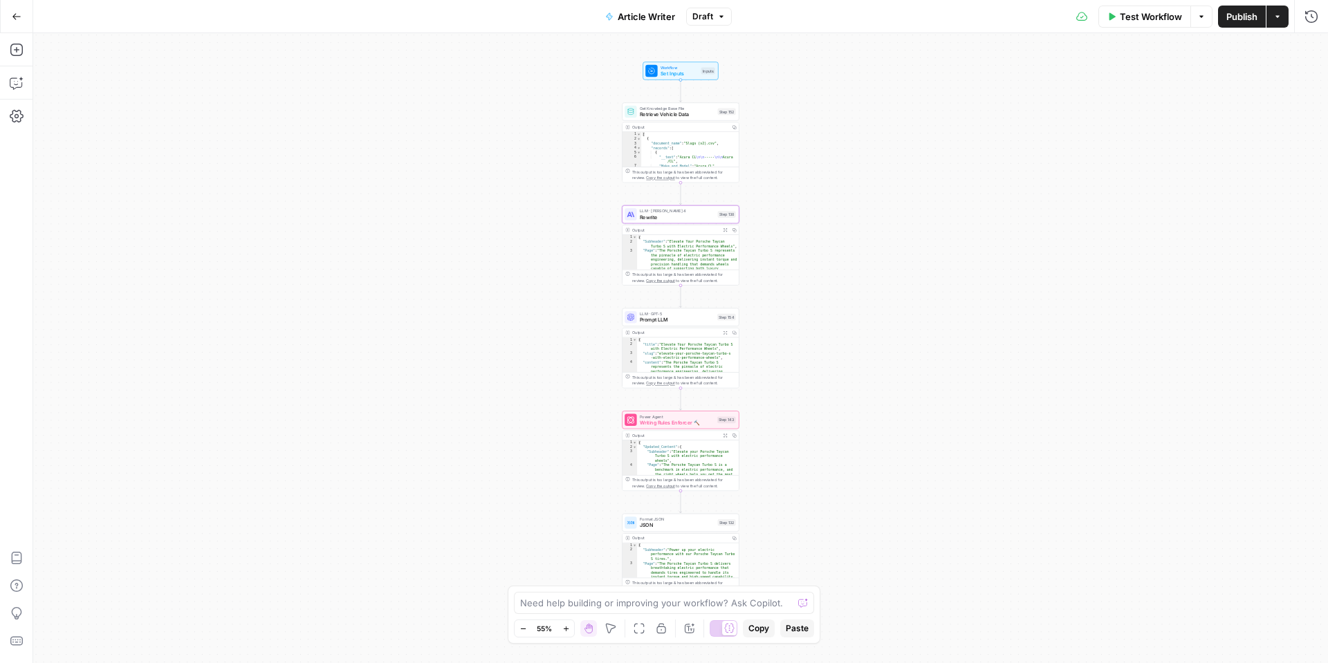
click at [1258, 19] on button "Publish" at bounding box center [1242, 17] width 48 height 22
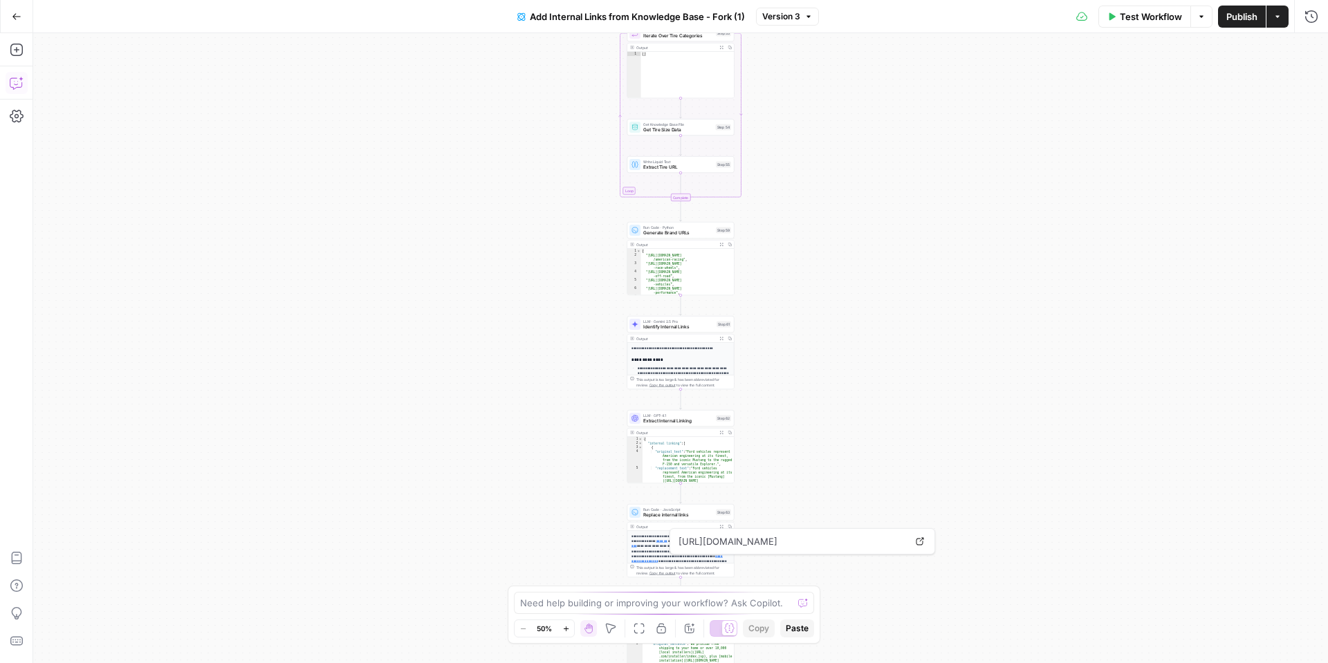
click at [12, 82] on icon "button" at bounding box center [17, 83] width 14 height 14
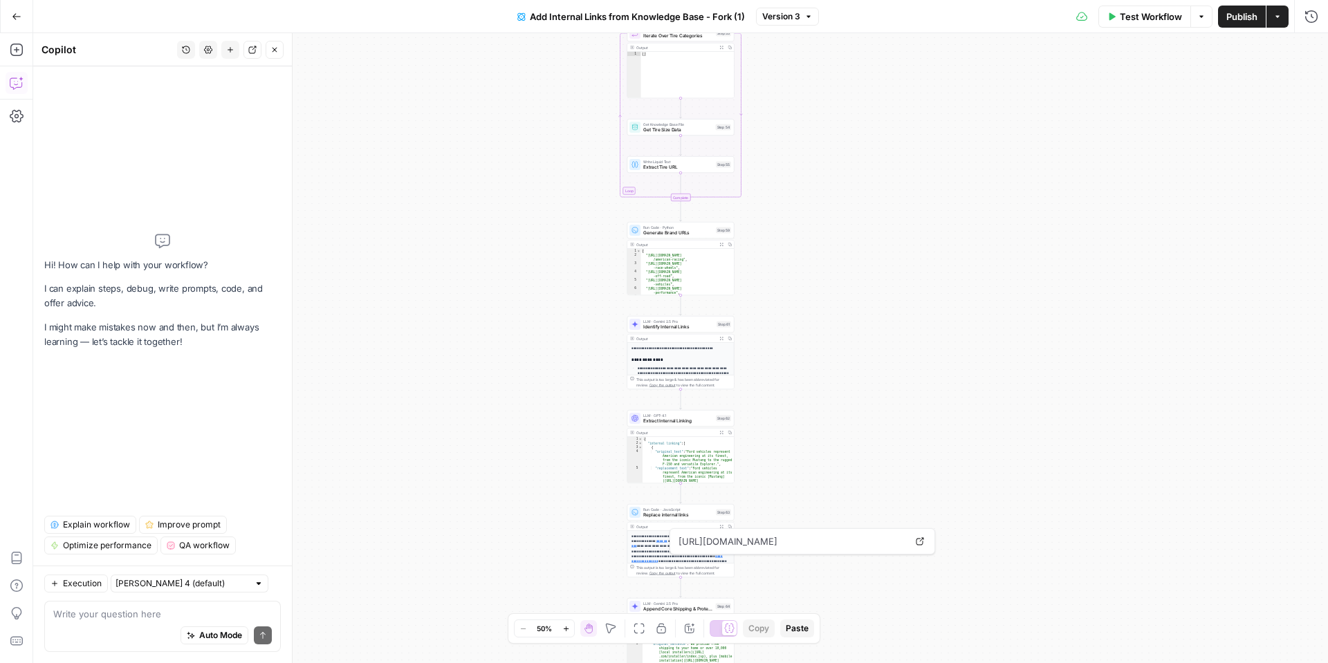
click at [125, 616] on textarea at bounding box center [162, 614] width 218 height 14
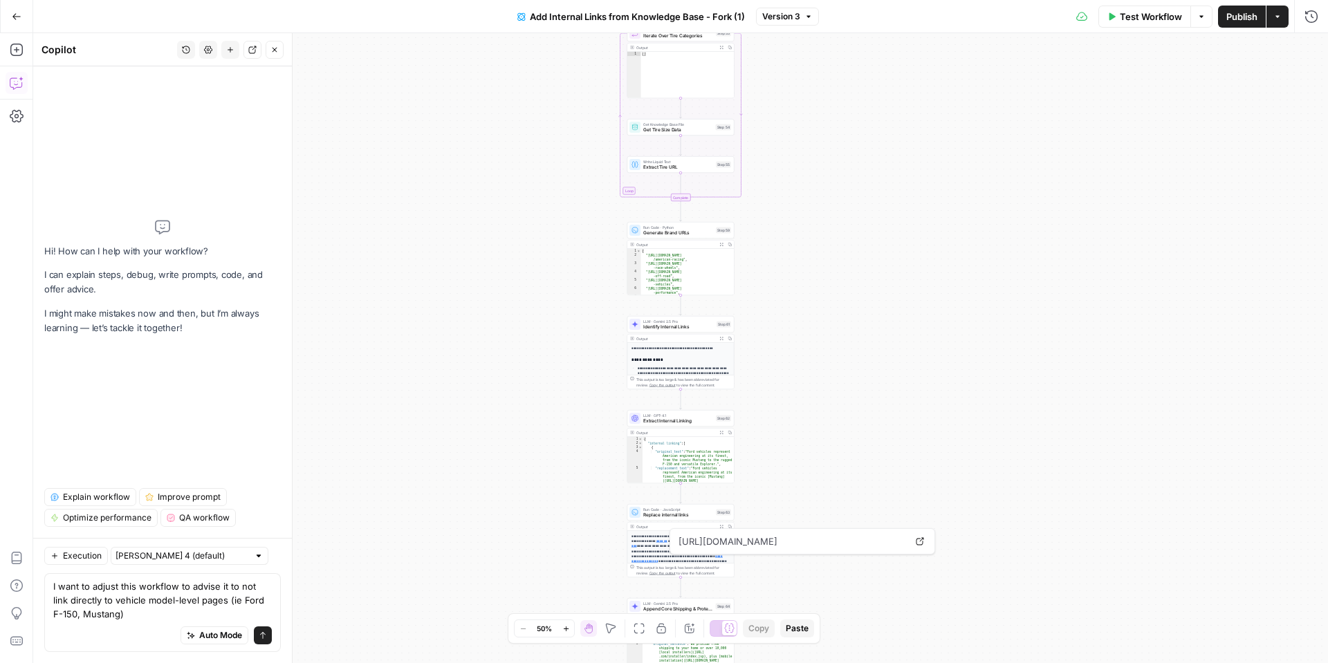
click at [109, 616] on textarea "I want to adjust this workflow to advise it to not link directly to vehicle mod…" at bounding box center [162, 599] width 218 height 41
click at [208, 607] on textarea "I want to adjust this workflow to advise it to not link directly to vehicle mod…" at bounding box center [162, 599] width 218 height 41
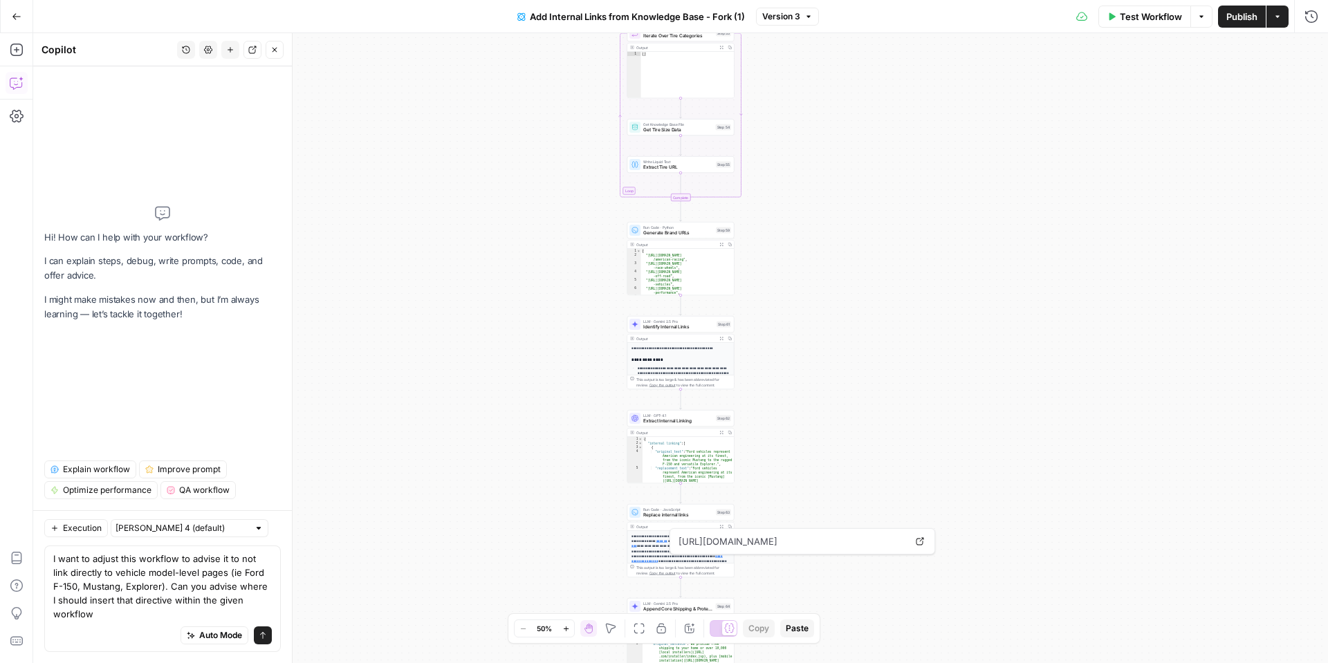
type textarea "I want to adjust this workflow to advise it to not link directly to vehicle mod…"
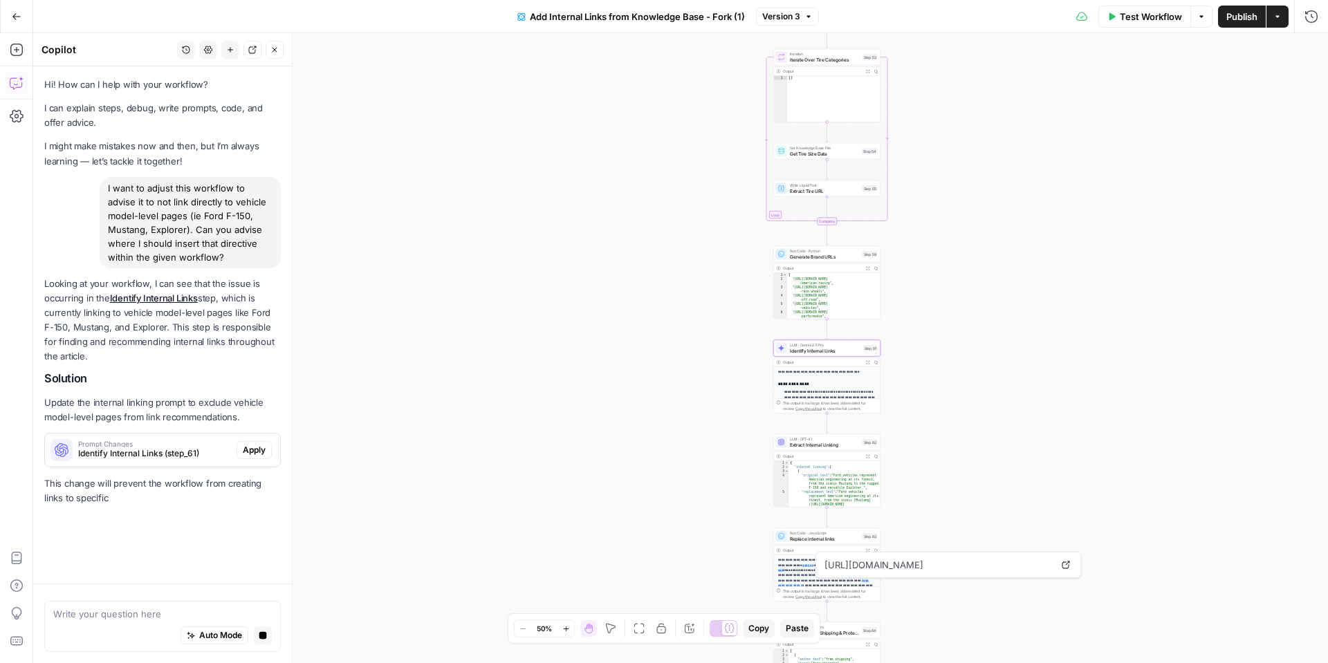
click at [239, 455] on button "Apply" at bounding box center [253, 450] width 35 height 18
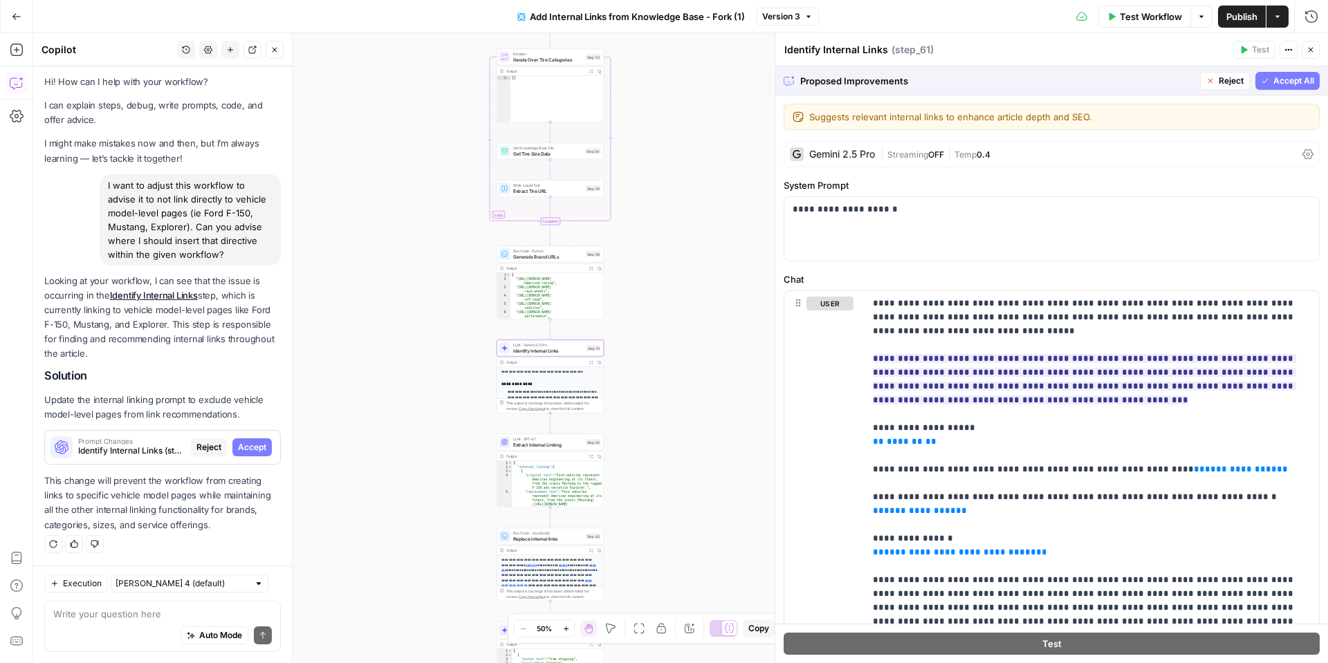
click at [259, 449] on span "Accept" at bounding box center [252, 447] width 28 height 12
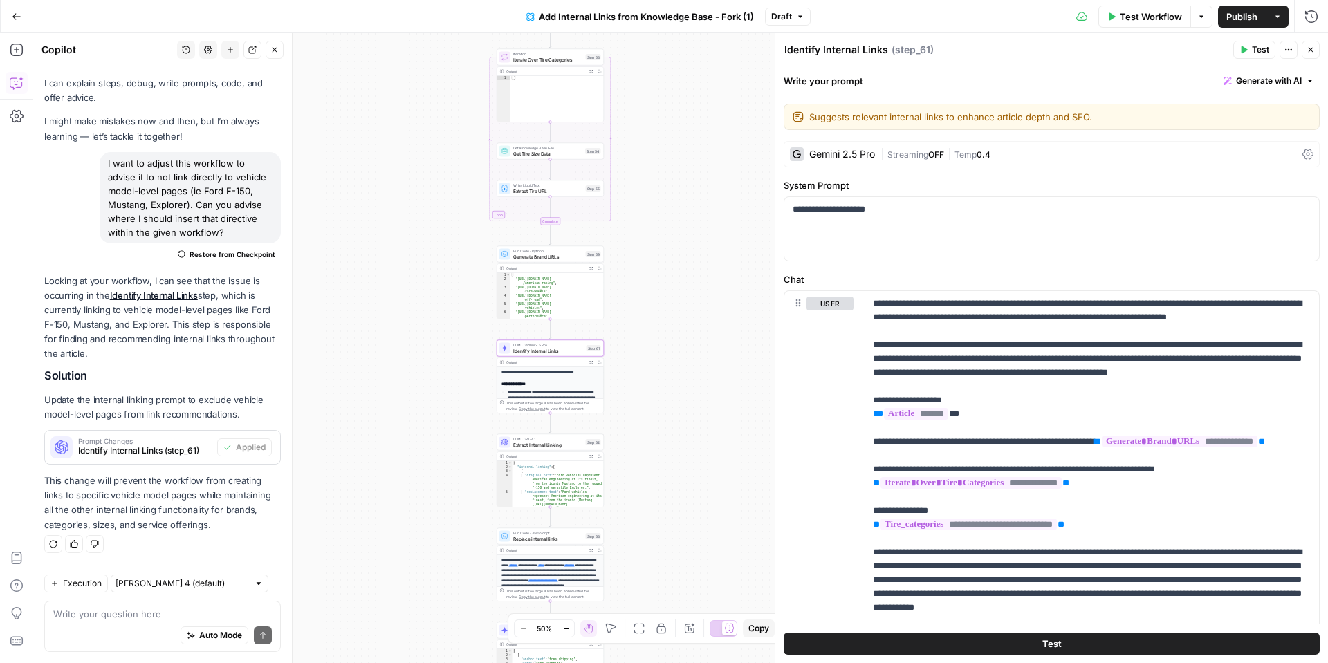
click at [1247, 50] on icon "button" at bounding box center [1243, 50] width 8 height 8
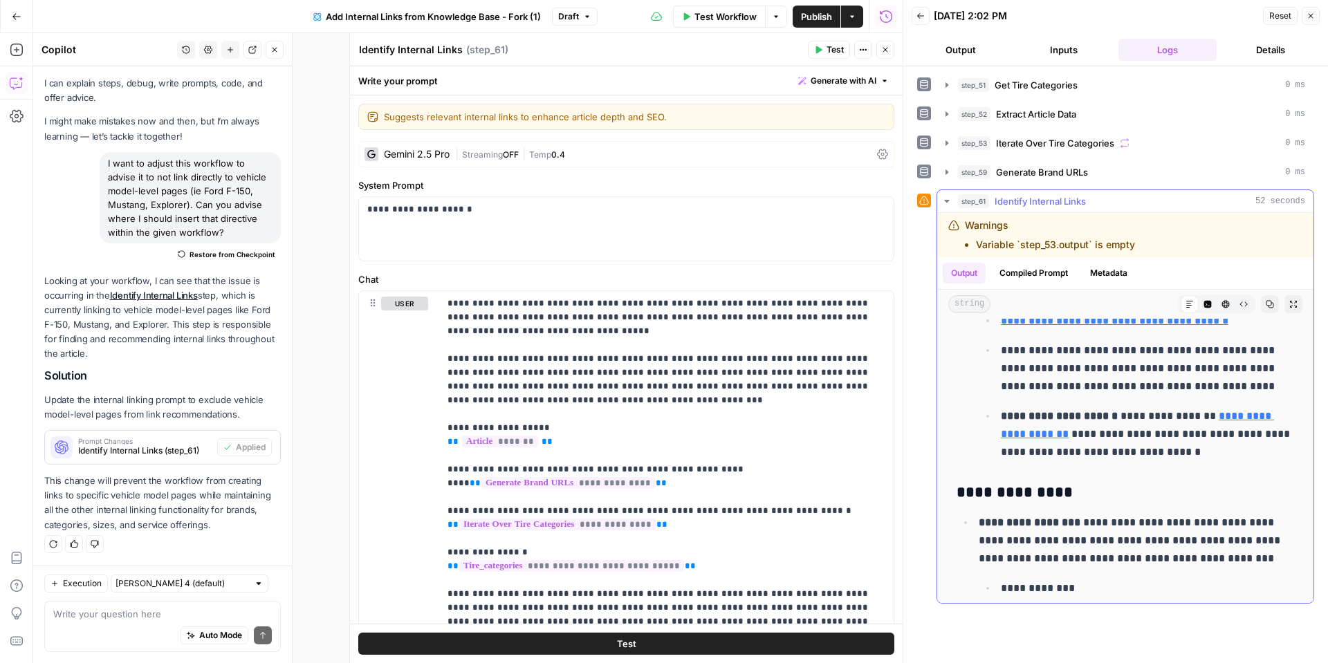
scroll to position [463, 0]
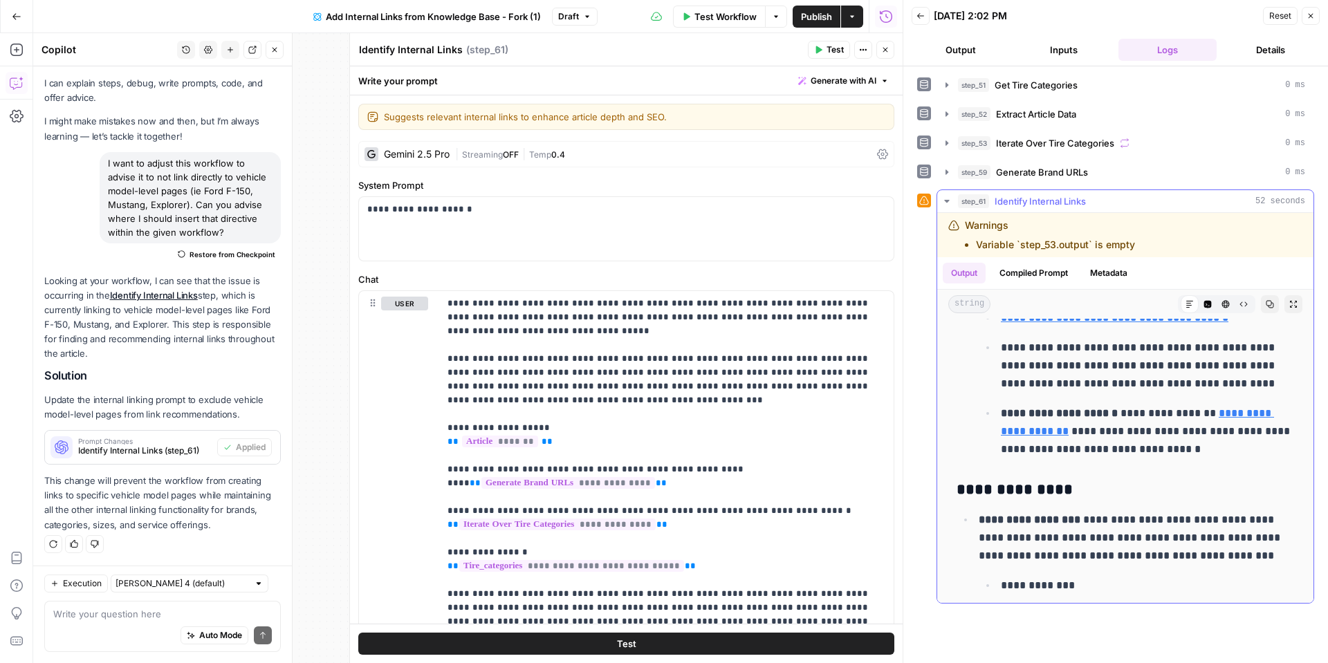
drag, startPoint x: 1222, startPoint y: 492, endPoint x: 1231, endPoint y: 467, distance: 27.1
click at [1222, 490] on h3 "**********" at bounding box center [1124, 490] width 337 height 19
click at [1237, 395] on link "Open in a new tab" at bounding box center [1242, 393] width 18 height 18
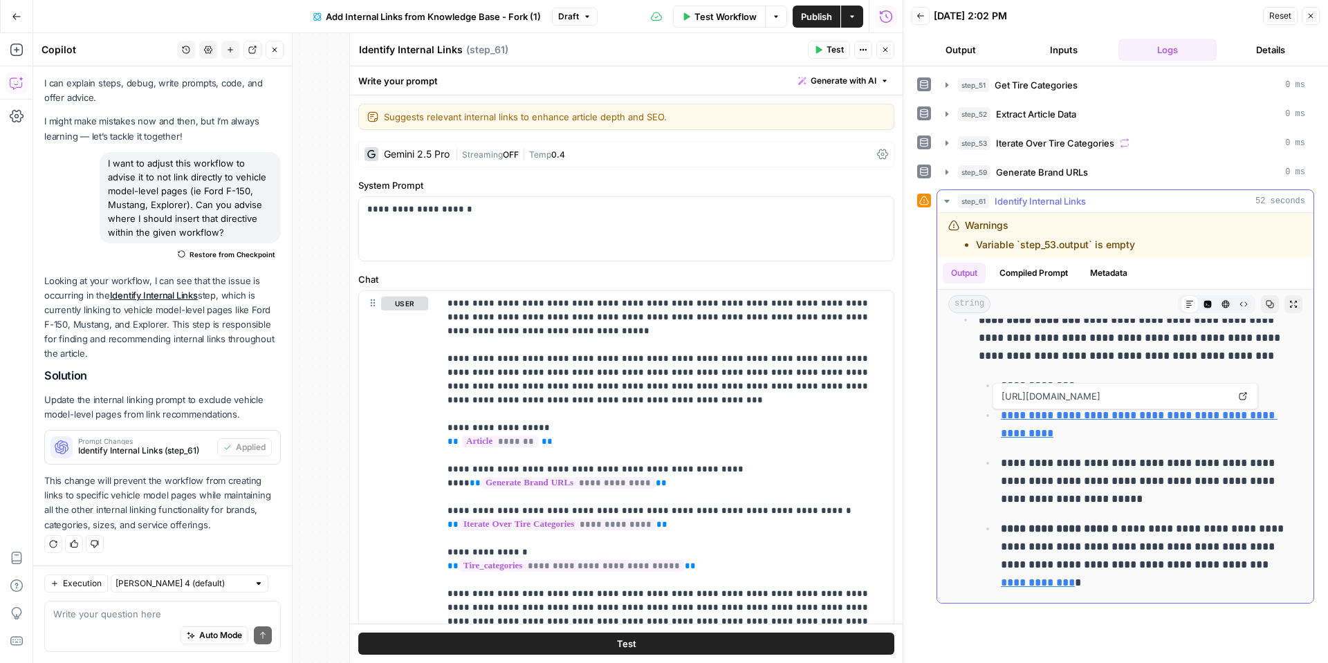
scroll to position [680, 0]
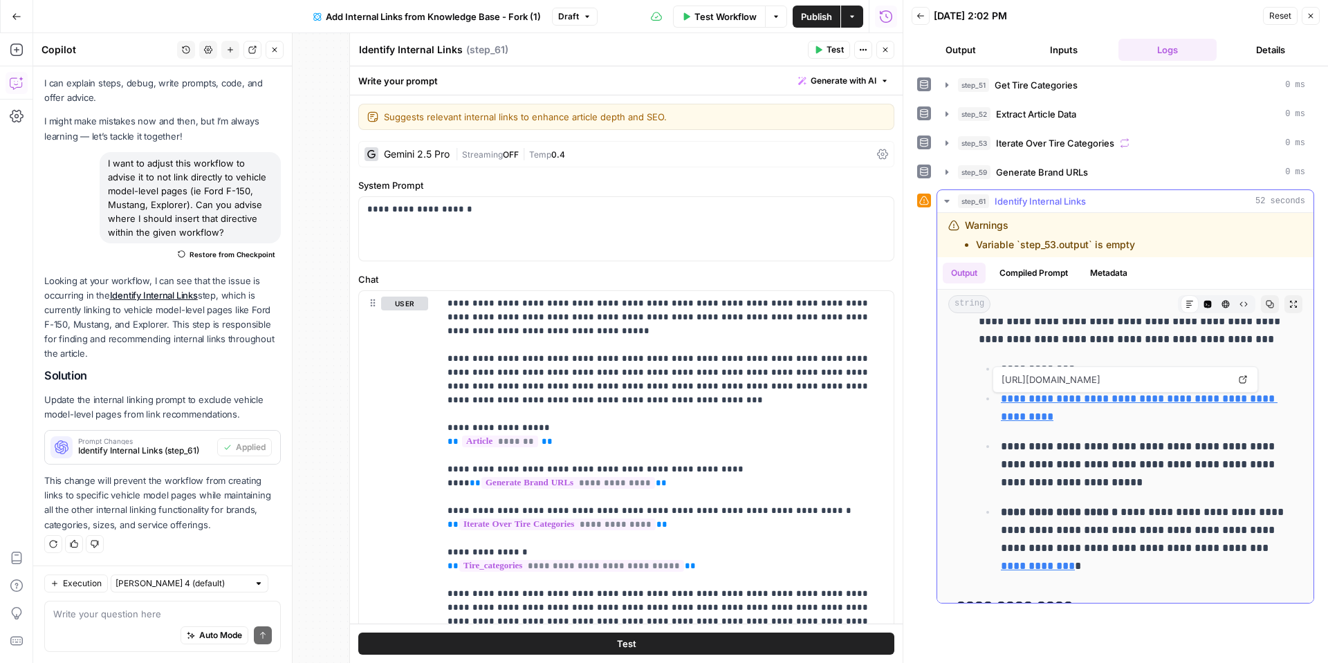
click at [1159, 404] on link "**********" at bounding box center [1138, 407] width 277 height 28
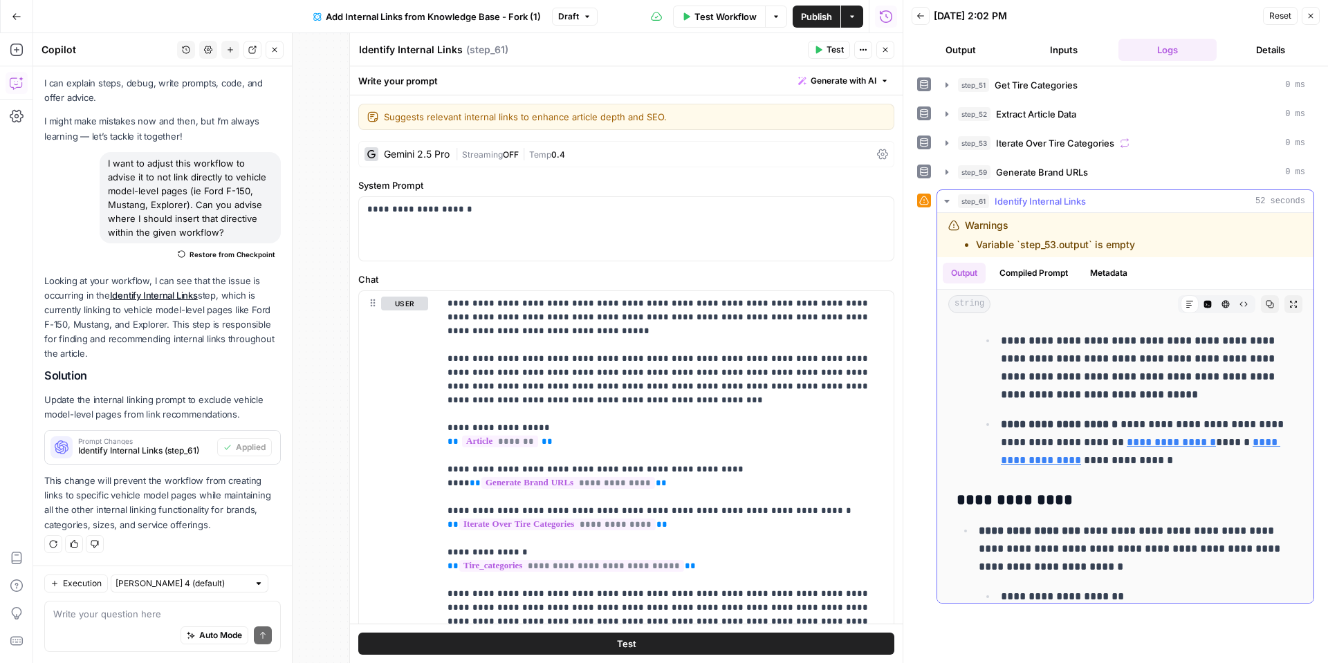
scroll to position [2703, 0]
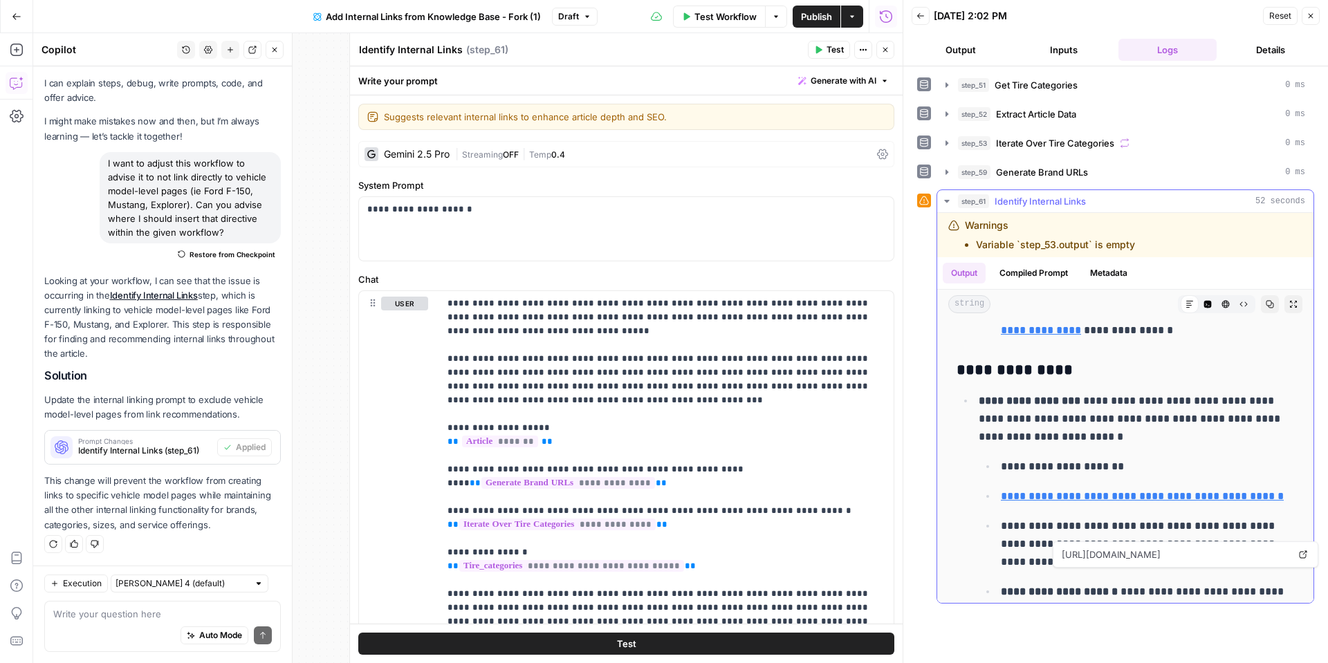
click at [1098, 622] on link "**********" at bounding box center [1132, 627] width 123 height 10
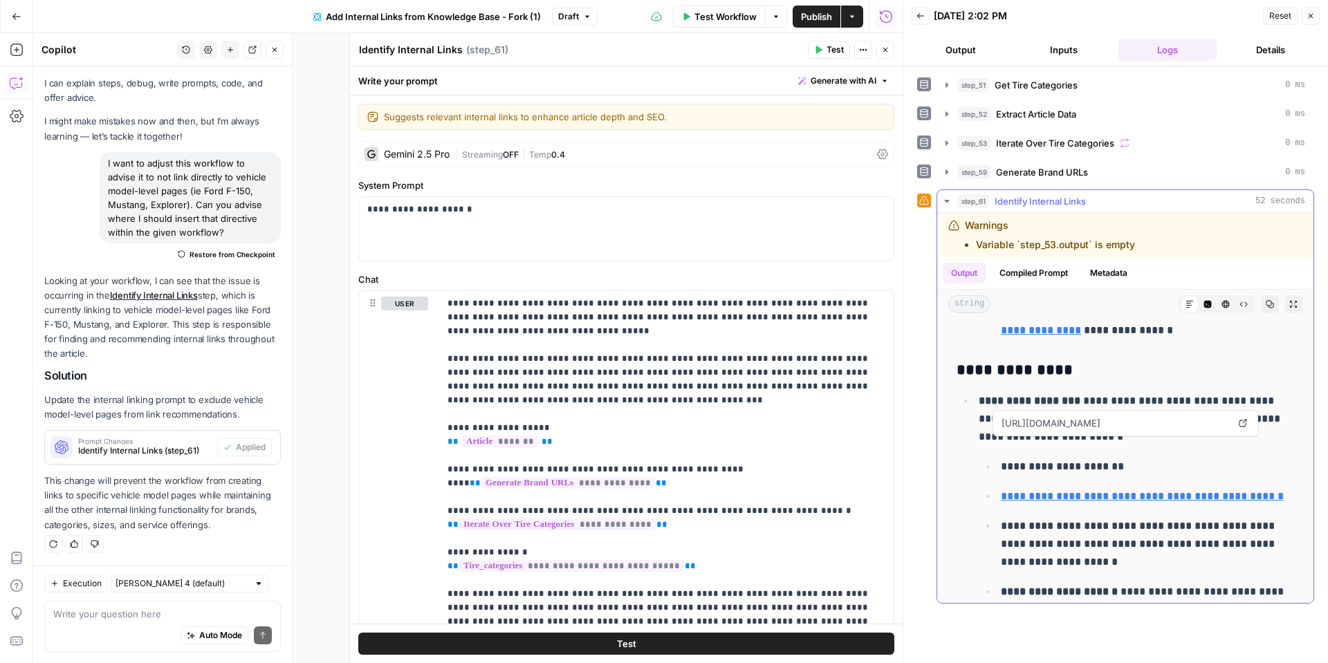
click at [1174, 491] on link "**********" at bounding box center [1141, 496] width 283 height 10
click at [1316, 18] on button "Close" at bounding box center [1310, 16] width 18 height 18
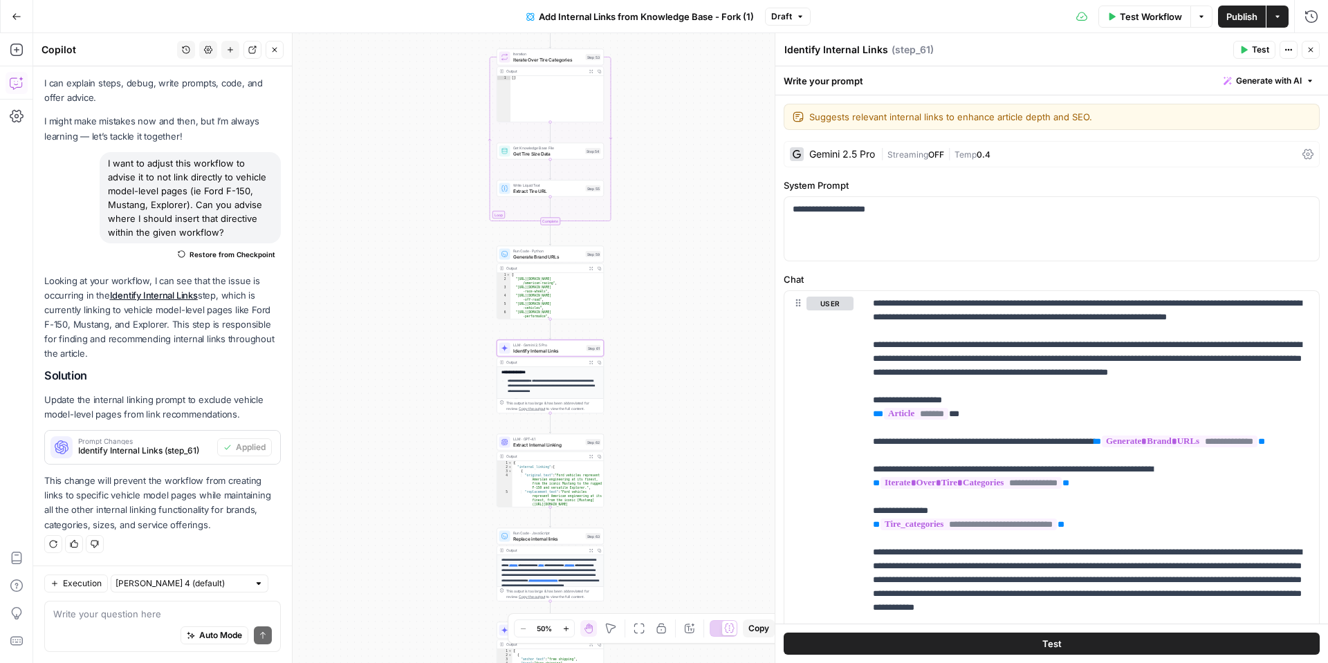
click at [1153, 19] on span "Test Workflow" at bounding box center [1150, 17] width 62 height 14
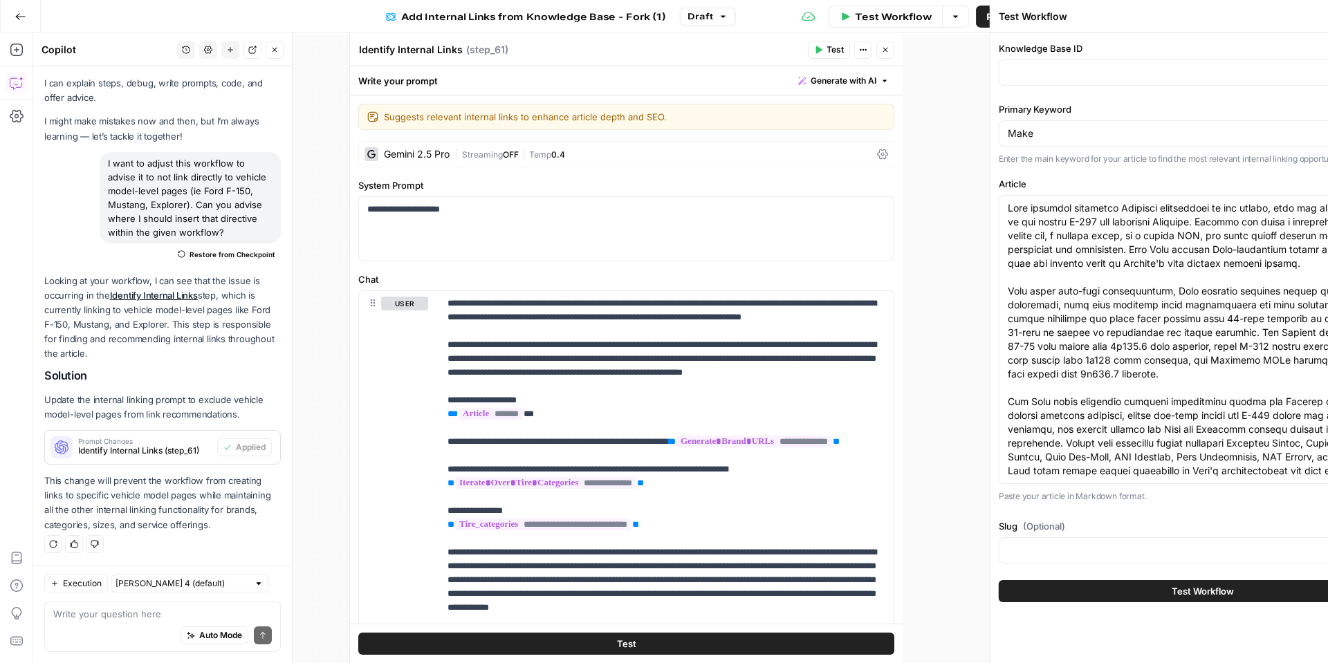
type input "Tire Categories"
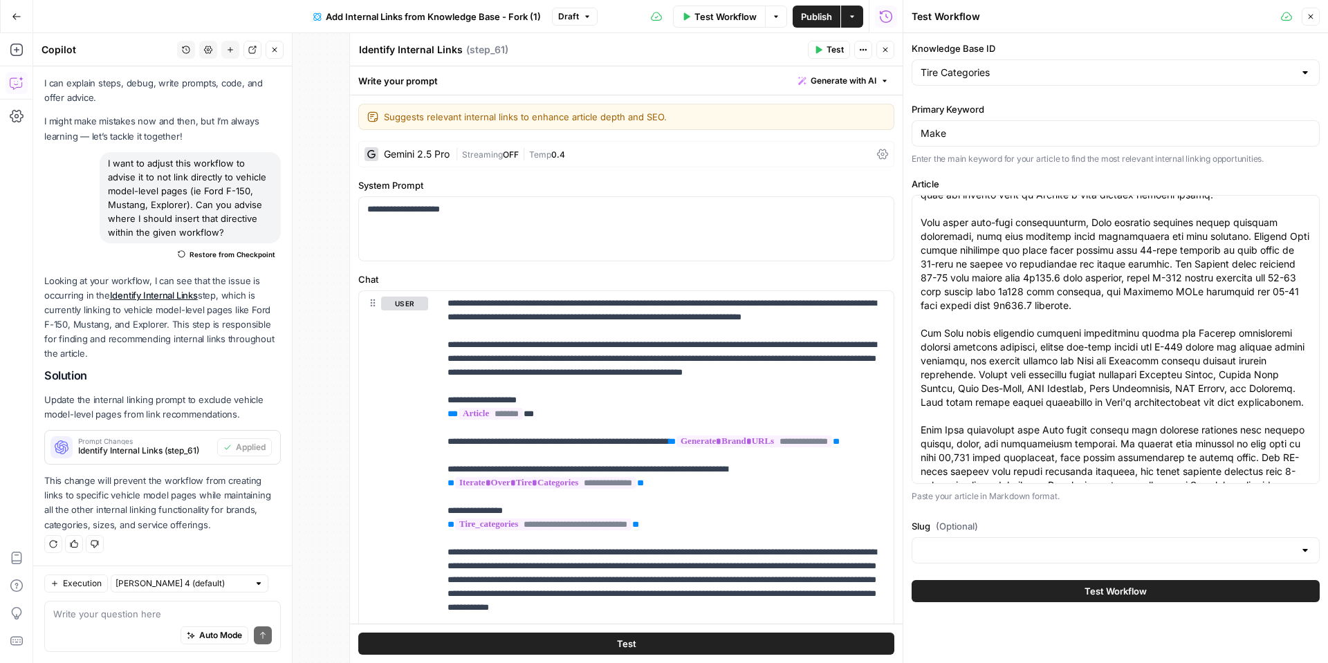
scroll to position [83, 0]
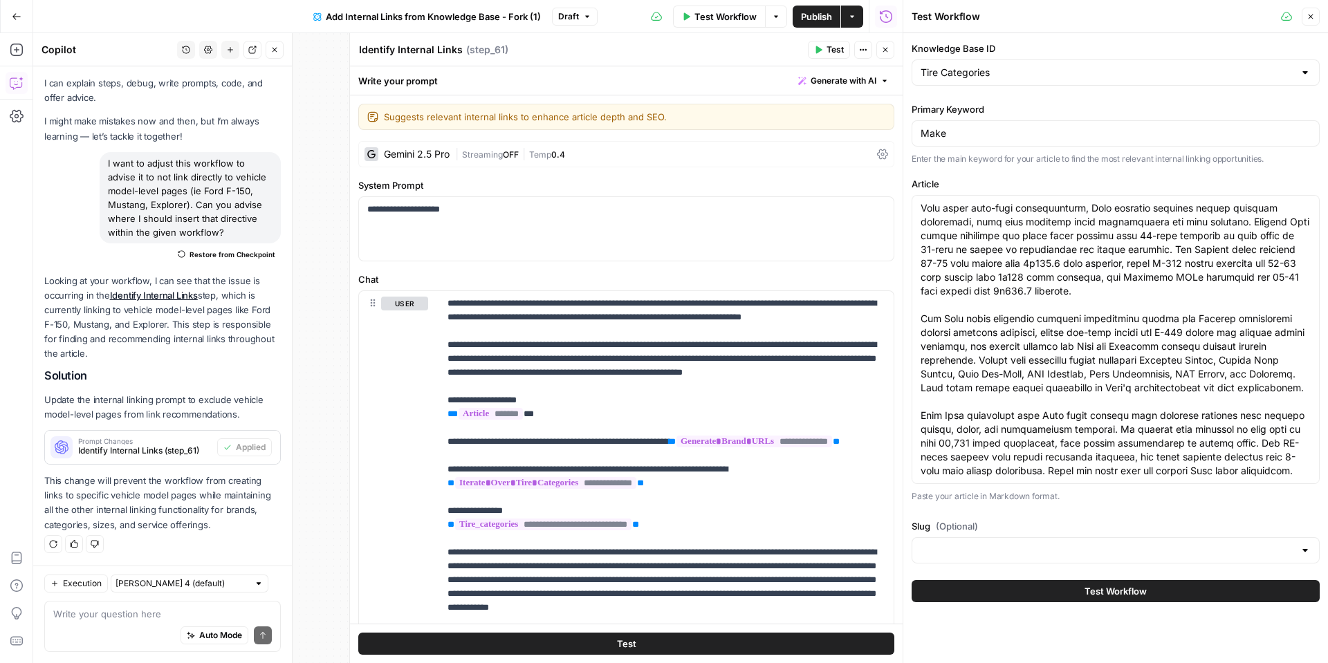
click at [1044, 557] on div at bounding box center [1115, 550] width 408 height 26
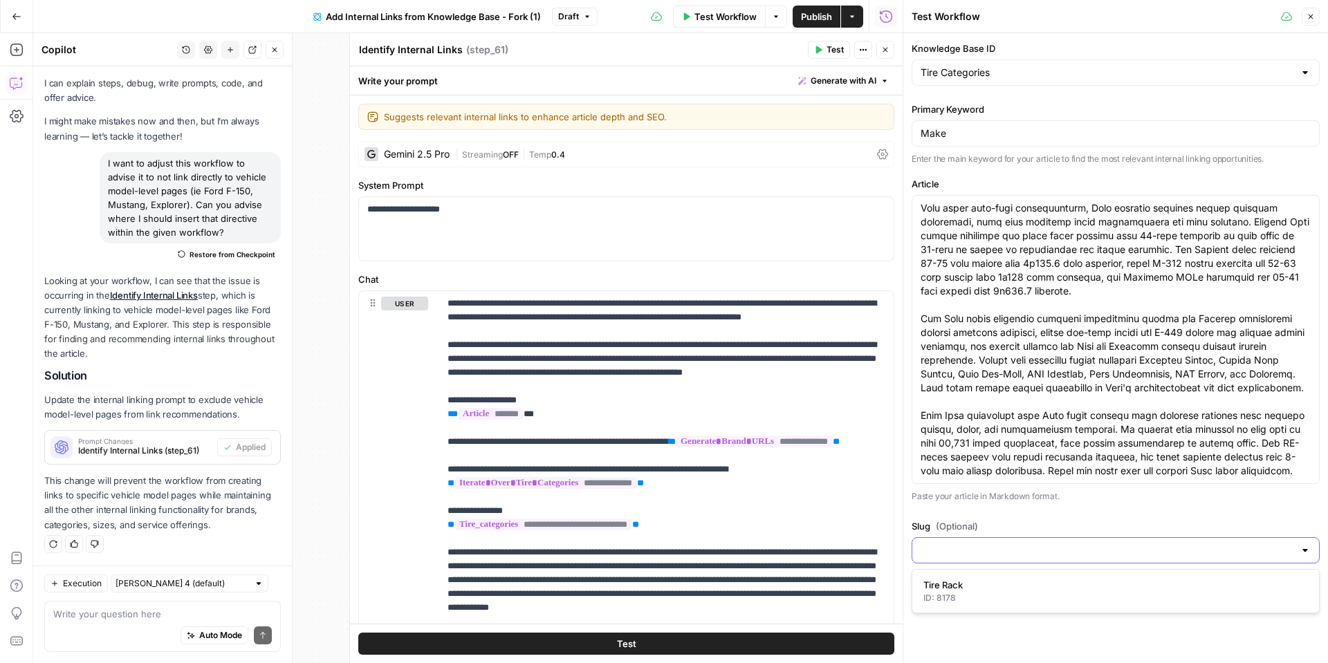
click at [1045, 555] on input "Slug (Optional)" at bounding box center [1106, 550] width 373 height 14
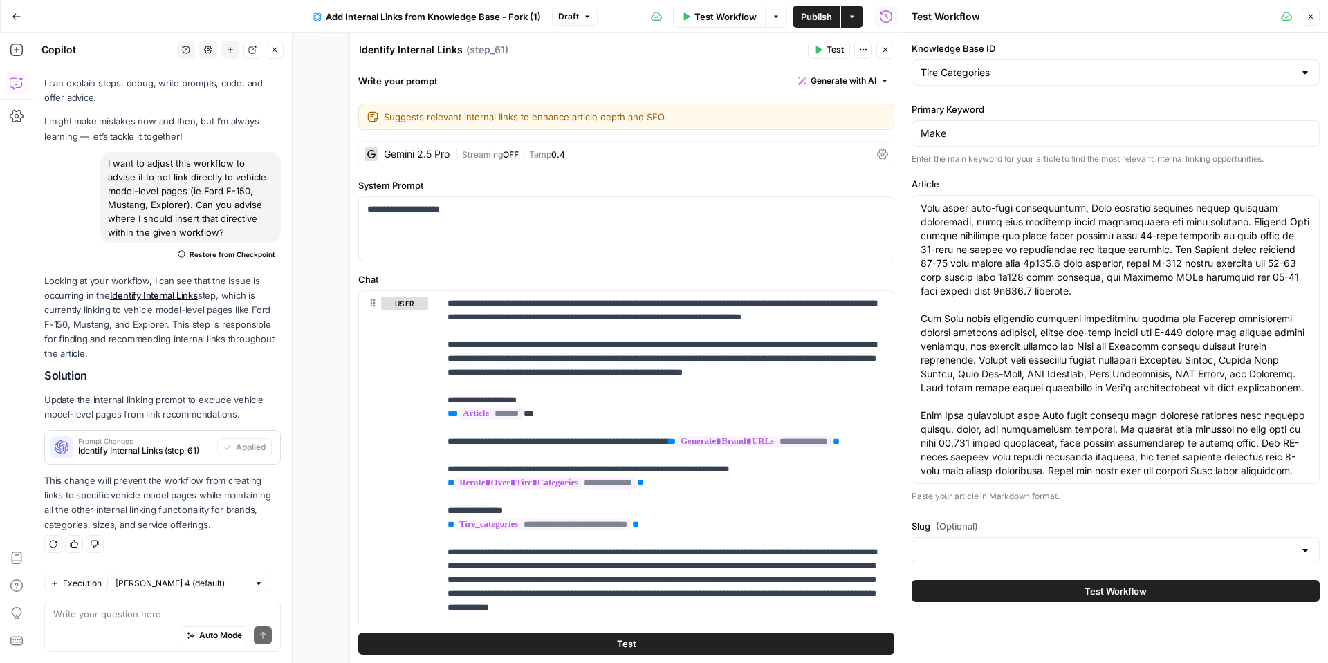
click at [1032, 525] on label "Slug (Optional)" at bounding box center [1115, 526] width 408 height 14
click at [1032, 543] on input "Slug (Optional)" at bounding box center [1106, 550] width 373 height 14
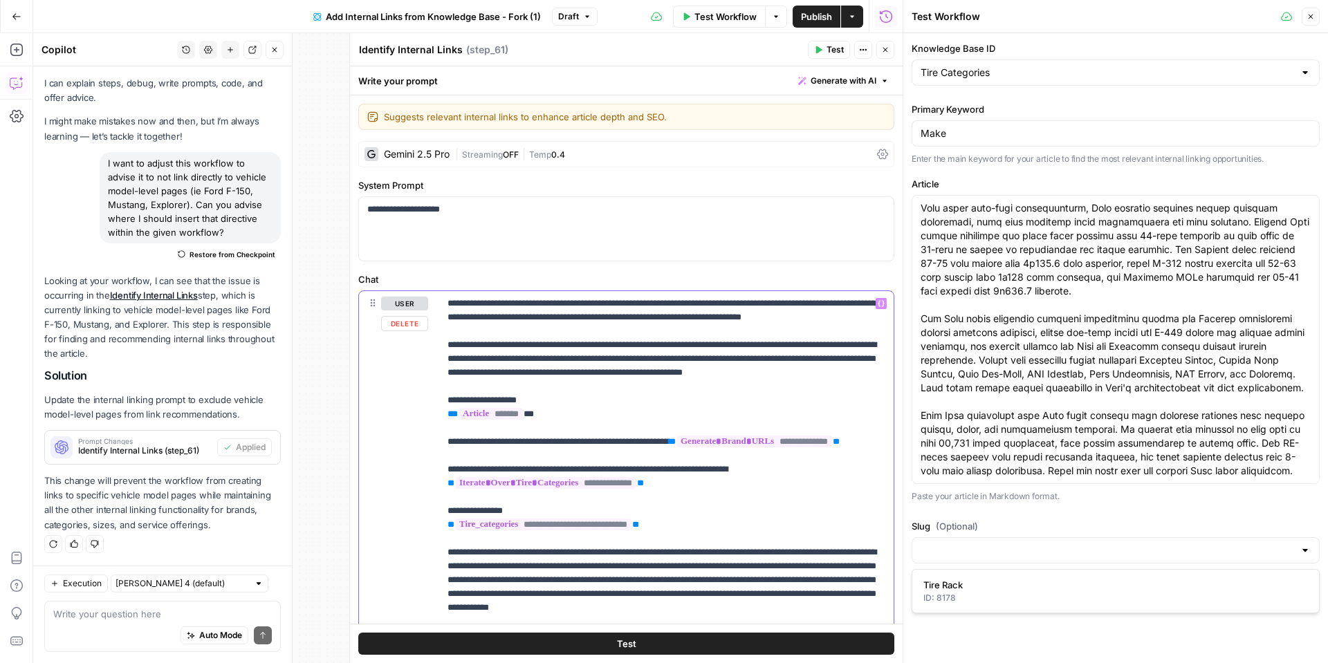
click at [895, 509] on body "Tire Rack New Home Browse Insights Opportunities Your Data Recent Grids Make & …" at bounding box center [664, 331] width 1328 height 663
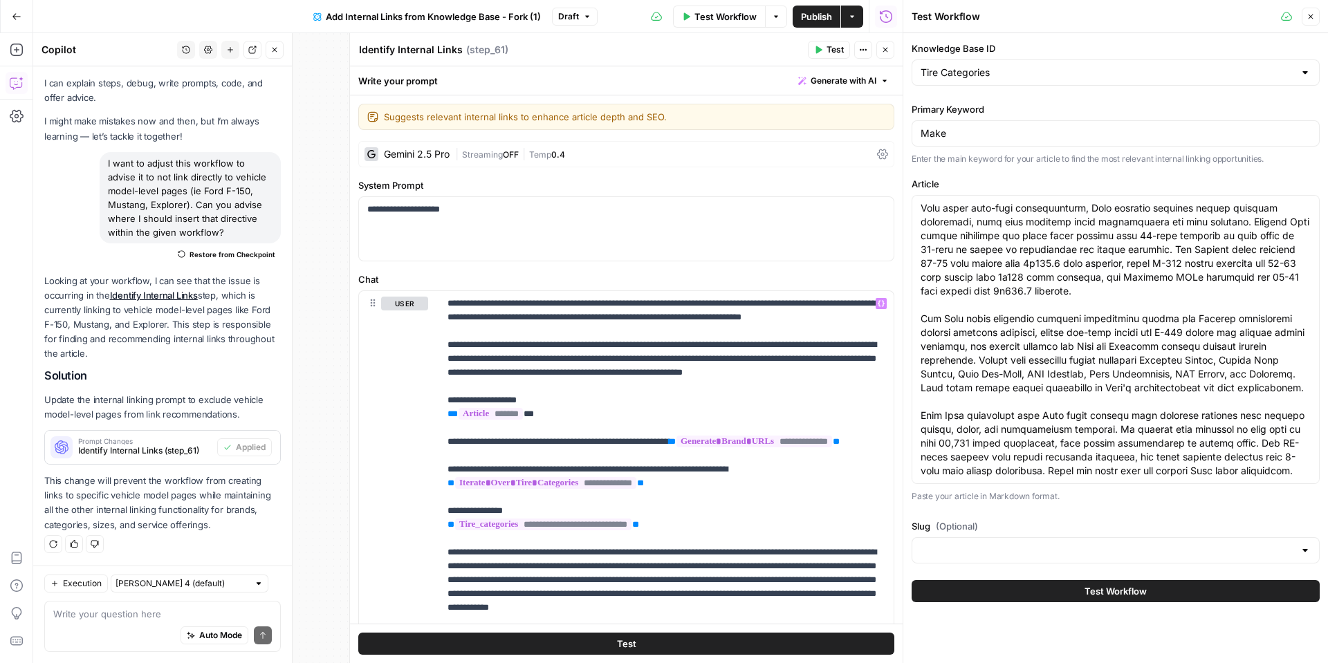
click at [10, 23] on button "Go Back" at bounding box center [16, 16] width 25 height 25
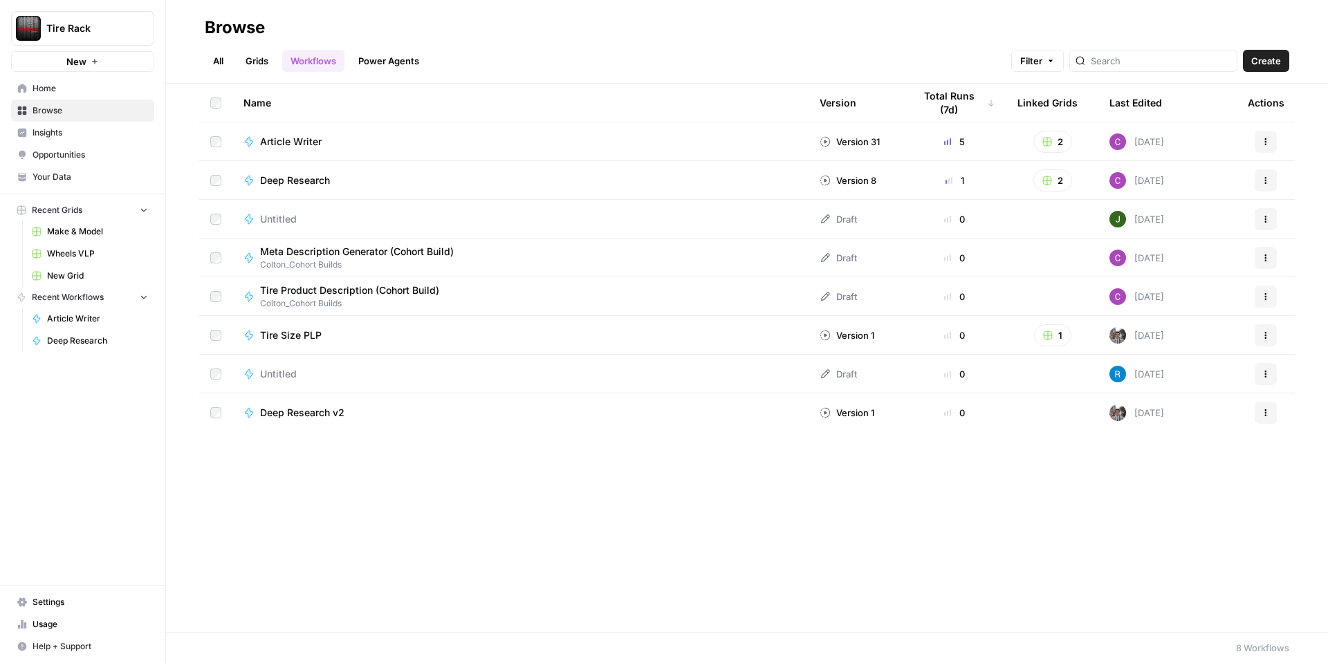
click at [115, 257] on span "Wheels VLP" at bounding box center [97, 254] width 101 height 12
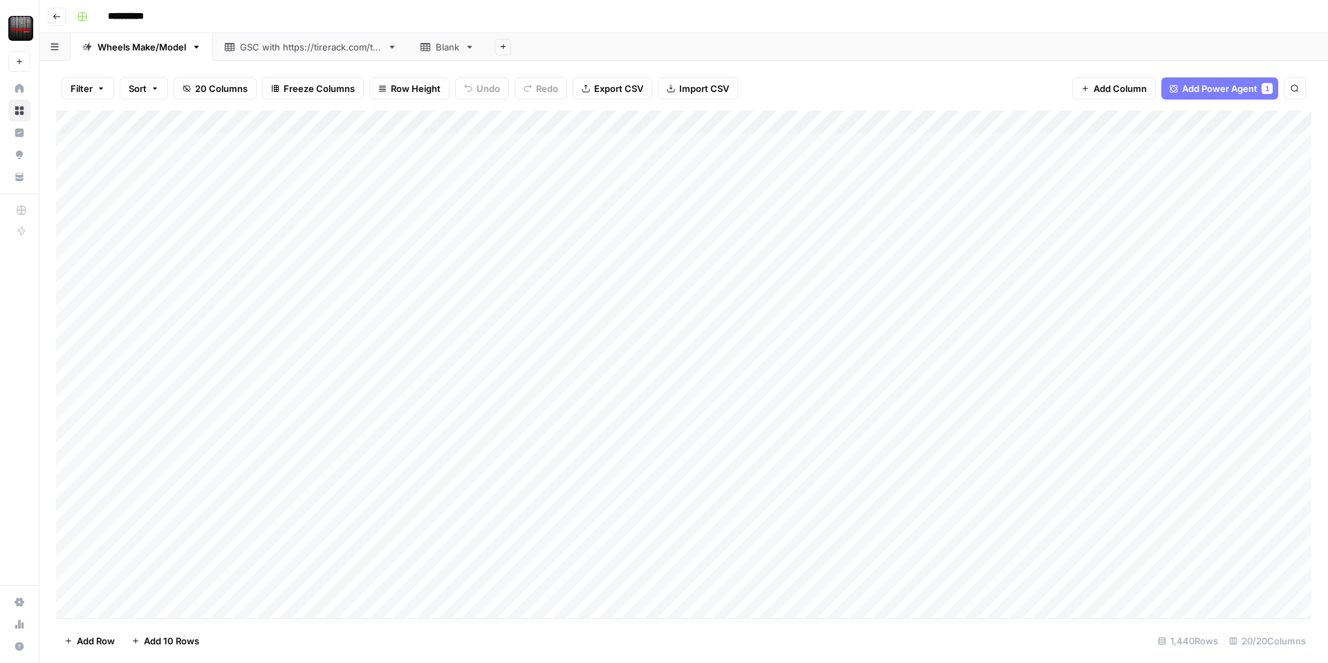
click at [423, 123] on div "Add Column" at bounding box center [683, 364] width 1255 height 507
click at [817, 90] on div "Filter Sort 20 Columns Freeze Columns Row Height Undo Redo Export CSV Import CS…" at bounding box center [683, 88] width 1255 height 44
click at [817, 119] on div "Add Column" at bounding box center [683, 364] width 1255 height 507
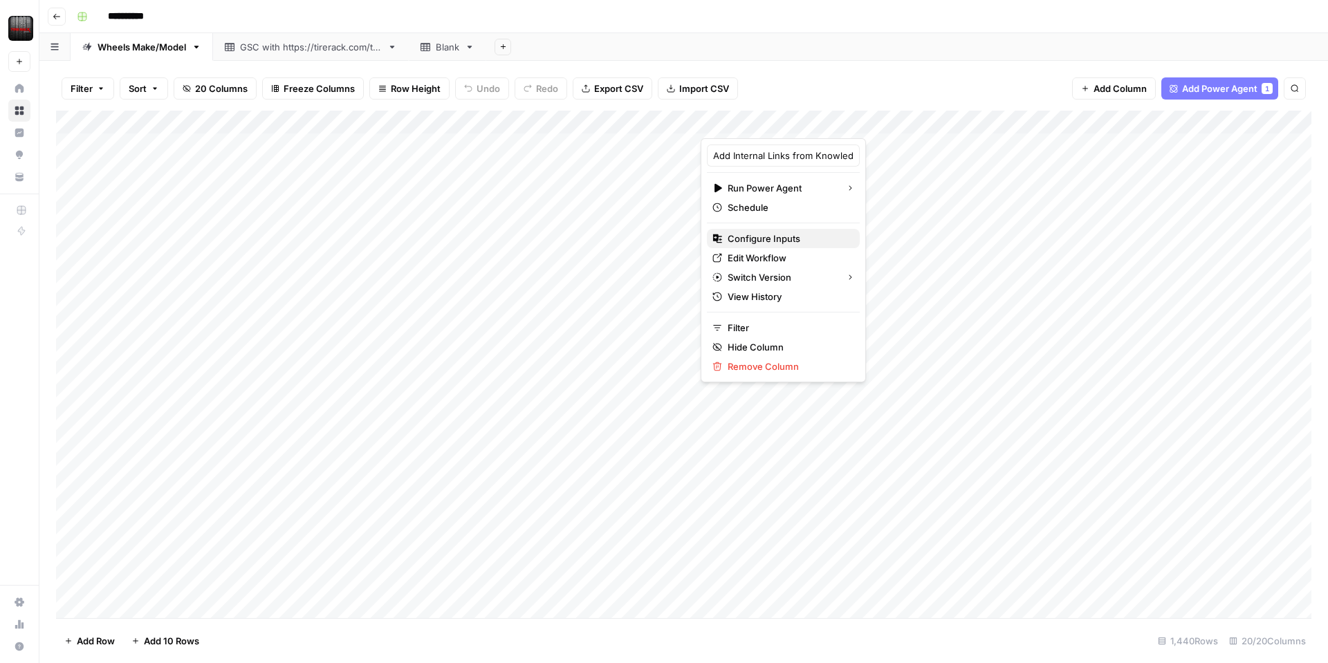
click at [770, 234] on span "Configure Inputs" at bounding box center [787, 239] width 121 height 14
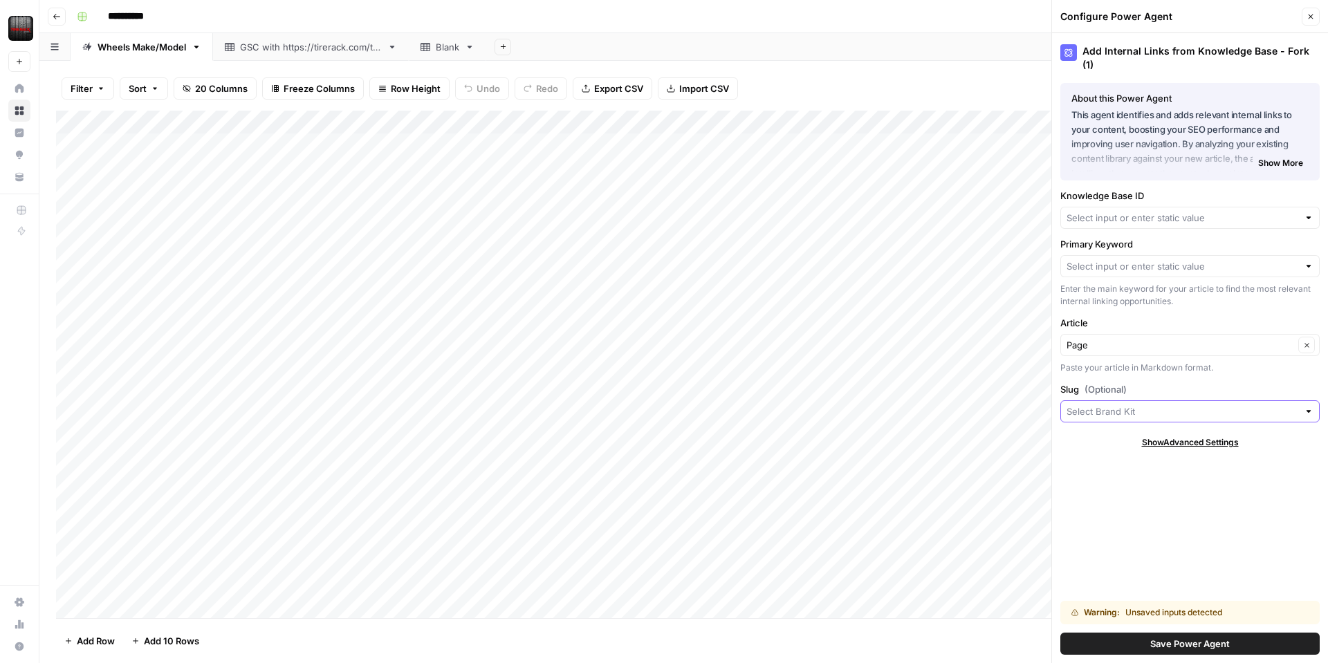
click at [1117, 404] on input "Slug (Optional)" at bounding box center [1182, 411] width 232 height 14
click at [1126, 404] on input "Slug (Optional)" at bounding box center [1182, 411] width 232 height 14
click at [1122, 369] on div "Add Internal Links from Knowledge Base - Fork (1) About this Power Agent This a…" at bounding box center [1190, 348] width 276 height 630
click at [814, 123] on div "Add Column" at bounding box center [683, 364] width 1255 height 507
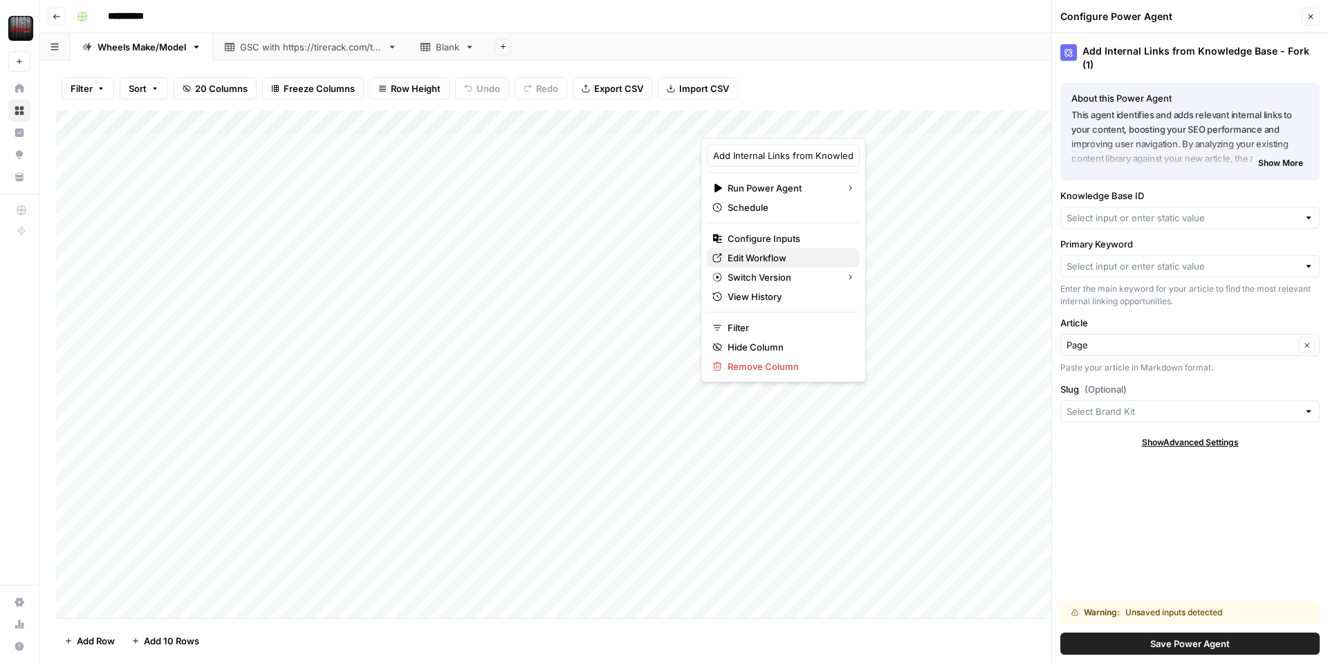
click at [767, 255] on span "Edit Workflow" at bounding box center [787, 258] width 121 height 14
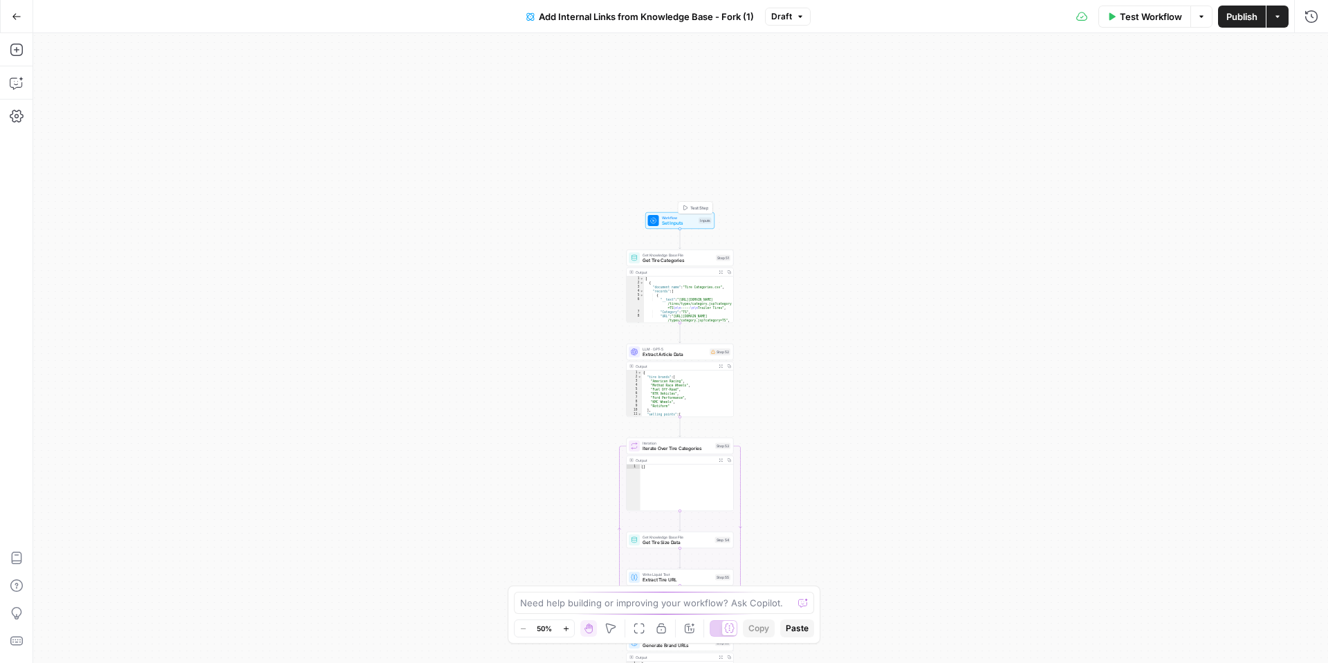
click at [668, 220] on span "Set Inputs" at bounding box center [679, 223] width 35 height 7
click at [899, 274] on input "Slug (Optional)" at bounding box center [1058, 277] width 497 height 14
click at [1276, 250] on span "edit field" at bounding box center [1264, 251] width 30 height 11
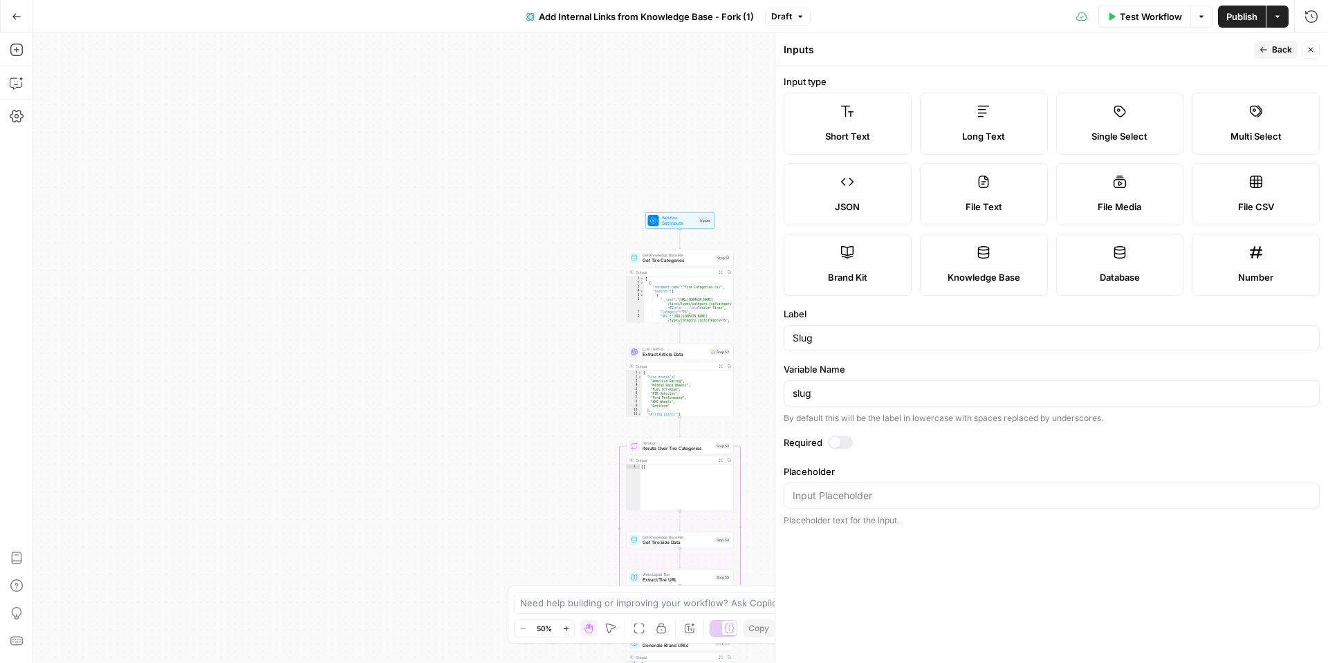
click at [1290, 51] on span "Back" at bounding box center [1281, 50] width 20 height 12
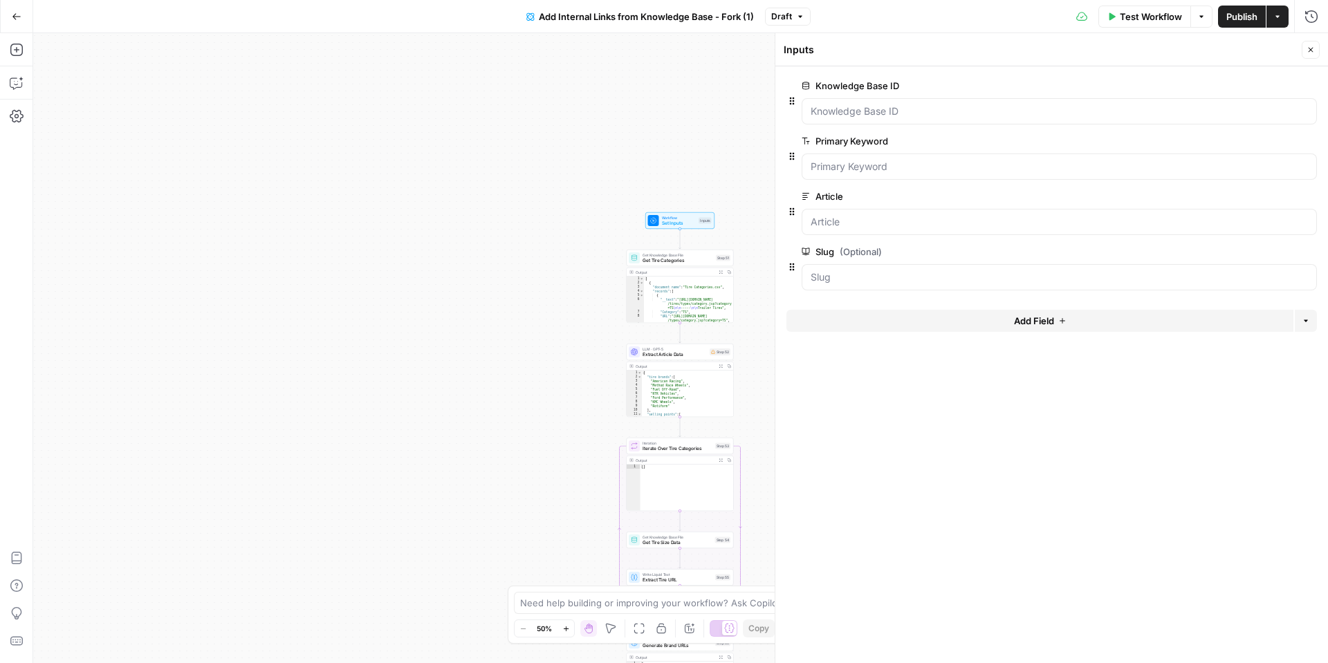
click at [1260, 253] on span "edit field" at bounding box center [1264, 251] width 30 height 11
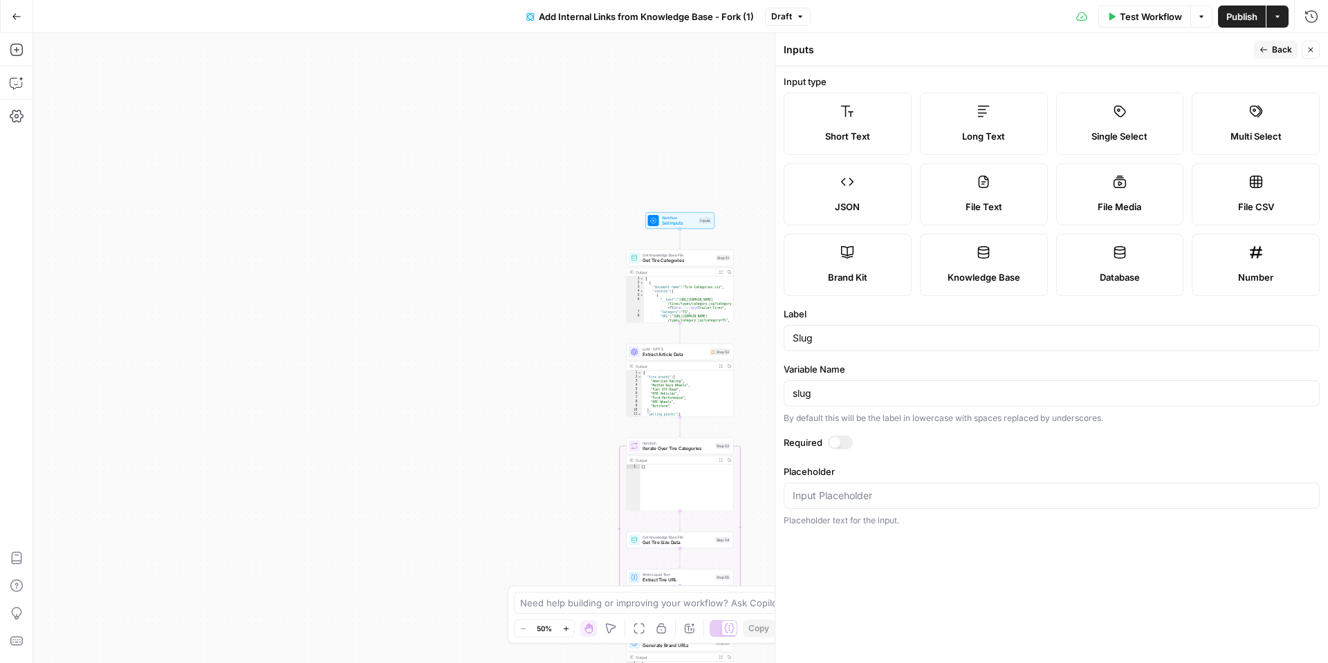
click at [997, 272] on span "Knowledge Base" at bounding box center [983, 277] width 73 height 14
click at [1282, 53] on span "Back" at bounding box center [1281, 50] width 20 height 12
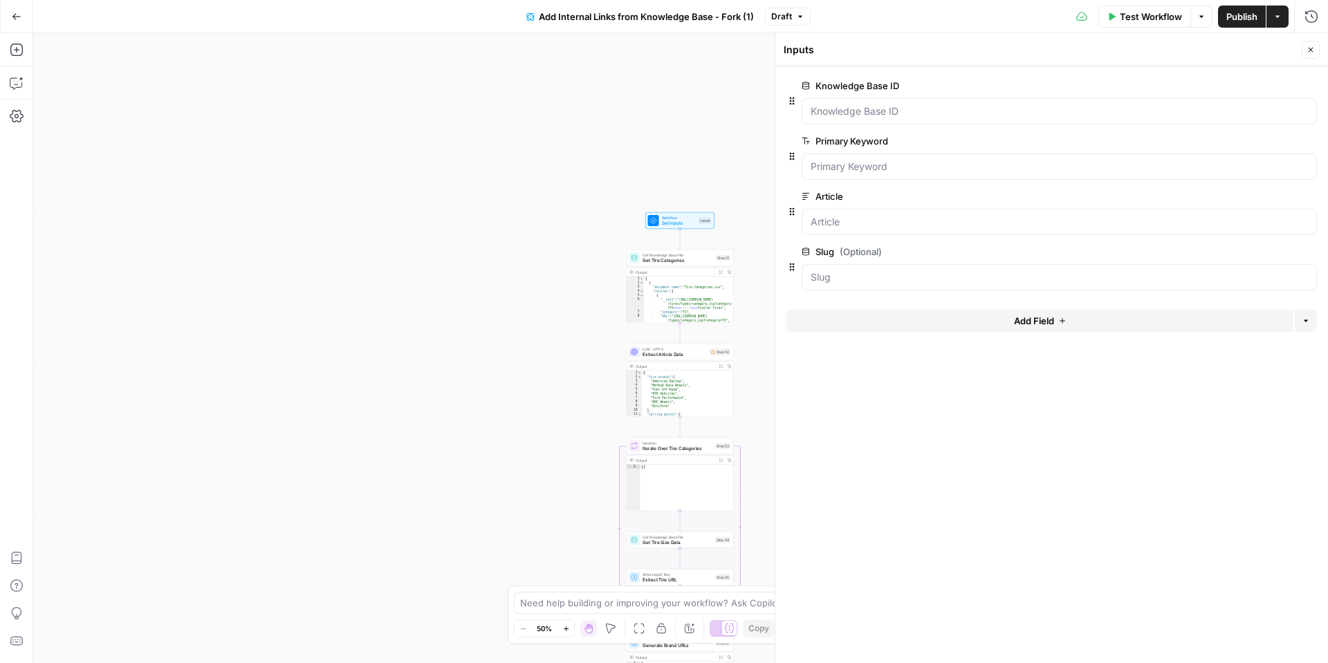
click at [1312, 53] on icon "button" at bounding box center [1310, 50] width 8 height 8
click at [1245, 12] on span "Publish" at bounding box center [1241, 17] width 31 height 14
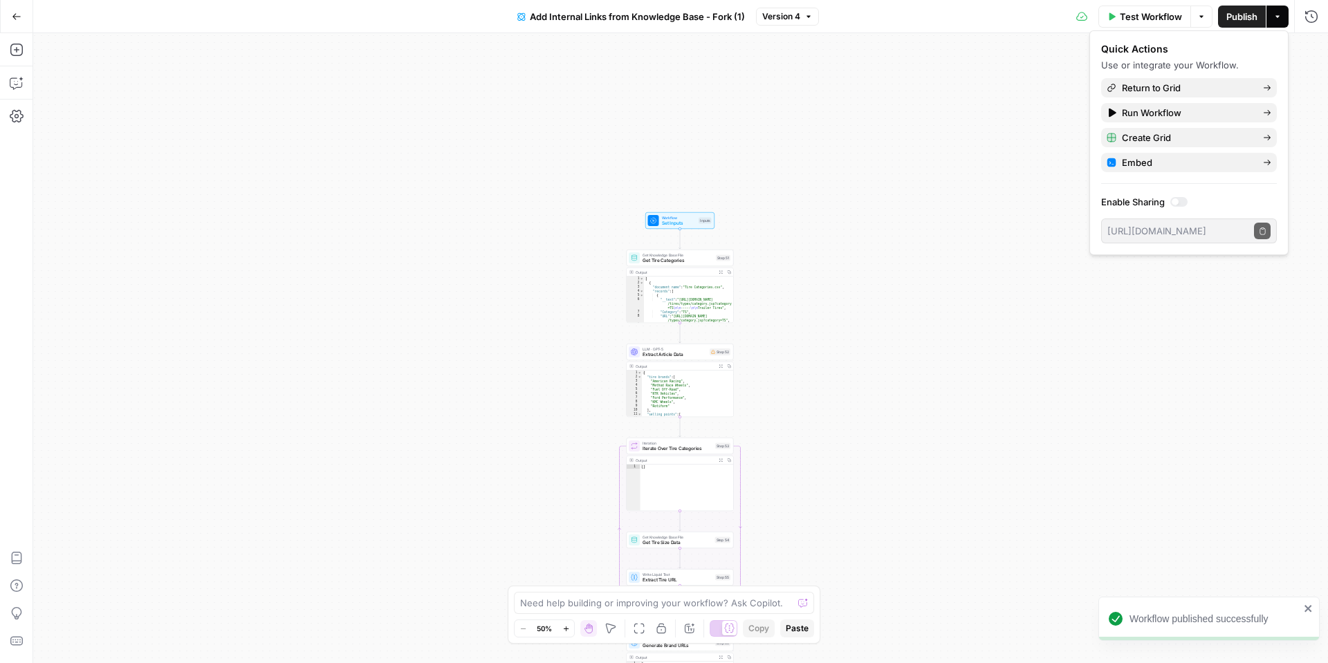
click at [23, 26] on button "Go Back" at bounding box center [16, 16] width 25 height 25
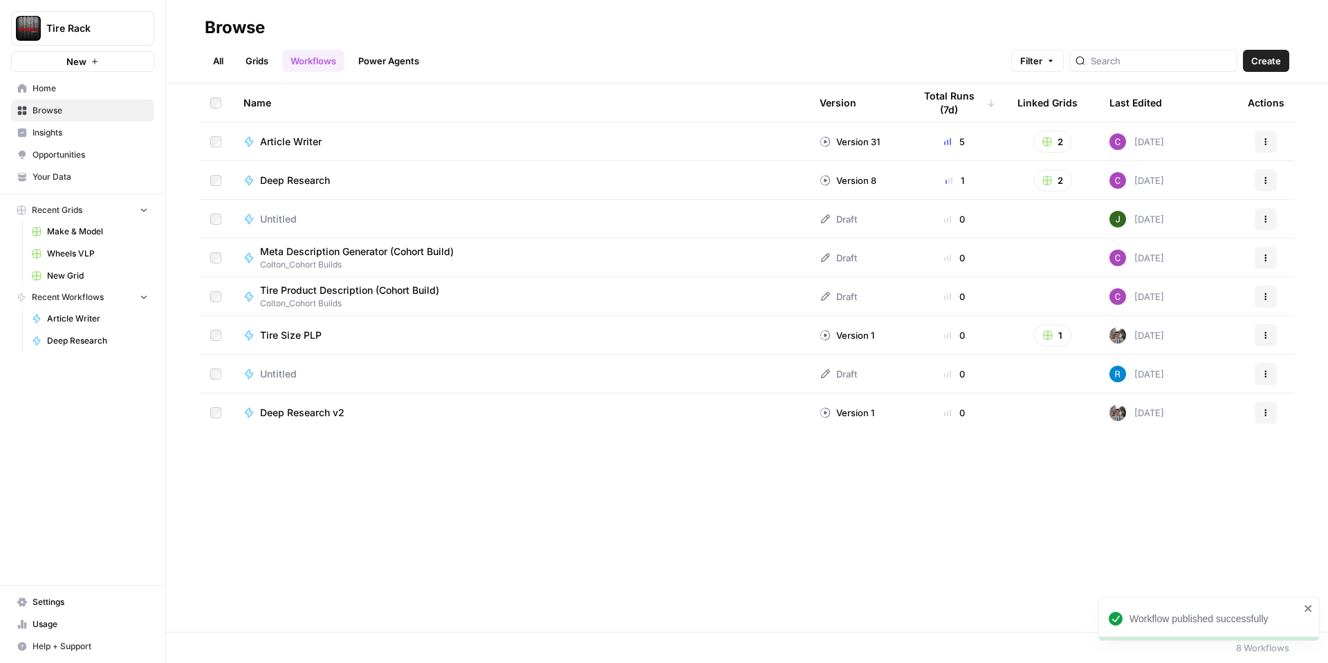
click at [100, 259] on span "Wheels VLP" at bounding box center [97, 254] width 101 height 12
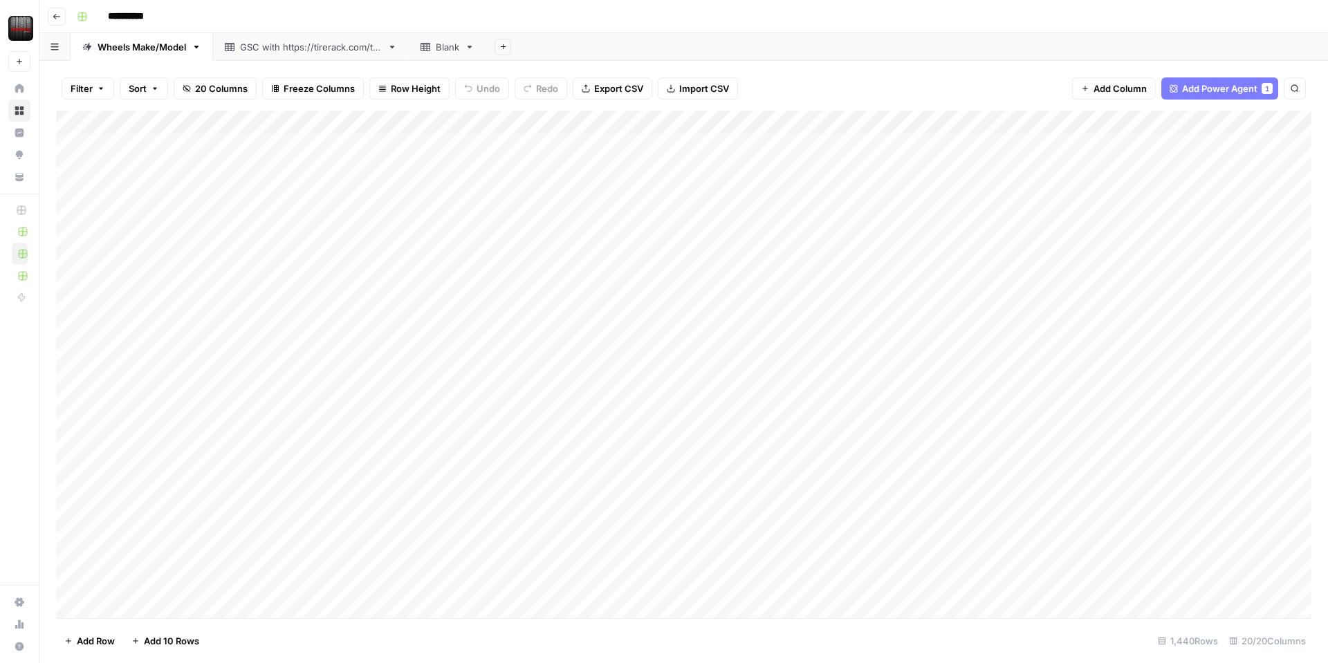
click at [422, 123] on div "Add Column" at bounding box center [683, 364] width 1255 height 507
click at [371, 257] on span "Edit Workflow" at bounding box center [390, 258] width 121 height 14
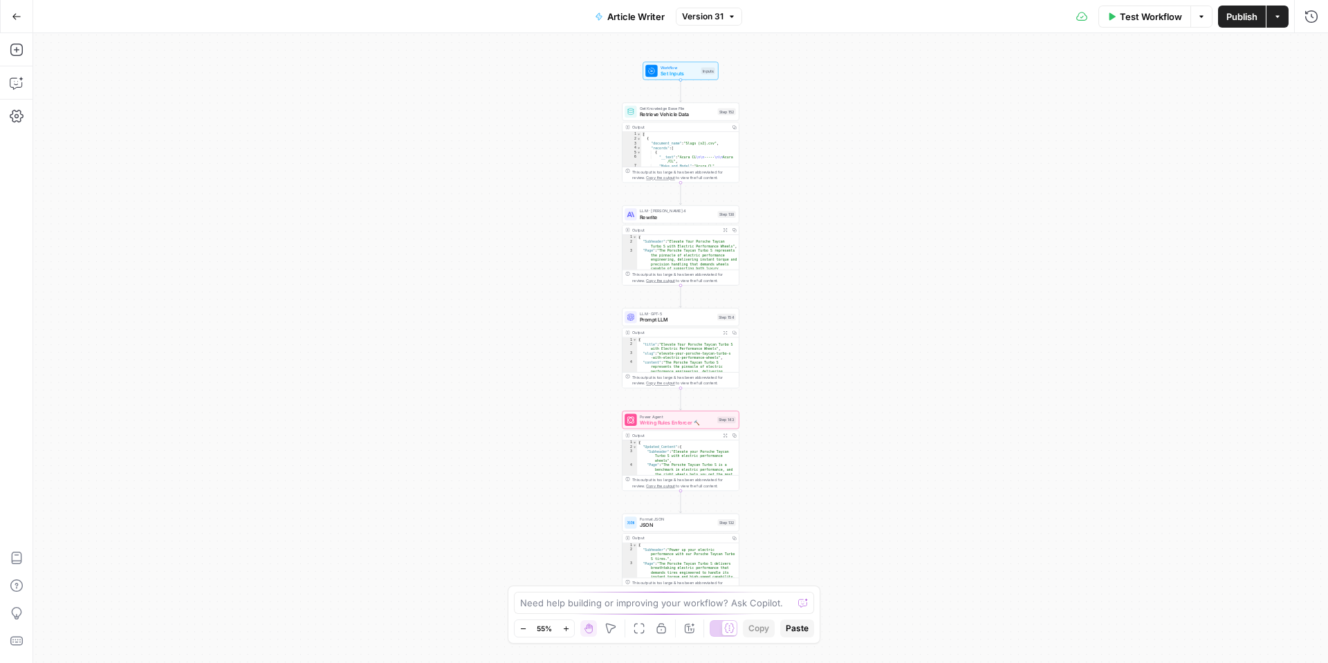
click at [1130, 30] on div "Test Workflow Options Publish Actions Run History" at bounding box center [1035, 16] width 586 height 32
click at [1132, 26] on button "Test Workflow" at bounding box center [1144, 17] width 93 height 22
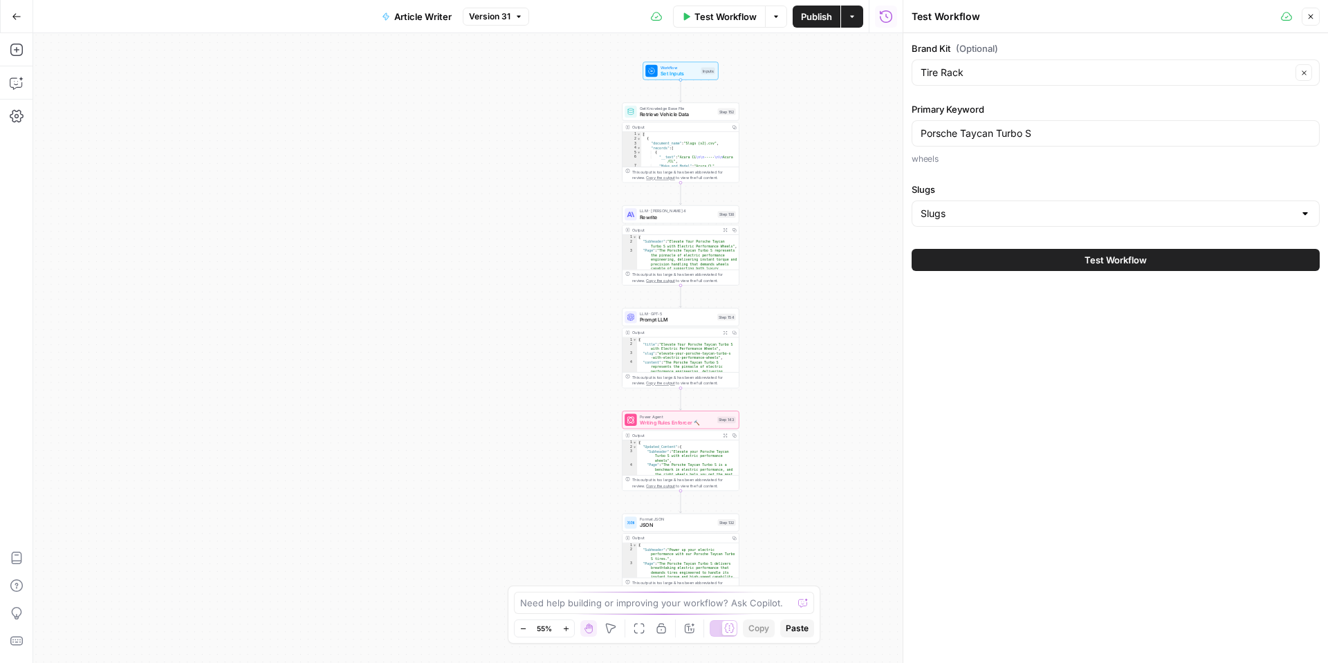
click at [1041, 223] on div "Slugs" at bounding box center [1115, 214] width 408 height 26
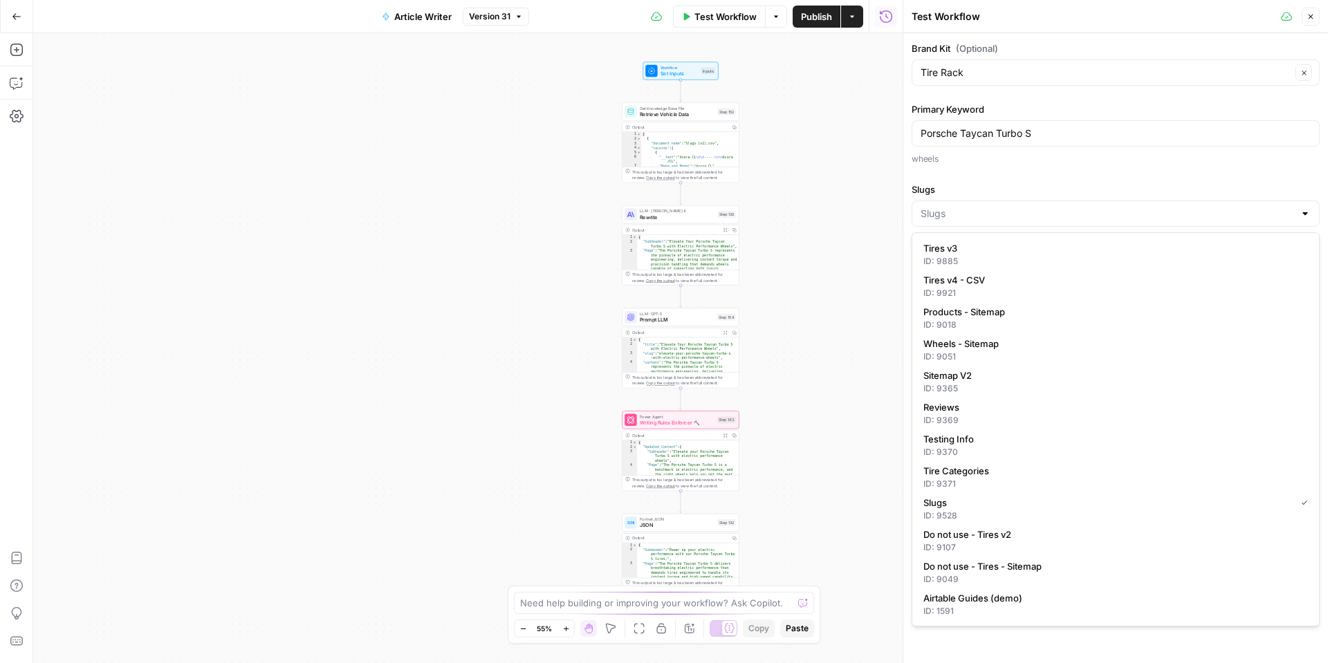
type input "Slugs"
drag, startPoint x: 1313, startPoint y: 15, endPoint x: 1281, endPoint y: 19, distance: 32.0
click at [1305, 16] on button "Close" at bounding box center [1310, 17] width 18 height 18
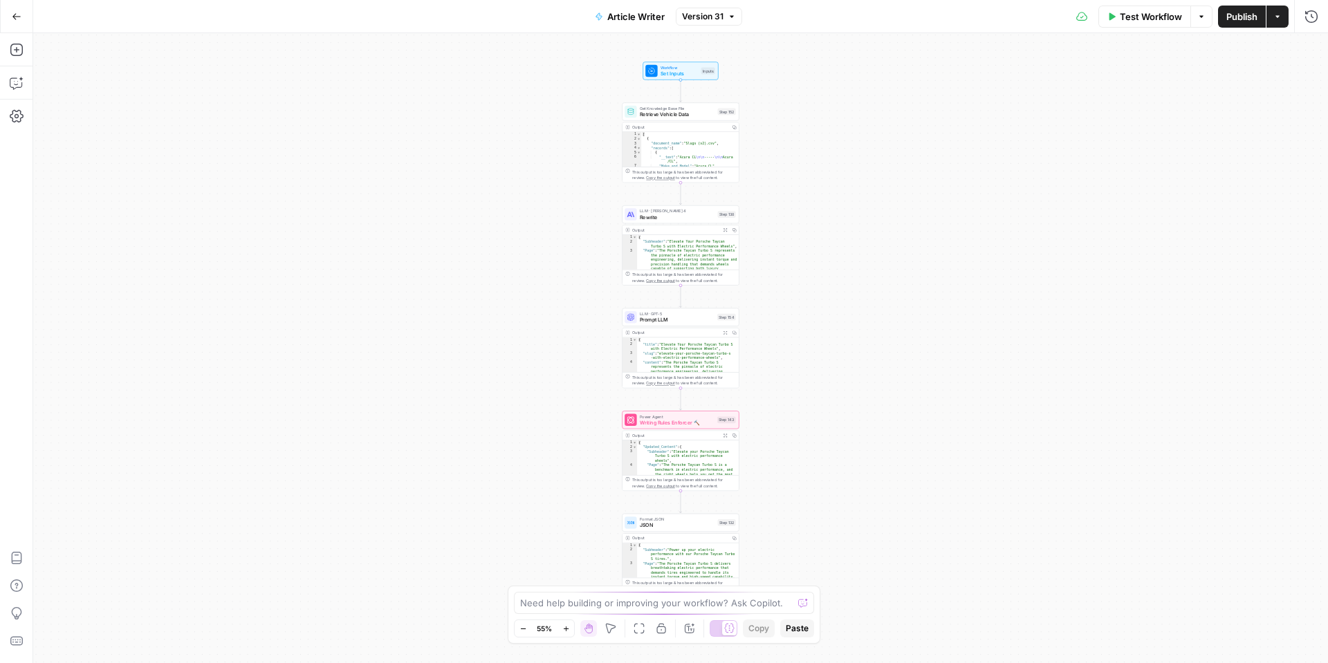
click at [21, 20] on button "Go Back" at bounding box center [16, 16] width 25 height 25
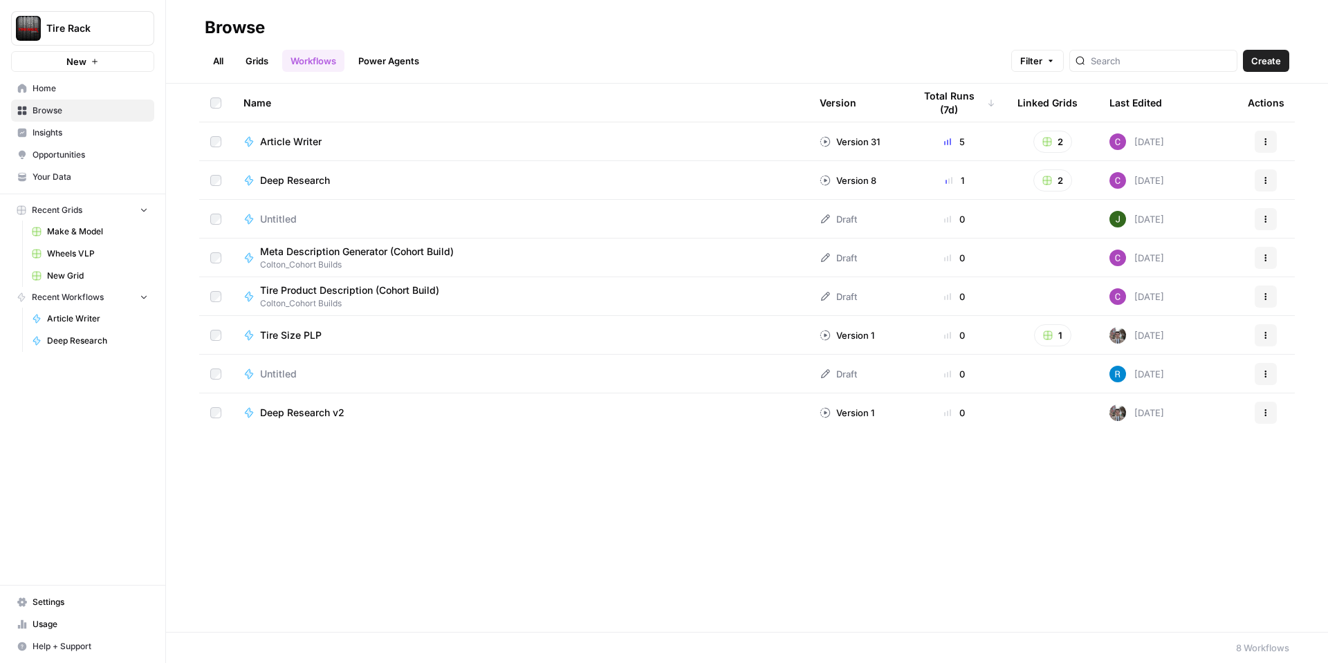
click at [89, 250] on span "Wheels VLP" at bounding box center [97, 254] width 101 height 12
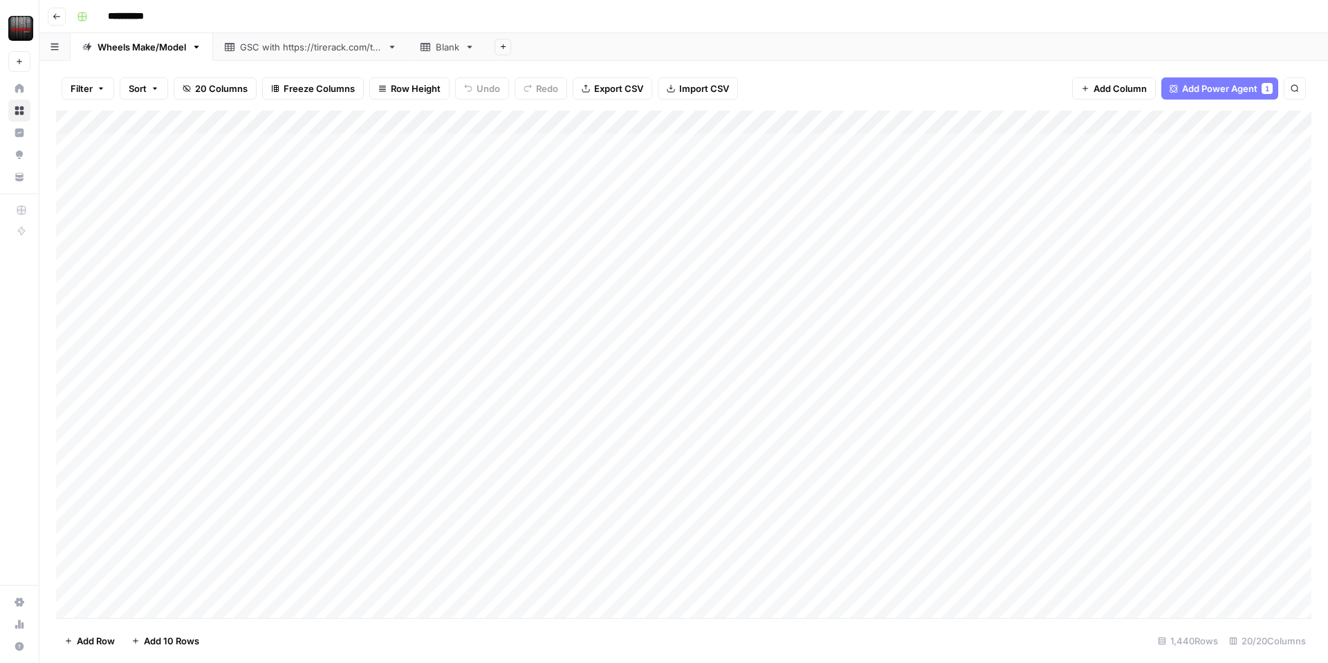
click at [816, 121] on div "Add Column" at bounding box center [683, 364] width 1255 height 507
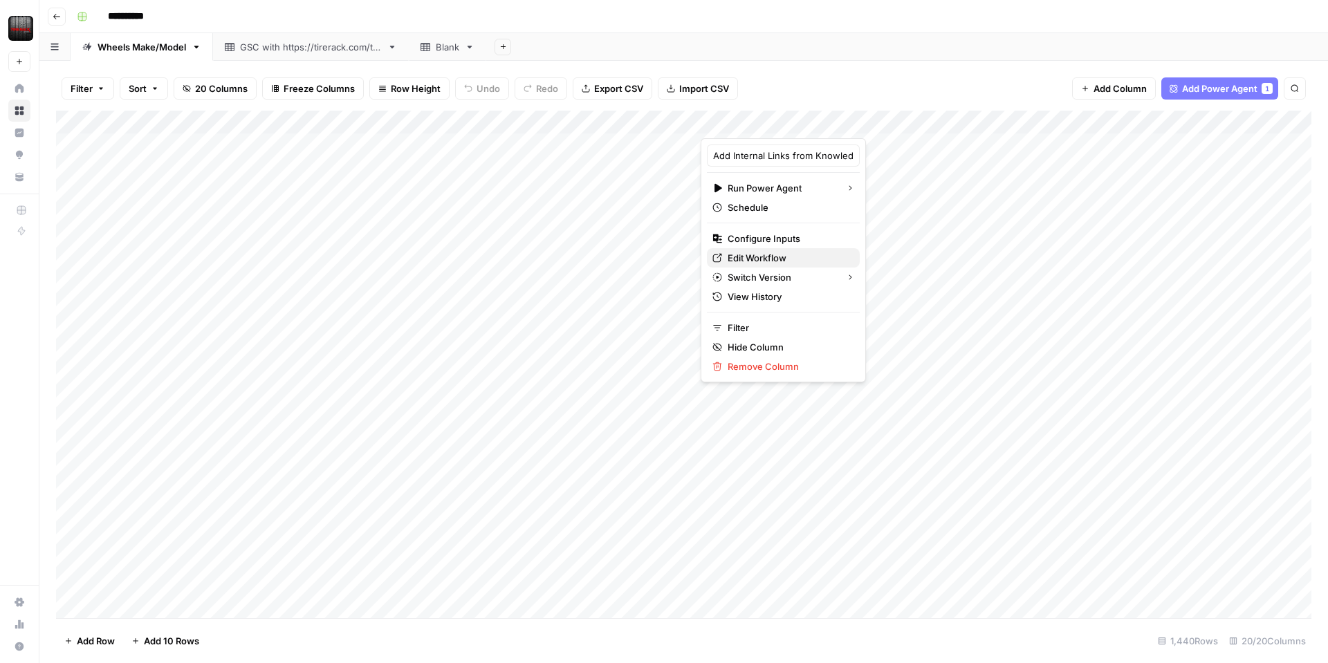
click at [775, 261] on span "Edit Workflow" at bounding box center [787, 258] width 121 height 14
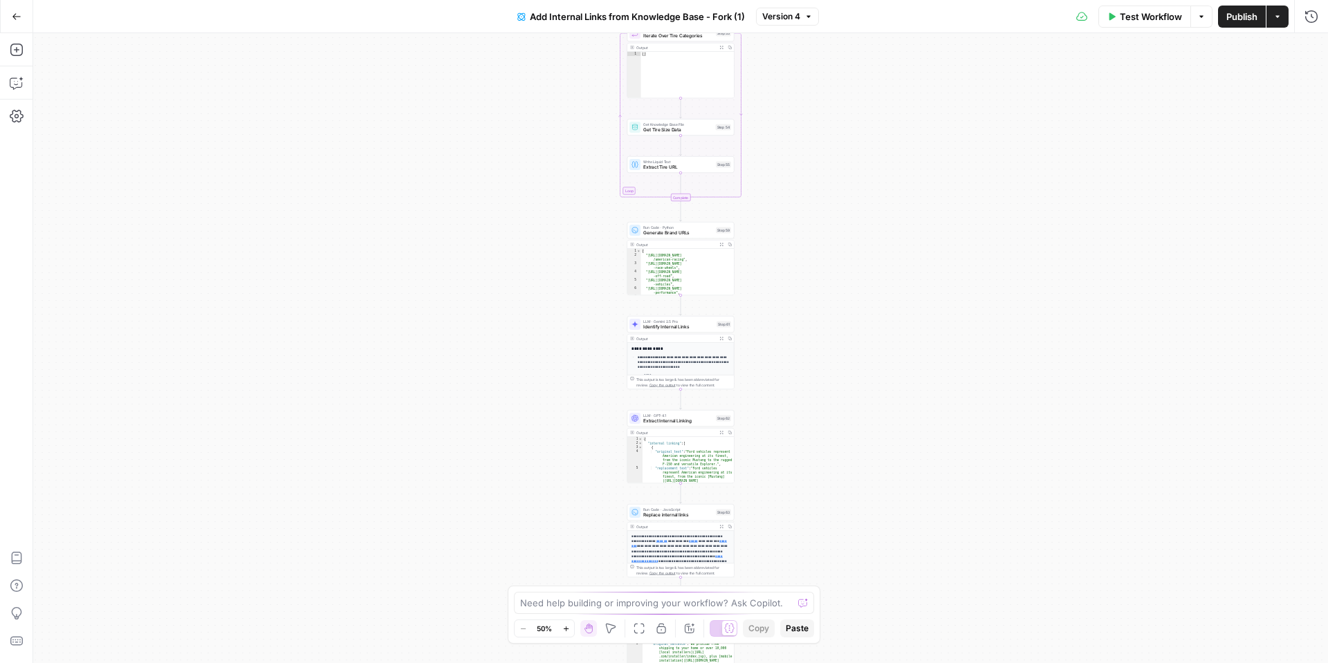
click at [1142, 20] on span "Test Workflow" at bounding box center [1150, 17] width 62 height 14
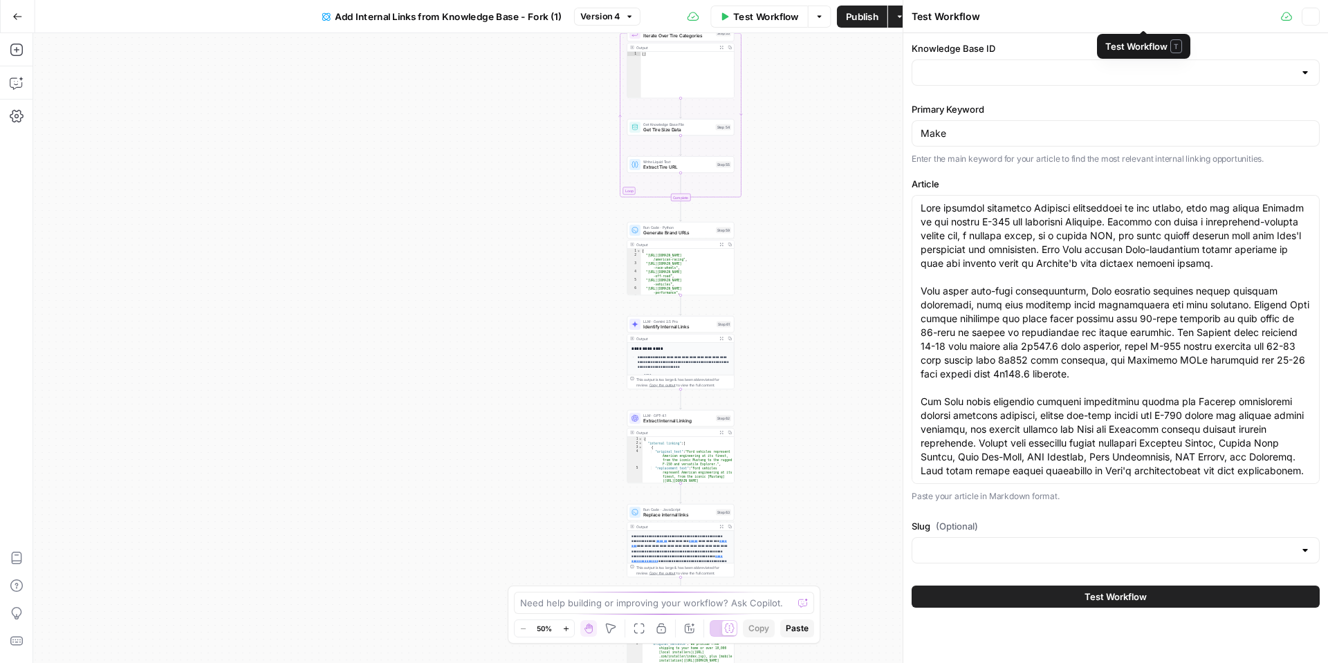
type input "Tire Categories"
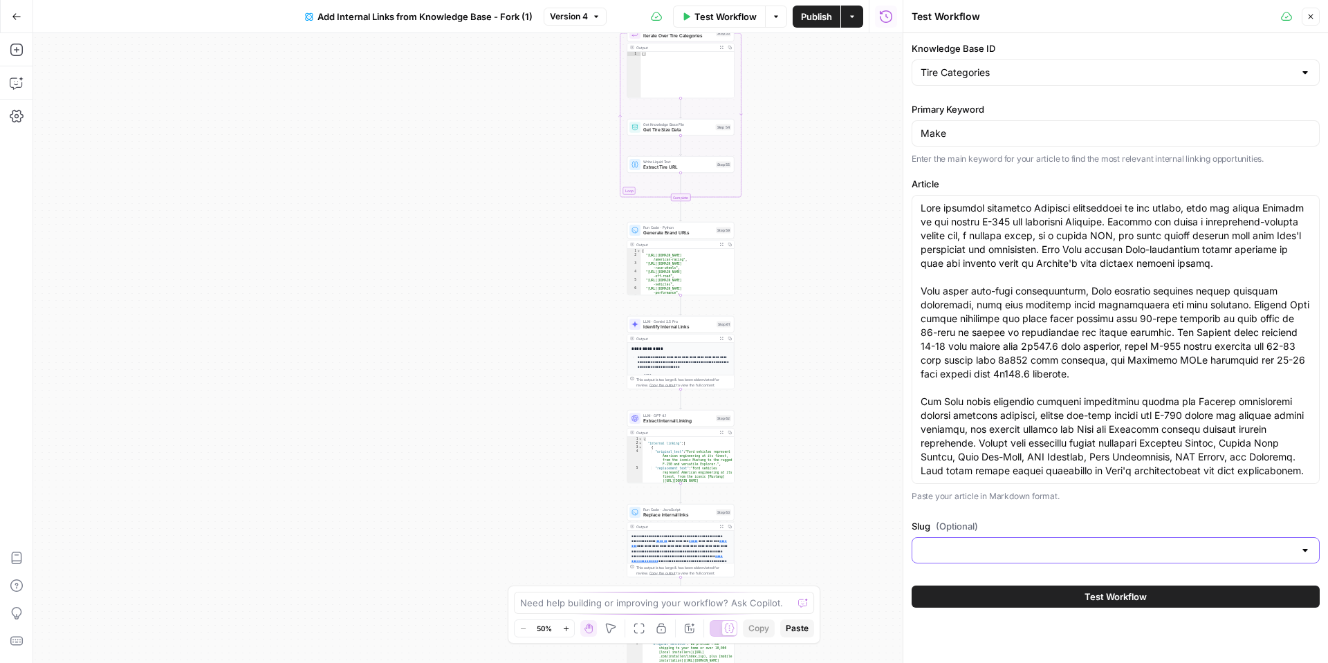
click at [1079, 549] on input "Slug (Optional)" at bounding box center [1106, 550] width 373 height 14
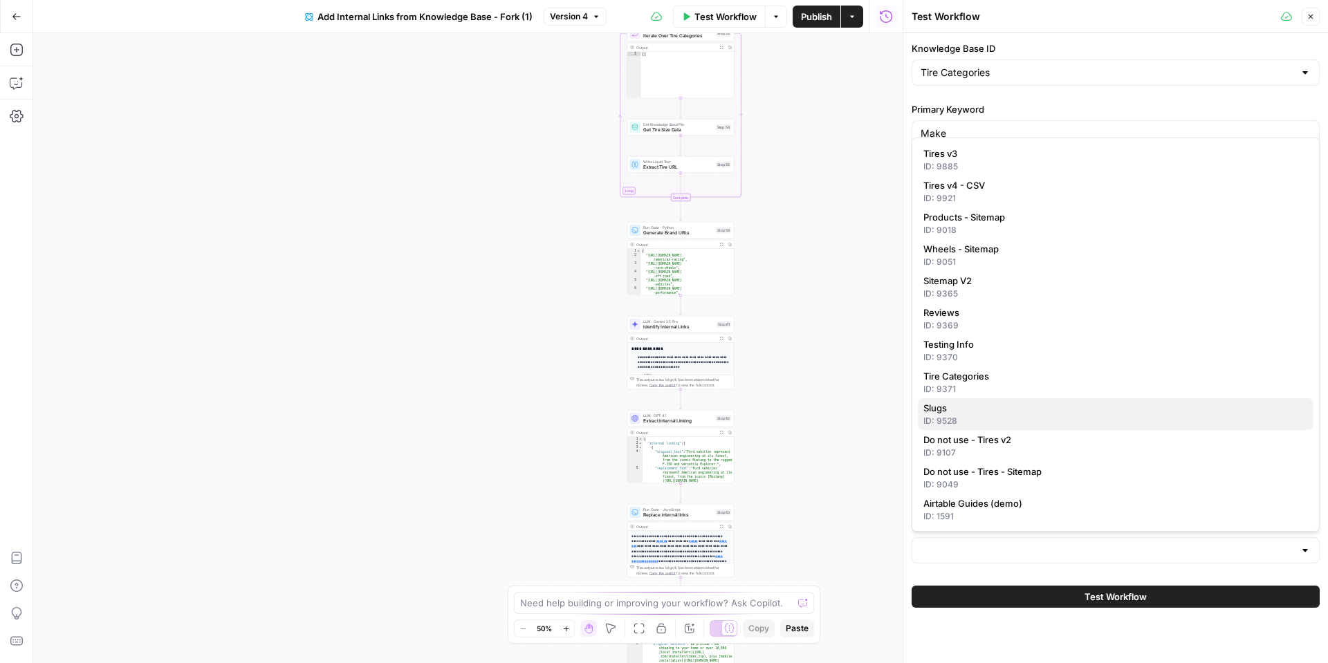
click at [1003, 413] on span "Slugs" at bounding box center [1112, 408] width 379 height 14
type input "Slugs"
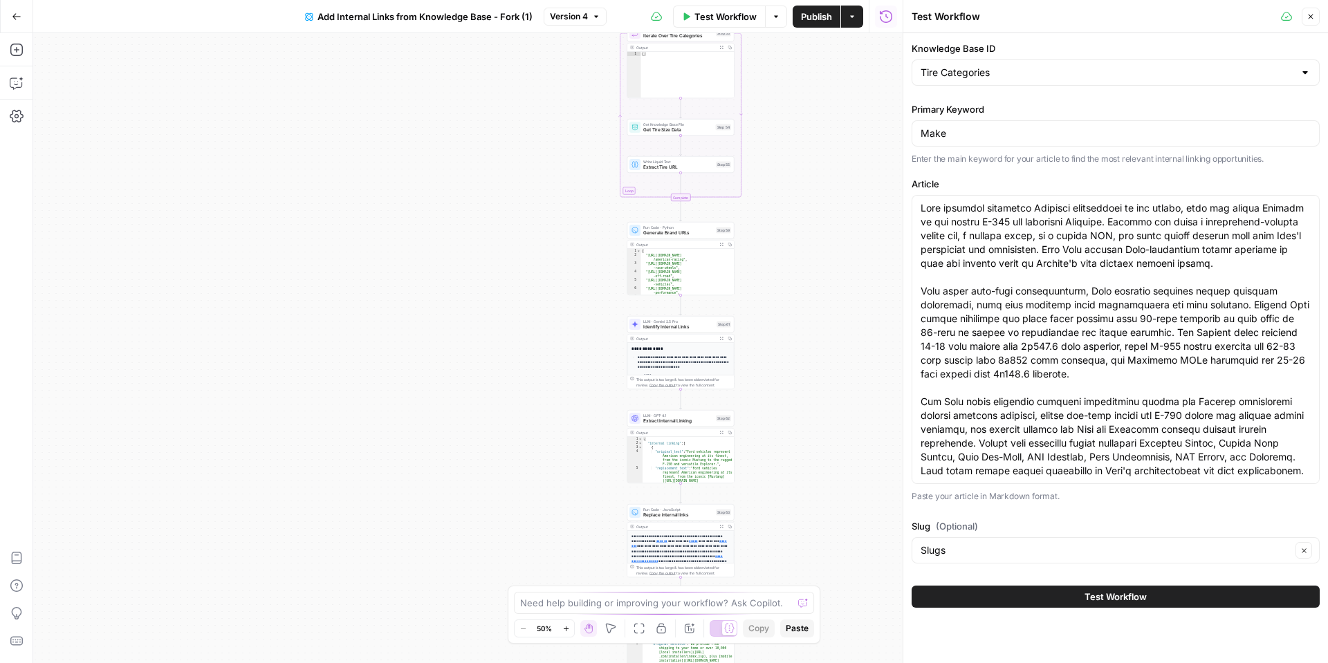
click at [1030, 594] on button "Test Workflow" at bounding box center [1115, 597] width 408 height 22
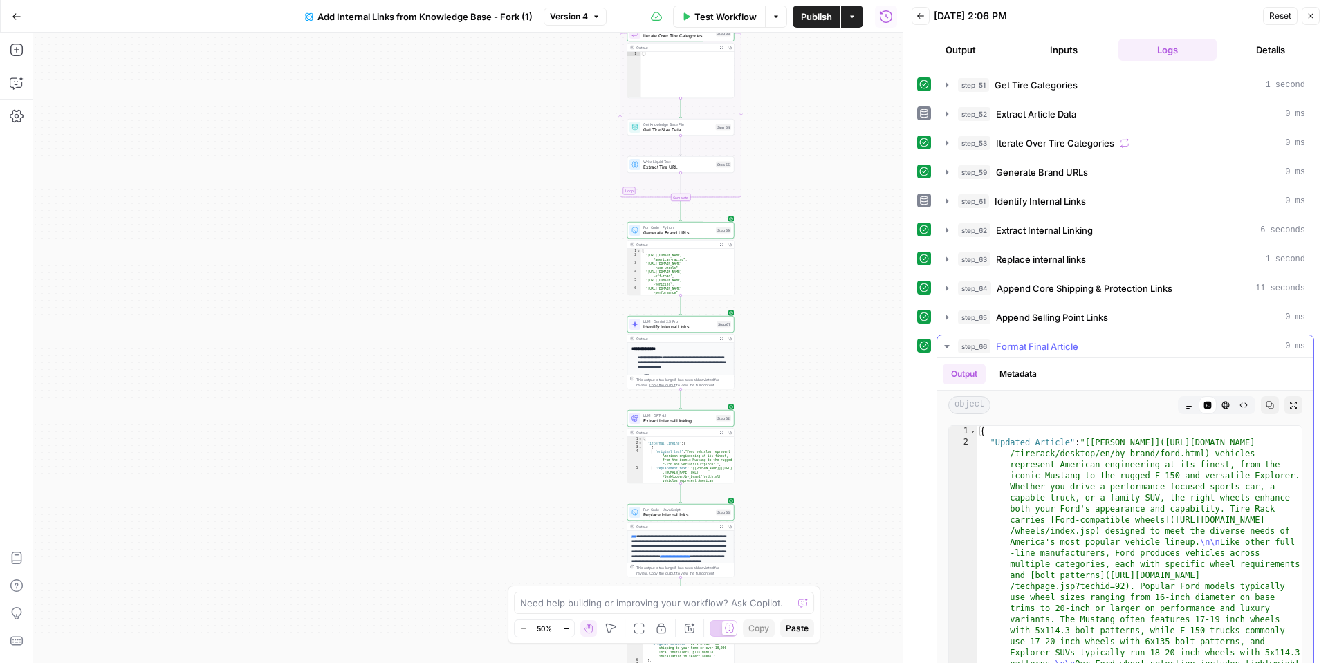
click at [1193, 407] on button "Markdown" at bounding box center [1189, 405] width 18 height 18
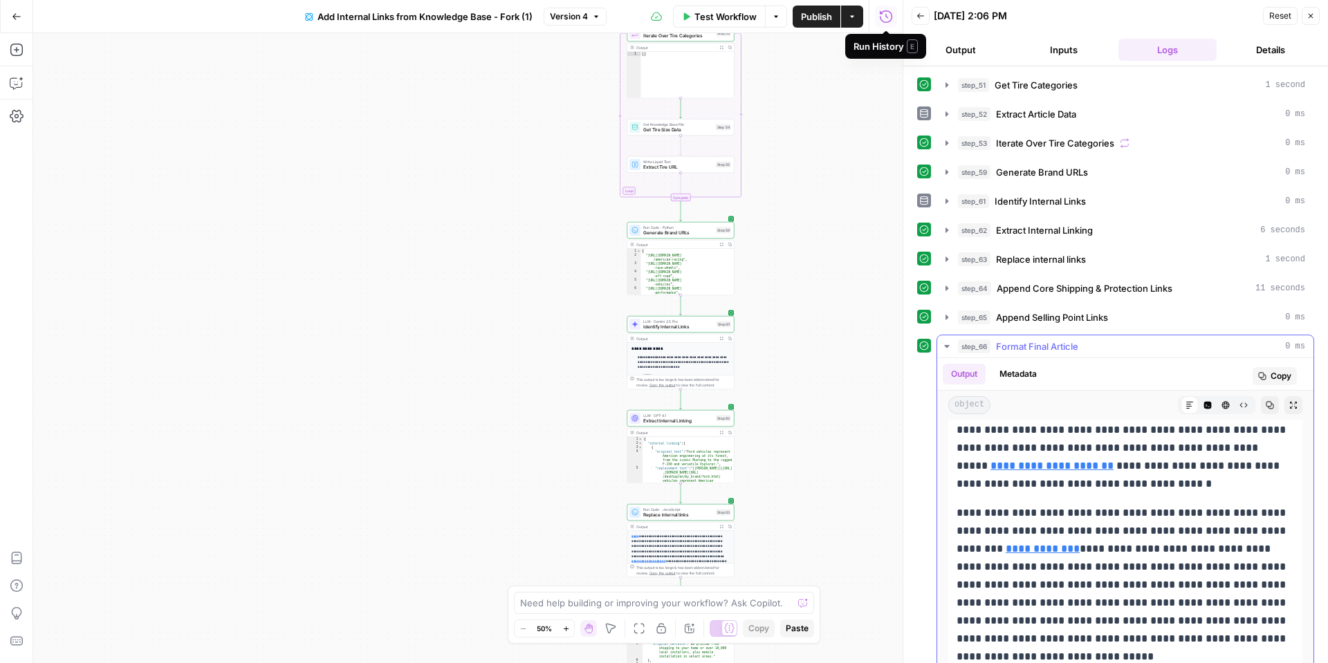
scroll to position [106, 0]
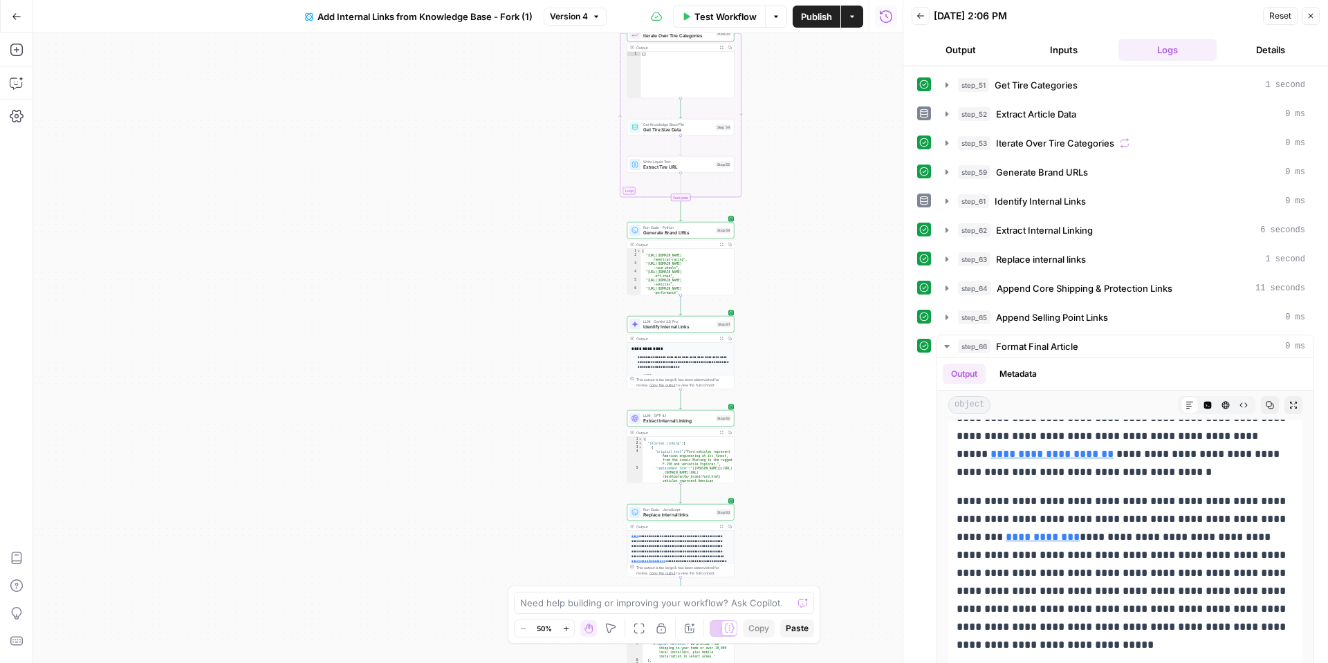
click at [921, 16] on icon "button" at bounding box center [920, 16] width 8 height 8
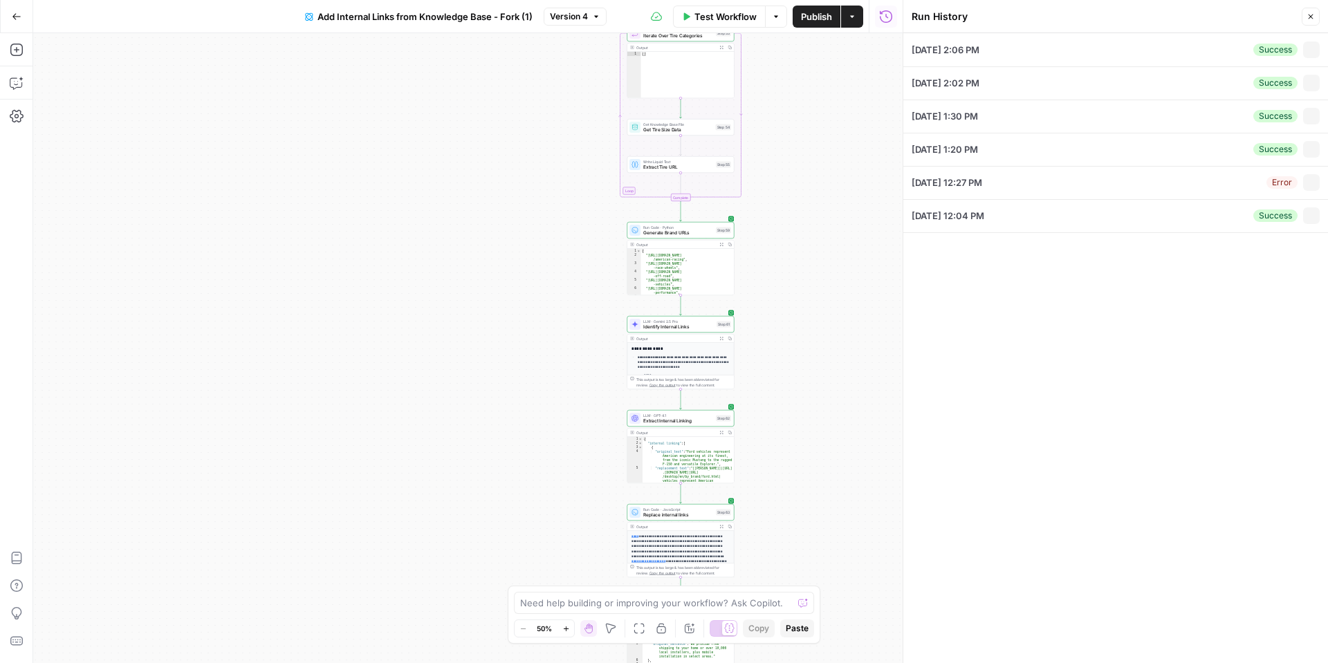
type textarea "Ford vehicles represent American engineering at its finest, from the iconic Mus…"
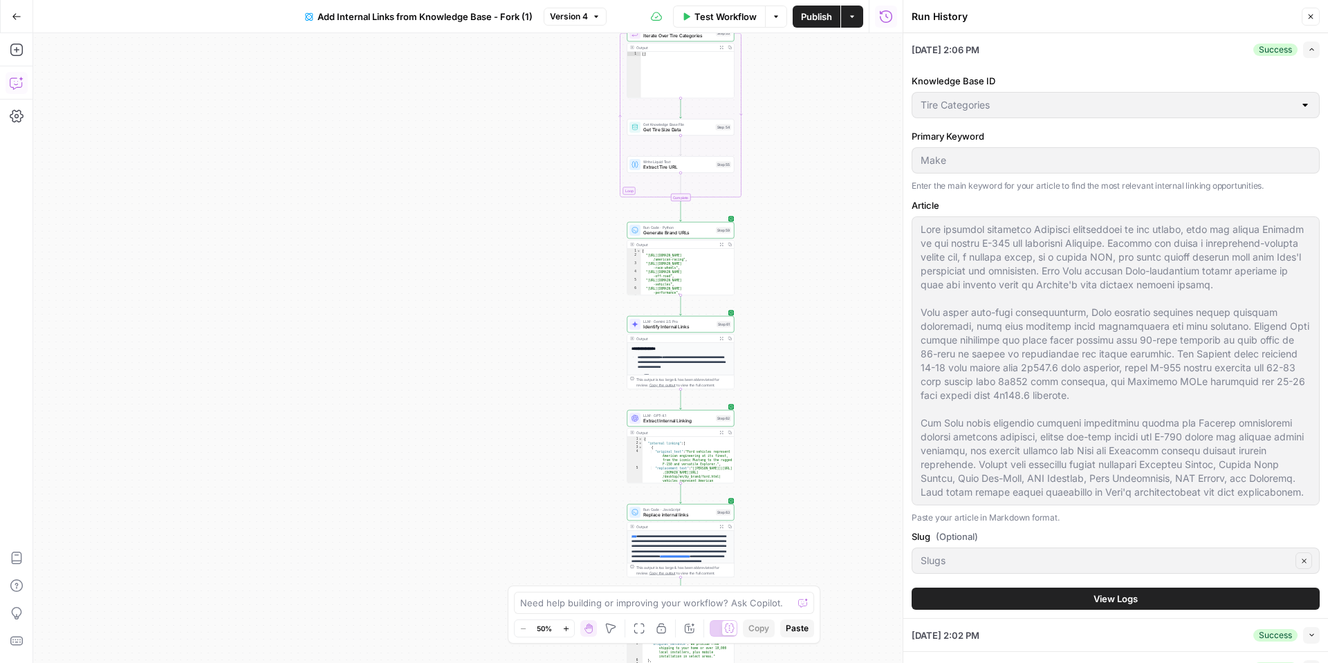
click at [23, 86] on icon "button" at bounding box center [17, 83] width 14 height 14
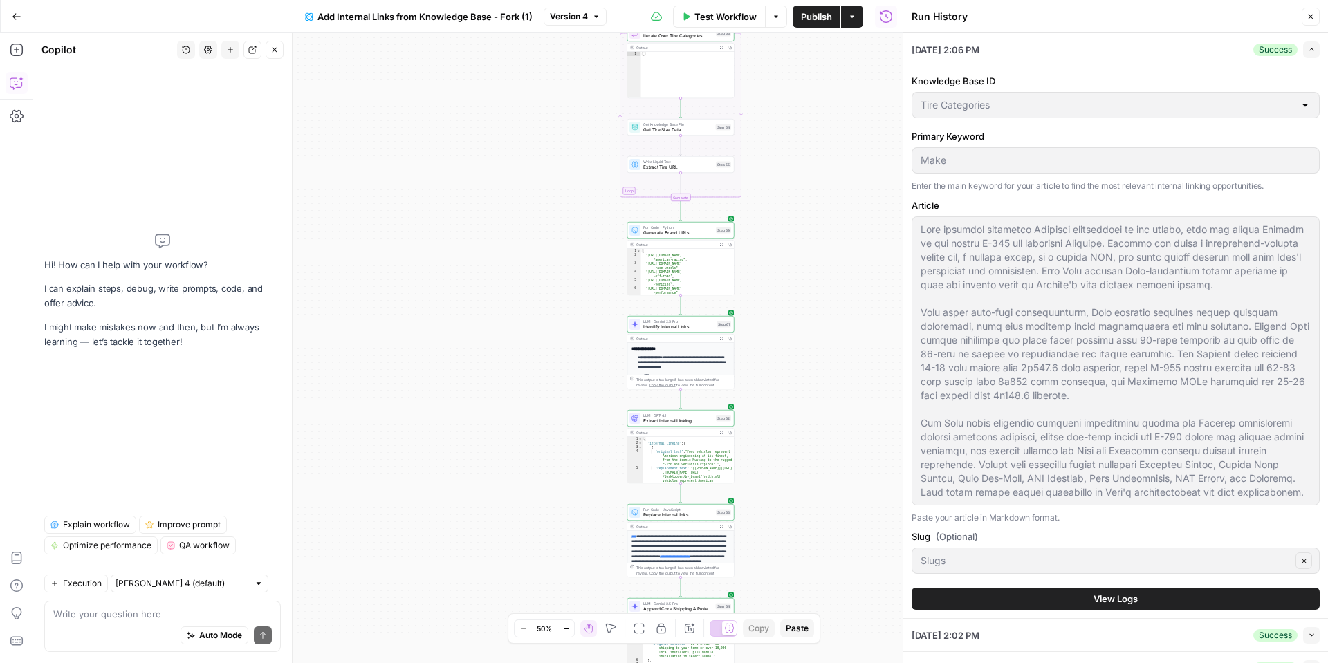
click at [23, 22] on button "Go Back" at bounding box center [16, 16] width 25 height 25
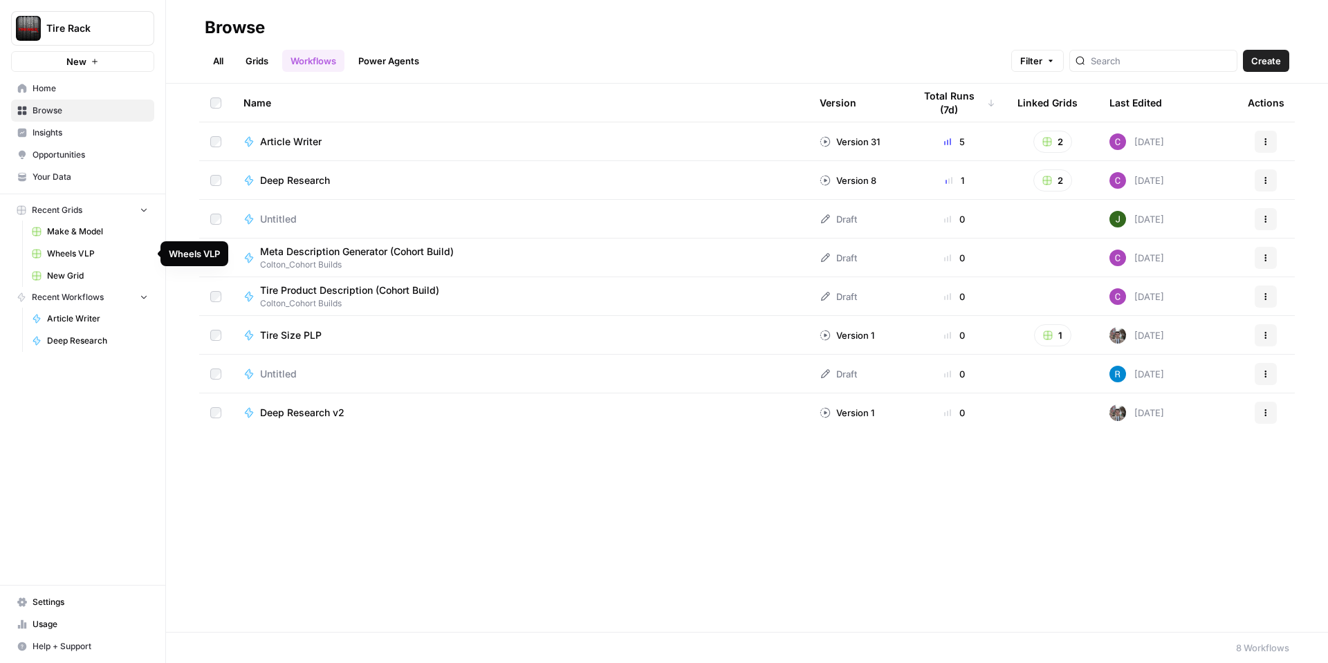
click at [111, 251] on span "Wheels VLP" at bounding box center [97, 254] width 101 height 12
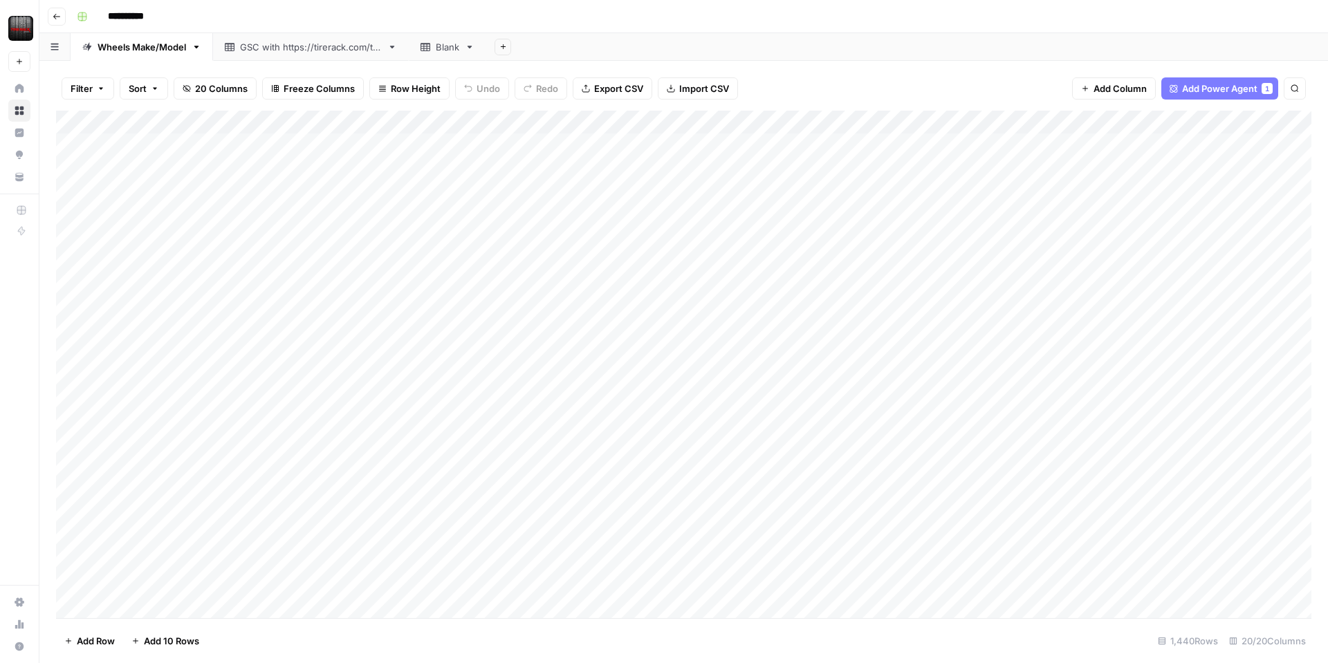
click at [420, 119] on div "Add Column" at bounding box center [683, 364] width 1255 height 507
click at [559, 530] on div "Add Column" at bounding box center [683, 364] width 1255 height 507
click at [535, 545] on div "Add Column" at bounding box center [683, 364] width 1255 height 507
click at [443, 544] on div "Add Column" at bounding box center [683, 364] width 1255 height 507
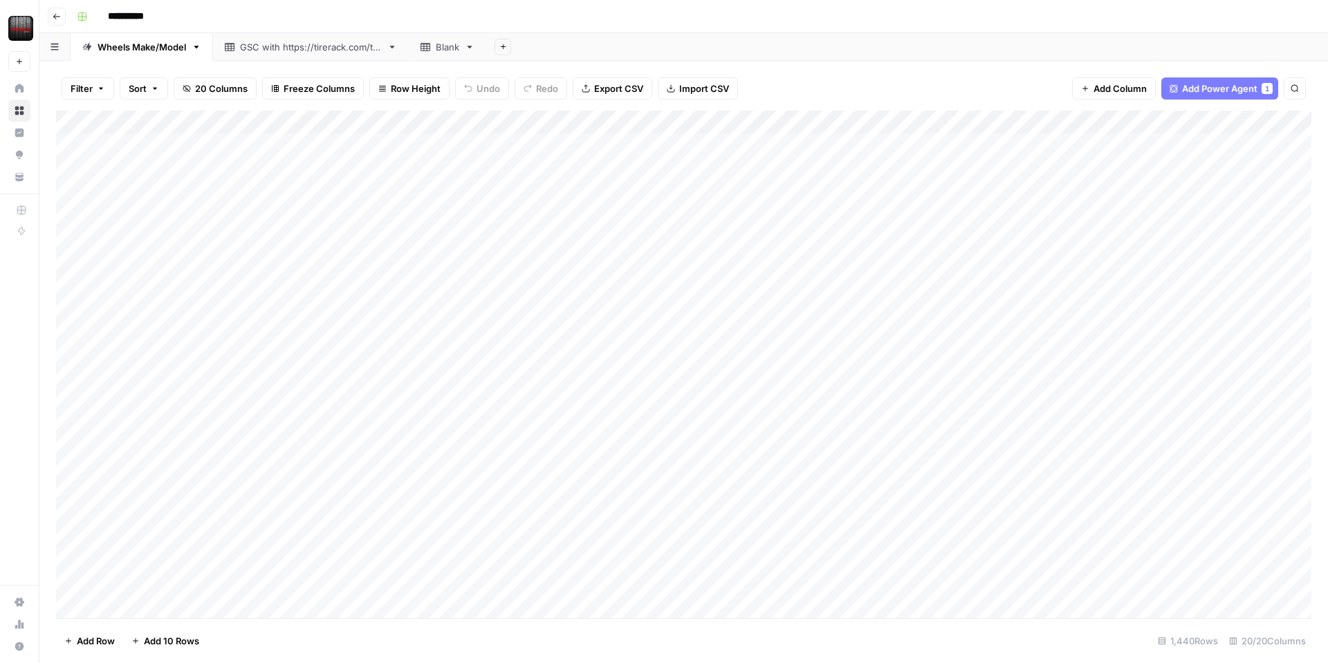
click at [681, 543] on div "Add Column" at bounding box center [683, 364] width 1255 height 507
click at [686, 543] on div "Add Column" at bounding box center [683, 364] width 1255 height 507
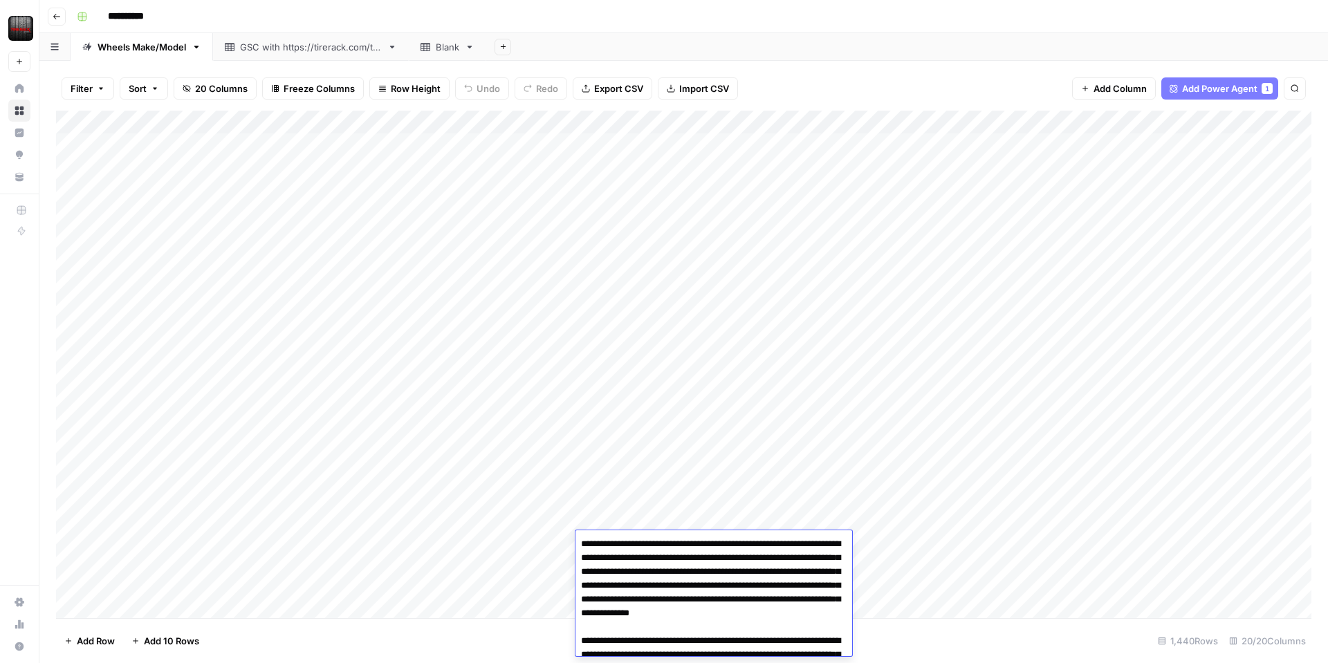
scroll to position [271, 0]
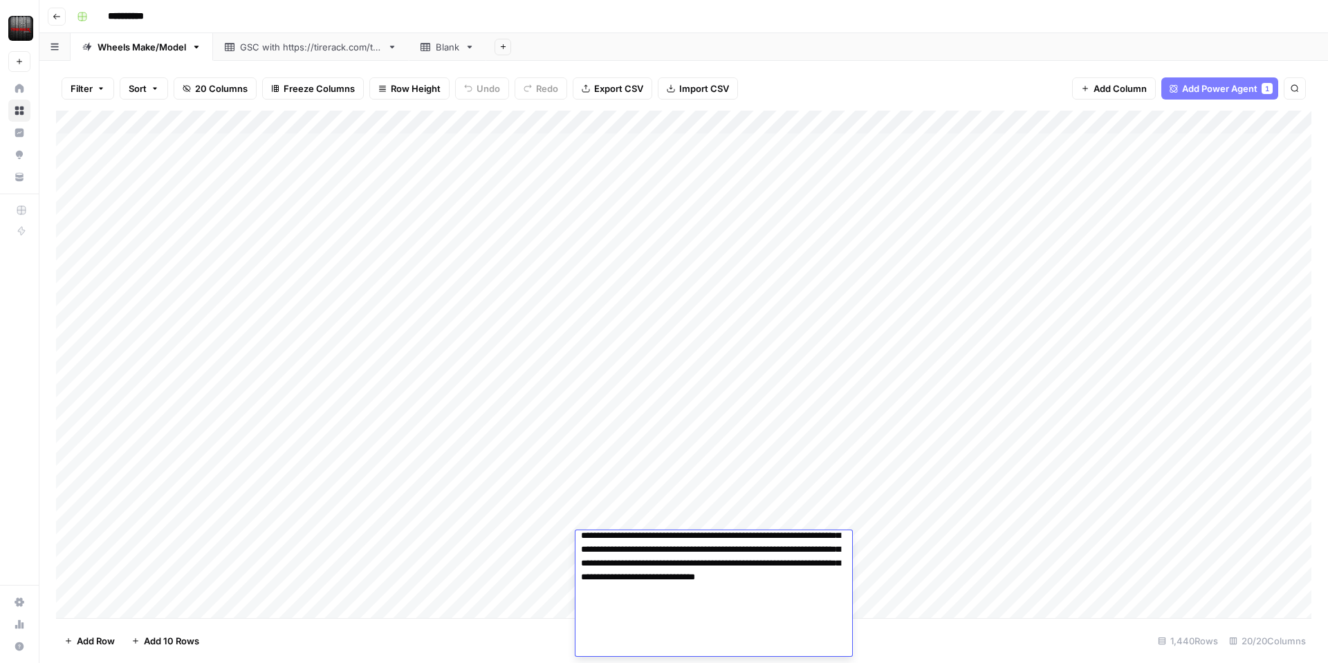
click at [654, 506] on div "Add Column" at bounding box center [683, 364] width 1255 height 507
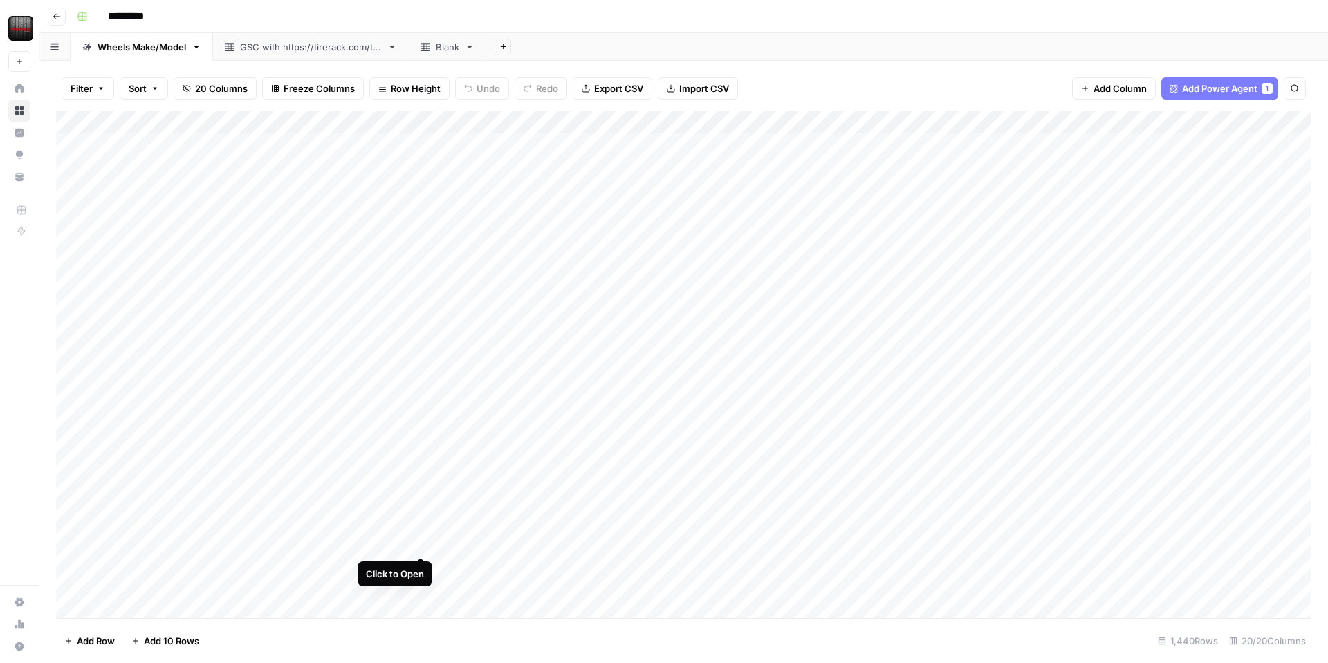
drag, startPoint x: 422, startPoint y: 539, endPoint x: 429, endPoint y: 530, distance: 11.3
click at [422, 539] on div "Add Column" at bounding box center [683, 364] width 1255 height 507
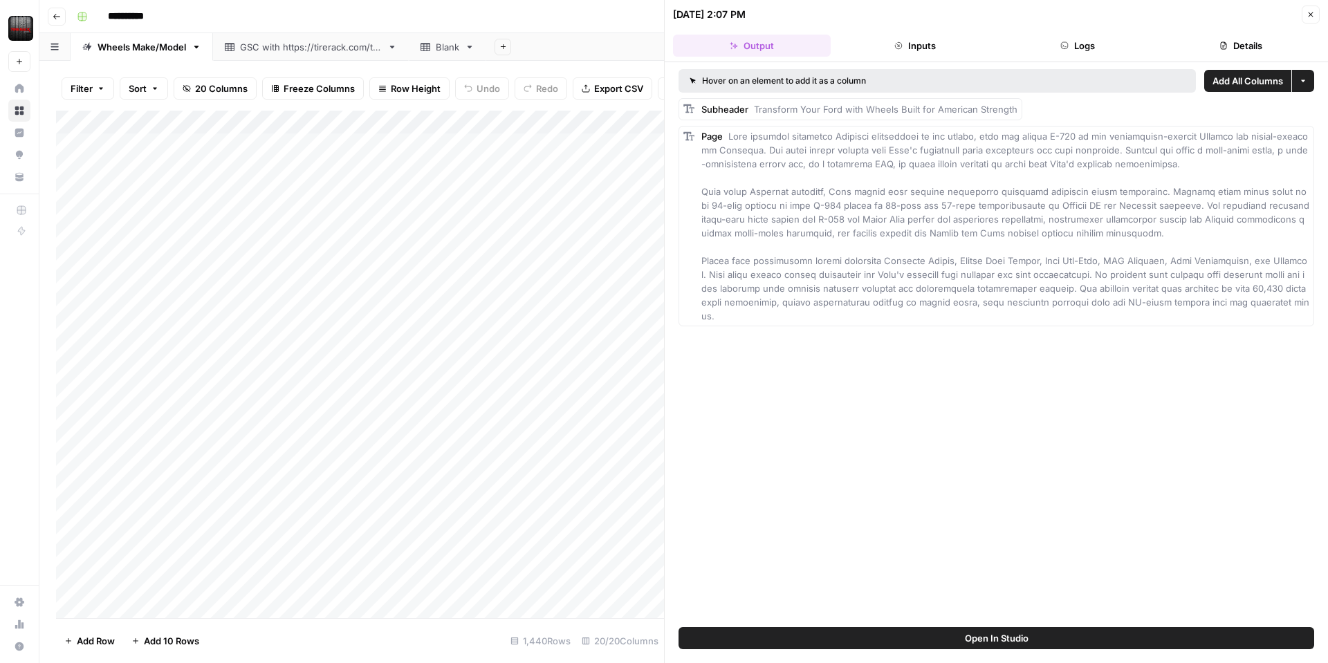
drag, startPoint x: 1306, startPoint y: 18, endPoint x: 1273, endPoint y: 89, distance: 78.6
click at [1306, 20] on button "Close" at bounding box center [1310, 15] width 18 height 18
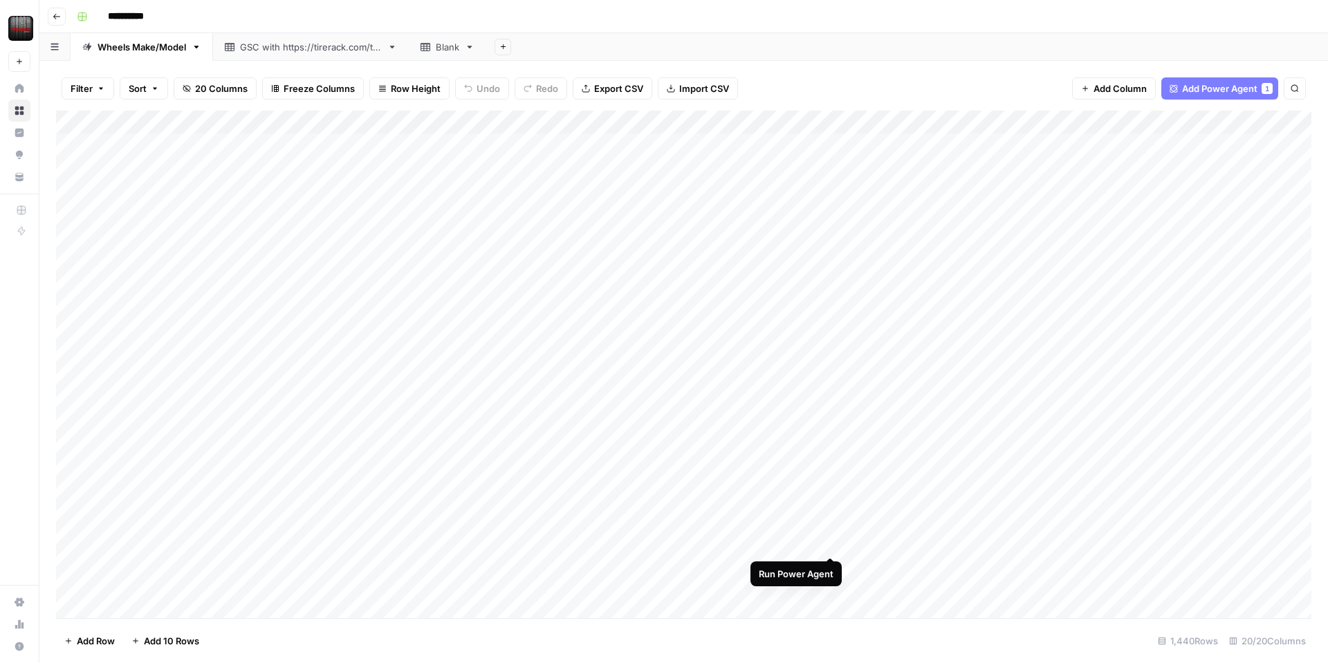
click at [830, 545] on div "Add Column" at bounding box center [683, 364] width 1255 height 507
type input "**********"
click at [826, 541] on div "Add Column" at bounding box center [683, 364] width 1255 height 507
click at [811, 543] on div "Add Column" at bounding box center [683, 364] width 1255 height 507
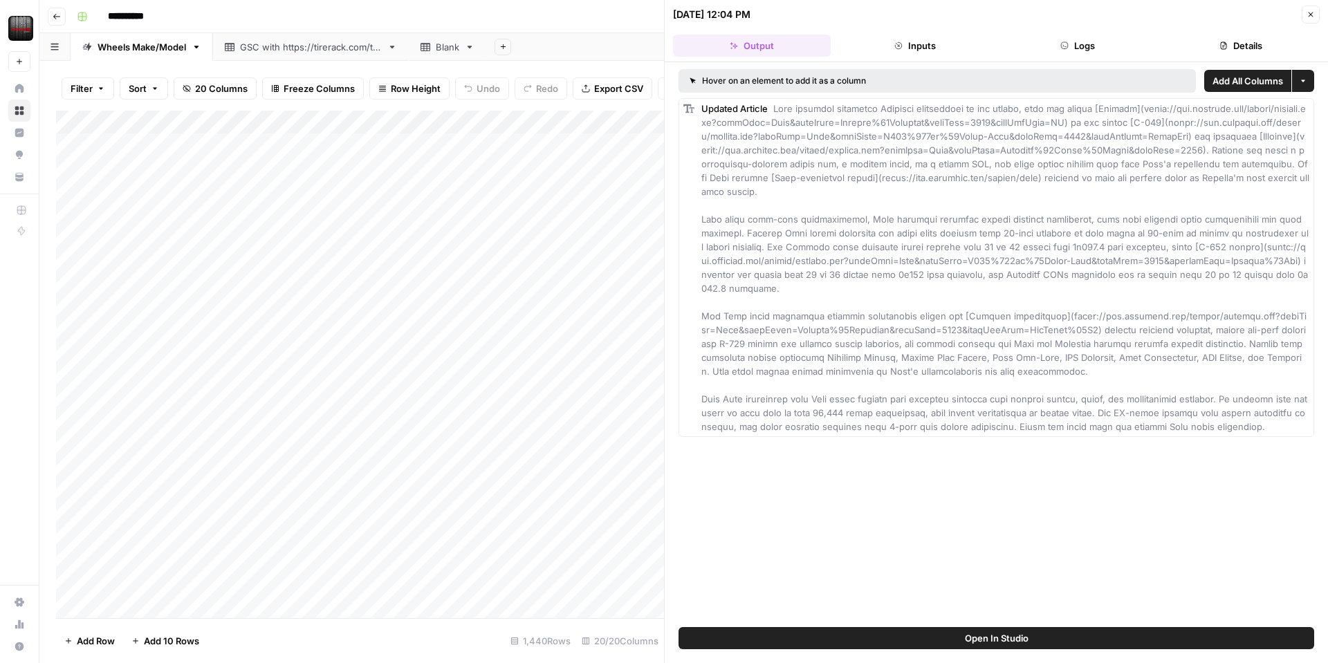
drag, startPoint x: 1316, startPoint y: 19, endPoint x: 1323, endPoint y: 24, distance: 8.1
click at [1316, 20] on button "Close" at bounding box center [1310, 15] width 18 height 18
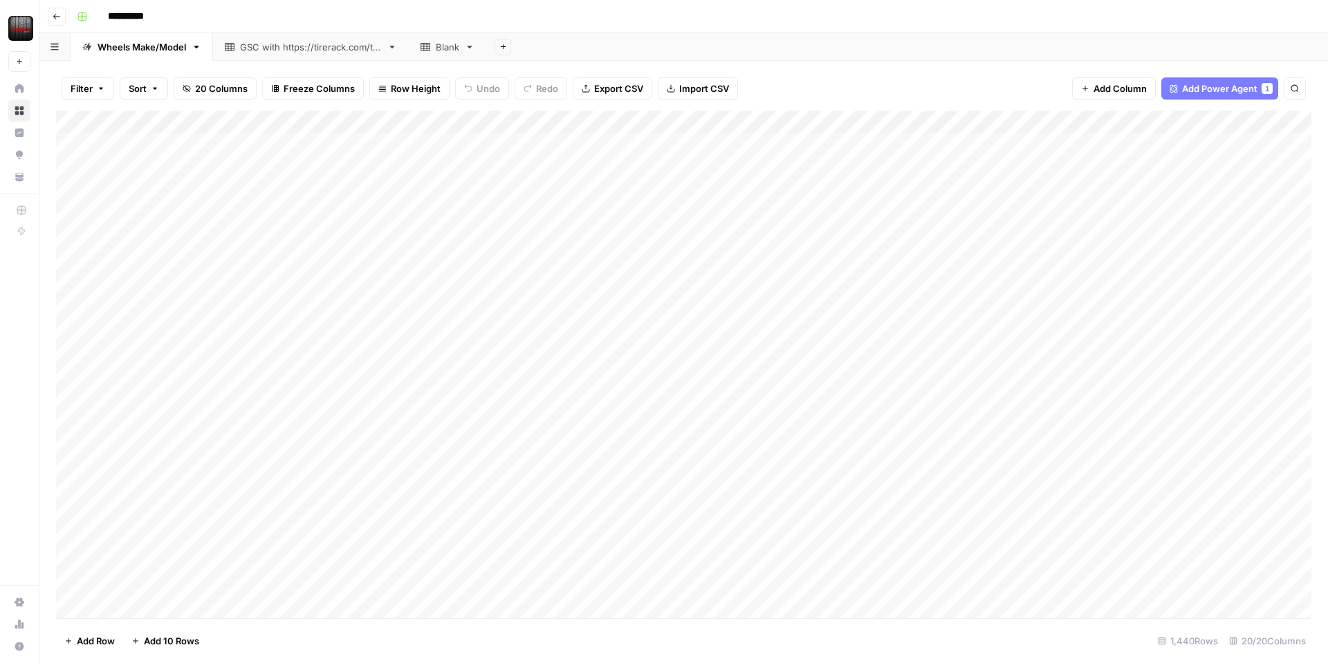
click at [813, 124] on div "Add Column" at bounding box center [683, 364] width 1255 height 507
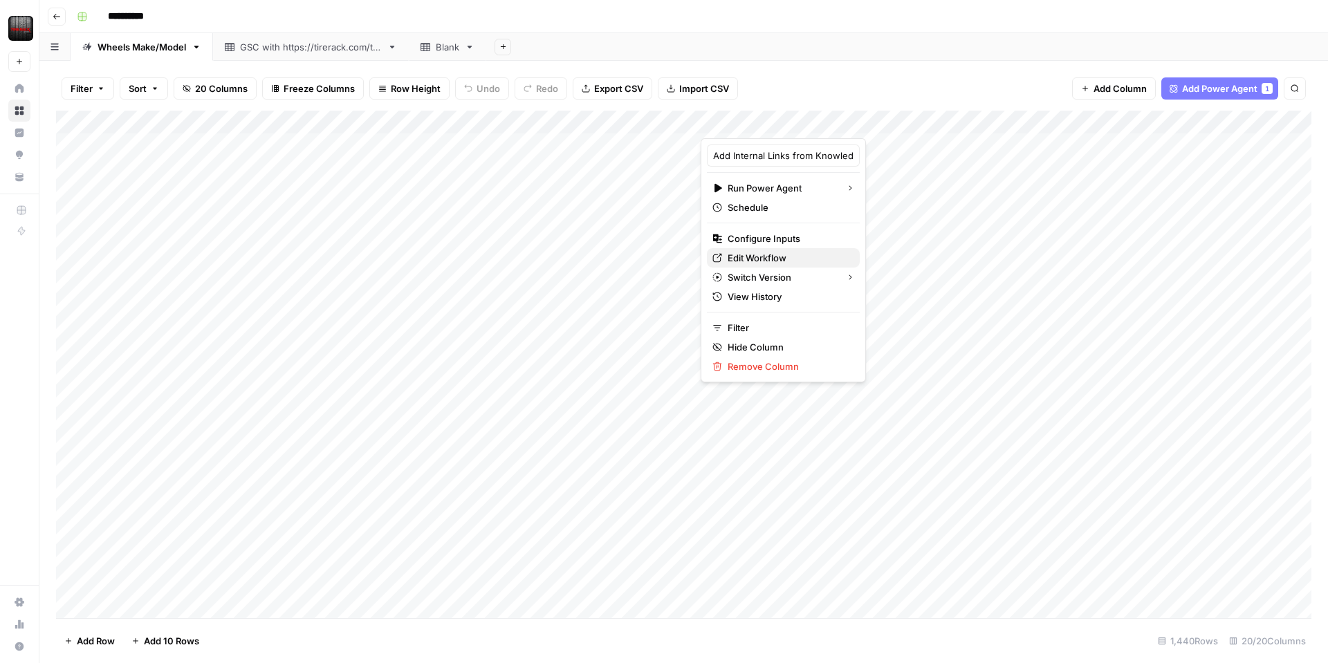
click at [764, 257] on span "Edit Workflow" at bounding box center [787, 258] width 121 height 14
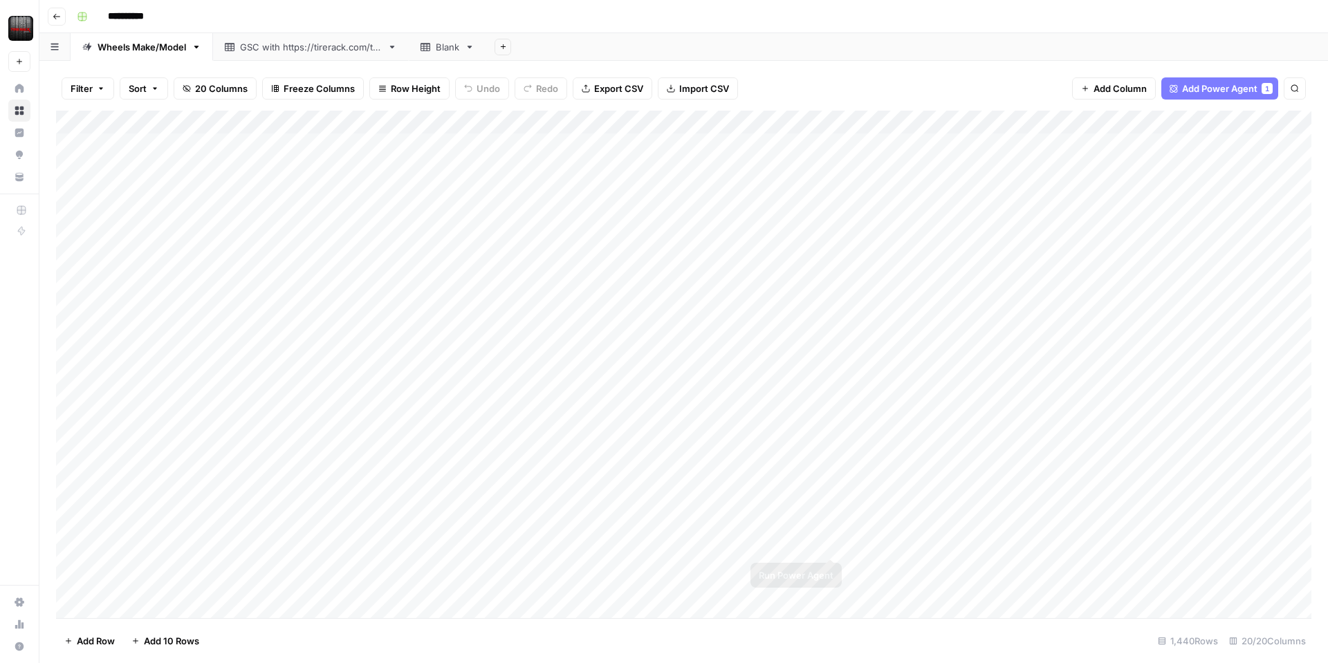
click at [831, 545] on div "Add Column" at bounding box center [683, 364] width 1255 height 507
click at [1207, 620] on div "Not found: We could not find the page you requested." at bounding box center [1214, 617] width 170 height 28
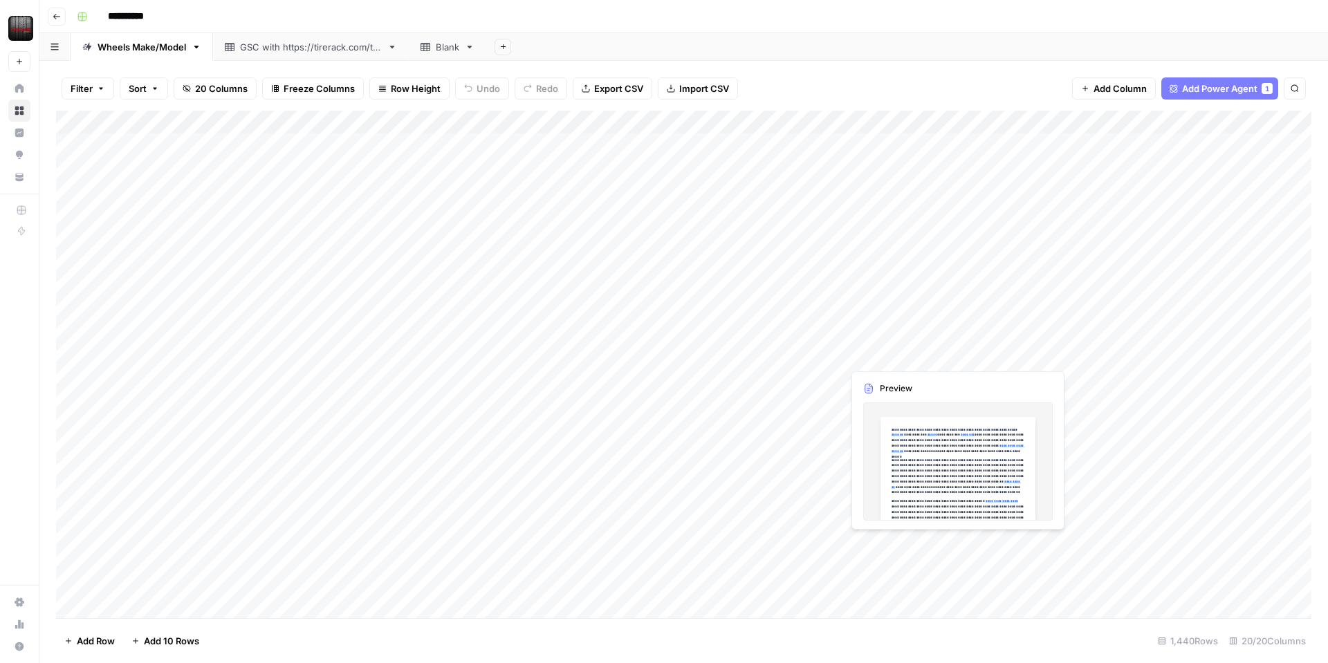
click at [889, 546] on div "Add Column" at bounding box center [683, 364] width 1255 height 507
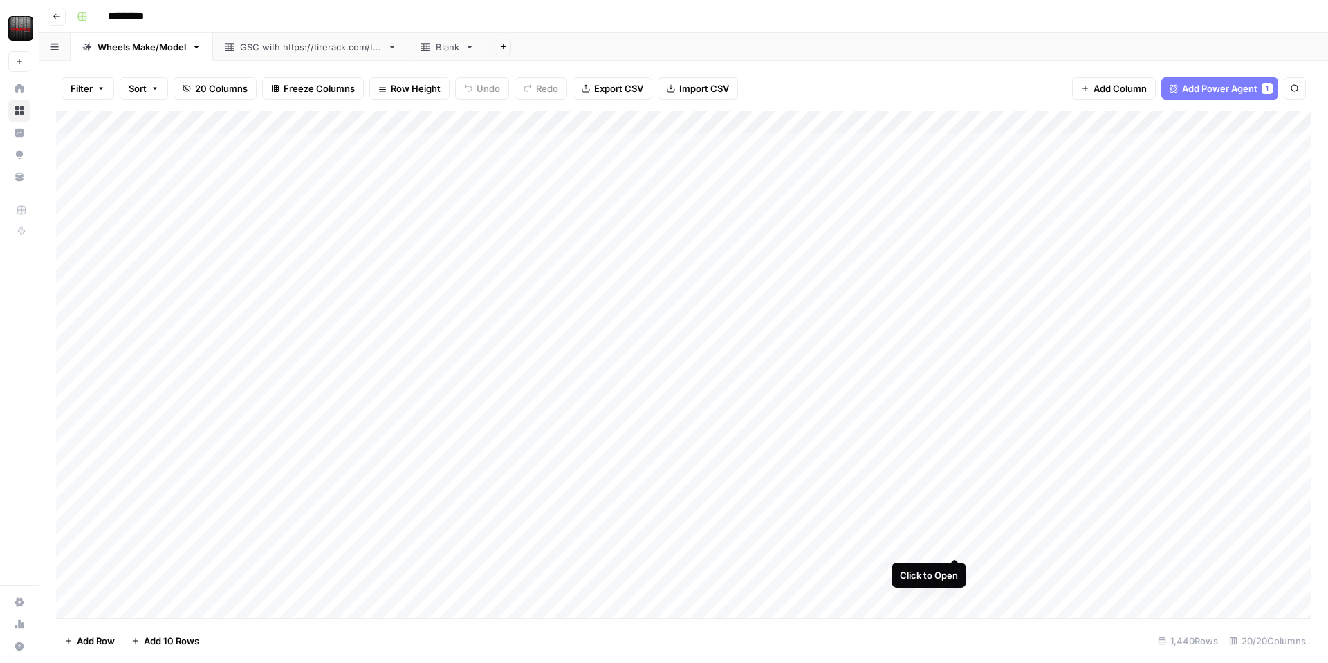
click at [949, 545] on div "Add Column" at bounding box center [683, 364] width 1255 height 507
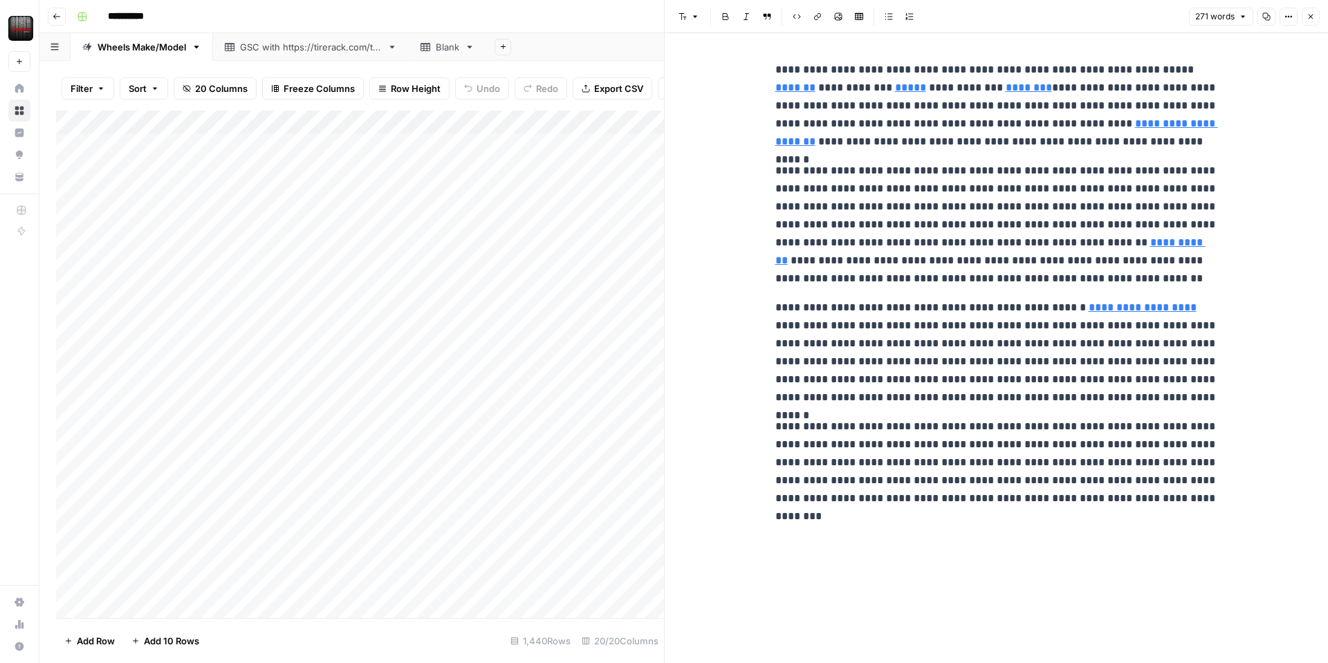
drag, startPoint x: 1308, startPoint y: 14, endPoint x: 1275, endPoint y: 118, distance: 108.9
click at [1308, 15] on icon "button" at bounding box center [1310, 16] width 8 height 8
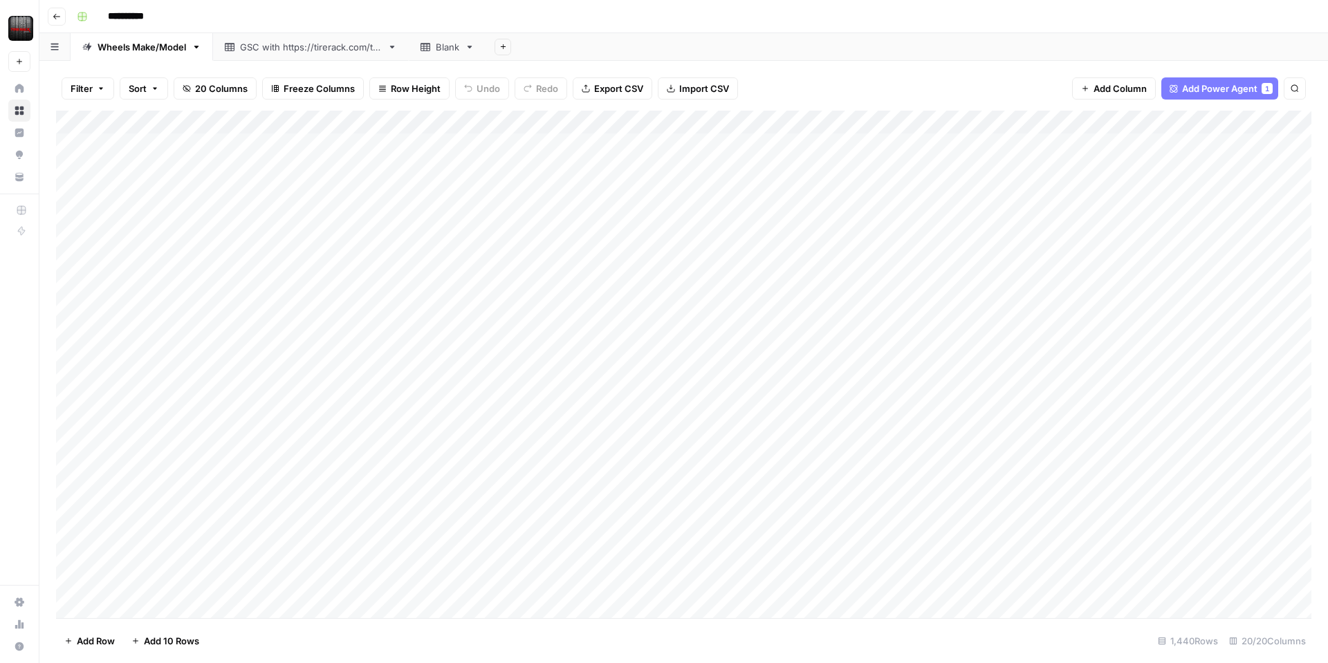
click at [754, 546] on div "Add Column" at bounding box center [683, 364] width 1255 height 507
click at [813, 125] on div "Add Column" at bounding box center [683, 364] width 1255 height 507
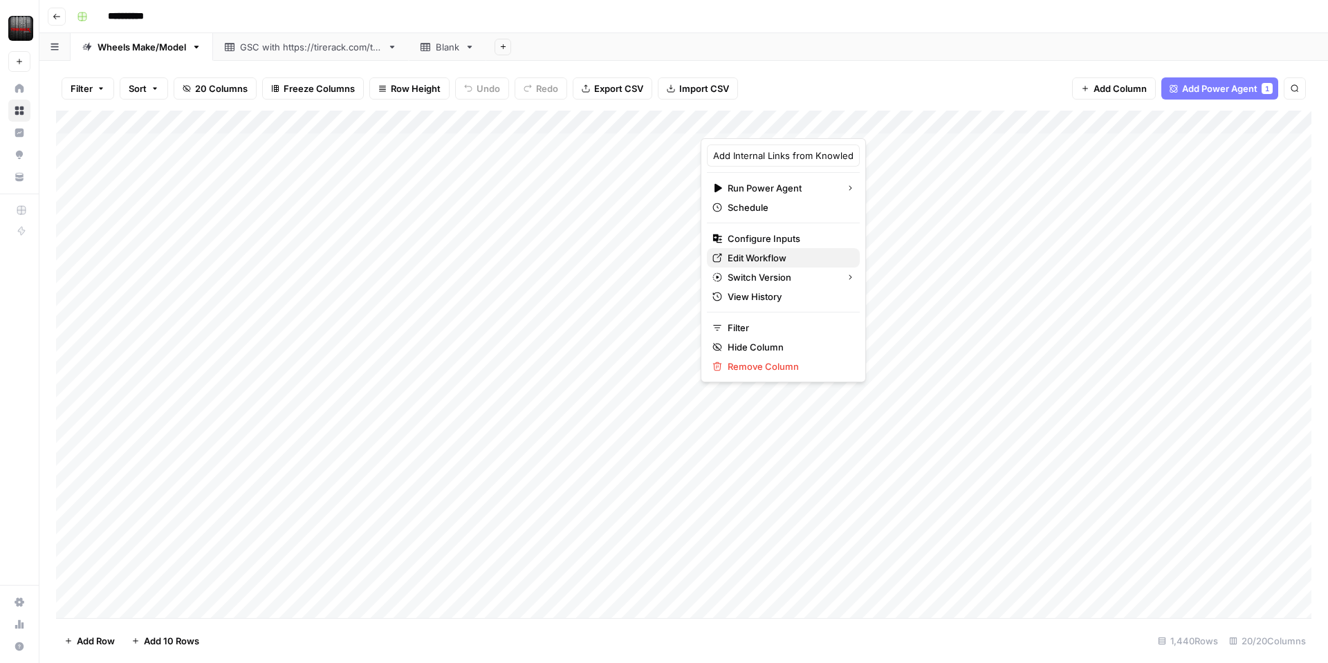
click at [768, 260] on span "Edit Workflow" at bounding box center [787, 258] width 121 height 14
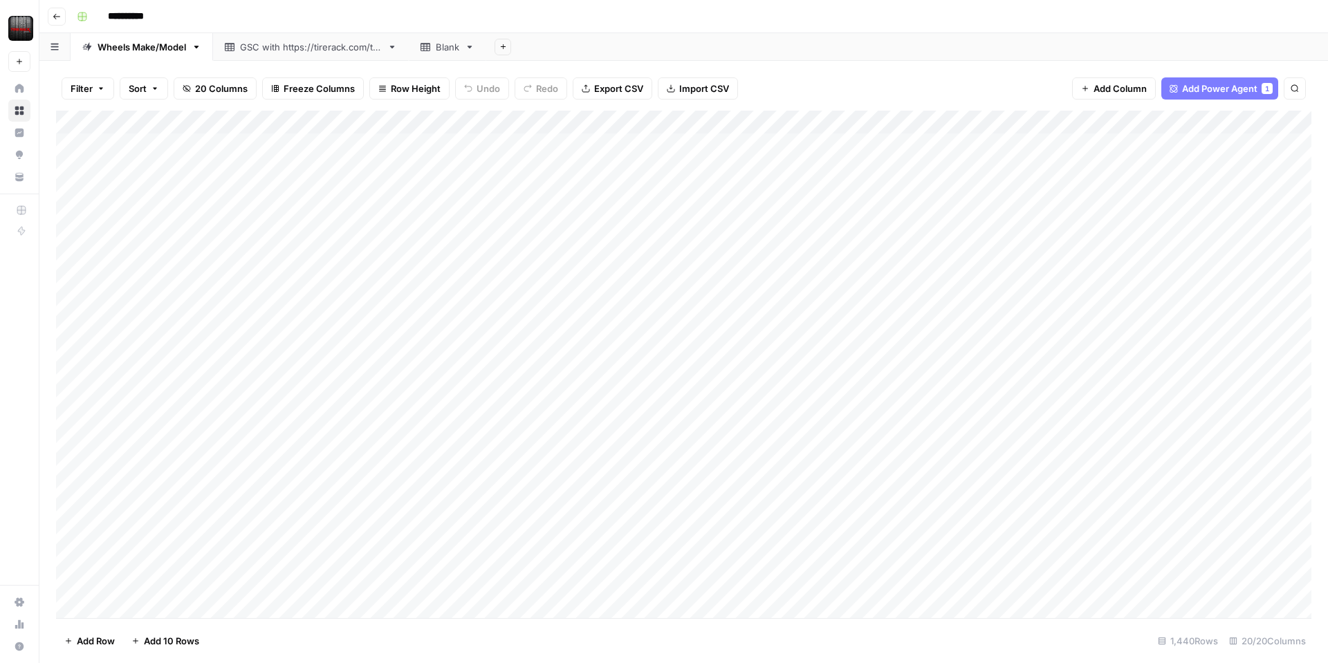
click at [634, 536] on div "Add Column" at bounding box center [683, 364] width 1255 height 507
click at [416, 543] on div "Add Column" at bounding box center [683, 364] width 1255 height 507
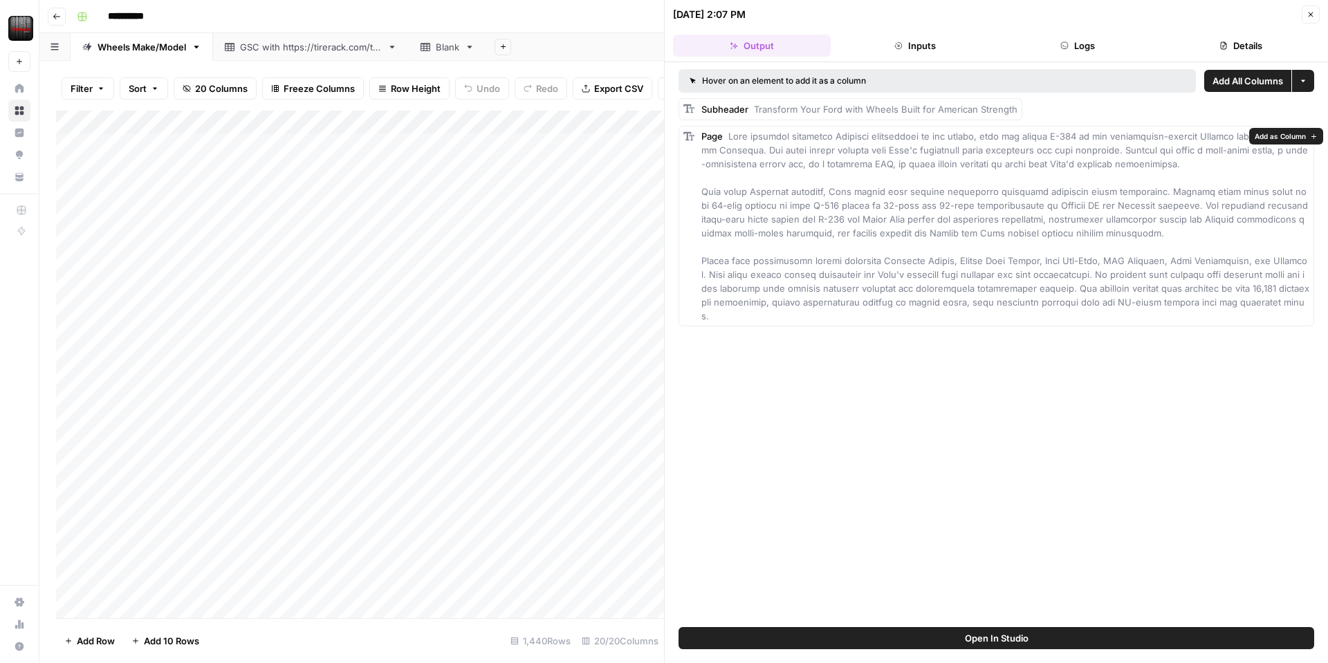
drag, startPoint x: 729, startPoint y: 135, endPoint x: 1309, endPoint y: 306, distance: 604.9
click at [1309, 306] on div "Page" at bounding box center [995, 226] width 635 height 201
copy span "Ford vehicles represent American engineering at its finest, from the rugged F-1…"
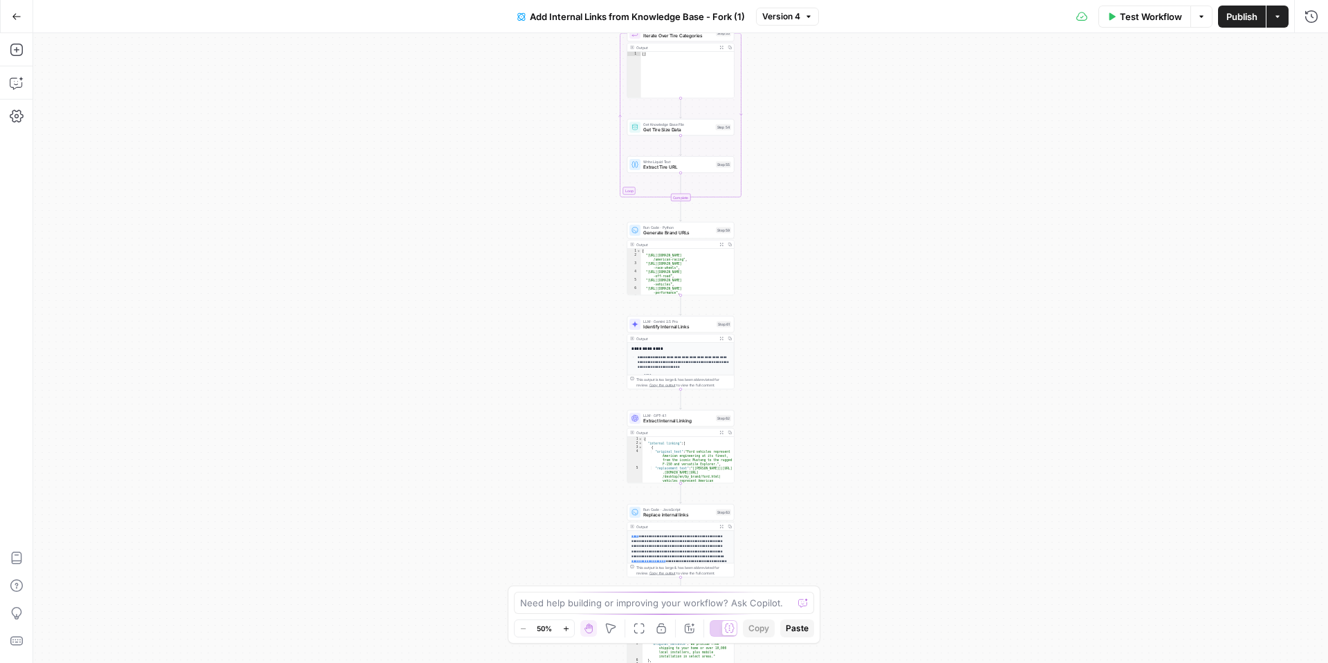
click at [1227, 15] on span "Publish" at bounding box center [1241, 17] width 31 height 14
click at [1166, 10] on span "Test Workflow" at bounding box center [1150, 17] width 62 height 14
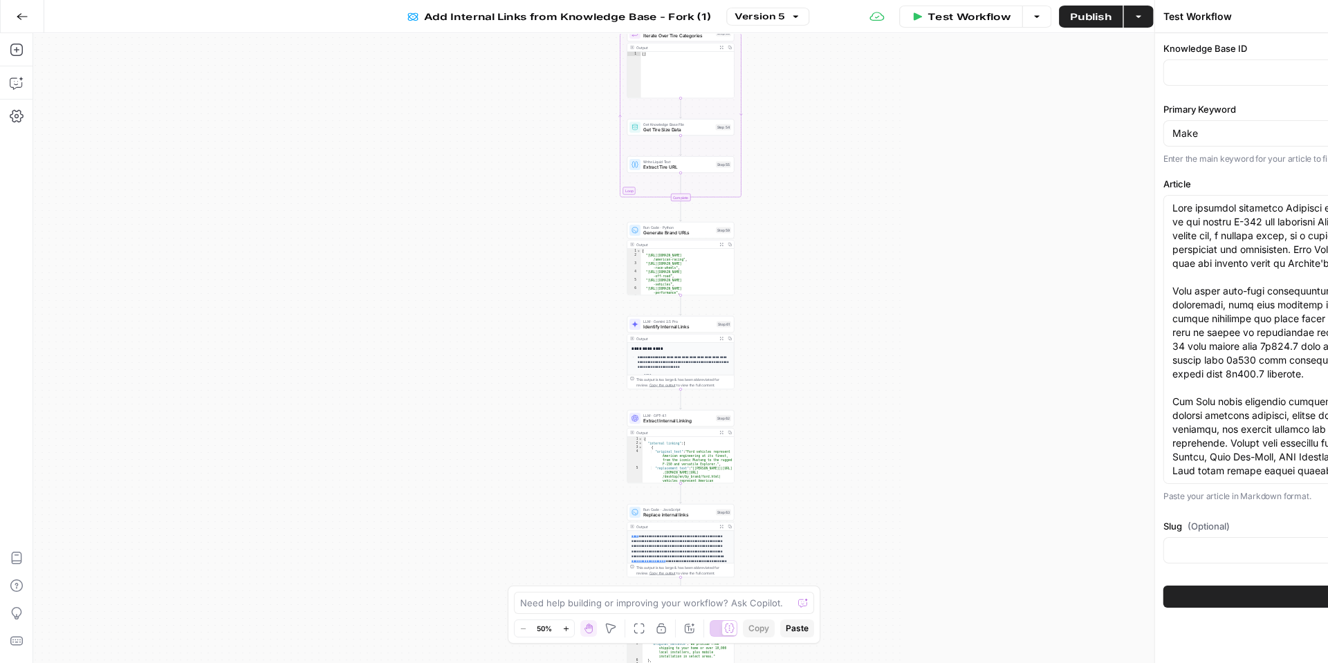
type input "Tire Categories"
type input "Slugs"
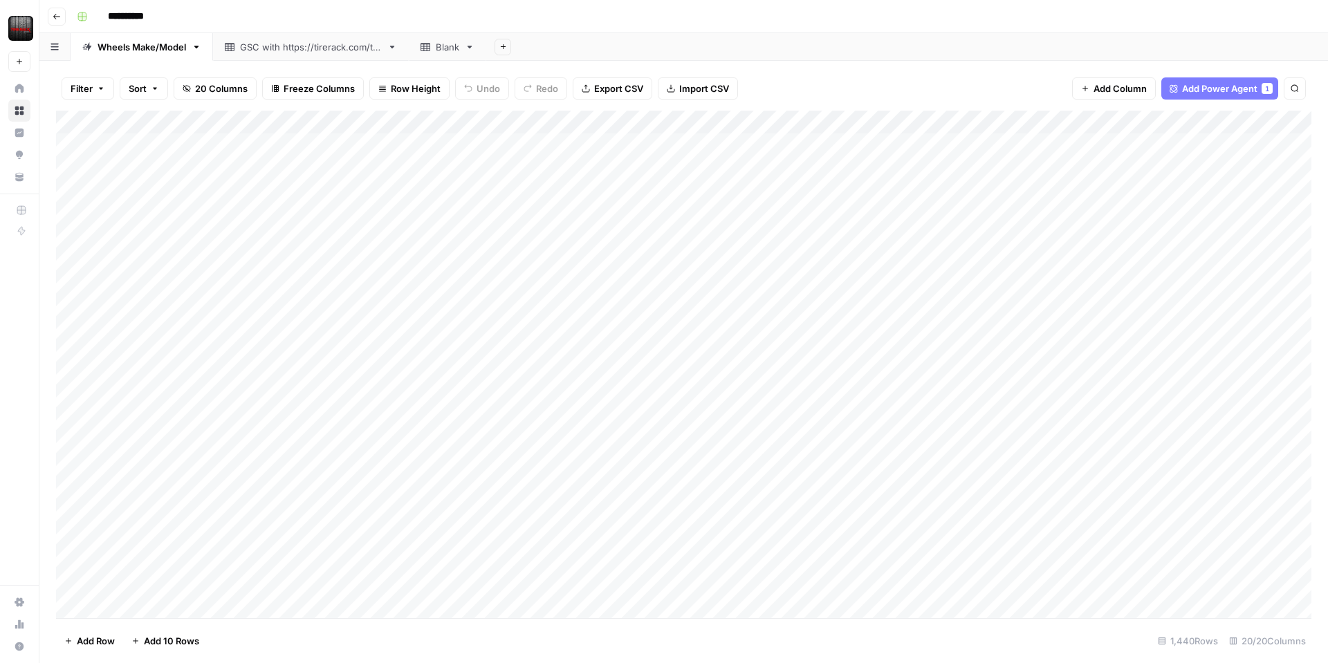
click at [817, 123] on div "Add Column" at bounding box center [683, 364] width 1255 height 507
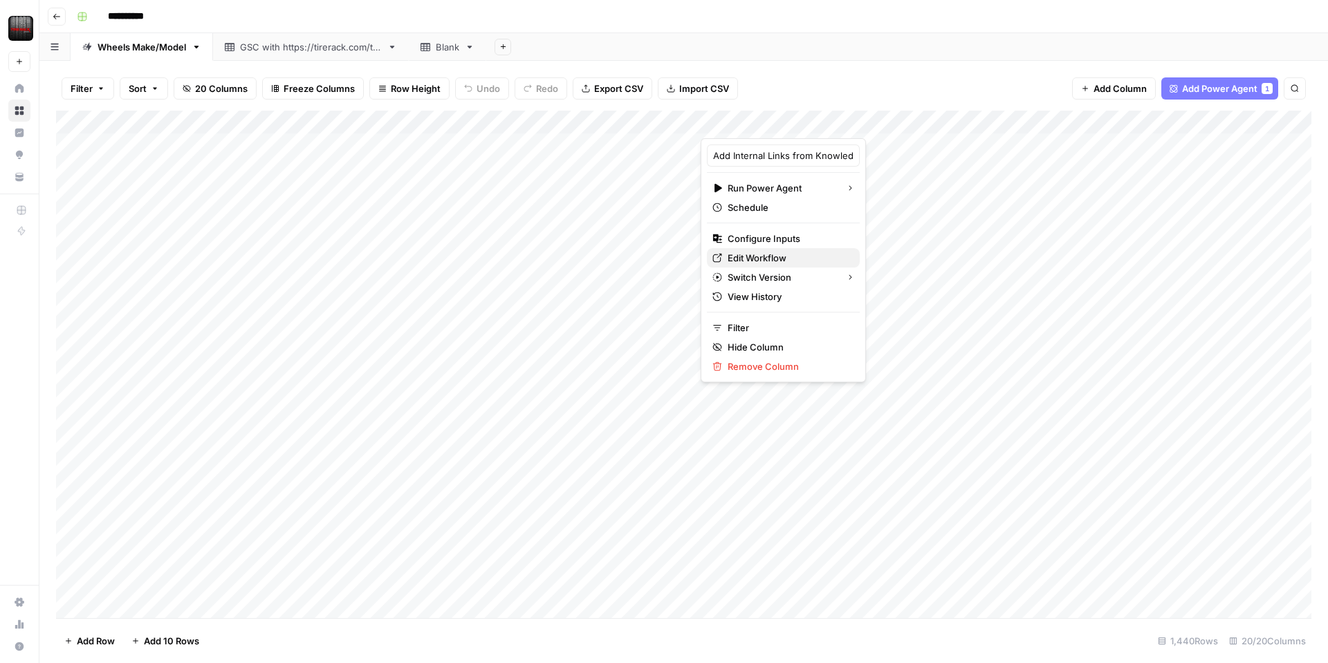
click at [776, 261] on span "Edit Workflow" at bounding box center [787, 258] width 121 height 14
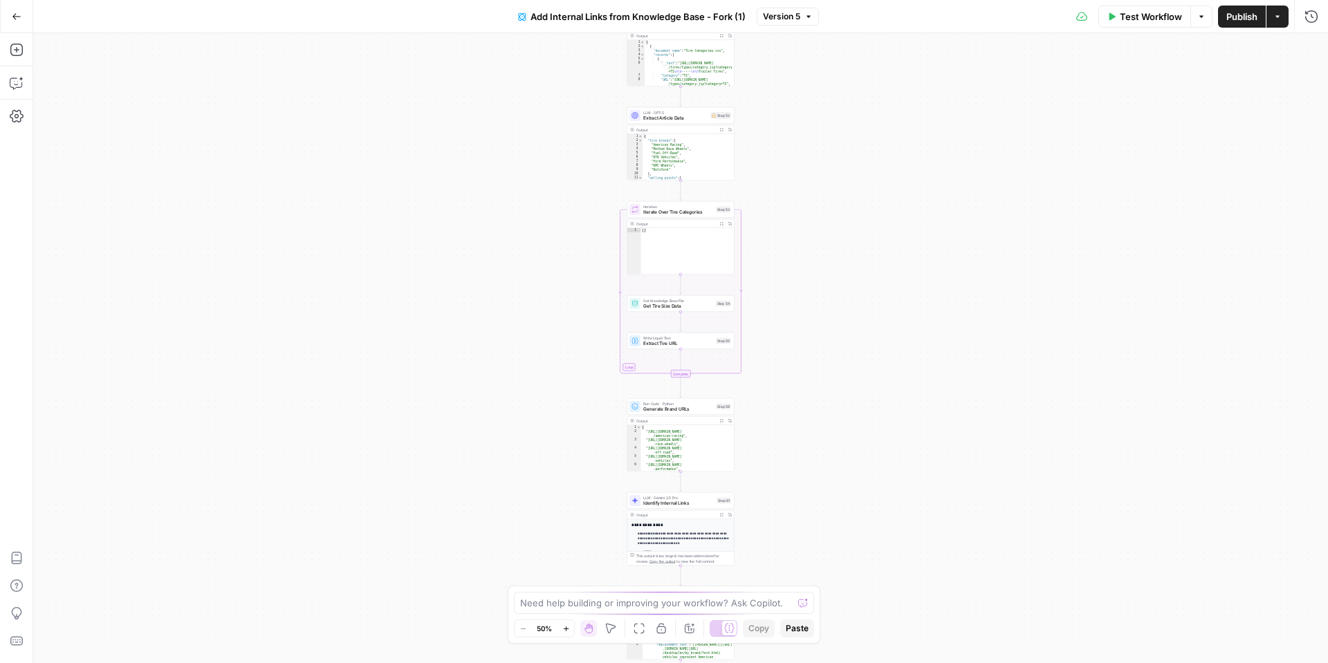
click at [1124, 17] on span "Test Workflow" at bounding box center [1150, 17] width 62 height 14
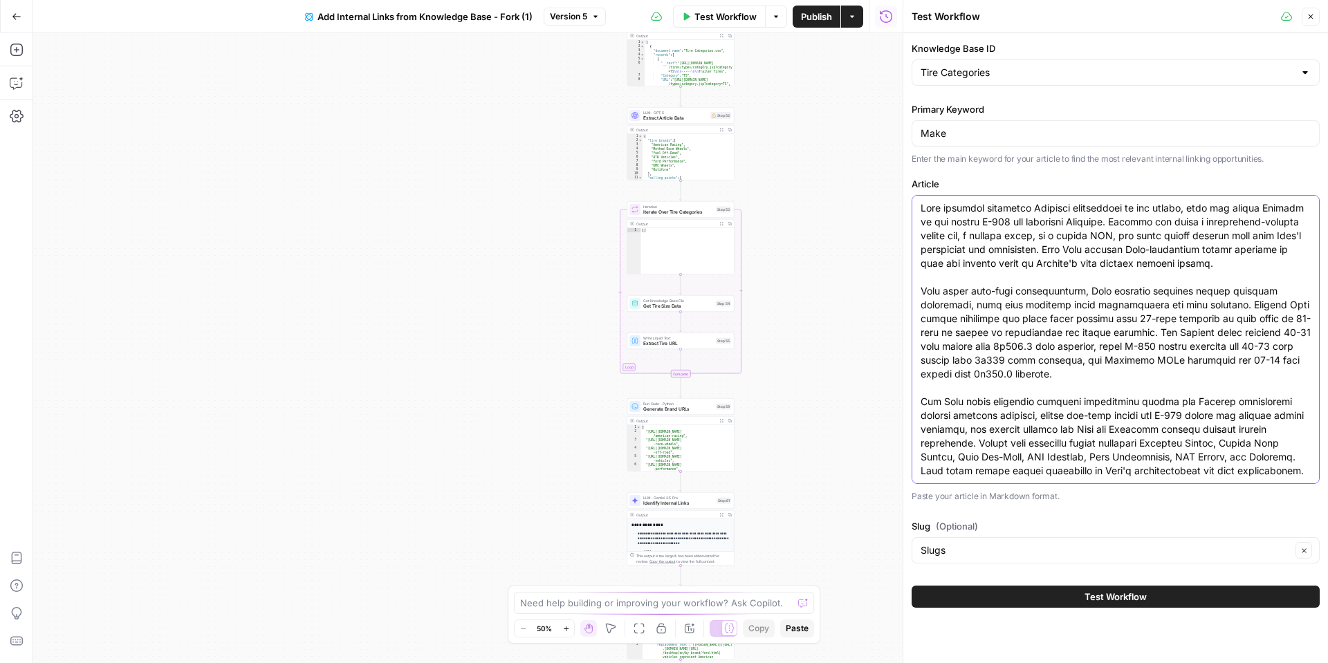
click at [1117, 246] on textarea "Article" at bounding box center [1115, 381] width 390 height 360
click at [1117, 245] on textarea "Article" at bounding box center [1115, 381] width 390 height 360
click at [1239, 434] on textarea "Article" at bounding box center [1115, 381] width 390 height 360
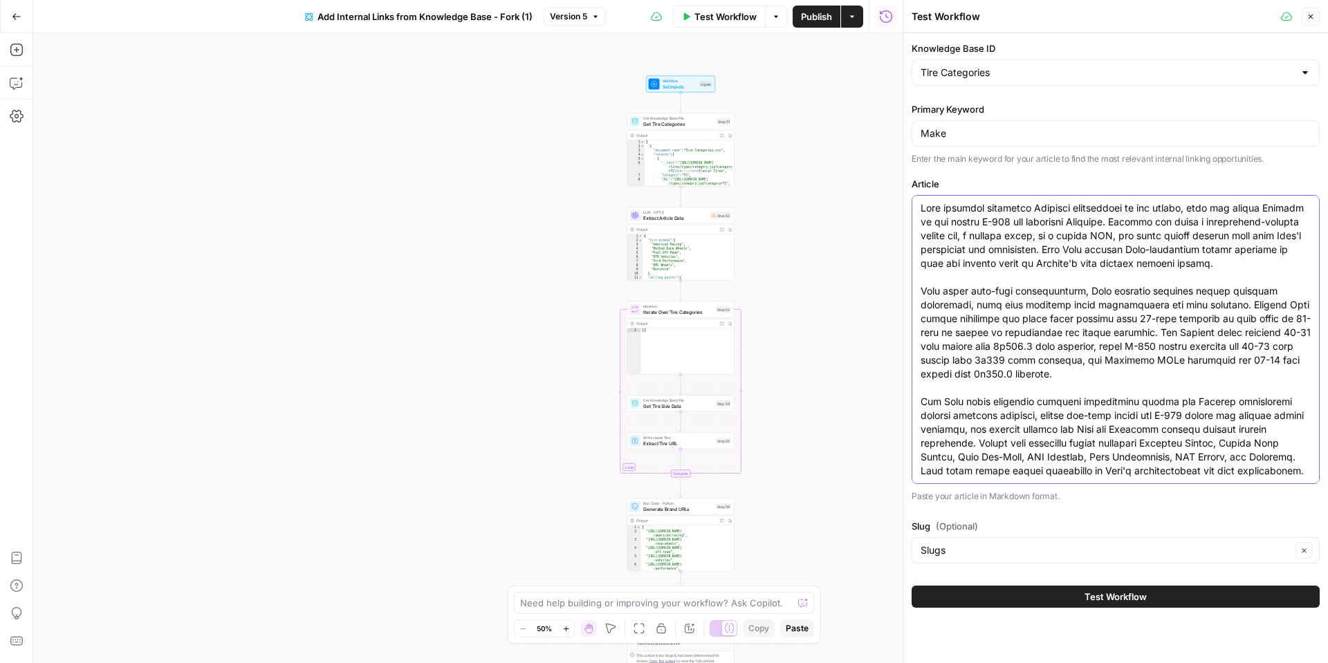
drag, startPoint x: 1305, startPoint y: 473, endPoint x: 914, endPoint y: 205, distance: 473.9
click at [914, 205] on div at bounding box center [1115, 339] width 408 height 289
paste textarea "rugged F-150 to the performance-focused Mustang and family-oriented Explorer. T…"
type textarea "Ford vehicles represent American engineering at its finest, from the rugged F-1…"
click at [1195, 597] on button "Test Workflow" at bounding box center [1115, 597] width 408 height 22
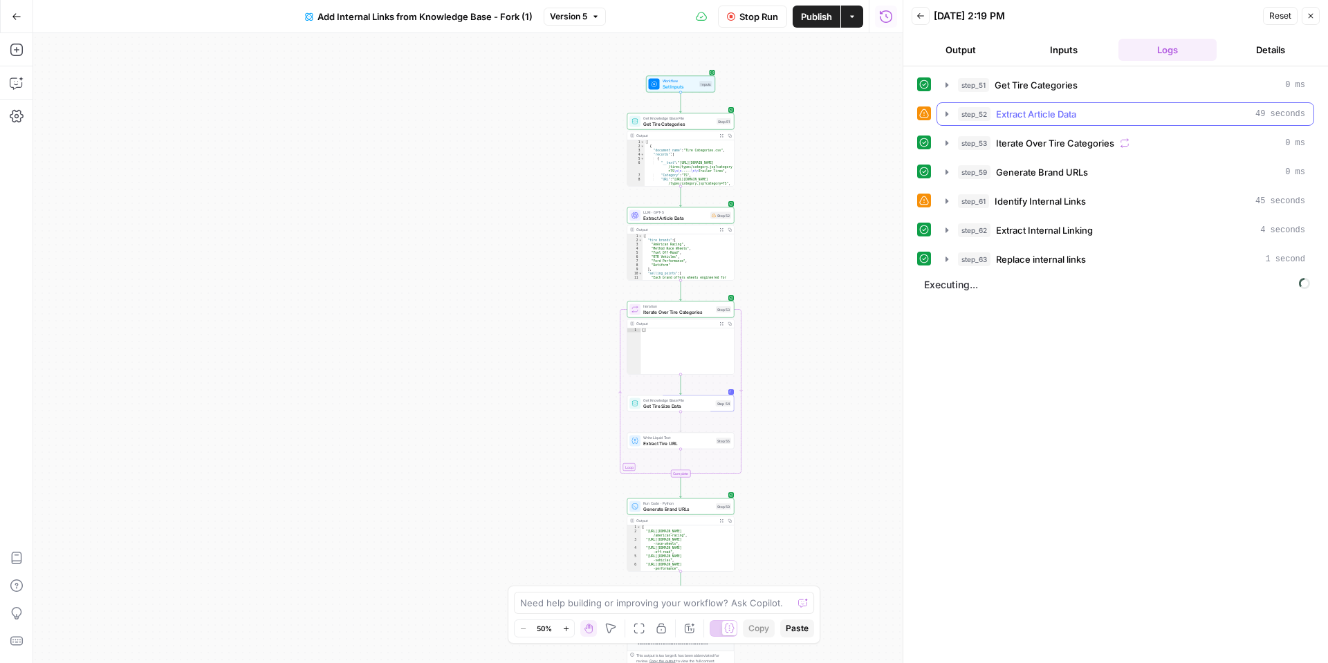
click at [945, 112] on icon "button" at bounding box center [946, 113] width 3 height 5
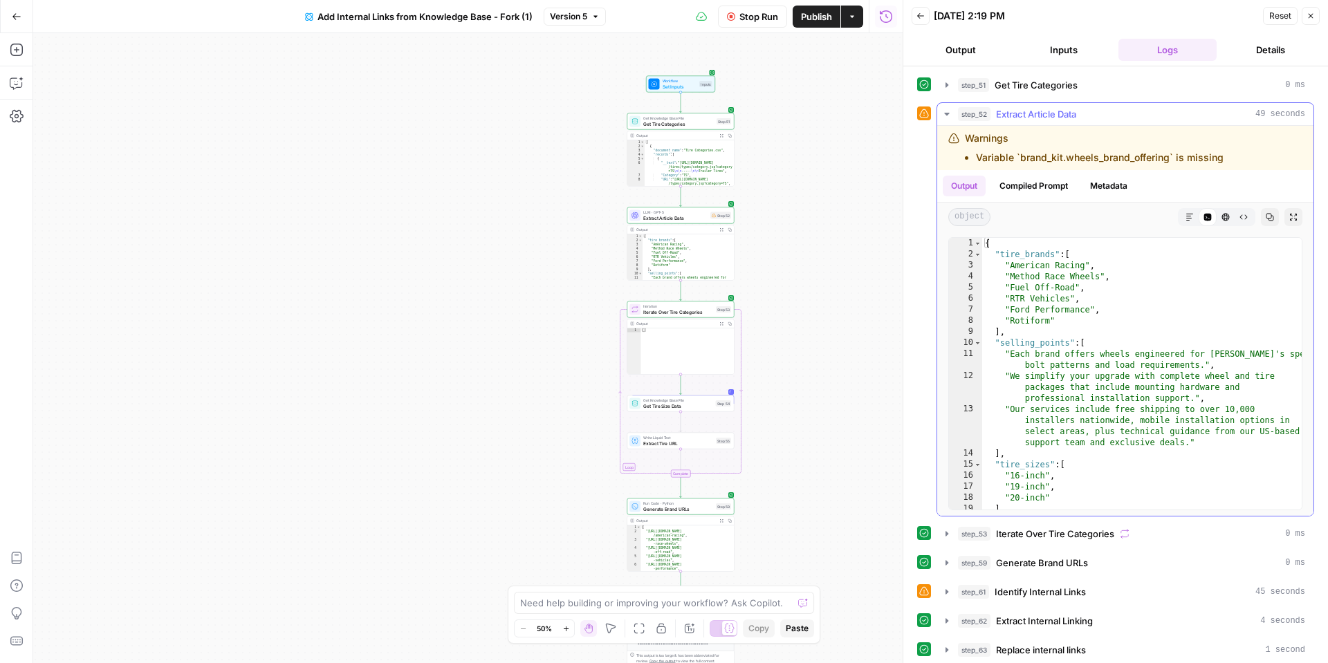
click at [945, 113] on icon "button" at bounding box center [946, 114] width 5 height 3
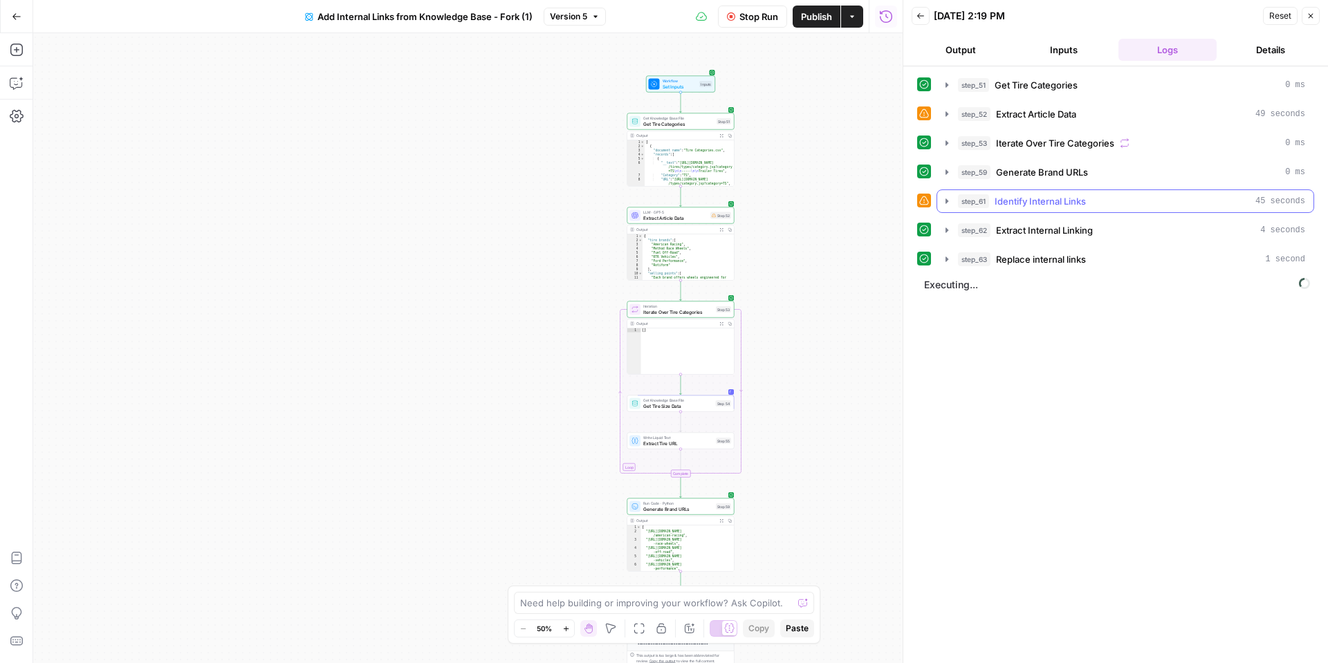
click at [945, 203] on icon "button" at bounding box center [946, 200] width 3 height 5
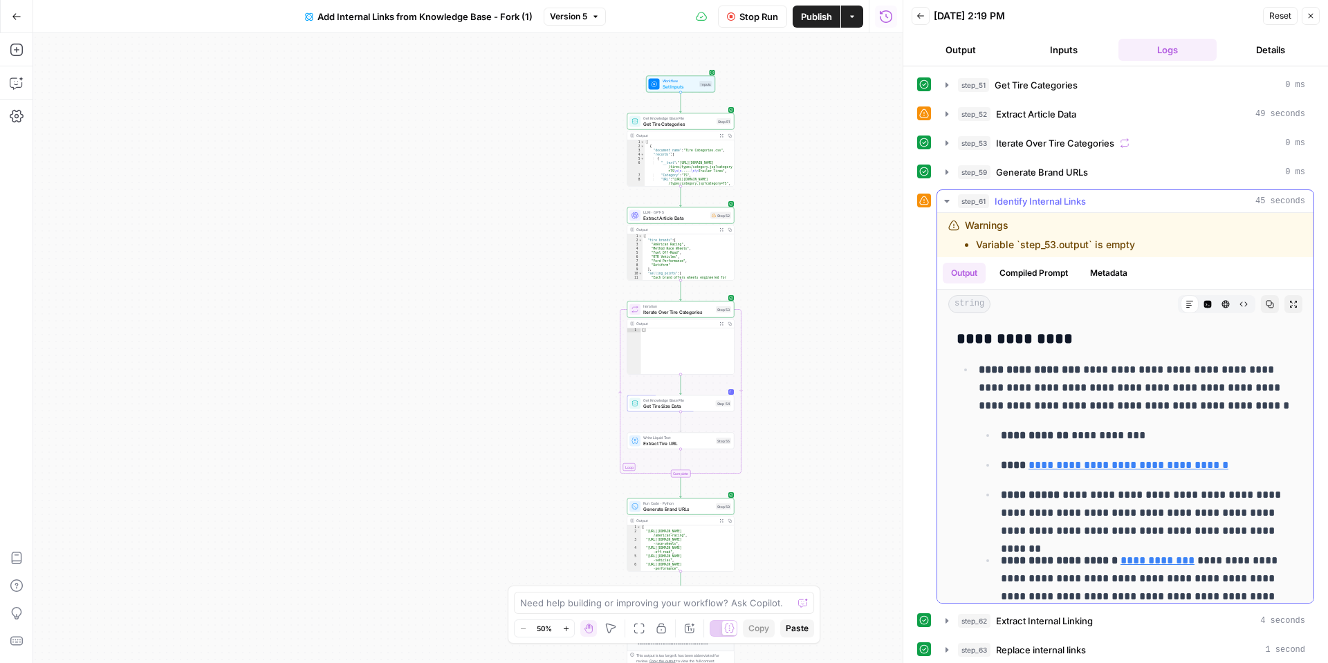
click at [947, 201] on icon "button" at bounding box center [946, 201] width 5 height 3
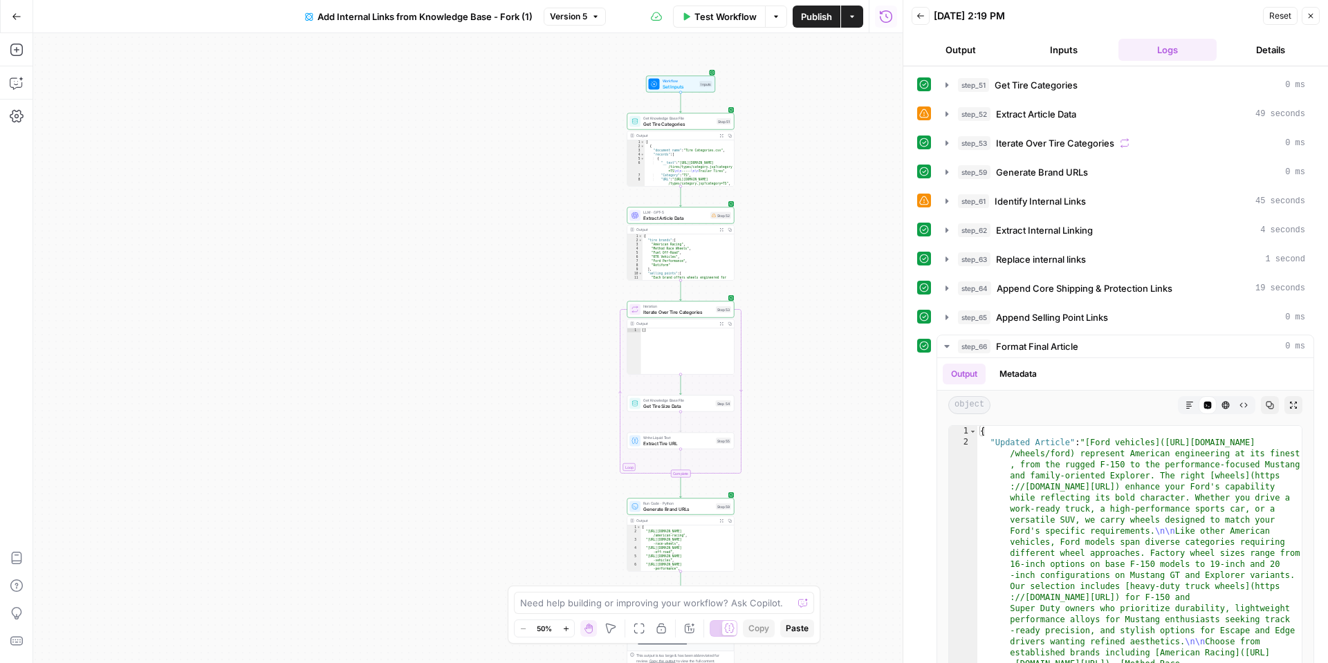
scroll to position [37, 0]
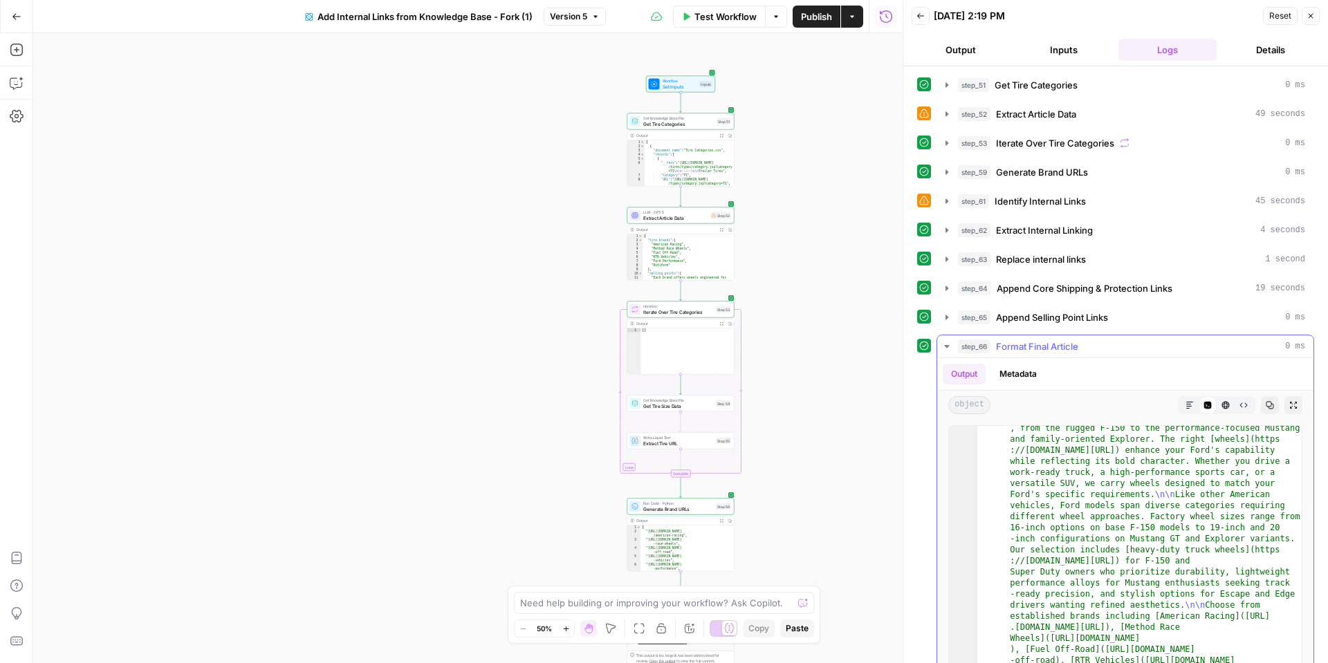
click at [1188, 409] on button "Markdown" at bounding box center [1189, 405] width 18 height 18
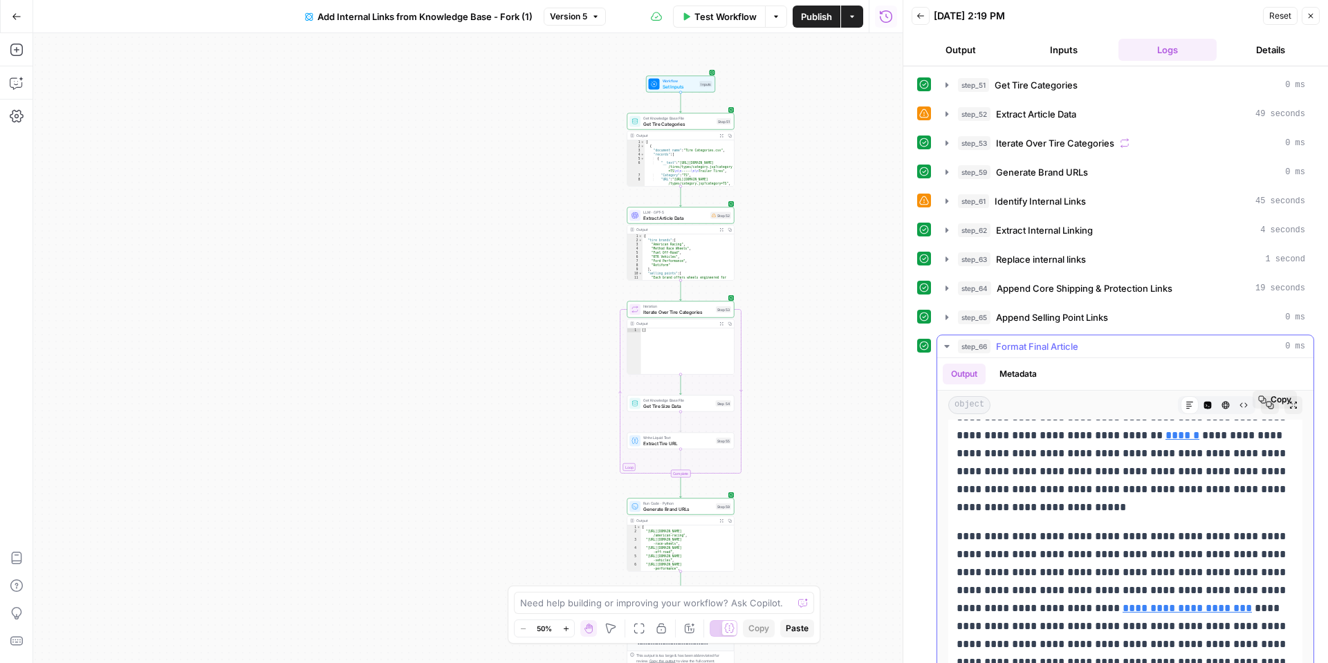
scroll to position [57, 0]
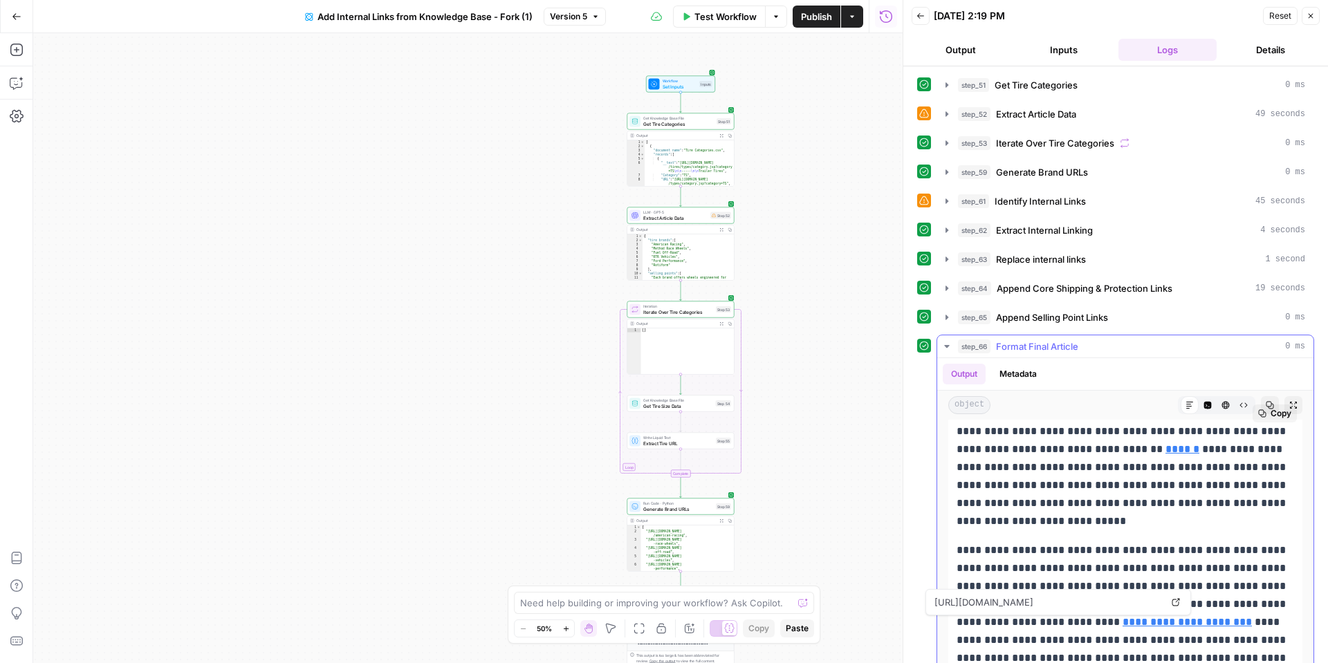
click at [1176, 595] on link "Open in a new tab" at bounding box center [1175, 602] width 18 height 18
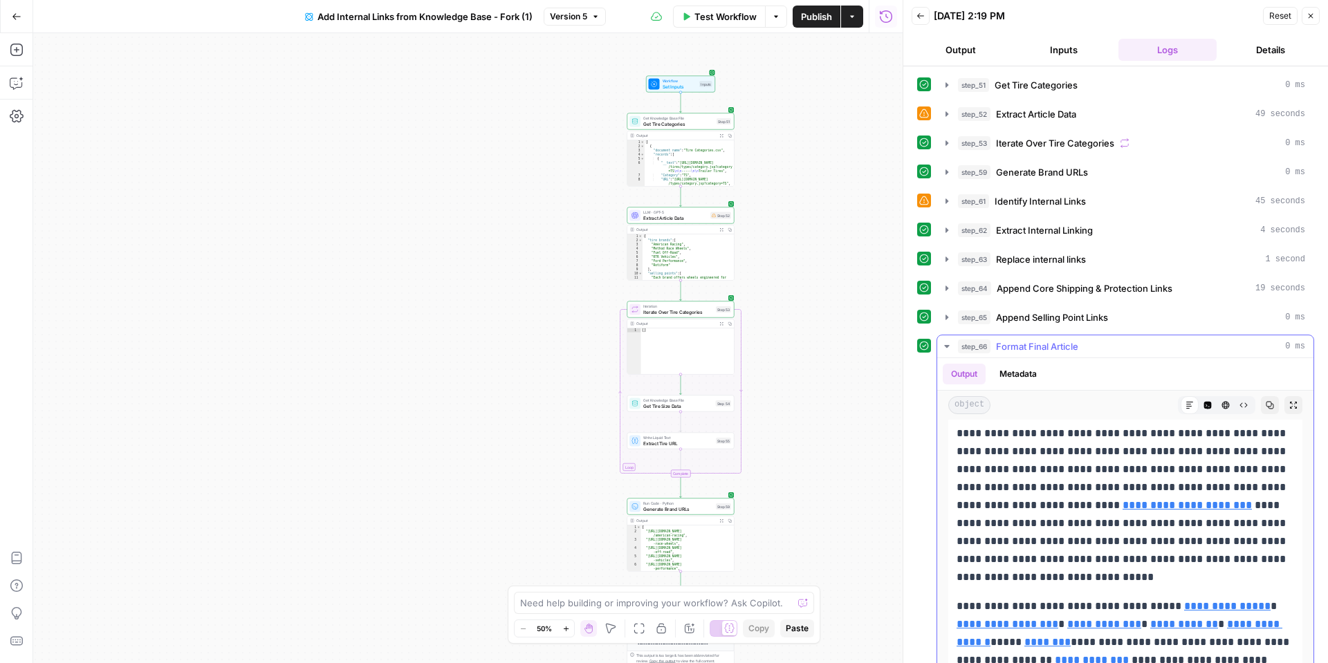
scroll to position [174, 0]
click at [10, 48] on icon "button" at bounding box center [16, 50] width 12 height 12
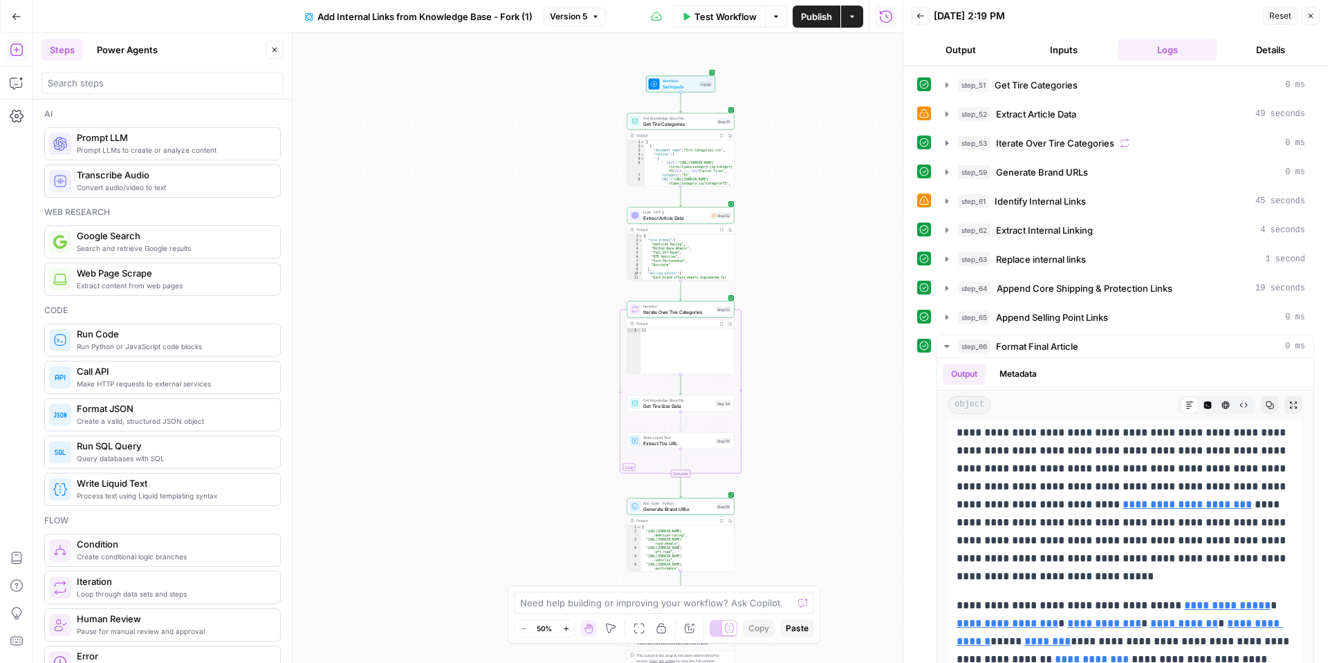
click at [16, 57] on button "Add Steps" at bounding box center [17, 50] width 22 height 22
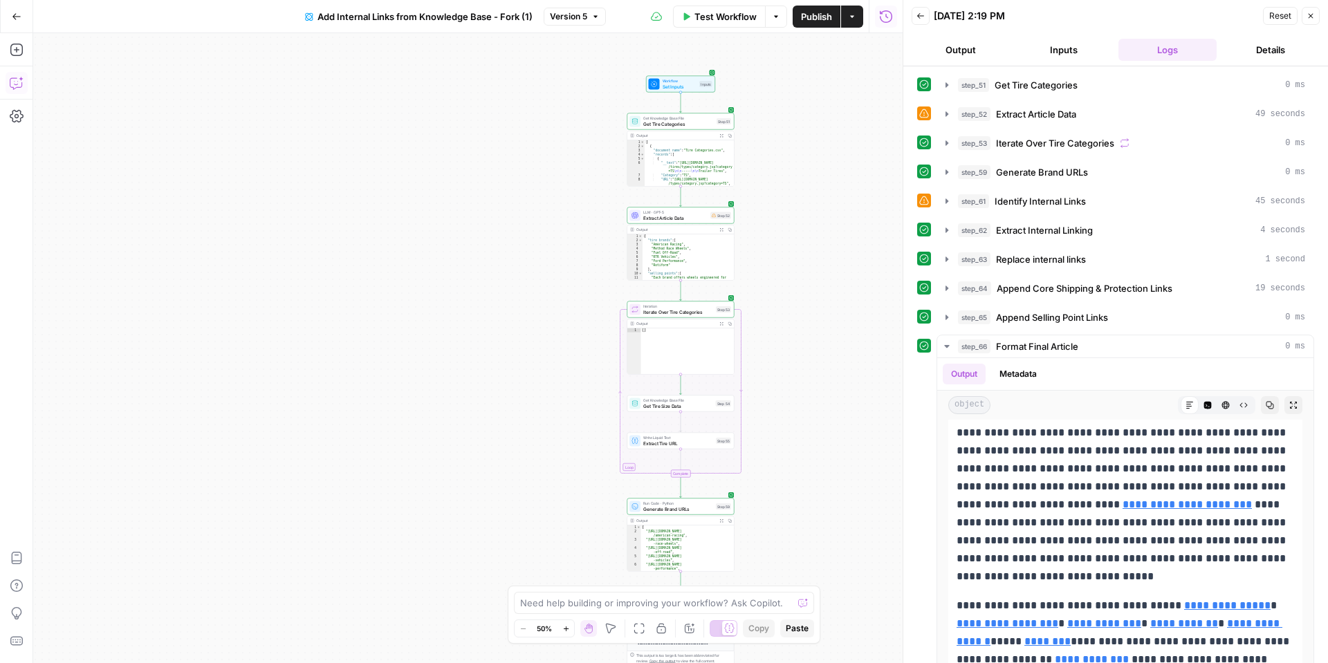
click at [16, 76] on icon "button" at bounding box center [17, 83] width 14 height 14
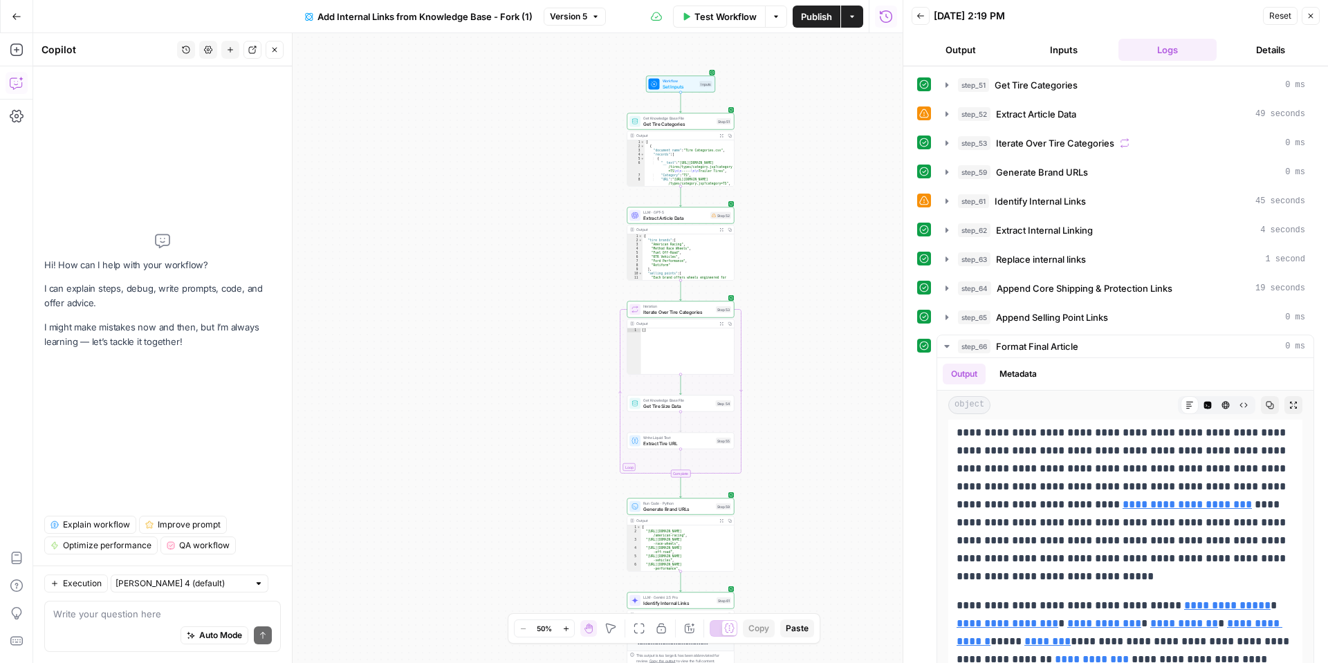
click at [70, 608] on textarea at bounding box center [162, 614] width 218 height 14
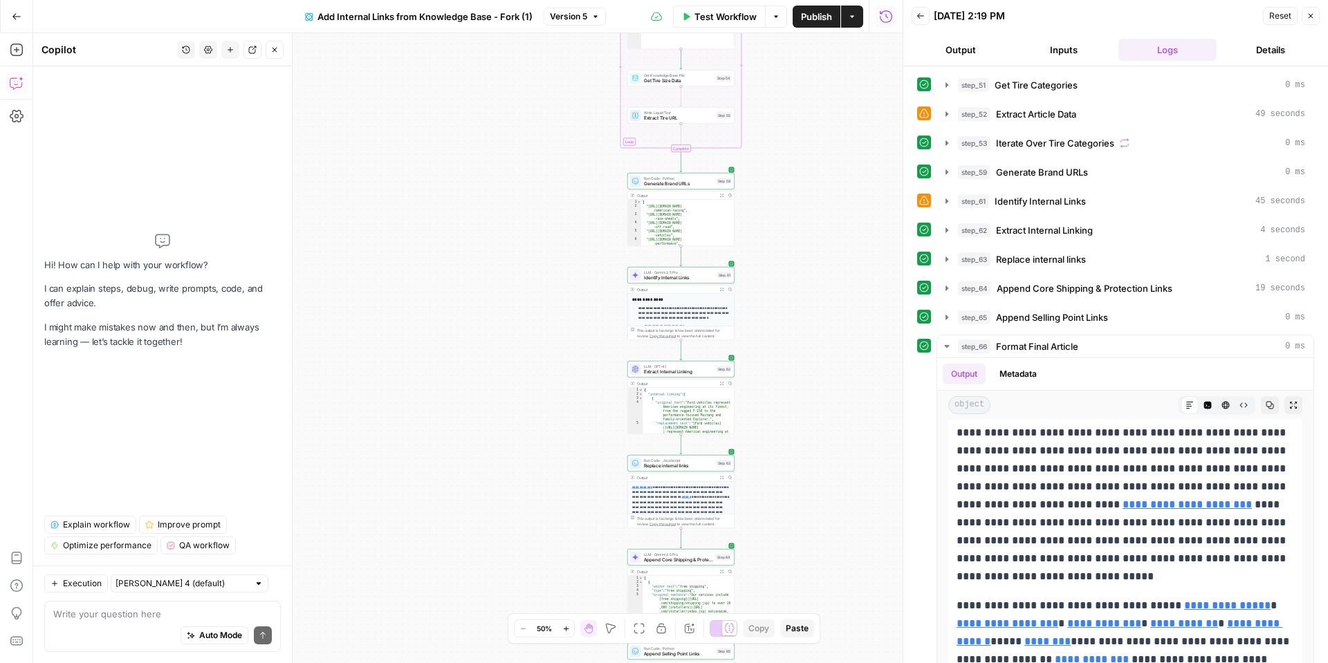
click at [75, 611] on textarea at bounding box center [162, 614] width 218 height 14
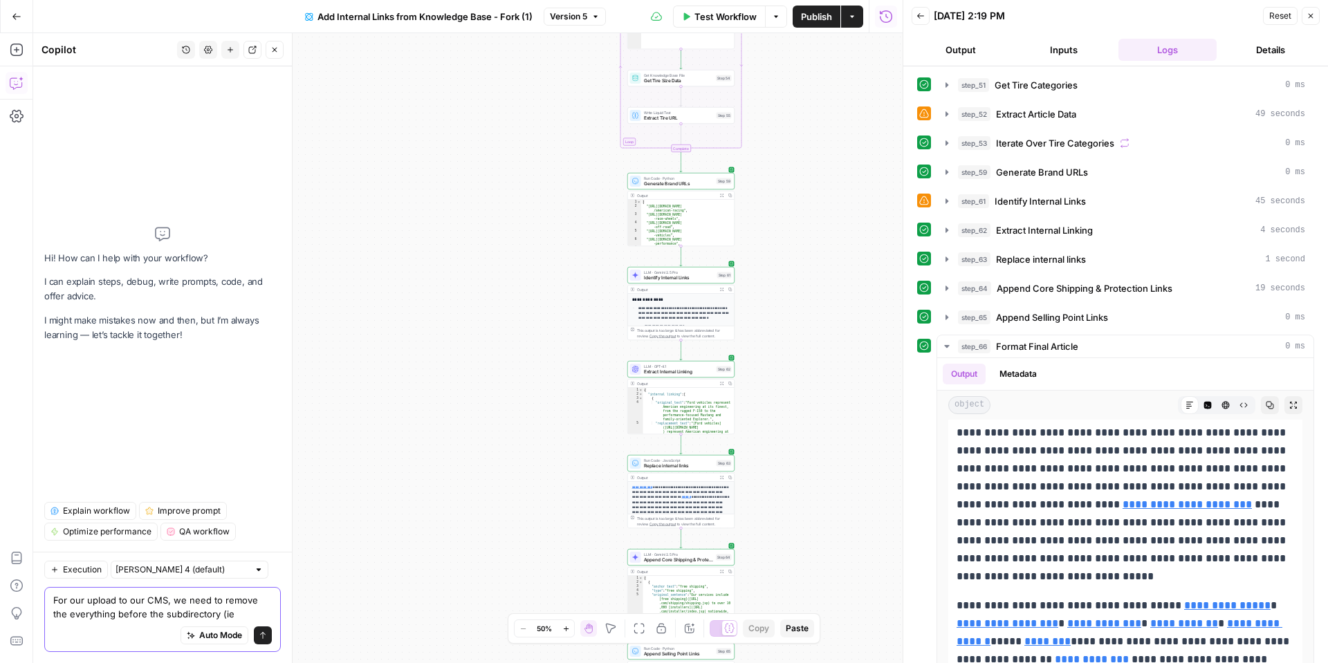
paste textarea "https://www.tirerack.com/"
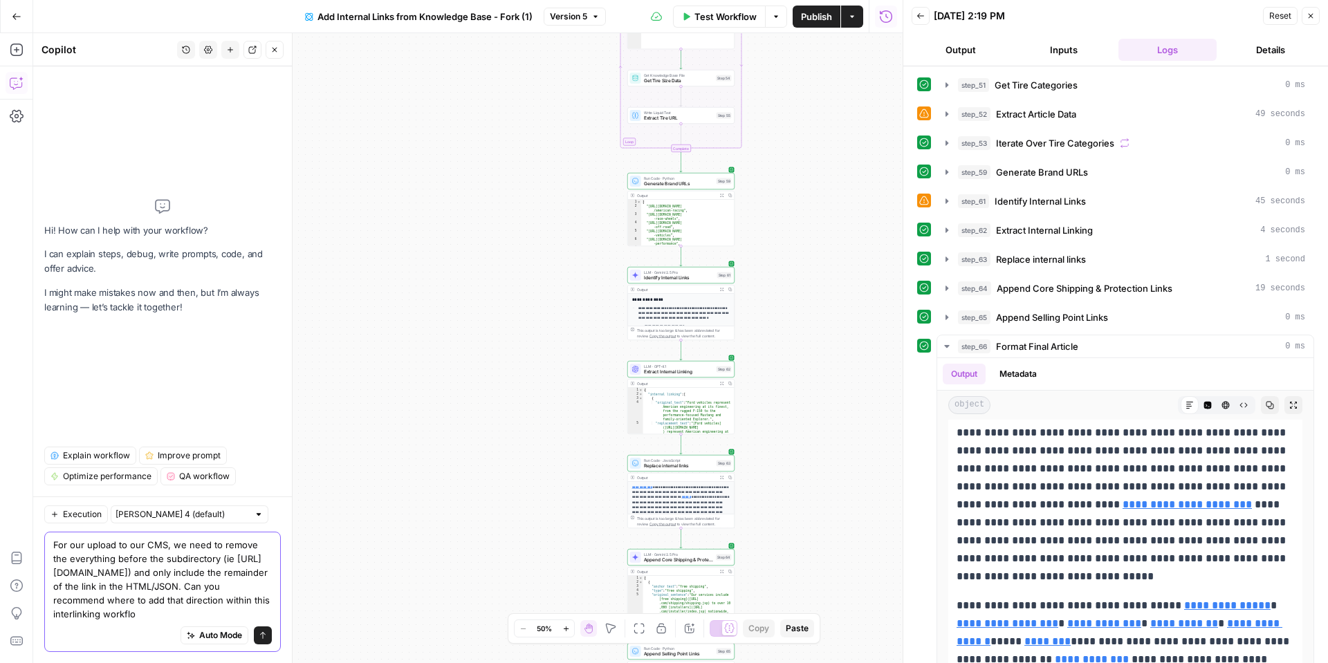
type textarea "For our upload to our CMS, we need to remove the everything before the subdirec…"
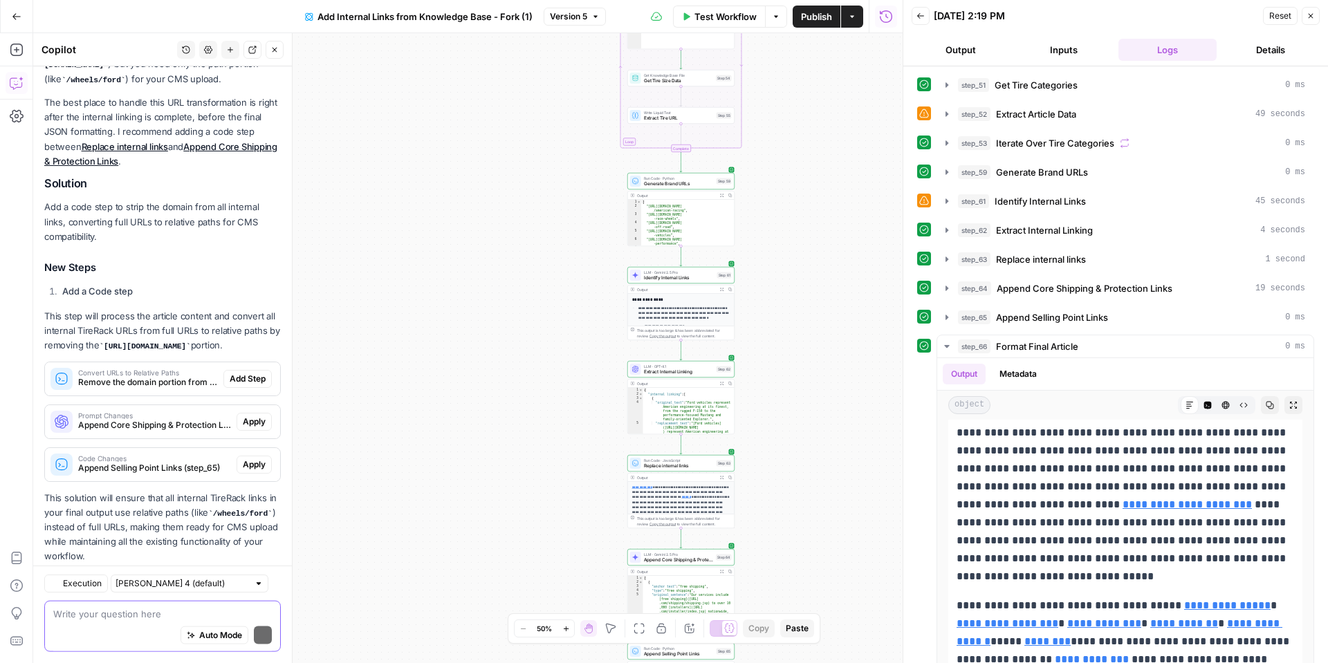
scroll to position [322, 0]
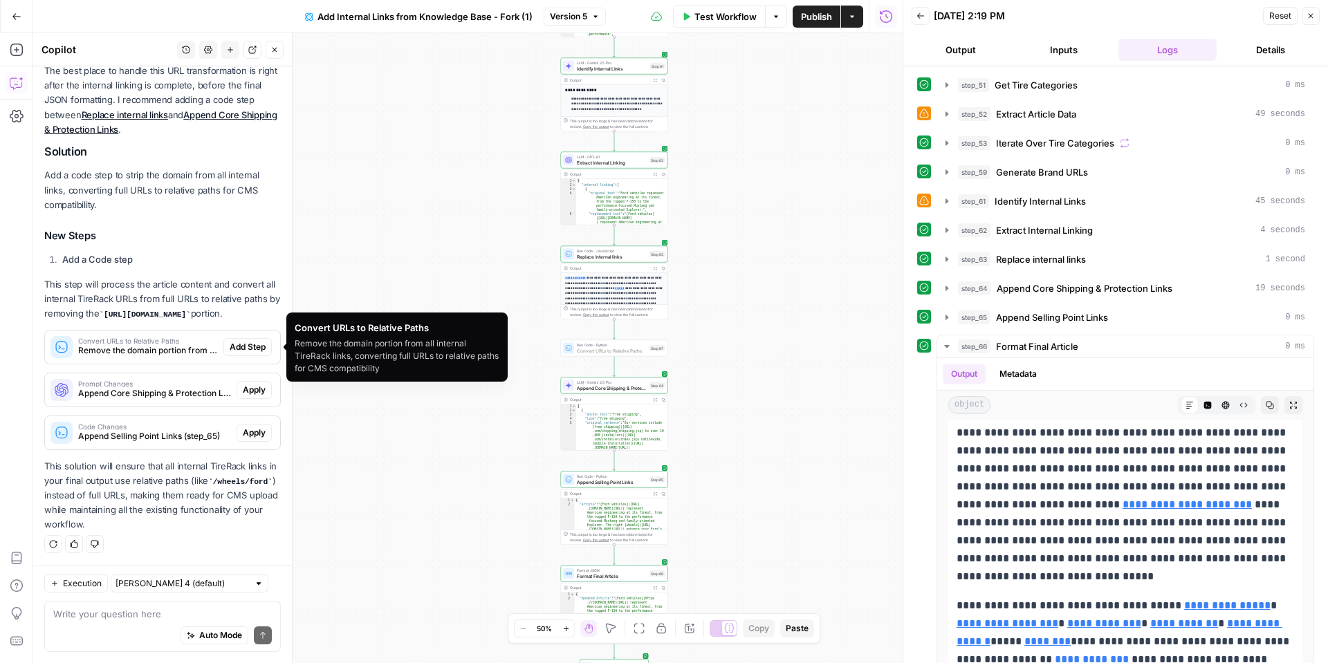
click at [241, 344] on span "Add Step" at bounding box center [248, 347] width 36 height 12
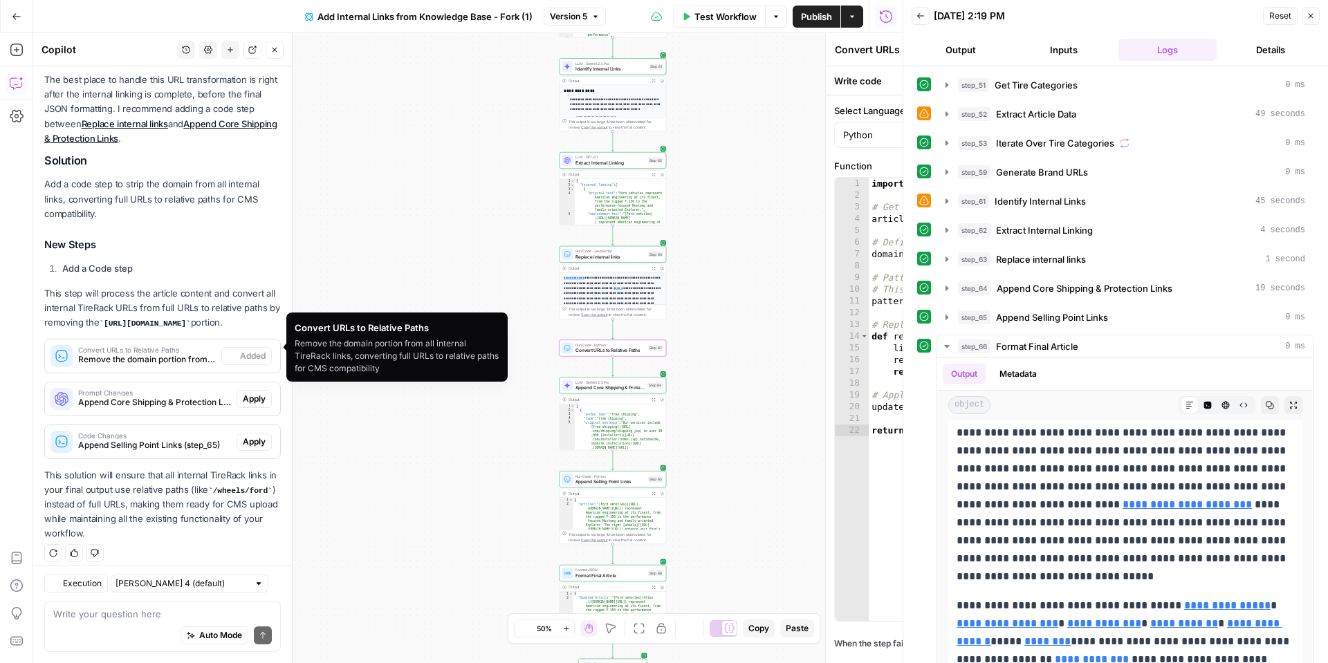
scroll to position [344, 0]
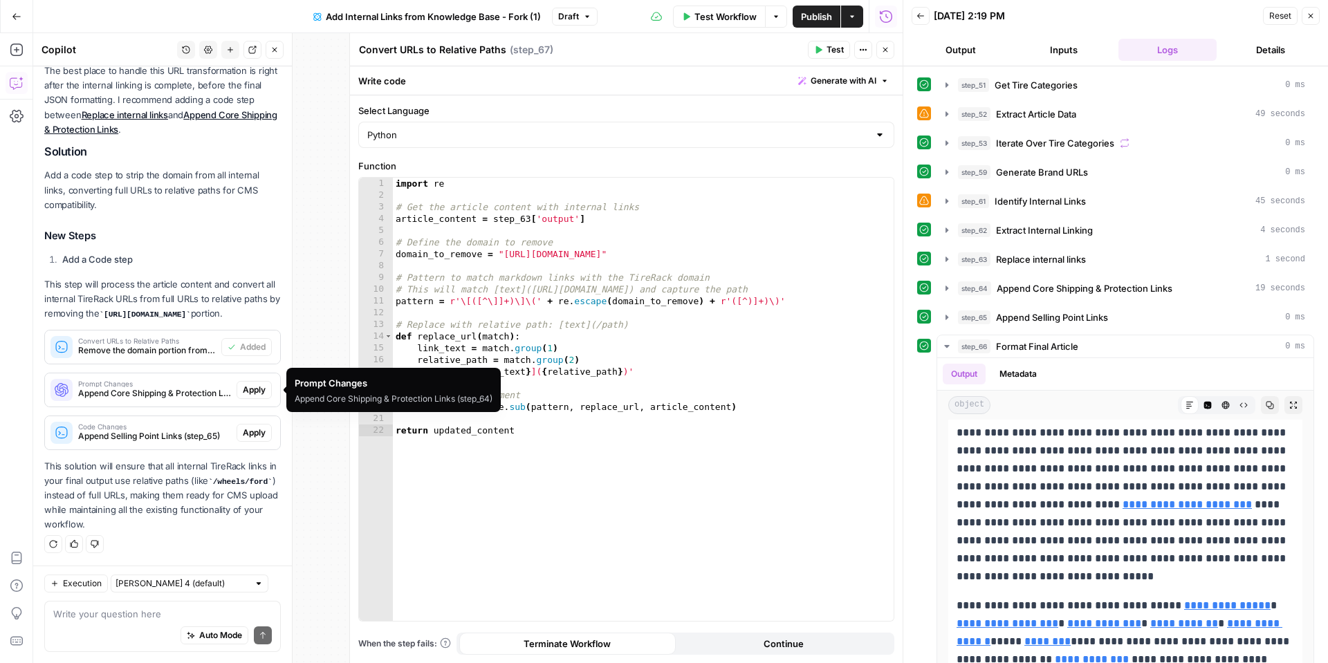
click at [257, 393] on span "Apply" at bounding box center [254, 390] width 23 height 12
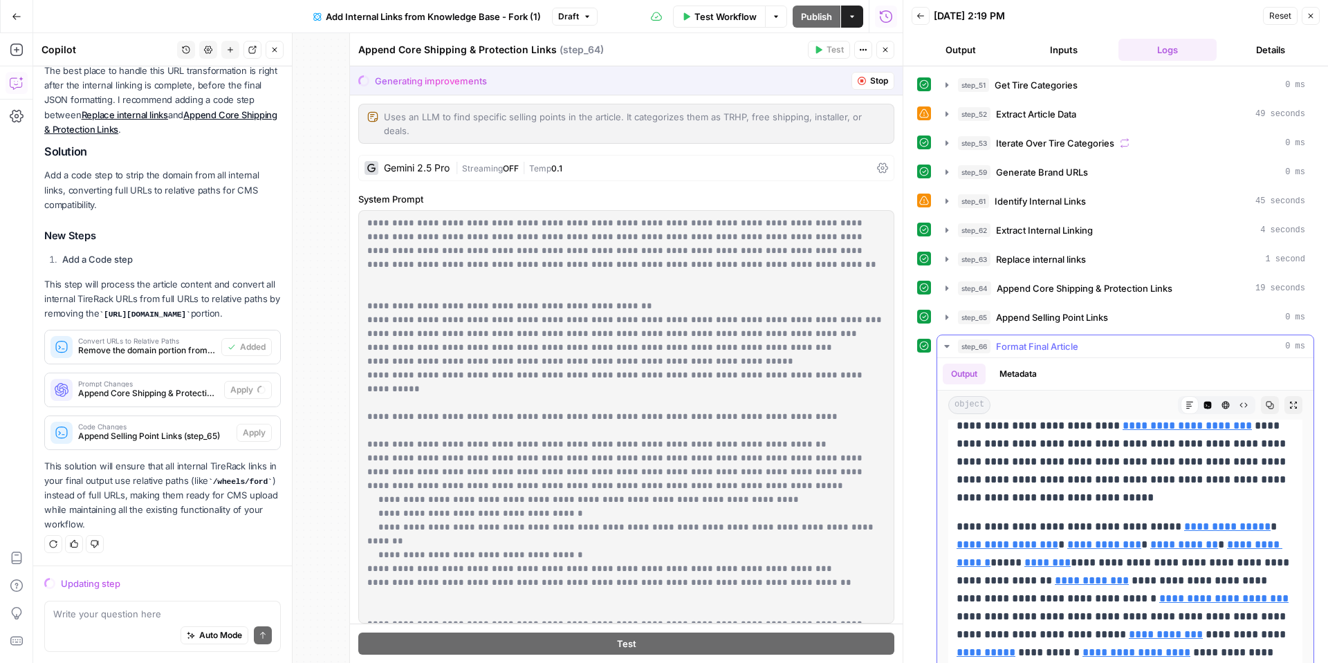
scroll to position [258, 0]
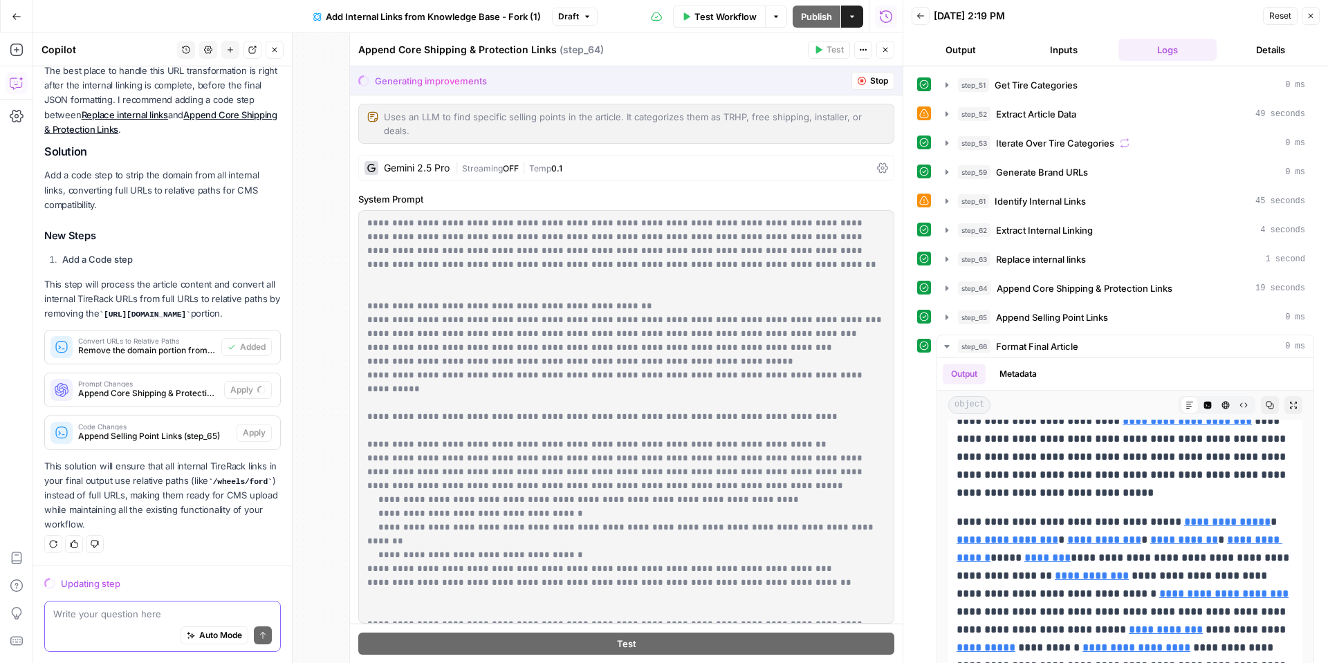
click at [171, 609] on textarea at bounding box center [162, 614] width 218 height 14
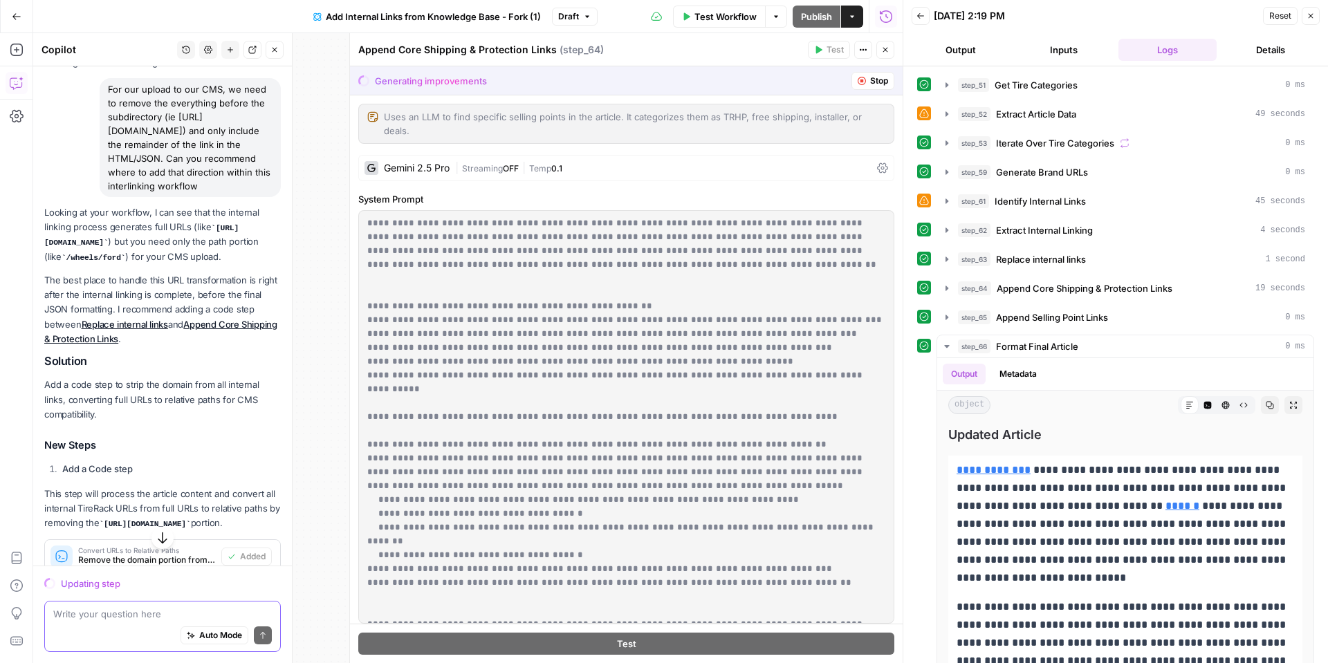
scroll to position [0, 0]
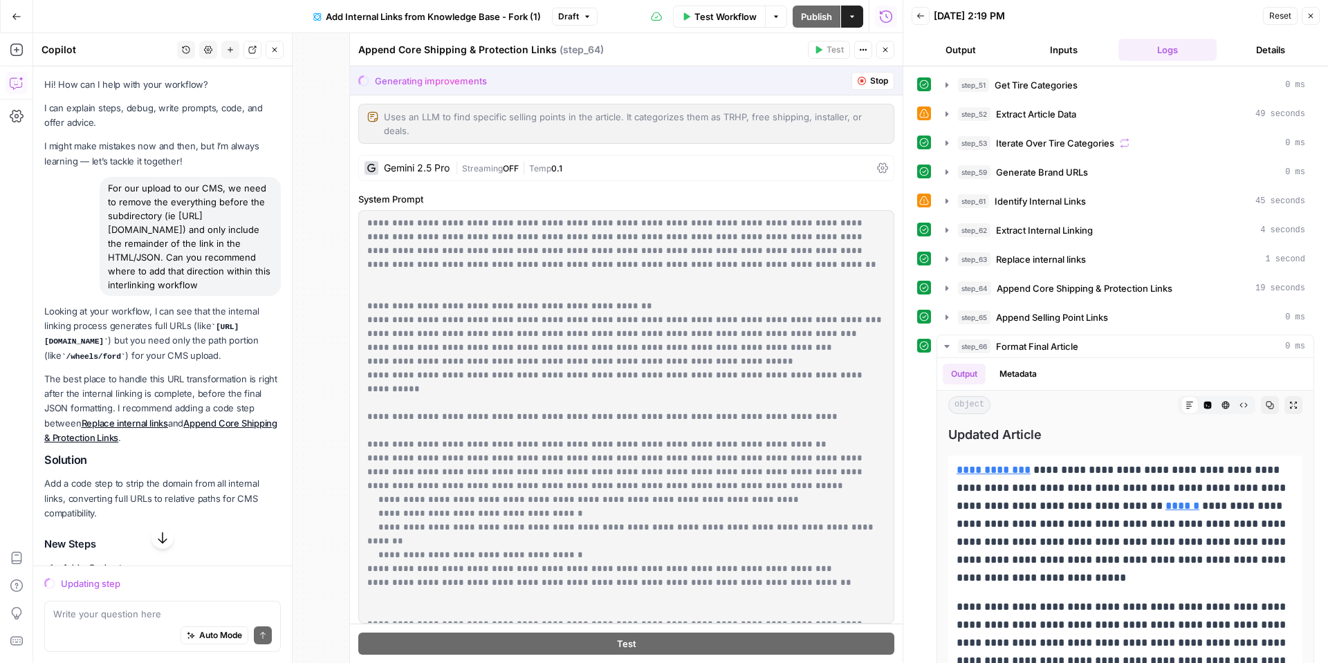
click at [158, 241] on div "For our upload to our CMS, we need to remove the everything before the subdirec…" at bounding box center [190, 236] width 181 height 119
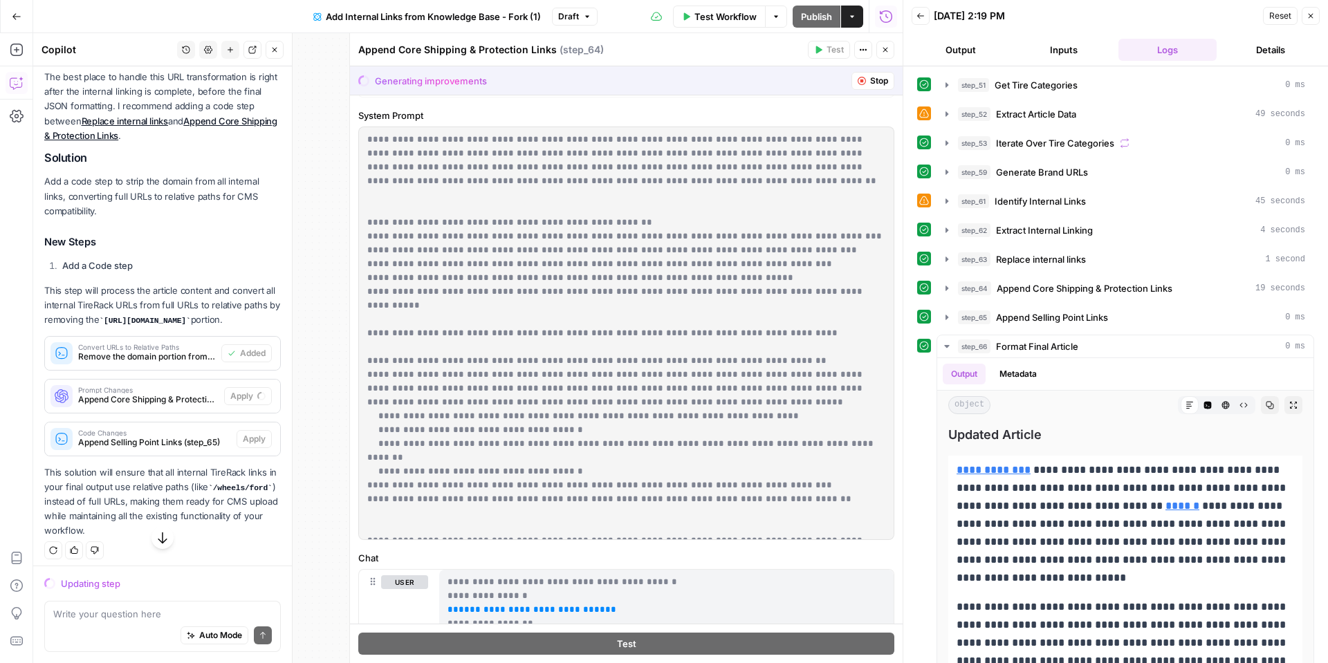
scroll to position [322, 0]
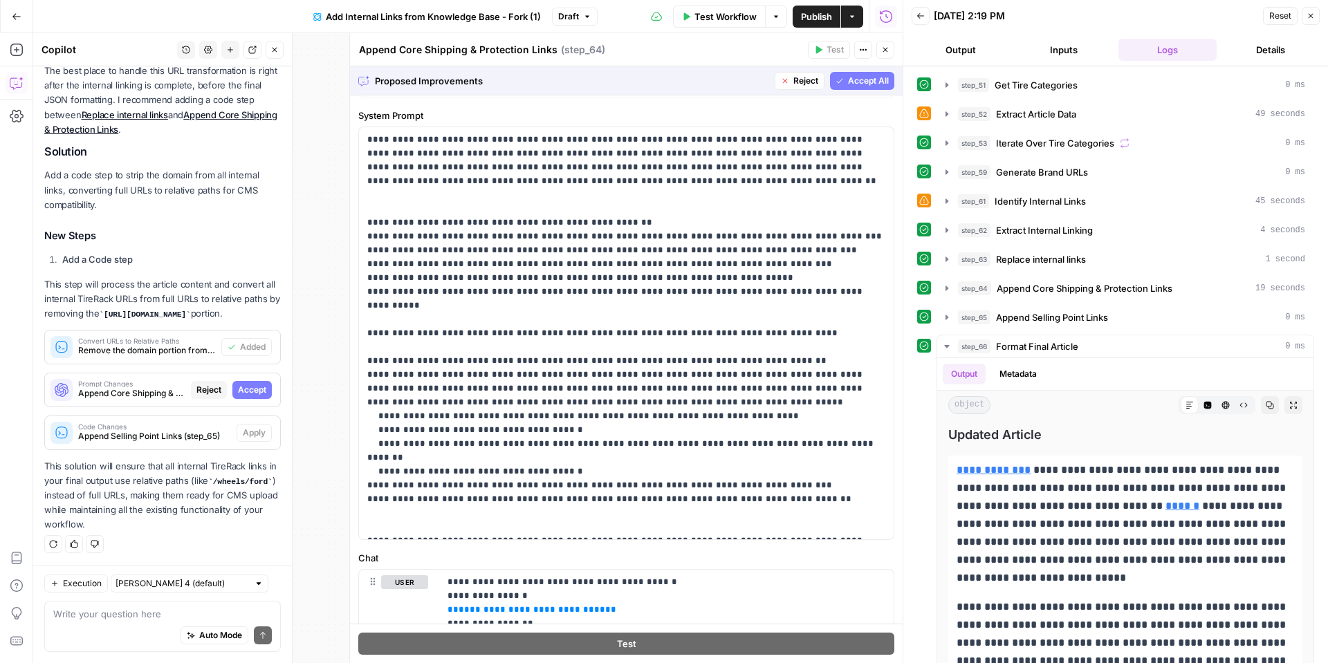
click at [245, 394] on span "Accept" at bounding box center [252, 390] width 28 height 12
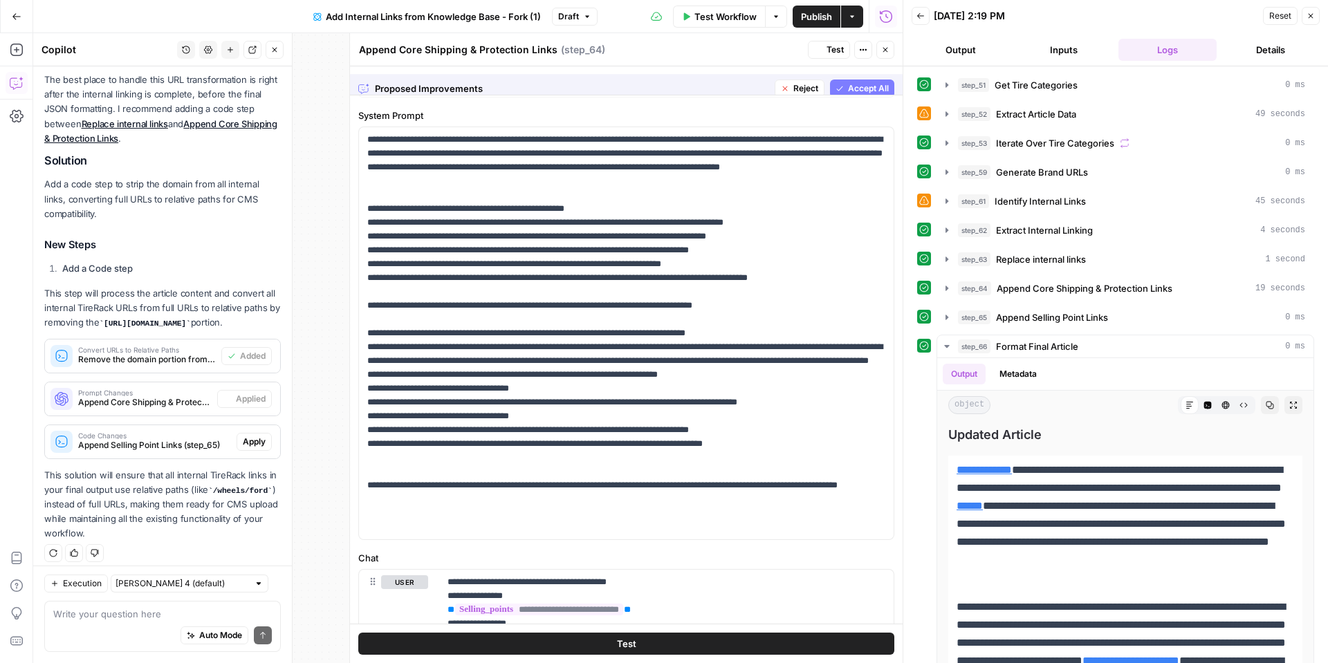
scroll to position [0, 0]
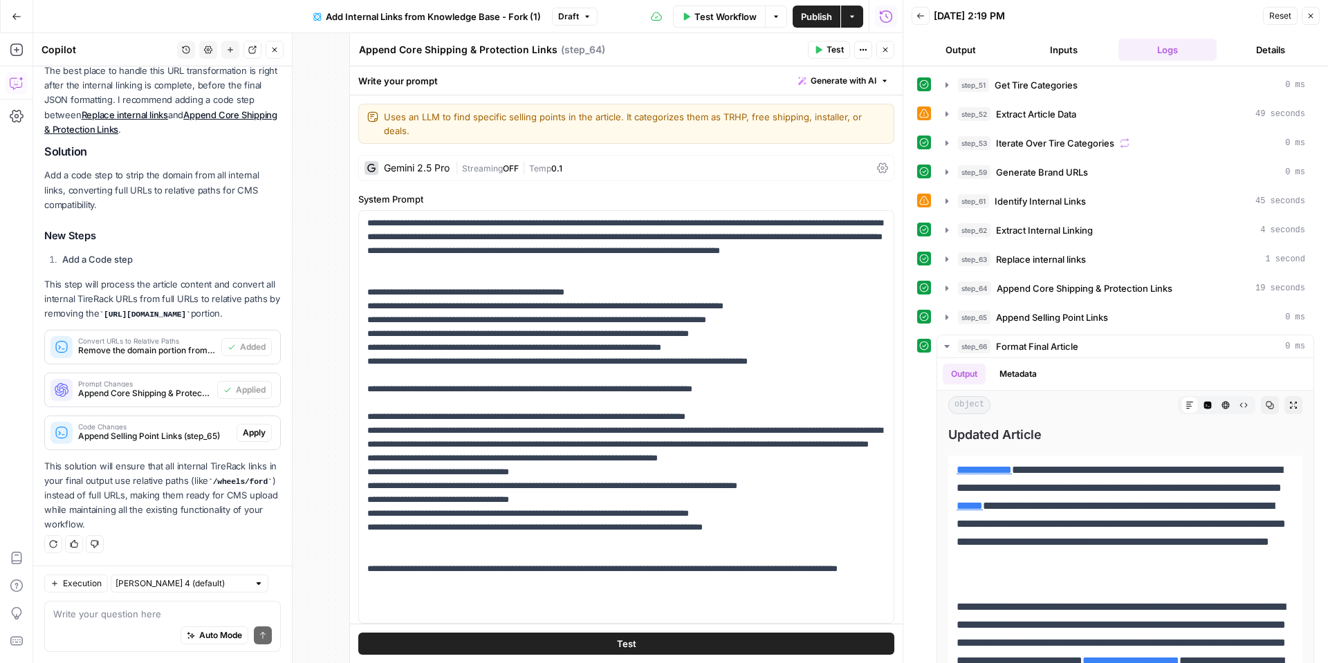
click at [252, 438] on button "Apply" at bounding box center [253, 433] width 35 height 18
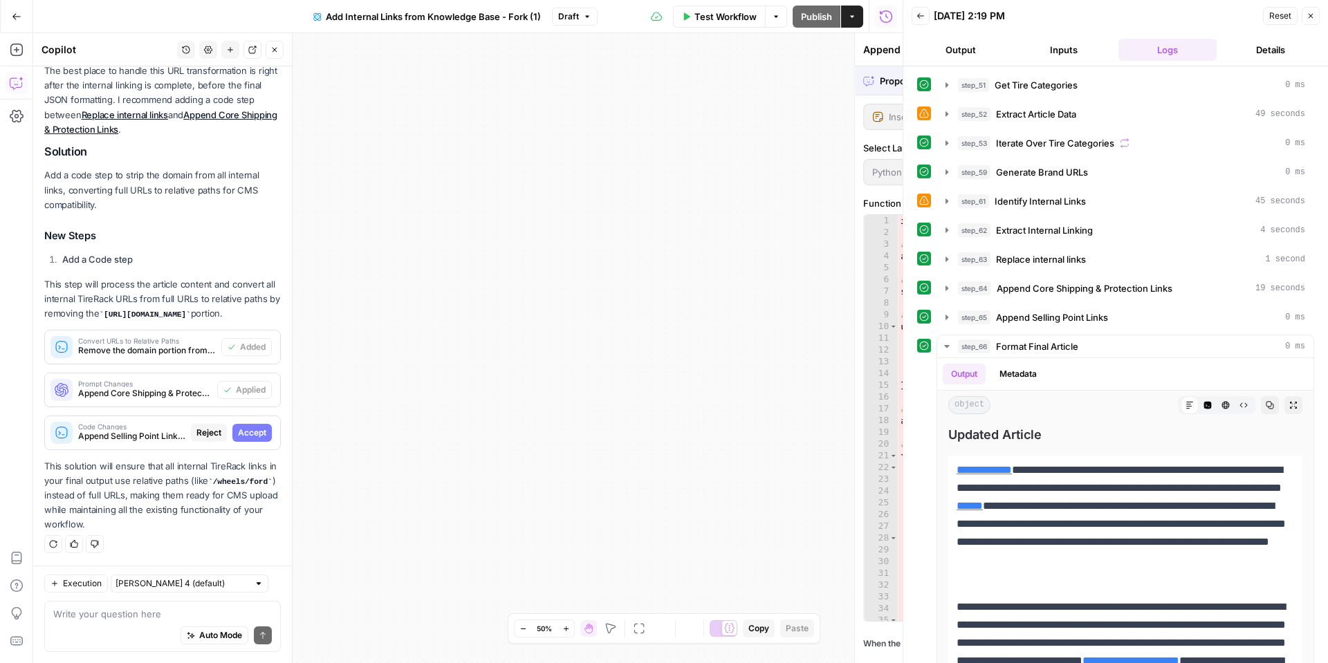
scroll to position [322, 0]
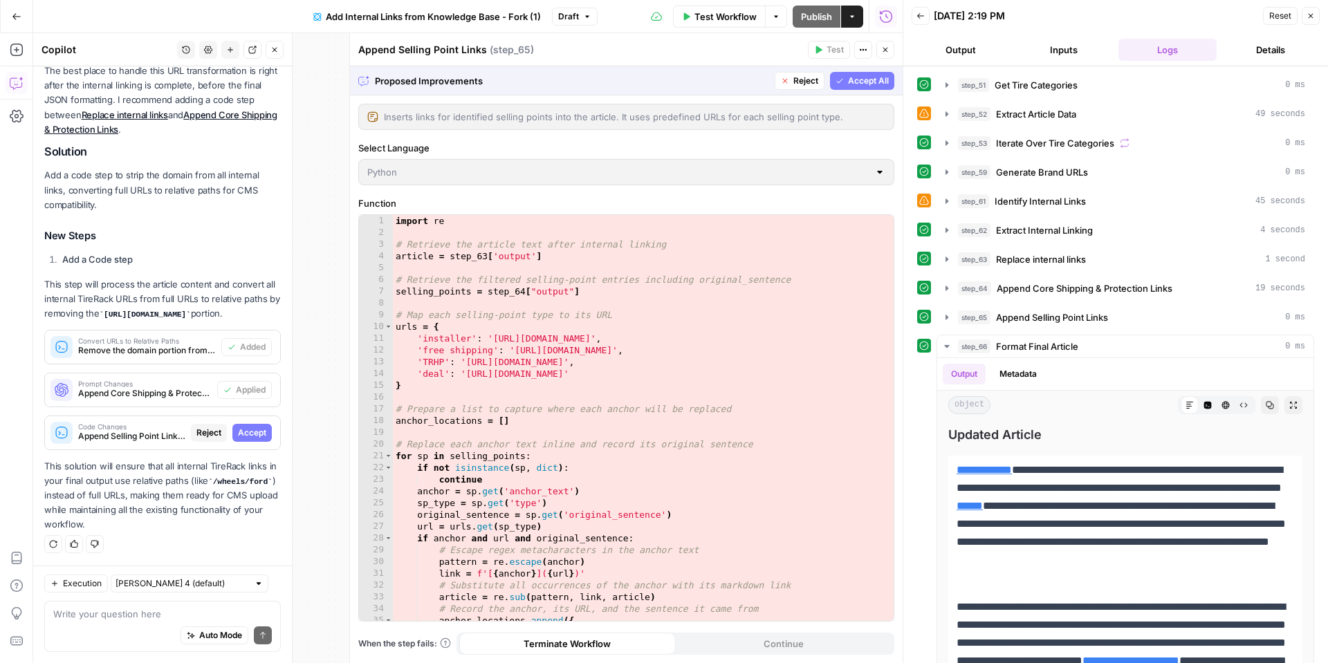
click at [264, 434] on span "Accept" at bounding box center [252, 433] width 28 height 12
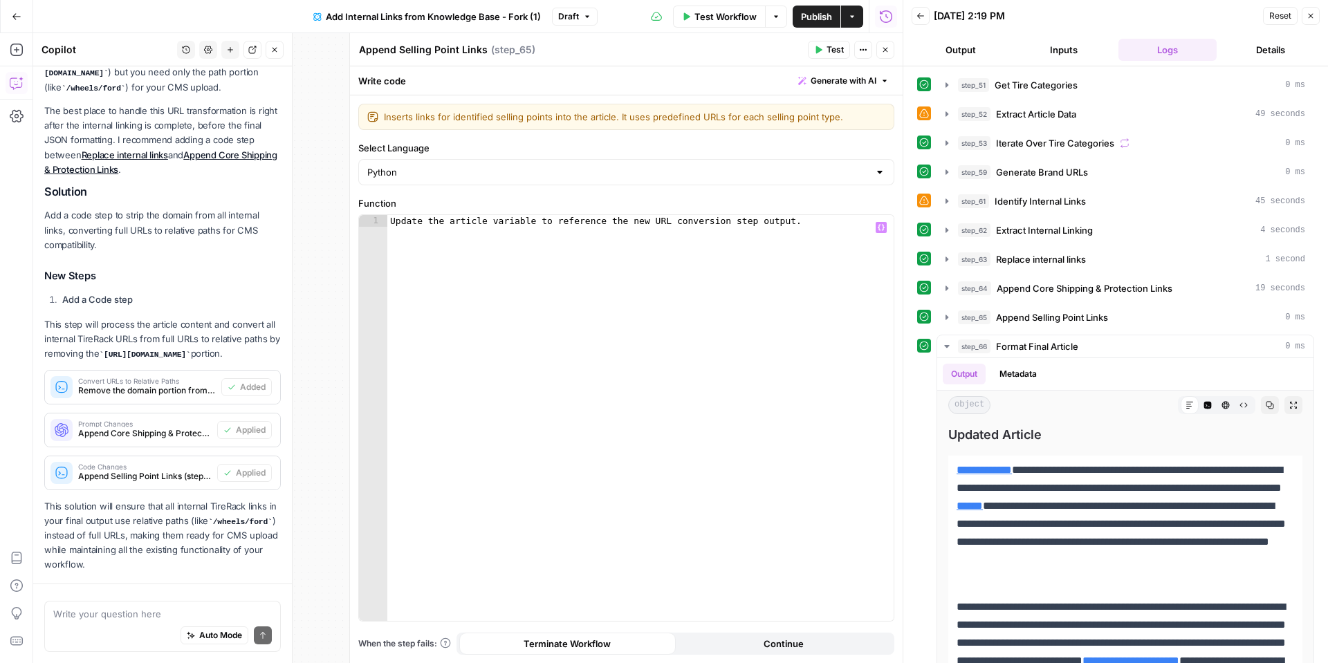
scroll to position [344, 0]
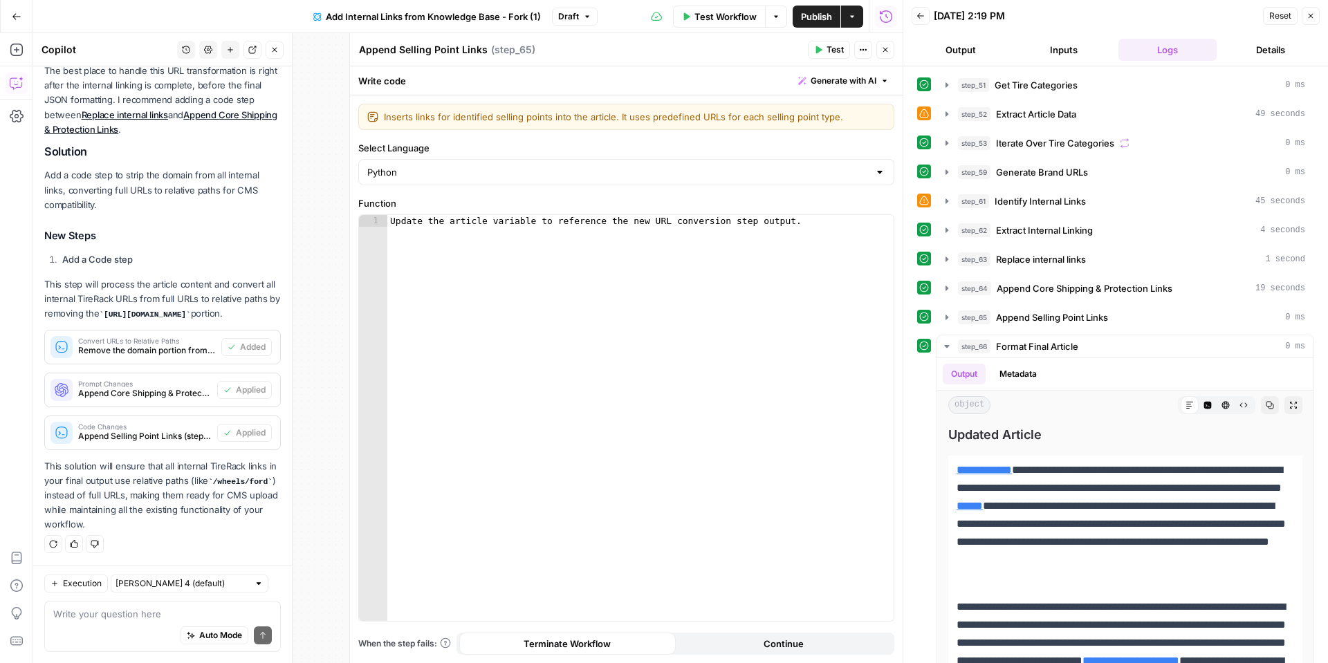
click at [279, 56] on button "Close" at bounding box center [275, 50] width 18 height 18
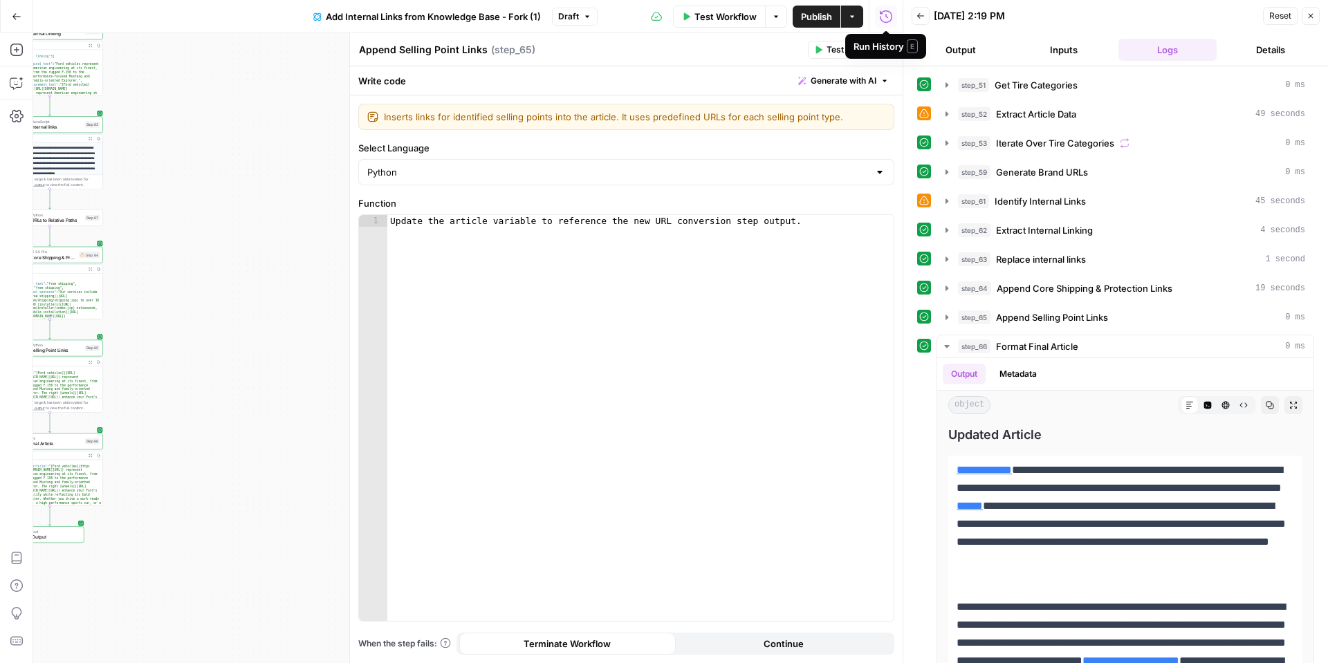
click at [728, 16] on span "Test Workflow" at bounding box center [725, 17] width 62 height 14
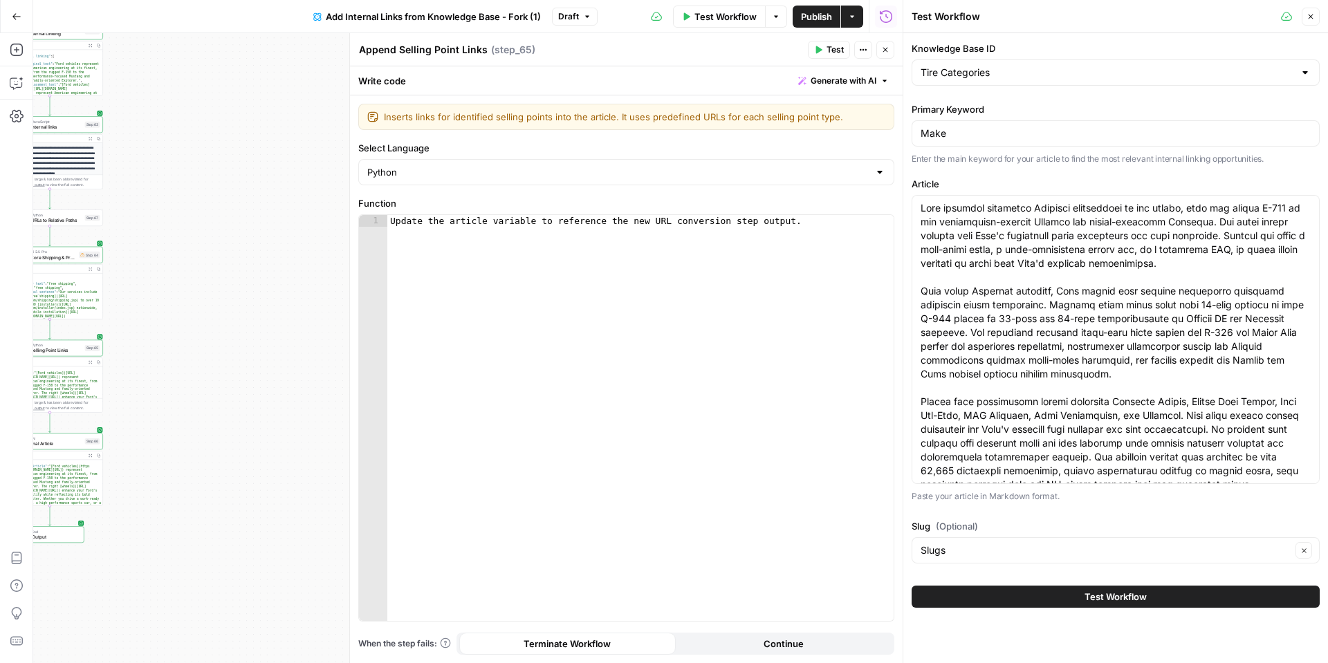
click at [717, 19] on span "Test Workflow" at bounding box center [725, 17] width 62 height 14
click at [824, 24] on button "Publish" at bounding box center [816, 17] width 48 height 22
click at [716, 55] on div "Append Selling Point Links Append Selling Point Links ( step_65 )" at bounding box center [580, 49] width 445 height 15
click at [207, 143] on div "Workflow Set Inputs Inputs Get Knowledge Base File Get Tire Categories Step 51 …" at bounding box center [467, 348] width 869 height 630
drag, startPoint x: 882, startPoint y: 46, endPoint x: 879, endPoint y: 58, distance: 12.1
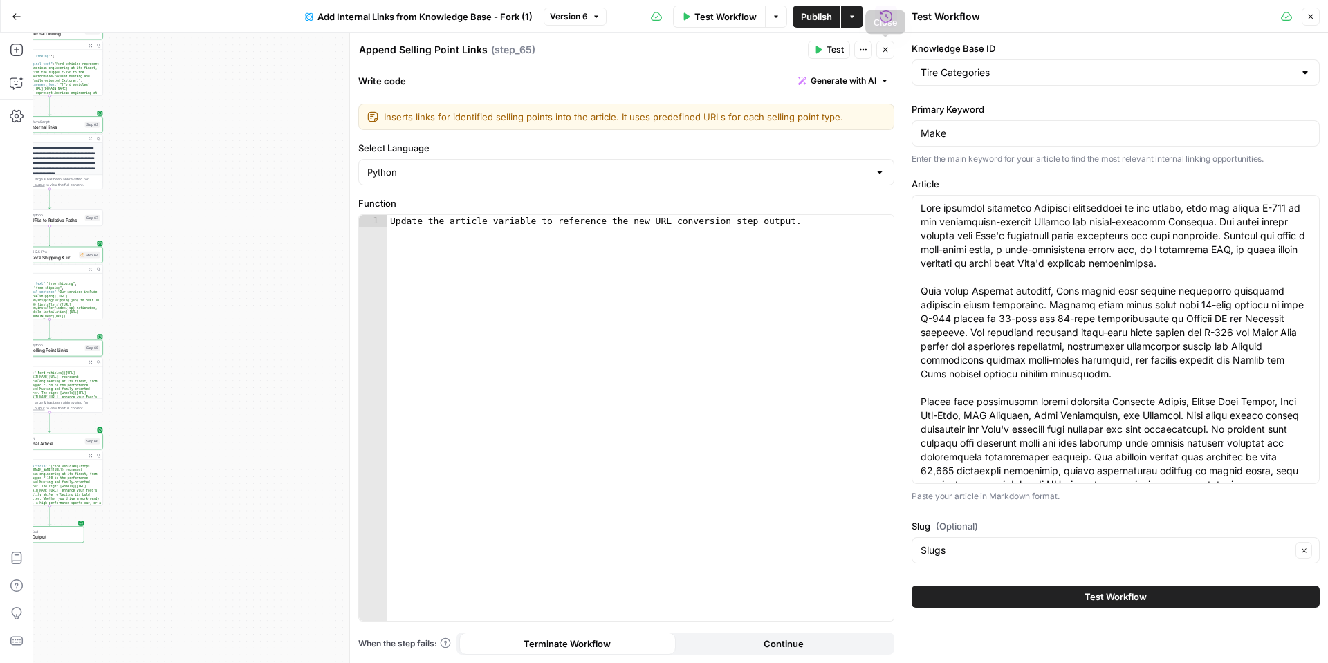
click at [881, 47] on icon "button" at bounding box center [885, 50] width 8 height 8
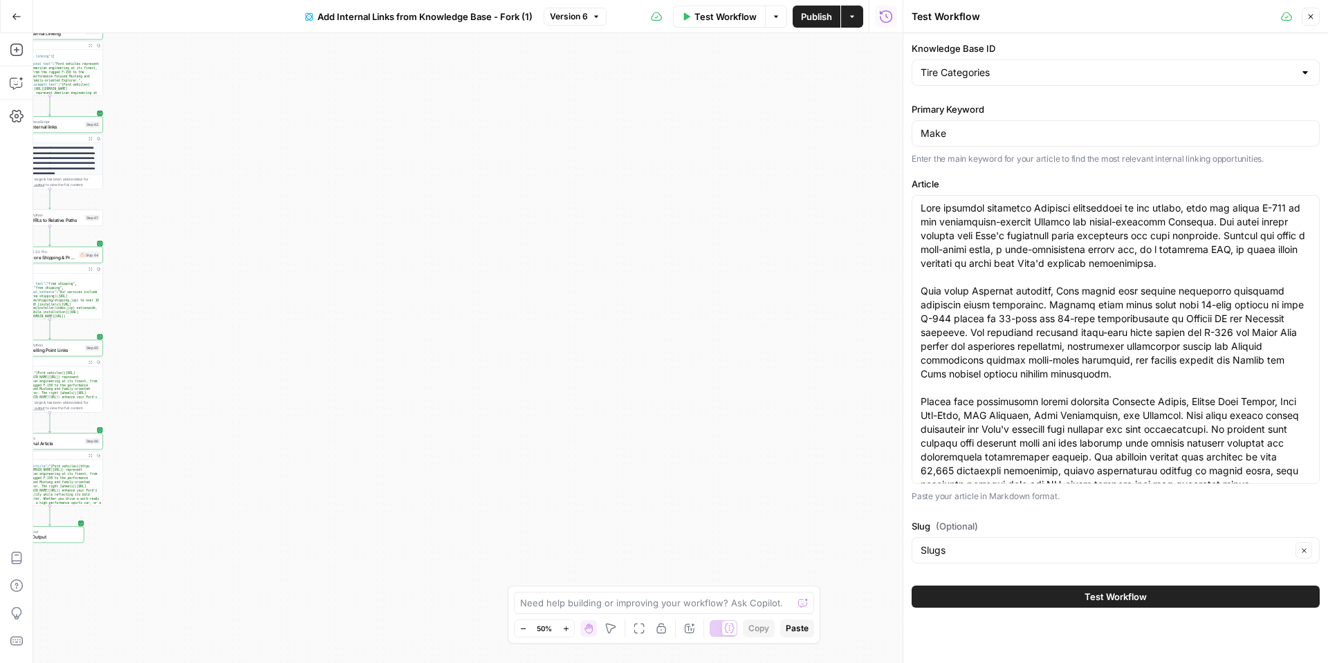
click at [720, 28] on div "Test Workflow Options Publish Actions Run History" at bounding box center [754, 16] width 297 height 32
click at [723, 23] on button "Test Workflow" at bounding box center [719, 17] width 93 height 22
click at [733, 24] on button "Test Workflow" at bounding box center [719, 17] width 93 height 22
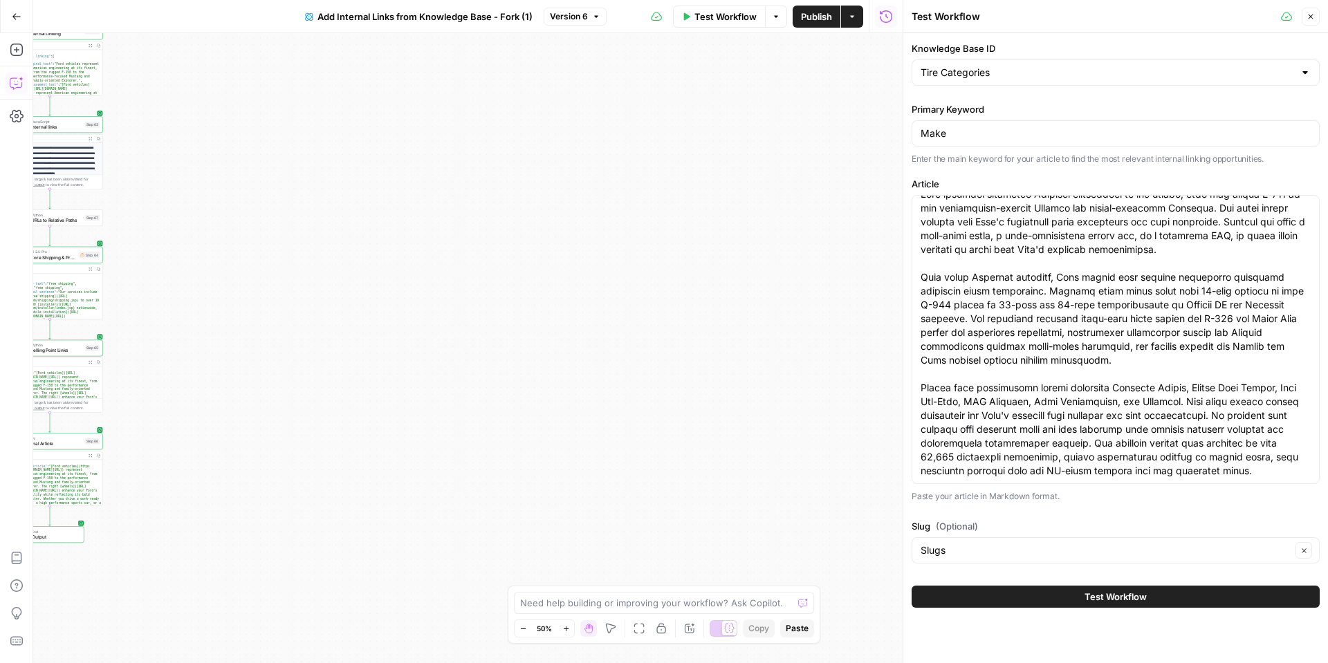
click at [21, 84] on icon "button" at bounding box center [17, 83] width 14 height 14
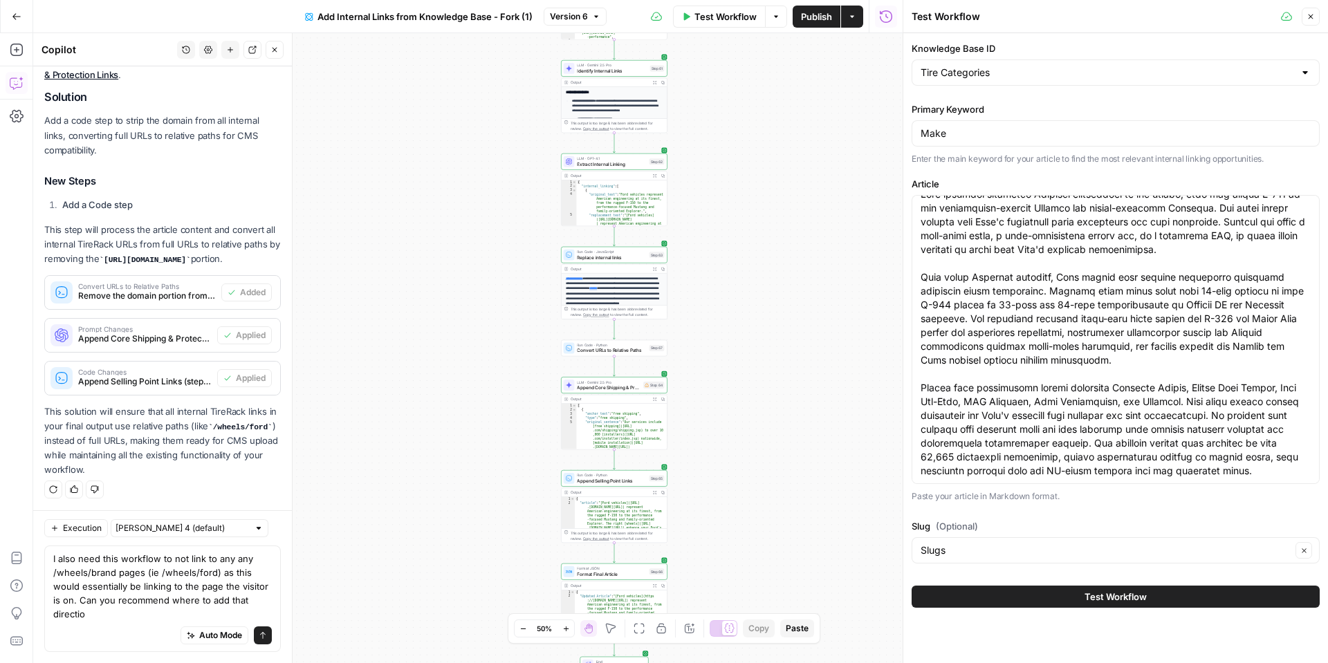
scroll to position [399, 0]
type textarea "I also need this workflow to not link to any any /wheels/brand pages (ie /wheel…"
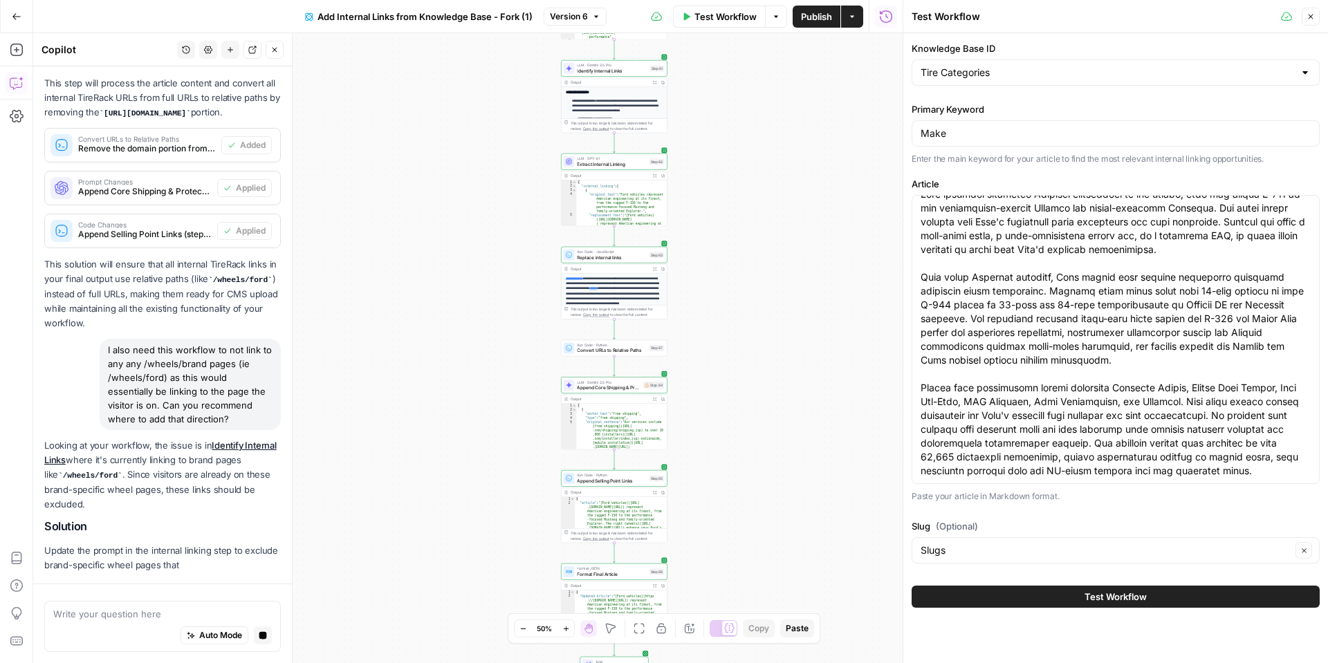
scroll to position [614, 0]
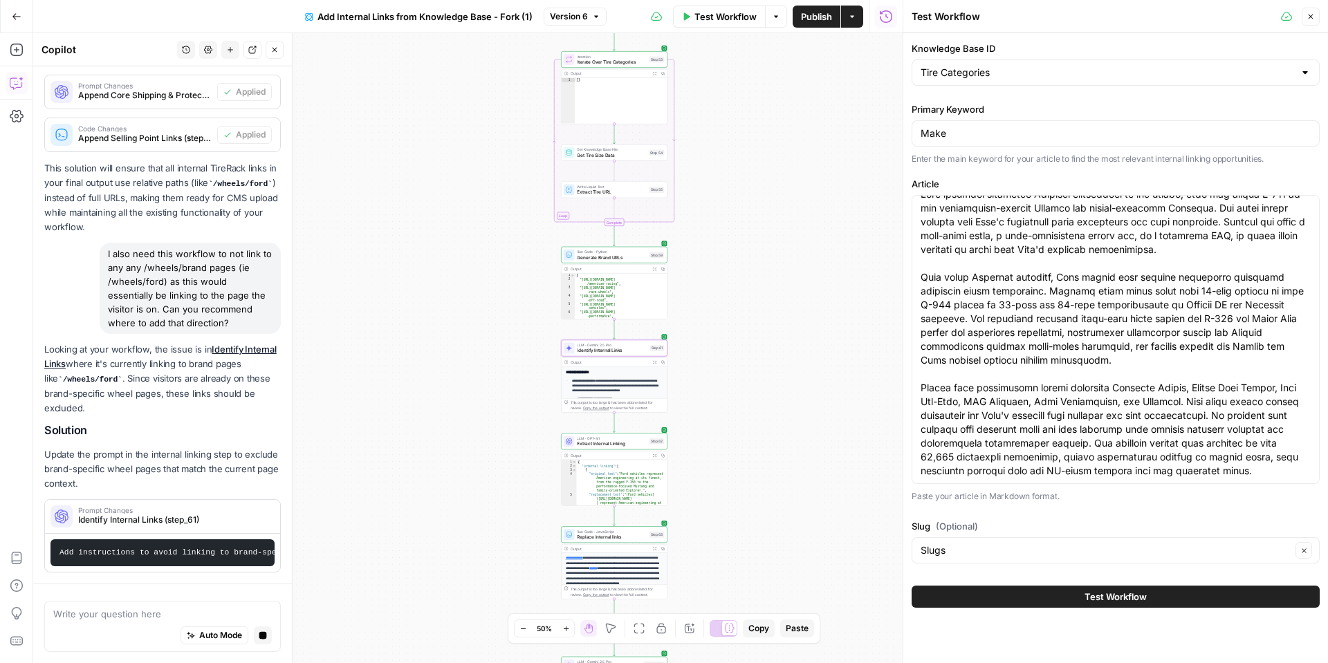
click at [227, 518] on span "Identify Internal Links (step_61)" at bounding box center [172, 520] width 188 height 12
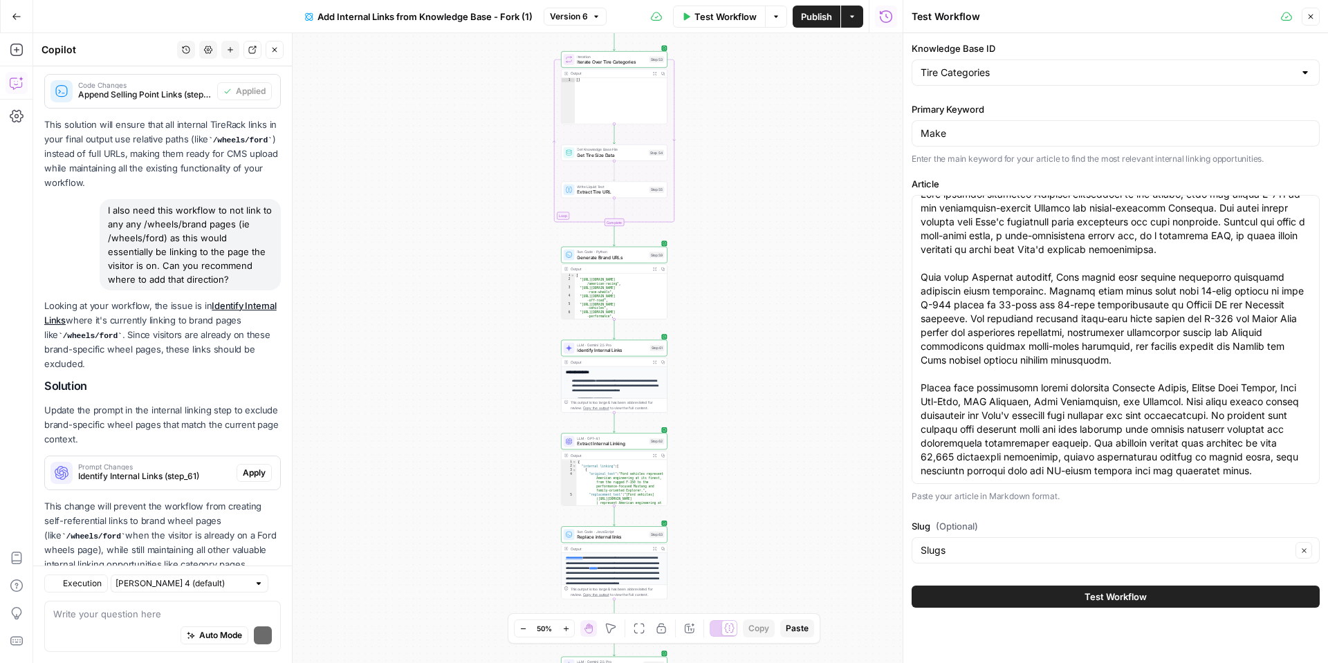
scroll to position [739, 0]
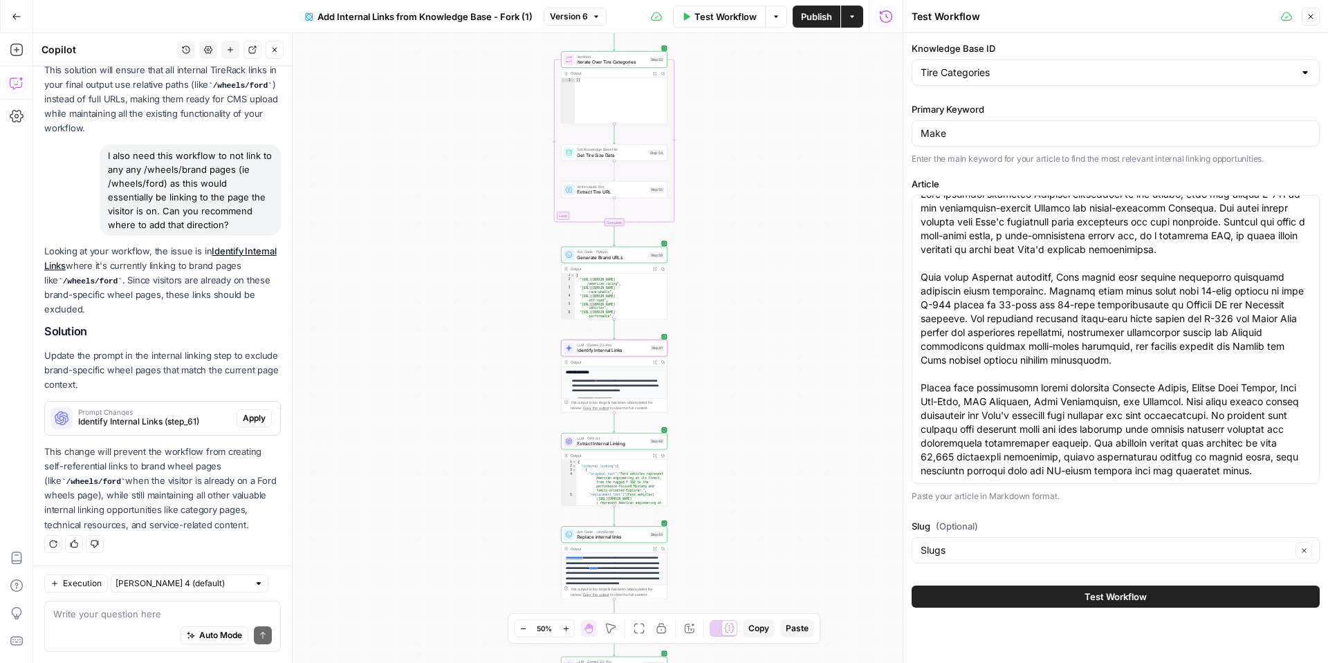
click at [136, 414] on span "Prompt Changes" at bounding box center [154, 412] width 153 height 7
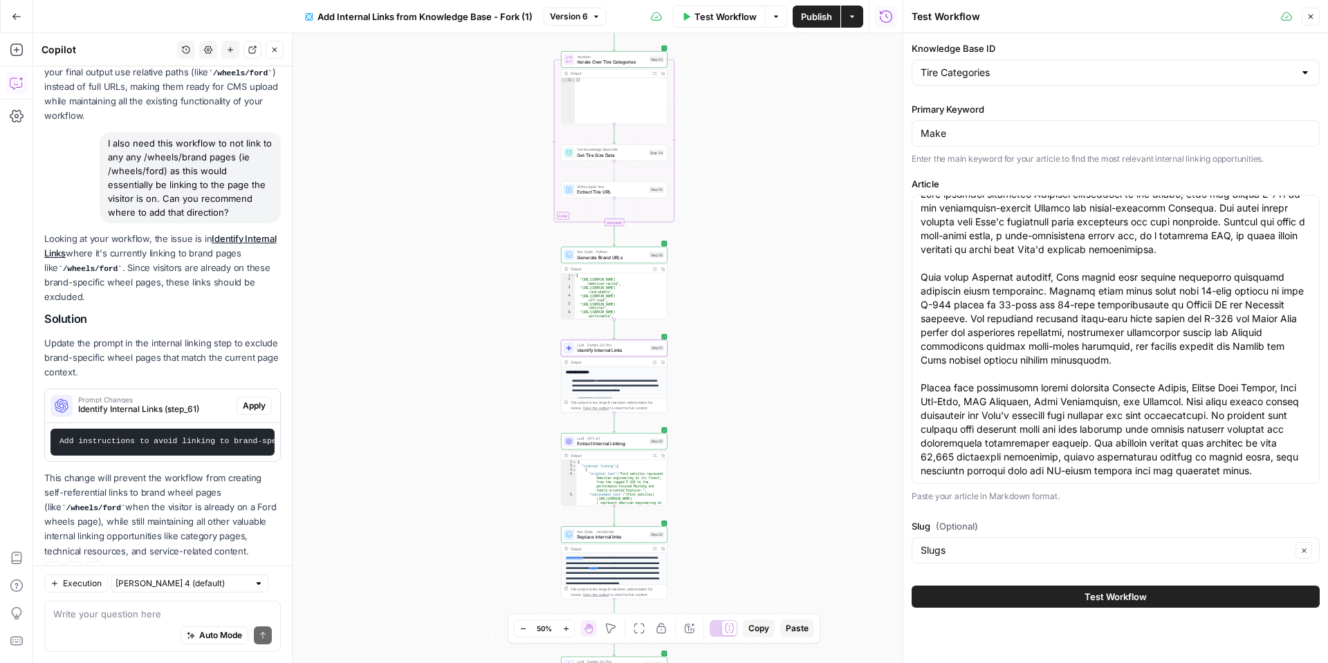
scroll to position [778, 0]
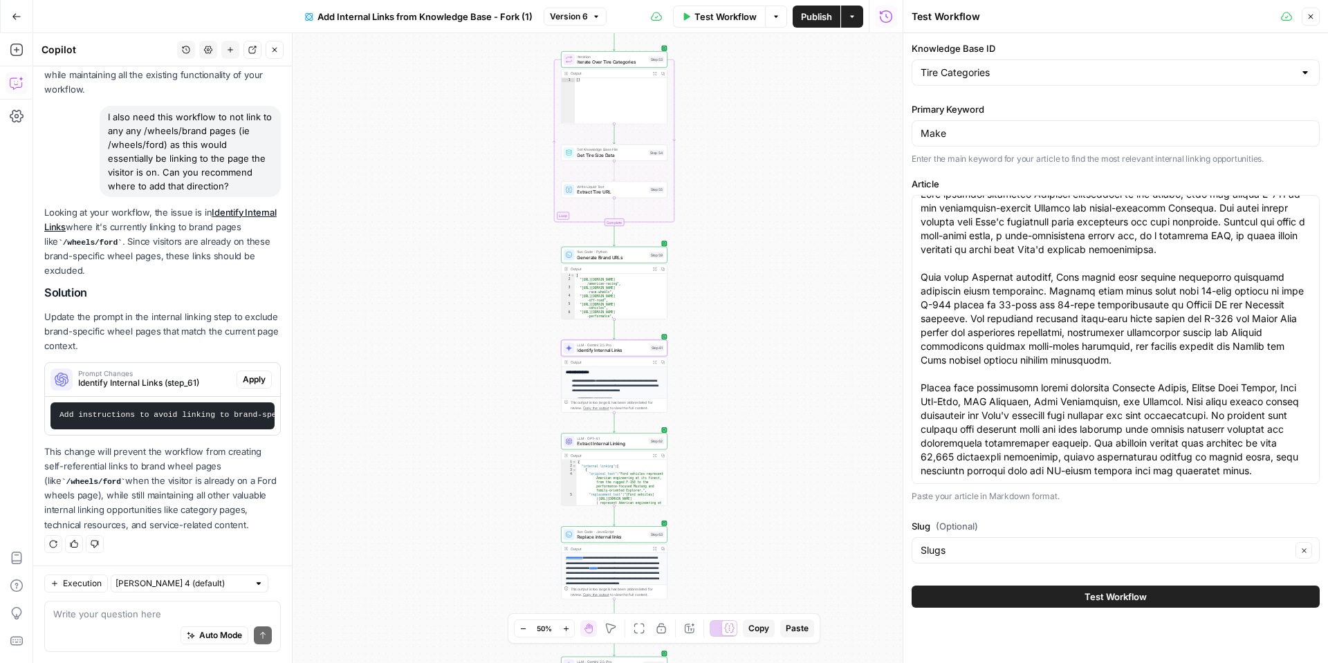
click at [249, 378] on span "Apply" at bounding box center [254, 379] width 23 height 12
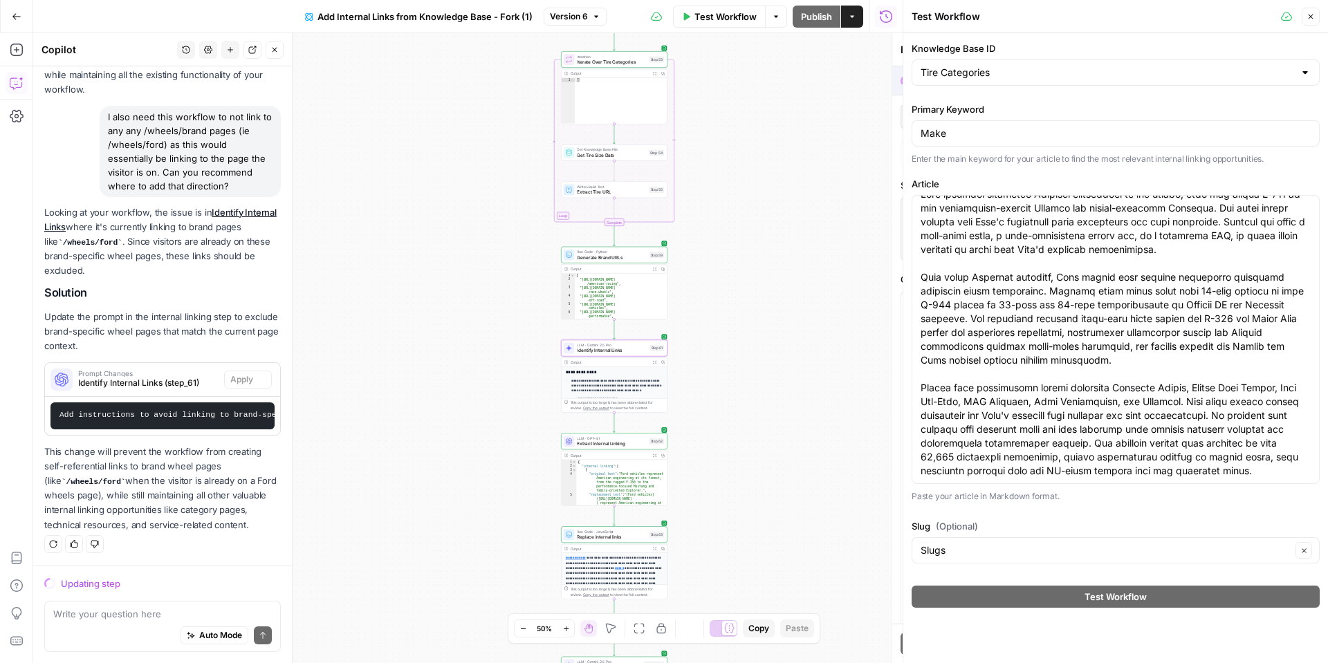
scroll to position [756, 0]
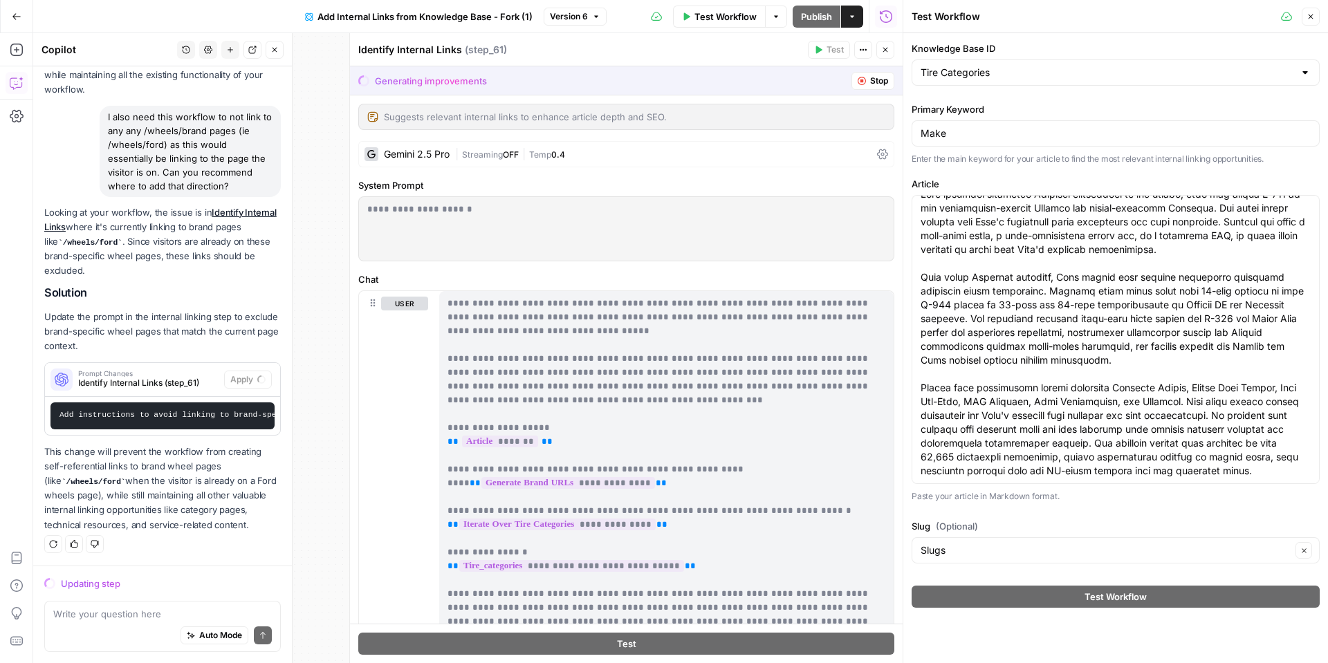
click at [212, 413] on code "Add instructions to avoid linking to brand-specific wheel pages that would matc…" at bounding box center [1037, 415] width 1956 height 8
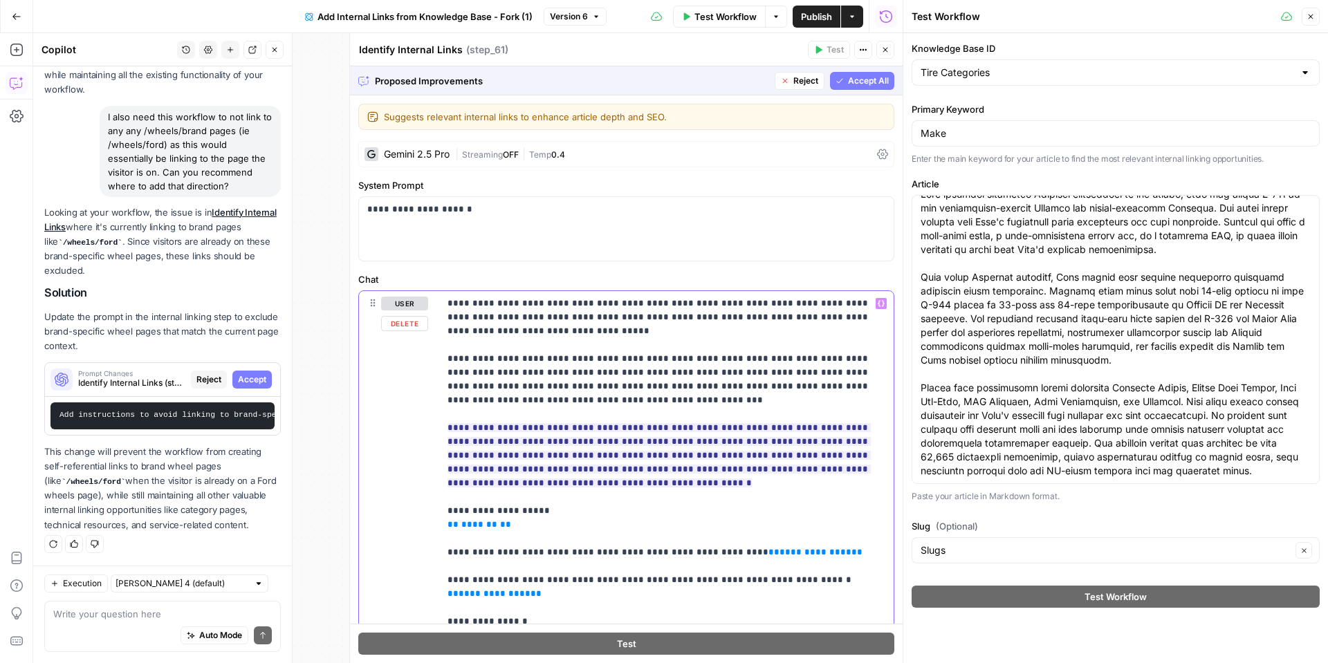
click at [505, 343] on p "**********" at bounding box center [666, 649] width 438 height 705
click at [510, 340] on p "**********" at bounding box center [666, 649] width 438 height 705
drag, startPoint x: 512, startPoint y: 341, endPoint x: 465, endPoint y: 338, distance: 47.8
click at [465, 338] on p "**********" at bounding box center [666, 649] width 438 height 705
click at [469, 337] on p "**********" at bounding box center [666, 649] width 438 height 705
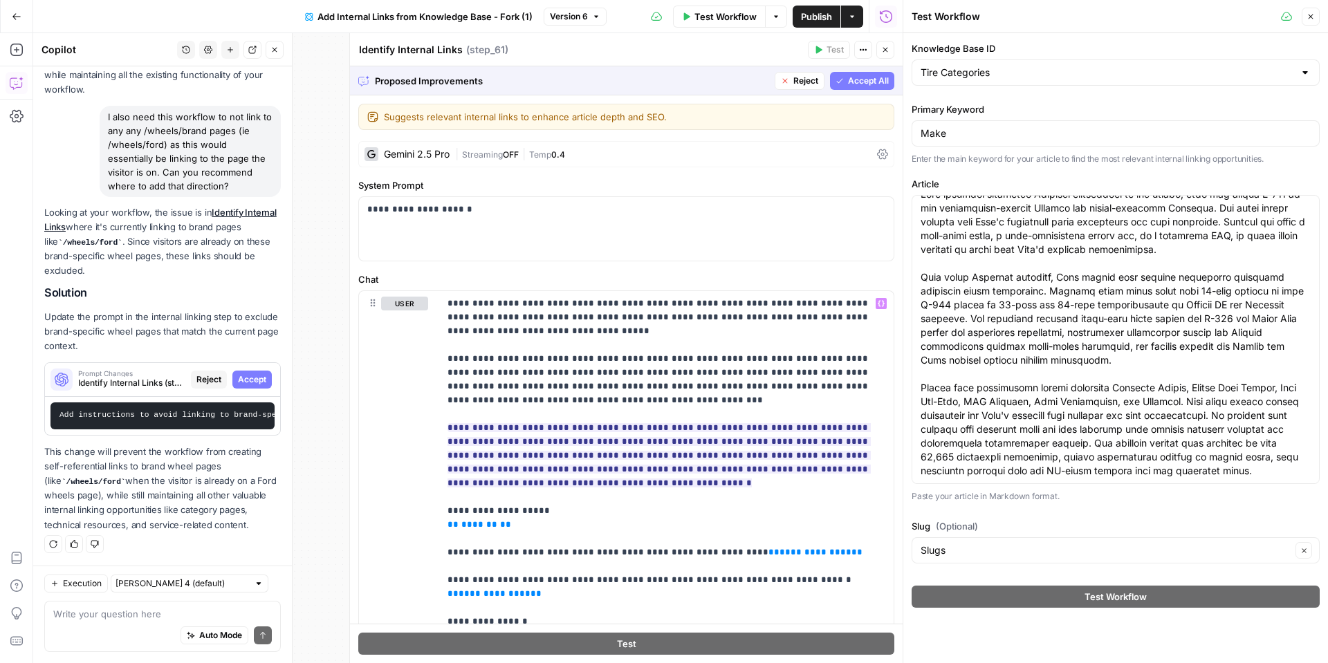
click at [874, 86] on div "Proposed Improvements Reject Accept All" at bounding box center [626, 80] width 552 height 28
click at [862, 77] on span "Accept All" at bounding box center [868, 81] width 41 height 12
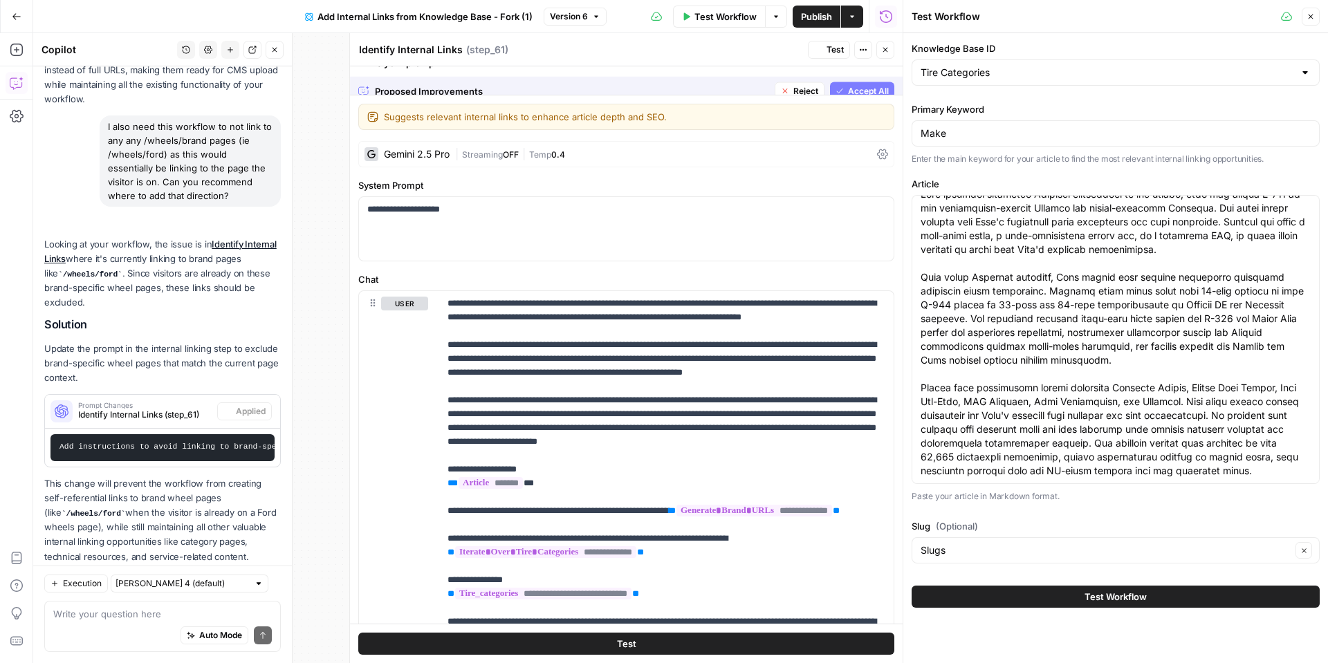
scroll to position [800, 0]
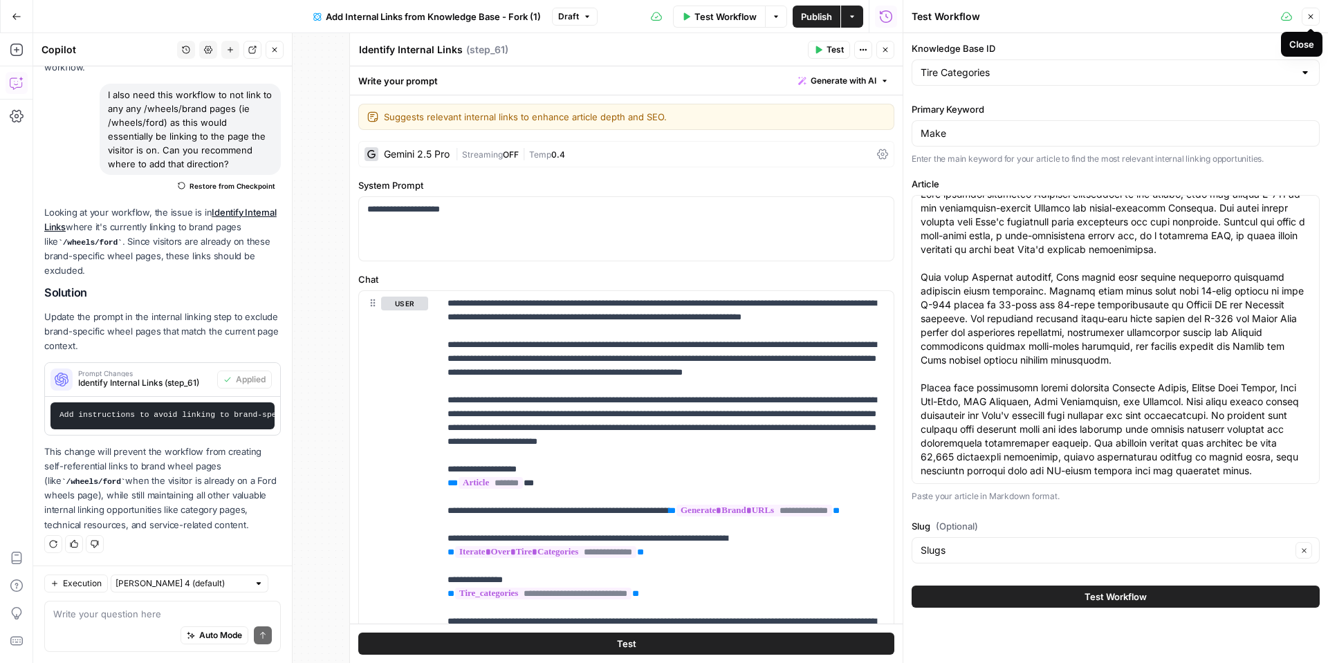
click at [1310, 21] on button "Close" at bounding box center [1310, 17] width 18 height 18
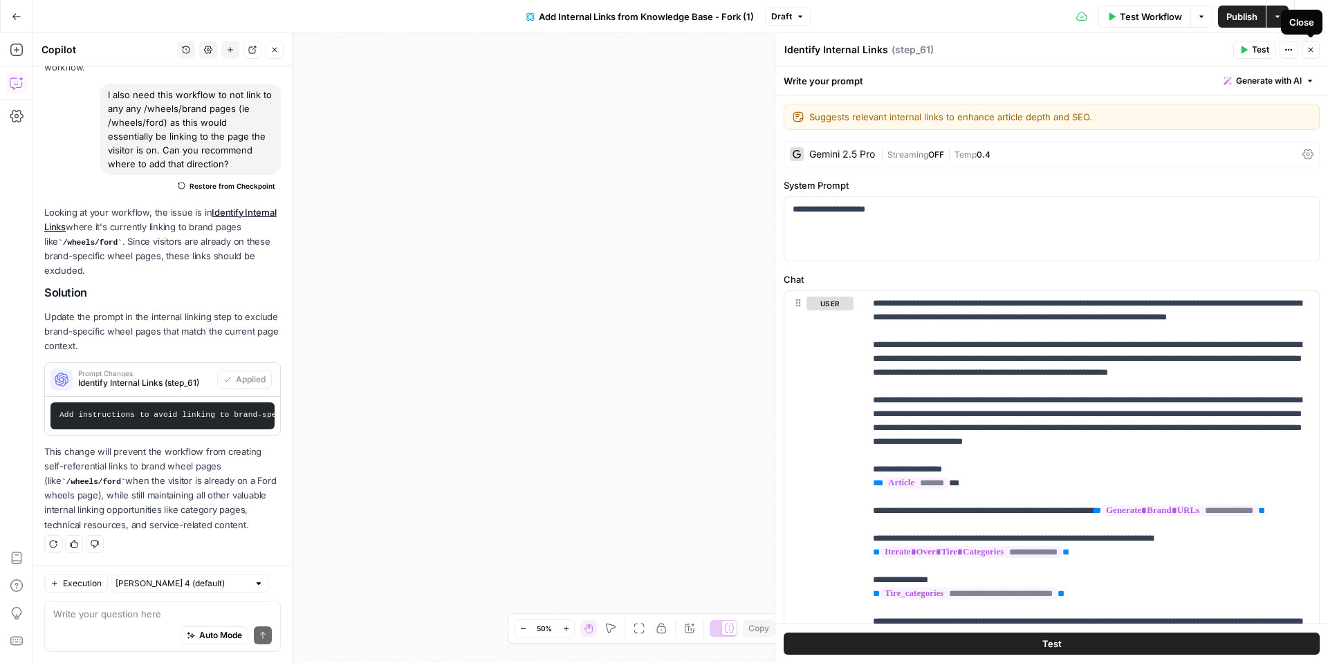
click at [1306, 48] on icon "button" at bounding box center [1310, 50] width 8 height 8
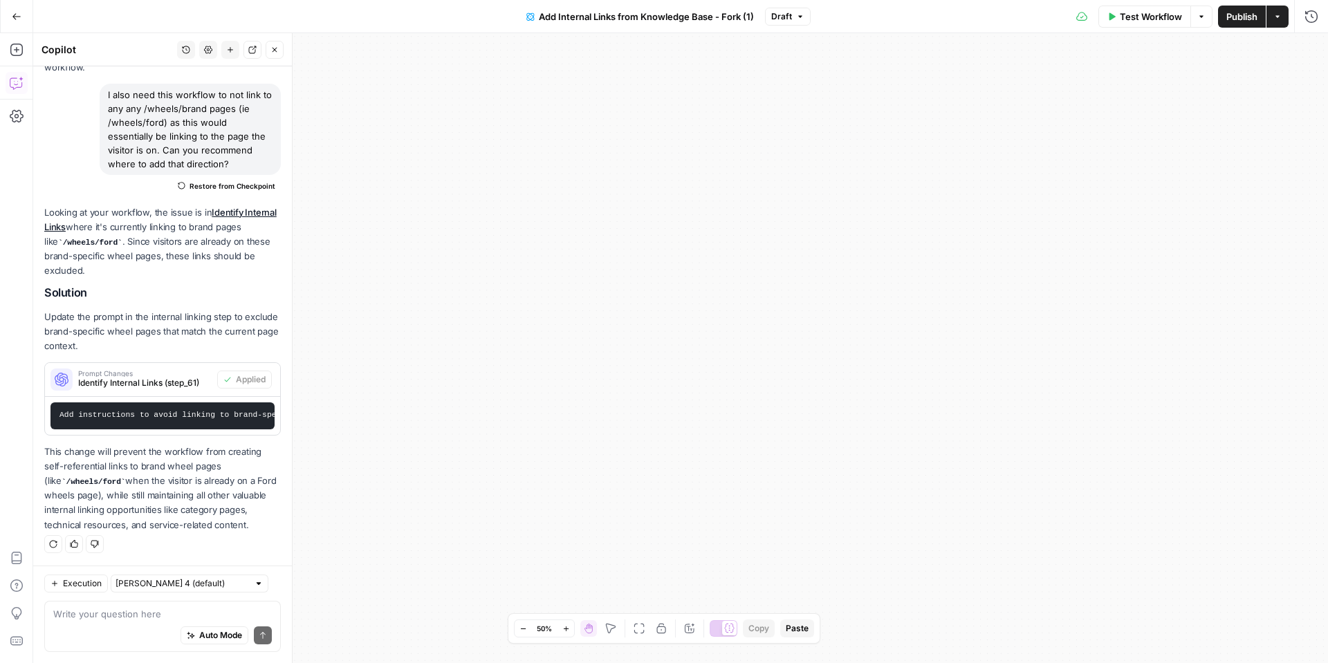
drag, startPoint x: 276, startPoint y: 51, endPoint x: 297, endPoint y: 54, distance: 21.6
click at [276, 51] on icon "button" at bounding box center [274, 50] width 8 height 8
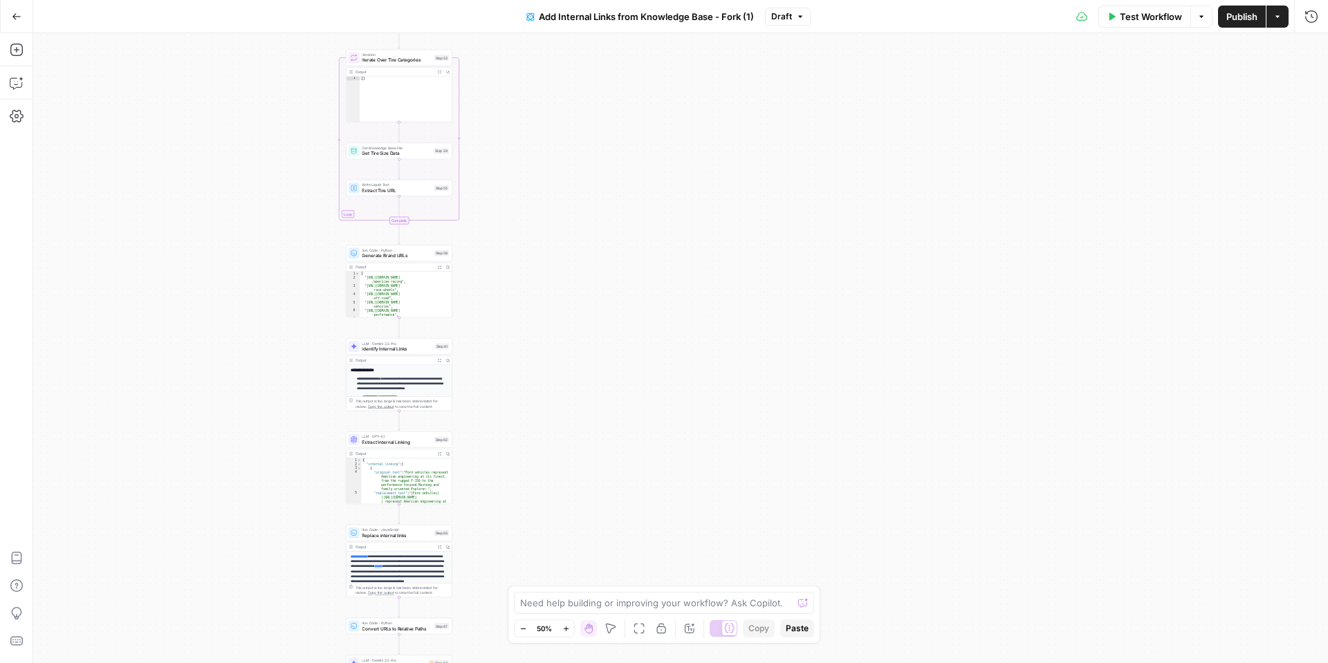
click at [529, 311] on div "Workflow Set Inputs Inputs Get Knowledge Base File Get Tire Categories Step 51 …" at bounding box center [680, 348] width 1294 height 630
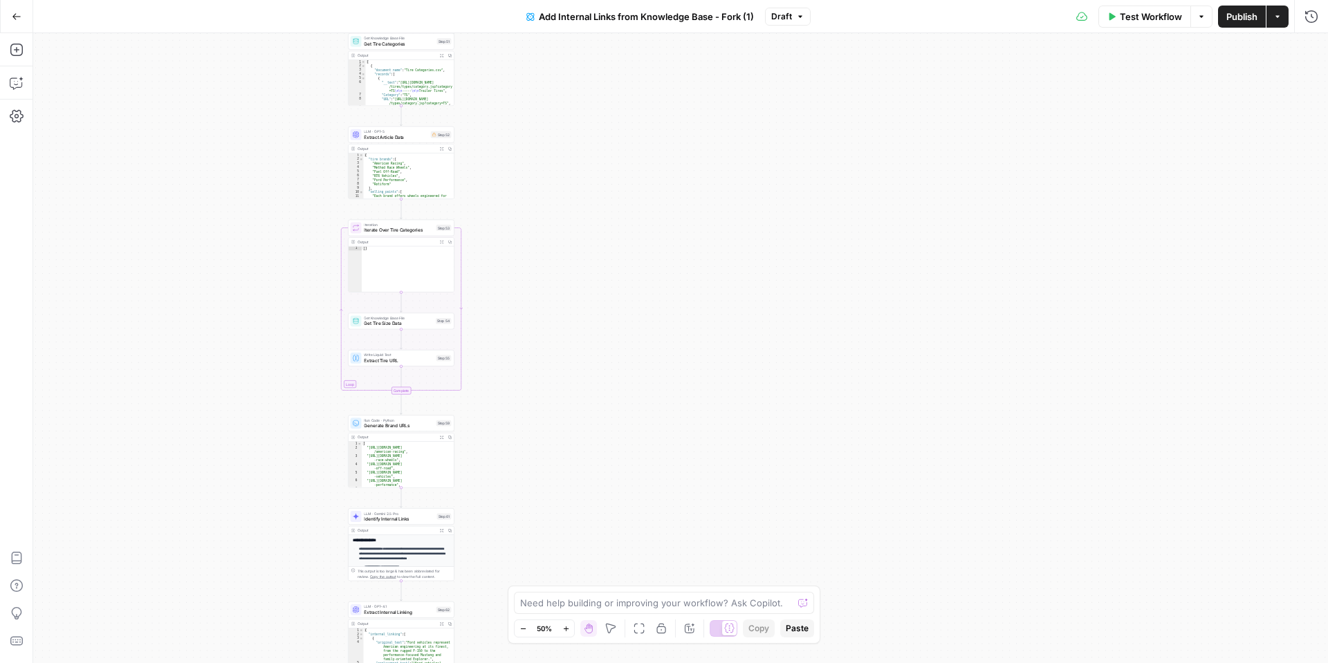
click at [563, 625] on icon "button" at bounding box center [566, 629] width 8 height 8
click at [566, 625] on icon "button" at bounding box center [566, 629] width 8 height 8
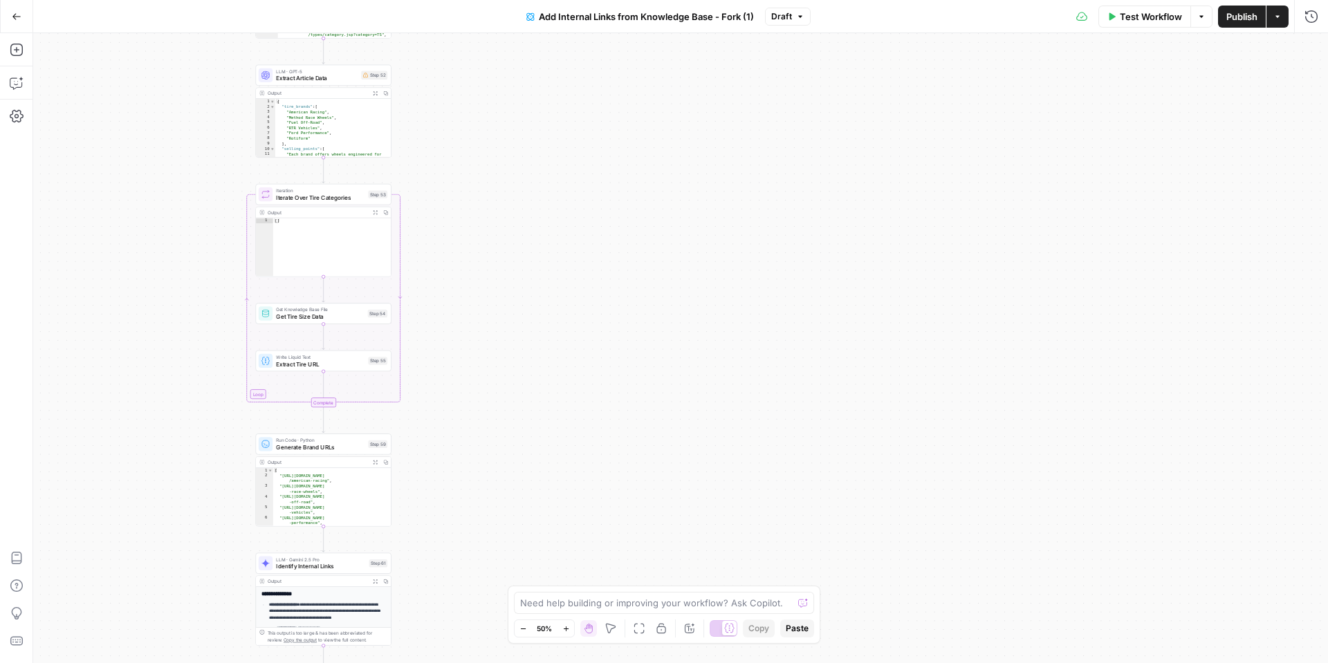
click at [567, 625] on icon "button" at bounding box center [566, 629] width 8 height 8
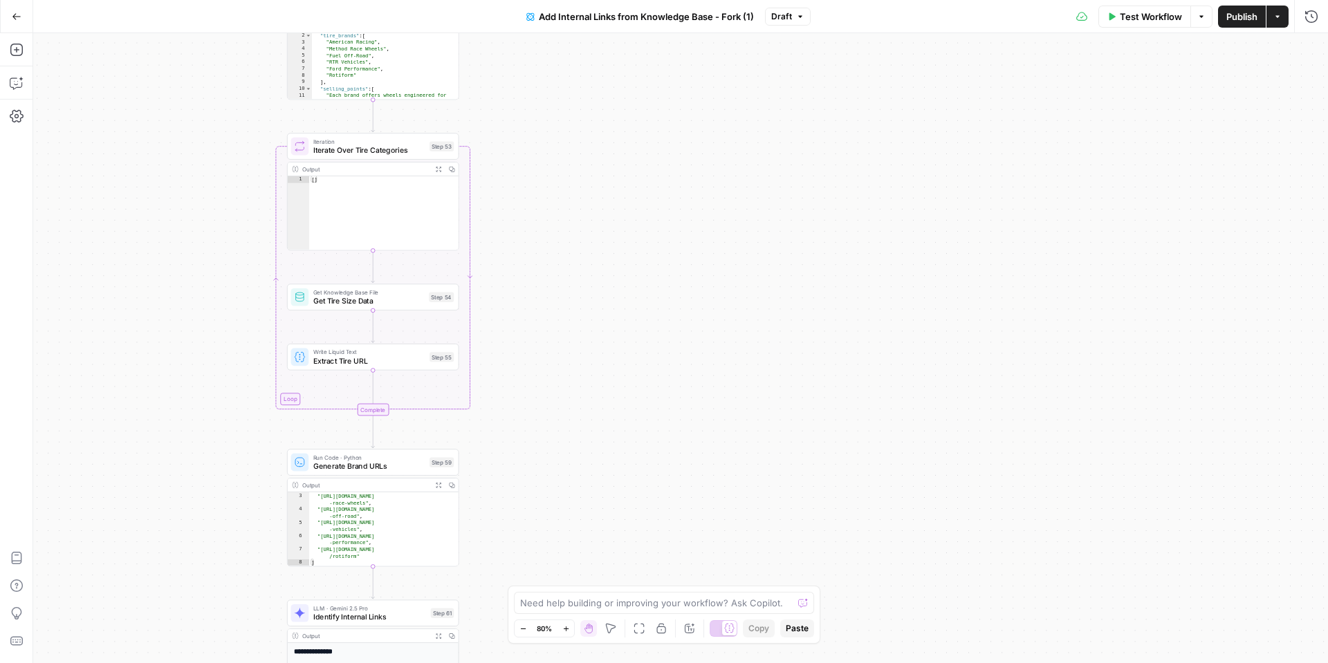
scroll to position [24, 0]
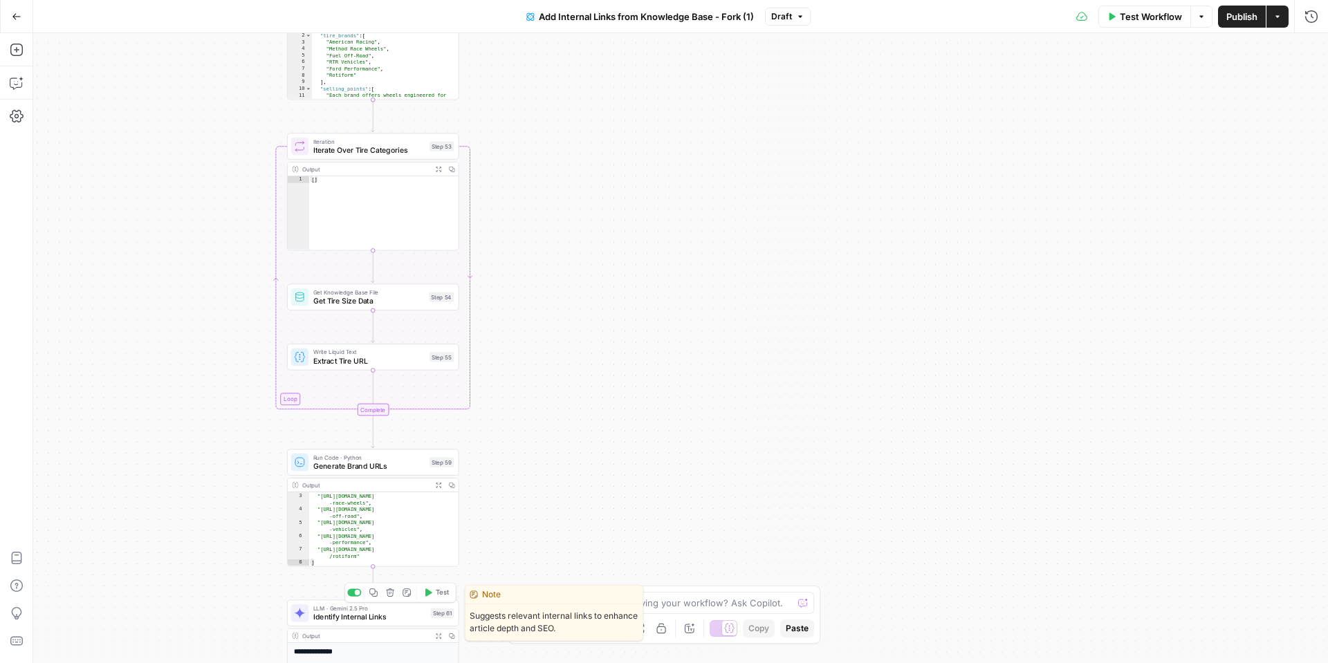
click at [347, 619] on span "Identify Internal Links" at bounding box center [369, 616] width 113 height 11
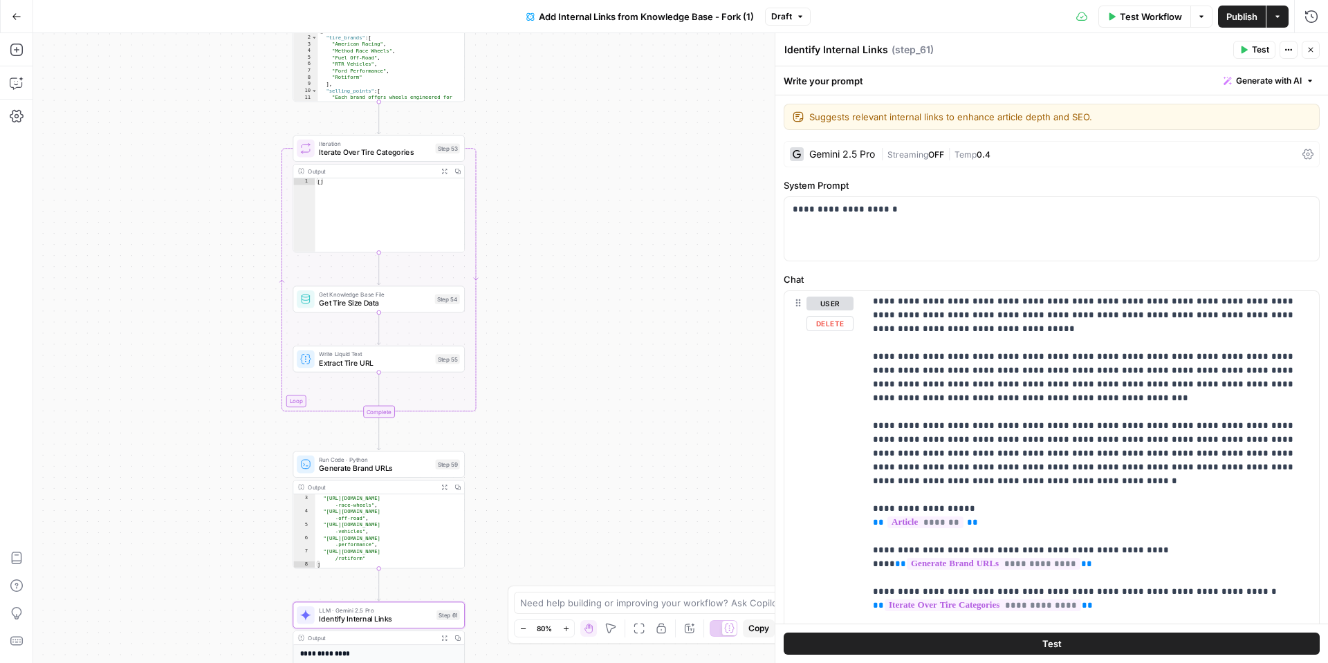
scroll to position [0, 0]
drag, startPoint x: 870, startPoint y: 341, endPoint x: 940, endPoint y: 344, distance: 70.6
click at [940, 344] on div "**********" at bounding box center [1091, 572] width 454 height 563
drag, startPoint x: 870, startPoint y: 412, endPoint x: 981, endPoint y: 417, distance: 111.4
click at [994, 413] on div "**********" at bounding box center [1091, 572] width 454 height 563
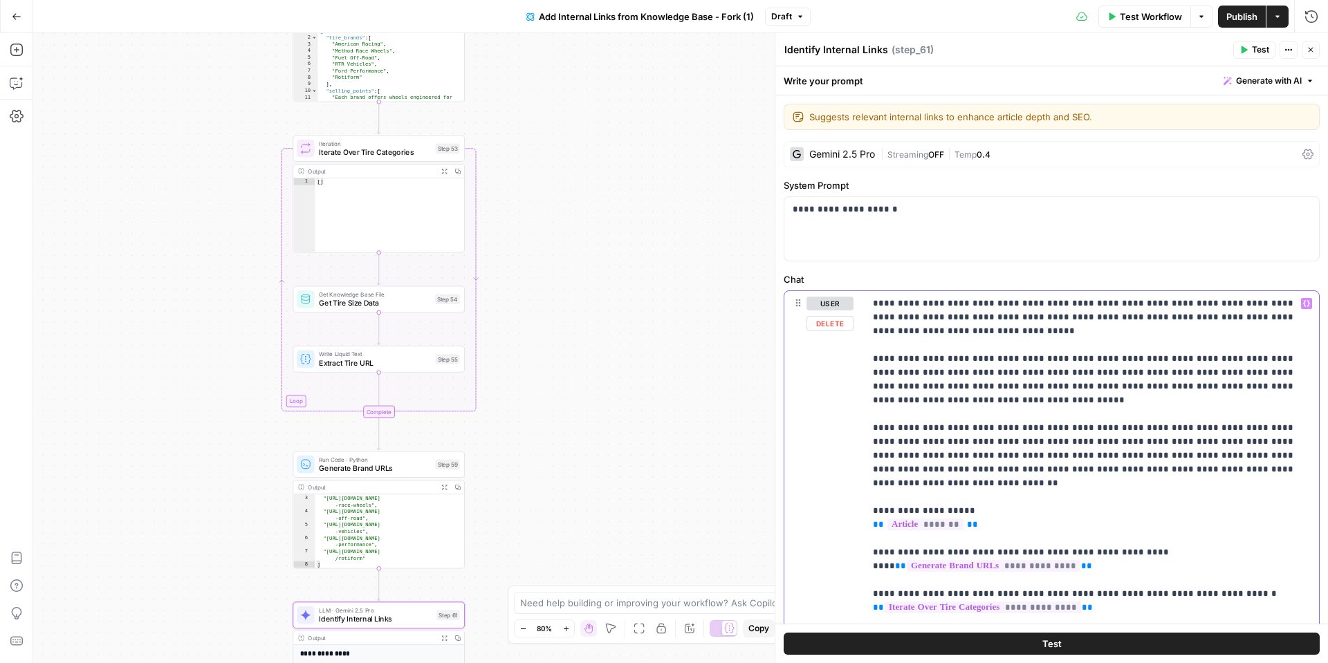
click at [917, 380] on p "**********" at bounding box center [1092, 663] width 438 height 733
click at [1230, 447] on p "**********" at bounding box center [1092, 656] width 438 height 719
click at [1068, 633] on button "Test" at bounding box center [1051, 644] width 536 height 22
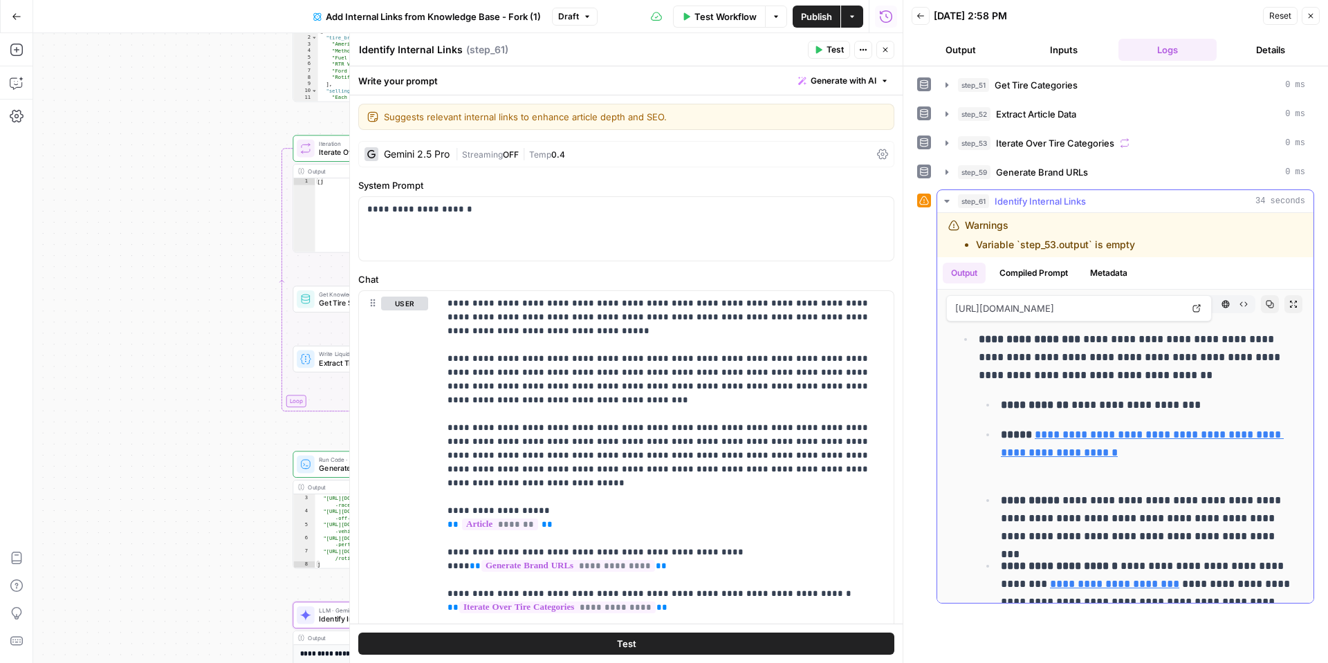
scroll to position [1069, 0]
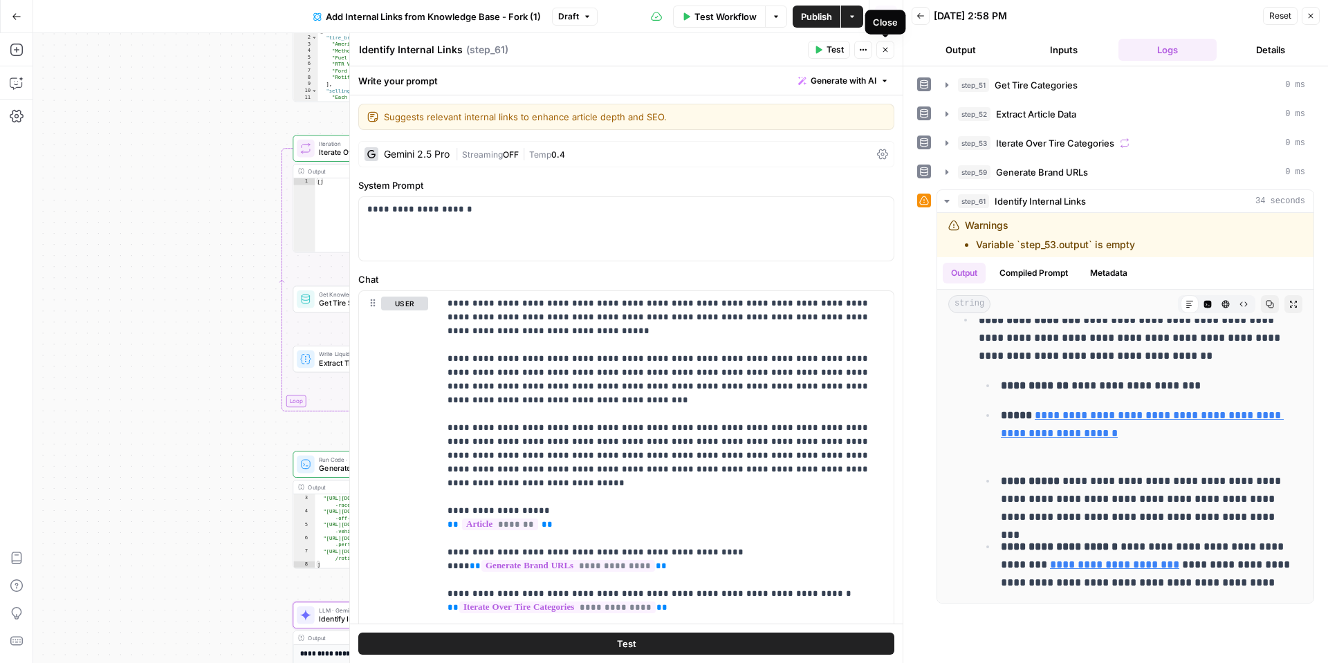
click at [884, 58] on button "Close" at bounding box center [885, 50] width 18 height 18
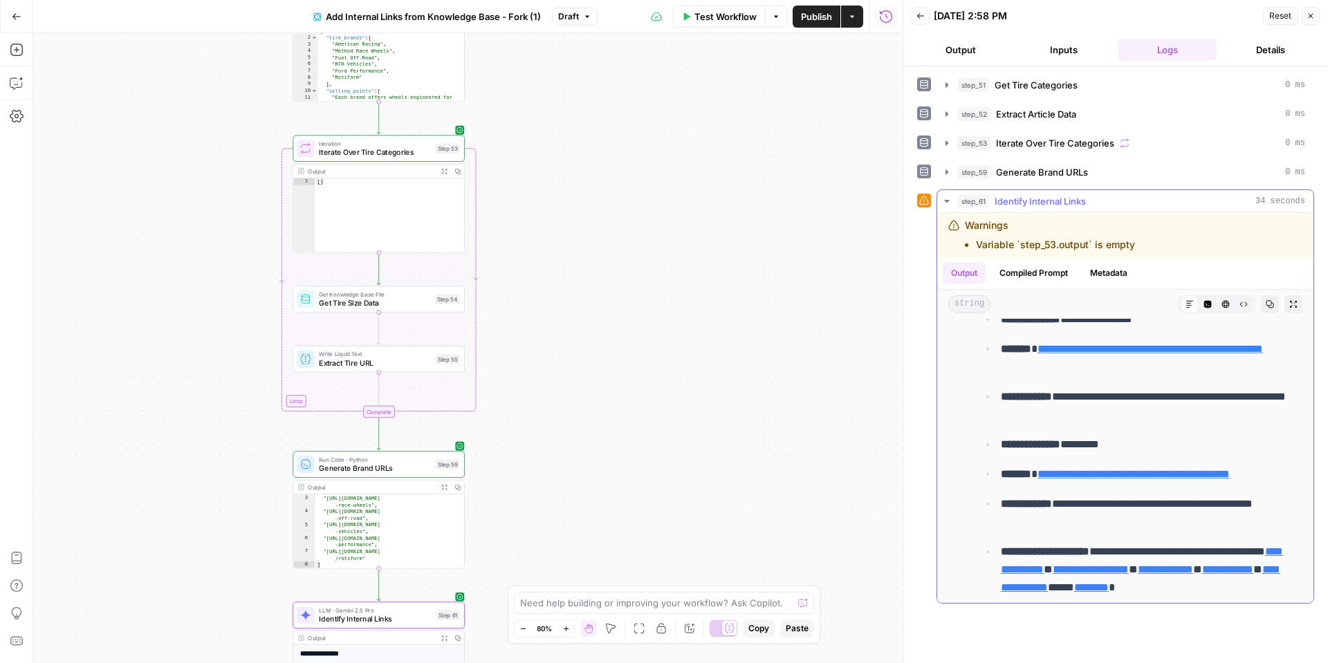
scroll to position [2335, 0]
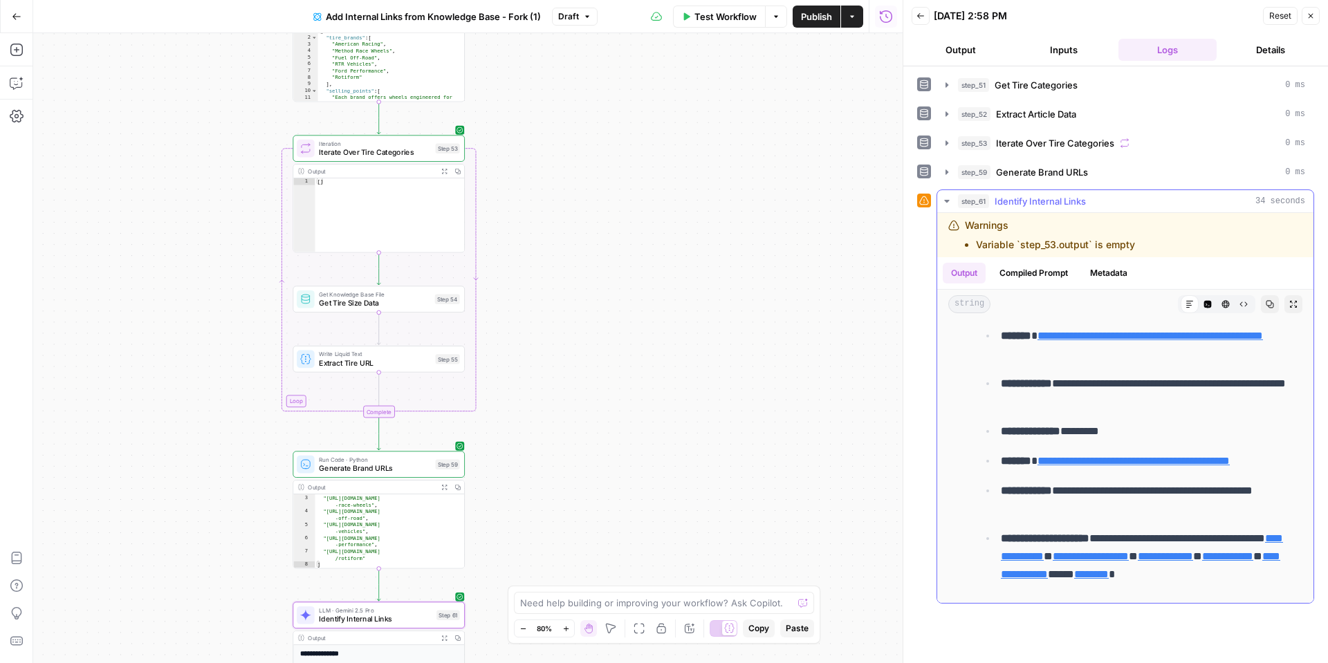
click at [990, 247] on li "Variable `step_53.output` is empty" at bounding box center [1055, 245] width 159 height 14
click at [1316, 21] on button "Close" at bounding box center [1310, 16] width 18 height 18
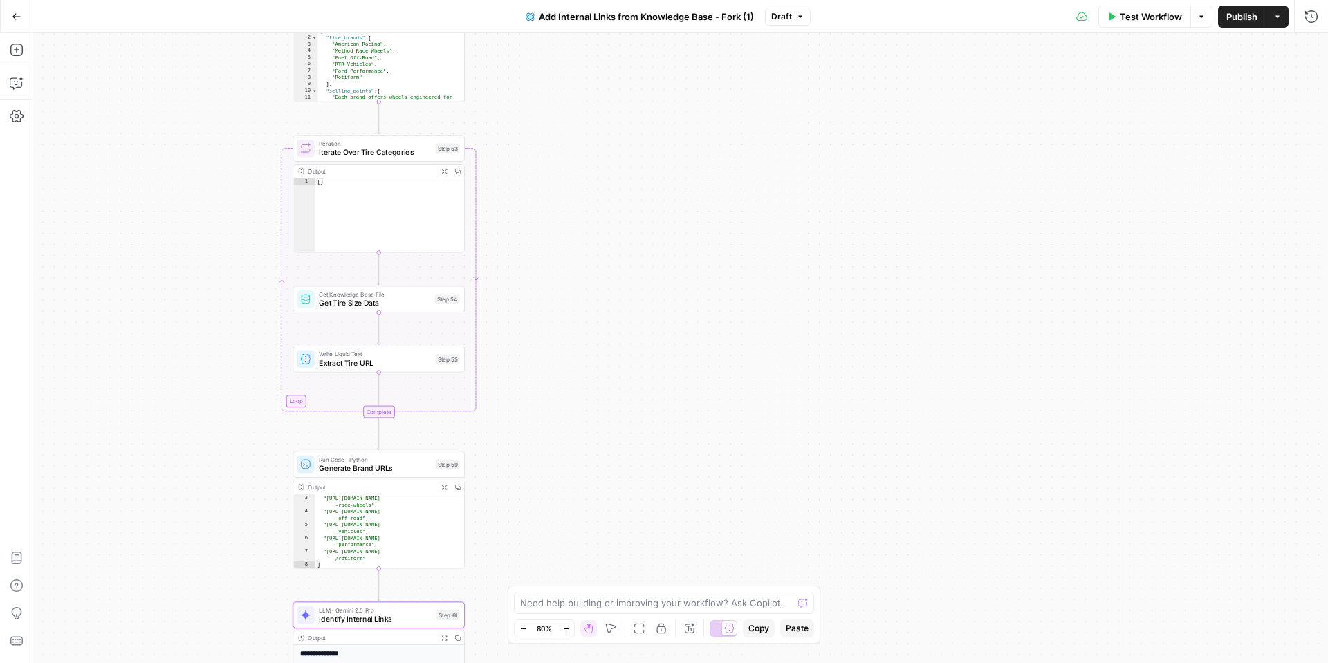
click at [1152, 25] on button "Test Workflow" at bounding box center [1144, 17] width 93 height 22
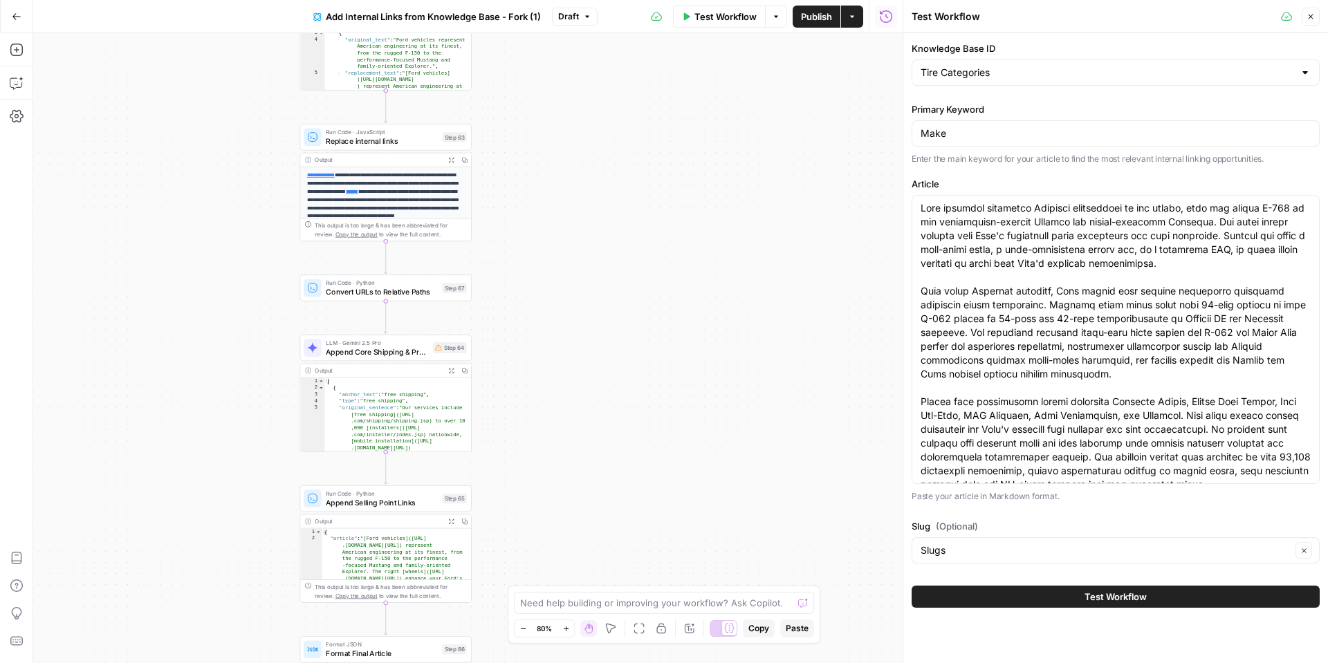
click at [1136, 602] on button "Test Workflow" at bounding box center [1115, 597] width 408 height 22
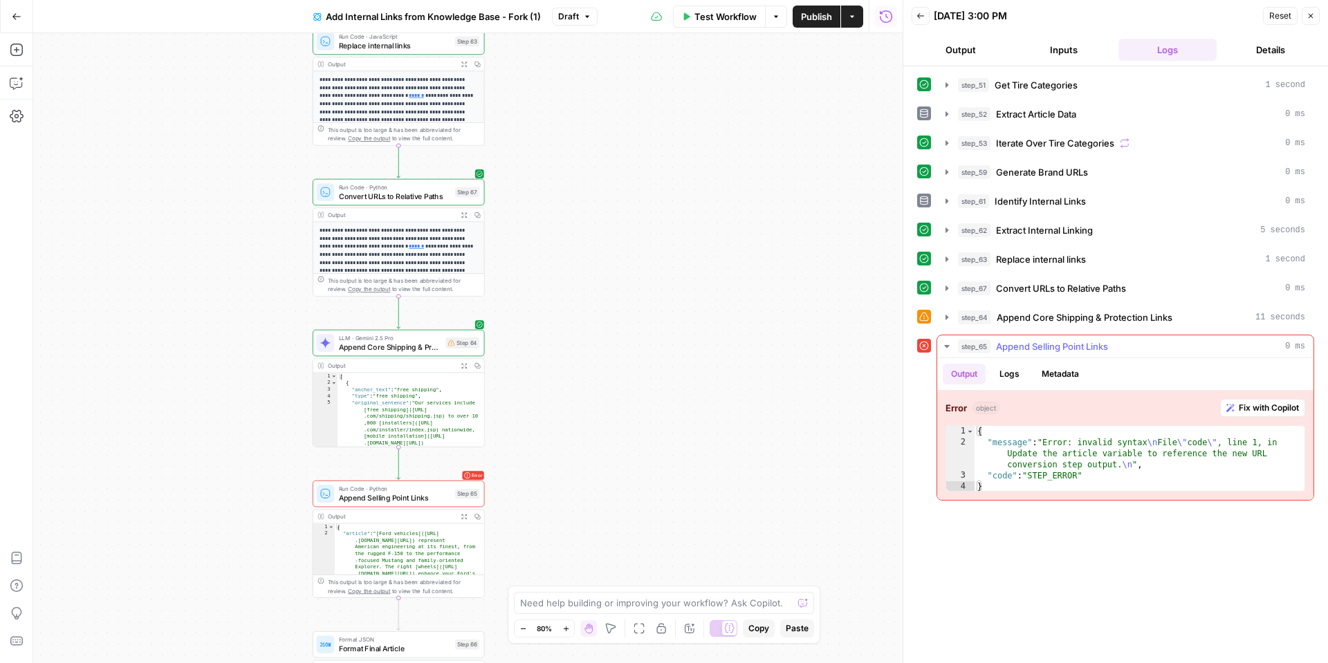
click at [1247, 408] on span "Fix with Copilot" at bounding box center [1268, 408] width 60 height 12
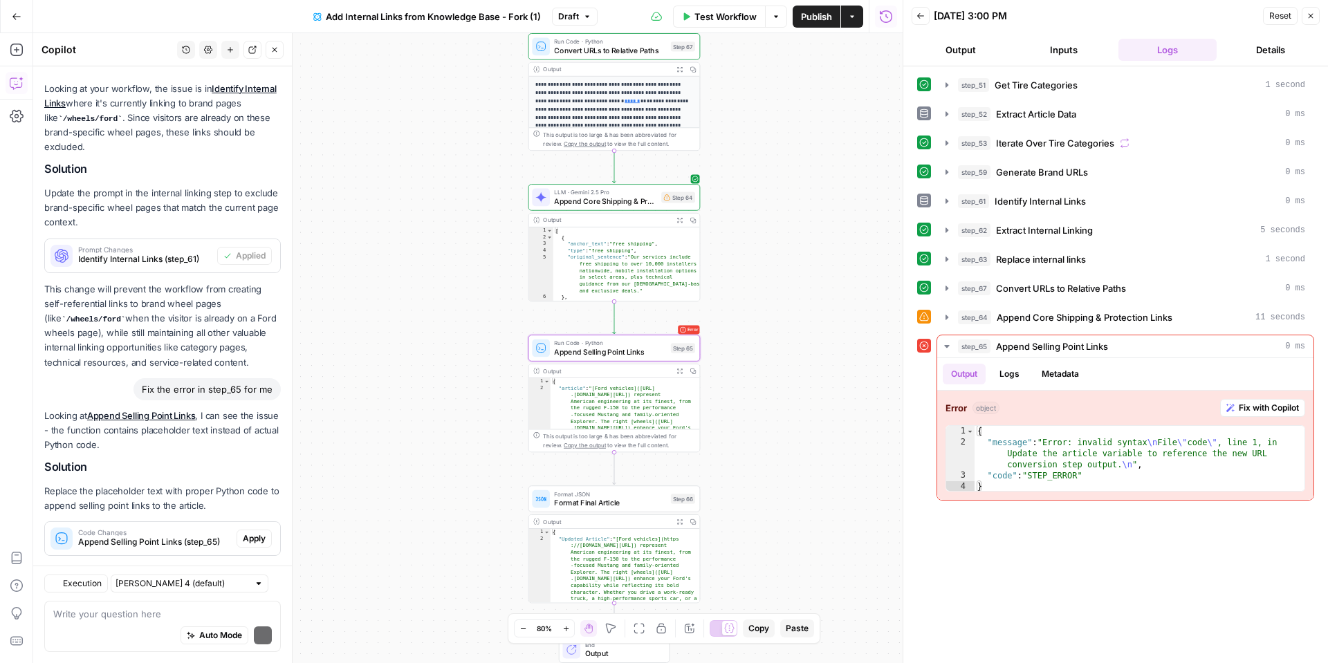
scroll to position [1000, 0]
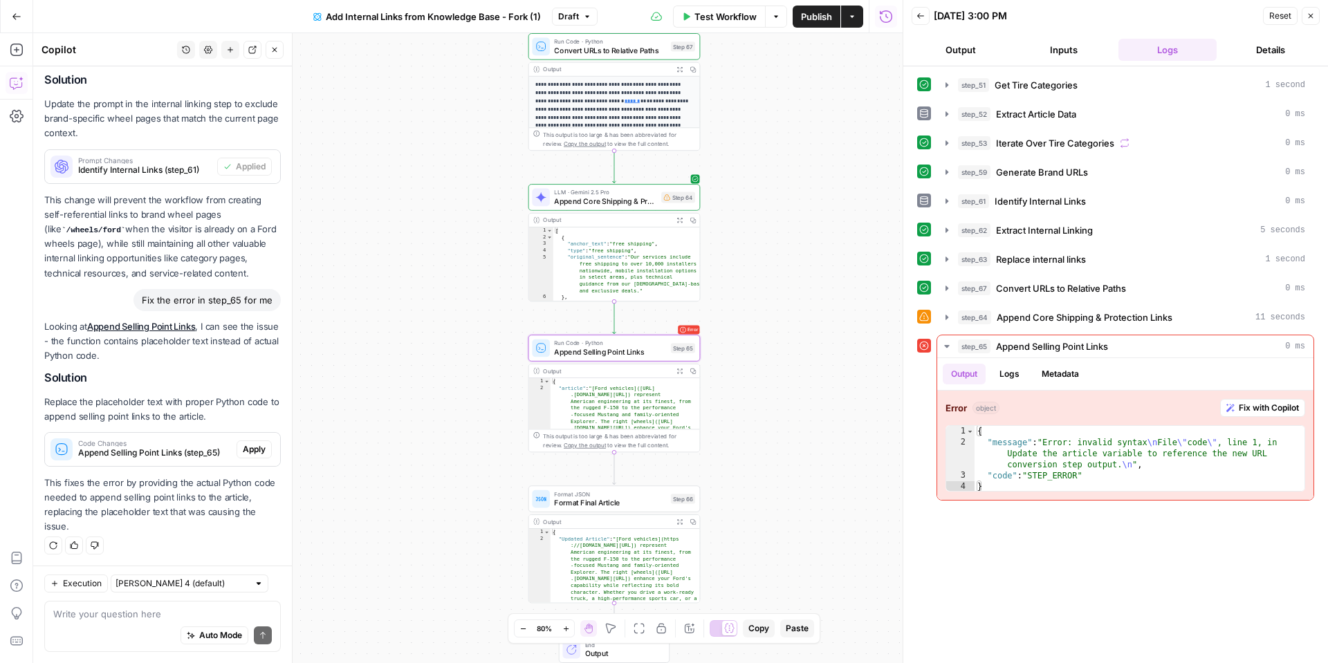
click at [258, 456] on span "Apply" at bounding box center [254, 449] width 23 height 12
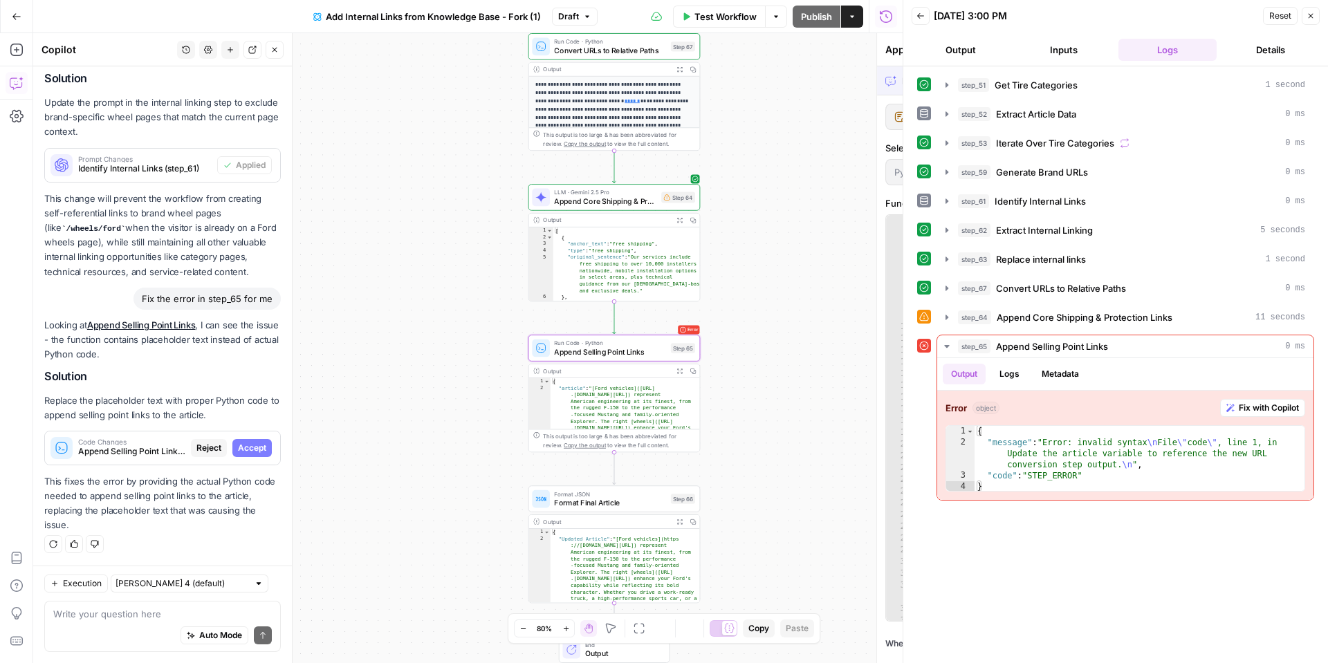
scroll to position [956, 0]
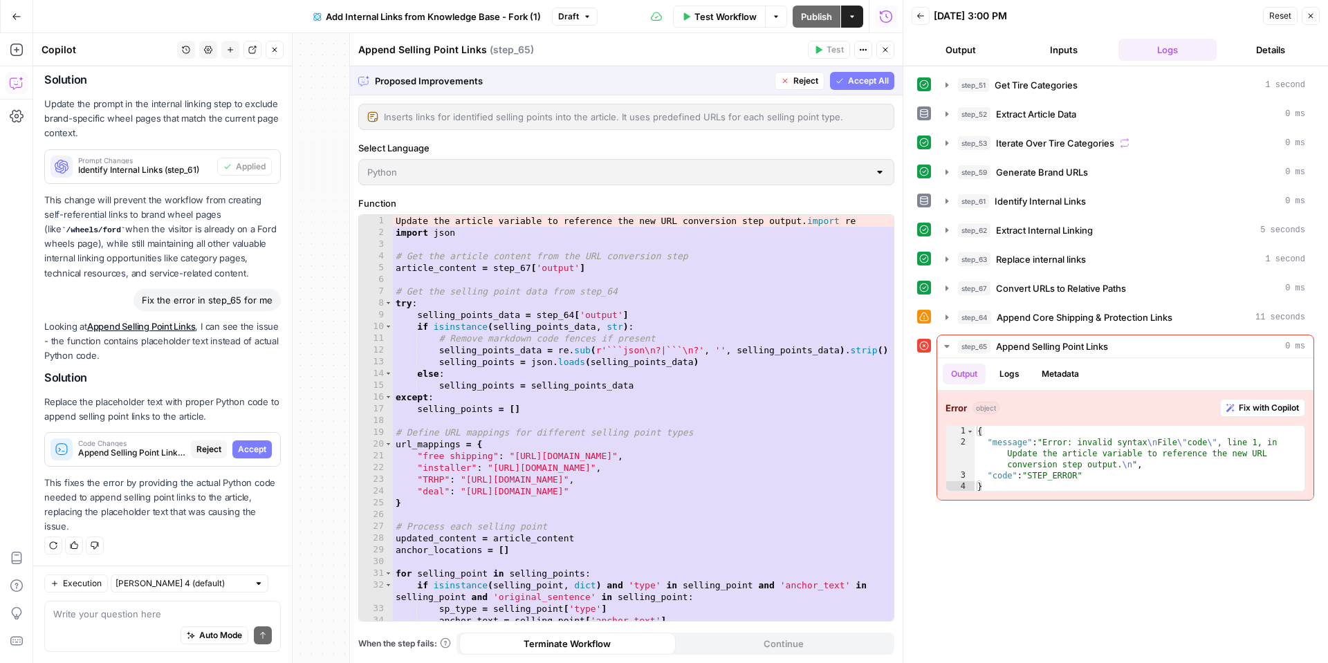
click at [257, 456] on span "Accept" at bounding box center [252, 449] width 28 height 12
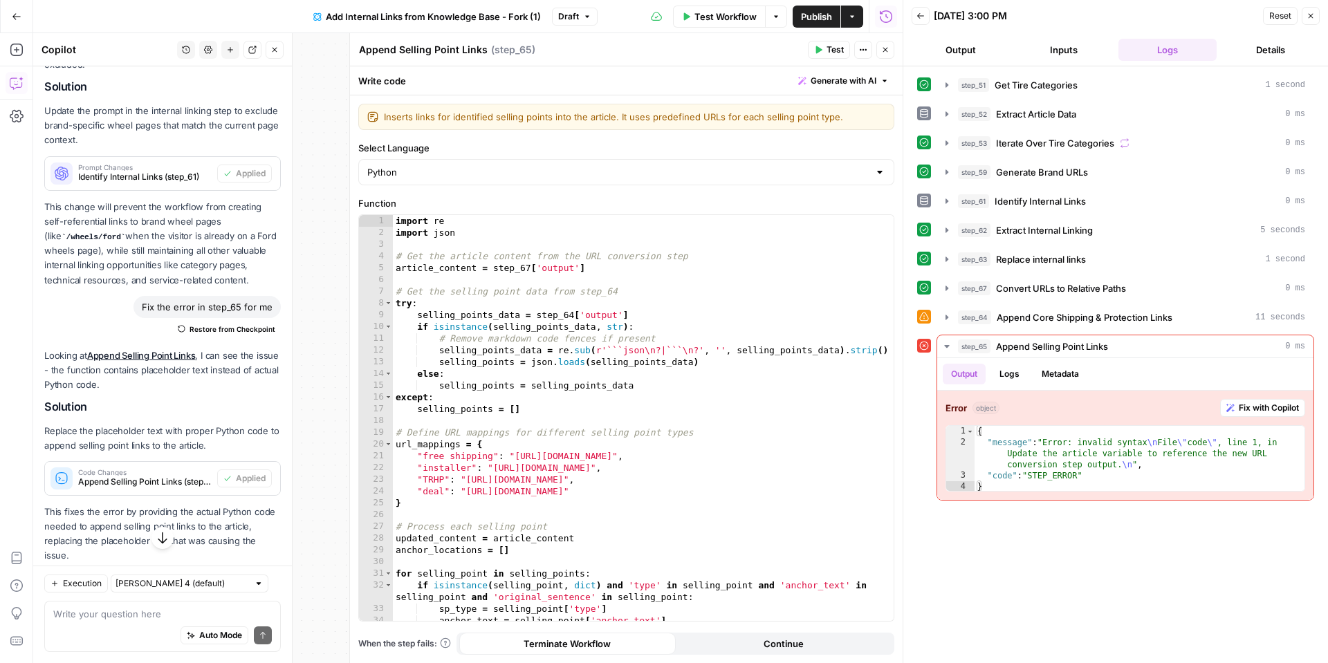
scroll to position [1023, 0]
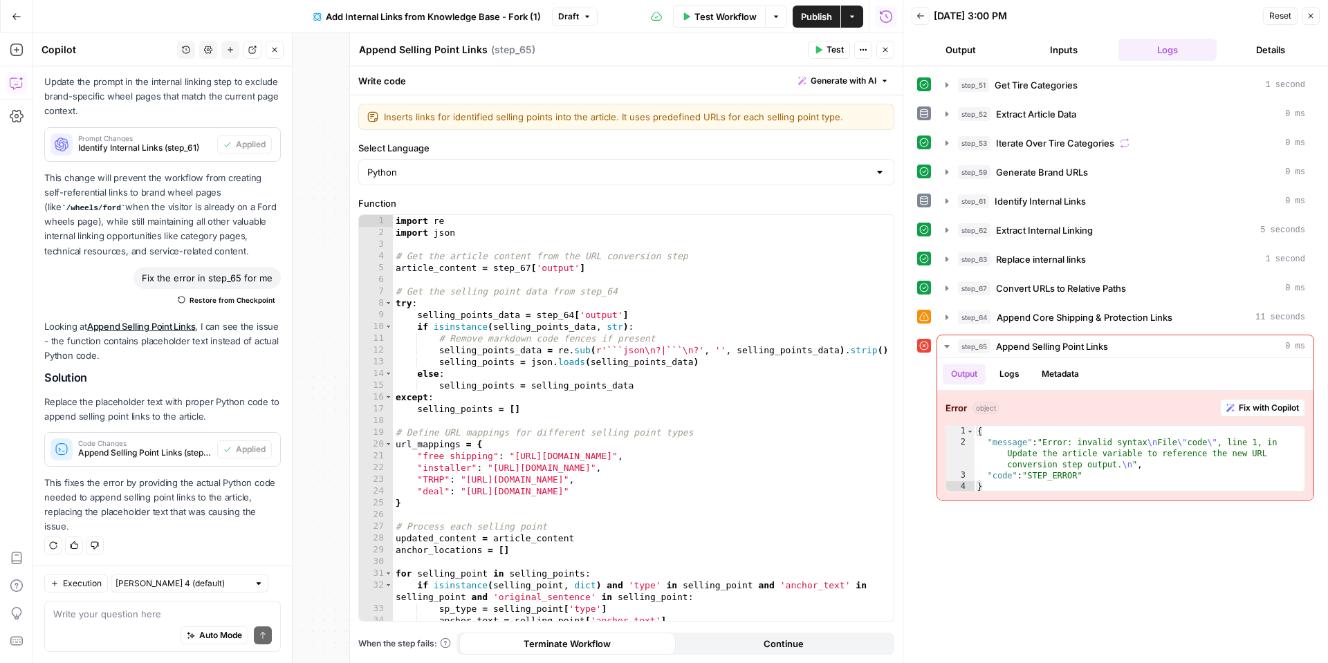
click at [1107, 329] on div "step_51 Get Tire Categories 1 second step_52 Extract Article Data 0 ms step_53 …" at bounding box center [1115, 286] width 397 height 427
click at [815, 54] on button "Test" at bounding box center [829, 50] width 42 height 18
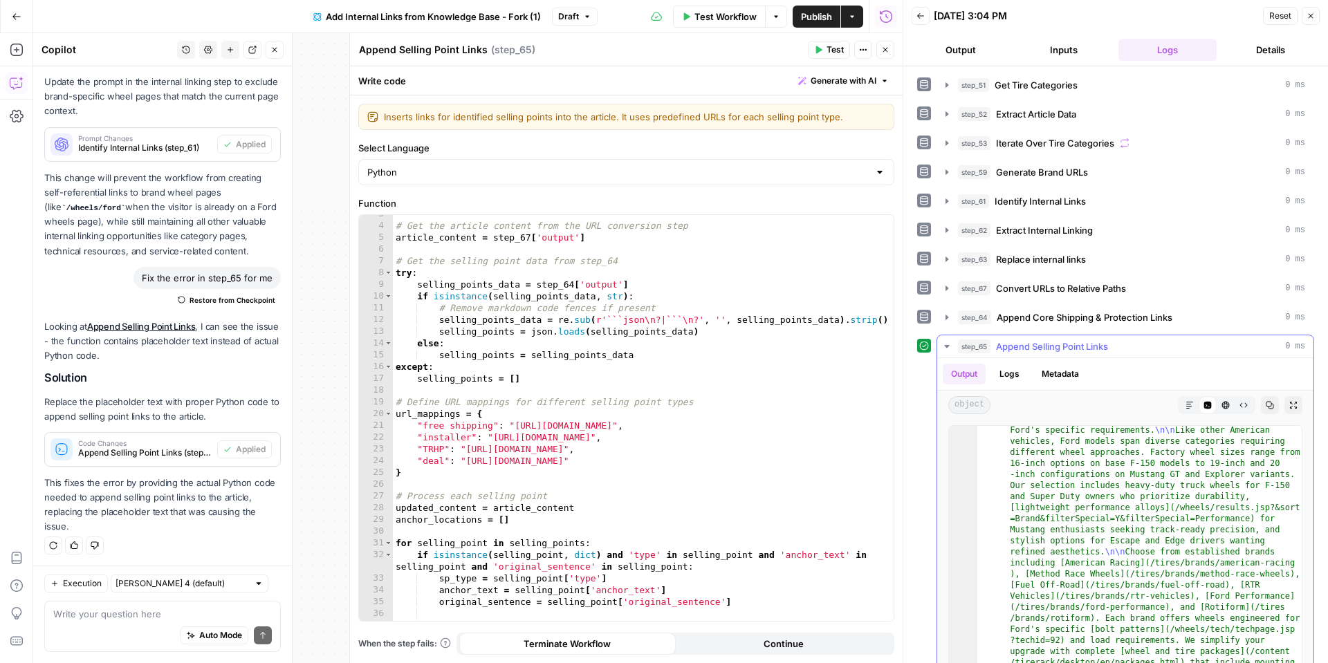
scroll to position [89, 0]
click at [831, 15] on span "Publish" at bounding box center [816, 17] width 31 height 14
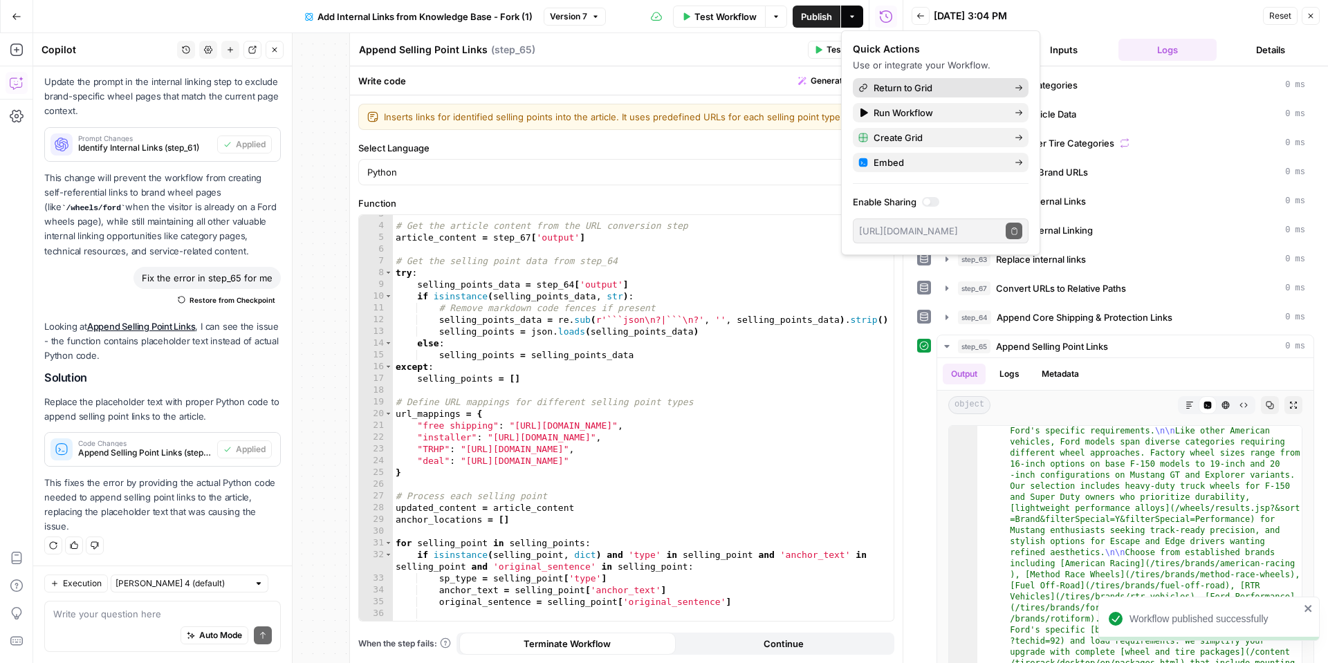
click at [922, 87] on span "Return to Grid" at bounding box center [938, 88] width 130 height 14
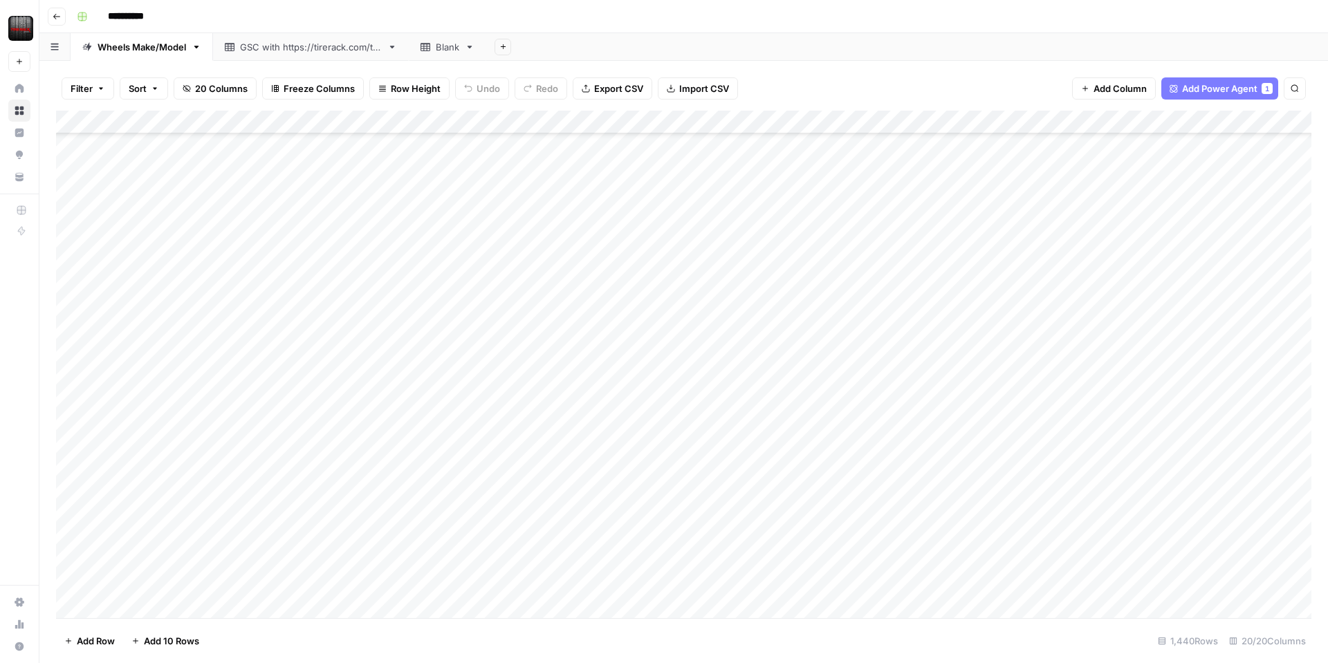
scroll to position [8050, 2]
drag, startPoint x: 438, startPoint y: 310, endPoint x: 412, endPoint y: 559, distance: 250.3
click at [412, 559] on div "Add Column" at bounding box center [683, 364] width 1255 height 507
click at [414, 571] on div "Add Column" at bounding box center [683, 364] width 1255 height 507
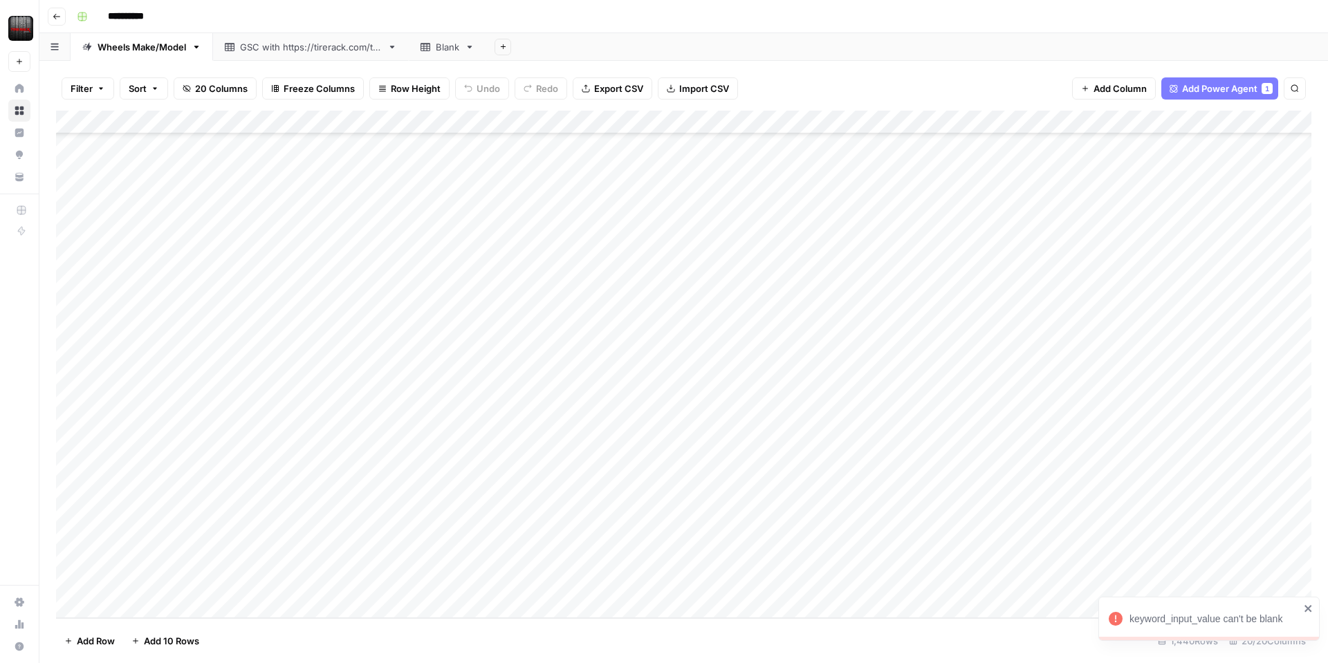
click at [410, 575] on div "Add Column" at bounding box center [683, 364] width 1255 height 507
click at [439, 315] on div "Add Column" at bounding box center [683, 364] width 1255 height 507
click at [407, 260] on div "Add Column" at bounding box center [683, 364] width 1255 height 507
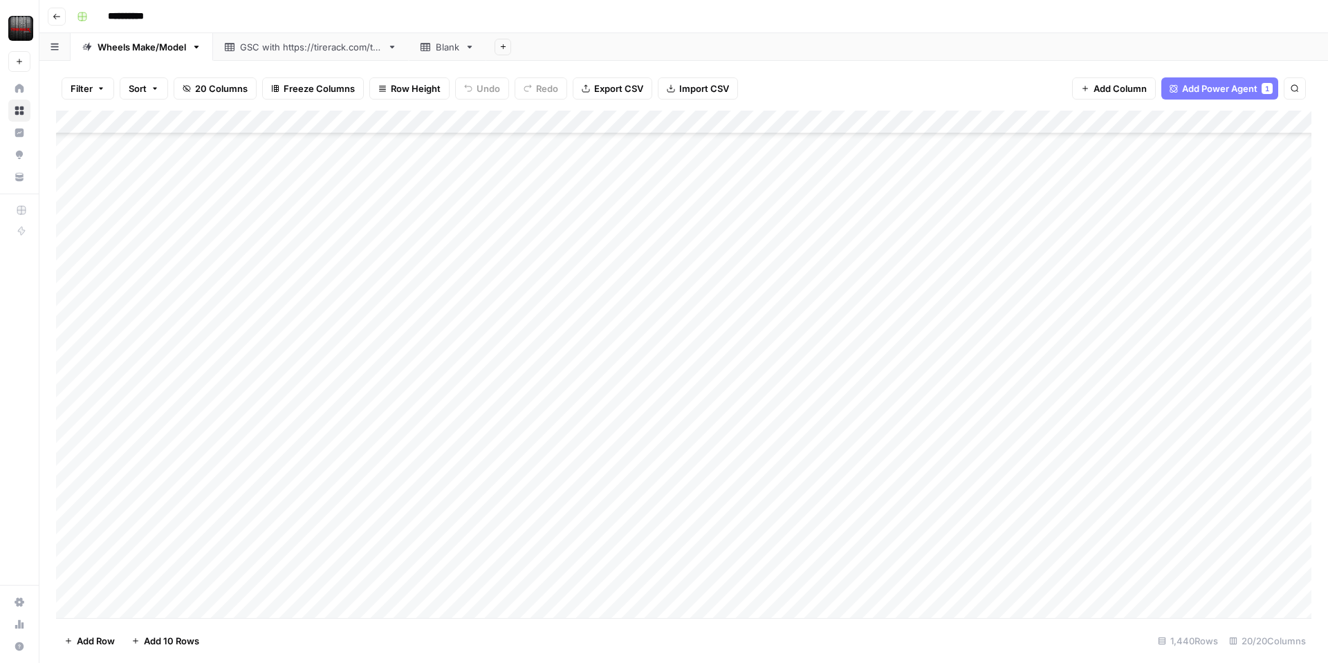
scroll to position [1612, 0]
click at [524, 221] on div "Add Column" at bounding box center [683, 364] width 1255 height 507
click at [628, 535] on div "Add Column" at bounding box center [683, 364] width 1255 height 507
click at [835, 544] on div "Add Column" at bounding box center [683, 364] width 1255 height 507
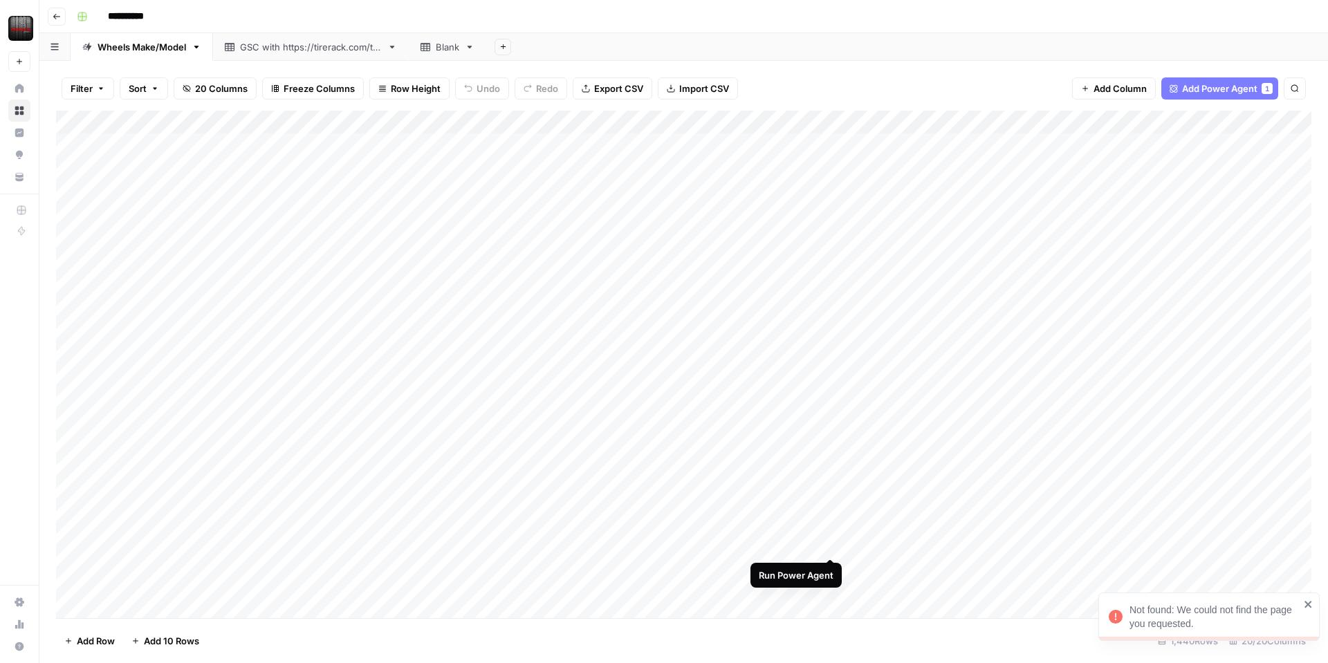
click at [830, 543] on div "Add Column" at bounding box center [683, 364] width 1255 height 507
click at [812, 127] on div "Add Column" at bounding box center [683, 364] width 1255 height 507
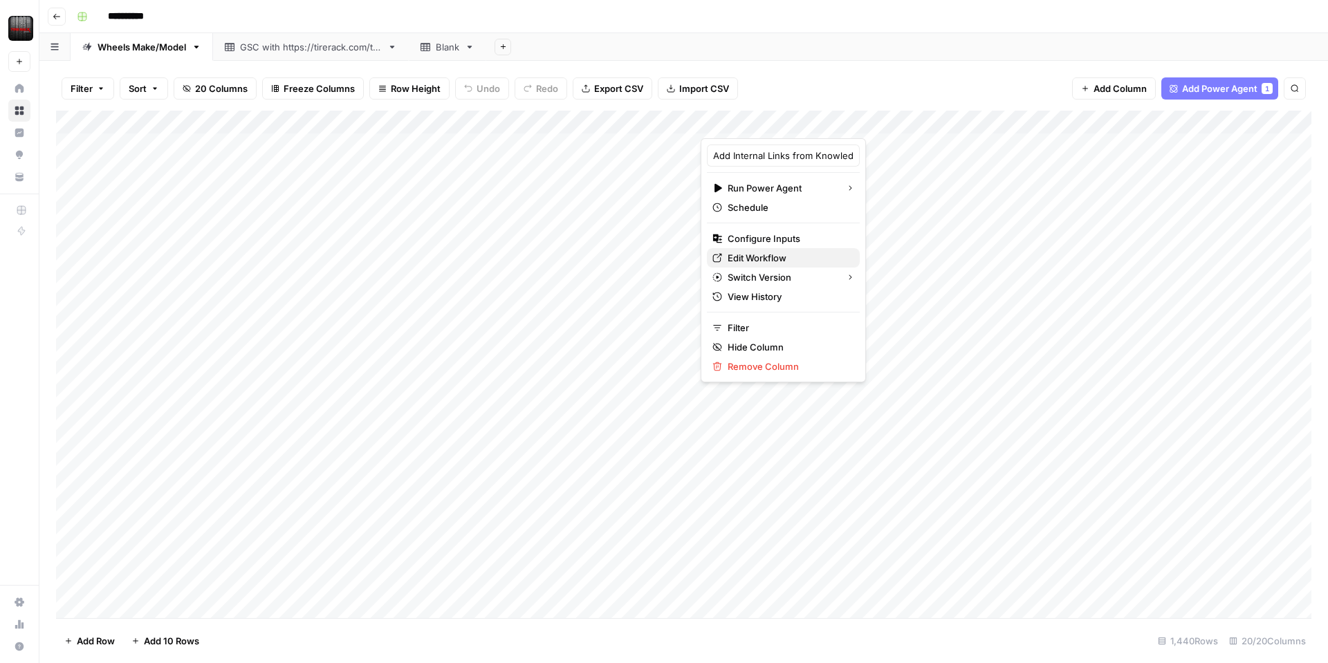
click at [762, 258] on span "Edit Workflow" at bounding box center [787, 258] width 121 height 14
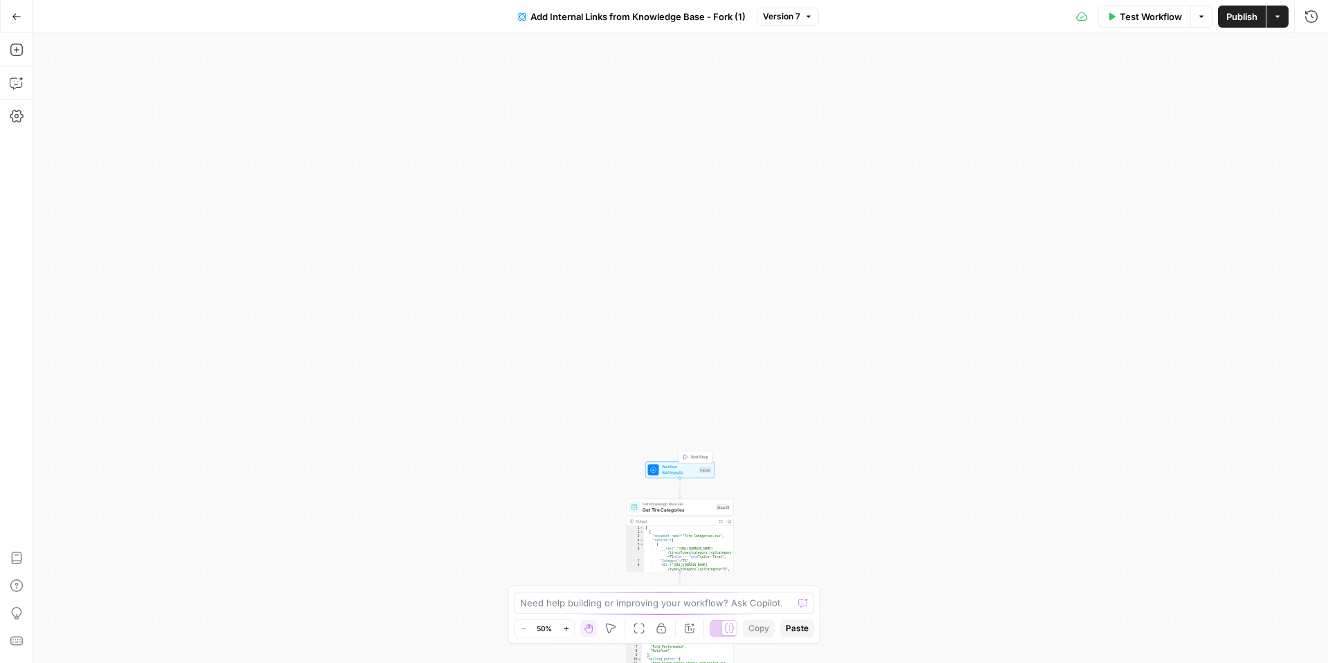
click at [664, 469] on span "Set Inputs" at bounding box center [679, 472] width 35 height 7
click at [33, 26] on div "Go Back Add Internal Links from Knowledge Base - Fork (1) Version 7 Test Workfl…" at bounding box center [664, 16] width 1328 height 32
click at [28, 26] on button "Go Back" at bounding box center [16, 16] width 25 height 25
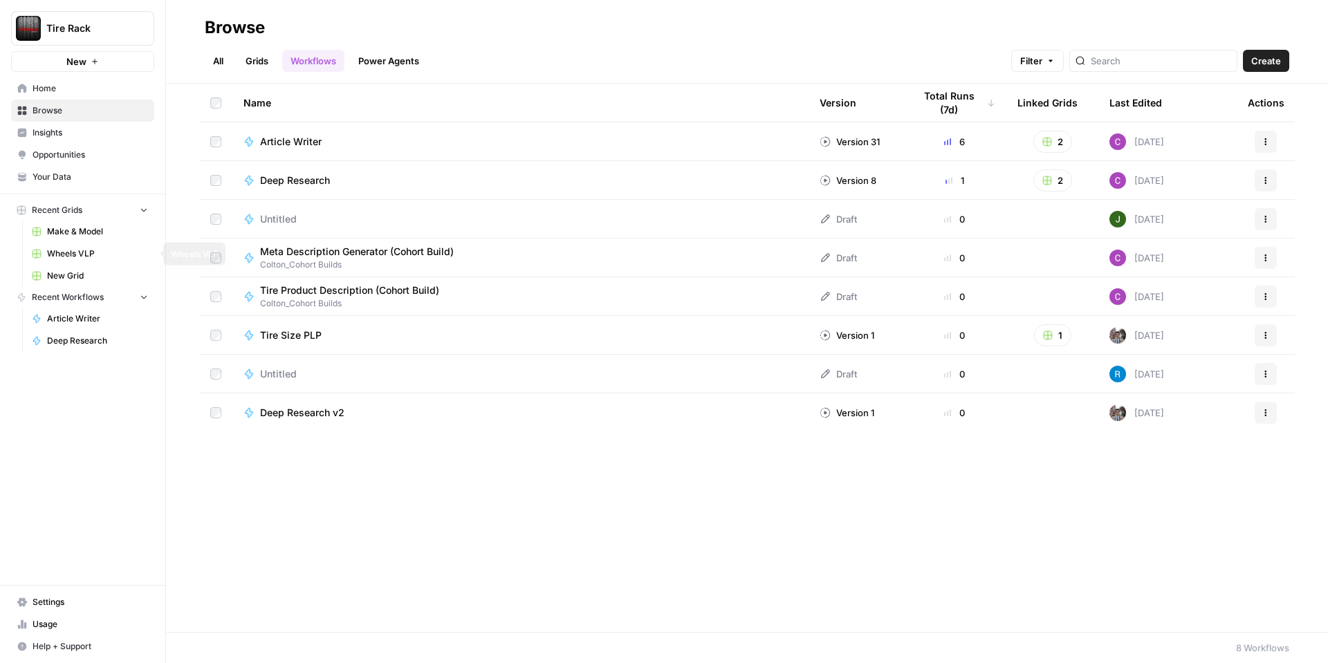
click at [92, 248] on span "Wheels VLP" at bounding box center [97, 254] width 101 height 12
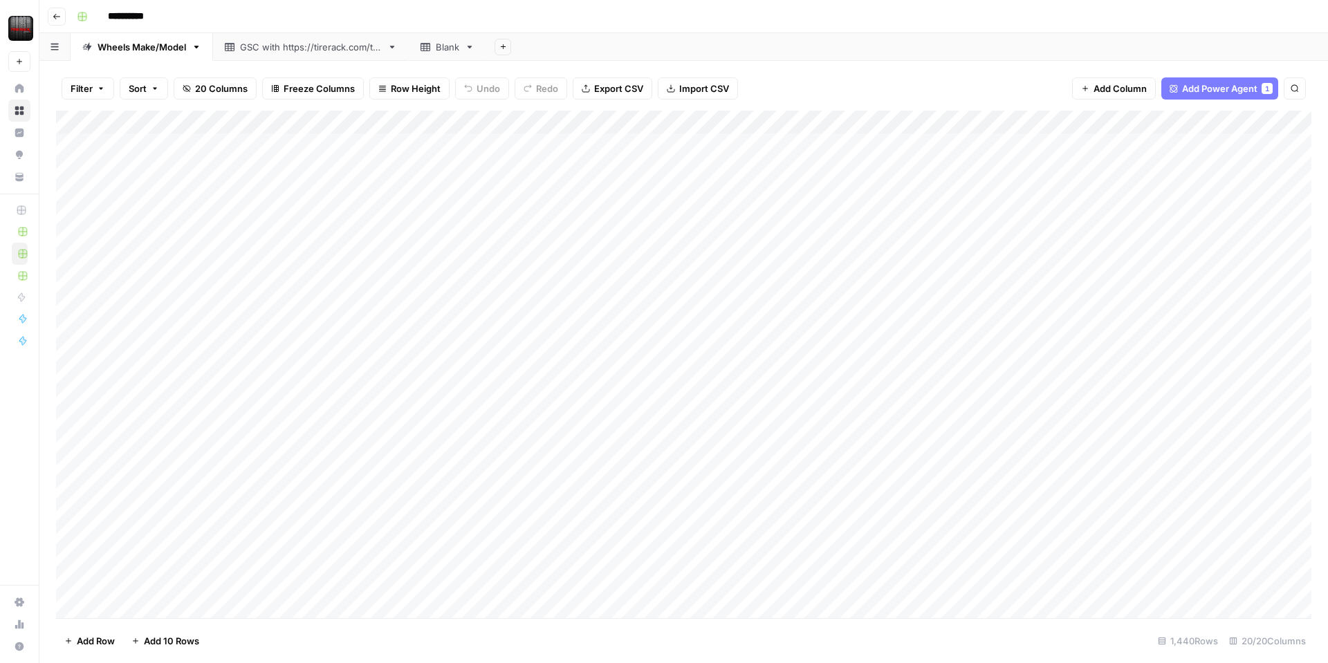
click at [813, 124] on div "Add Column" at bounding box center [683, 364] width 1255 height 507
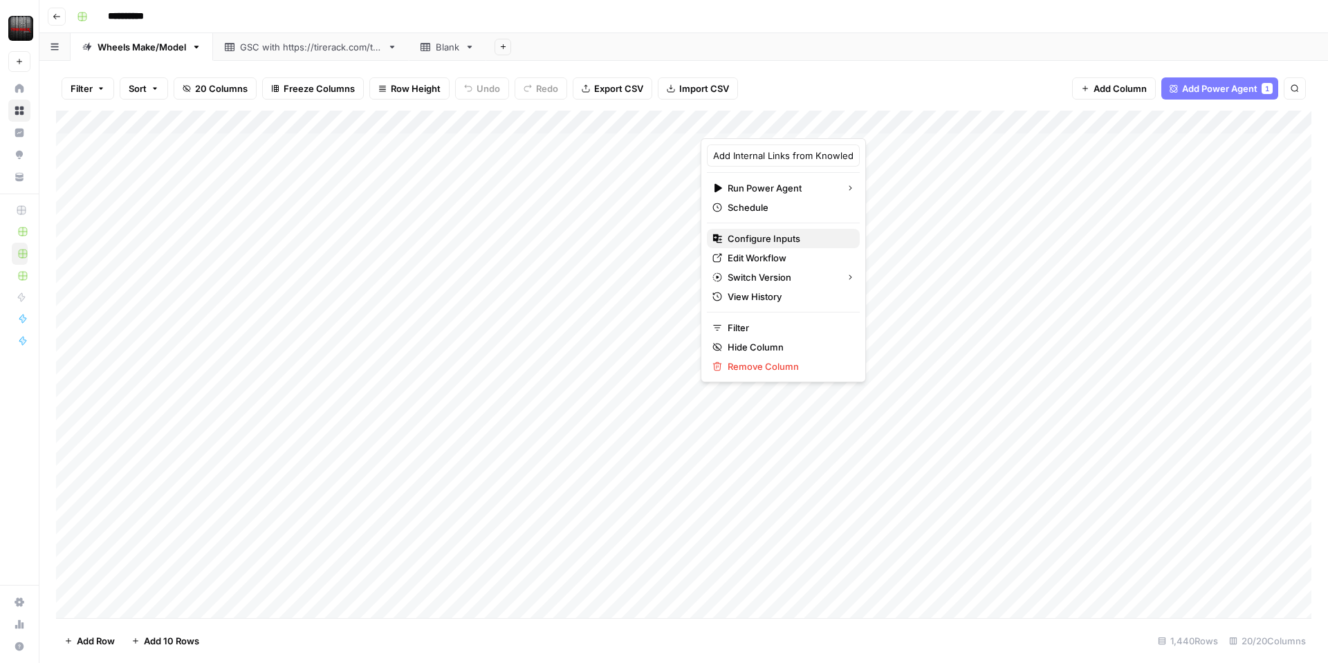
click at [776, 234] on span "Configure Inputs" at bounding box center [787, 239] width 121 height 14
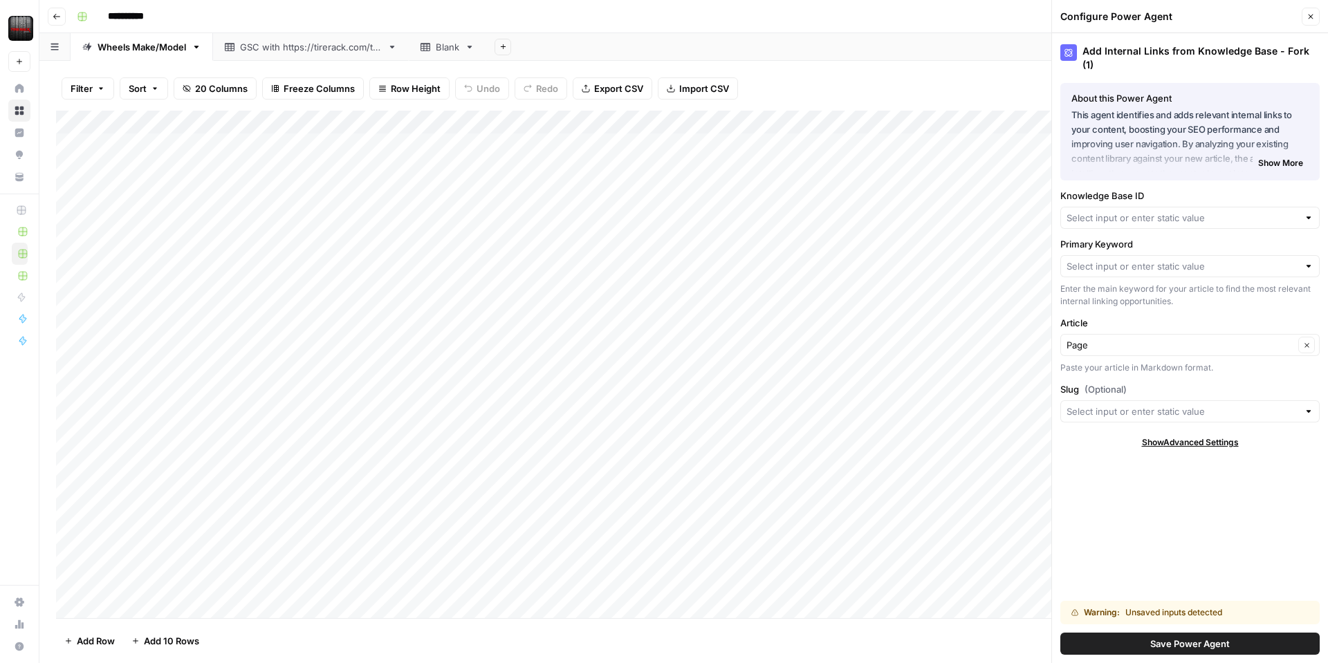
click at [1125, 214] on div at bounding box center [1189, 218] width 259 height 22
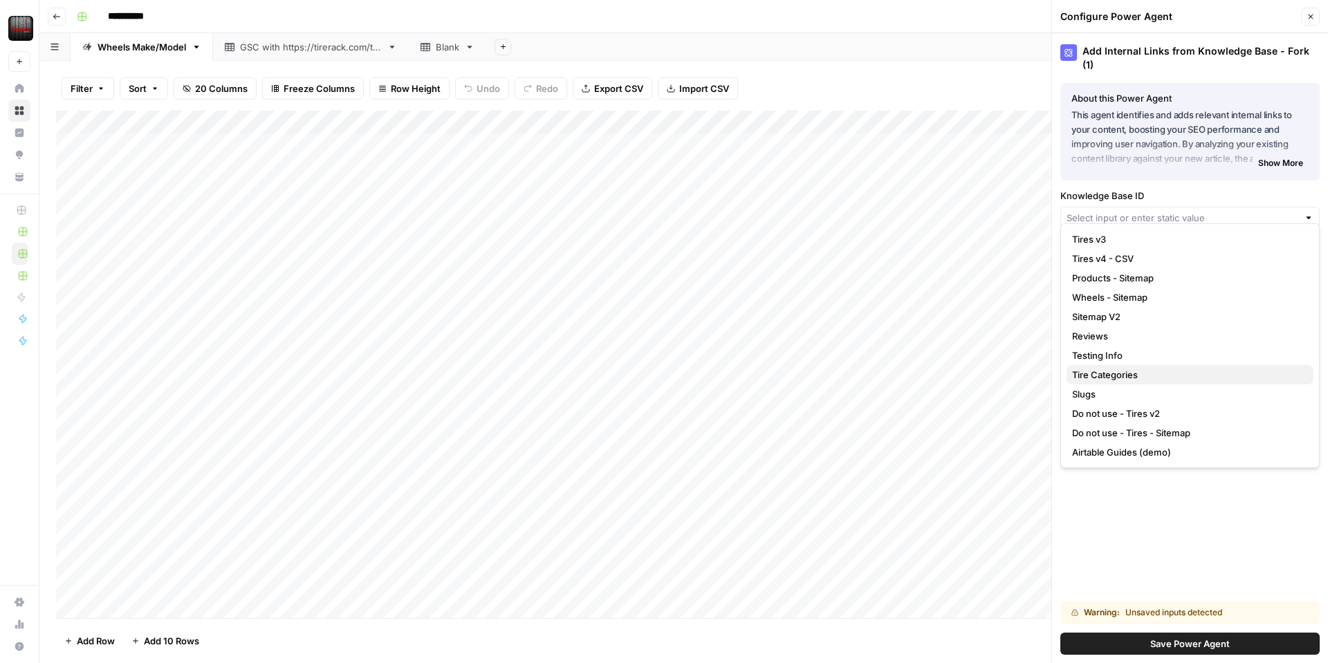
click at [1151, 368] on span "Tire Categories" at bounding box center [1187, 375] width 230 height 14
type input "Tire Categories"
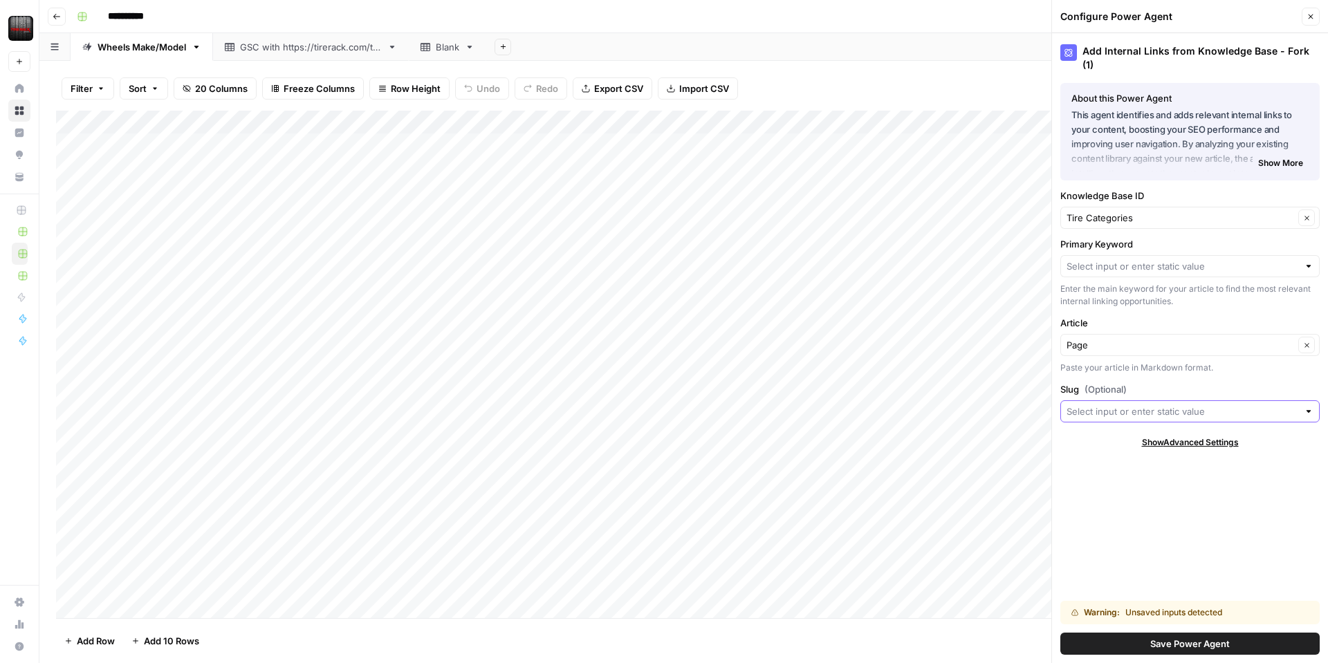
click at [1159, 404] on input "Slug (Optional)" at bounding box center [1182, 411] width 232 height 14
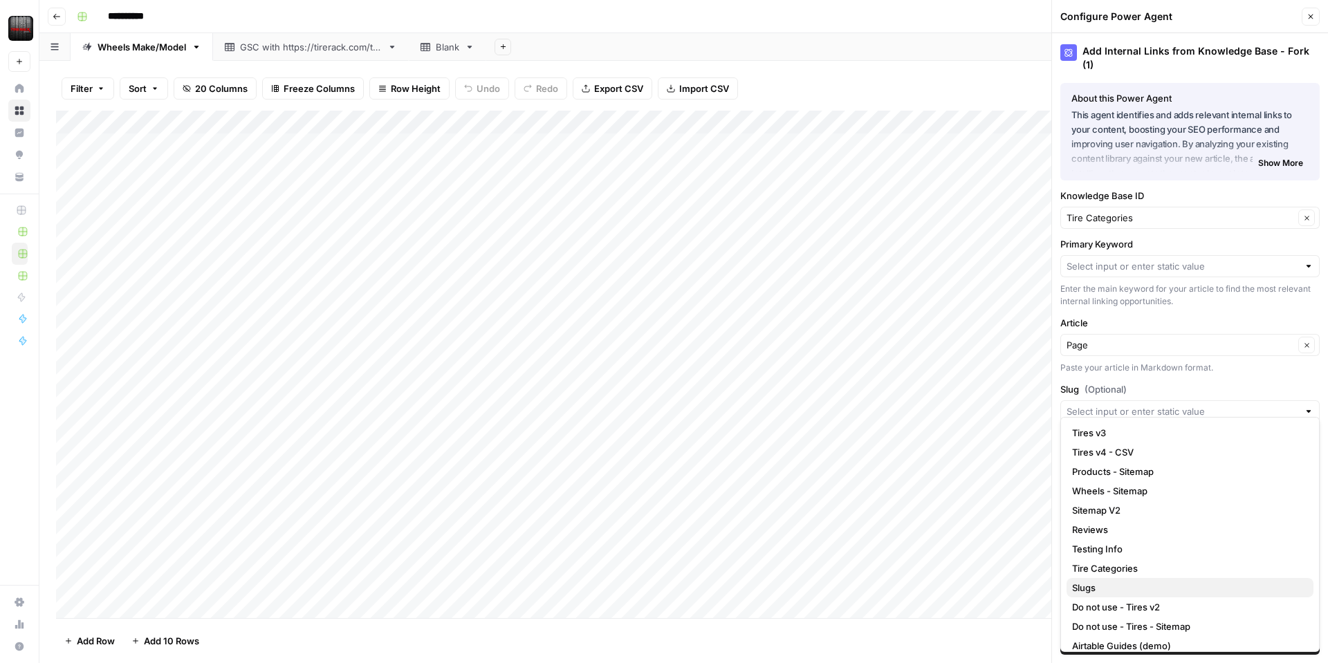
click at [1114, 587] on span "Slugs" at bounding box center [1187, 588] width 230 height 14
type input "Slugs"
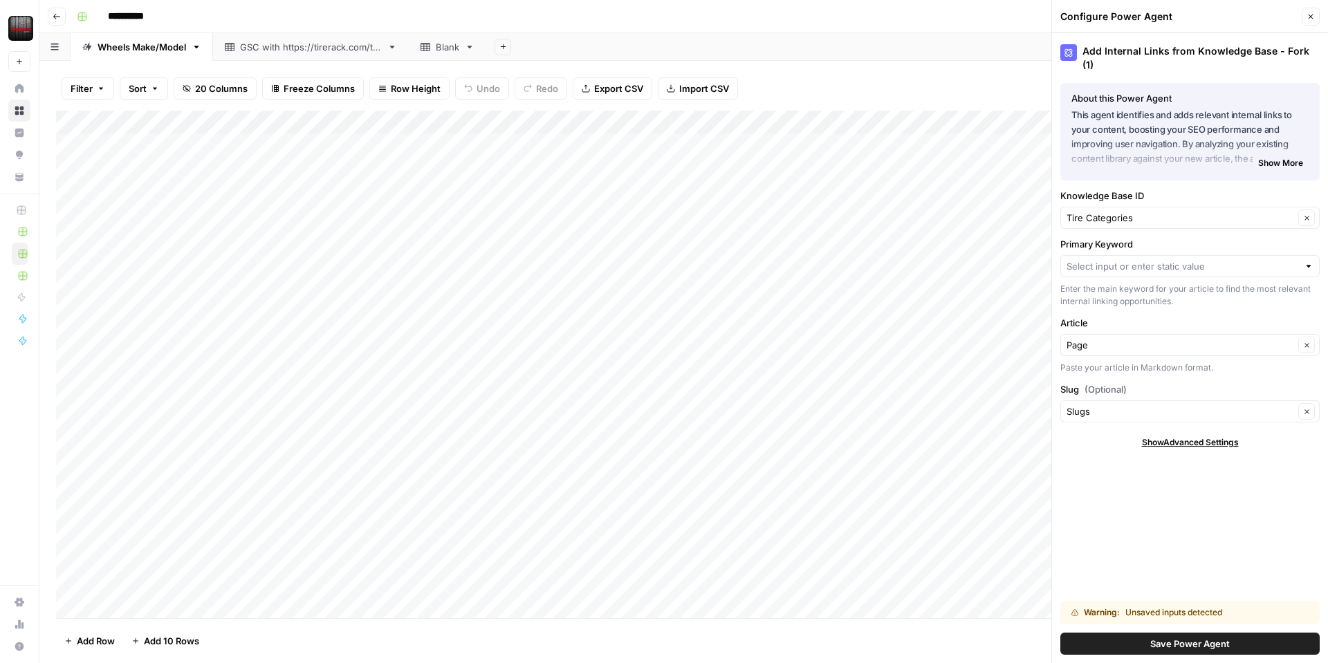
click at [1159, 635] on button "Save Power Agent" at bounding box center [1189, 644] width 259 height 22
click at [1083, 259] on input "Primary Keyword" at bounding box center [1182, 266] width 232 height 14
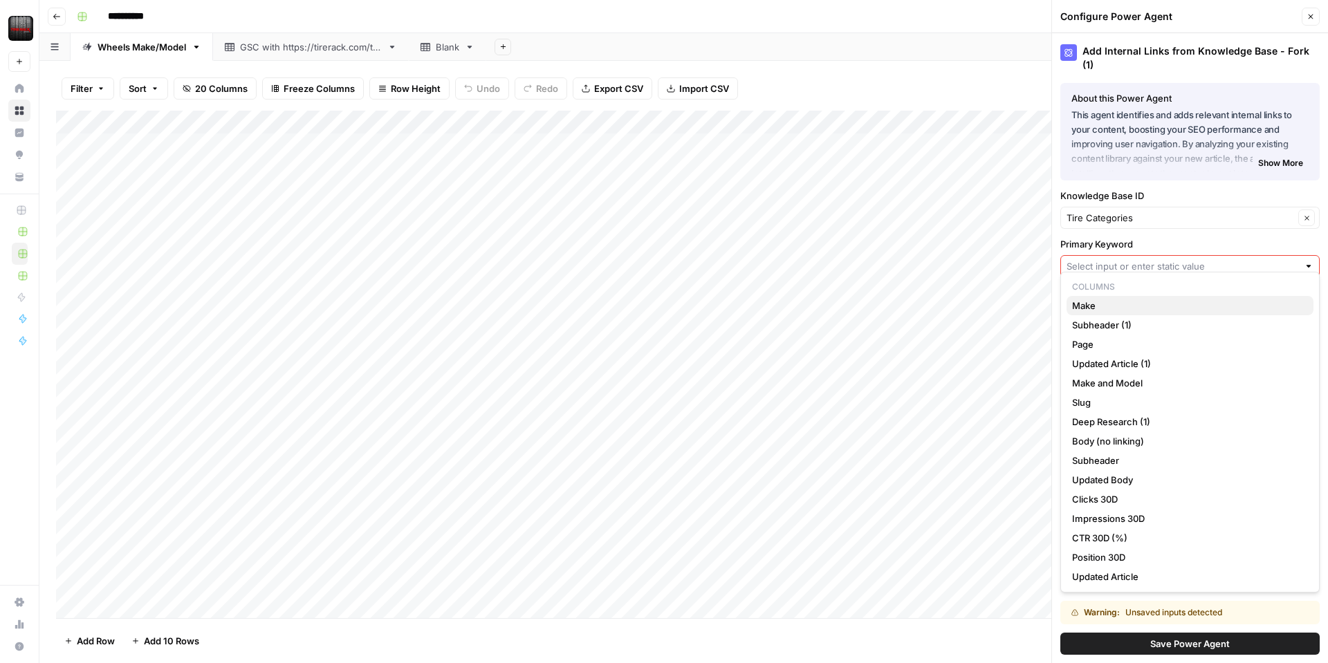
click at [1100, 297] on button "Make" at bounding box center [1189, 305] width 247 height 19
type input "Make"
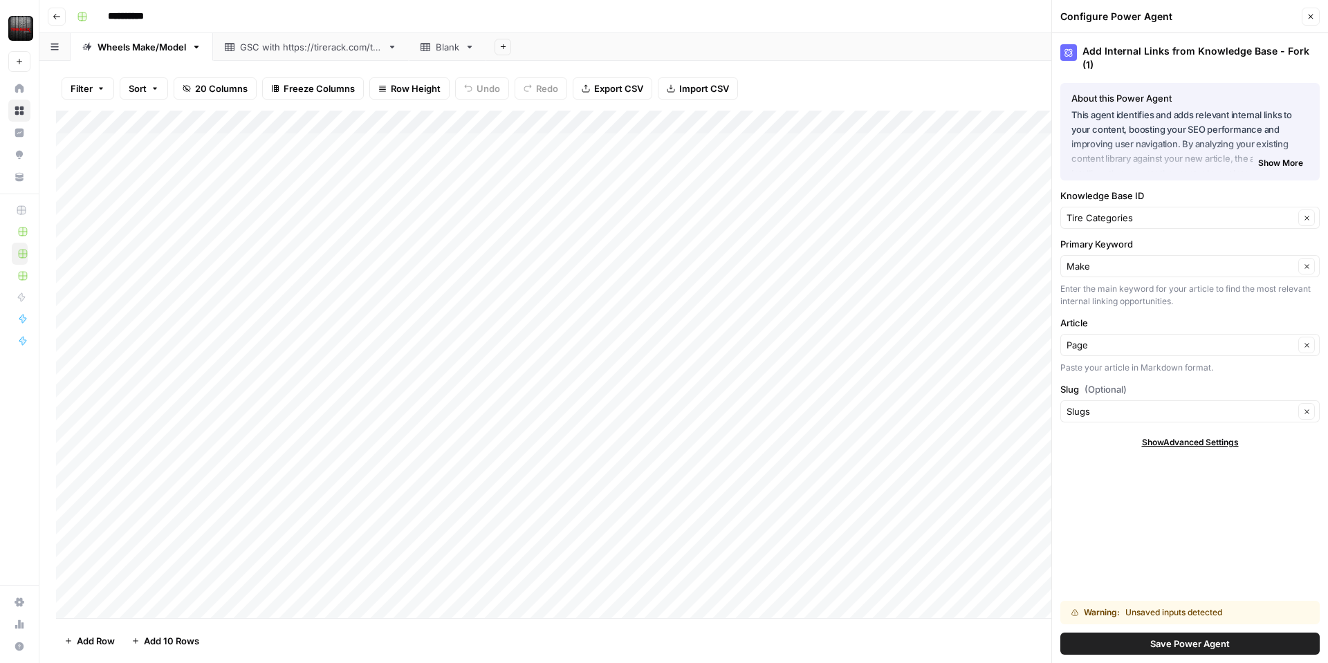
click at [1125, 650] on button "Save Power Agent" at bounding box center [1189, 644] width 259 height 22
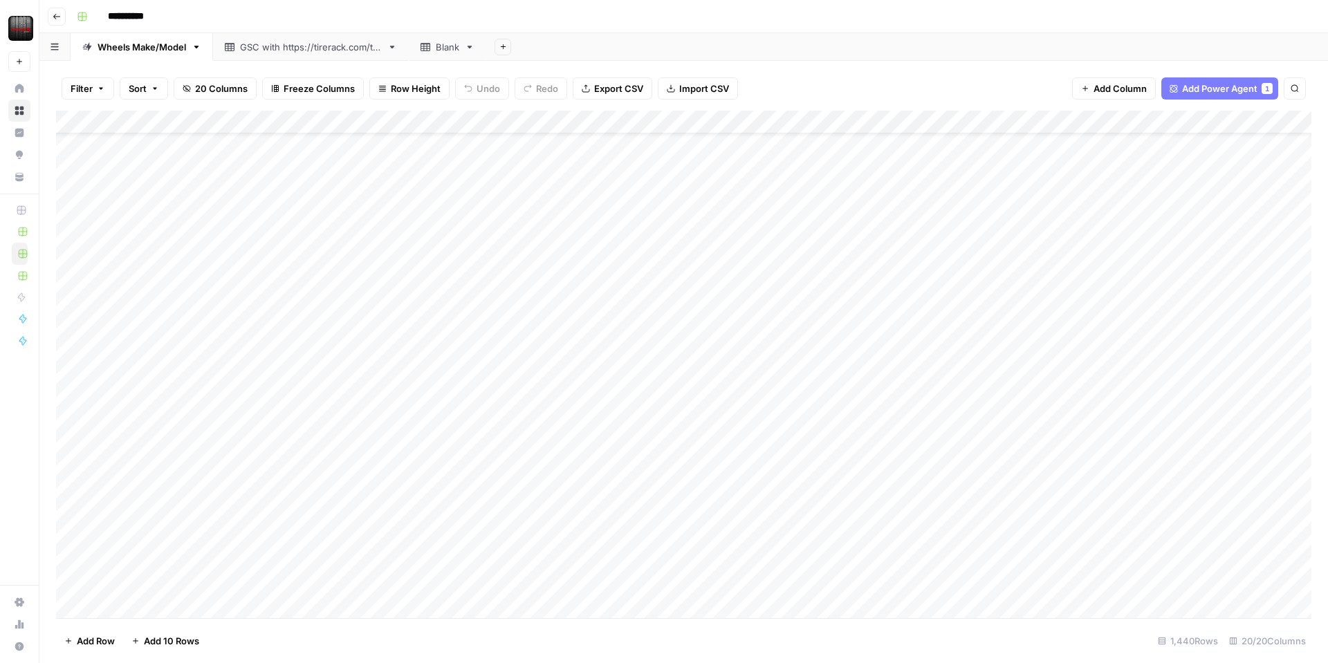
scroll to position [50, 0]
click at [826, 495] on div "Add Column" at bounding box center [683, 364] width 1255 height 507
click at [817, 495] on div "Add Column" at bounding box center [683, 364] width 1255 height 507
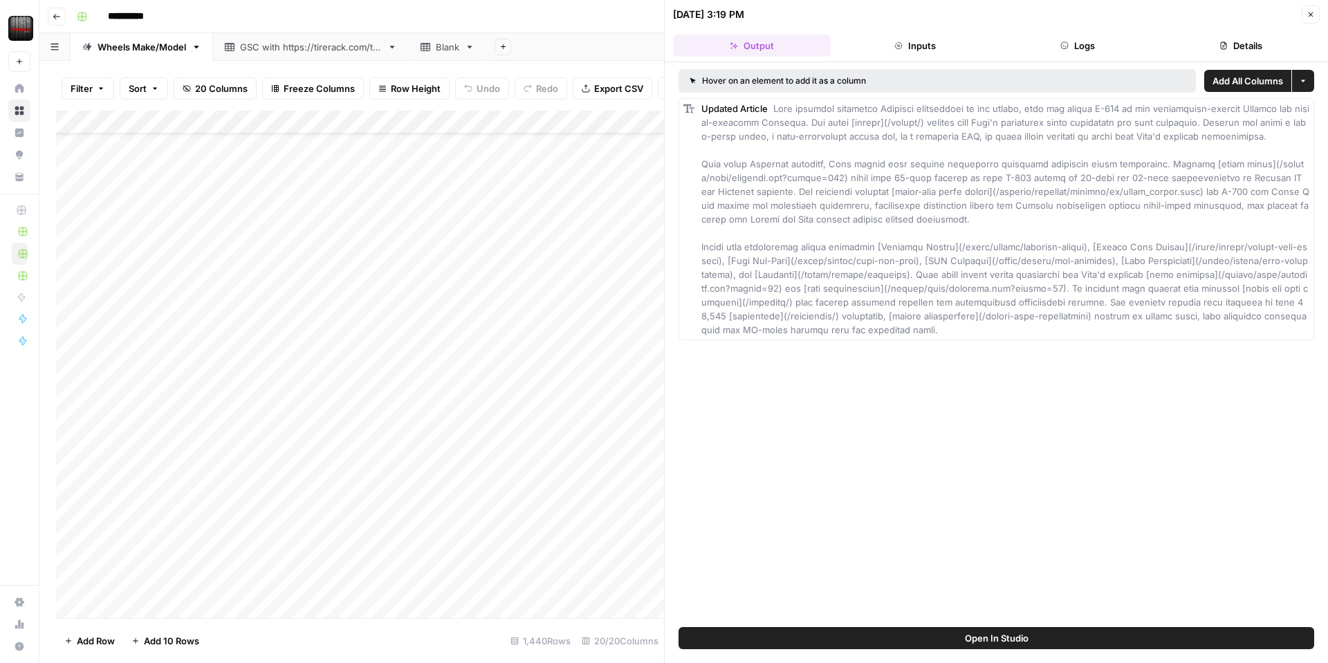
drag, startPoint x: 1308, startPoint y: 17, endPoint x: 1215, endPoint y: 138, distance: 152.4
click at [1307, 17] on icon "button" at bounding box center [1310, 14] width 8 height 8
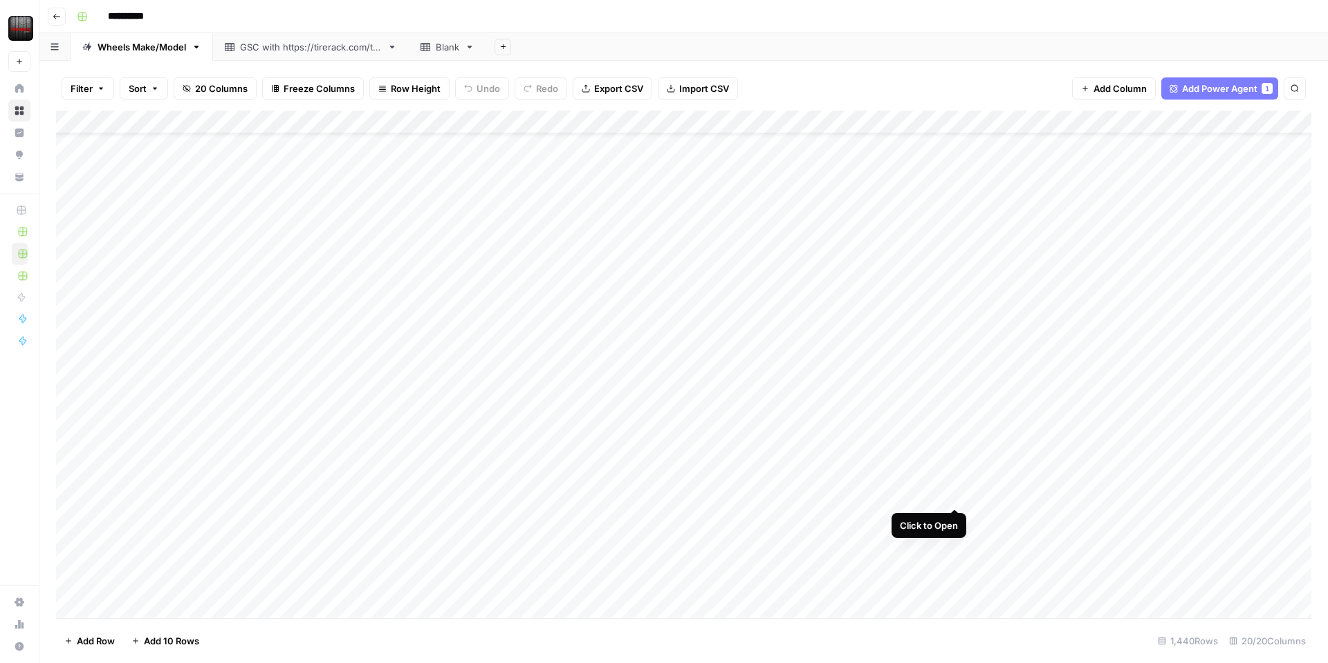
click at [957, 492] on div "Add Column" at bounding box center [683, 364] width 1255 height 507
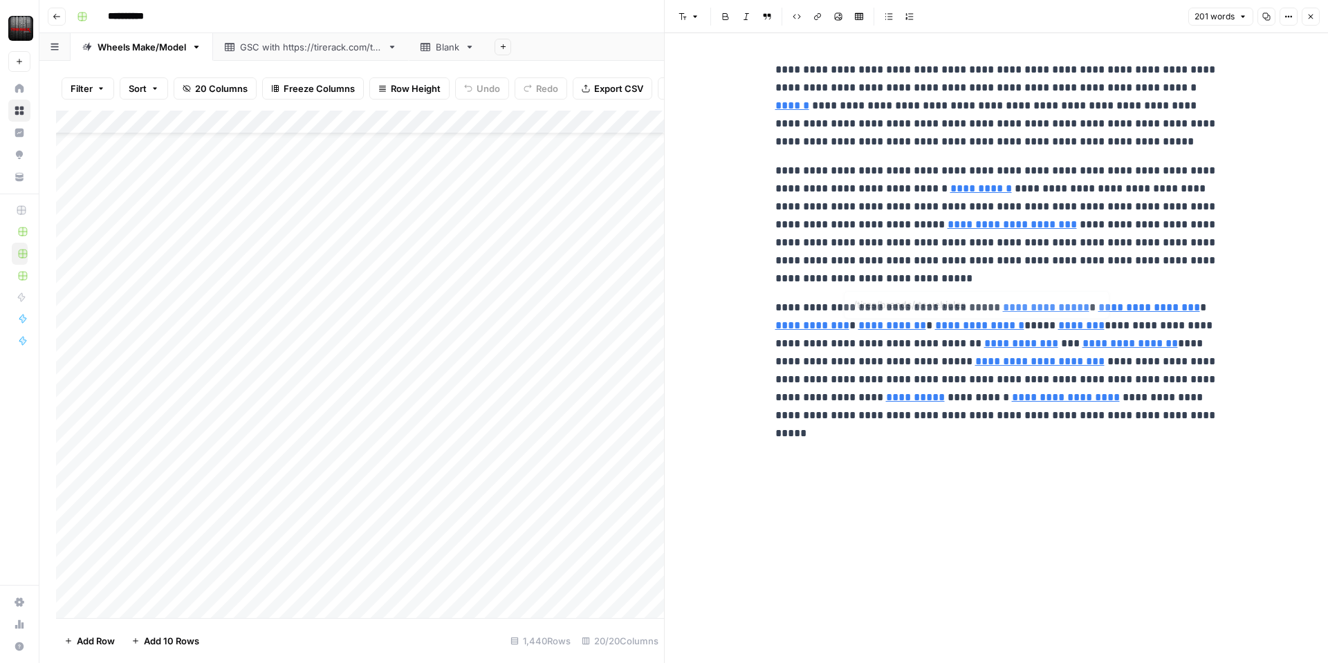
type input "/content/tirerack/desktop/en/truck_wheels.html"
click at [1039, 207] on input "/content/tirerack/desktop/en/truck_wheels.html" at bounding box center [983, 204] width 184 height 14
type input "/tires/brands/american-racing"
type input "/tires/brands/ford-performance"
type input "/wheels/tech/techpage.jsp?techid=92"
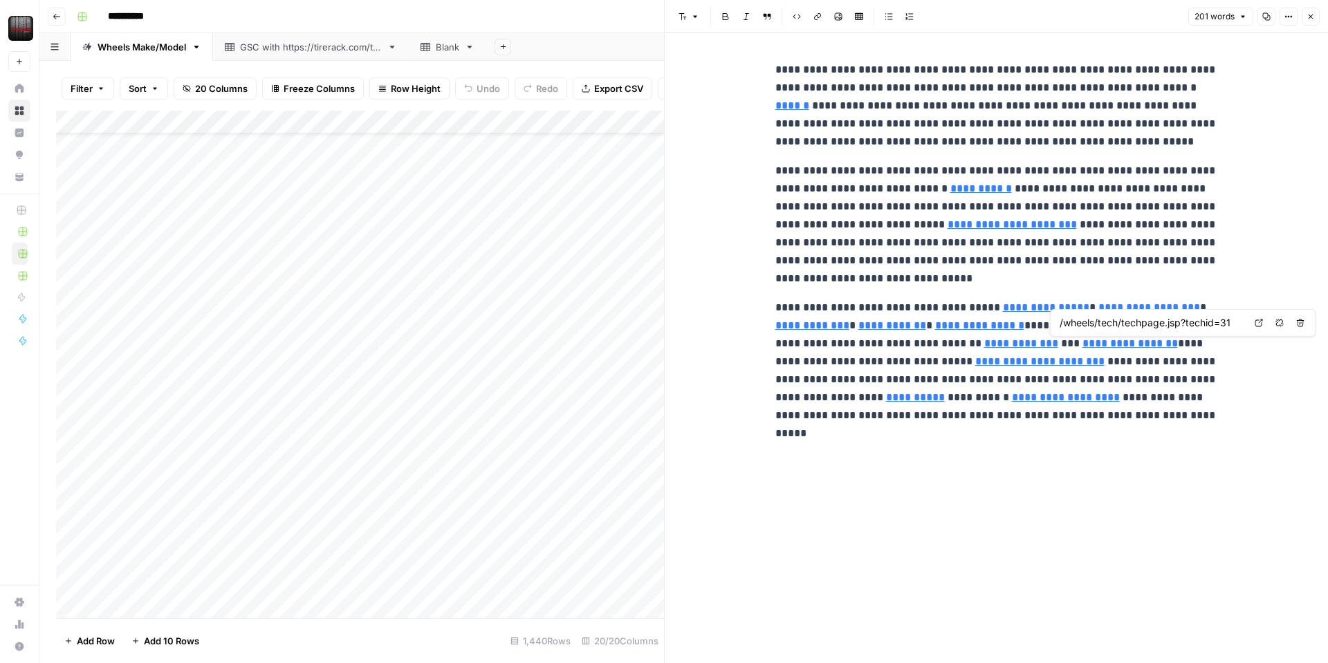
type input "/packages/"
type input "/tires/brands/rtr-vehicles"
click at [809, 100] on link "******" at bounding box center [792, 105] width 34 height 10
type input "/wheels/tech/techpage.jsp?techid=92"
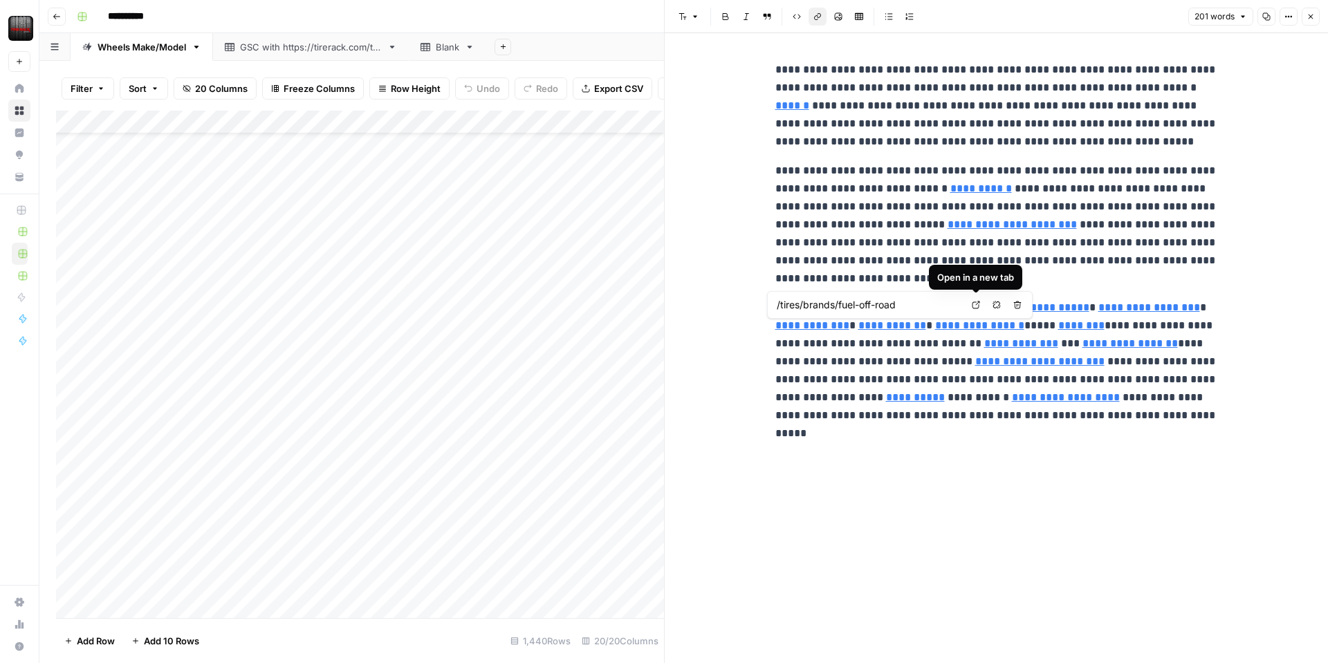
click at [978, 308] on icon at bounding box center [975, 305] width 8 height 8
type input "/tires/brands/rtr-vehicles"
type input "/tires/brands/rotiform"
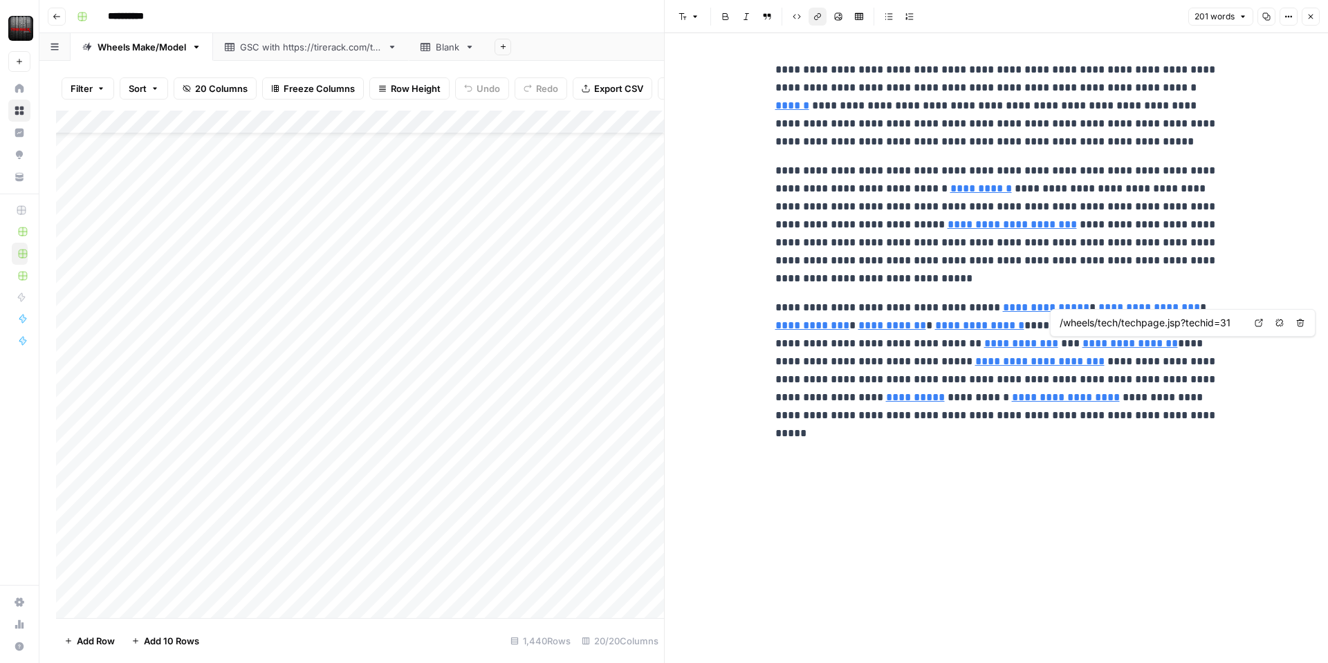
type input "/tires/brands/ford-performance"
click at [1303, 14] on button "Close" at bounding box center [1310, 17] width 18 height 18
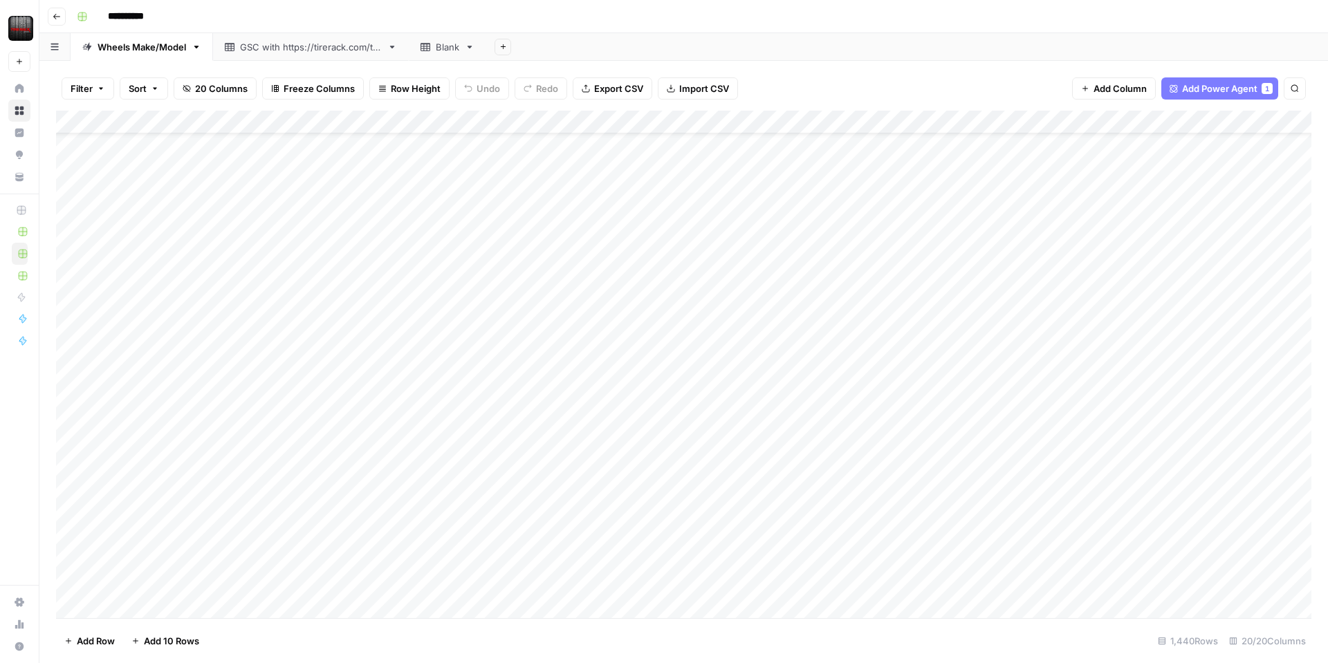
click at [814, 118] on div "Add Column" at bounding box center [683, 364] width 1255 height 507
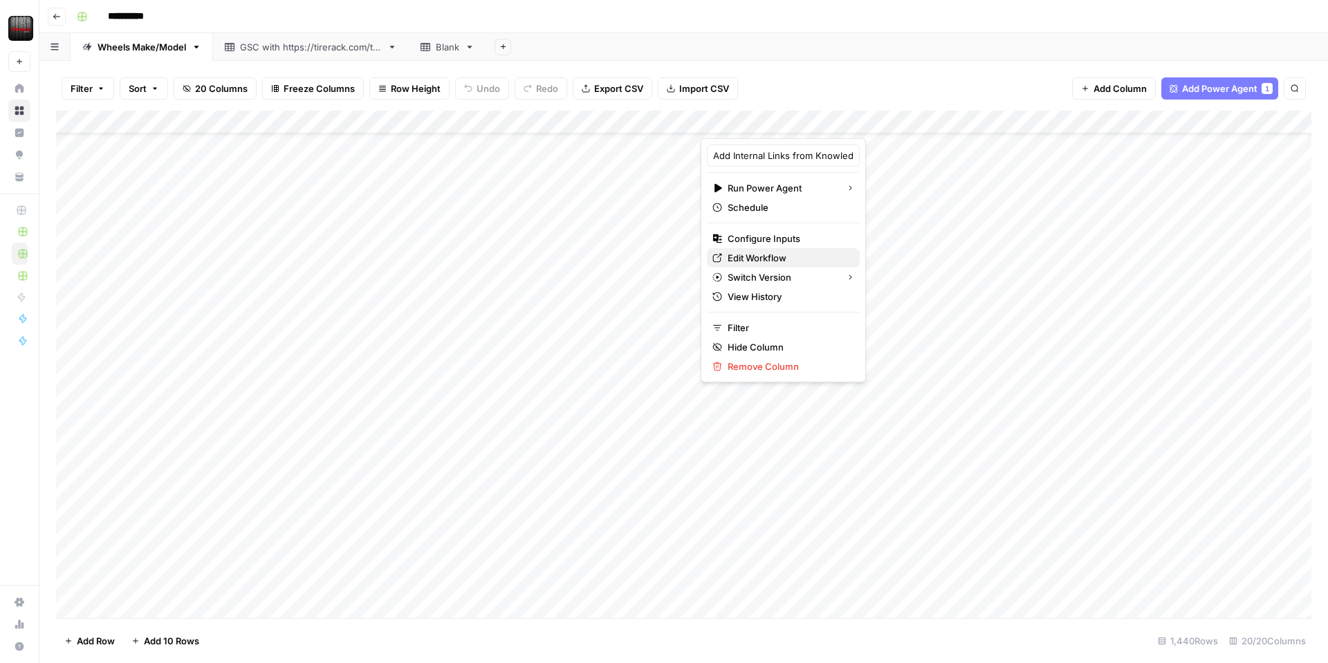
click at [778, 253] on span "Edit Workflow" at bounding box center [787, 258] width 121 height 14
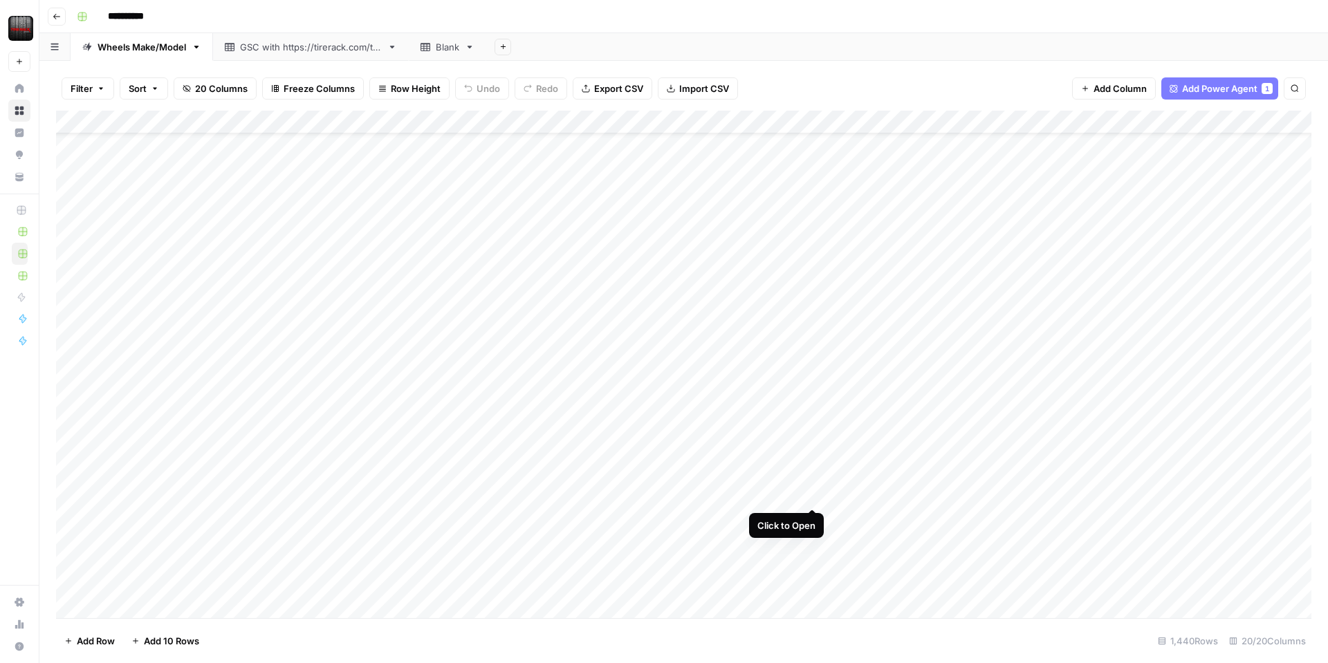
click at [809, 492] on div "Add Column" at bounding box center [683, 364] width 1255 height 507
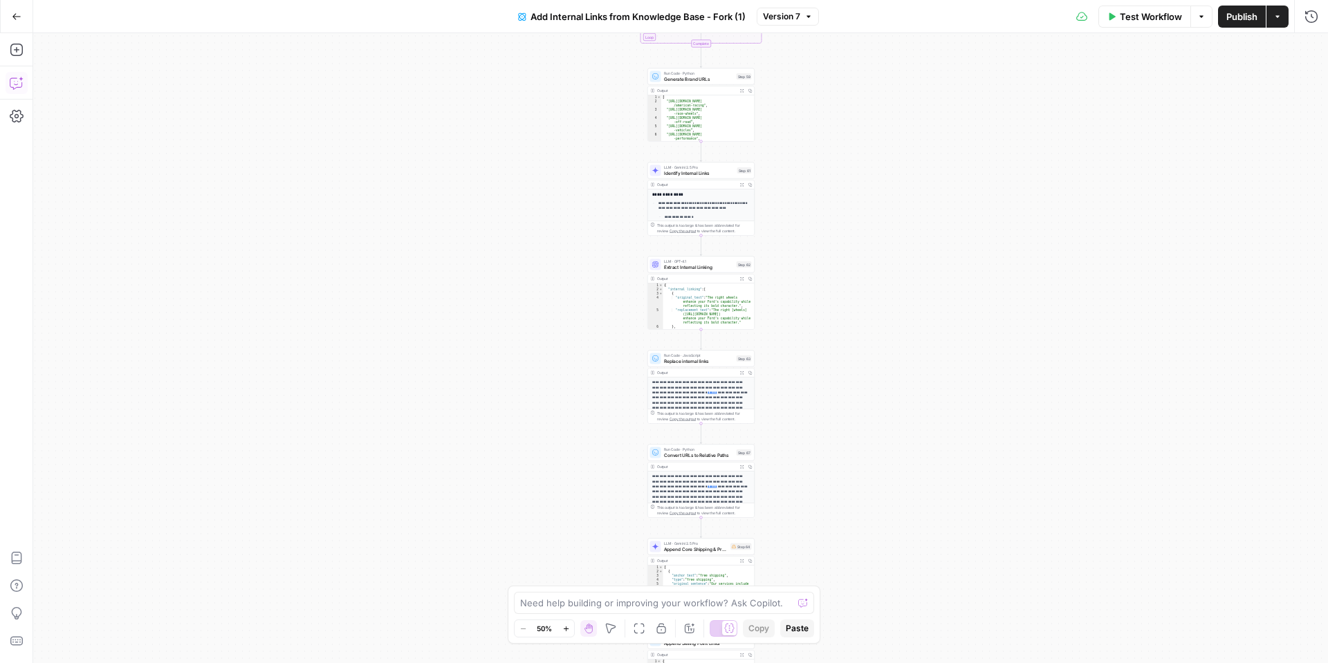
click at [10, 82] on icon "button" at bounding box center [17, 83] width 14 height 14
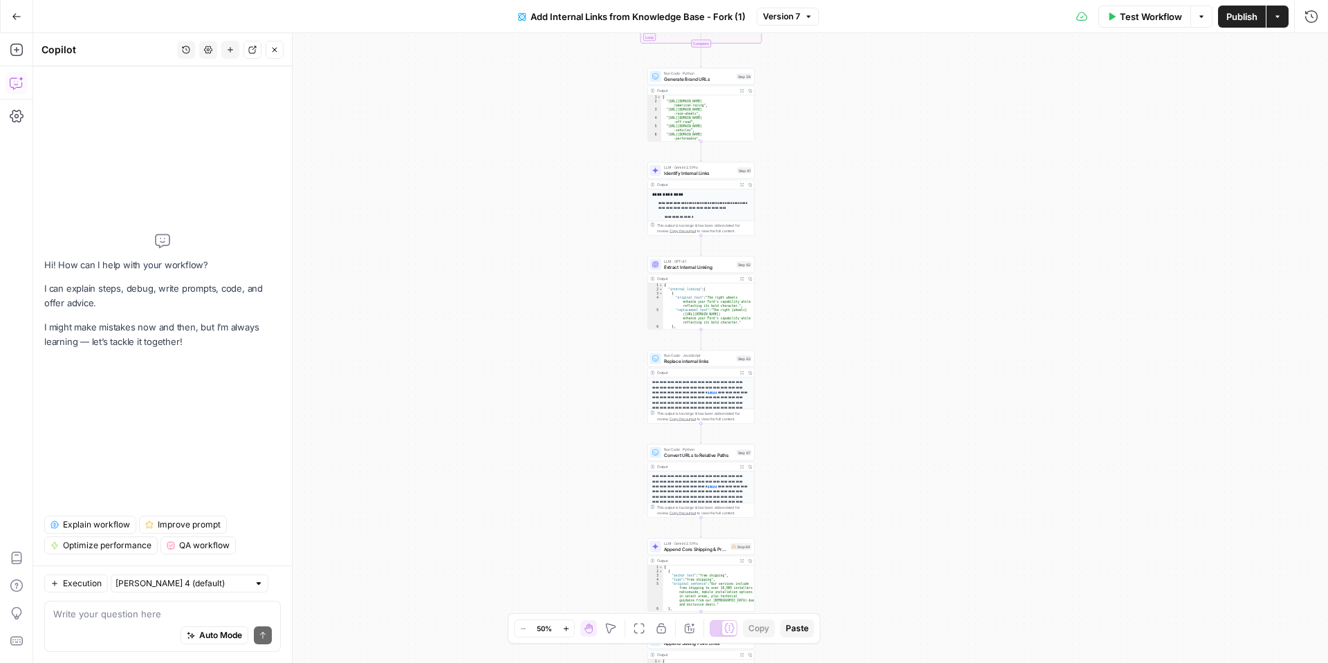
type textarea "i"
type textarea "In the final output linking to wheel brands ("
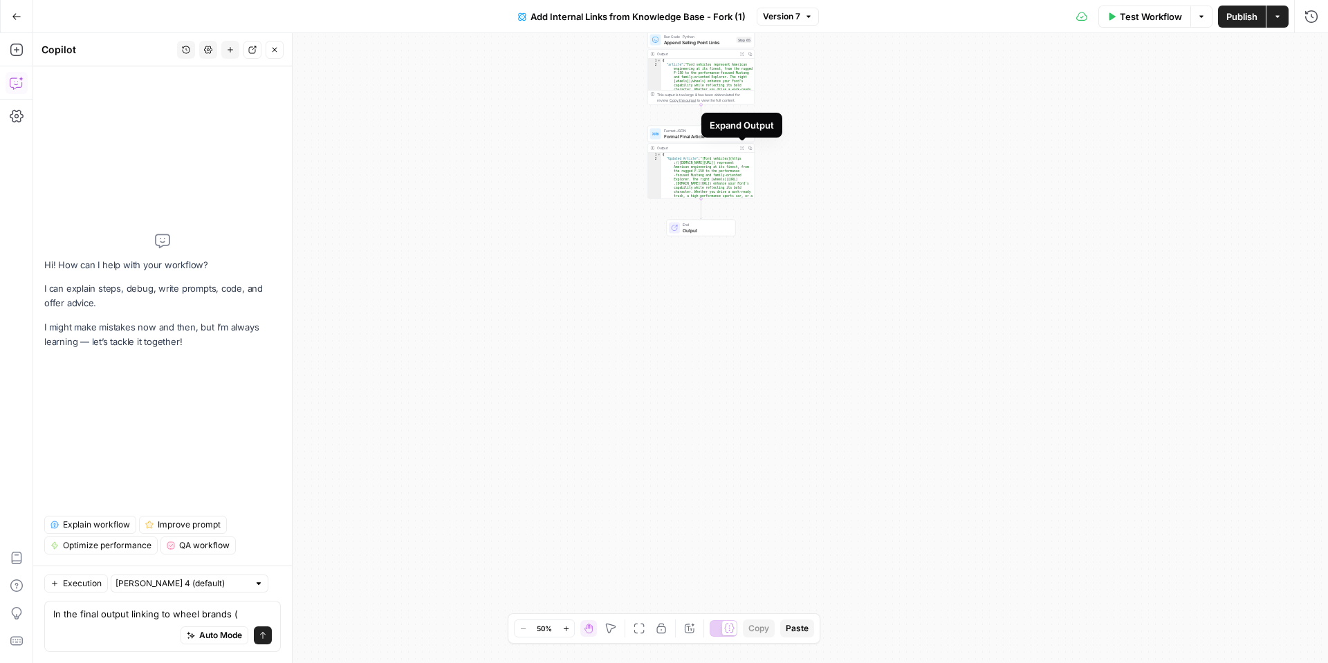
click at [743, 148] on span "Expand Output" at bounding box center [743, 148] width 1 height 1
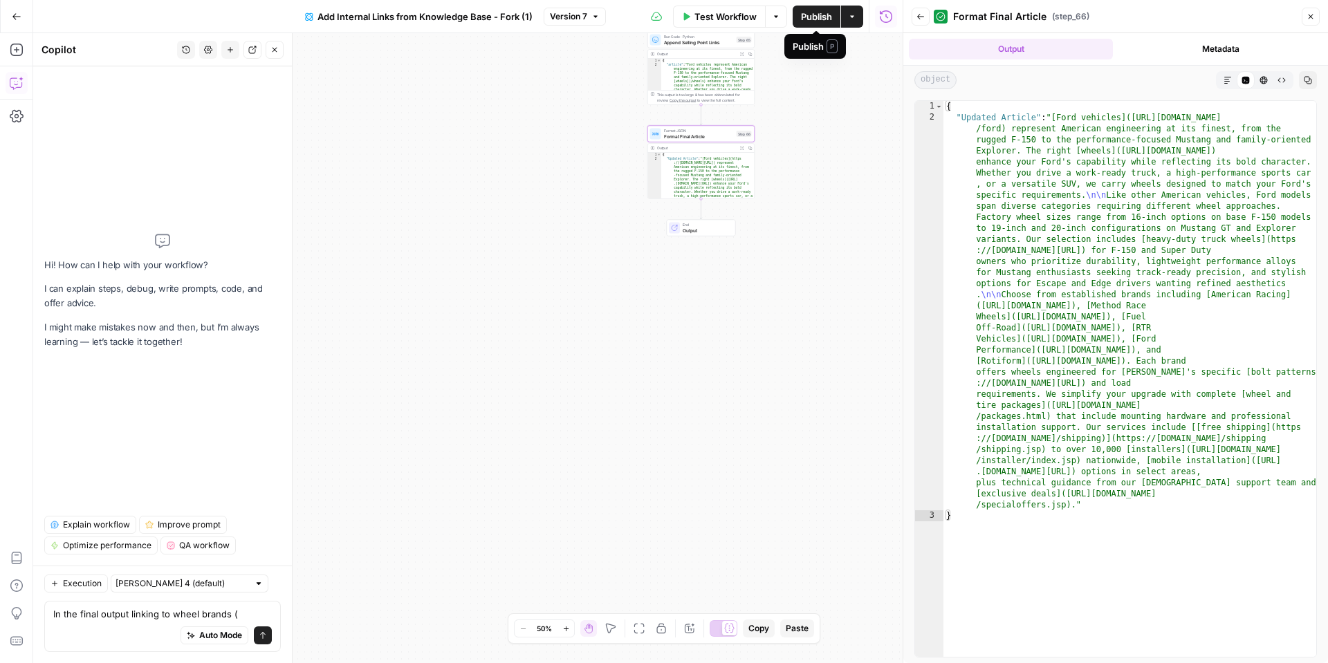
click at [828, 23] on span "Publish" at bounding box center [816, 17] width 31 height 14
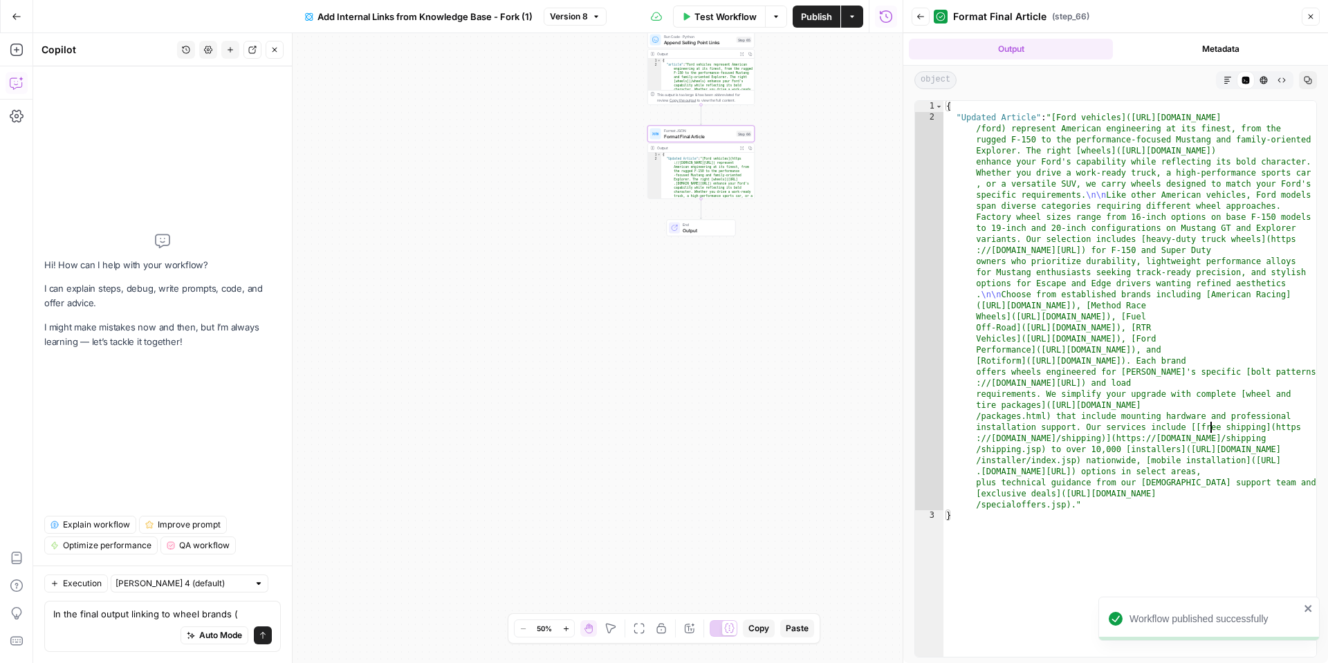
click at [1210, 422] on div "{ "Updated Article" : "[Ford vehicles]([URL][DOMAIN_NAME] /ford) represent Amer…" at bounding box center [1129, 390] width 373 height 578
click at [1228, 80] on icon "button" at bounding box center [1227, 80] width 8 height 8
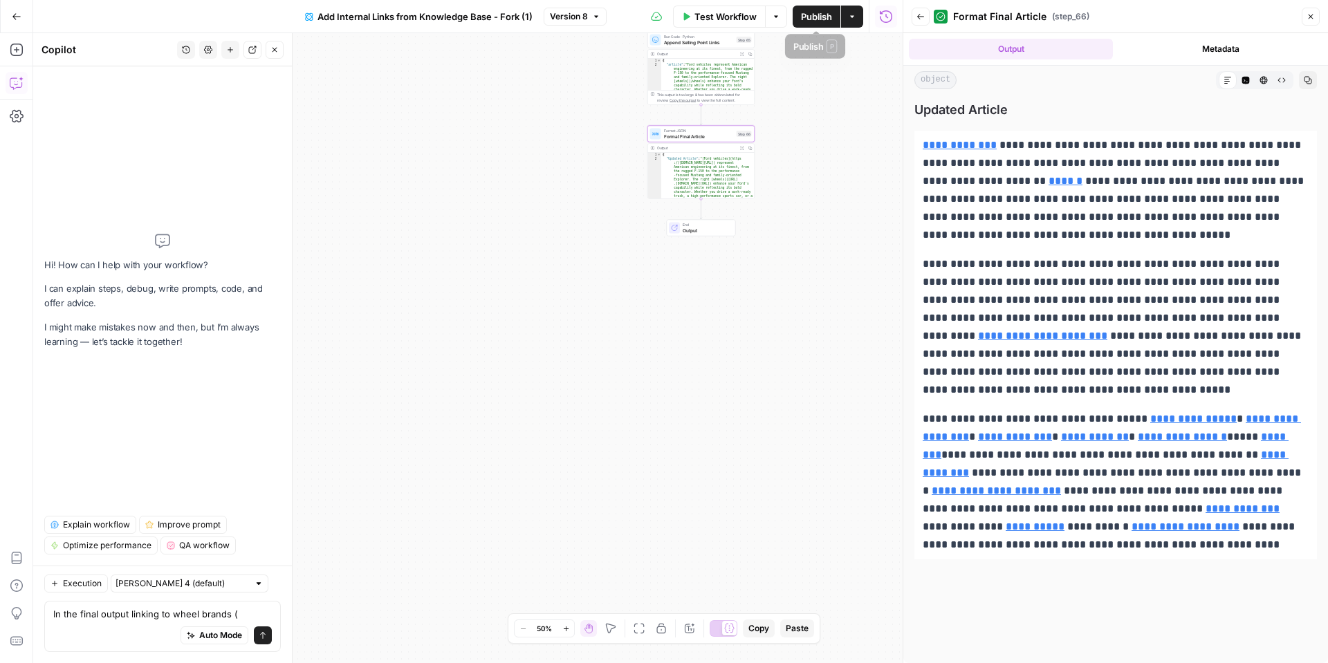
click at [826, 22] on span "Publish" at bounding box center [816, 17] width 31 height 14
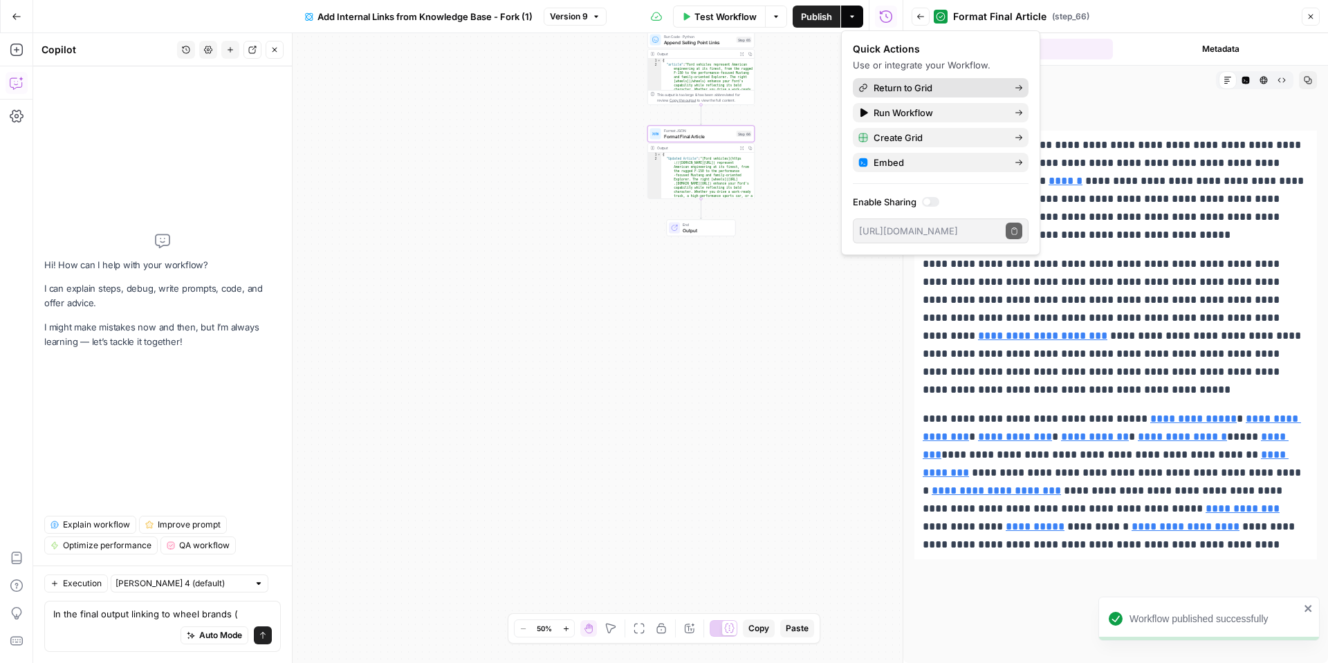
click at [912, 93] on span "Return to Grid" at bounding box center [938, 88] width 130 height 14
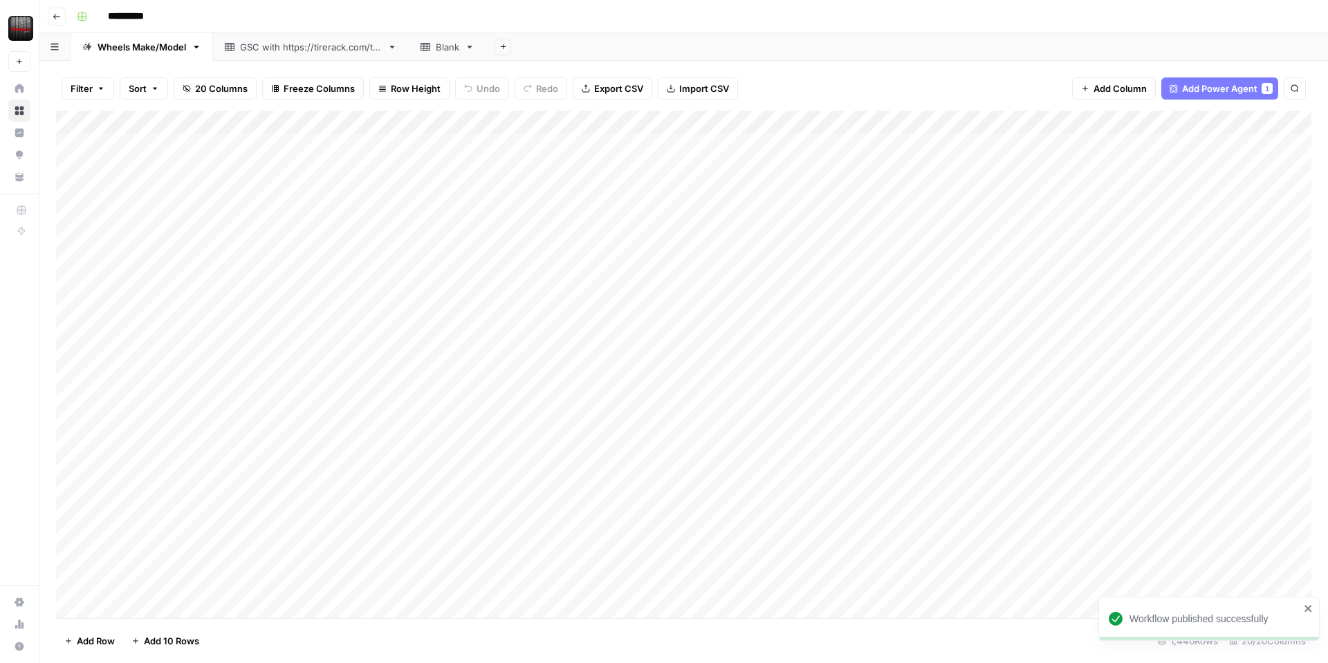
click at [681, 547] on div "Add Column" at bounding box center [683, 364] width 1255 height 507
click at [834, 548] on div "Add Column" at bounding box center [683, 364] width 1255 height 507
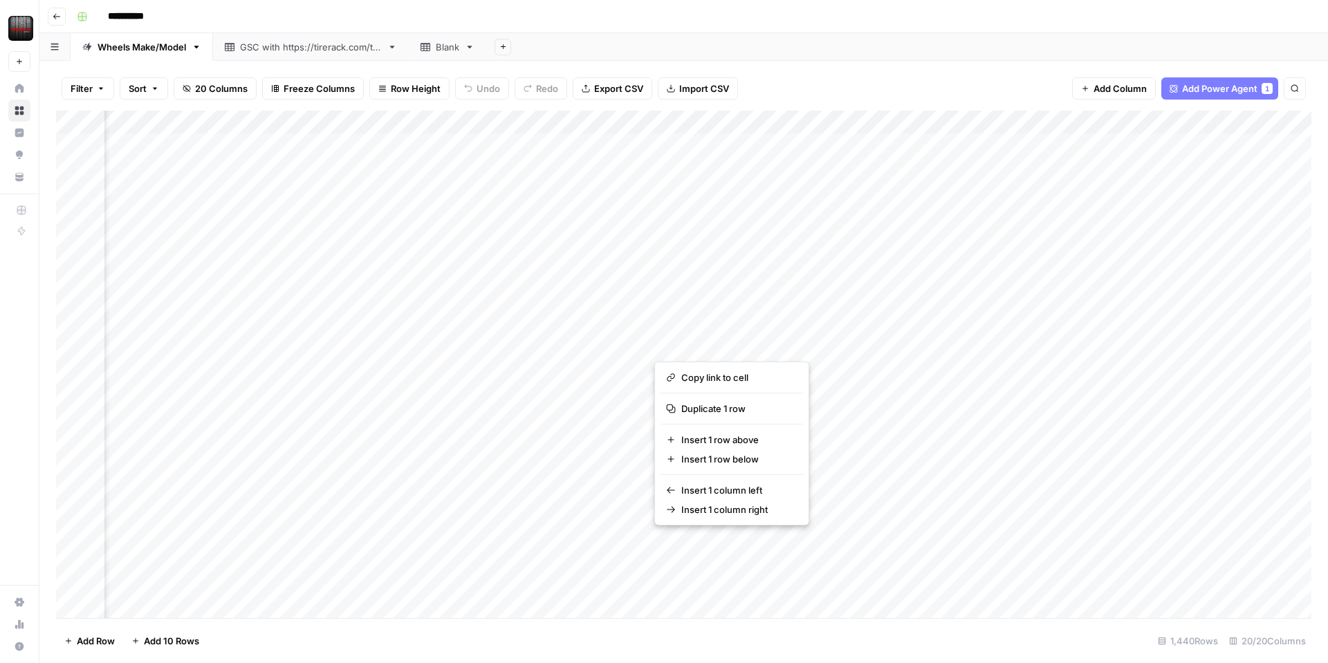
scroll to position [1, 315]
click at [799, 549] on button "button" at bounding box center [829, 543] width 353 height 24
click at [787, 557] on div "Add Column" at bounding box center [683, 364] width 1255 height 507
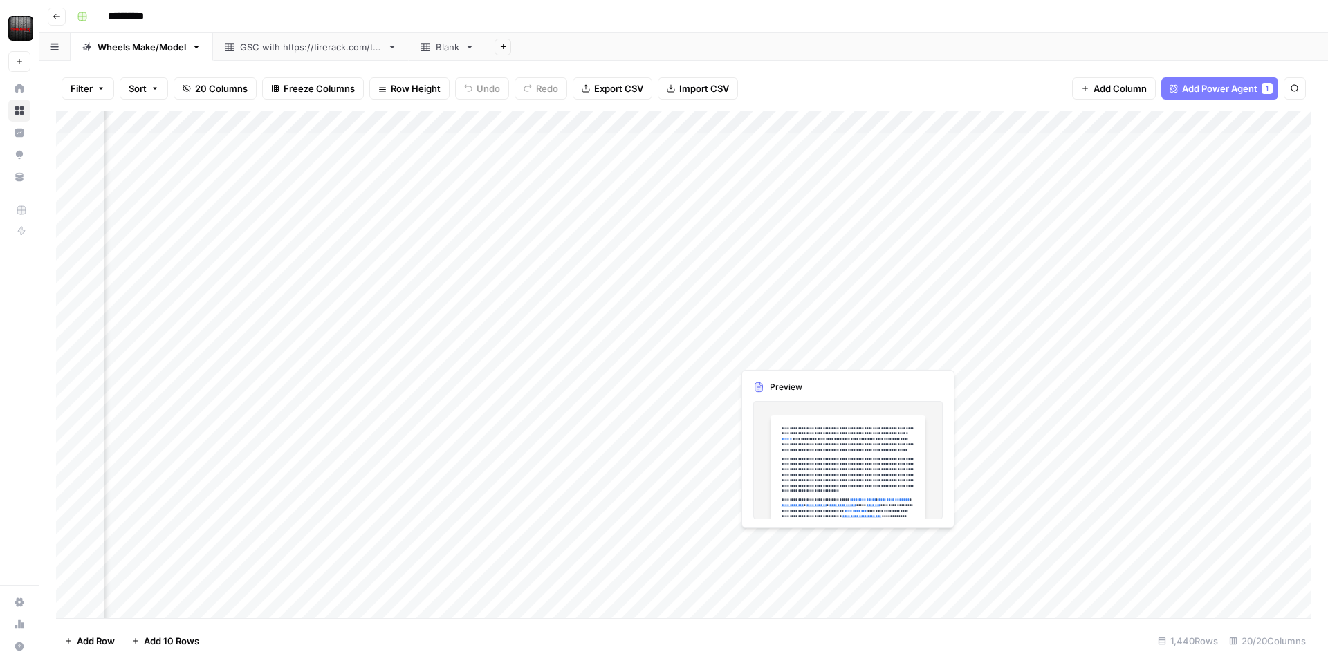
click at [790, 548] on div "Add Column" at bounding box center [683, 364] width 1255 height 507
click at [801, 539] on div "Add Column" at bounding box center [683, 364] width 1255 height 507
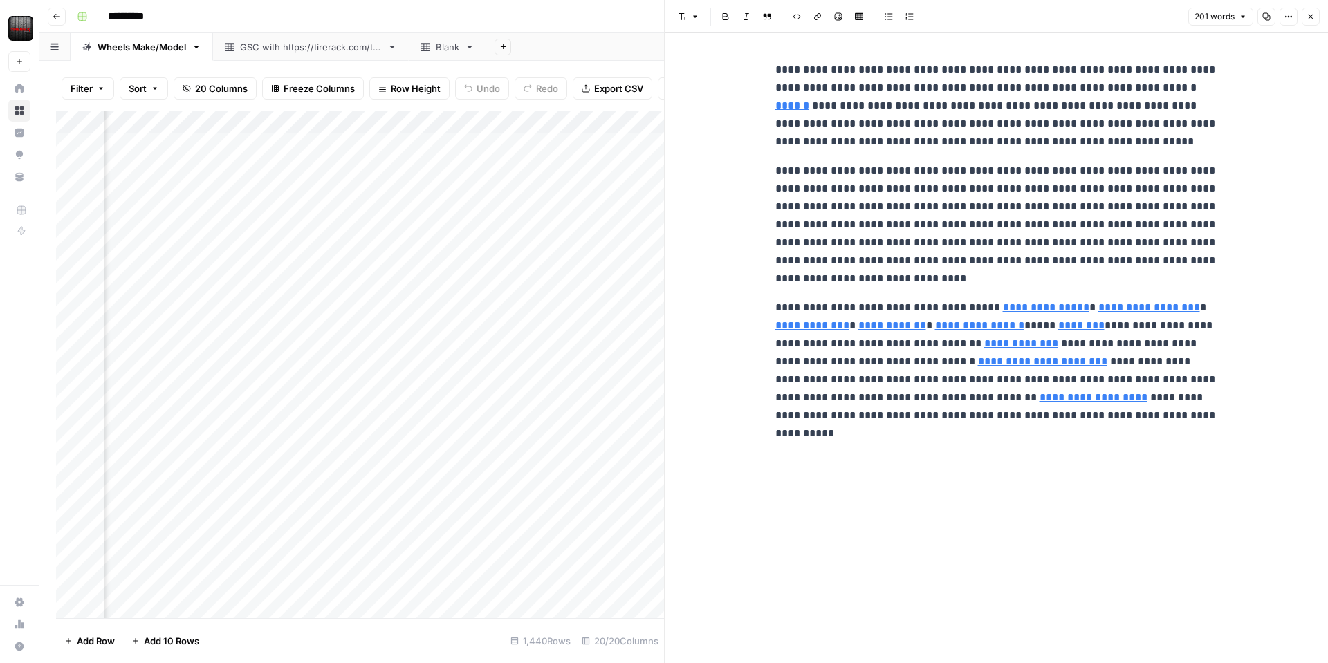
type input "/tires/brands/ford-performance"
type input "/tires/brands/fuel-off-road"
click at [1323, 21] on header "Font style Bold Italic Block quote Code block Link Image Insert Table Bulleted …" at bounding box center [995, 16] width 663 height 33
click at [1306, 16] on icon "button" at bounding box center [1310, 16] width 8 height 8
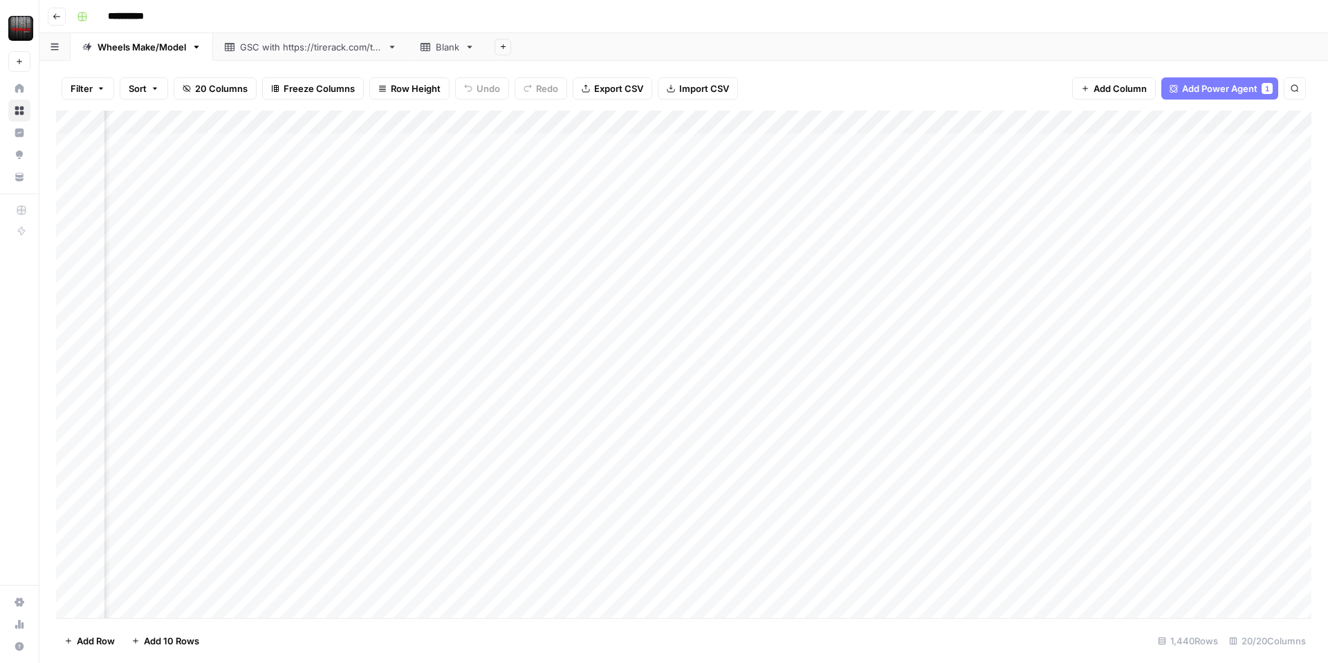
click at [662, 142] on div "Add Column" at bounding box center [683, 364] width 1255 height 507
click at [722, 144] on div "Add Column" at bounding box center [683, 364] width 1255 height 507
click at [333, 142] on div "Add Column" at bounding box center [683, 364] width 1255 height 507
click at [703, 123] on div "Add Column" at bounding box center [683, 364] width 1255 height 507
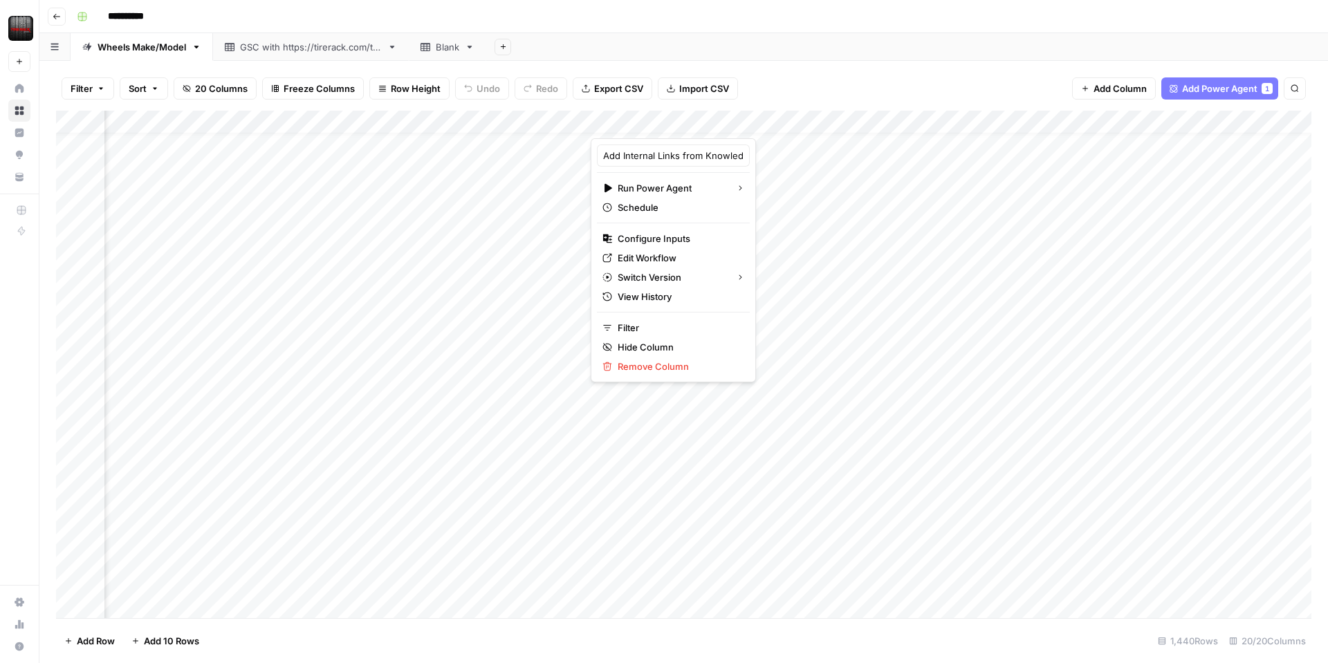
drag, startPoint x: 803, startPoint y: 64, endPoint x: 812, endPoint y: 64, distance: 9.0
click at [810, 64] on div "Filter Sort 20 Columns Freeze Columns Row Height Undo Redo Export CSV Import CS…" at bounding box center [683, 362] width 1288 height 602
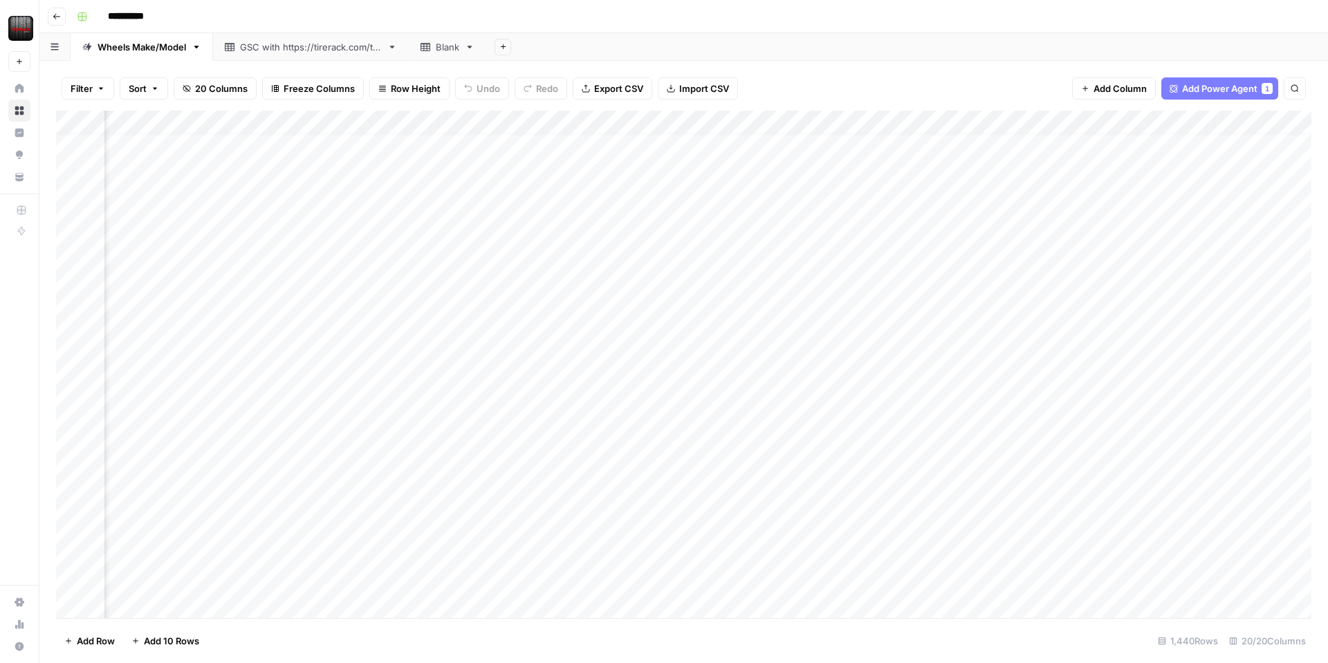
scroll to position [0, 110]
click at [522, 147] on div "Add Column" at bounding box center [683, 364] width 1255 height 507
click at [308, 144] on div "Add Column" at bounding box center [683, 364] width 1255 height 507
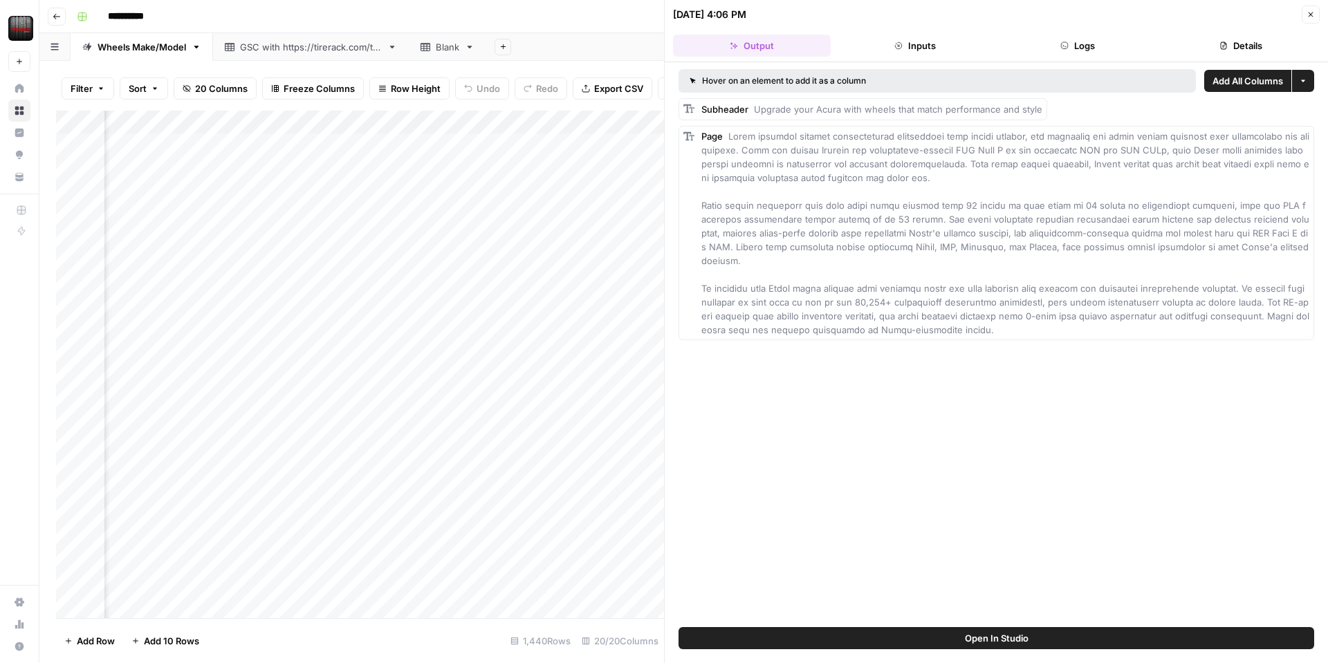
click at [599, 21] on div "**********" at bounding box center [692, 17] width 1242 height 22
click at [1308, 18] on icon "button" at bounding box center [1310, 14] width 8 height 8
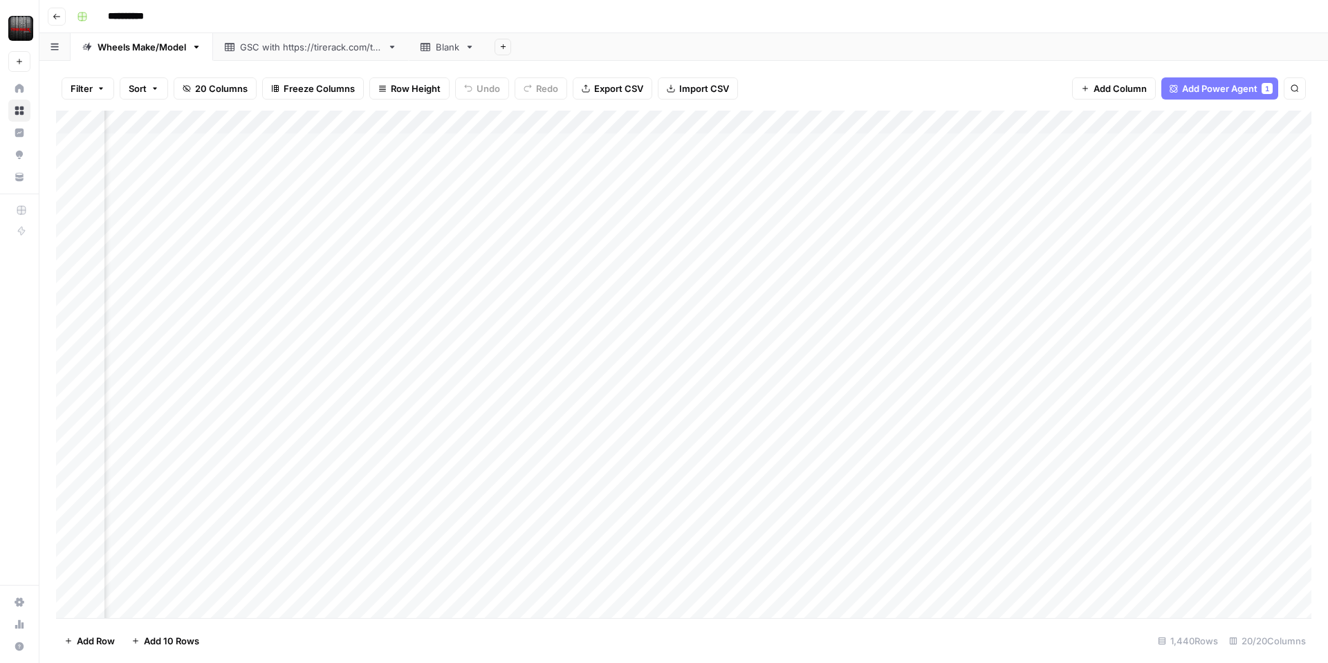
click at [716, 145] on div "Add Column" at bounding box center [683, 364] width 1255 height 507
click at [812, 145] on div "Add Column" at bounding box center [683, 364] width 1255 height 507
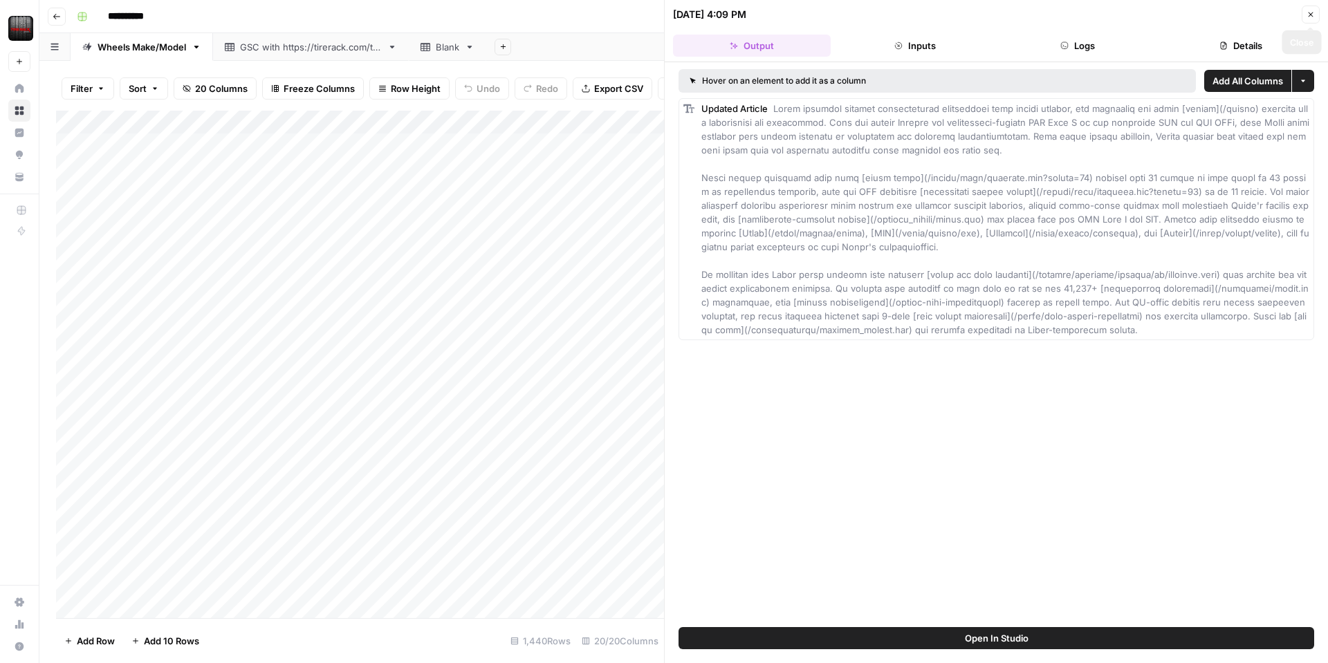
click at [1306, 12] on icon "button" at bounding box center [1310, 14] width 8 height 8
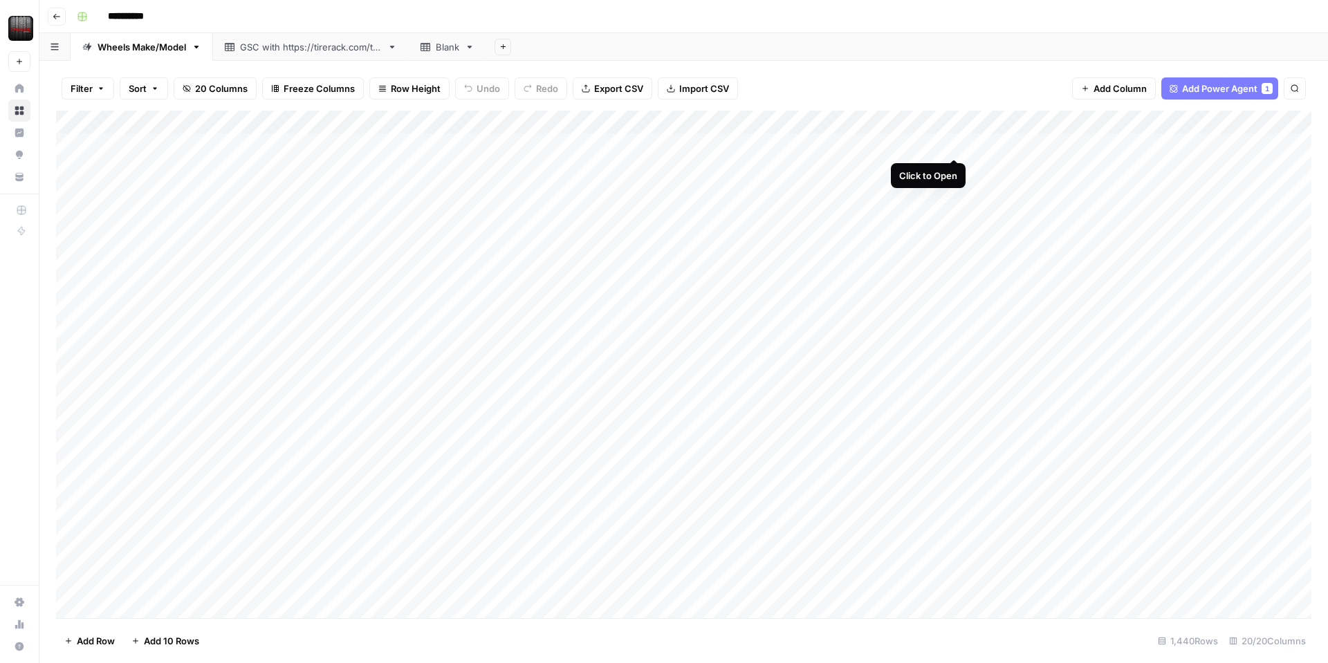
click at [957, 145] on div "Add Column" at bounding box center [683, 364] width 1255 height 507
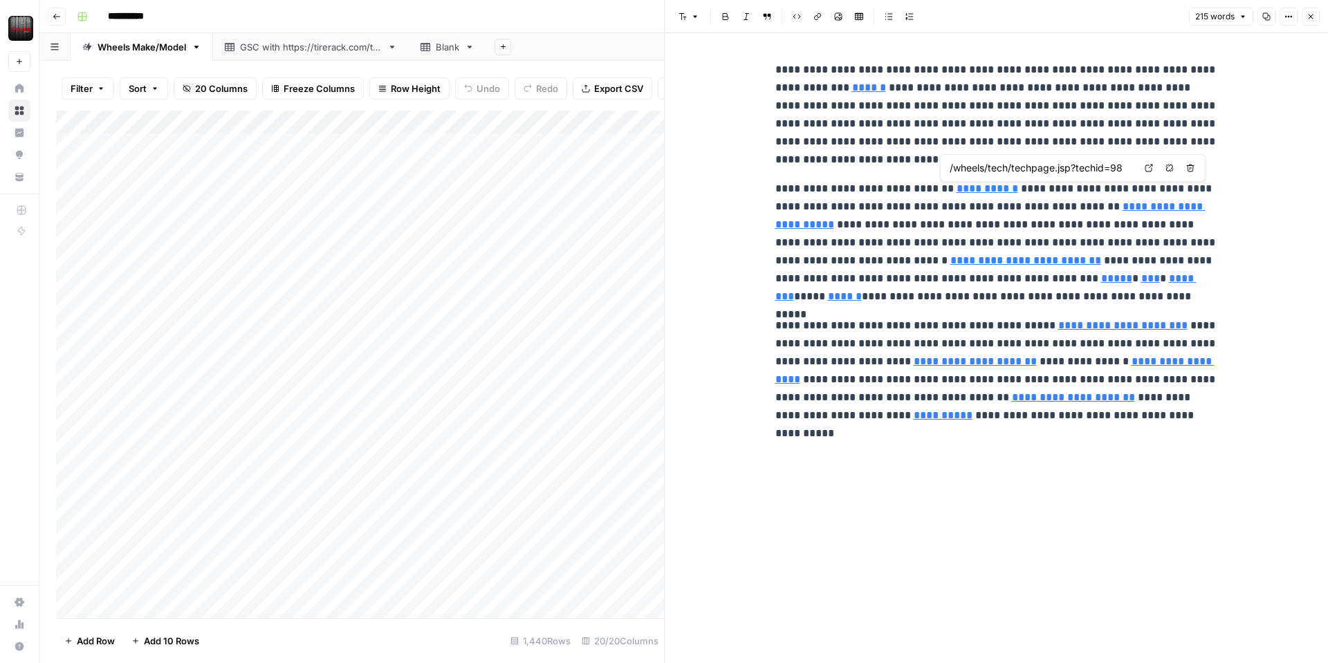
type input "/wheels/tech/techpage.jsp?techid=90"
click at [950, 259] on link "**********" at bounding box center [1025, 260] width 151 height 10
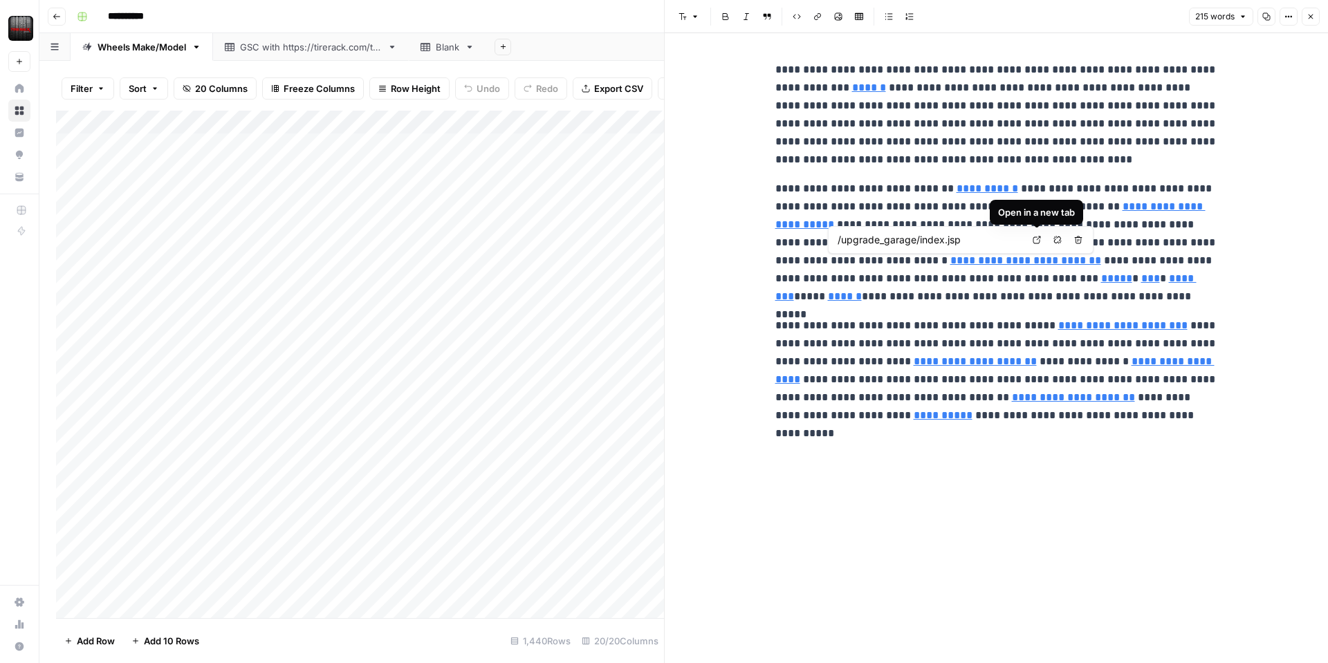
click at [1038, 239] on icon at bounding box center [1036, 240] width 8 height 8
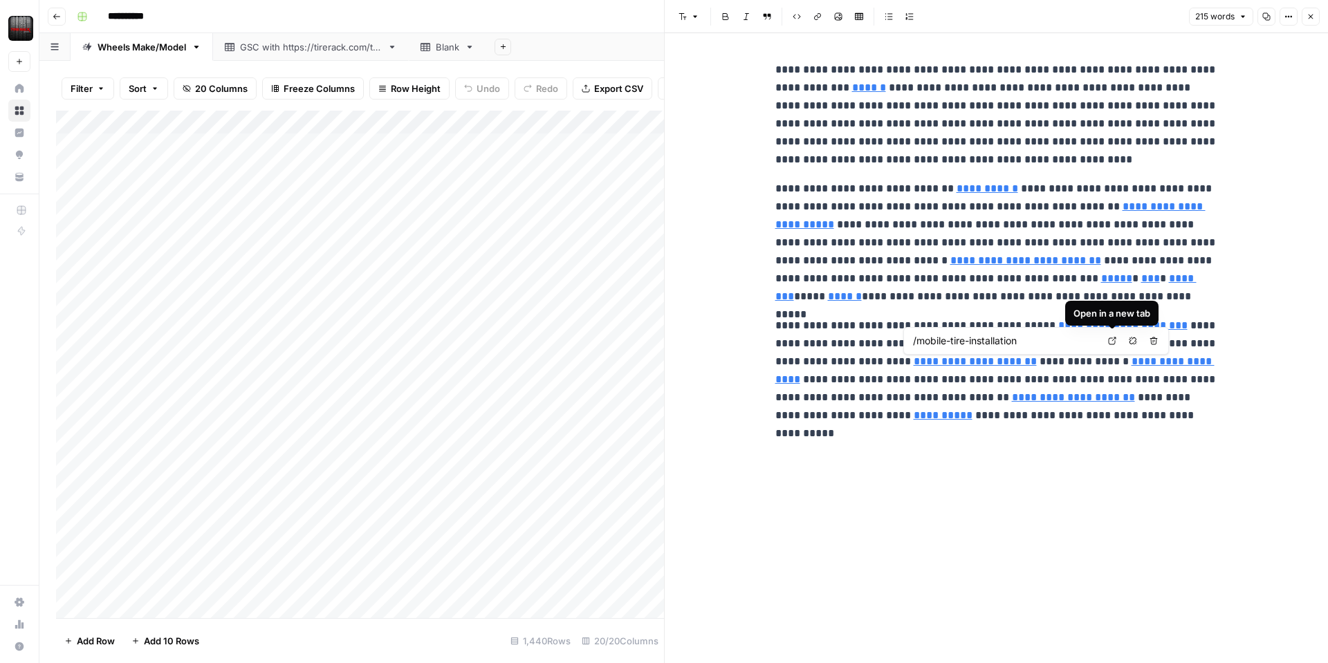
type input "/content/tirerack/desktop/en/packages.html"
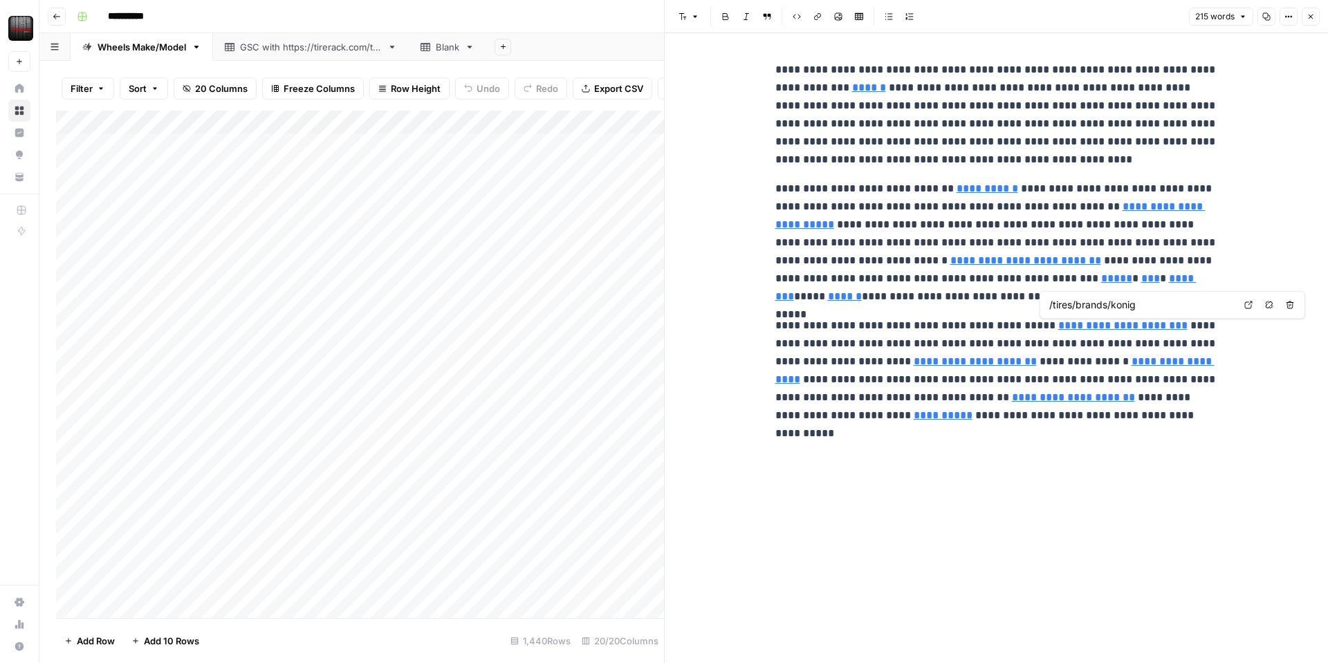
type input "/upgrade_garage/index.jsp"
click at [1270, 17] on button "Copy" at bounding box center [1266, 17] width 18 height 18
click at [1312, 19] on icon "button" at bounding box center [1310, 16] width 8 height 8
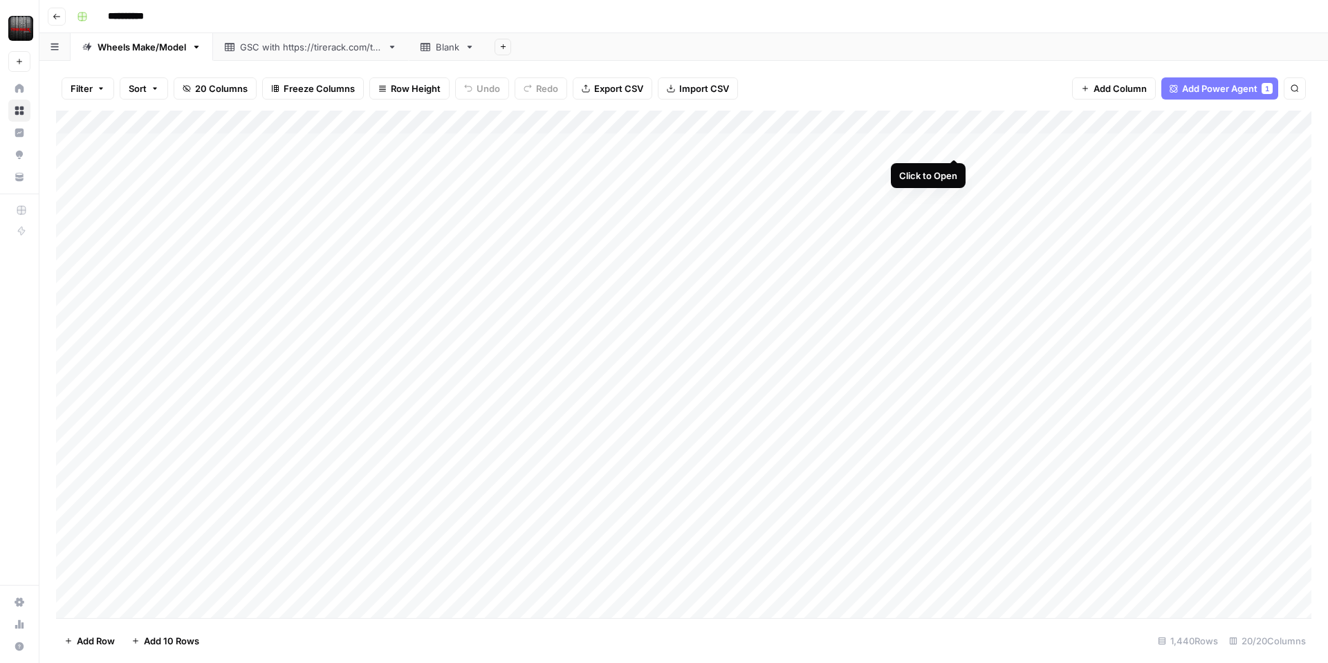
click at [955, 148] on div "Add Column" at bounding box center [683, 364] width 1255 height 507
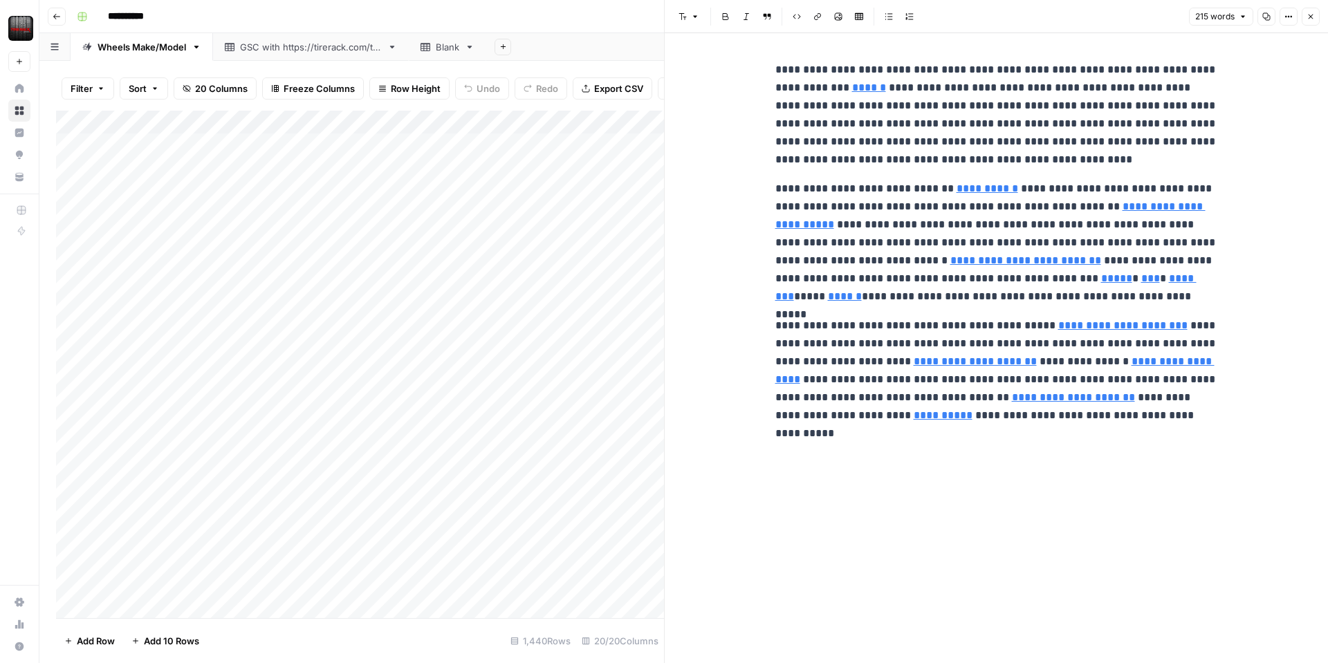
click at [614, 350] on div "Add Column" at bounding box center [360, 364] width 608 height 507
click at [656, 65] on div "Filter Sort 20 Columns Freeze Columns Row Height Undo Redo Export CSV Import CS…" at bounding box center [351, 362] width 624 height 602
click at [693, 19] on icon "button" at bounding box center [695, 16] width 8 height 8
click at [693, 21] on button "Font style" at bounding box center [689, 17] width 32 height 18
type input "/mobile-tire-installation"
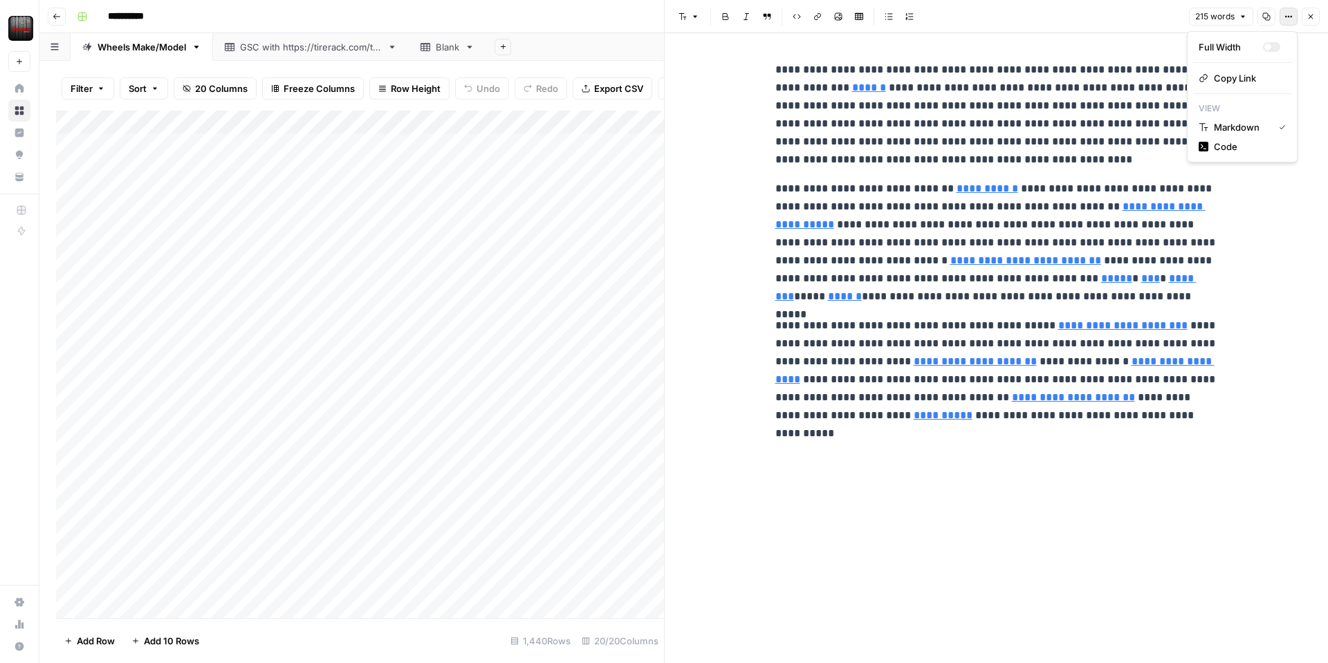
click at [1286, 21] on button "Options" at bounding box center [1288, 17] width 18 height 18
click at [1274, 145] on span "Code" at bounding box center [1246, 147] width 66 height 14
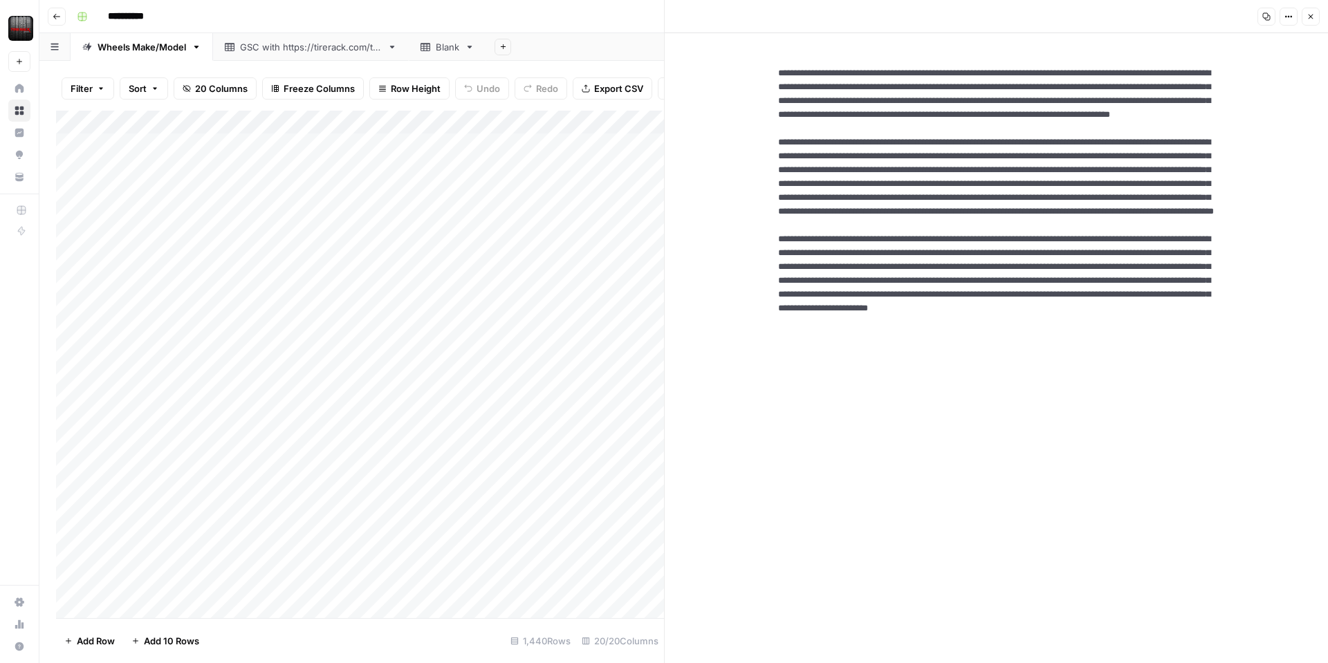
drag, startPoint x: 951, startPoint y: 456, endPoint x: 761, endPoint y: 46, distance: 451.3
click at [771, 44] on div at bounding box center [996, 348] width 459 height 630
